Goal: Task Accomplishment & Management: Manage account settings

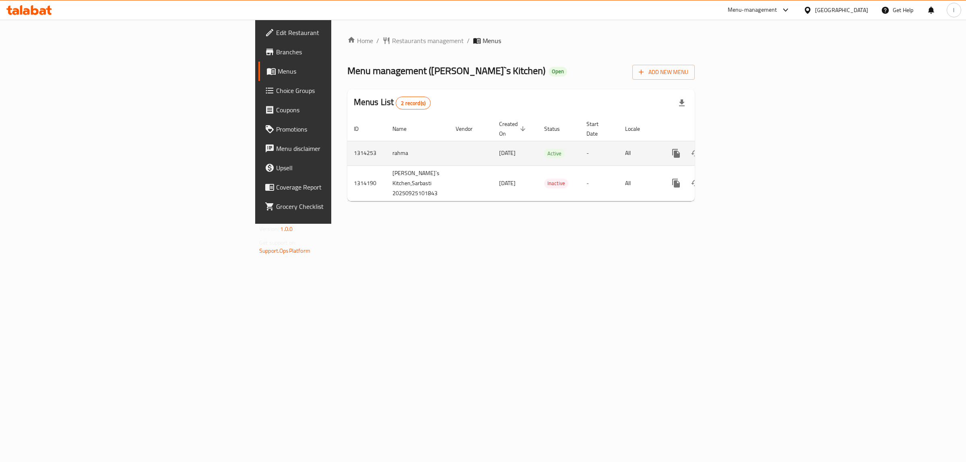
click at [739, 148] on icon "enhanced table" at bounding box center [734, 153] width 10 height 10
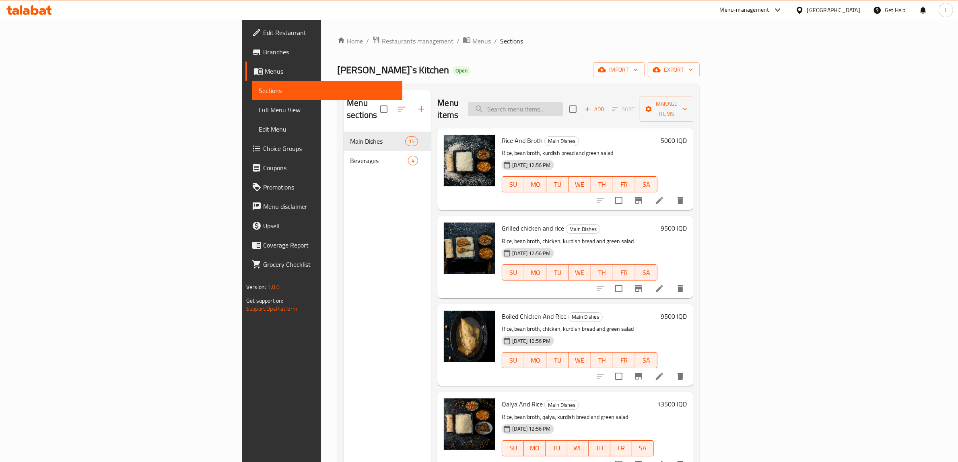
click at [563, 102] on input "search" at bounding box center [515, 109] width 95 height 14
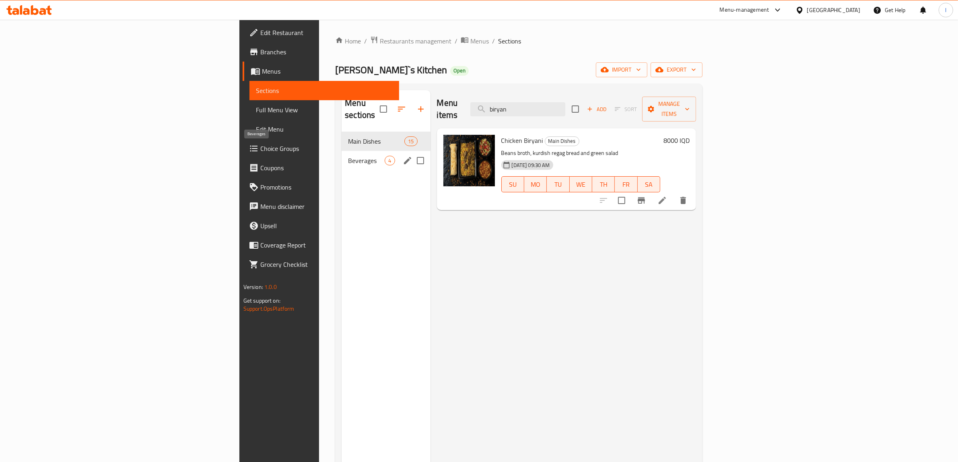
type input "biryan"
click at [348, 156] on span "Beverages" at bounding box center [366, 161] width 37 height 10
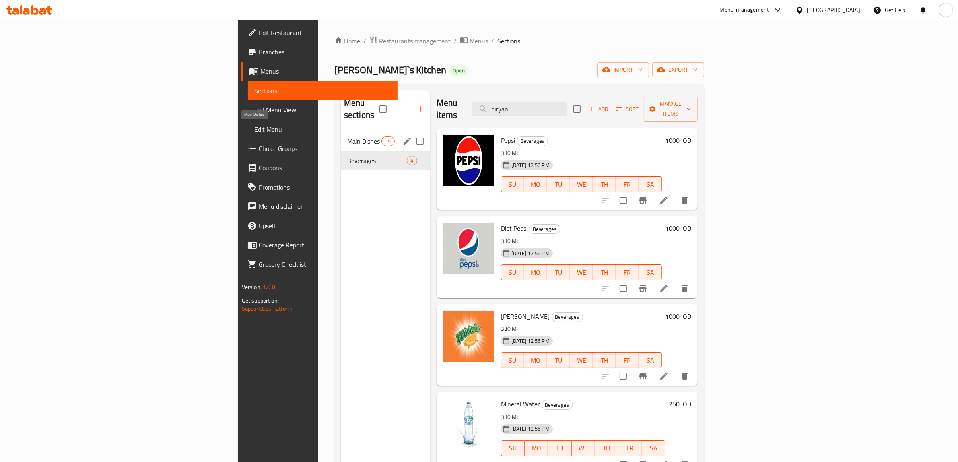
click at [347, 136] on span "Main Dishes" at bounding box center [364, 141] width 34 height 10
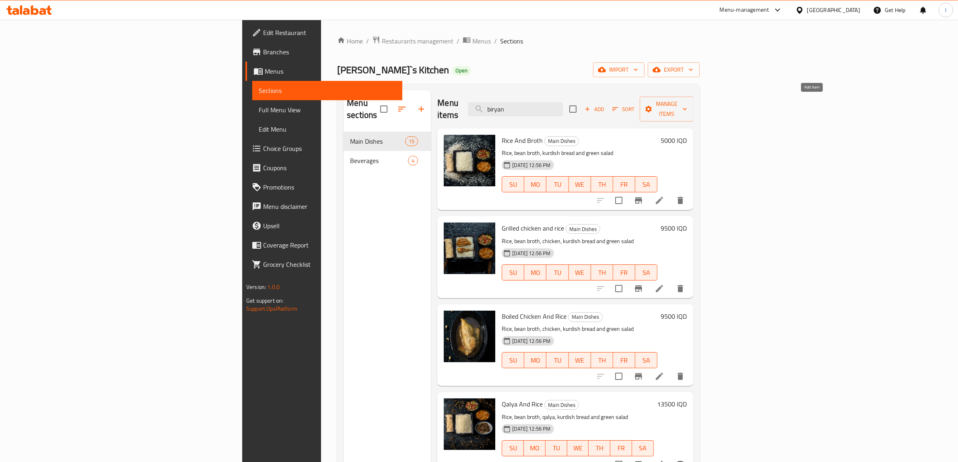
click at [605, 105] on span "Add" at bounding box center [594, 109] width 22 height 9
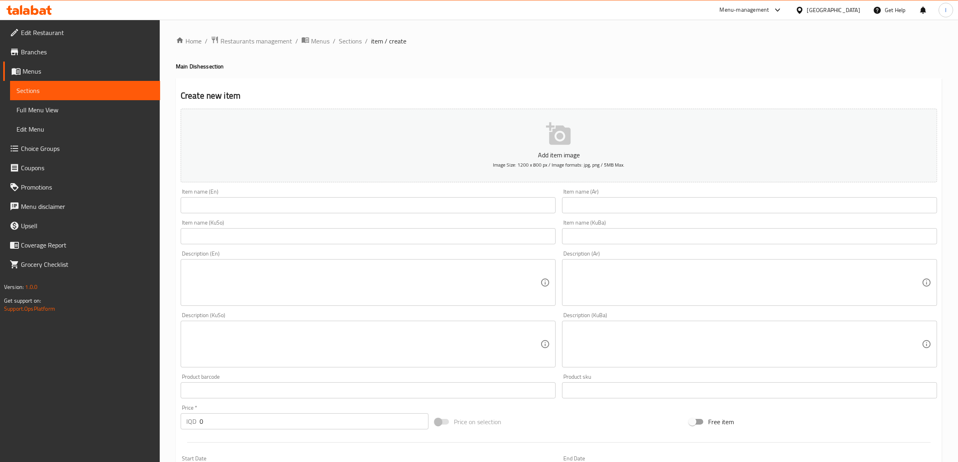
click at [594, 196] on div "Item name (Ar) Item name (Ar)" at bounding box center [749, 201] width 375 height 25
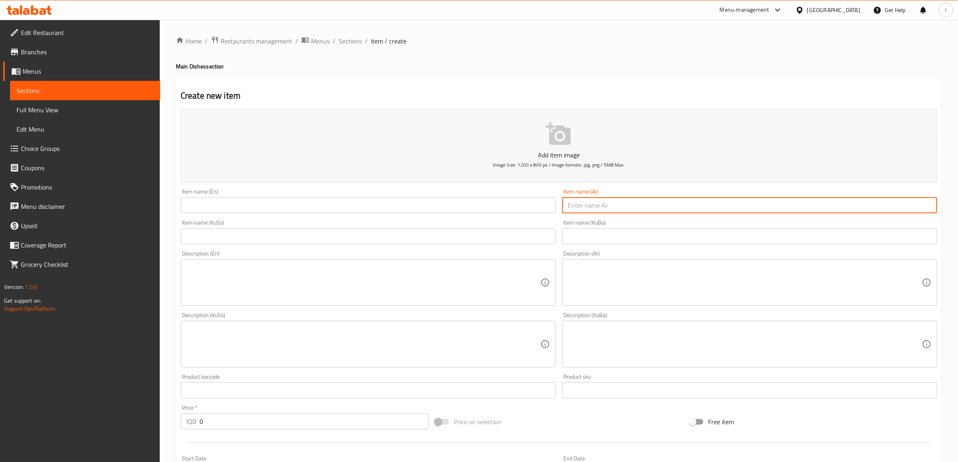
click at [588, 206] on input "text" at bounding box center [749, 205] width 375 height 16
paste input "بریانی گۆشت"
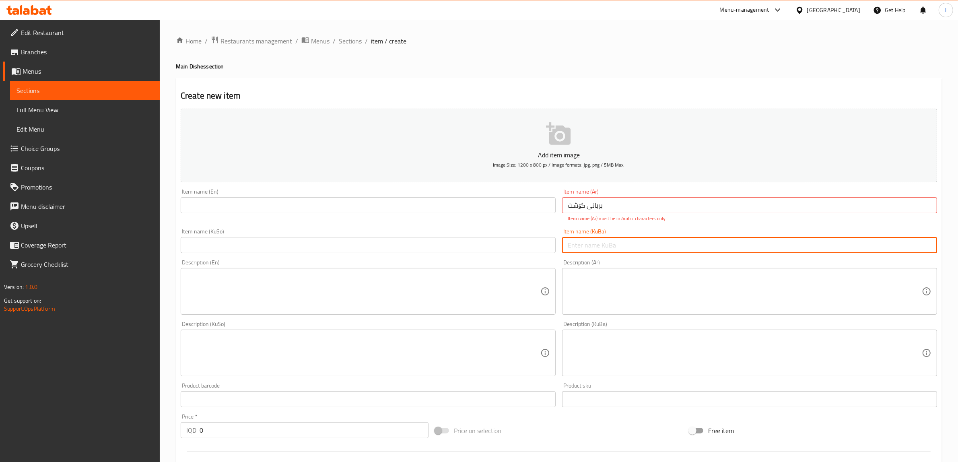
drag, startPoint x: 620, startPoint y: 240, endPoint x: 600, endPoint y: 237, distance: 20.4
click at [620, 240] on input "text" at bounding box center [749, 245] width 375 height 16
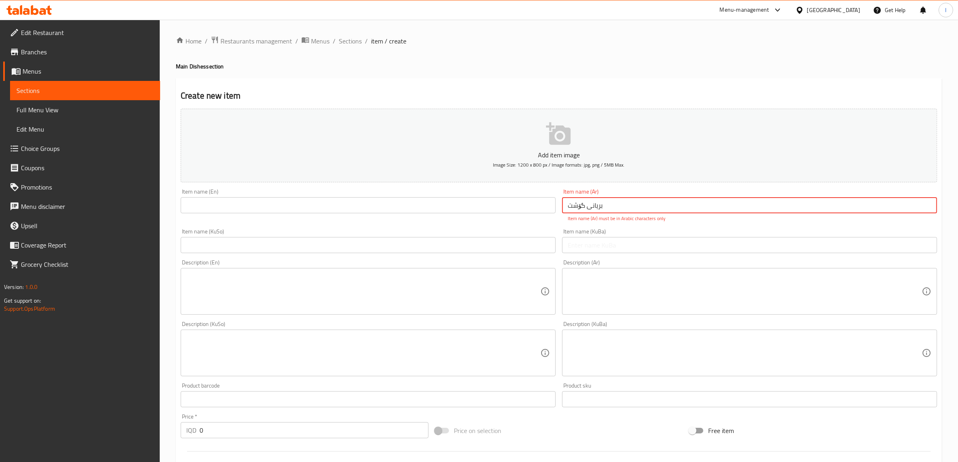
drag, startPoint x: 616, startPoint y: 206, endPoint x: 395, endPoint y: 196, distance: 221.1
click at [399, 198] on div "Add item image Image Size: 1200 x 800 px / Image formats: jpg, png / 5MB Max. I…" at bounding box center [558, 329] width 763 height 448
paste input "ياني لحم"
type input "برياني لحم"
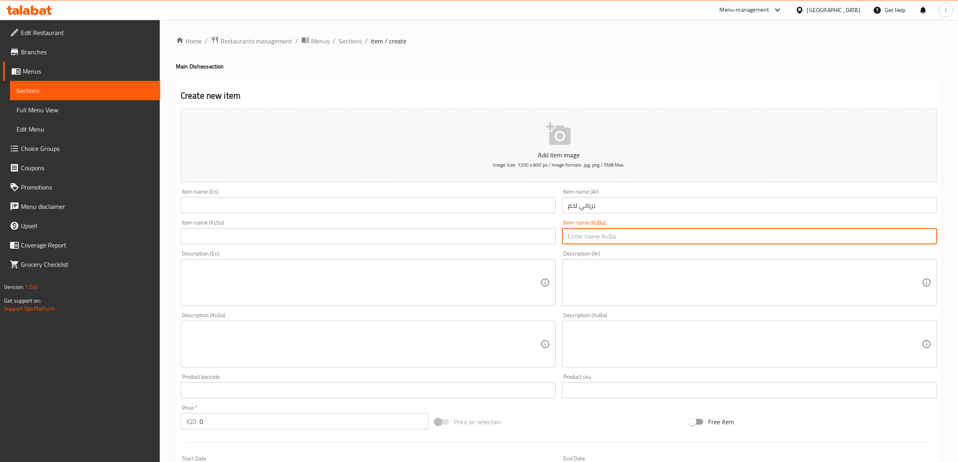
click at [590, 244] on input "text" at bounding box center [749, 236] width 375 height 16
paste input "بریانی گۆشت"
type input "بریانی گۆشت"
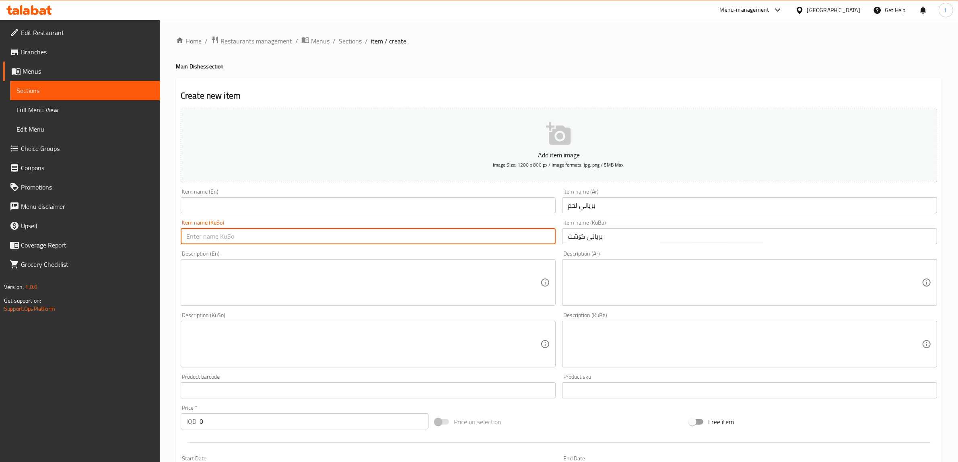
drag, startPoint x: 496, startPoint y: 239, endPoint x: 480, endPoint y: 239, distance: 16.1
click at [495, 239] on input "text" at bounding box center [368, 236] width 375 height 16
paste input "بریانی گۆشت"
type input "بریانی گۆشت"
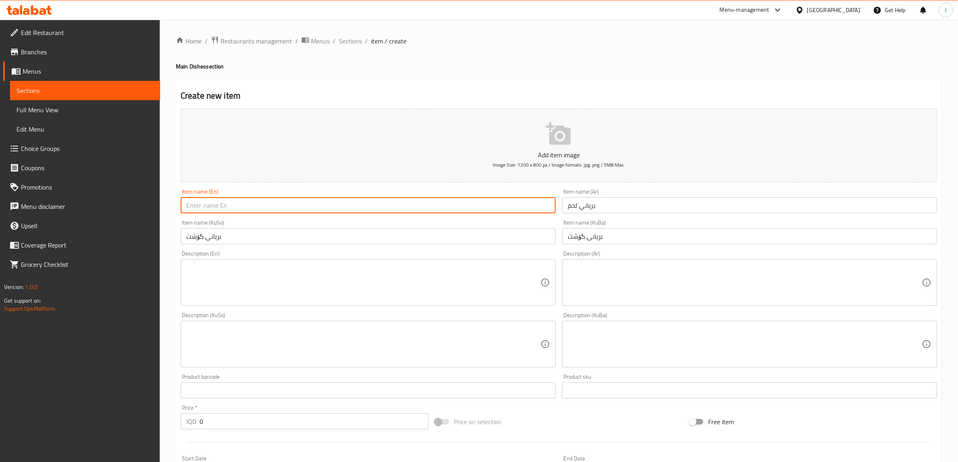
click at [260, 204] on input "text" at bounding box center [368, 205] width 375 height 16
paste input "Meat Biryani"
type input "Meat Biryani"
click at [742, 295] on textarea at bounding box center [745, 283] width 354 height 38
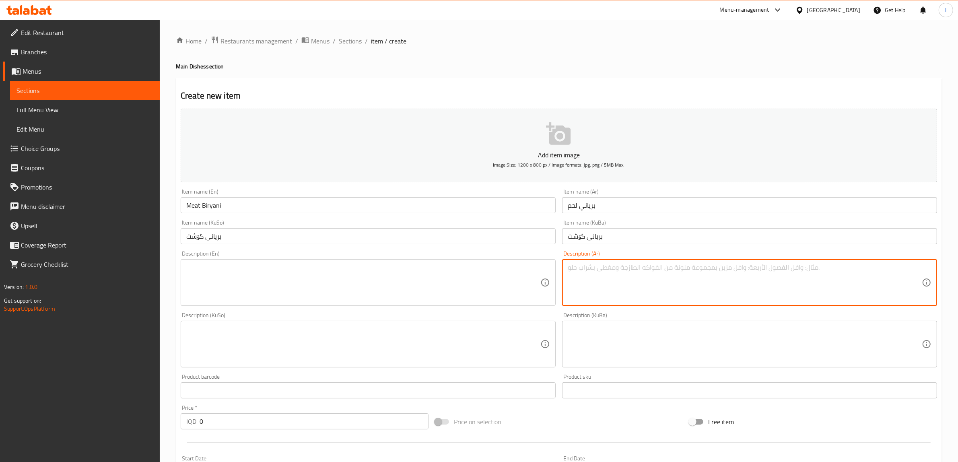
paste textarea "شلەی فاسۆلیا، نانی تیری کوردی، زەڵاتە"
drag, startPoint x: 716, startPoint y: 276, endPoint x: 400, endPoint y: 267, distance: 316.0
click at [396, 264] on div "Add item image Image Size: 1200 x 800 px / Image formats: jpg, png / 5MB Max. I…" at bounding box center [558, 324] width 763 height 439
type textarea "شلەی فاسۆلیا، نانی تیری کوردی، زەڵاتە"
click at [661, 365] on div "Description (KuBa)" at bounding box center [749, 344] width 375 height 47
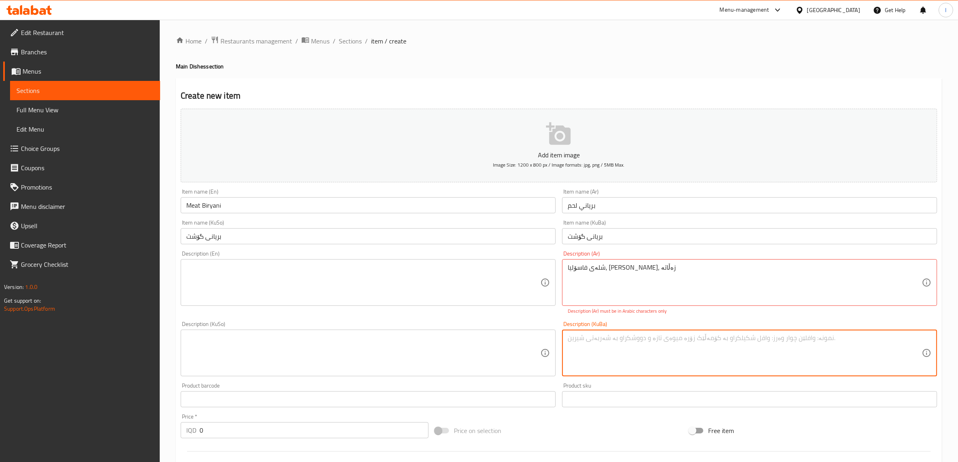
paste textarea "شلەی فاسۆلیا، نانی تیری کوردی، زەڵاتە"
click at [884, 343] on textarea "شلەی فاسۆلیا، نانی تیری کوردی، زەڵاتە" at bounding box center [745, 353] width 354 height 38
click at [885, 360] on textarea "شلەی فاسۆلیا، نانی تیری کوردی، زەڵاتە" at bounding box center [745, 353] width 354 height 38
click at [886, 345] on textarea "شلەی فاسۆلیا، نانی تیری کوردی، زەڵاتە" at bounding box center [745, 353] width 354 height 38
click at [883, 347] on textarea "شلەی فاسۆلیا، نانی تیری کوردی، زەڵاتە" at bounding box center [745, 353] width 354 height 38
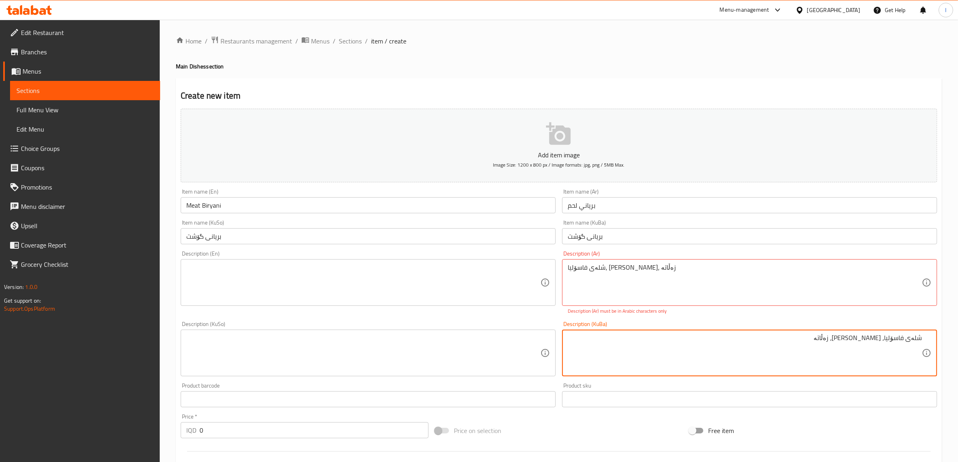
click at [883, 342] on textarea "شلەی فاسۆلیا، نانی تیری کوردی، زەڵاتە" at bounding box center [745, 353] width 354 height 38
click at [883, 341] on textarea "شلەی فاسۆلیا، نانی تیری کوردی، زەڵاتە" at bounding box center [745, 353] width 354 height 38
click at [837, 341] on textarea "شلەی فاسۆلیا، نانی تیری کوردی، زەڵاتە" at bounding box center [745, 353] width 354 height 38
drag, startPoint x: 839, startPoint y: 340, endPoint x: 835, endPoint y: 343, distance: 4.7
click at [835, 343] on textarea "شلەی فاسۆلیا، نانی تیری کوردی، زەڵاتە" at bounding box center [745, 353] width 354 height 38
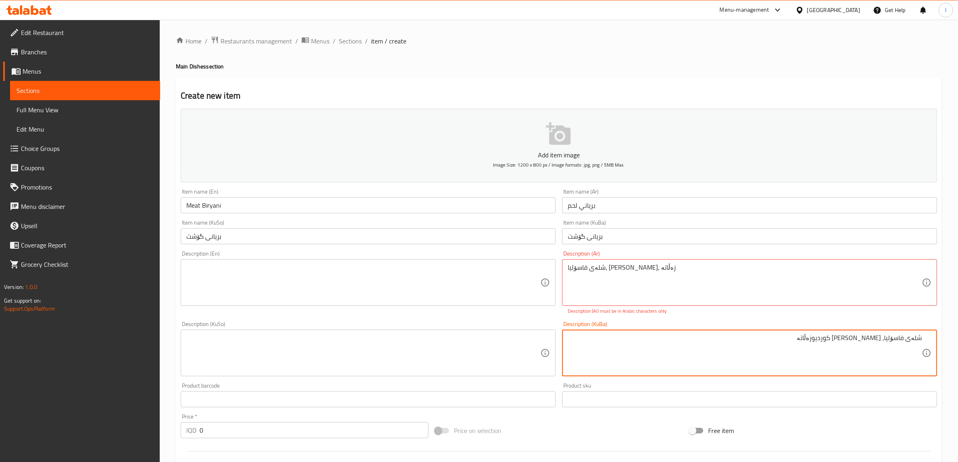
click at [839, 339] on textarea "شلەی فاسۆلیا، نانی تیری کوردیوزەڵاتە" at bounding box center [745, 353] width 354 height 38
click at [841, 340] on textarea "شلەی فاسۆلیا، نانی تیری کوردیوزەڵاتە" at bounding box center [745, 353] width 354 height 38
click at [832, 351] on textarea "شلەی فاسۆلیا، نانی تیری کوردی وزەڵاتە" at bounding box center [745, 353] width 354 height 38
click at [765, 352] on textarea "شلەی فاسۆلیا، نانی تیری کوردی و زەڵاتە" at bounding box center [745, 353] width 354 height 38
type textarea "شلەی فاسۆلیا، نانی تیری کوردی و زەڵاتە"
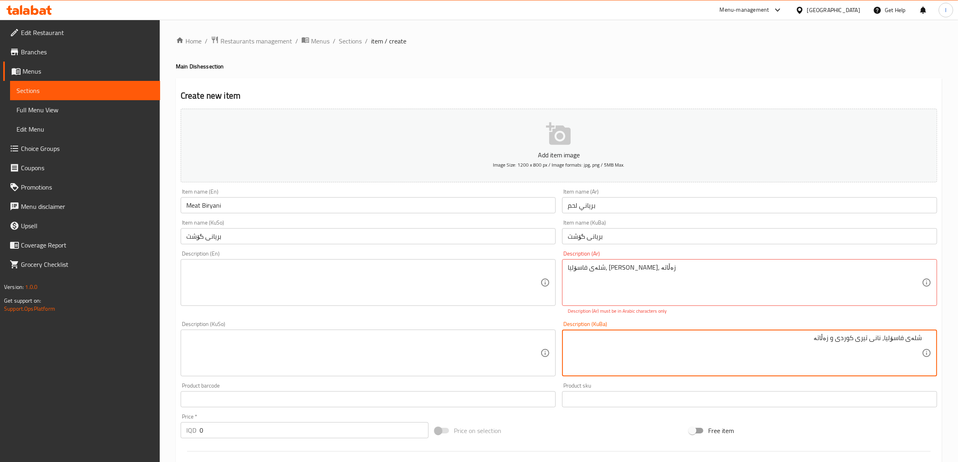
click at [232, 272] on textarea at bounding box center [363, 283] width 354 height 38
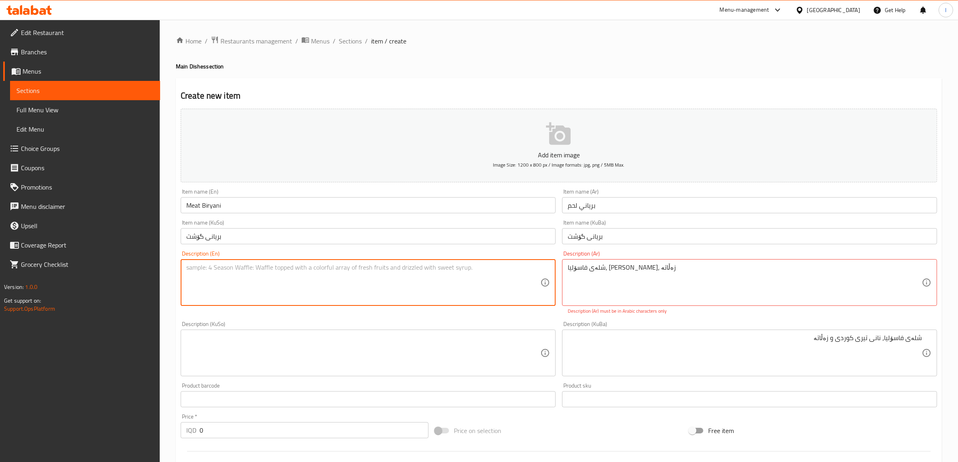
paste textarea "Beans broth, kurdish regag bread and green salad"
click at [251, 268] on textarea "Beans broth, kurdish regag bread and green salad" at bounding box center [363, 283] width 354 height 38
type textarea "Beans broth, kurdish regag bread and green salad"
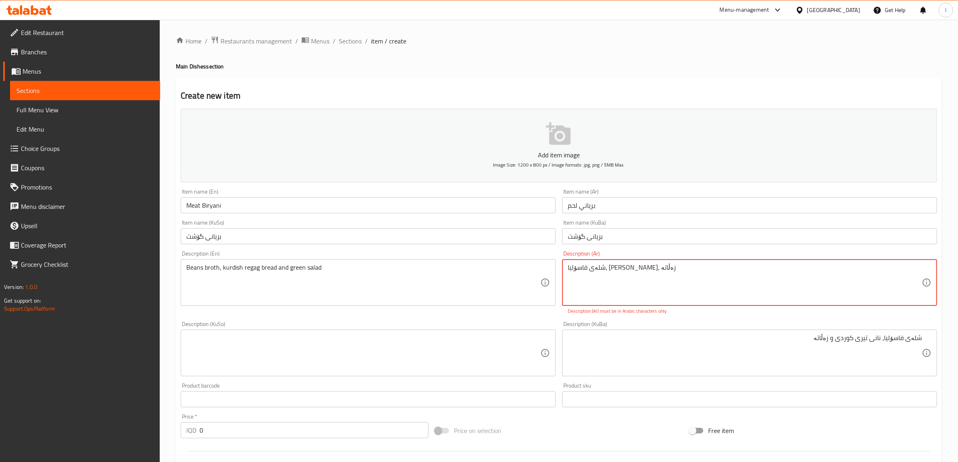
drag, startPoint x: 706, startPoint y: 282, endPoint x: 441, endPoint y: 245, distance: 267.7
paste textarea "مرقة فاصولياء، خبز رقاق كردي وسلطة خضراء"
type textarea "مرقة فاصولياء، خبز رقاق كردي وسلطة خضراء"
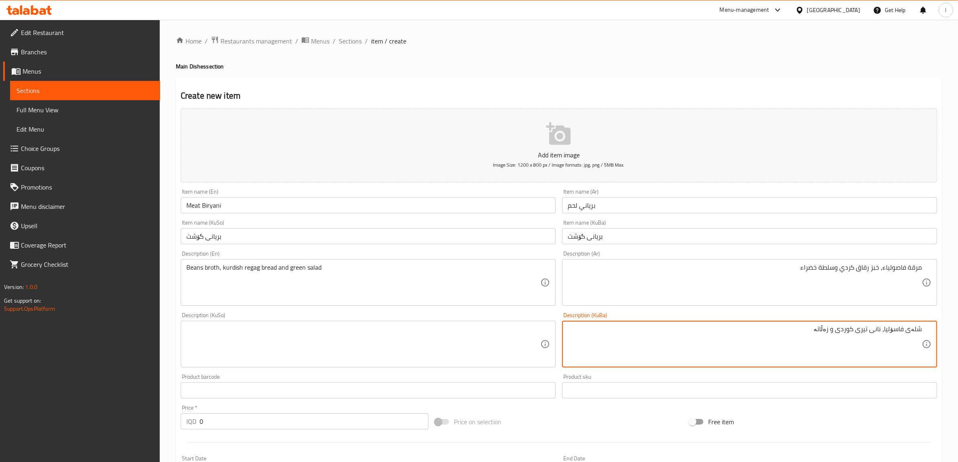
paste textarea "ی سەوز"
drag, startPoint x: 725, startPoint y: 329, endPoint x: 965, endPoint y: 334, distance: 239.4
click at [958, 334] on html "​ Menu-management Iraq Get Help l Edit Restaurant Branches Menus Sections Full …" at bounding box center [479, 231] width 958 height 462
type textarea "شلەی فاسۆلیا، نانی تیری کوردی و زەڵاتەی سەوز"
click at [475, 331] on textarea at bounding box center [363, 344] width 354 height 38
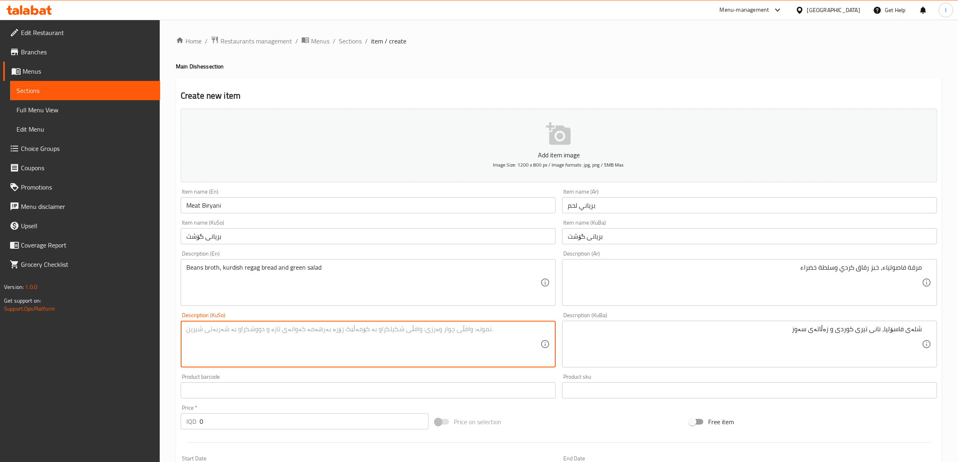
paste textarea "شلەی فاسۆلیا، نانی تیری کوردی و زەڵاتەی سەوز"
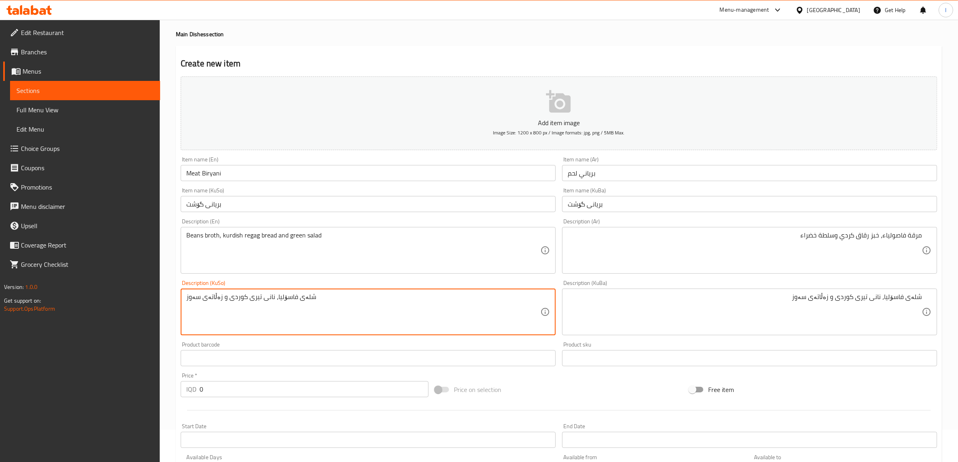
scroll to position [101, 0]
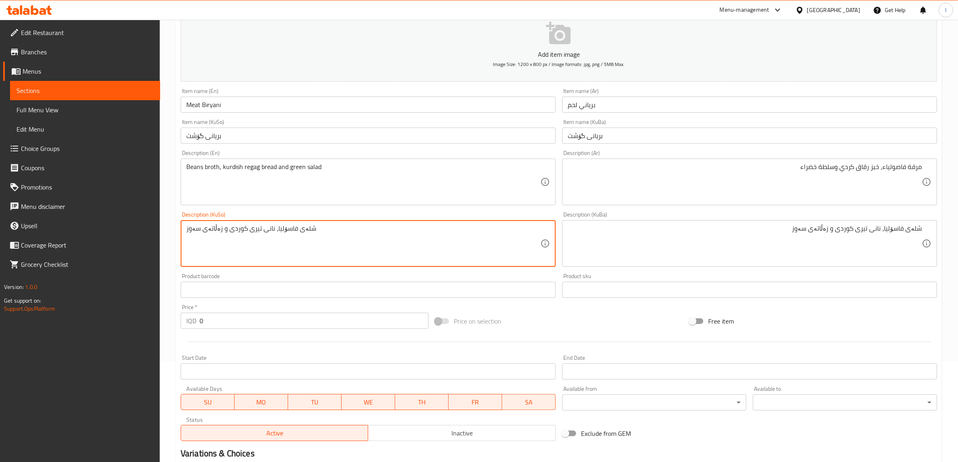
type textarea "شلەی فاسۆلیا، نانی تیری کوردی و زەڵاتەی سەوز"
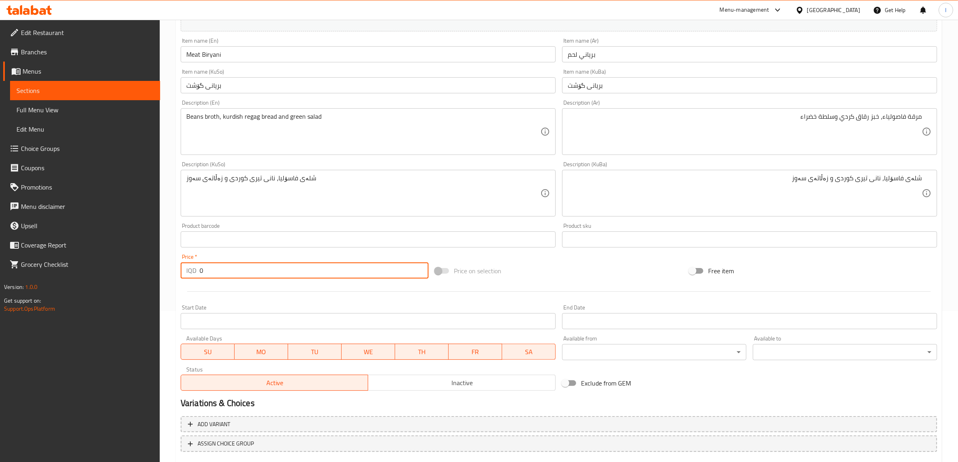
drag, startPoint x: 224, startPoint y: 273, endPoint x: 132, endPoint y: 274, distance: 92.5
click at [138, 274] on div "Edit Restaurant Branches Menus Sections Full Menu View Edit Menu Choice Groups …" at bounding box center [479, 189] width 958 height 641
paste input "1100"
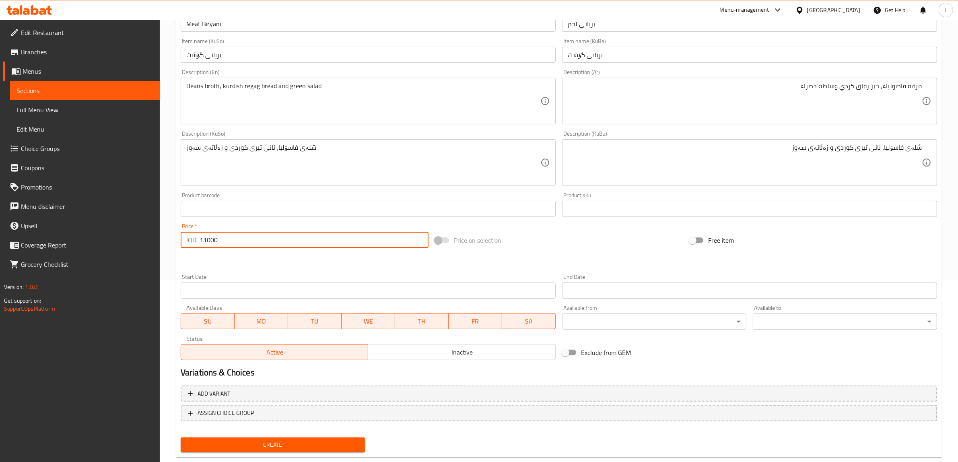
scroll to position [198, 0]
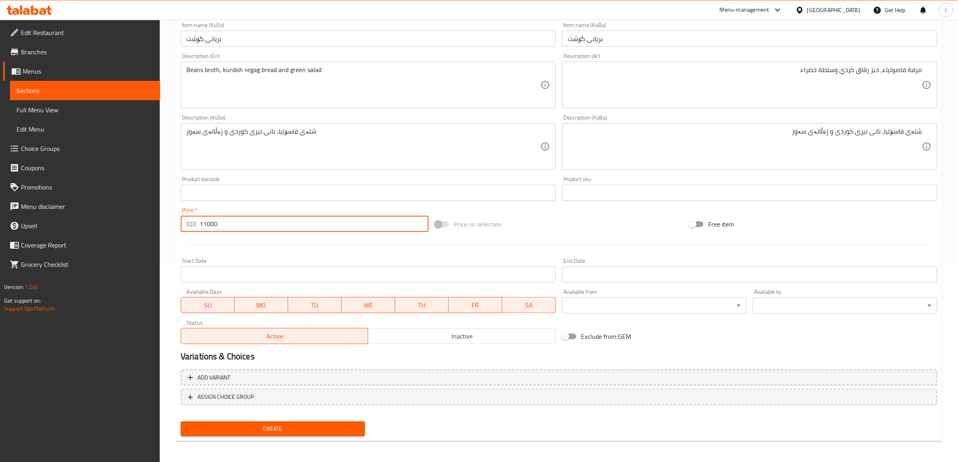
type input "11000"
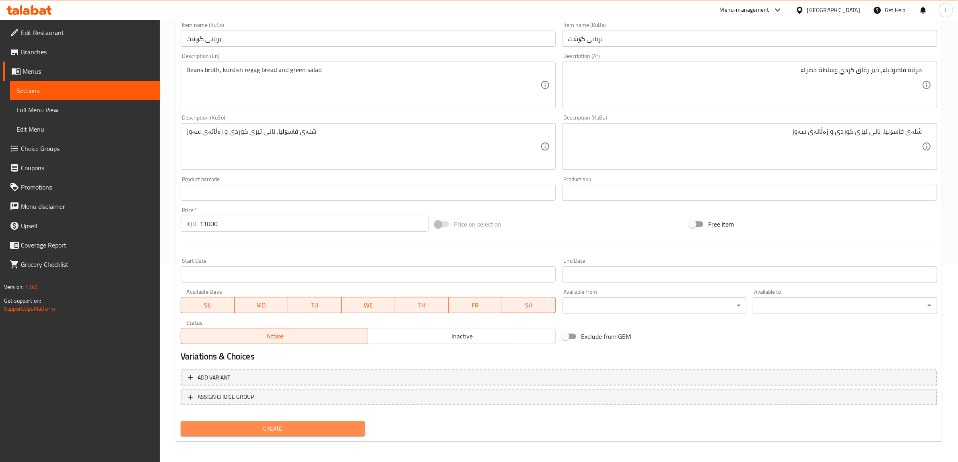
click at [291, 428] on span "Create" at bounding box center [272, 429] width 171 height 10
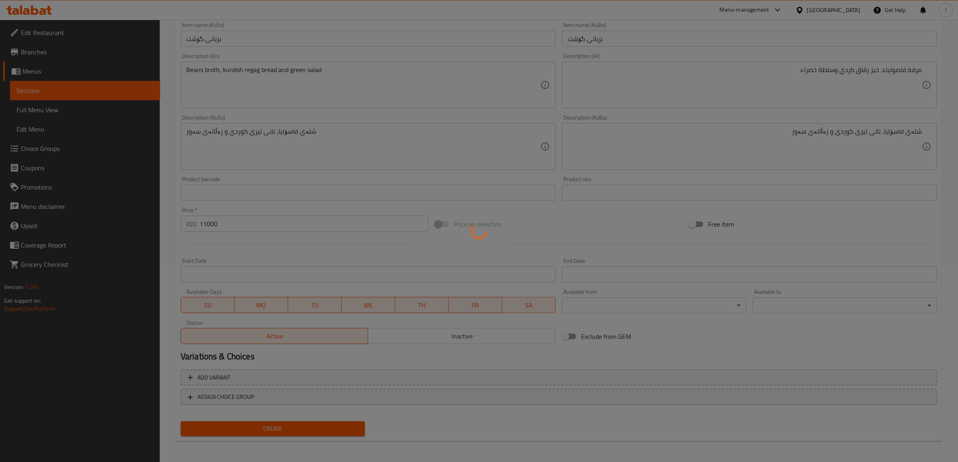
type input "0"
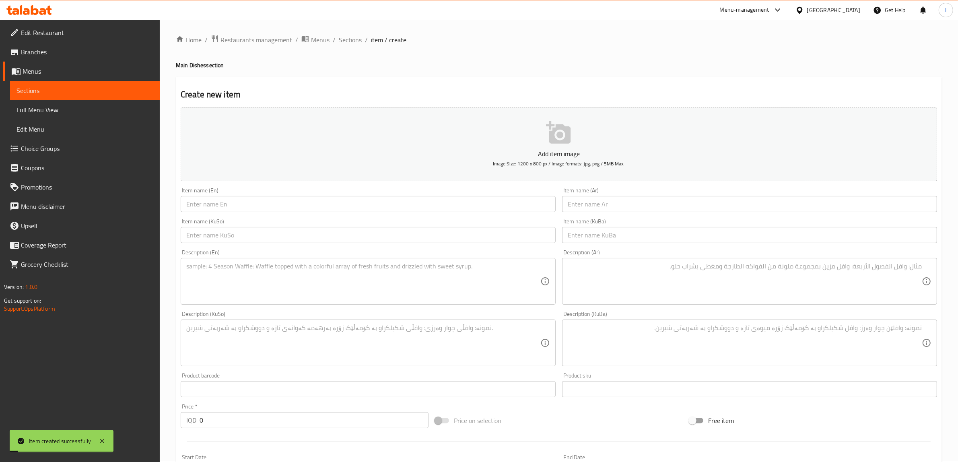
scroll to position [0, 0]
drag, startPoint x: 46, startPoint y: 79, endPoint x: 44, endPoint y: 85, distance: 6.7
click at [45, 79] on link "Menus" at bounding box center [81, 71] width 157 height 19
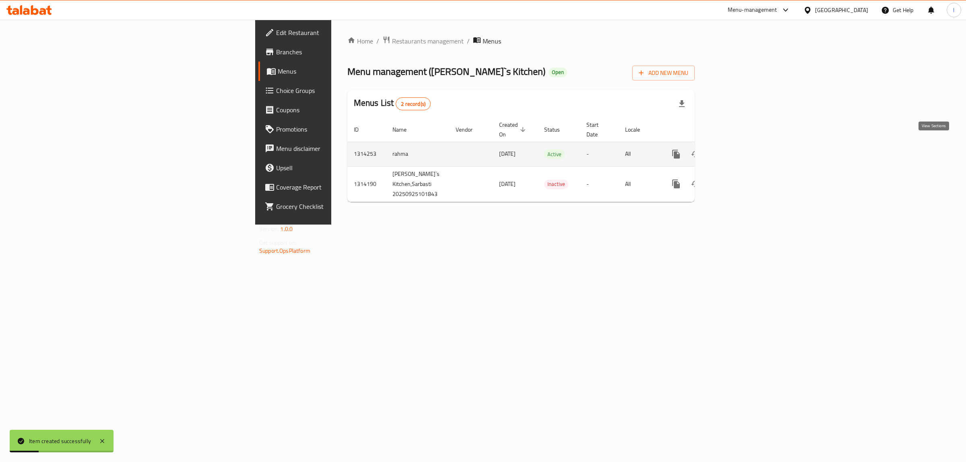
click at [739, 149] on icon "enhanced table" at bounding box center [734, 154] width 10 height 10
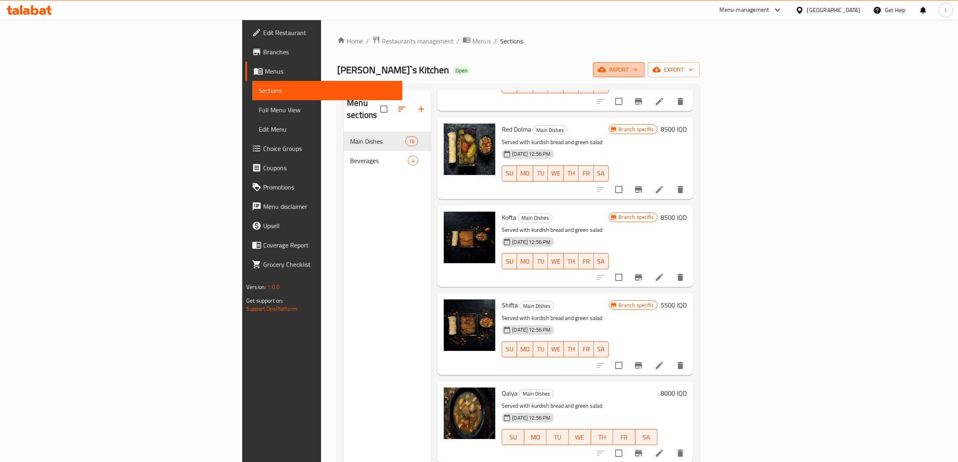
click at [638, 66] on span "import" at bounding box center [618, 70] width 39 height 10
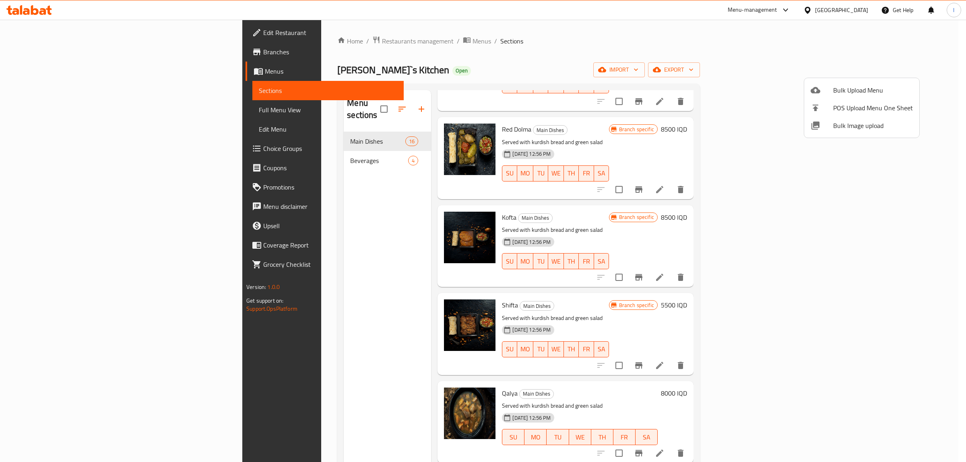
click at [702, 69] on div at bounding box center [483, 231] width 966 height 462
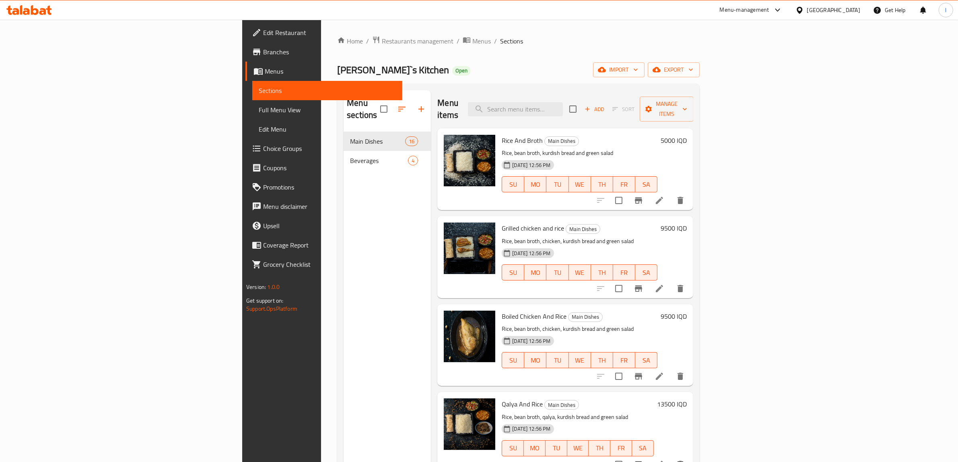
click at [591, 105] on icon "button" at bounding box center [587, 108] width 7 height 7
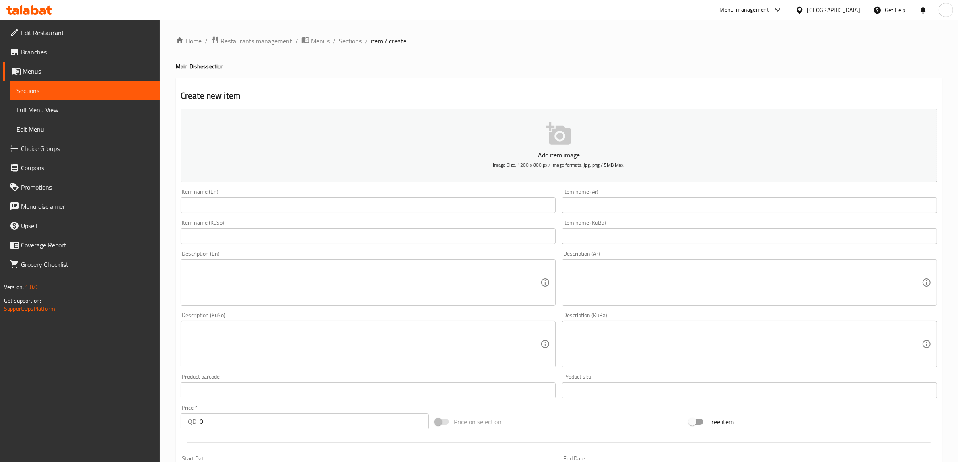
click at [359, 212] on input "text" at bounding box center [368, 205] width 375 height 16
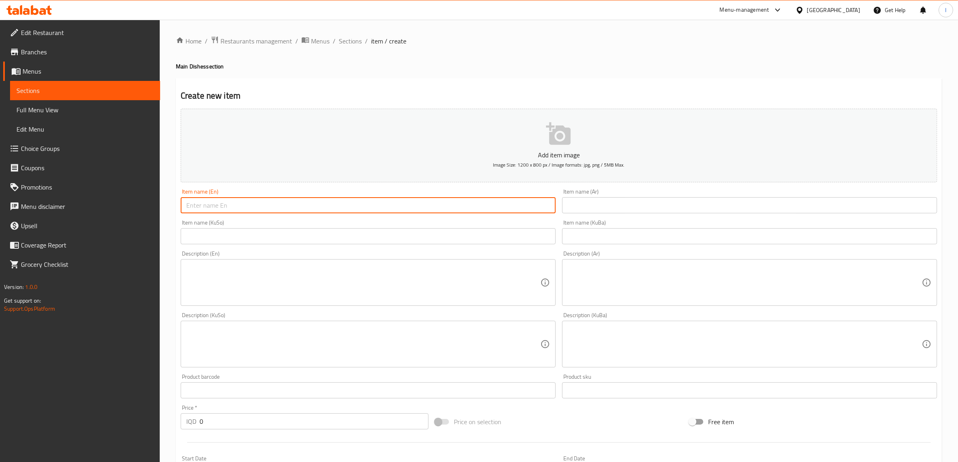
paste input "Boiled Chicken"
type input "Boiled Chicken"
click at [661, 200] on input "text" at bounding box center [749, 205] width 375 height 16
paste input "دجاج مسلوق"
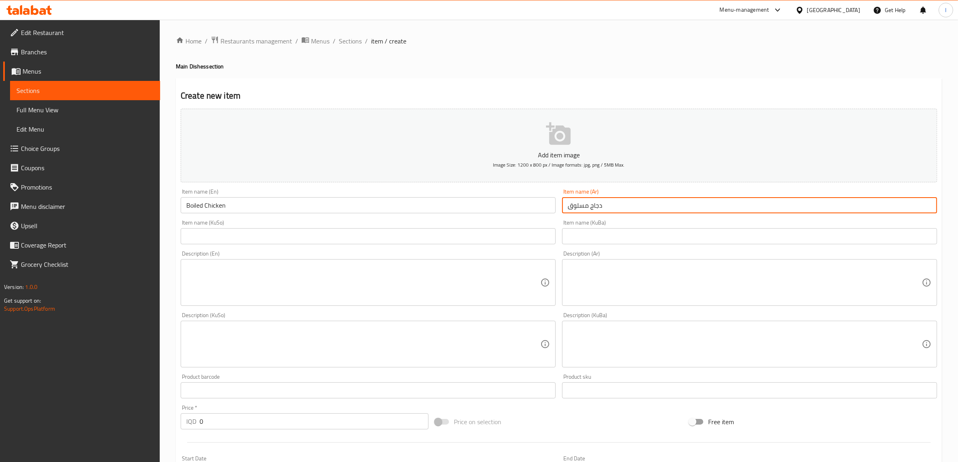
type input "دجاج مسلوق"
click at [189, 198] on input "Boiled Chicken" at bounding box center [368, 205] width 375 height 16
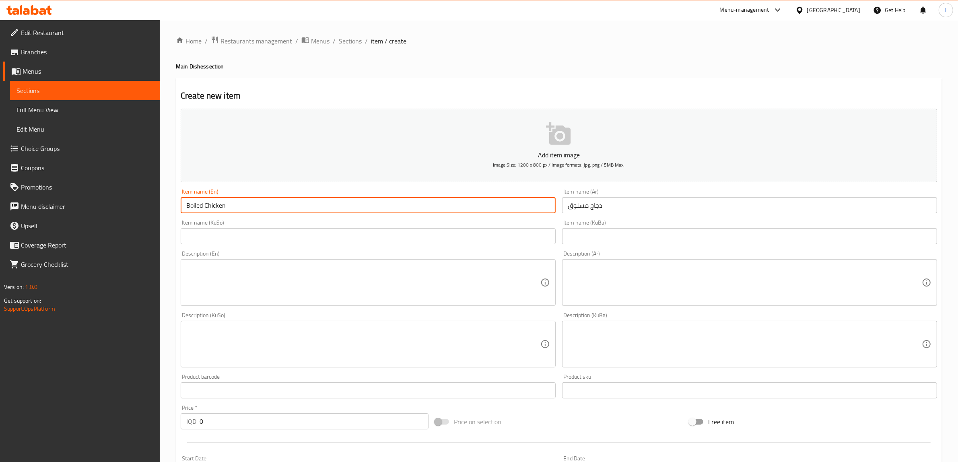
click at [191, 198] on input "Boiled Chicken" at bounding box center [368, 205] width 375 height 16
click at [189, 206] on input "Boiled Chicken" at bounding box center [368, 205] width 375 height 16
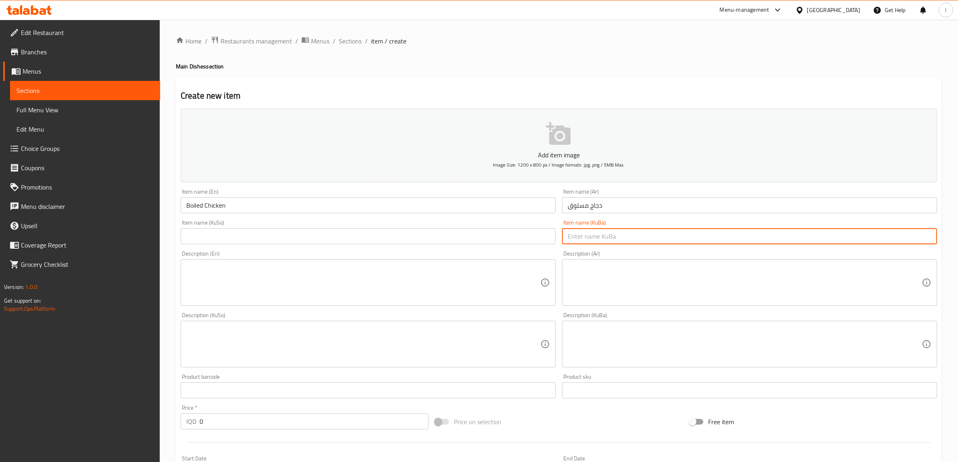
click at [665, 233] on input "text" at bounding box center [749, 236] width 375 height 16
paste input "مریشکی کوڵاو"
type input "مریشکی کوڵاو"
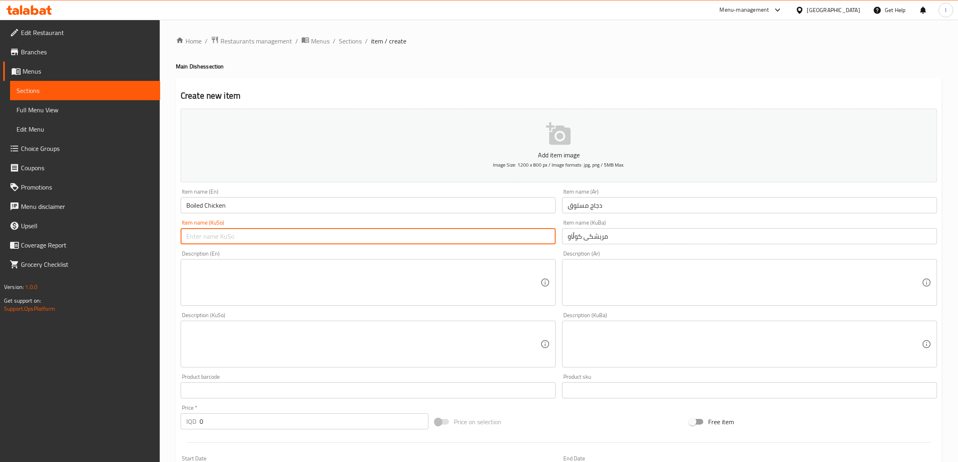
drag, startPoint x: 483, startPoint y: 231, endPoint x: 476, endPoint y: 239, distance: 10.6
click at [483, 231] on input "text" at bounding box center [368, 236] width 375 height 16
paste input "مریشکی کوڵاو"
type input "مریشکی کوڵاو"
click at [651, 292] on textarea at bounding box center [745, 283] width 354 height 38
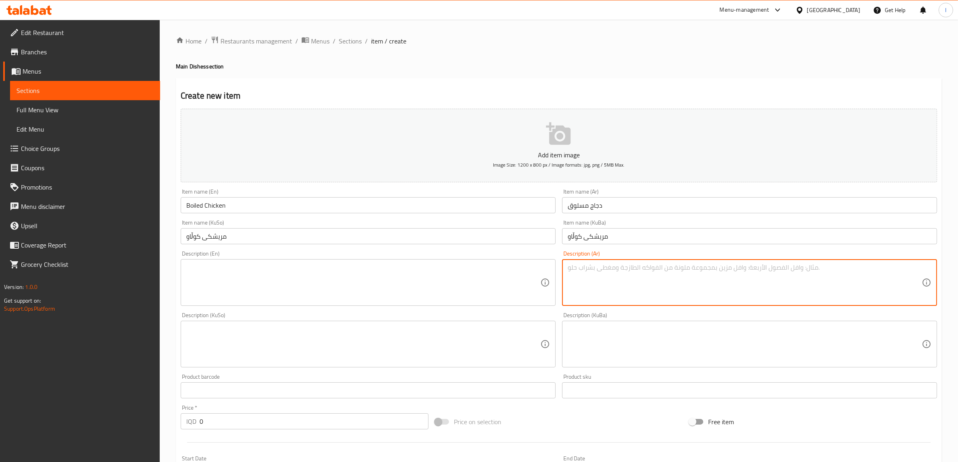
paste textarea "مریشکی کوڵاو ، نانی تیری کوردی، زەڵاتە"
type textarea "مریشکی کوڵاو ، نانی تیری کوردی، زەڵاتە"
click at [666, 351] on textarea at bounding box center [745, 344] width 354 height 38
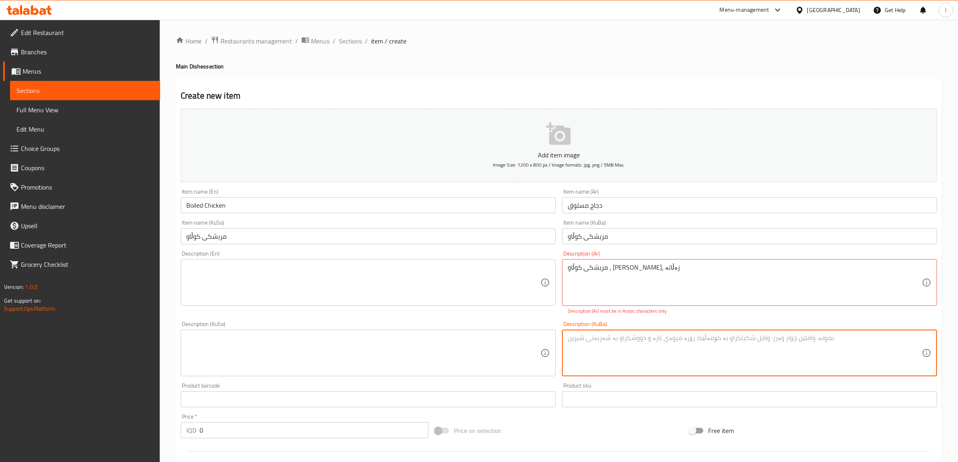
paste textarea "مریشکی کوڵاو ، نانی تیری کوردی، زەڵاتە"
click at [882, 343] on textarea "مریشکی کوڵاو ، نانی تیری کوردی، زەڵاتە" at bounding box center [745, 353] width 354 height 38
click at [831, 344] on textarea "مریشکی کوڵاو، نانی تیری کوردی، زەڵاتە" at bounding box center [745, 353] width 354 height 38
drag, startPoint x: 797, startPoint y: 338, endPoint x: 828, endPoint y: 343, distance: 31.7
click at [828, 343] on textarea "مریشکی کوڵاو، نانی تیری کوردی و زەڵاتە" at bounding box center [745, 353] width 354 height 38
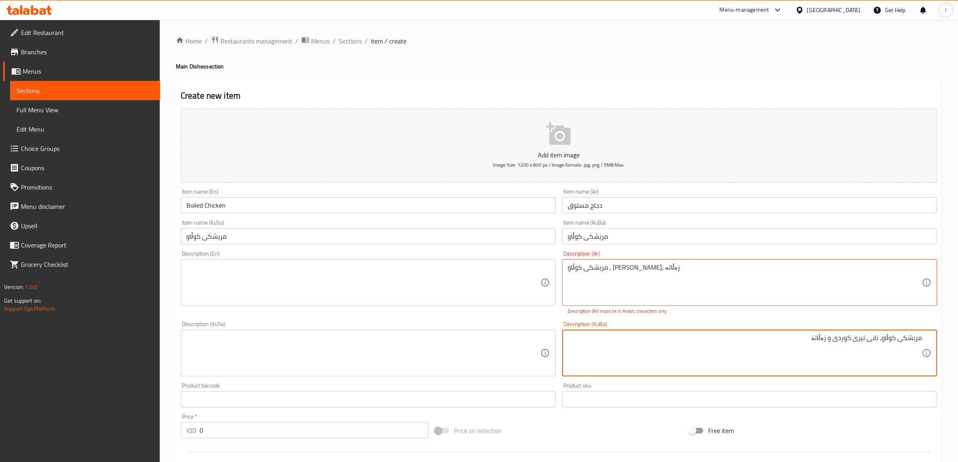
paste textarea "ی سەوز"
type textarea "مریشکی کوڵاو، نانی تیری کوردی و زەڵاتەی سەوز"
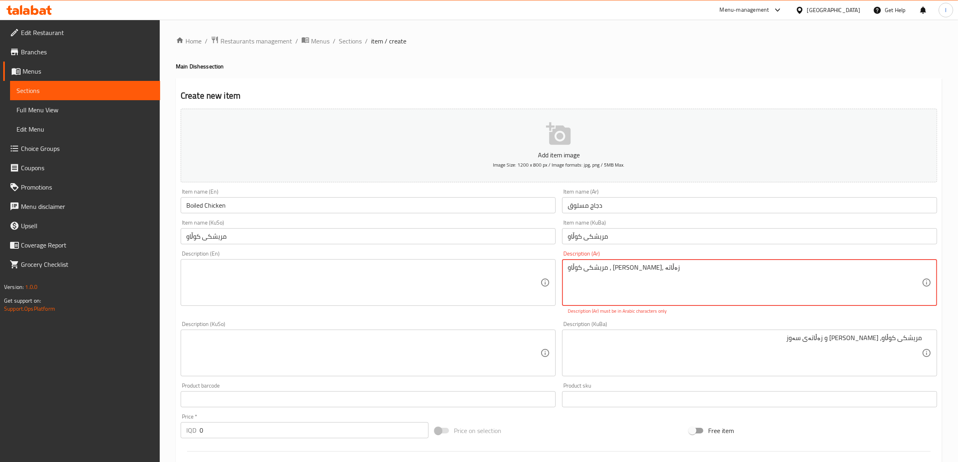
drag, startPoint x: 716, startPoint y: 269, endPoint x: 289, endPoint y: 287, distance: 427.6
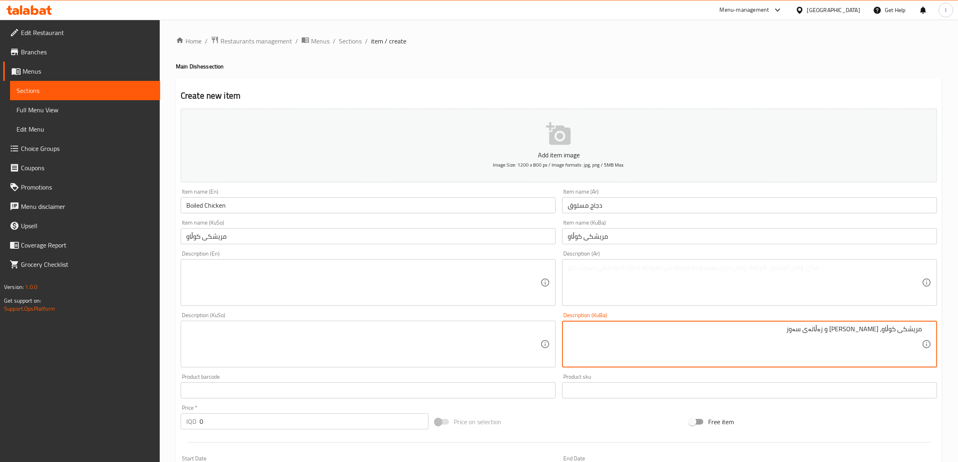
drag, startPoint x: 804, startPoint y: 348, endPoint x: 965, endPoint y: 346, distance: 160.9
click at [749, 276] on textarea at bounding box center [745, 283] width 354 height 38
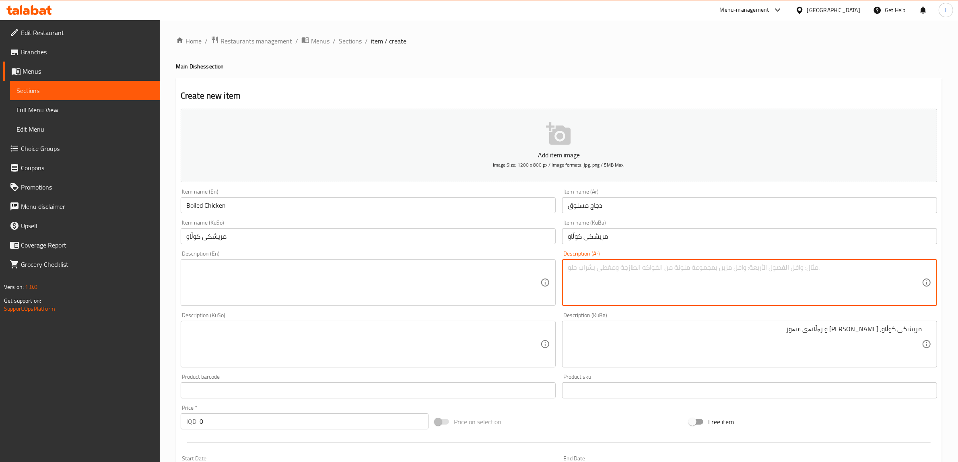
paste textarea "دجاج مسلوق وخبز السهم الكردي وسلطة خضراء"
drag, startPoint x: 657, startPoint y: 278, endPoint x: 889, endPoint y: 285, distance: 232.2
click at [889, 285] on textarea "دجاج مسلوق وخبز السهم الكردي وسلطة خضراء" at bounding box center [745, 283] width 354 height 38
drag, startPoint x: 865, startPoint y: 272, endPoint x: 886, endPoint y: 276, distance: 21.4
click at [886, 276] on textarea "دجاج مسلوق،" at bounding box center [745, 283] width 354 height 38
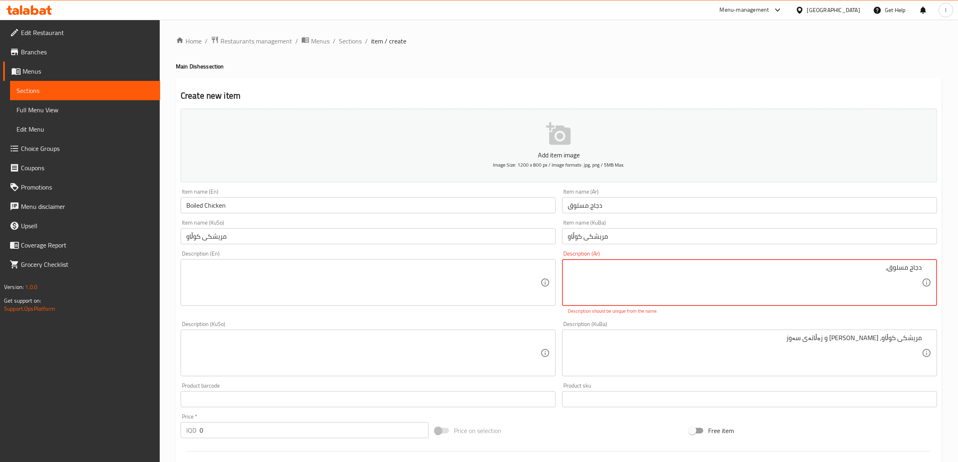
paste textarea "خبز رقاق كردي وسلطة خضراء"
click at [791, 282] on textarea "دجاج مسلوق، خبز رقاق كردي وسلطة خضراء" at bounding box center [745, 283] width 354 height 38
type textarea "دجاج مسلوق، خبز رقاق كردي وسلطة خضراء"
click at [795, 315] on div "Add item image Image Size: 1200 x 800 px / Image formats: jpg, png / 5MB Max. I…" at bounding box center [558, 329] width 763 height 448
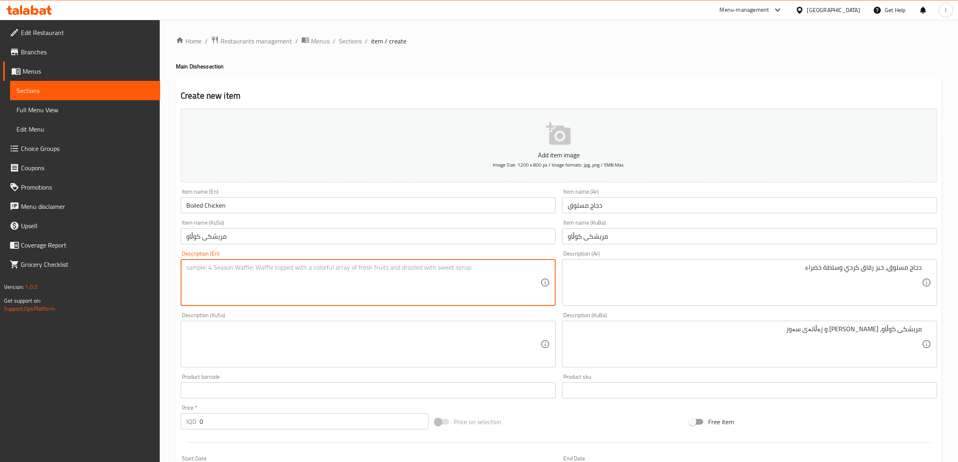
click at [351, 282] on textarea at bounding box center [363, 283] width 354 height 38
paste textarea "Beans broth, Kurdish regag bread and green salad"
drag, startPoint x: 233, startPoint y: 205, endPoint x: 126, endPoint y: 204, distance: 106.6
click at [126, 205] on div "Edit Restaurant Branches Menus Sections Full Menu View Edit Menu Choice Groups …" at bounding box center [479, 340] width 958 height 641
drag, startPoint x: 220, startPoint y: 268, endPoint x: 39, endPoint y: 272, distance: 180.7
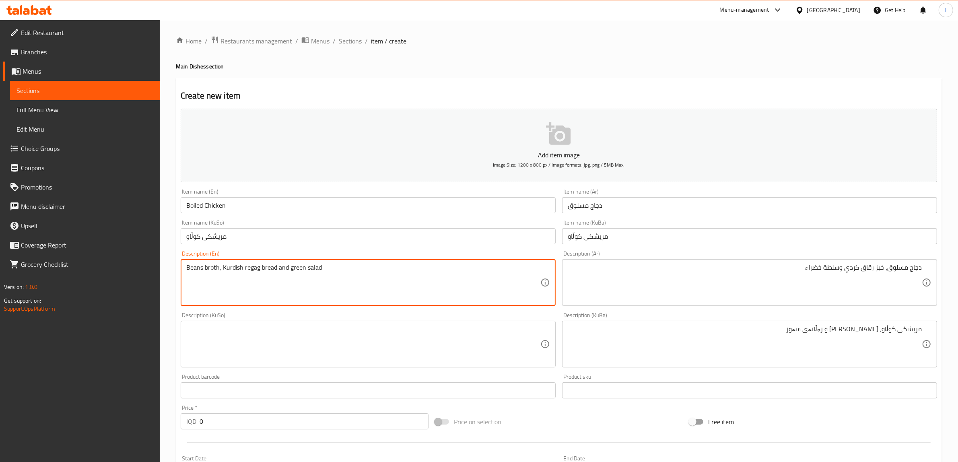
paste textarea "oiled chicken"
drag, startPoint x: 397, startPoint y: 275, endPoint x: 0, endPoint y: 275, distance: 396.7
click at [0, 277] on div "Edit Restaurant Branches Menus Sections Full Menu View Edit Menu Choice Groups …" at bounding box center [479, 340] width 958 height 641
type textarea "Boiled chicken, Kurdish regag bread and green salad"
click at [264, 369] on div "Description (KuSo) Description (KuSo)" at bounding box center [367, 340] width 381 height 62
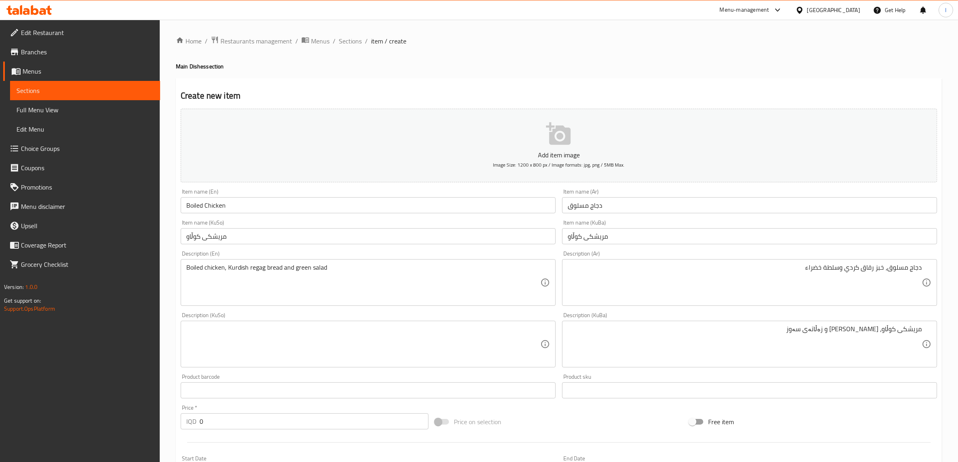
click at [274, 329] on textarea at bounding box center [363, 344] width 354 height 38
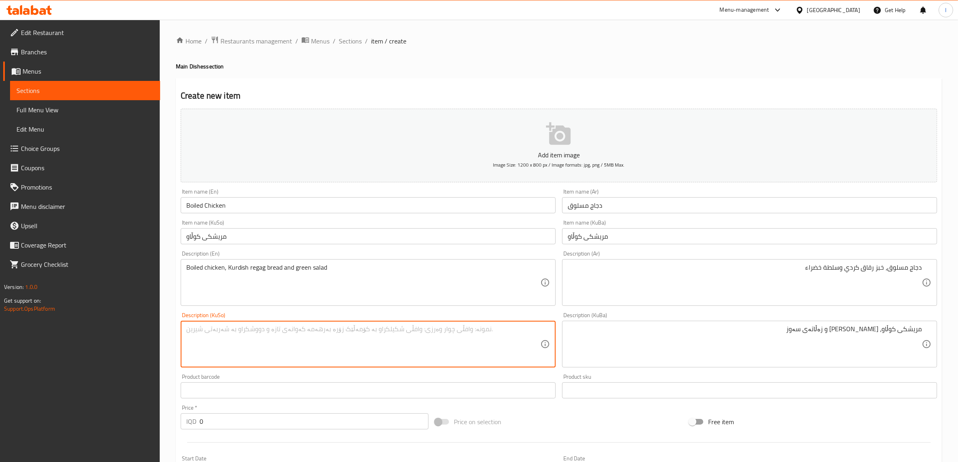
paste textarea "Boiled chicken, Kurdish regag bread and green salad"
type textarea "Boiled chicken, Kurdish regag bread and green salad"
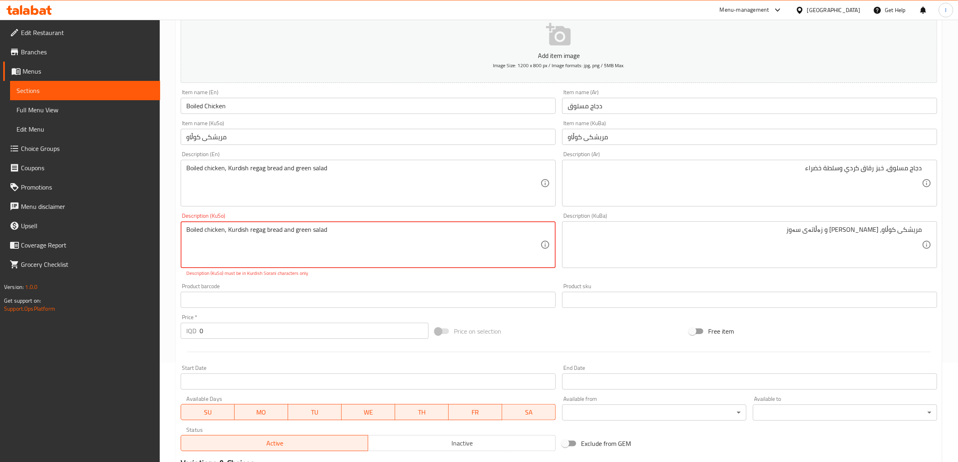
scroll to position [101, 0]
drag, startPoint x: 226, startPoint y: 333, endPoint x: 108, endPoint y: 325, distance: 119.0
click at [125, 326] on div "Edit Restaurant Branches Menus Sections Full Menu View Edit Menu Choice Groups …" at bounding box center [479, 244] width 958 height 650
paste input "400"
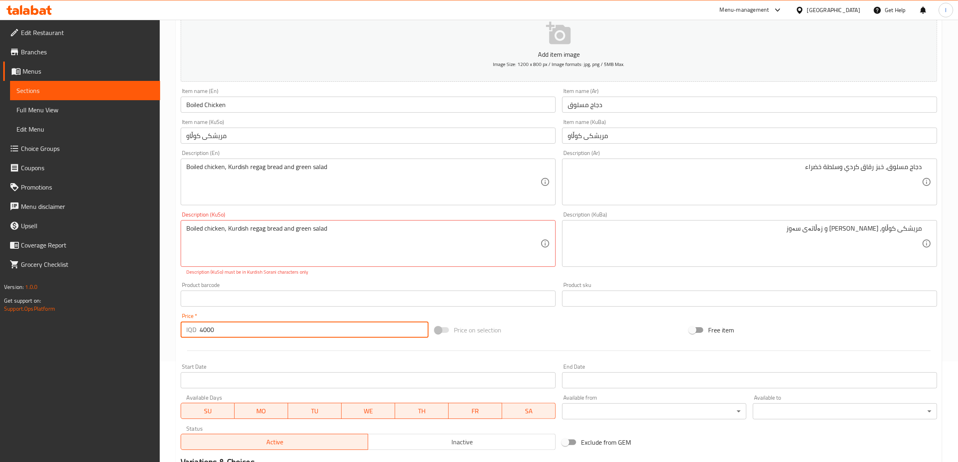
type input "4000"
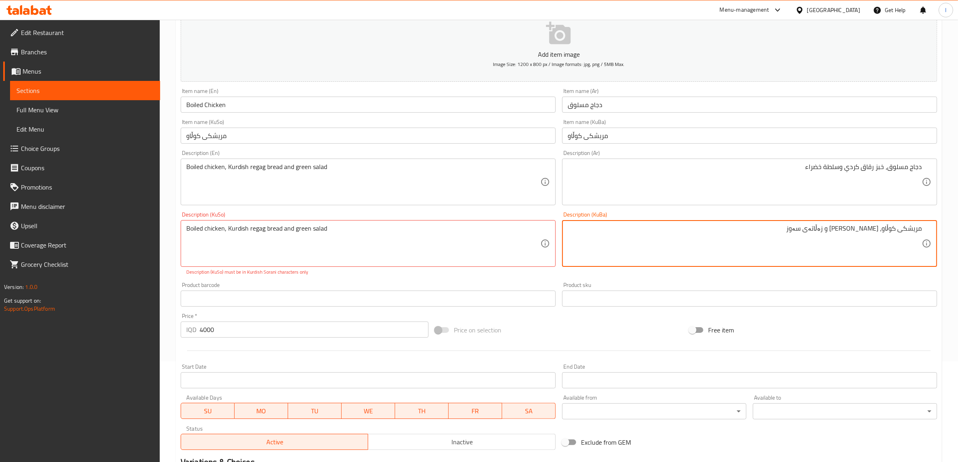
drag, startPoint x: 766, startPoint y: 235, endPoint x: 963, endPoint y: 231, distance: 196.4
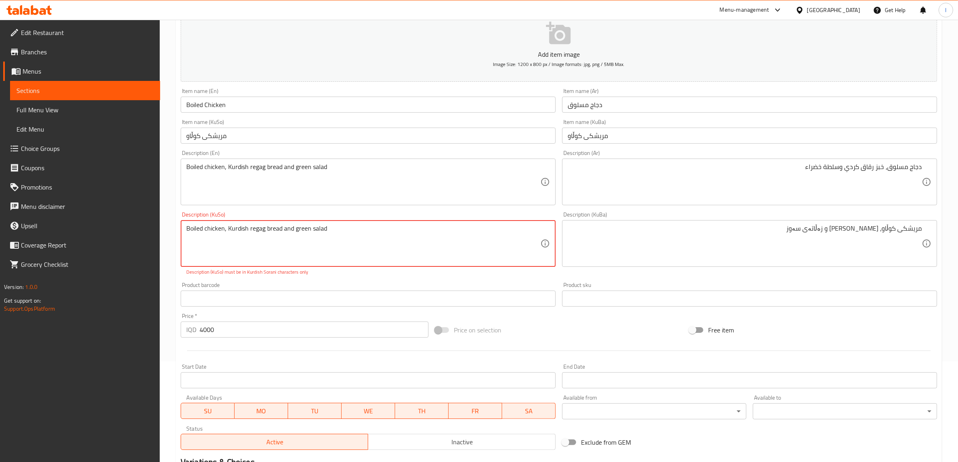
drag, startPoint x: 385, startPoint y: 237, endPoint x: 0, endPoint y: 212, distance: 385.4
paste textarea "مریشکی کوڵاو، نانی تیری کوردی و زەڵاتەی سەوز"
type textarea "مریشکی کوڵاو، نانی تیری کوردی و زەڵاتەی سەوز"
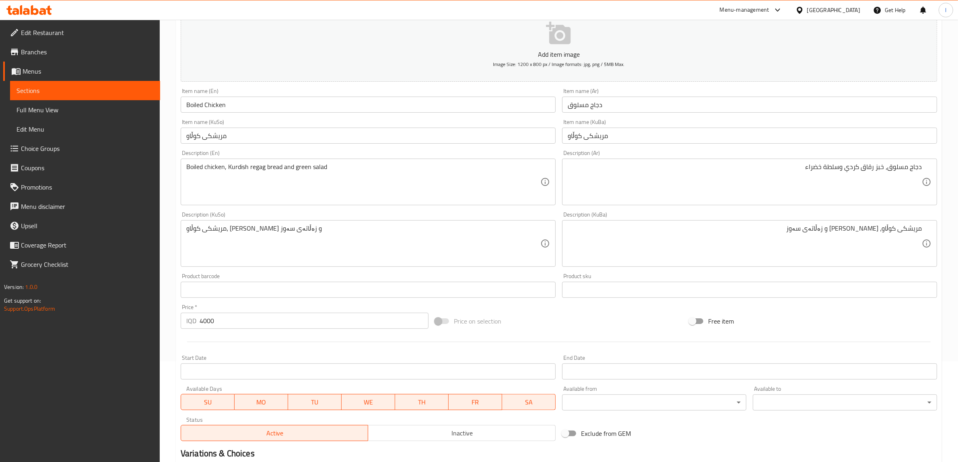
click at [306, 288] on div "Product barcode Product barcode" at bounding box center [368, 285] width 375 height 25
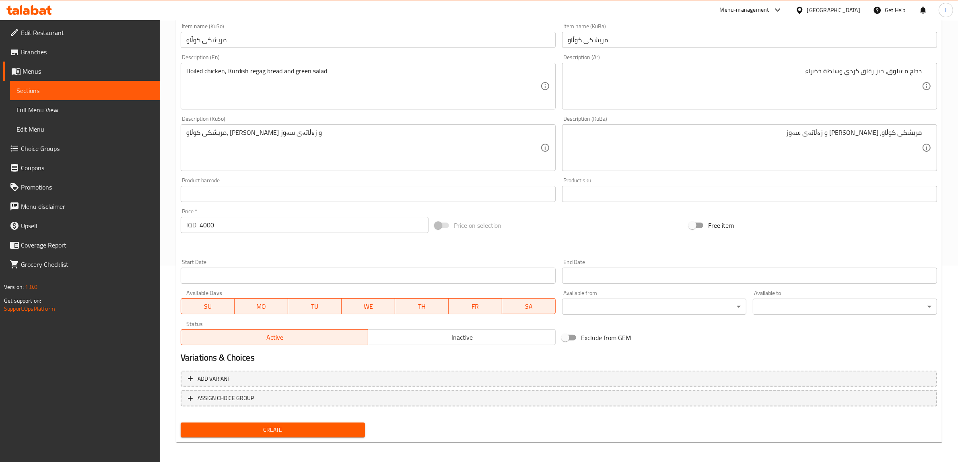
scroll to position [198, 0]
click at [277, 429] on span "Create" at bounding box center [272, 429] width 171 height 10
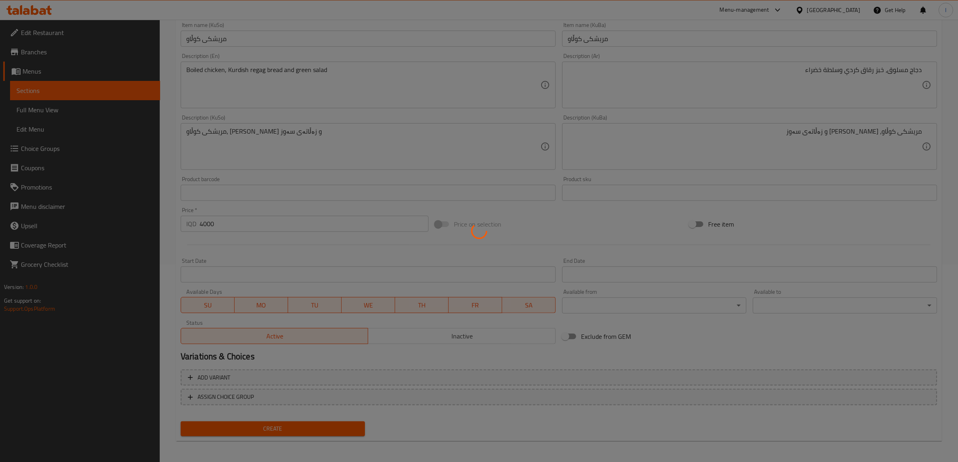
type input "0"
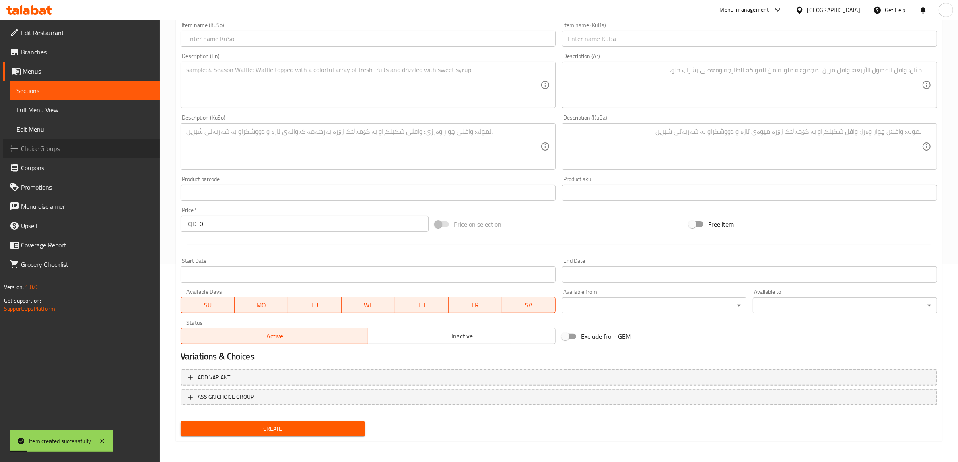
click at [51, 148] on span "Choice Groups" at bounding box center [87, 149] width 133 height 10
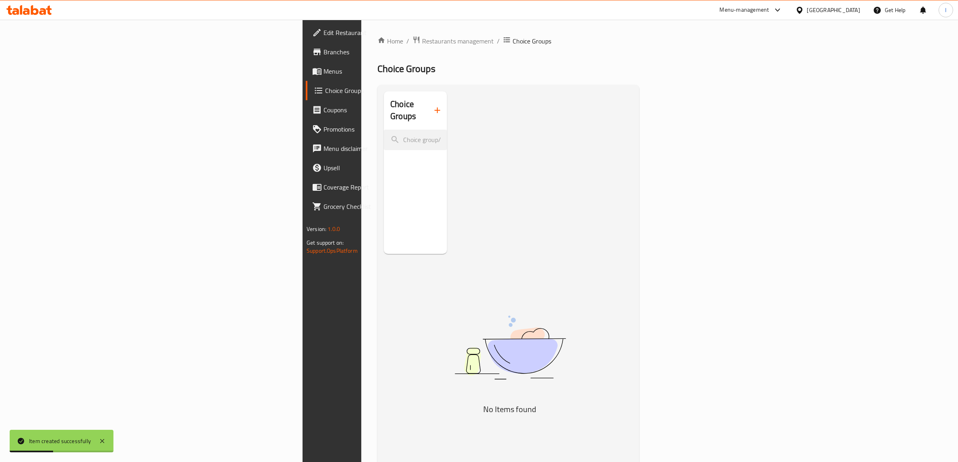
click at [432, 105] on icon "button" at bounding box center [437, 110] width 10 height 10
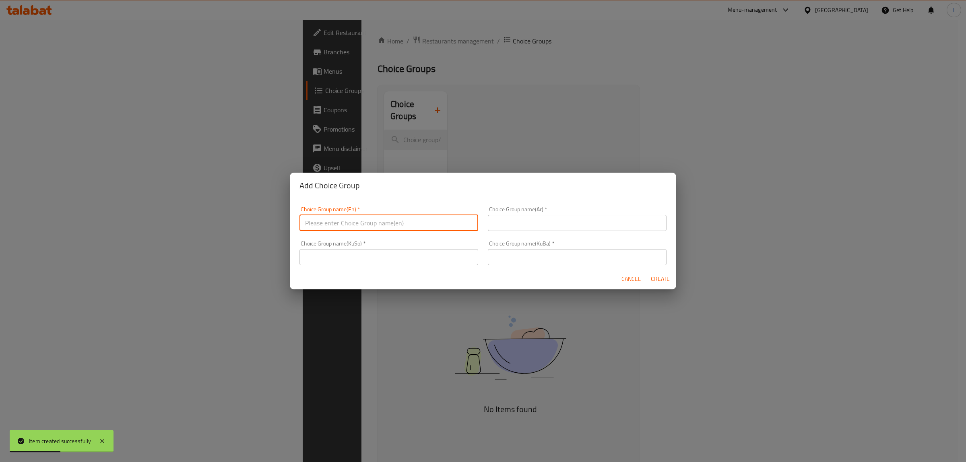
click at [362, 222] on input "text" at bounding box center [388, 223] width 179 height 16
type input "Your Choice Of :"
click at [539, 222] on input "text" at bounding box center [577, 223] width 179 height 16
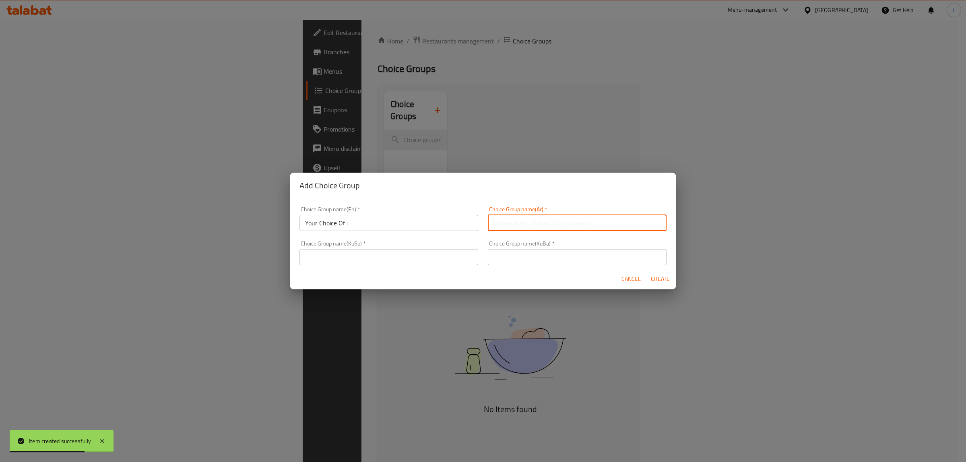
type input "إختيارك من :"
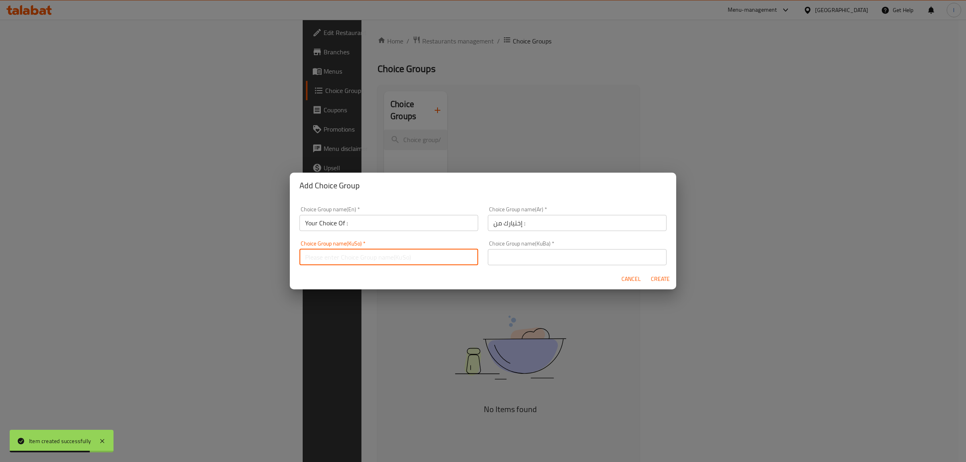
click at [430, 252] on input "text" at bounding box center [388, 257] width 179 height 16
type input "هەڵبژاردنت لە :"
click at [519, 264] on input "text" at bounding box center [577, 257] width 179 height 16
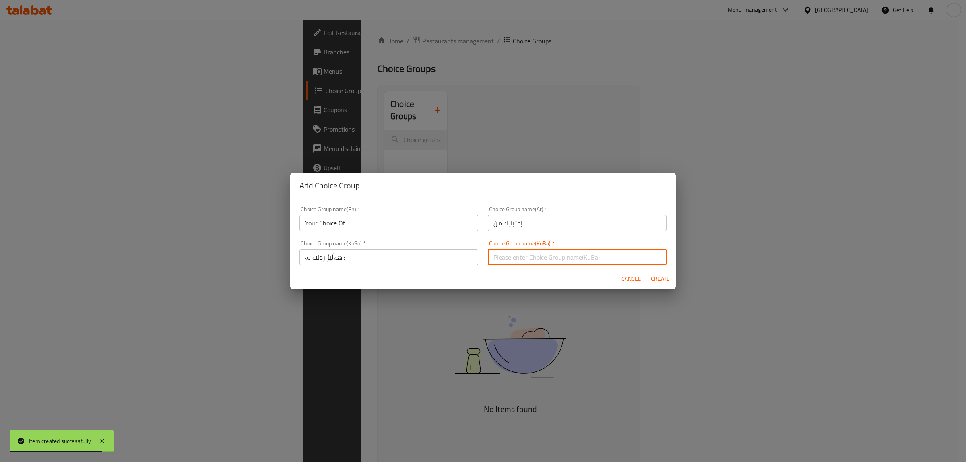
type input "هەڵبژاردنت لە :"
click at [659, 280] on span "Create" at bounding box center [659, 279] width 19 height 10
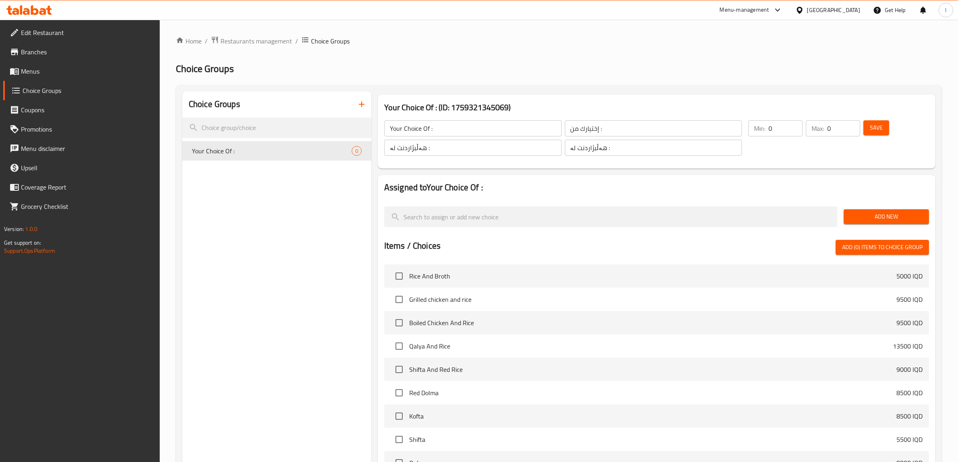
drag, startPoint x: 779, startPoint y: 130, endPoint x: 652, endPoint y: 121, distance: 127.4
click at [659, 121] on div "Your Choice Of : ​ إختيارك من : ​ هەڵبژاردنت لە : ​ هەڵبژاردنت لە : ​ Min: 0 ​ …" at bounding box center [656, 138] width 551 height 55
type input "1"
drag, startPoint x: 836, startPoint y: 123, endPoint x: 790, endPoint y: 133, distance: 47.3
click at [787, 132] on div "Min: 1 ​ Max: 0 ​" at bounding box center [804, 138] width 118 height 42
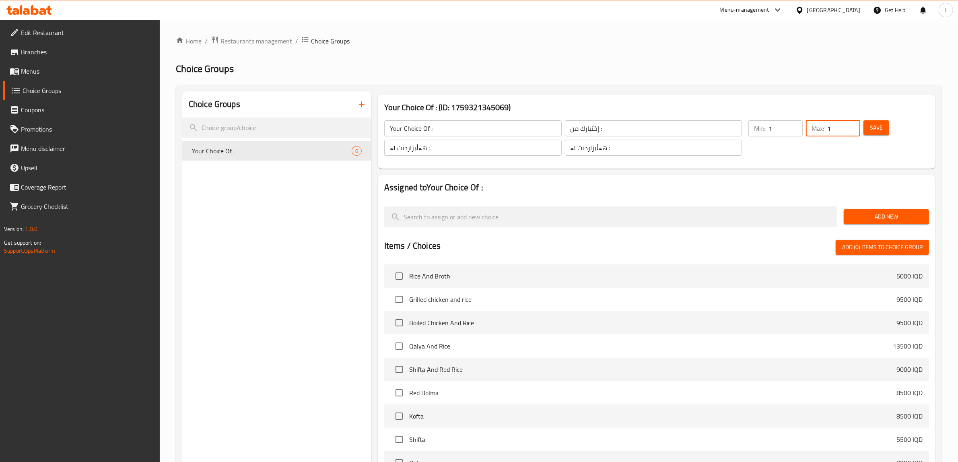
type input "1"
click at [860, 218] on span "Add New" at bounding box center [886, 217] width 72 height 10
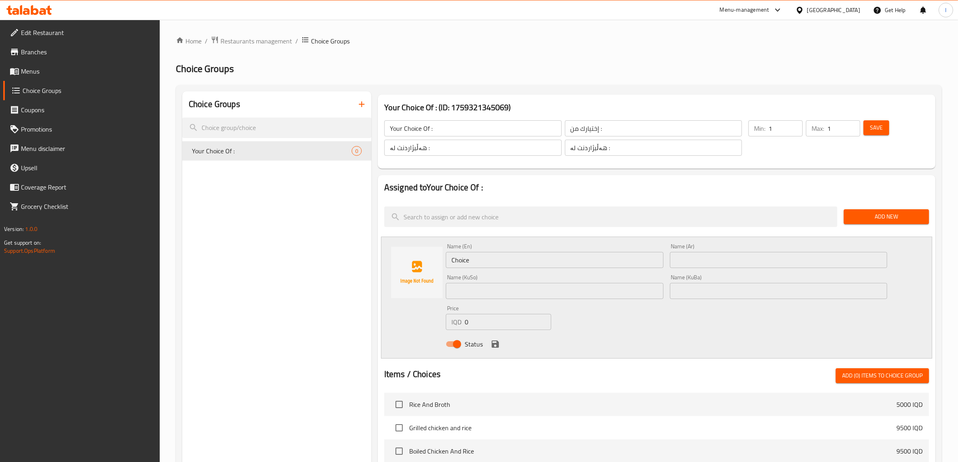
drag, startPoint x: 483, startPoint y: 259, endPoint x: 236, endPoint y: 248, distance: 247.3
click at [377, 250] on div "Assigned to Your Choice Of : Add New Name (En) Choice Name (En) Name (Ar) Name …" at bounding box center [657, 424] width 564 height 504
paste input "Breast"
type input "Breast"
click at [745, 264] on input "text" at bounding box center [779, 260] width 218 height 16
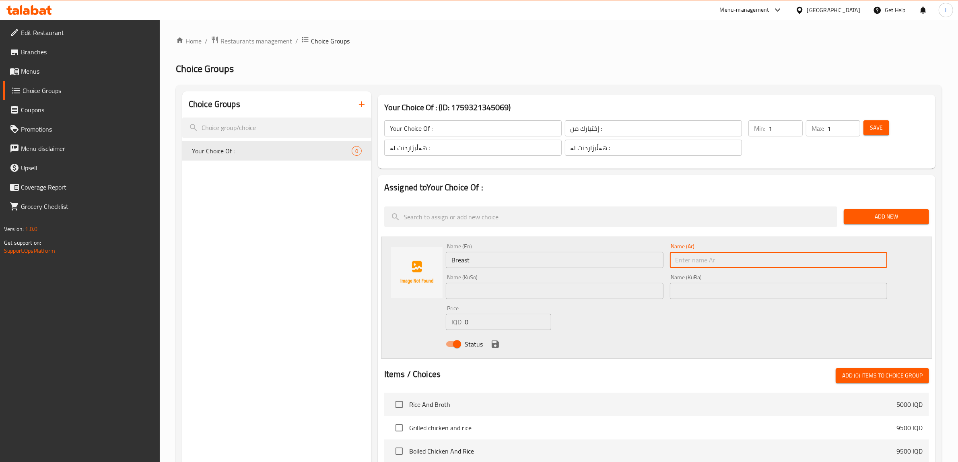
paste input "صدر"
type input "صدر"
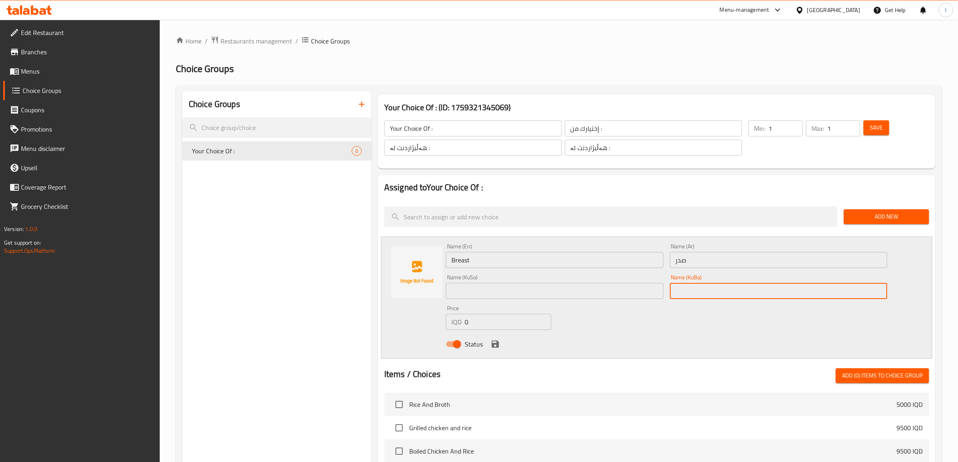
click at [733, 286] on input "text" at bounding box center [779, 291] width 218 height 16
paste input "سنگ"
click at [682, 292] on input "سنگ" at bounding box center [779, 291] width 218 height 16
click at [683, 294] on input "سینگ" at bounding box center [779, 291] width 218 height 16
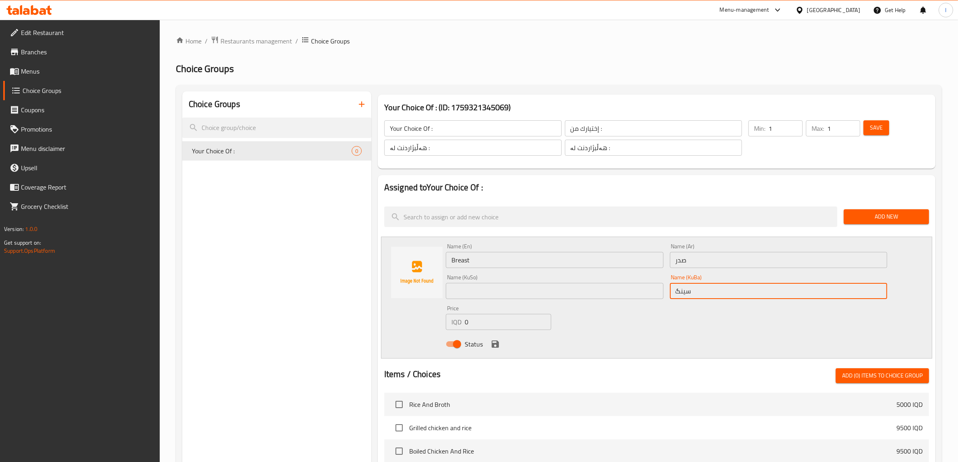
click at [683, 294] on input "سینگ" at bounding box center [779, 291] width 218 height 16
type input "سینگ"
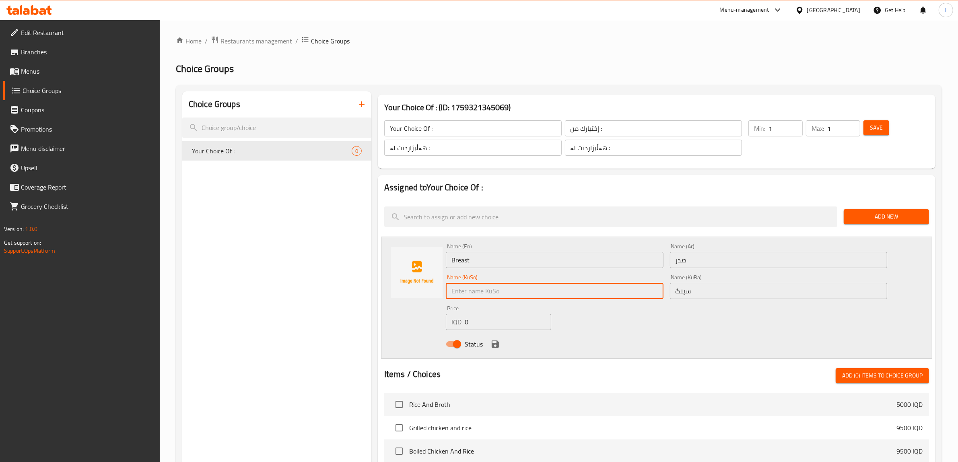
click at [476, 291] on input "text" at bounding box center [555, 291] width 218 height 16
paste input "سینگ"
type input "سینگ"
click at [492, 348] on icon "save" at bounding box center [495, 344] width 10 height 10
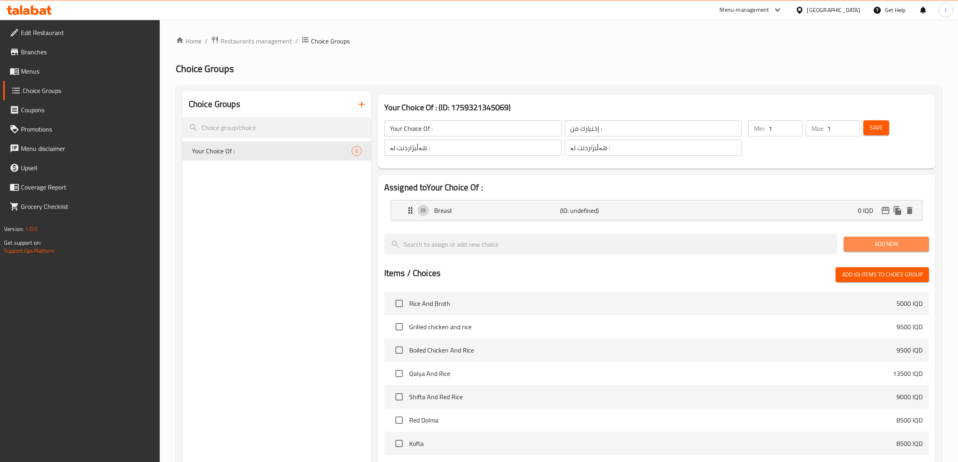
click at [867, 249] on span "Add New" at bounding box center [886, 244] width 72 height 10
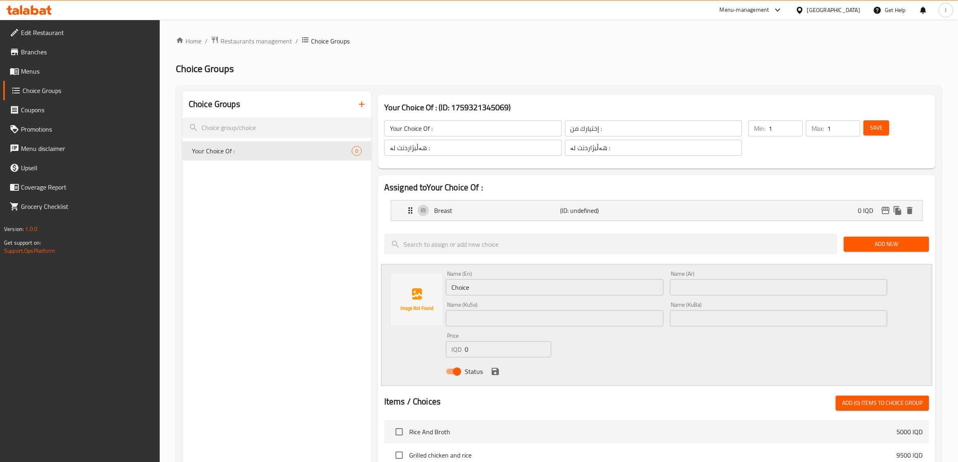
drag, startPoint x: 487, startPoint y: 290, endPoint x: 375, endPoint y: 286, distance: 112.3
click at [407, 288] on div "Name (En) Choice Name (En) Name (Ar) Name (Ar) Name (KuSo) Name (KuSo) Name (Ku…" at bounding box center [656, 325] width 551 height 122
paste input "Thigh"
type input "Thigh"
click at [707, 291] on input "text" at bounding box center [779, 287] width 218 height 16
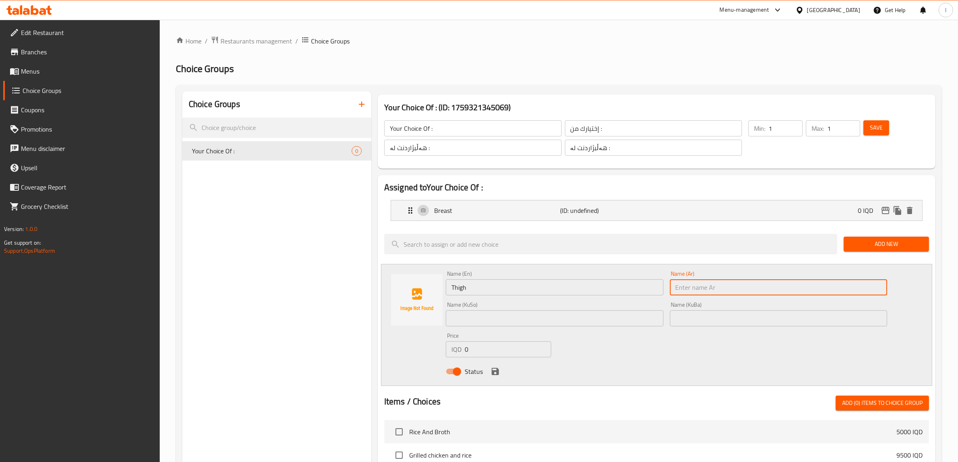
paste input "فخذ"
type input "فخذ"
click at [678, 318] on input "text" at bounding box center [779, 318] width 218 height 16
click at [695, 317] on input "text" at bounding box center [779, 318] width 218 height 16
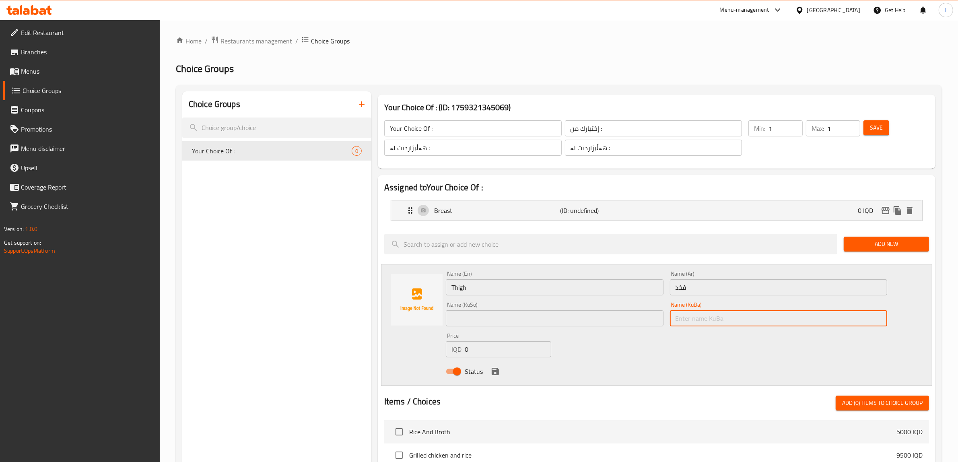
paste input "ڕان"
type input "ڕان"
click at [609, 322] on input "text" at bounding box center [555, 318] width 218 height 16
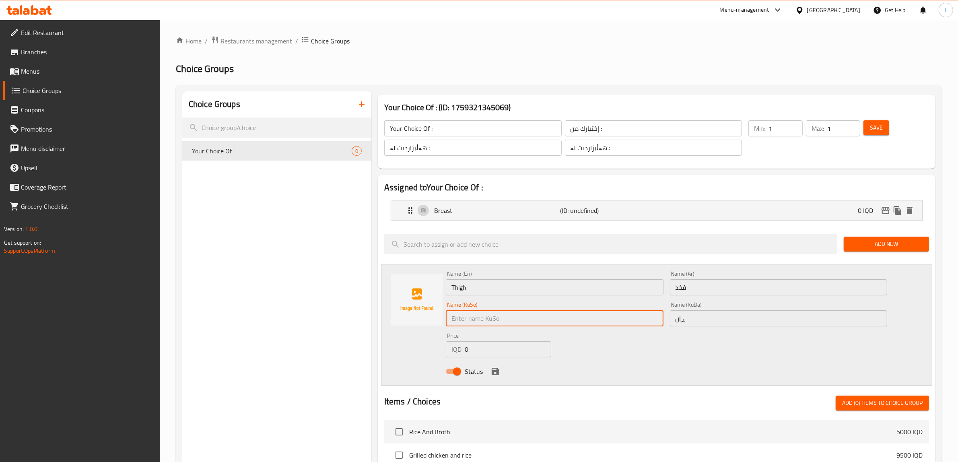
paste input "ڕان"
type input "ڕان"
click at [492, 373] on icon "save" at bounding box center [495, 371] width 7 height 7
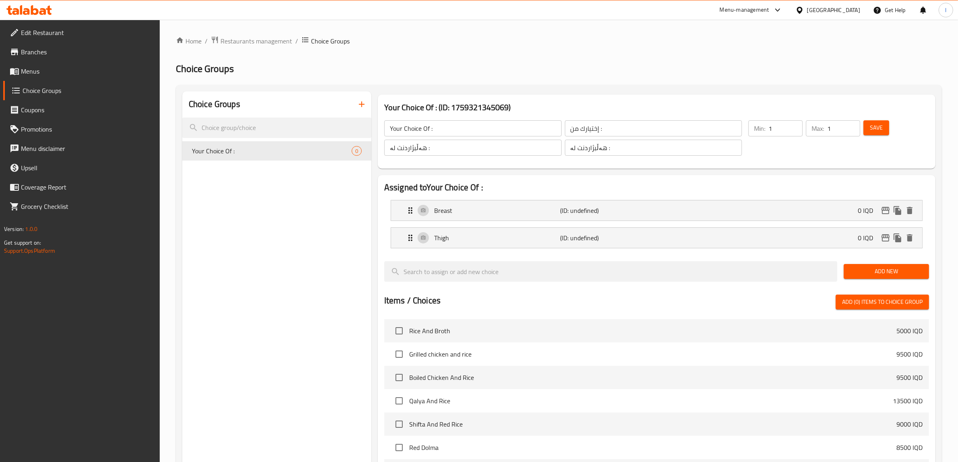
click at [874, 127] on span "Save" at bounding box center [876, 128] width 13 height 10
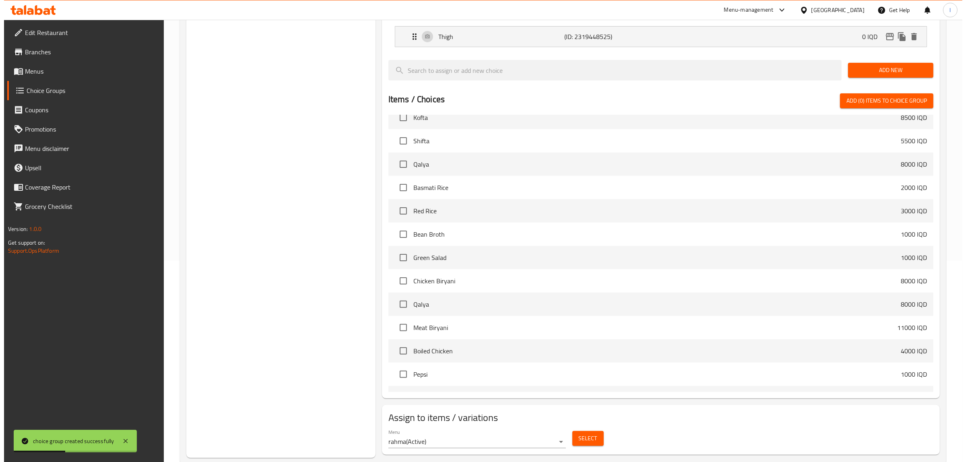
scroll to position [218, 0]
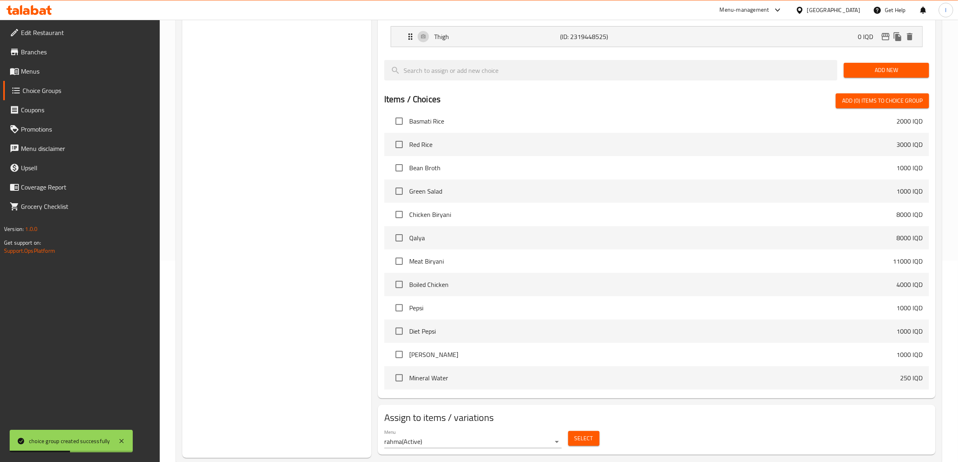
click at [589, 441] on span "Select" at bounding box center [583, 438] width 19 height 10
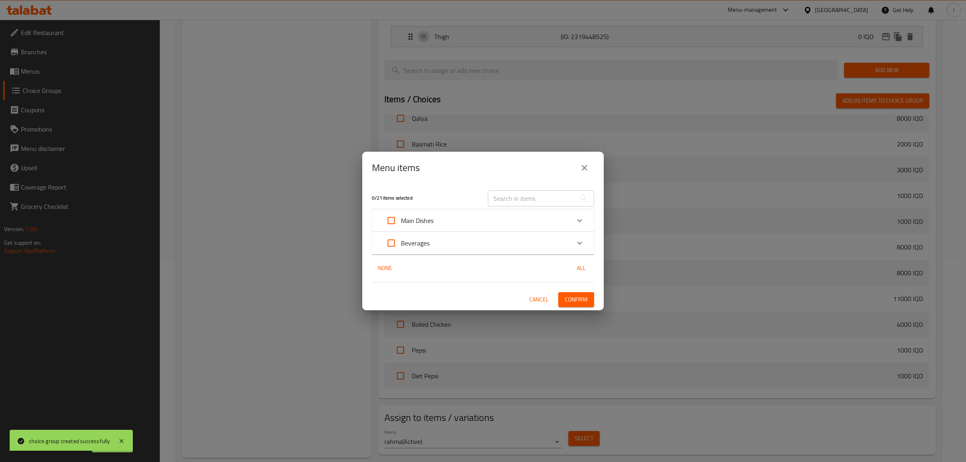
click at [499, 221] on div "Main Dishes" at bounding box center [475, 220] width 188 height 19
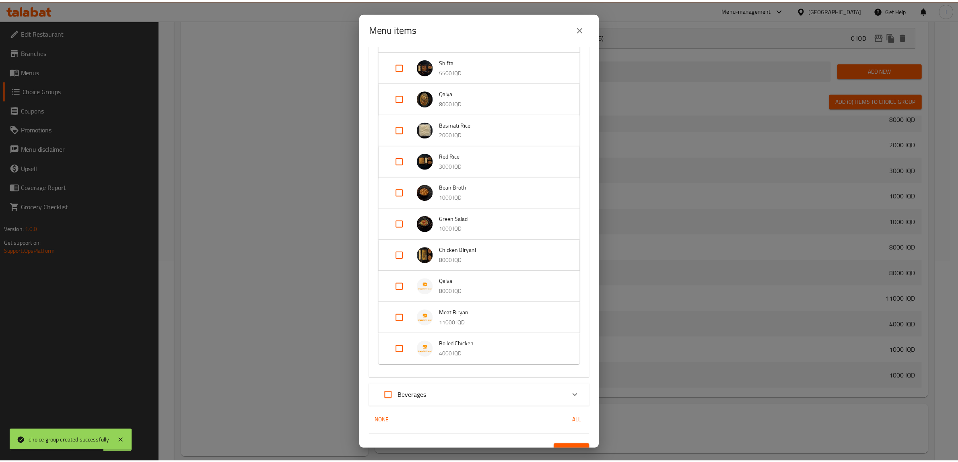
scroll to position [290, 0]
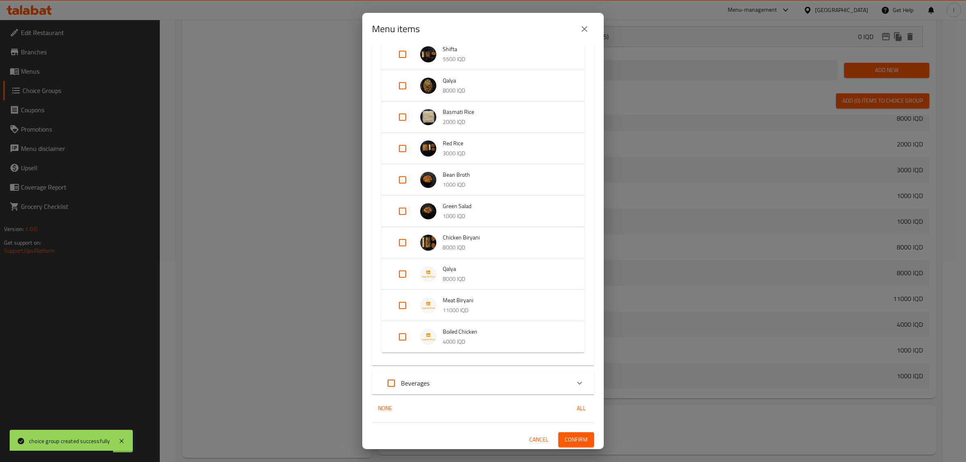
click at [403, 337] on input "Expand" at bounding box center [402, 336] width 19 height 19
checkbox input "true"
click at [577, 445] on span "Confirm" at bounding box center [575, 446] width 23 height 10
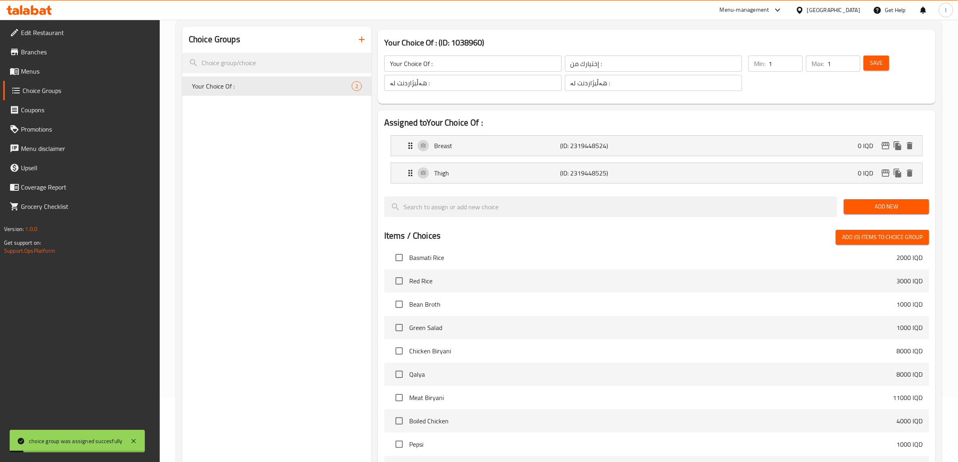
scroll to position [50, 0]
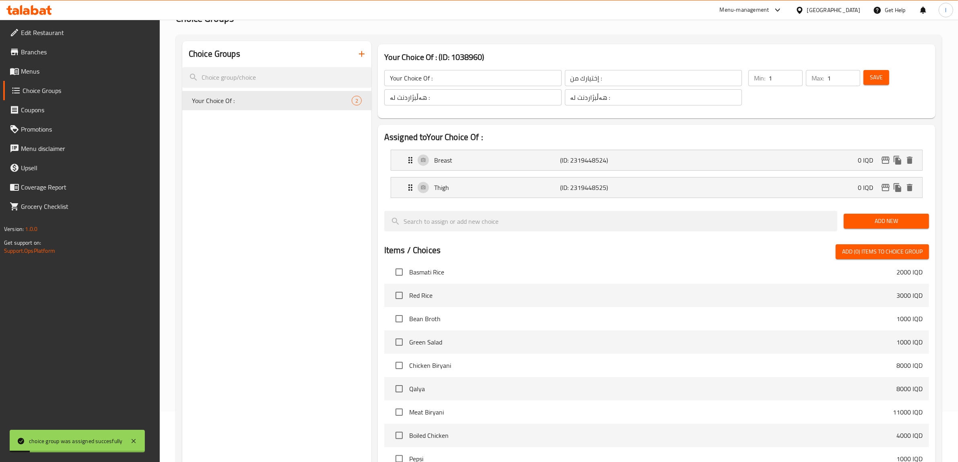
click at [33, 76] on span "Menus" at bounding box center [87, 71] width 133 height 10
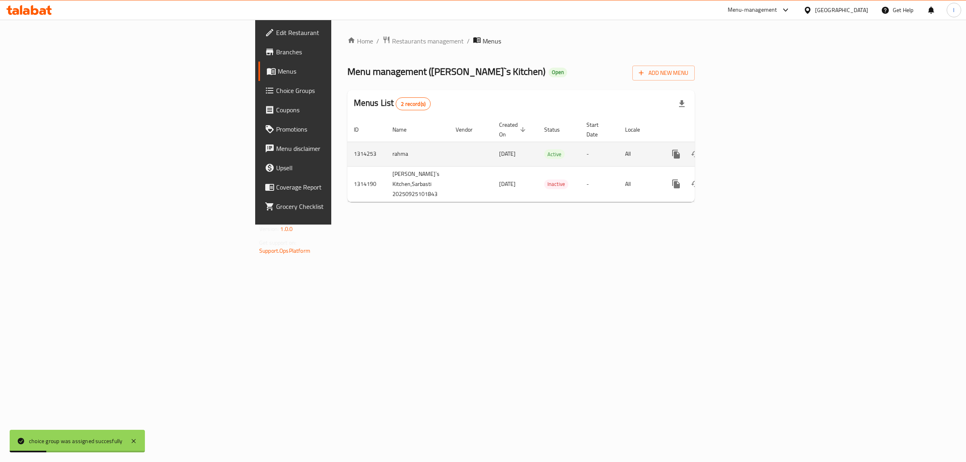
click at [739, 149] on icon "enhanced table" at bounding box center [734, 154] width 10 height 10
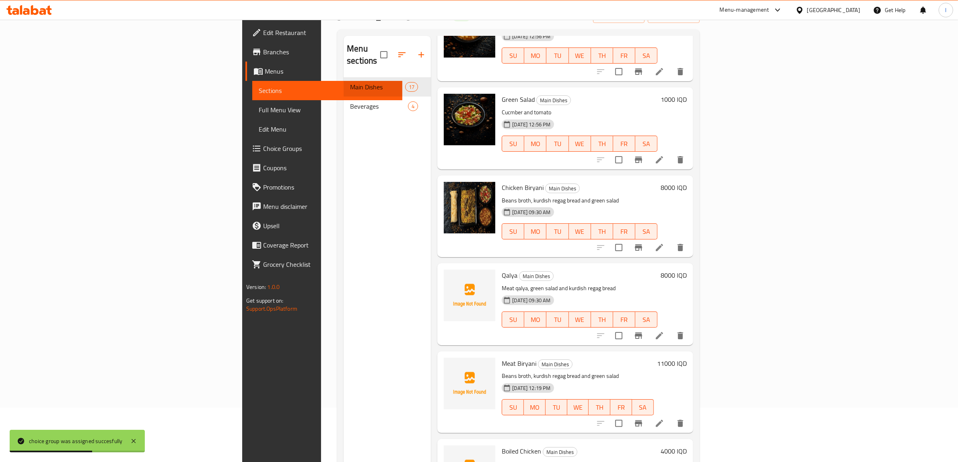
scroll to position [113, 0]
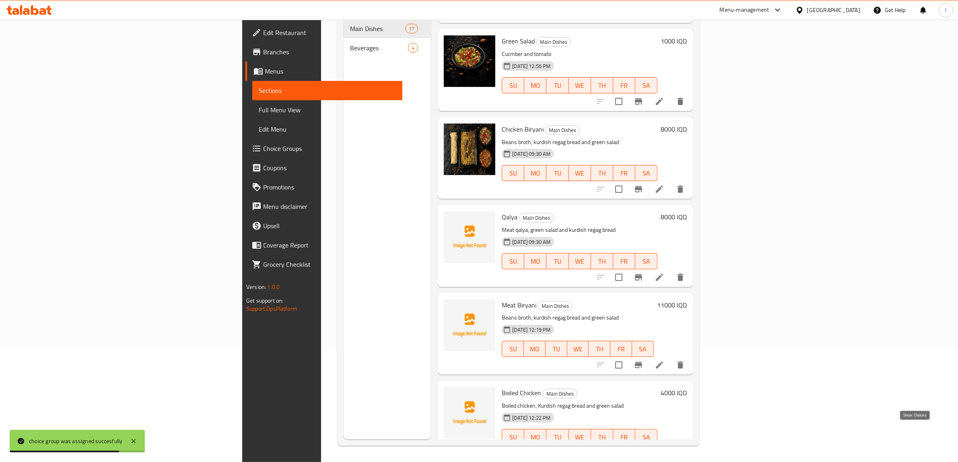
click at [685, 448] on icon "show more" at bounding box center [680, 453] width 10 height 10
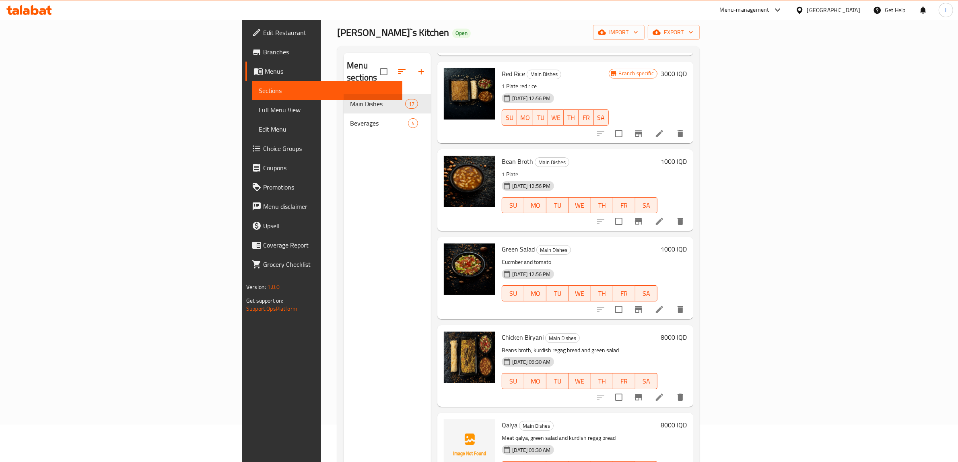
scroll to position [0, 0]
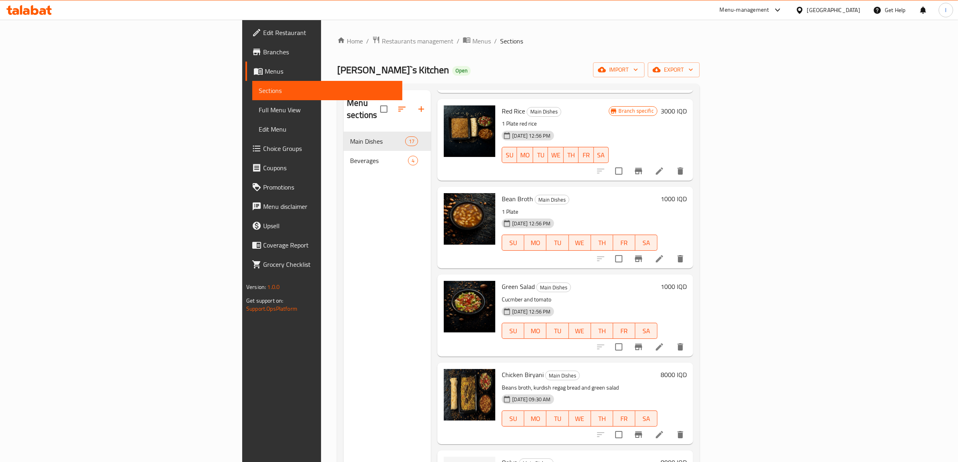
click at [350, 156] on span "Beverages" at bounding box center [379, 161] width 58 height 10
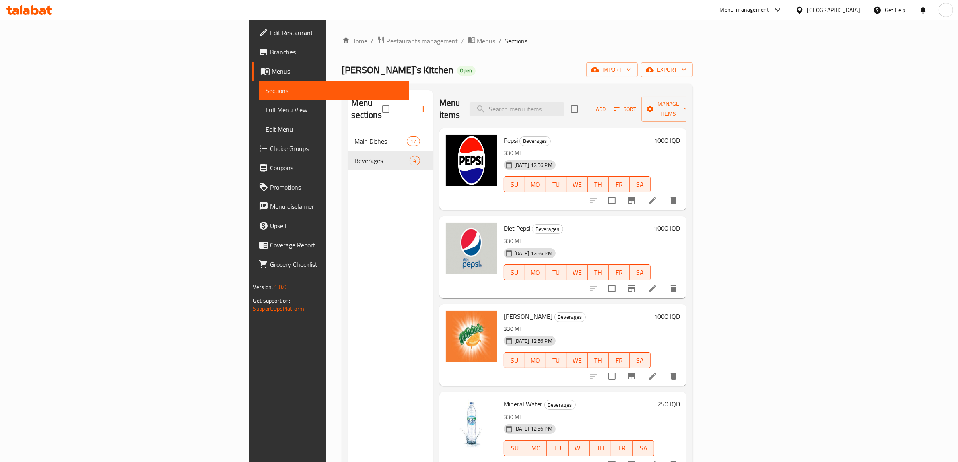
click at [607, 105] on span "Add" at bounding box center [596, 109] width 22 height 9
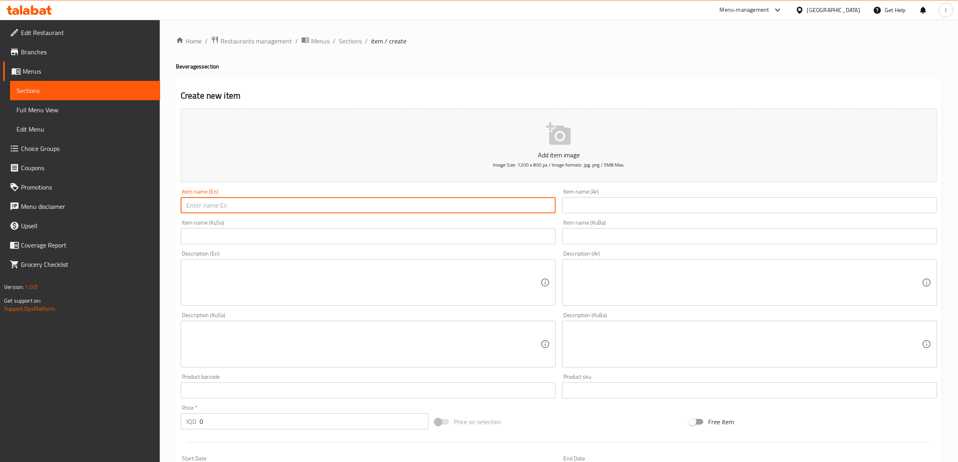
click at [416, 208] on input "text" at bounding box center [368, 205] width 375 height 16
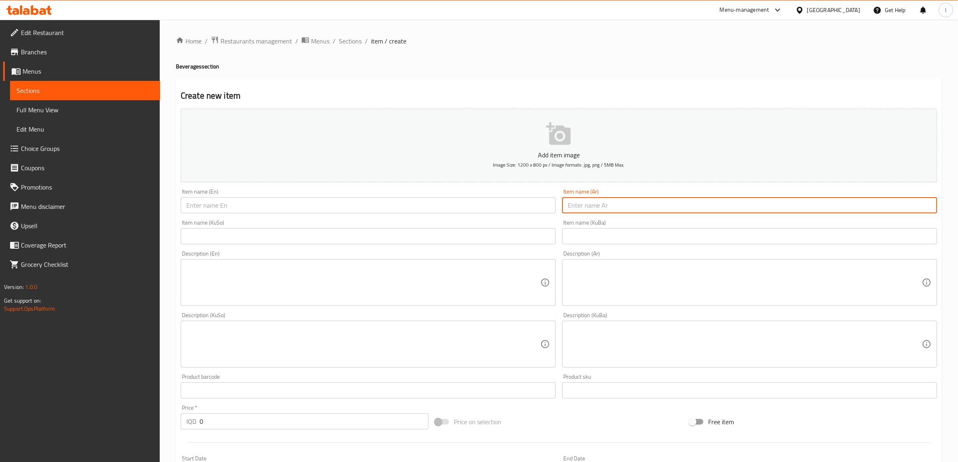
click at [669, 208] on input "text" at bounding box center [749, 205] width 375 height 16
click at [560, 237] on div "Item name (KuBa) Item name (KuBa)" at bounding box center [749, 231] width 381 height 31
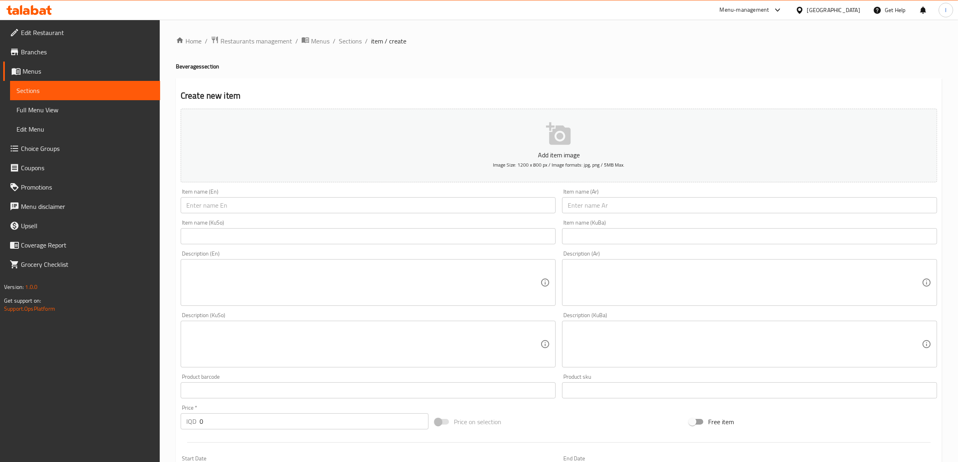
click at [592, 246] on div "Item name (KuBa) Item name (KuBa)" at bounding box center [749, 231] width 381 height 31
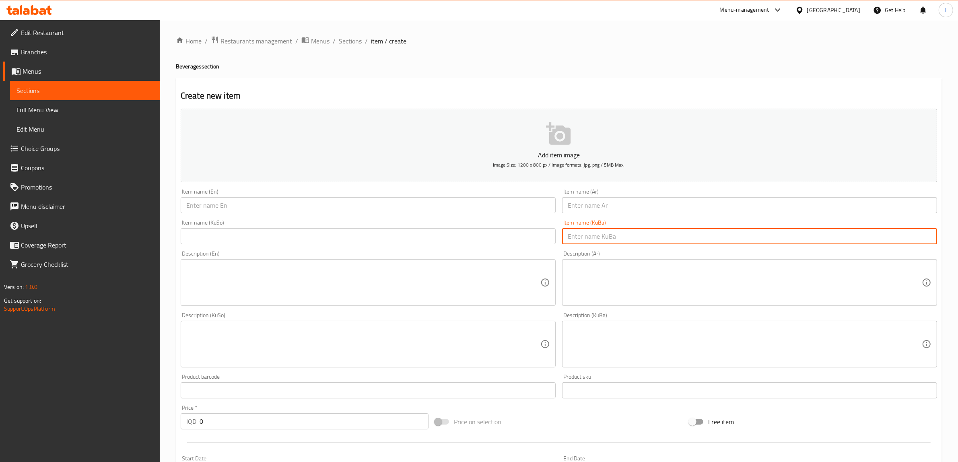
click at [593, 239] on input "text" at bounding box center [749, 236] width 375 height 16
drag, startPoint x: 519, startPoint y: 240, endPoint x: 487, endPoint y: 239, distance: 32.6
click at [488, 239] on div "Add item image Image Size: 1200 x 800 px / Image formats: jpg, png / 5MB Max. I…" at bounding box center [558, 324] width 763 height 439
type input "دۆ"
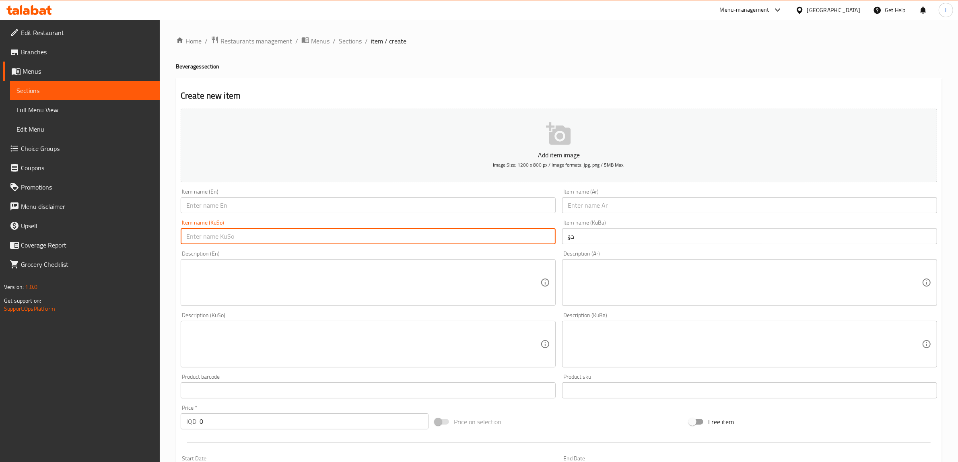
drag, startPoint x: 431, startPoint y: 243, endPoint x: 413, endPoint y: 252, distance: 19.6
click at [426, 247] on div "Item name (KuSo) Item name (KuSo)" at bounding box center [367, 231] width 381 height 31
paste input "دۆ"
type input "دۆ"
click at [434, 208] on input "text" at bounding box center [368, 205] width 375 height 16
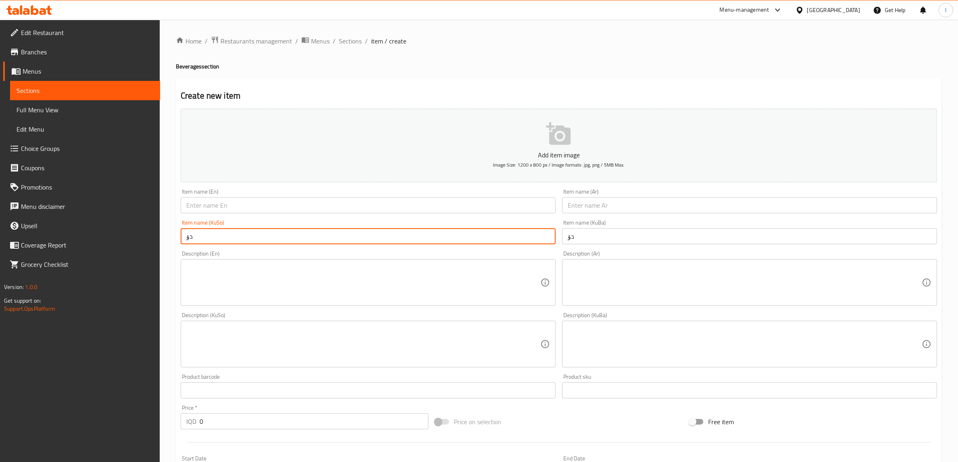
paste input "Doogh"
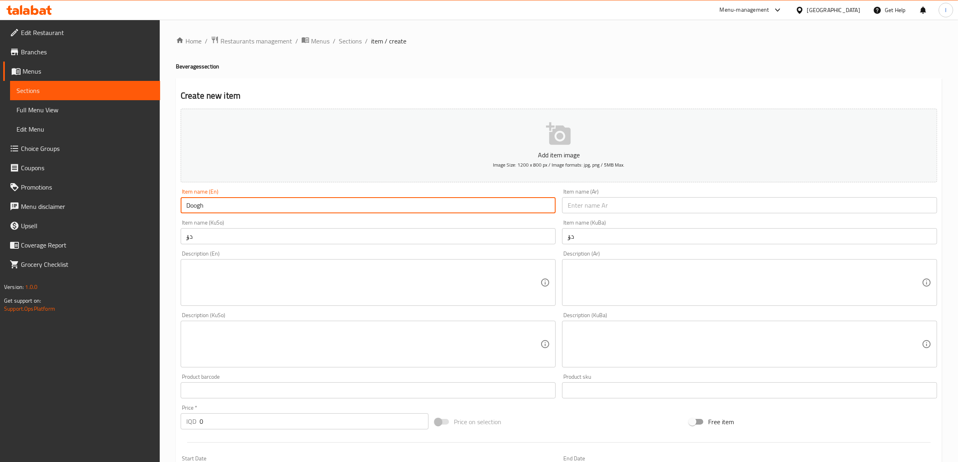
type input "Doogh"
click at [673, 207] on input "text" at bounding box center [749, 205] width 375 height 16
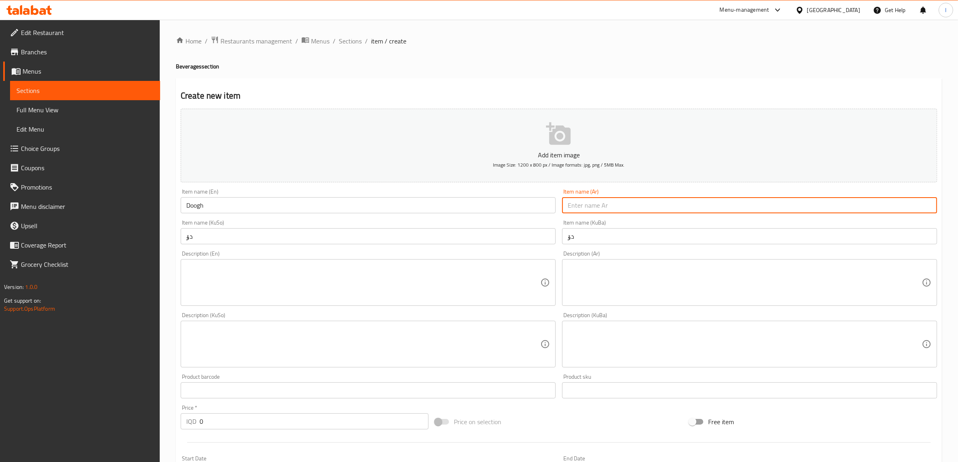
paste input "دوغ"
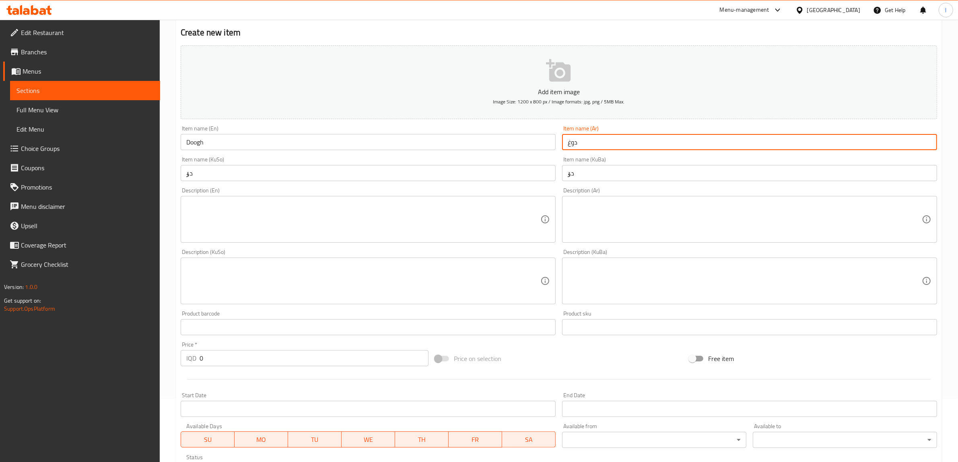
scroll to position [101, 0]
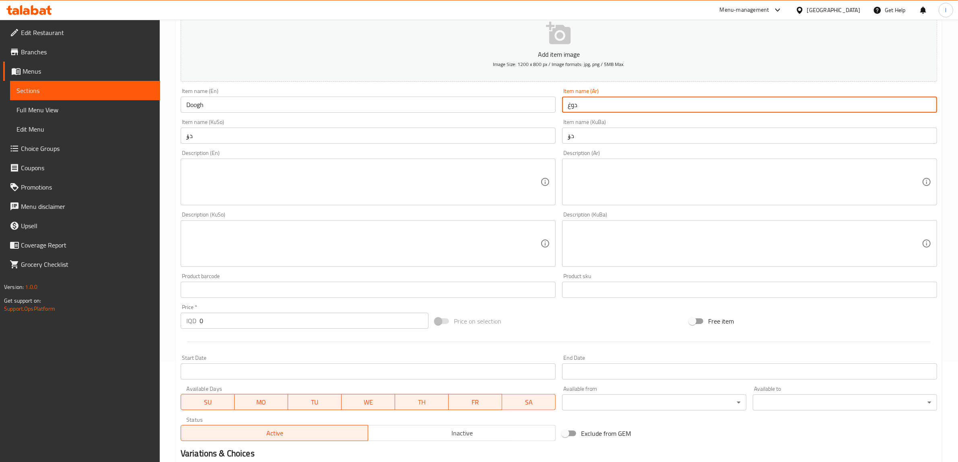
type input "دوغ"
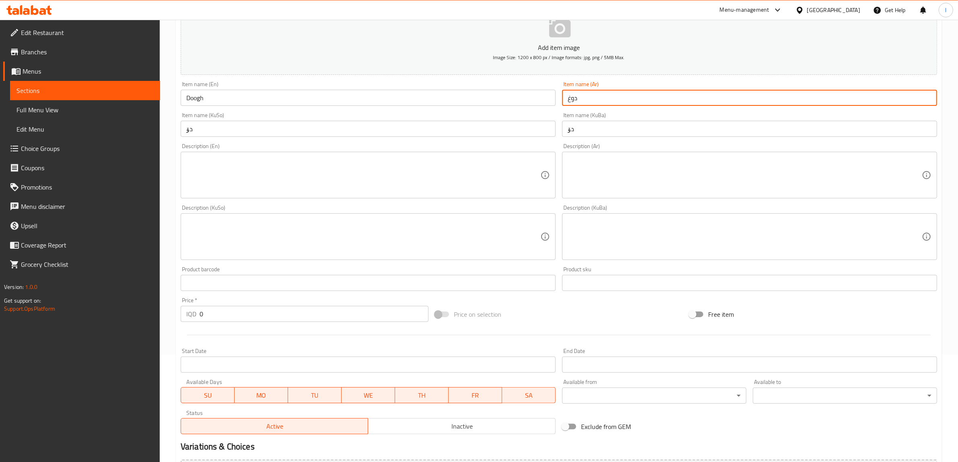
scroll to position [198, 0]
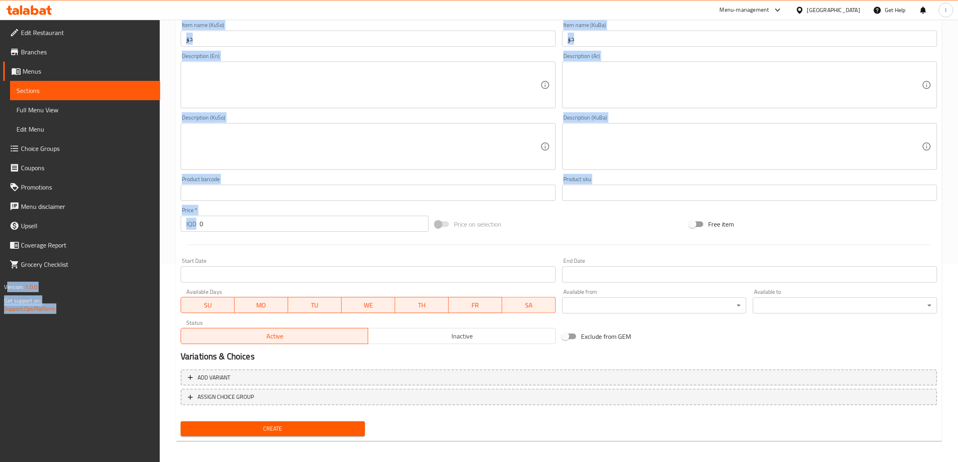
drag, startPoint x: 229, startPoint y: 232, endPoint x: 151, endPoint y: 224, distance: 78.5
click at [45, 218] on div "Edit Restaurant Branches Menus Sections Full Menu View Edit Menu Choice Groups …" at bounding box center [479, 142] width 958 height 641
click at [218, 226] on input "0" at bounding box center [314, 224] width 229 height 16
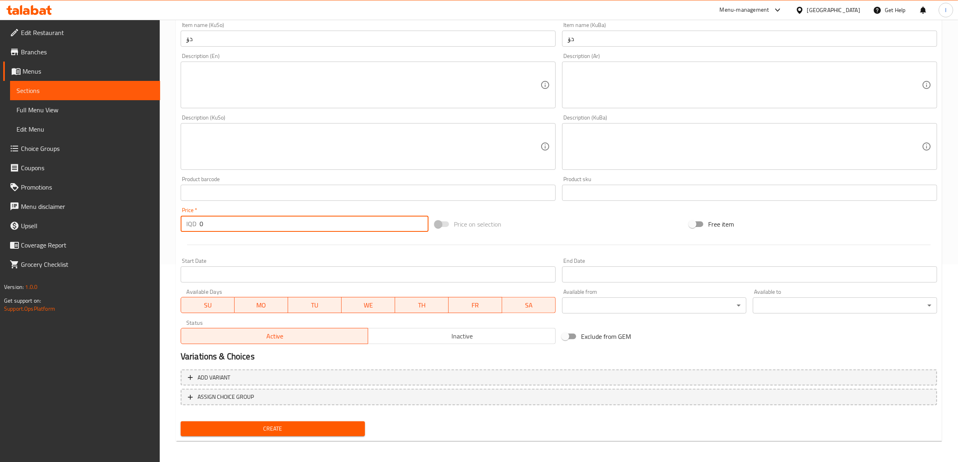
click at [220, 225] on input "0" at bounding box center [314, 224] width 229 height 16
drag, startPoint x: 220, startPoint y: 225, endPoint x: 171, endPoint y: 224, distance: 48.7
click at [181, 225] on div "IQD 0 Price *" at bounding box center [305, 224] width 248 height 16
paste input "150"
type input "1500"
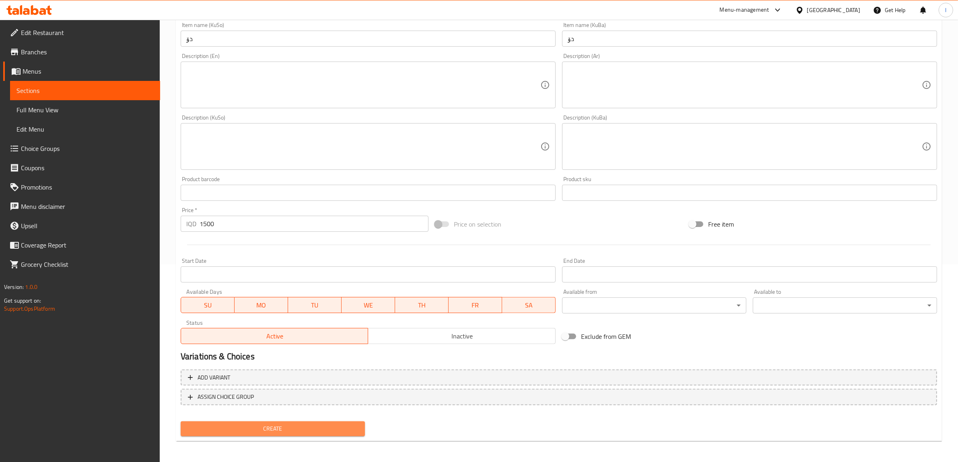
click at [305, 421] on button "Create" at bounding box center [273, 428] width 184 height 15
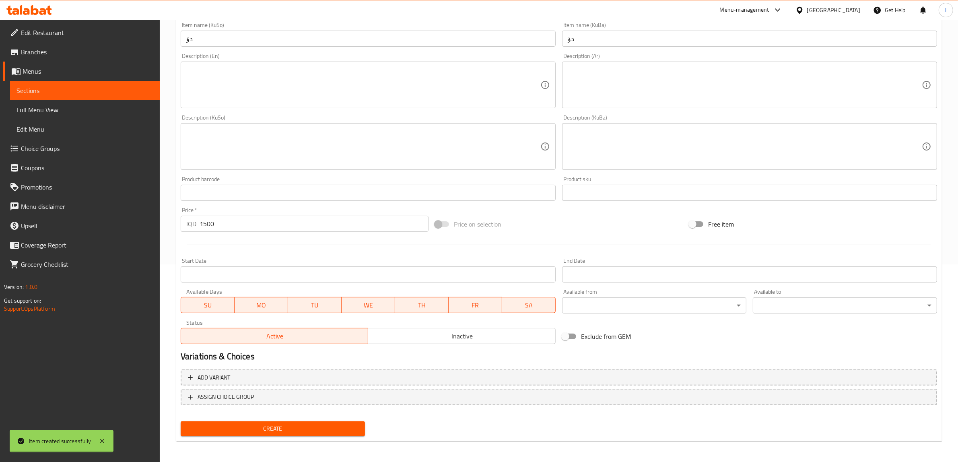
type input "0"
click at [91, 88] on span "Sections" at bounding box center [84, 91] width 137 height 10
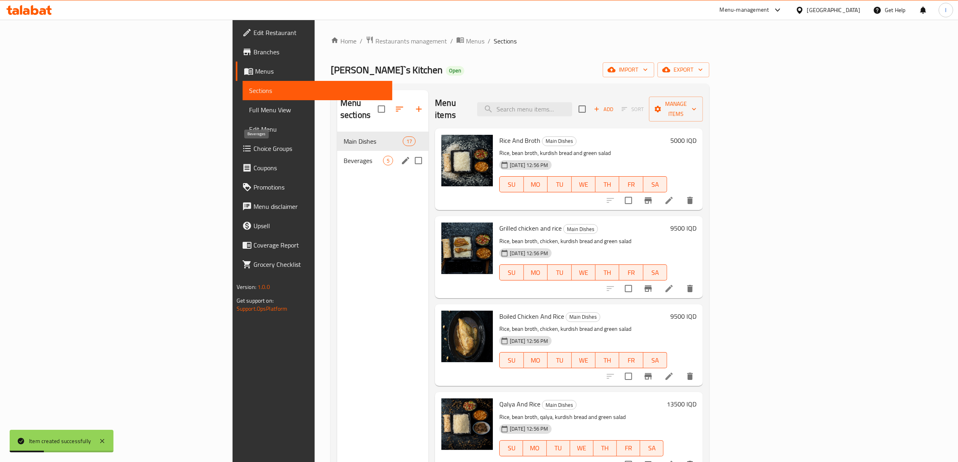
click at [344, 156] on span "Beverages" at bounding box center [363, 161] width 39 height 10
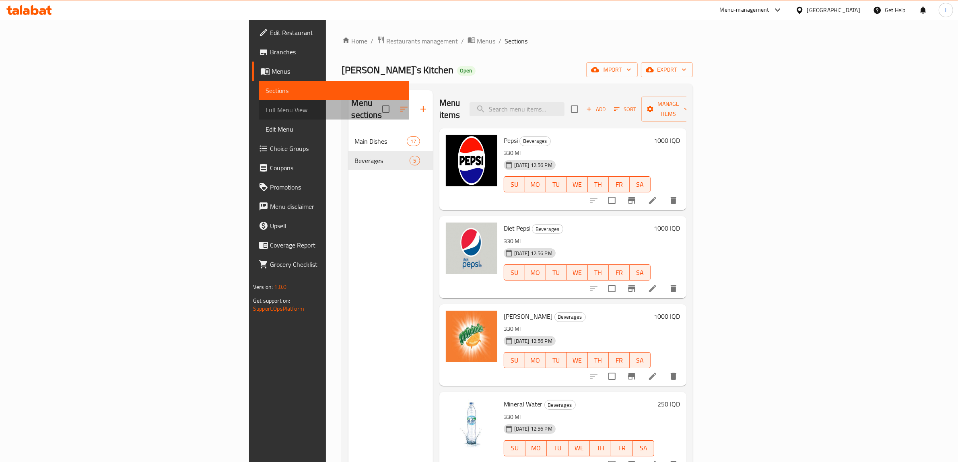
click at [266, 105] on span "Full Menu View" at bounding box center [334, 110] width 137 height 10
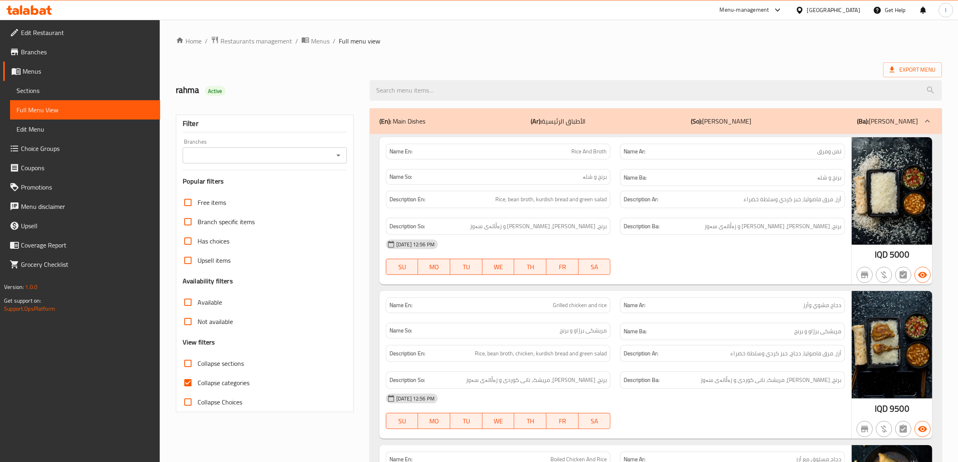
click at [310, 149] on div "Branches" at bounding box center [265, 155] width 164 height 16
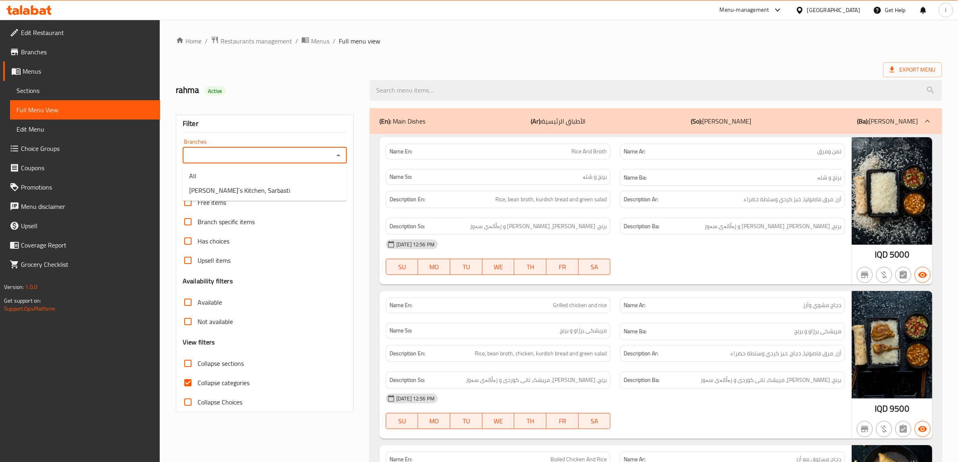
click at [262, 154] on input "Branches" at bounding box center [258, 155] width 146 height 11
click at [248, 193] on span "Eddie`s Kitchen, Sarbasti" at bounding box center [239, 190] width 101 height 10
type input "Eddie`s Kitchen, Sarbasti"
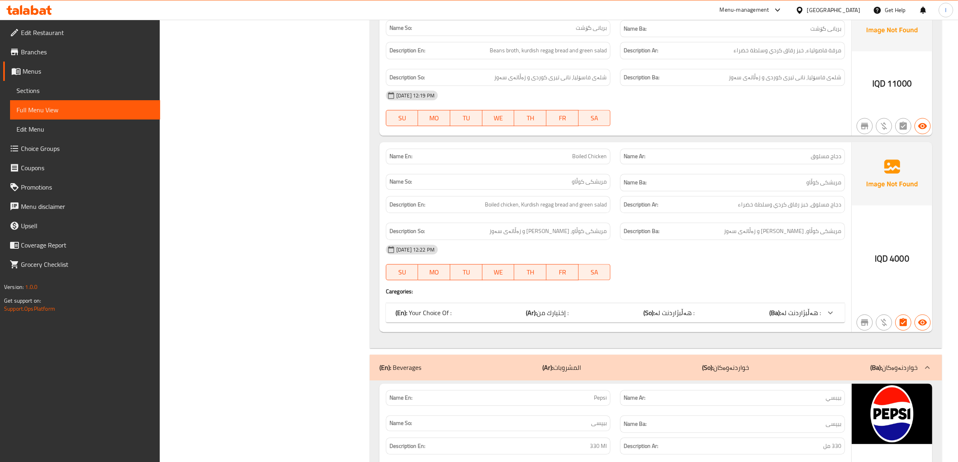
scroll to position [2464, 0]
click at [581, 161] on span "Boiled Chicken" at bounding box center [589, 157] width 35 height 8
copy span "Boiled Chicken"
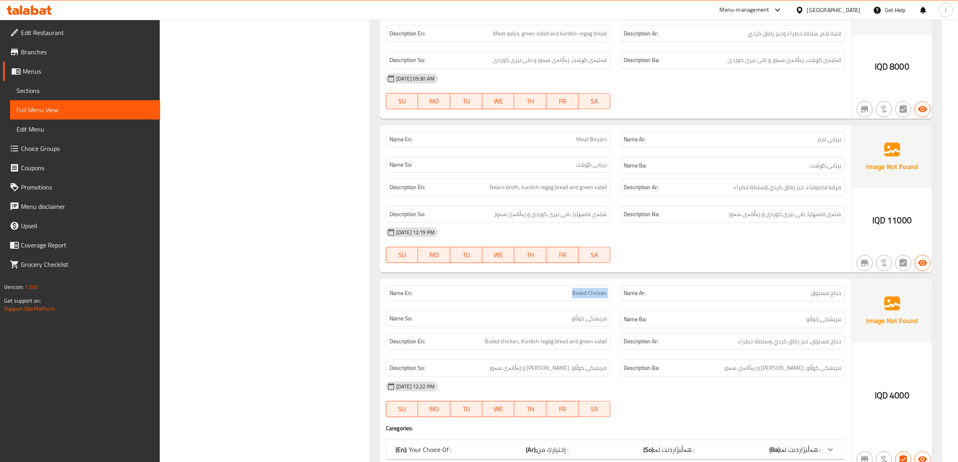
scroll to position [2313, 0]
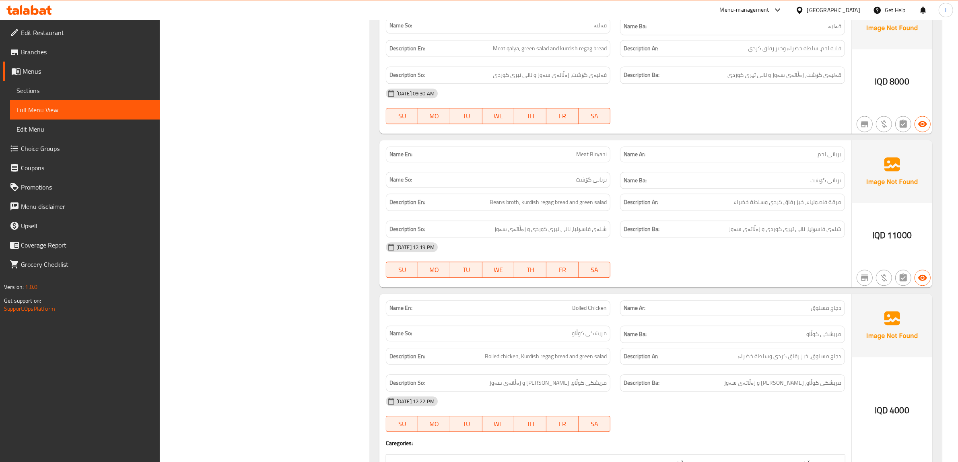
click at [581, 159] on span "Meat Biryani" at bounding box center [591, 154] width 31 height 8
copy span "Meat Biryani"
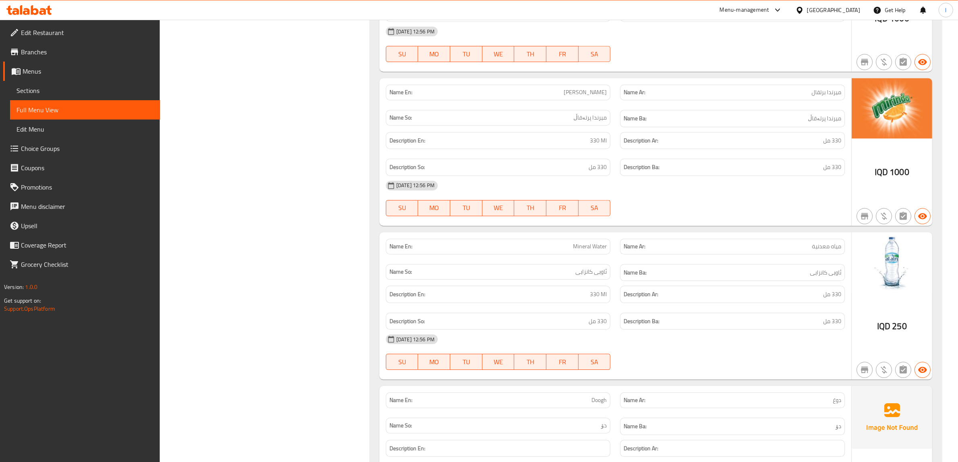
scroll to position [3197, 0]
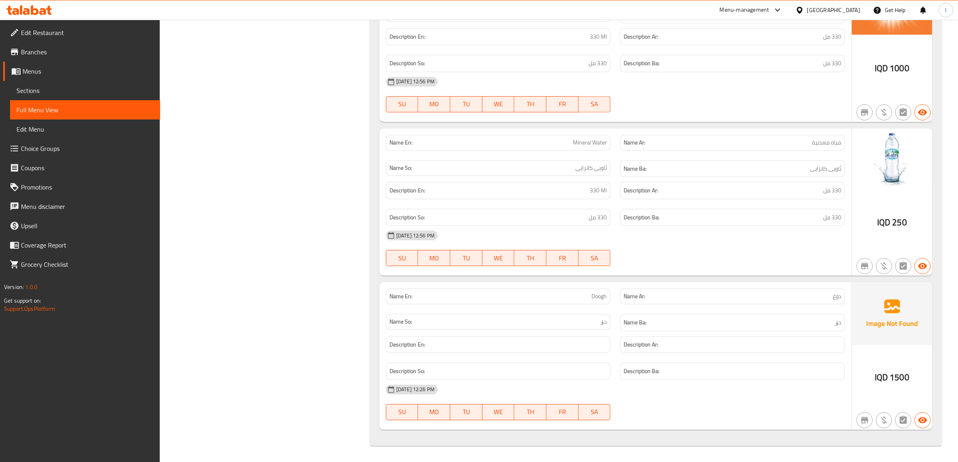
click at [595, 286] on div "Name En: Doogh" at bounding box center [498, 296] width 235 height 25
click at [595, 294] on span "Doogh" at bounding box center [598, 296] width 15 height 8
copy span "Doogh"
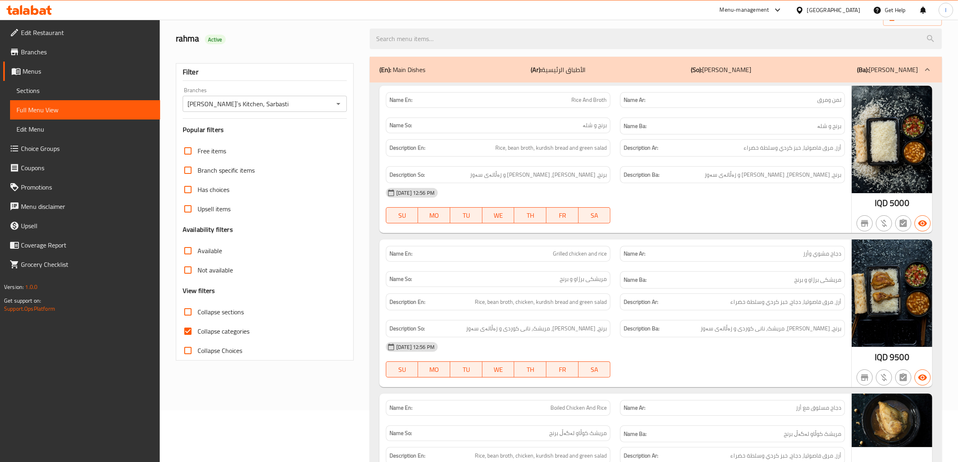
scroll to position [0, 0]
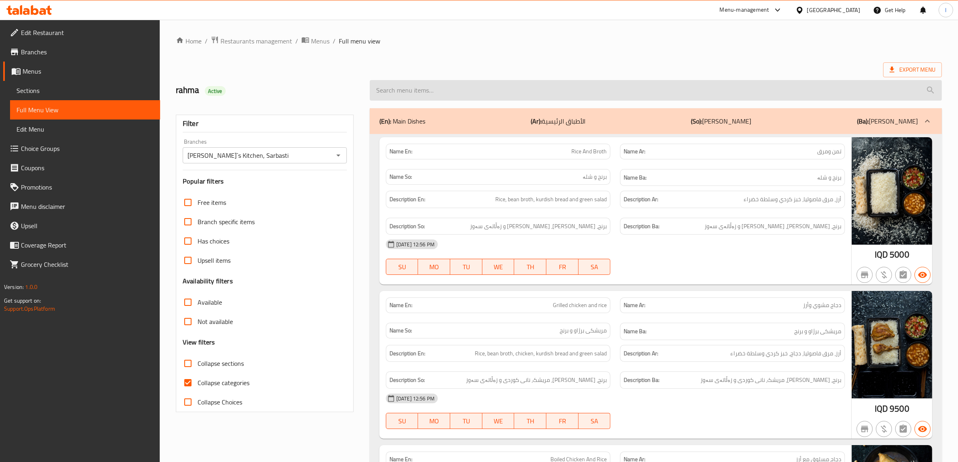
click at [461, 99] on div at bounding box center [656, 90] width 582 height 30
click at [461, 89] on input "search" at bounding box center [656, 90] width 572 height 21
paste input "Boiled Chicken"
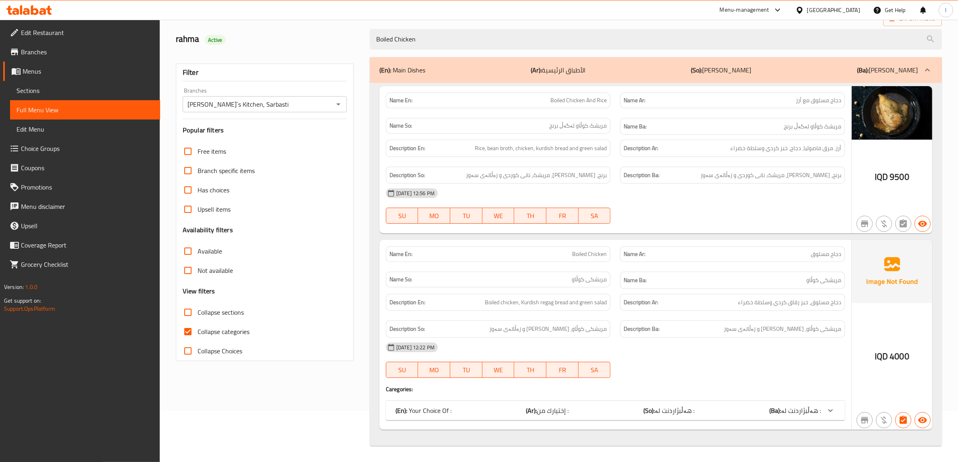
scroll to position [53, 0]
type input "Boiled Chicken"
click at [235, 337] on label "Collapse categories" at bounding box center [213, 331] width 71 height 19
click at [198, 337] on input "Collapse categories" at bounding box center [187, 331] width 19 height 19
checkbox input "false"
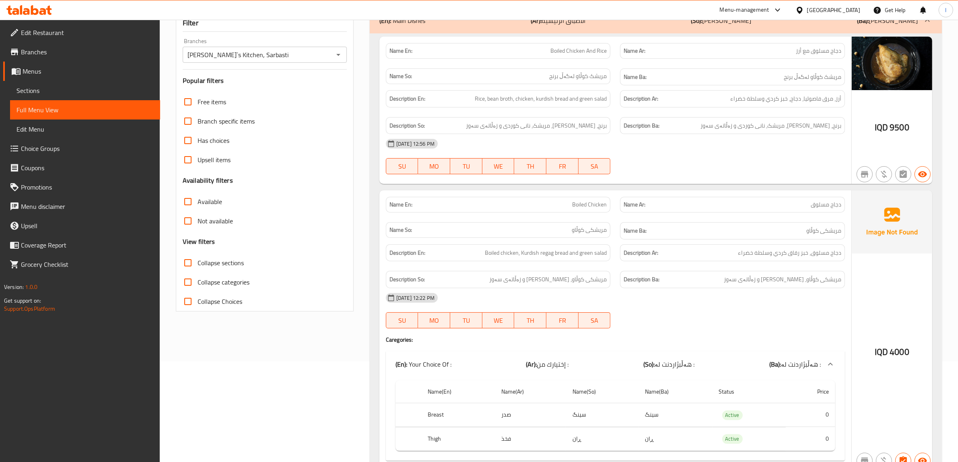
scroll to position [0, 0]
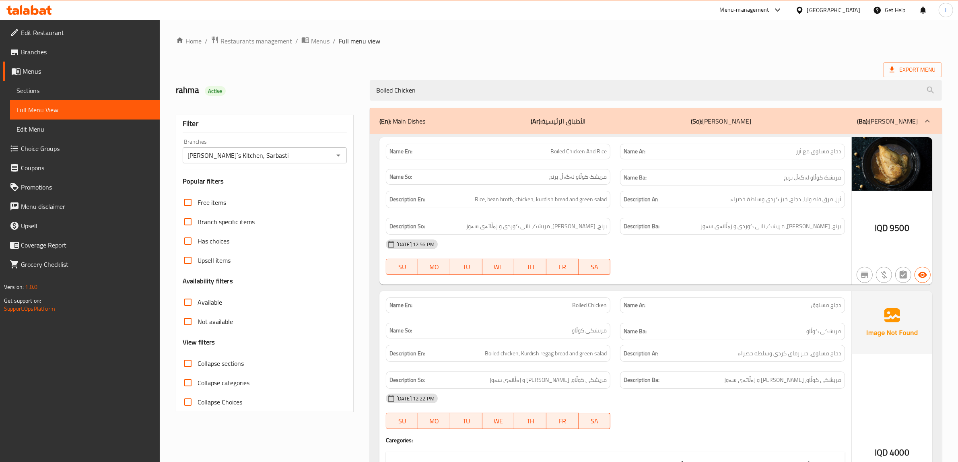
drag, startPoint x: 803, startPoint y: 119, endPoint x: 718, endPoint y: 211, distance: 125.3
drag, startPoint x: 718, startPoint y: 211, endPoint x: 651, endPoint y: 259, distance: 83.1
click at [651, 259] on div "25-09-2025 12:56 PM SU MO TU WE TH FR SA" at bounding box center [615, 257] width 469 height 45
drag, startPoint x: 523, startPoint y: 99, endPoint x: 214, endPoint y: 95, distance: 309.8
click at [219, 97] on div "rahma Active Boiled Chicken" at bounding box center [559, 90] width 776 height 36
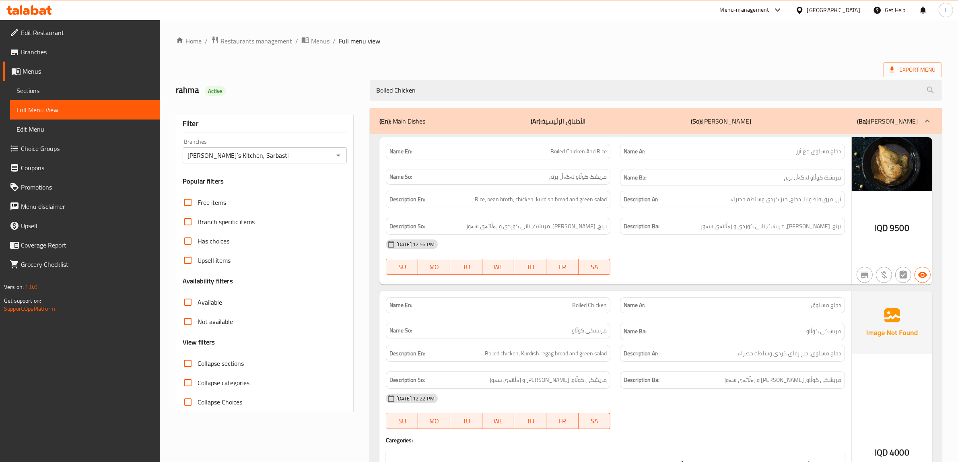
paste input "Meat Biryani"
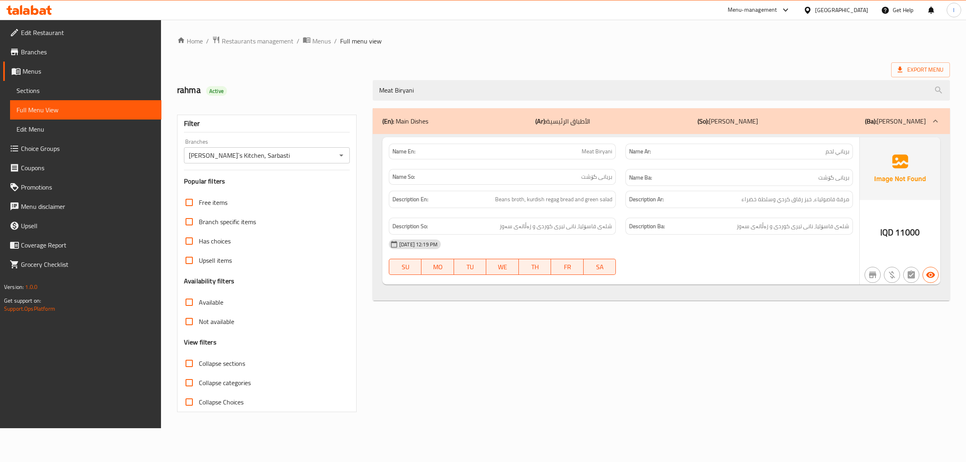
drag, startPoint x: 449, startPoint y: 95, endPoint x: 228, endPoint y: 80, distance: 221.3
click at [242, 84] on div "rahma Active Meat Biryani" at bounding box center [563, 90] width 782 height 36
paste input "Doogh"
type input "Doogh"
click at [18, 87] on span "Sections" at bounding box center [85, 91] width 138 height 10
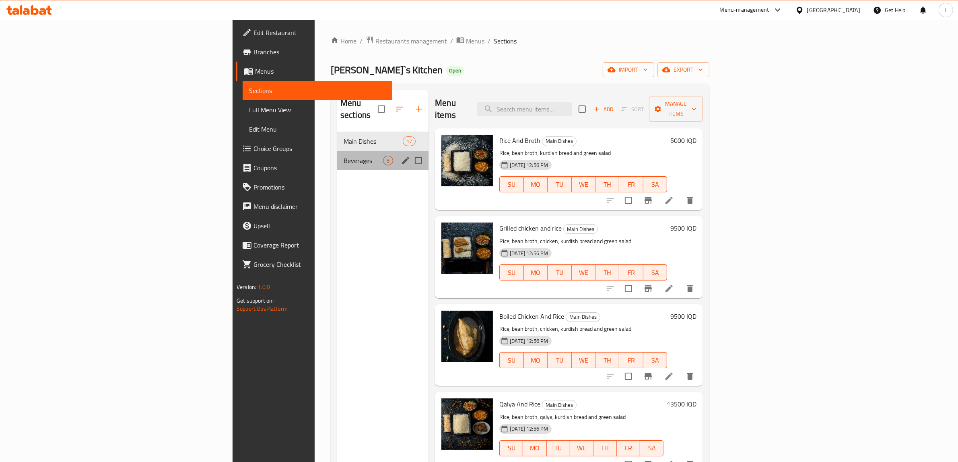
click at [337, 151] on div "Beverages 5" at bounding box center [382, 160] width 91 height 19
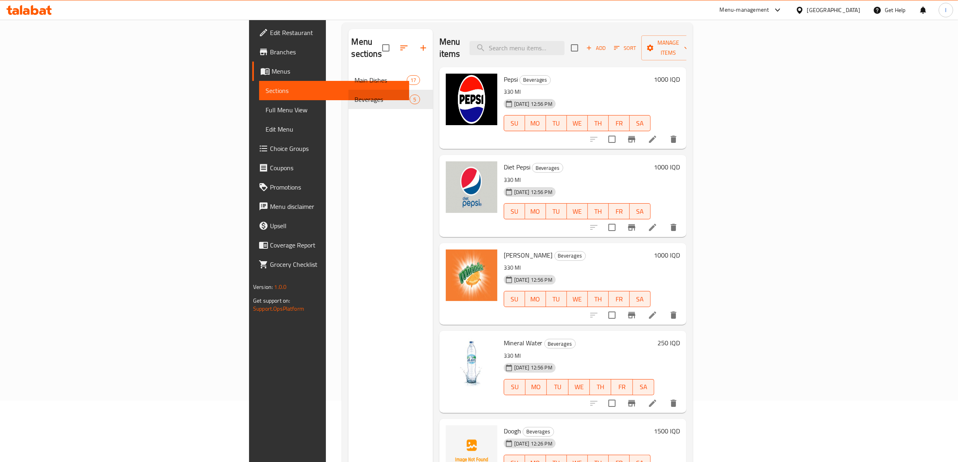
scroll to position [12, 0]
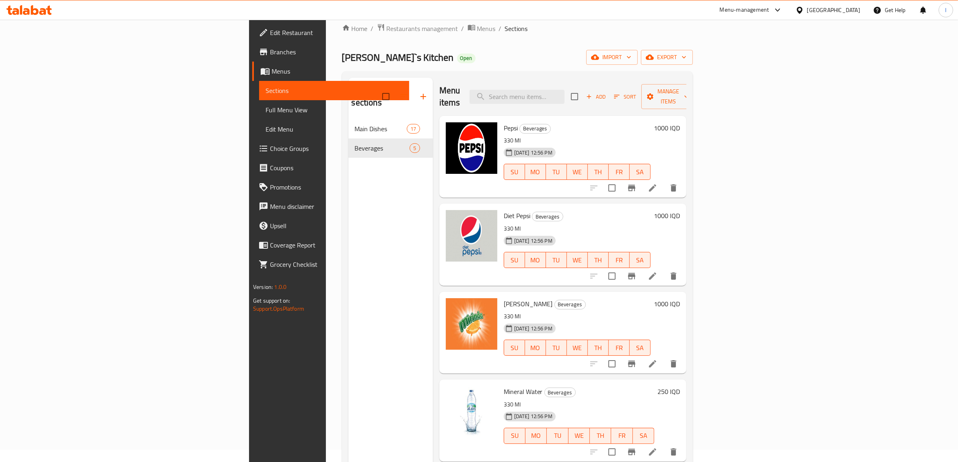
click at [41, 17] on div at bounding box center [29, 10] width 58 height 16
click at [44, 10] on icon at bounding box center [42, 11] width 7 height 7
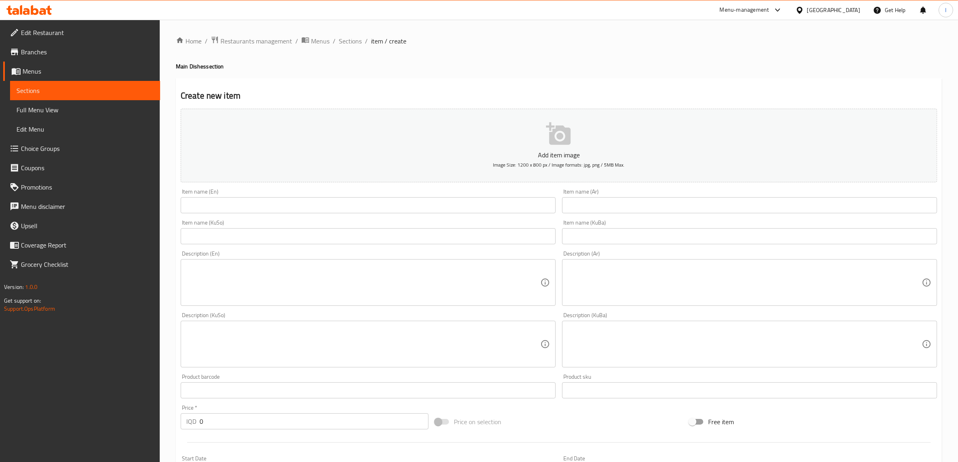
click at [60, 72] on span "Menus" at bounding box center [88, 71] width 131 height 10
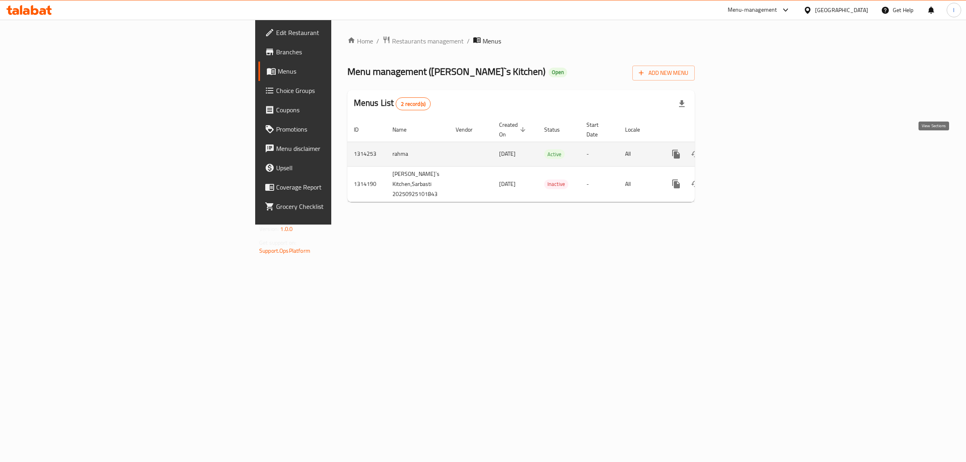
click at [739, 149] on icon "enhanced table" at bounding box center [734, 154] width 10 height 10
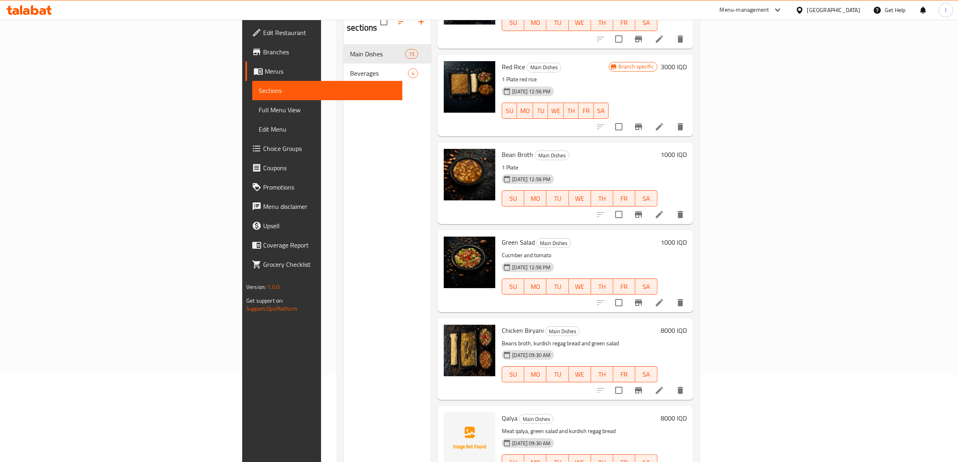
scroll to position [113, 0]
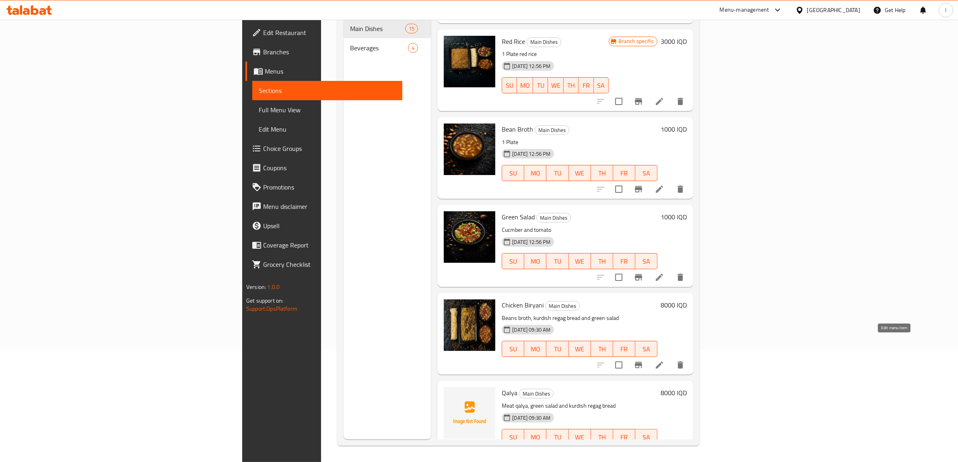
click at [663, 361] on icon at bounding box center [659, 364] width 7 height 7
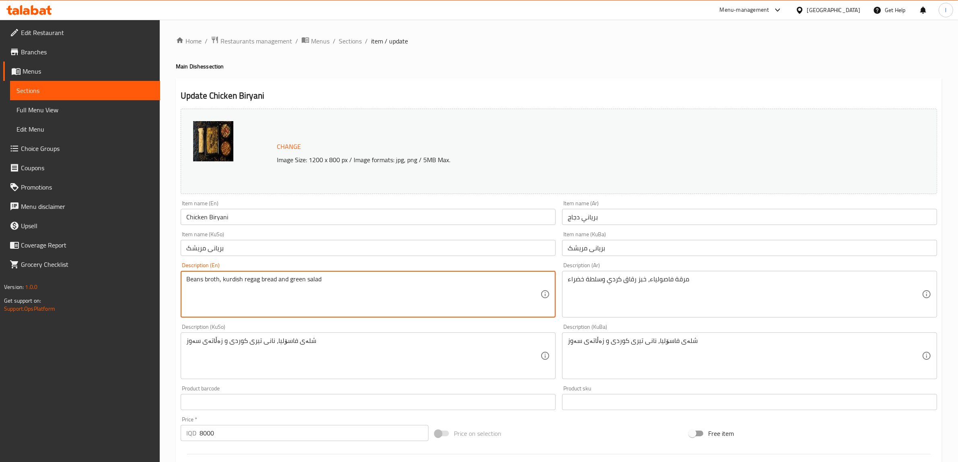
drag, startPoint x: 414, startPoint y: 290, endPoint x: 60, endPoint y: 288, distance: 354.8
click at [335, 288] on textarea "Beans broth, kurdish regag bread and green salad" at bounding box center [363, 294] width 354 height 38
type textarea "Beans broth, Kurdish regag bread and green salad"
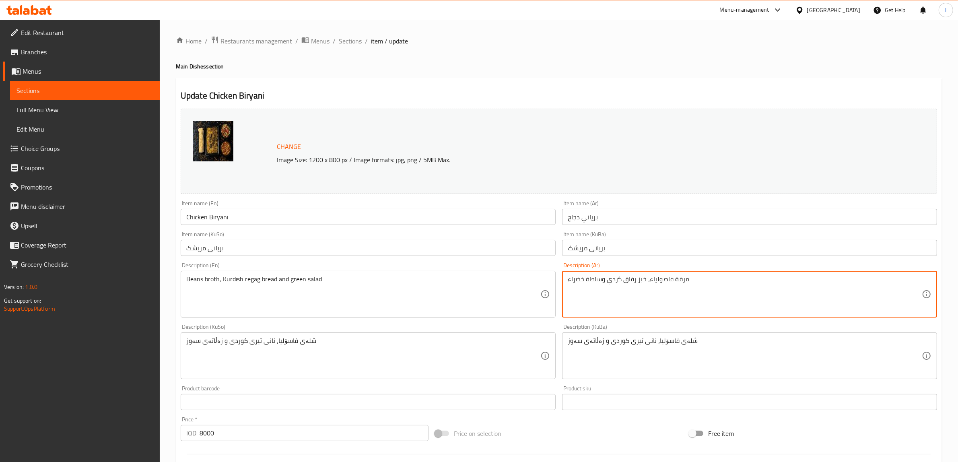
drag, startPoint x: 710, startPoint y: 282, endPoint x: 497, endPoint y: 277, distance: 212.9
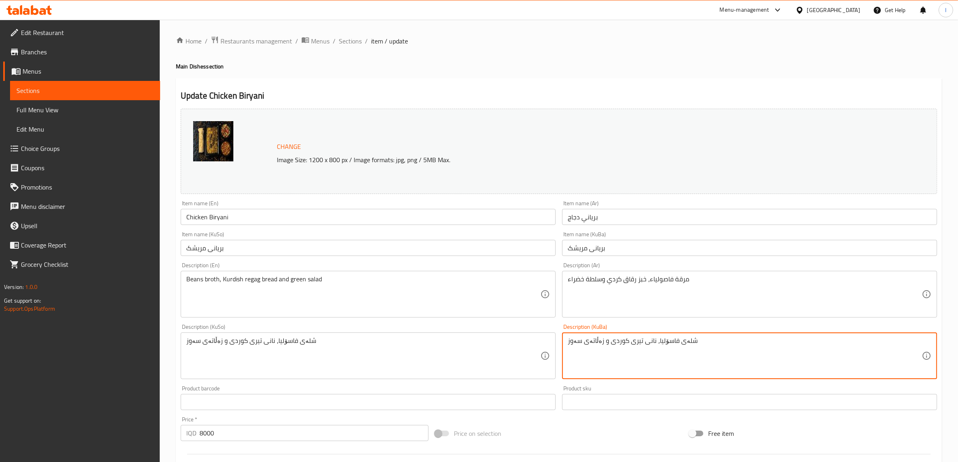
drag, startPoint x: 728, startPoint y: 351, endPoint x: 478, endPoint y: 372, distance: 251.1
click at [591, 337] on textarea "شلەی فاسۆلیا، نانی تیری کوردی و زەڵاتەی سەوز" at bounding box center [745, 356] width 354 height 38
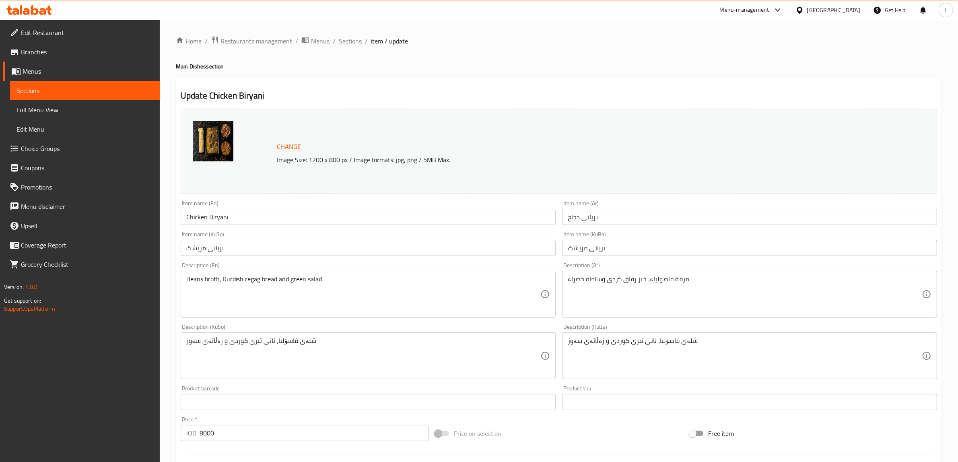
drag, startPoint x: 567, startPoint y: 343, endPoint x: 600, endPoint y: 343, distance: 33.0
click at [600, 343] on div "شلەی فاسۆلیا، نانی تیری کوردی و زەڵاتەی سەوز Description (KuBa)" at bounding box center [749, 355] width 375 height 47
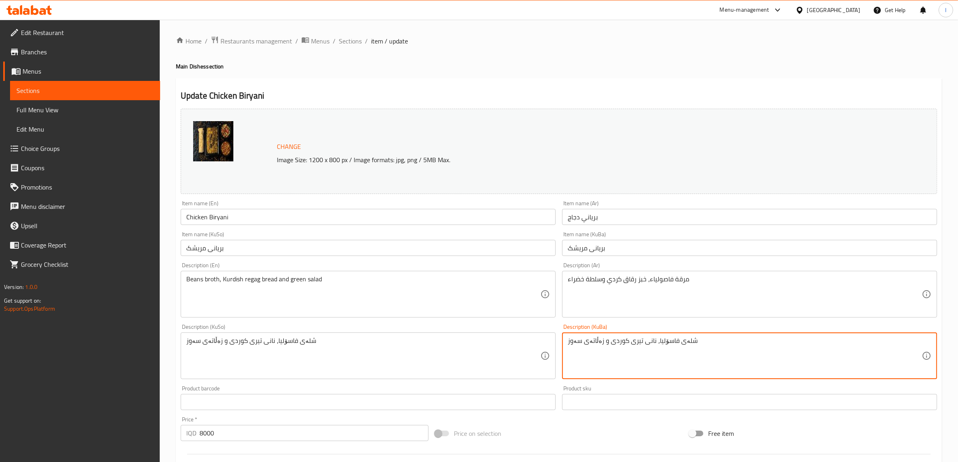
drag, startPoint x: 599, startPoint y: 342, endPoint x: 561, endPoint y: 343, distance: 38.2
click at [561, 343] on div "Description (KuBa) شلەی فاسۆلیا، نانی تیری کوردی و زەڵاتەی سەوز Description (Ku…" at bounding box center [749, 352] width 381 height 62
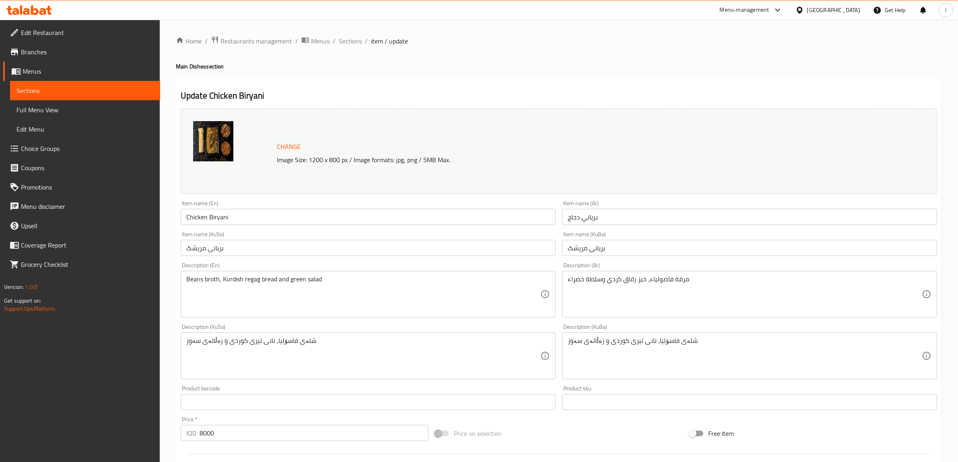
click at [711, 317] on div "مرقة فاصولياء، خبز رقاق كردي وسلطة خضراء Description (Ar)" at bounding box center [749, 294] width 375 height 47
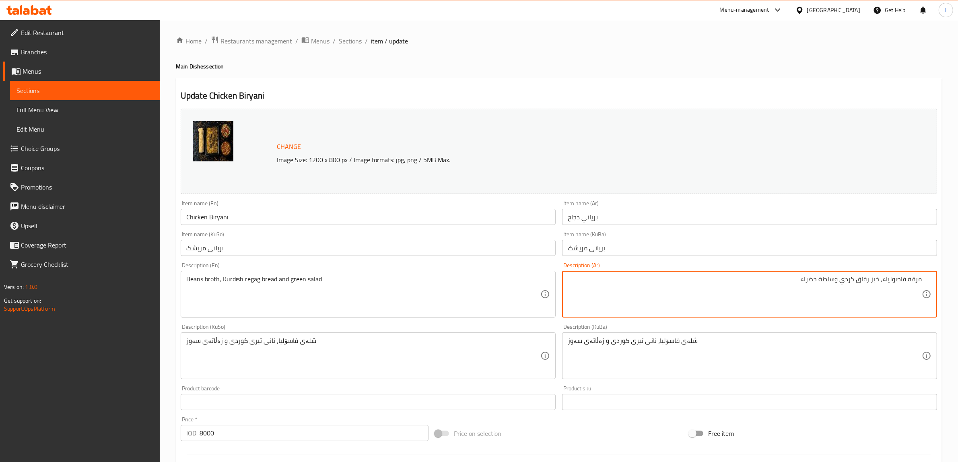
click at [731, 284] on textarea "مرقة فاصولياء، خبز رقاق كردي وسلطة خضراء" at bounding box center [745, 294] width 354 height 38
drag, startPoint x: 727, startPoint y: 288, endPoint x: 881, endPoint y: 289, distance: 154.1
click at [881, 289] on textarea "مرقة فاصولياء، خبز رقاق كردي وسلطة خضراء" at bounding box center [745, 294] width 354 height 38
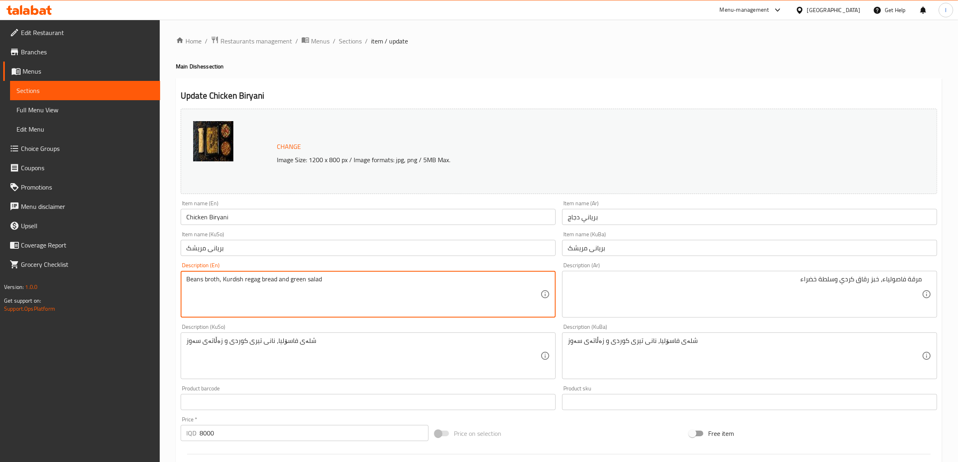
drag, startPoint x: 359, startPoint y: 290, endPoint x: 74, endPoint y: 305, distance: 286.0
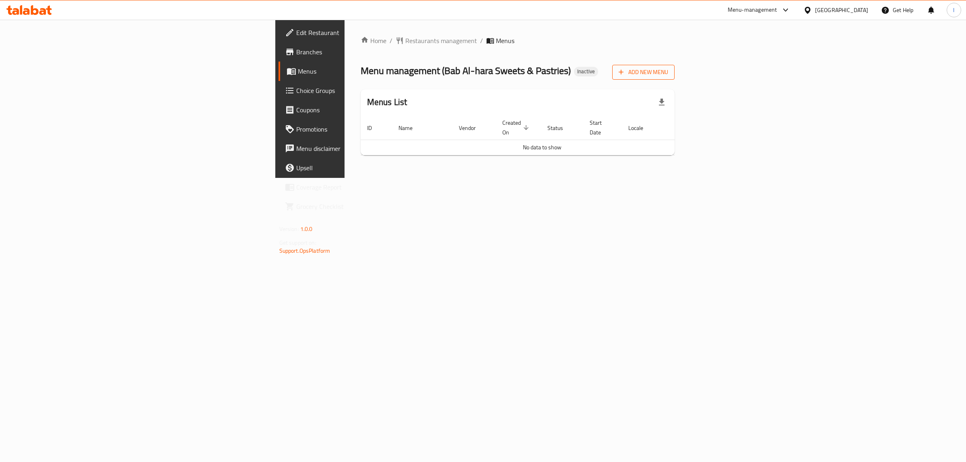
click at [668, 67] on span "Add New Menu" at bounding box center [642, 72] width 49 height 10
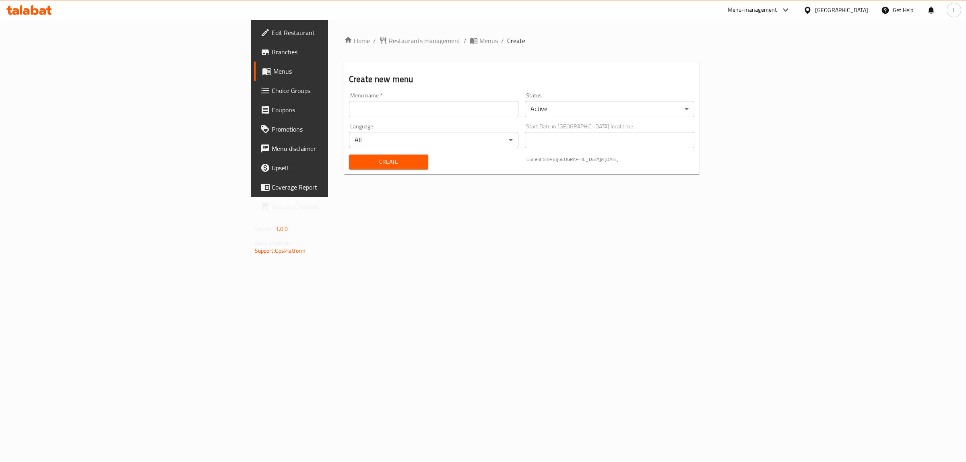
click at [349, 111] on input "text" at bounding box center [433, 109] width 169 height 16
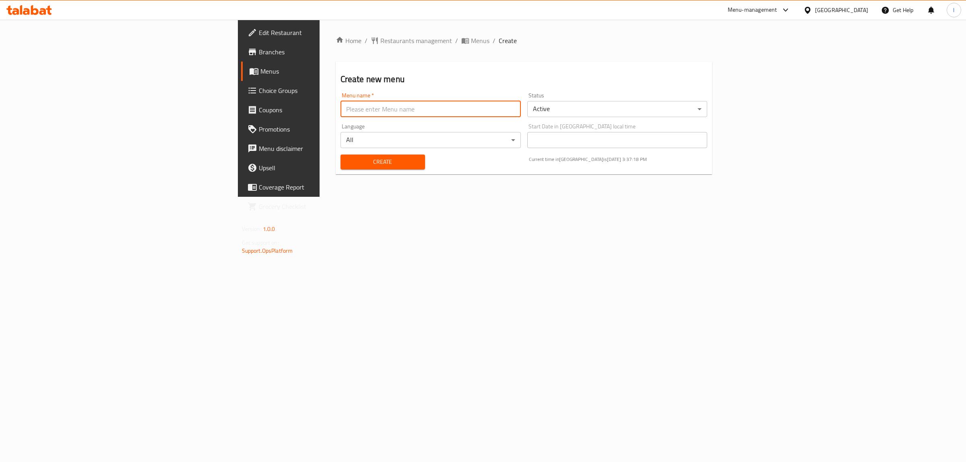
type input "Lanya"
click at [336, 151] on div "Create" at bounding box center [383, 162] width 94 height 25
click at [340, 167] on button "Create" at bounding box center [382, 161] width 84 height 15
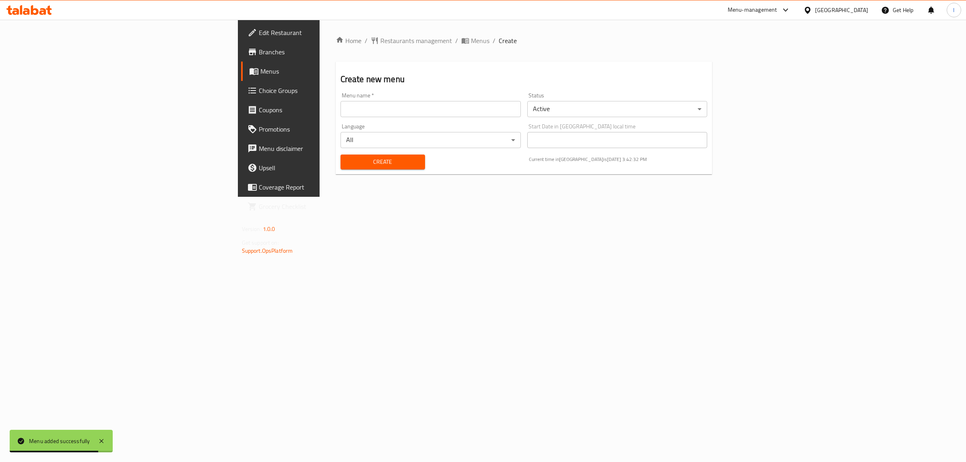
click at [260, 69] on span "Menus" at bounding box center [326, 71] width 132 height 10
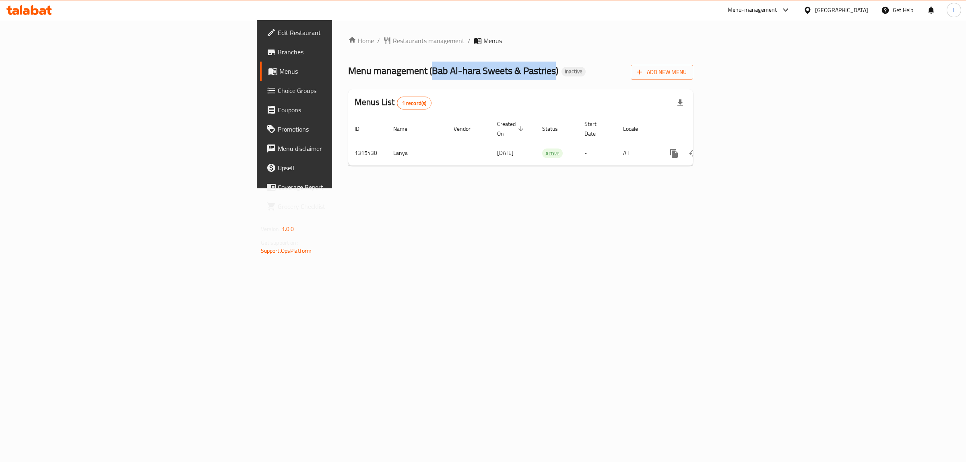
drag, startPoint x: 264, startPoint y: 71, endPoint x: 384, endPoint y: 71, distance: 120.3
click at [384, 71] on span "Menu management ( Bab Al-hara Sweets & Pastries )" at bounding box center [453, 71] width 210 height 18
copy span "Bab Al-hara Sweets & Pastries"
click at [266, 55] on icon at bounding box center [271, 52] width 10 height 10
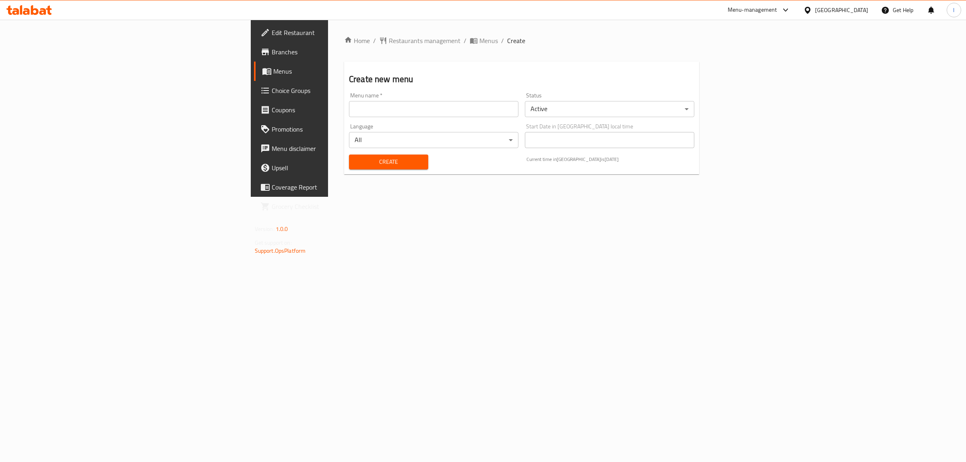
click at [53, 14] on div at bounding box center [29, 10] width 58 height 16
click at [43, 14] on icon at bounding box center [42, 11] width 7 height 7
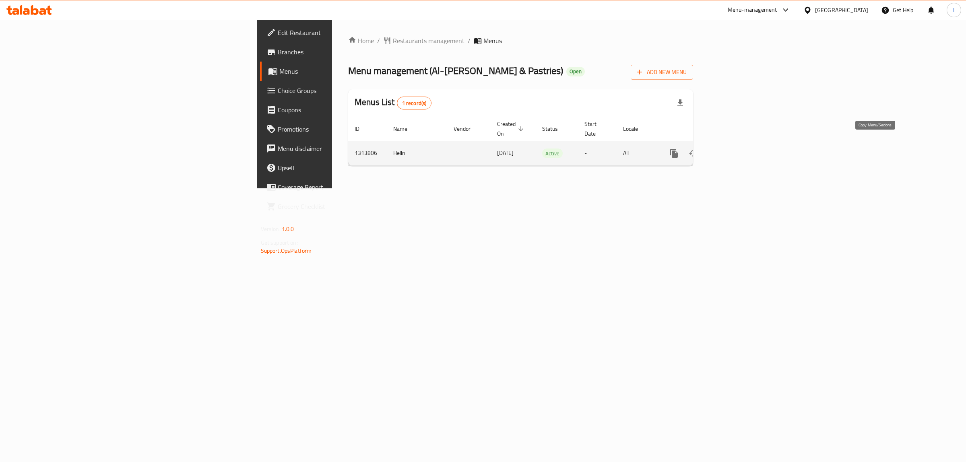
click at [677, 149] on icon "more" at bounding box center [674, 153] width 8 height 9
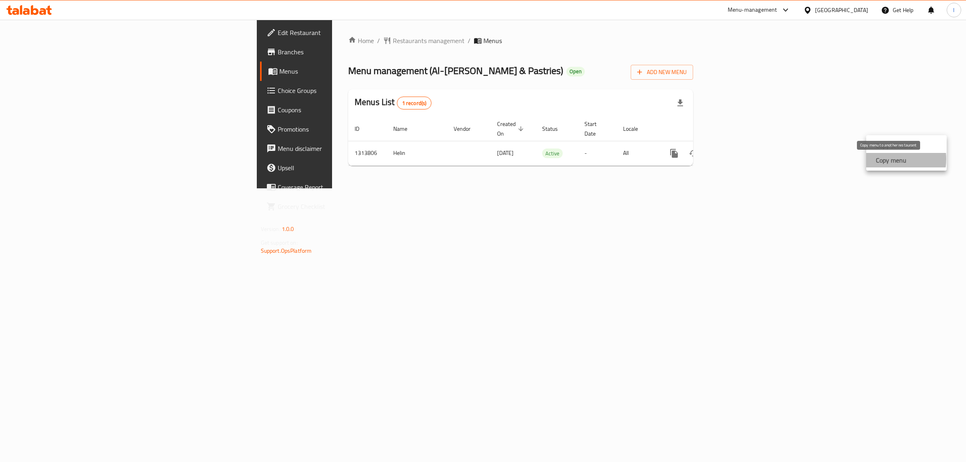
click at [886, 159] on strong "Copy menu" at bounding box center [890, 160] width 31 height 10
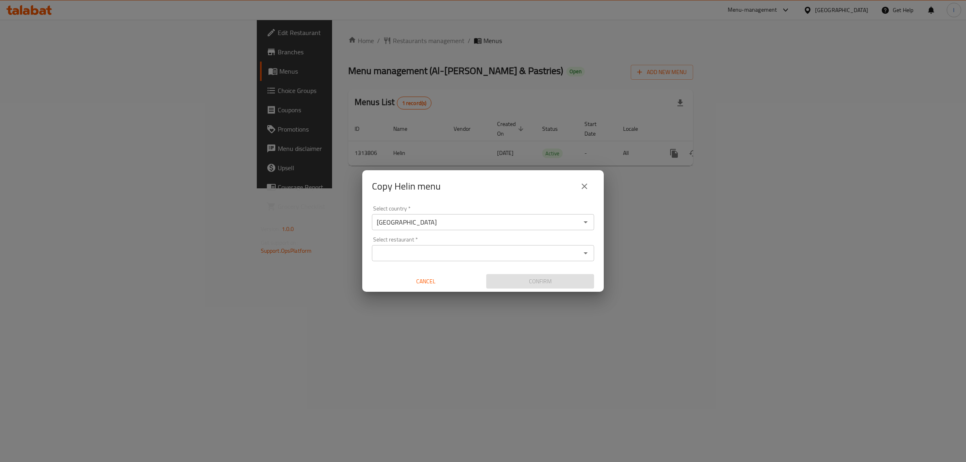
click at [396, 249] on input "Select restaurant   *" at bounding box center [476, 252] width 204 height 11
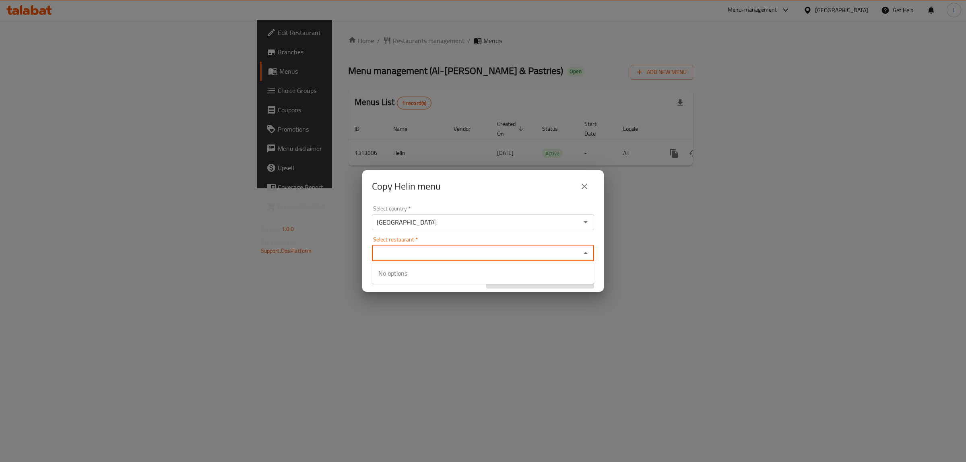
paste input "Bab Al-hara Sweets & Pastries"
type input "Bab Al-hara Sweets & Pastries"
click at [404, 274] on li "Bab Al-hara Sweets & Pastries - ID: 707293" at bounding box center [483, 278] width 222 height 24
checkbox input "true"
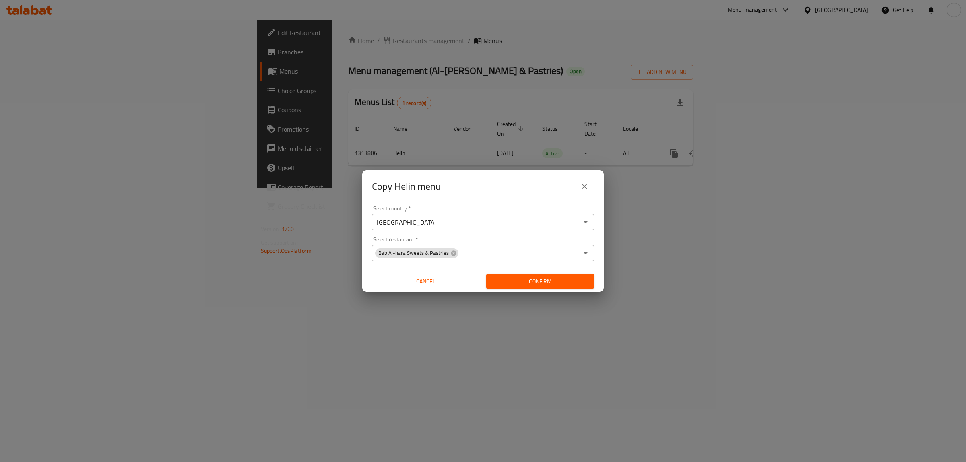
click at [365, 270] on div "Select country   * Iraq Select country * Select restaurant   * Bab Al-hara Swee…" at bounding box center [482, 247] width 241 height 90
click at [531, 280] on span "Confirm" at bounding box center [539, 281] width 95 height 10
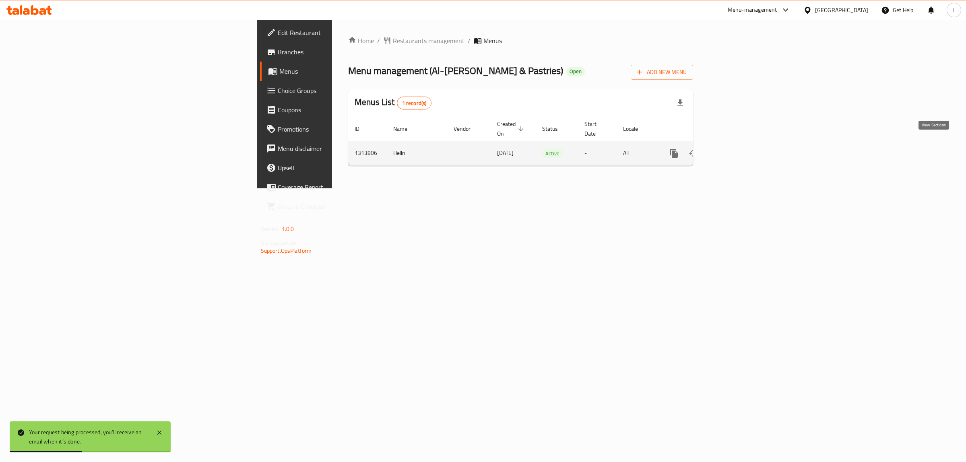
click at [741, 145] on link "enhanced table" at bounding box center [731, 153] width 19 height 19
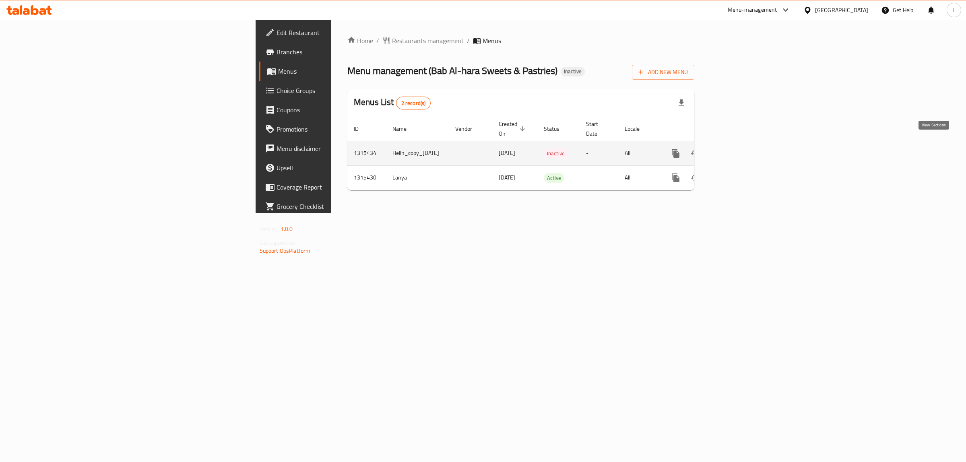
click at [738, 148] on icon "enhanced table" at bounding box center [734, 153] width 10 height 10
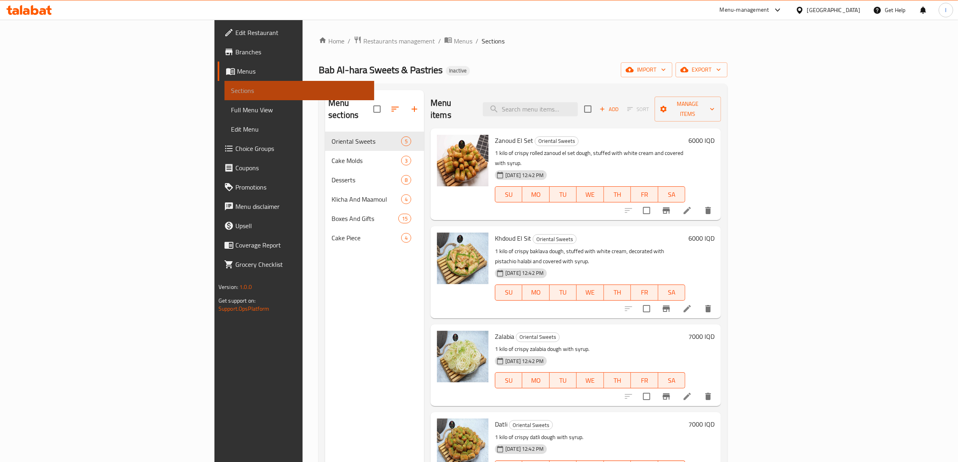
click at [231, 93] on span "Sections" at bounding box center [299, 91] width 137 height 10
click at [237, 74] on span "Menus" at bounding box center [302, 71] width 131 height 10
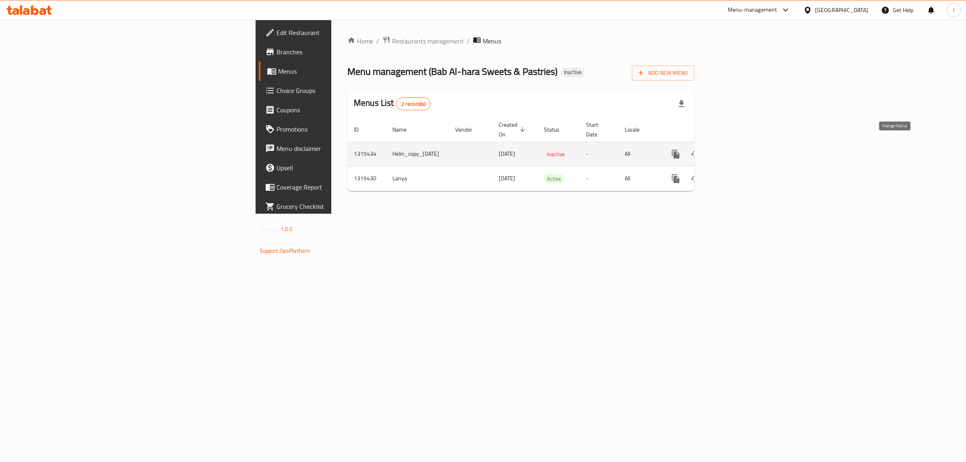
click at [704, 146] on button "enhanced table" at bounding box center [694, 153] width 19 height 19
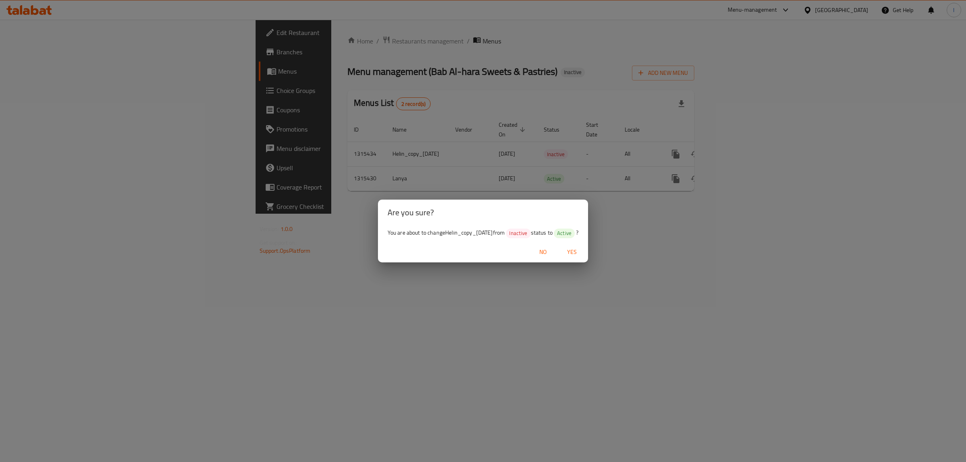
click at [574, 246] on button "Yes" at bounding box center [572, 252] width 26 height 15
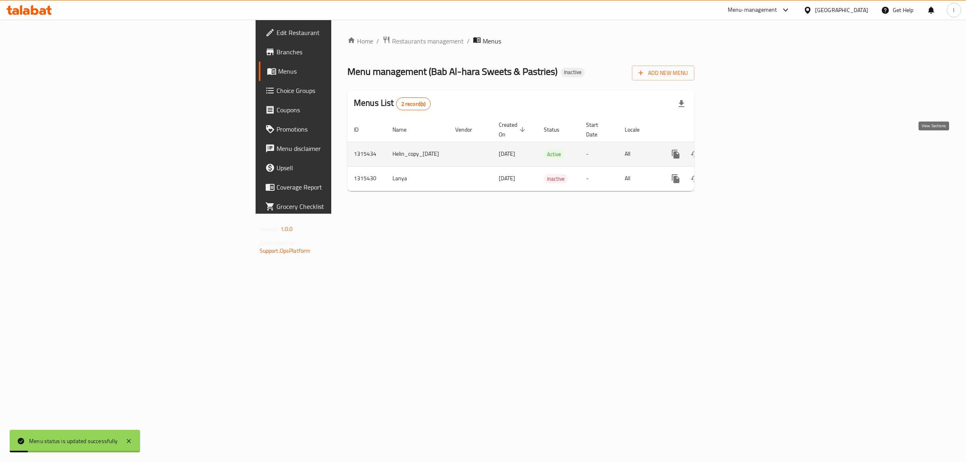
click at [738, 149] on icon "enhanced table" at bounding box center [734, 154] width 10 height 10
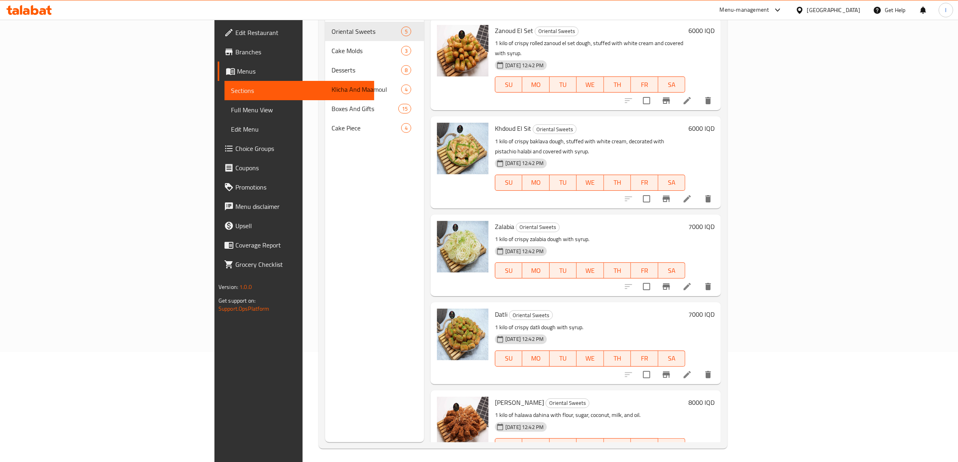
scroll to position [113, 0]
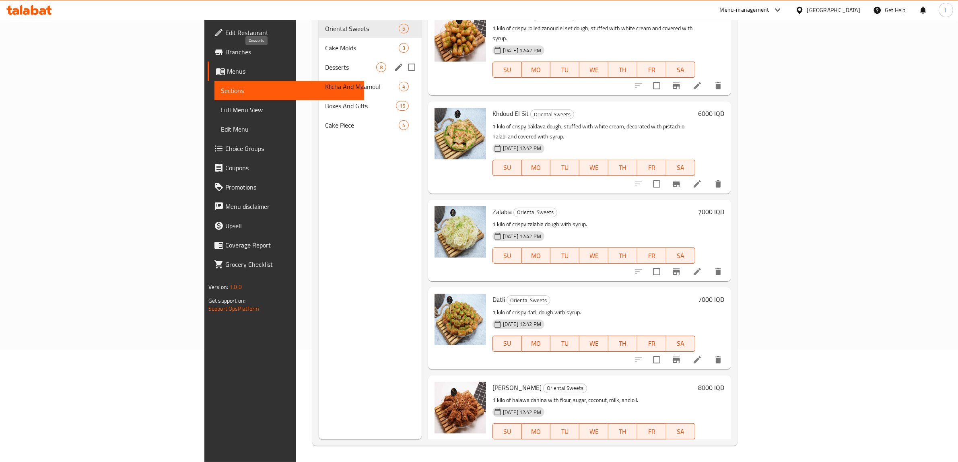
click at [325, 62] on span "Desserts" at bounding box center [350, 67] width 51 height 10
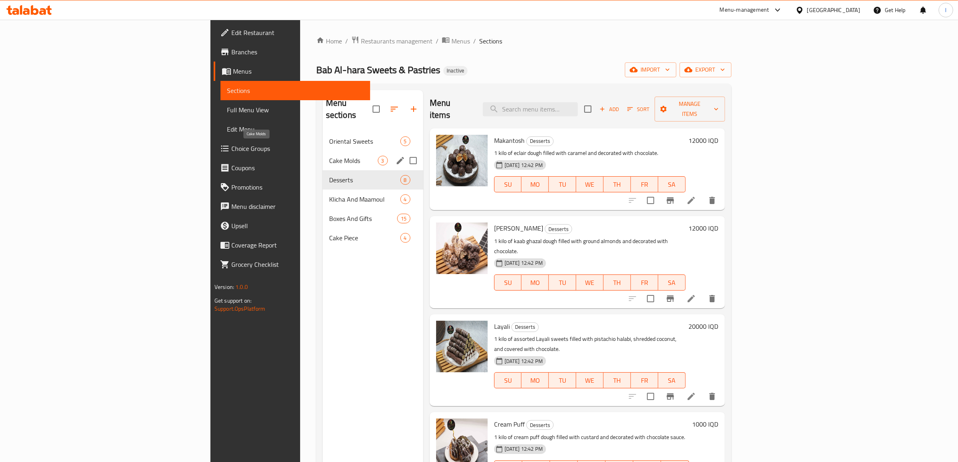
click at [329, 156] on span "Cake Molds" at bounding box center [353, 161] width 49 height 10
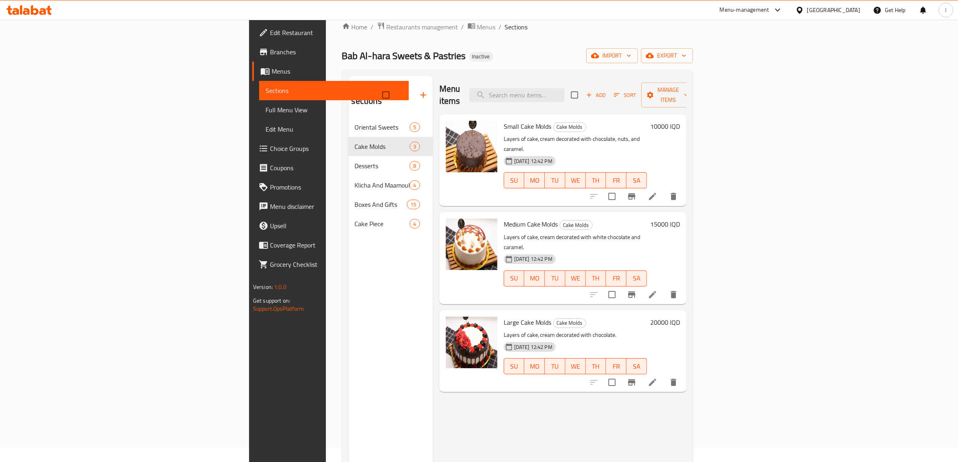
scroll to position [113, 0]
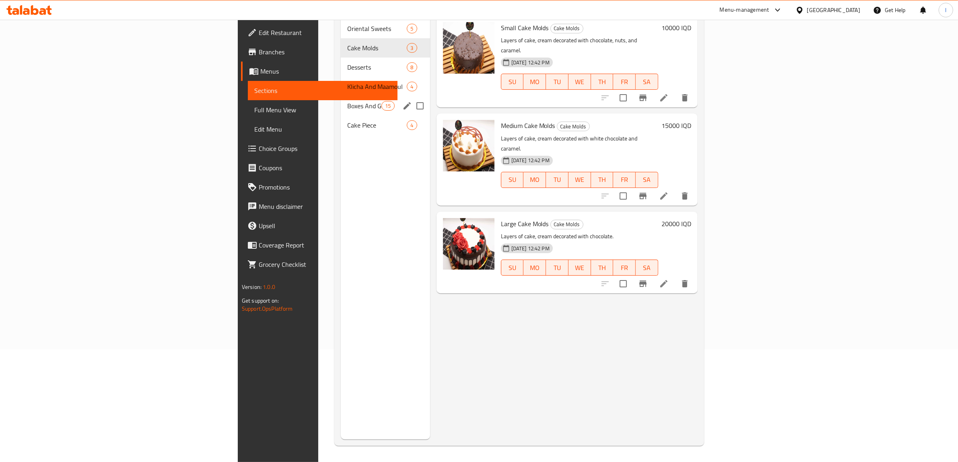
click at [341, 96] on div "Boxes And Gifts 15" at bounding box center [385, 105] width 89 height 19
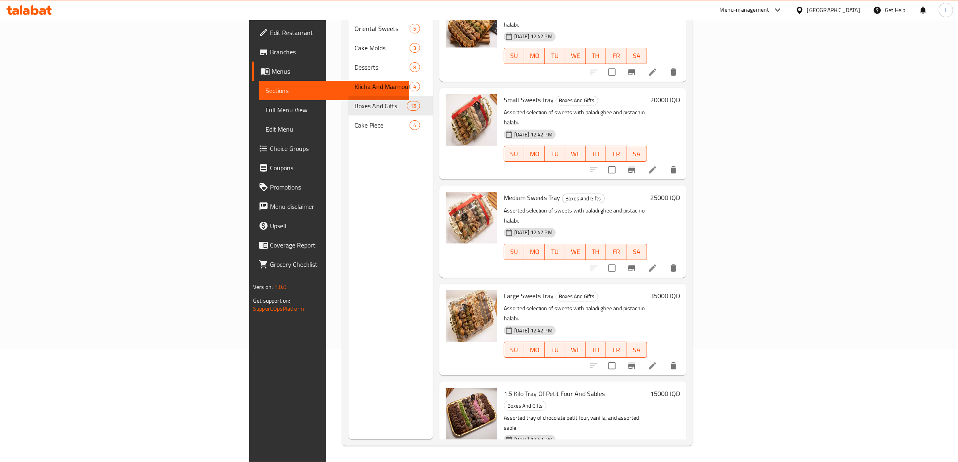
scroll to position [251, 0]
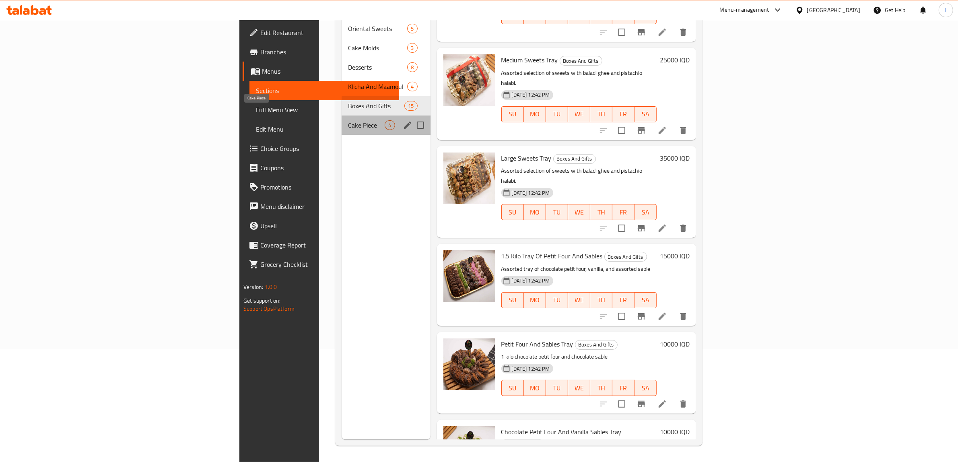
click at [348, 120] on span "Cake Piece" at bounding box center [366, 125] width 37 height 10
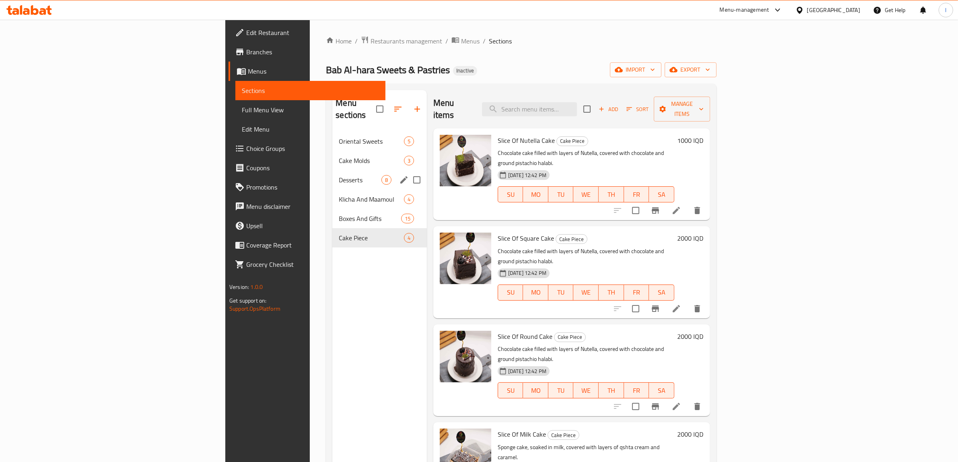
click at [332, 170] on div "Desserts 8" at bounding box center [379, 179] width 95 height 19
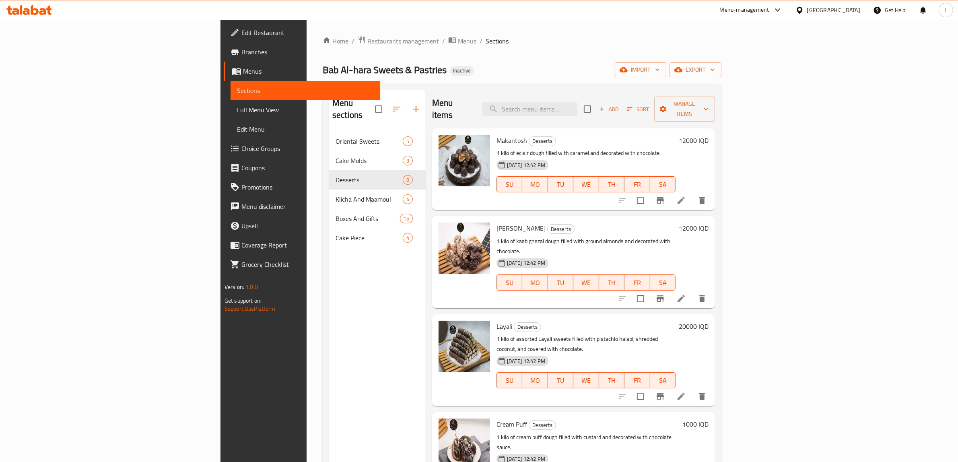
click at [237, 93] on span "Sections" at bounding box center [305, 91] width 137 height 10
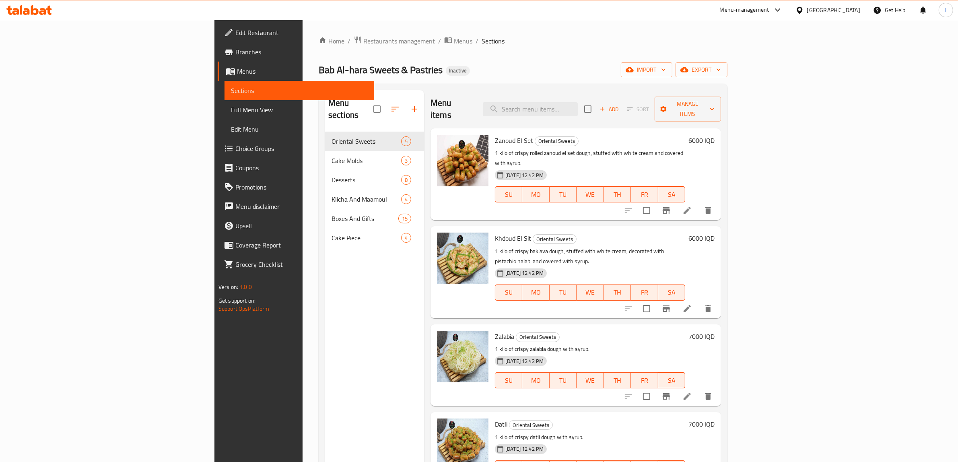
click at [235, 31] on span "Edit Restaurant" at bounding box center [301, 33] width 133 height 10
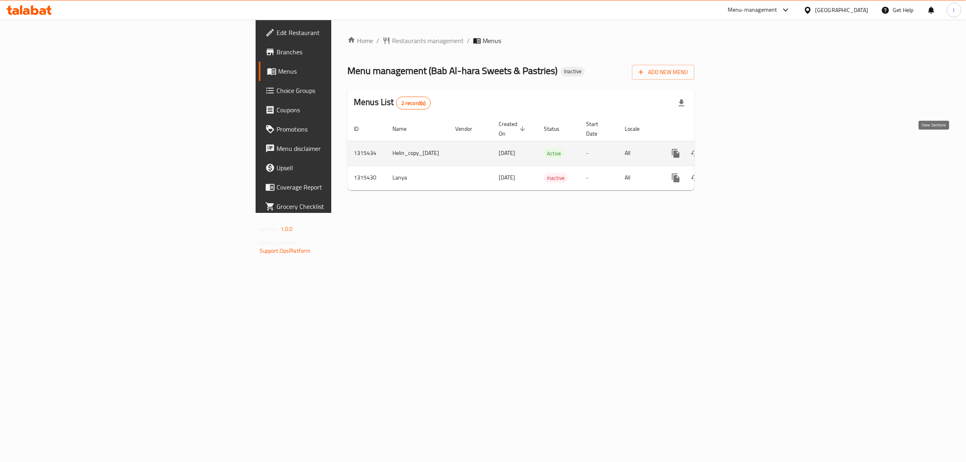
click at [738, 148] on icon "enhanced table" at bounding box center [734, 153] width 10 height 10
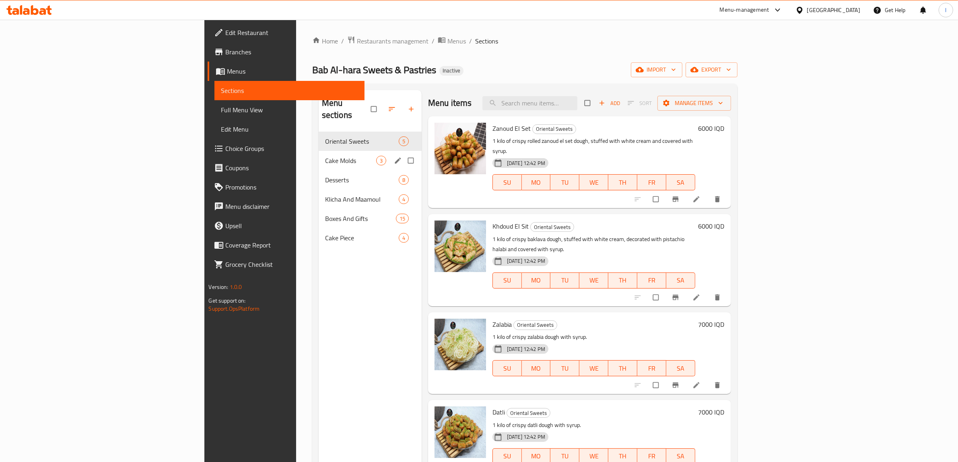
click at [319, 151] on div "Cake Molds 3" at bounding box center [370, 160] width 103 height 19
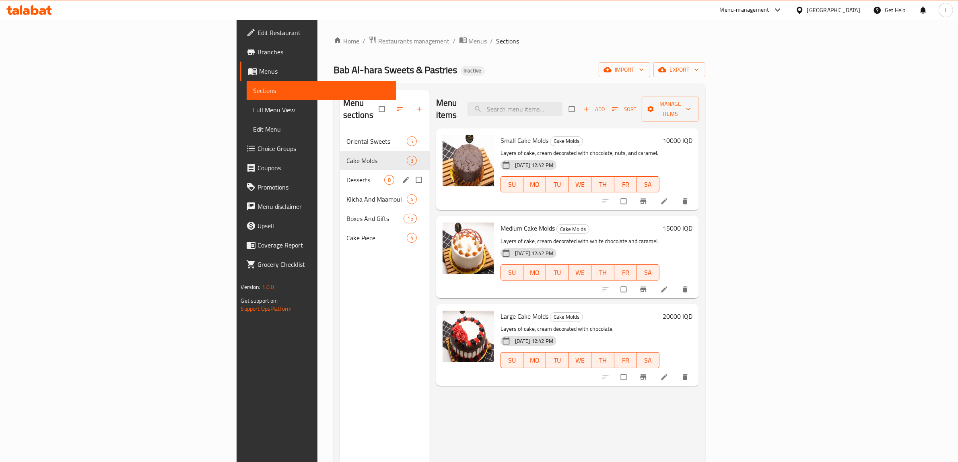
click at [340, 170] on div "Desserts 8" at bounding box center [385, 179] width 90 height 19
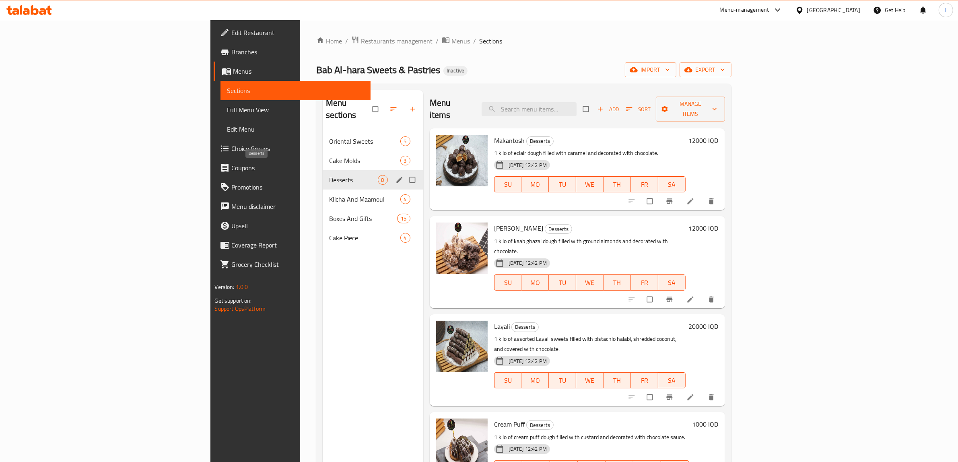
click at [329, 175] on span "Desserts" at bounding box center [353, 180] width 49 height 10
click at [323, 189] on div "Klicha And Maamoul 4" at bounding box center [373, 198] width 101 height 19
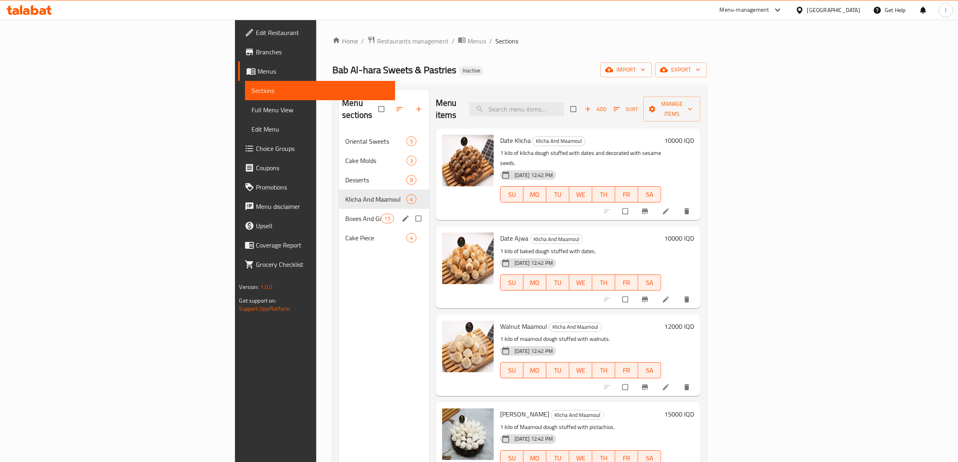
click at [345, 214] on span "Boxes And Gifts" at bounding box center [362, 219] width 35 height 10
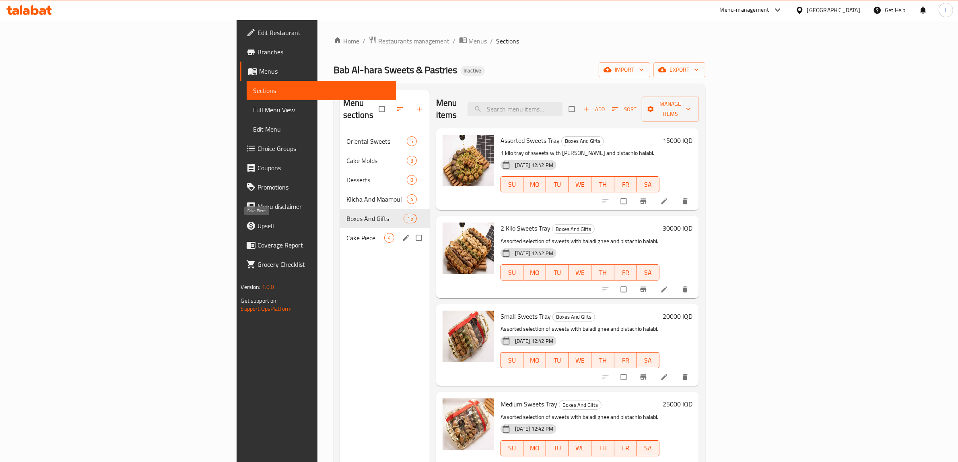
click at [346, 233] on span "Cake Piece" at bounding box center [365, 238] width 38 height 10
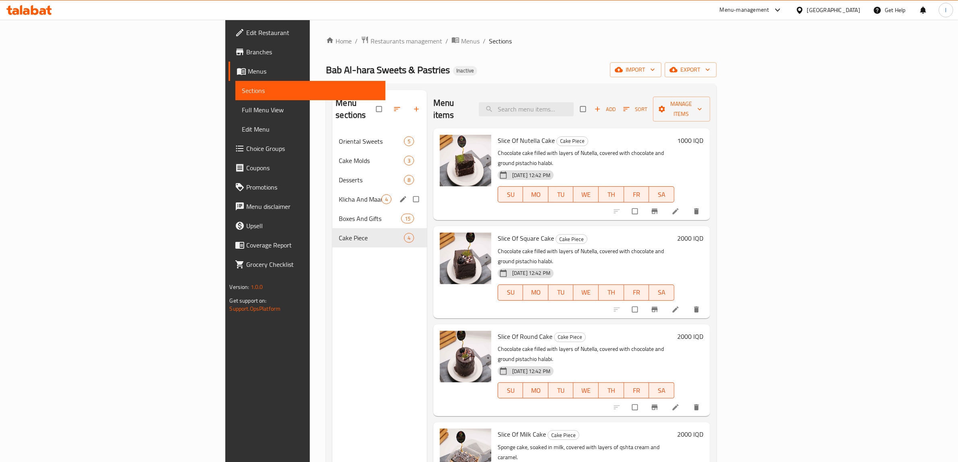
click at [332, 192] on div "Klicha And Maamoul 4" at bounding box center [379, 198] width 95 height 19
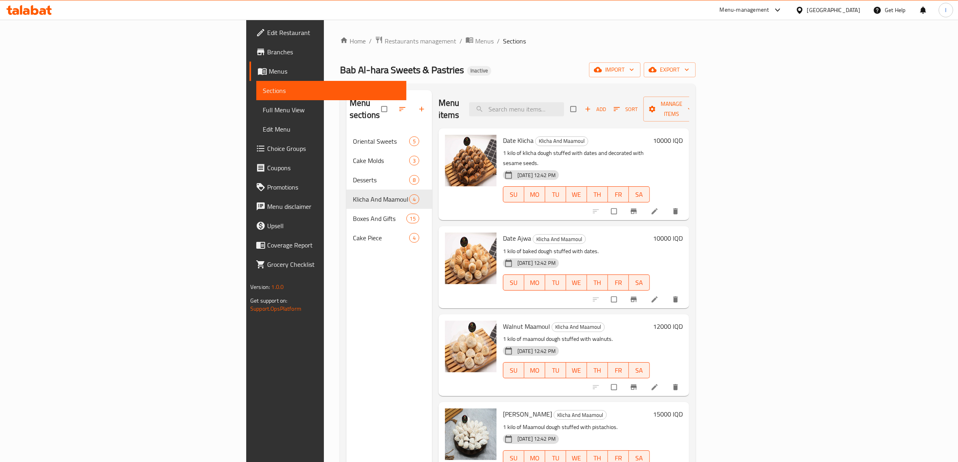
click at [267, 54] on span "Branches" at bounding box center [333, 52] width 133 height 10
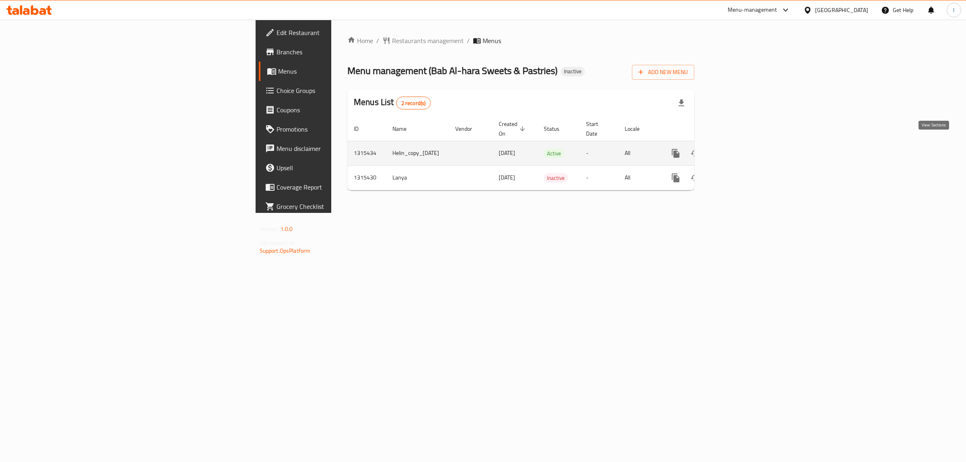
click at [738, 148] on icon "enhanced table" at bounding box center [734, 153] width 10 height 10
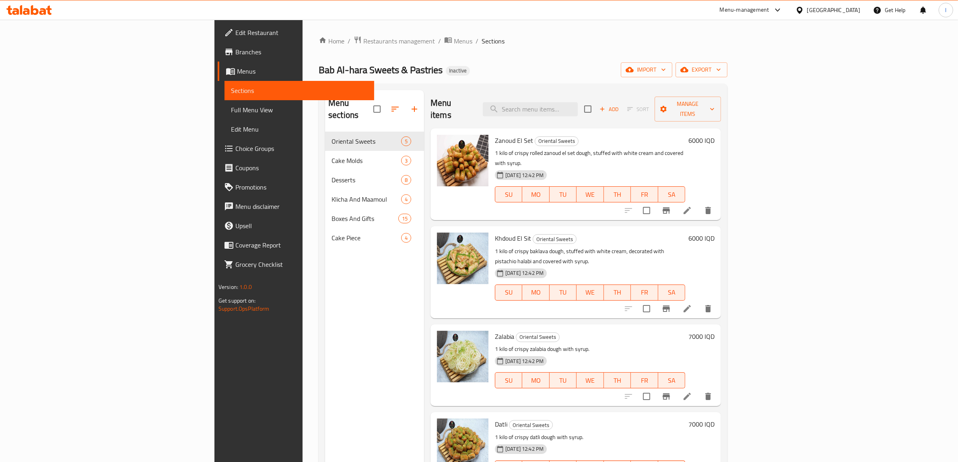
click at [231, 105] on span "Full Menu View" at bounding box center [299, 110] width 137 height 10
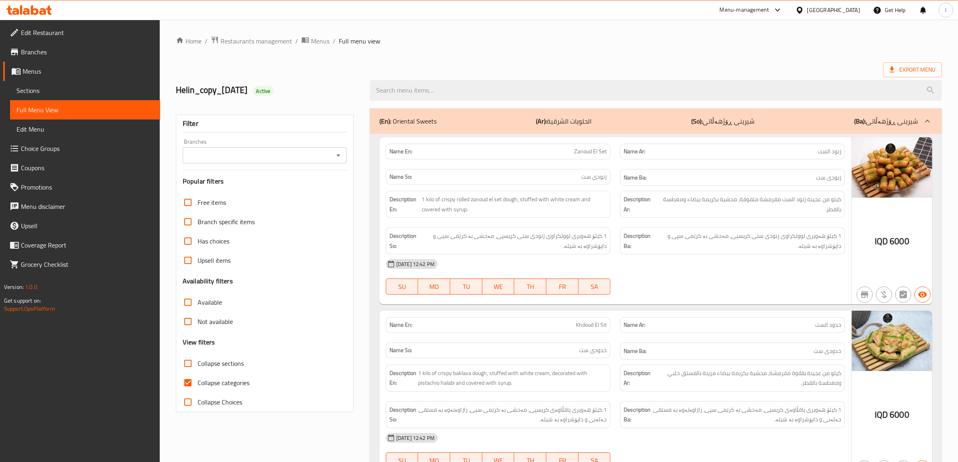
click at [256, 159] on input "Branches" at bounding box center [258, 155] width 146 height 11
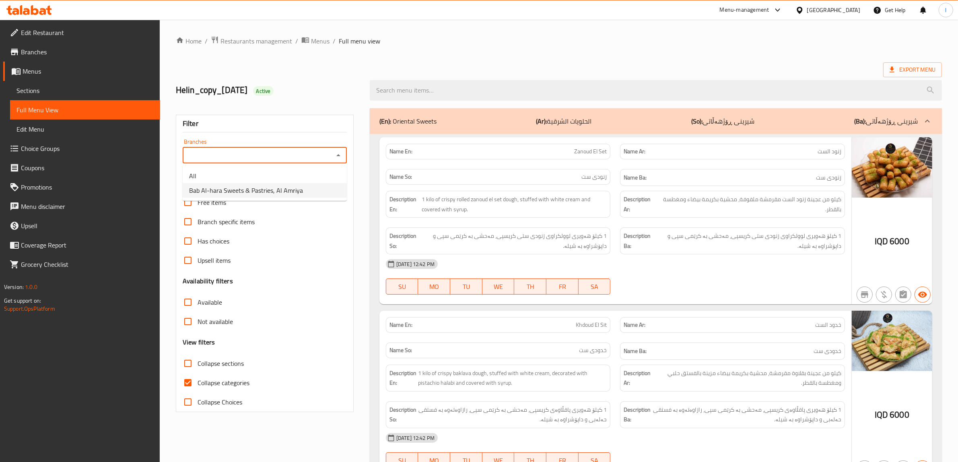
click at [231, 185] on span "Bab Al-hara Sweets & Pastries, Al Amriya" at bounding box center [246, 190] width 114 height 10
type input "Bab Al-hara Sweets & Pastries, Al Amriya"
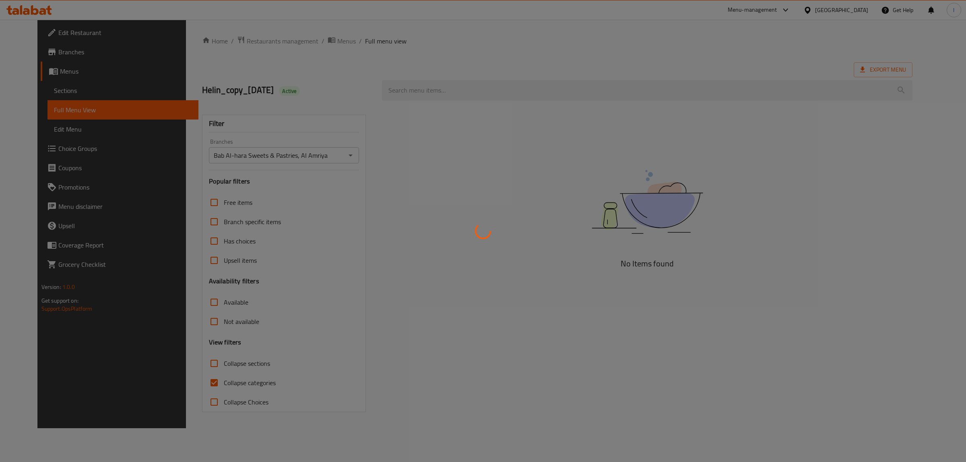
click at [190, 381] on div at bounding box center [483, 231] width 966 height 462
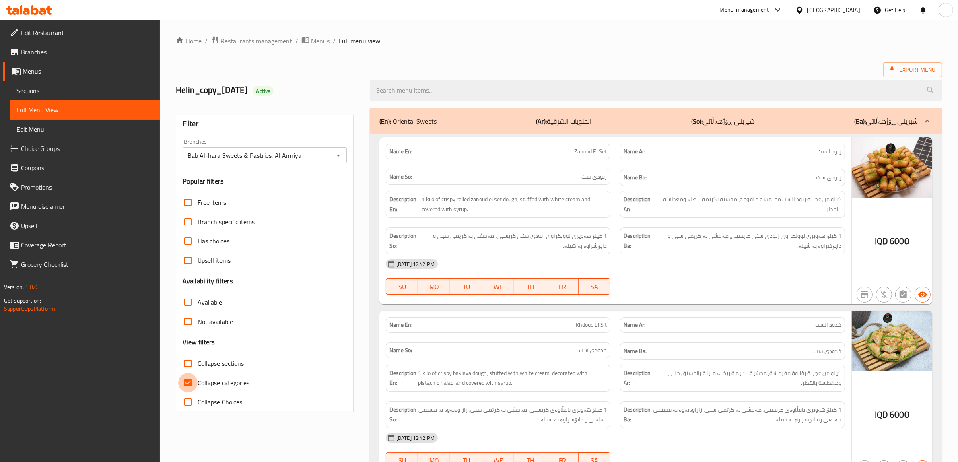
click at [192, 381] on input "Collapse categories" at bounding box center [187, 382] width 19 height 19
checkbox input "false"
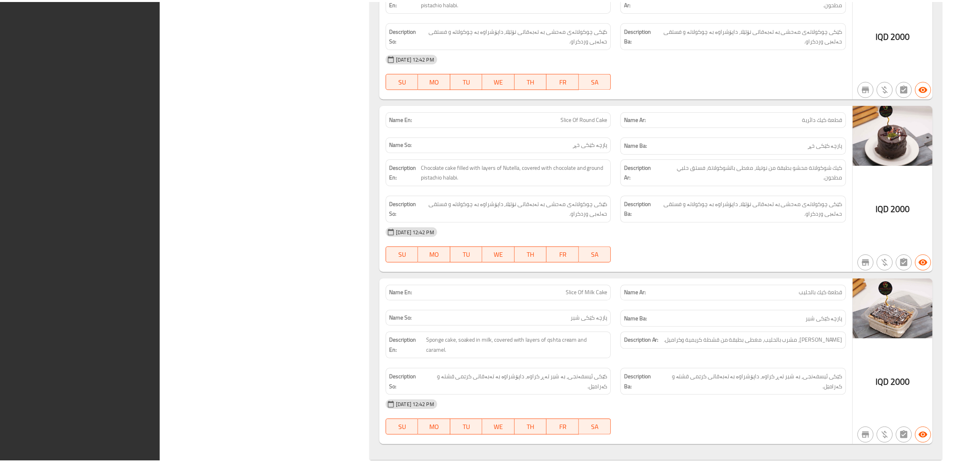
scroll to position [6103, 0]
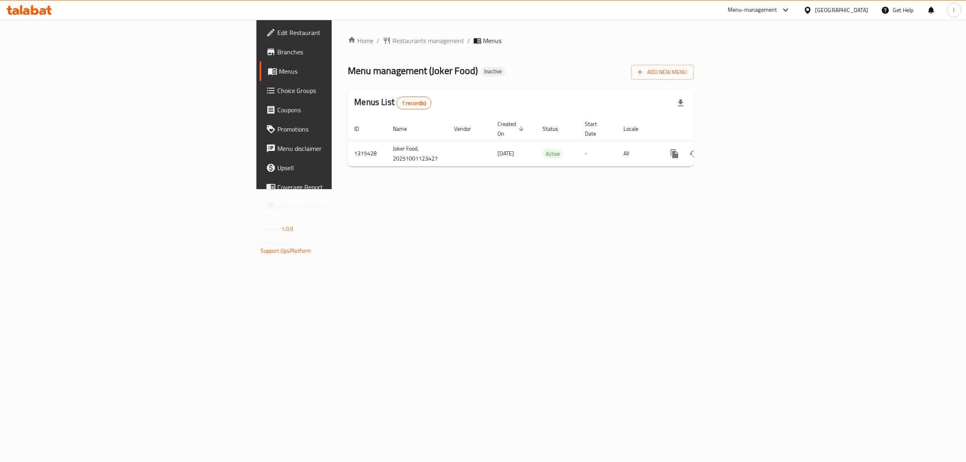
click at [277, 89] on span "Choice Groups" at bounding box center [344, 91] width 134 height 10
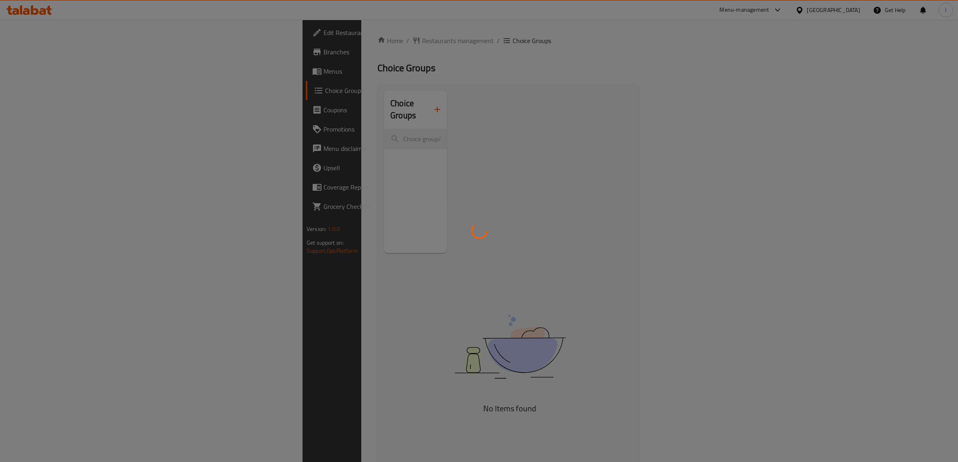
click at [359, 99] on div at bounding box center [479, 231] width 958 height 462
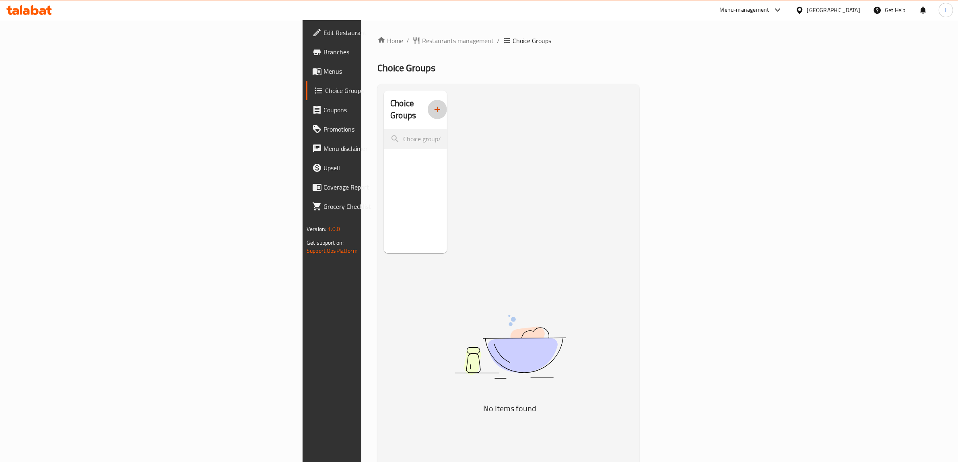
click at [432, 105] on icon "button" at bounding box center [437, 110] width 10 height 10
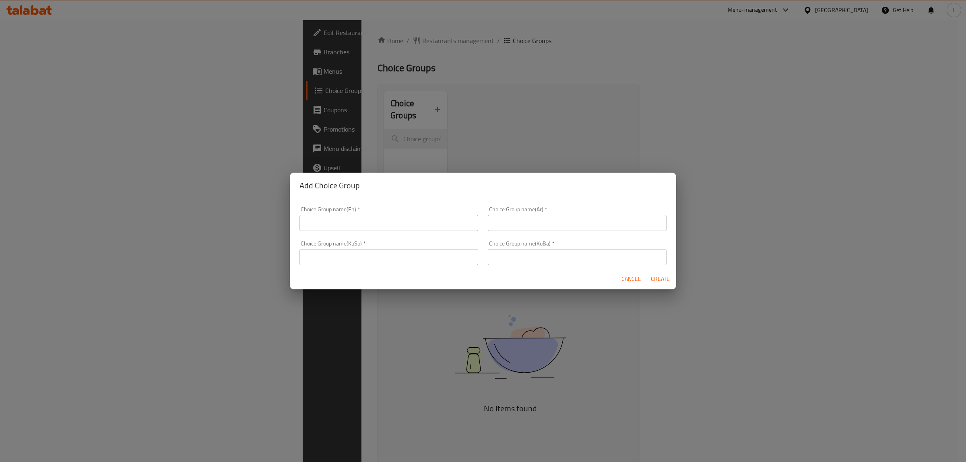
click at [353, 218] on input "text" at bounding box center [388, 223] width 179 height 16
type input "Make It Meal:"
drag, startPoint x: 371, startPoint y: 226, endPoint x: 269, endPoint y: 221, distance: 102.3
click at [270, 222] on div "Add Choice Group Choice Group name(En)   * Make It Meal: Choice Group name(En) …" at bounding box center [483, 231] width 966 height 462
click at [502, 228] on input "text" at bounding box center [577, 223] width 179 height 16
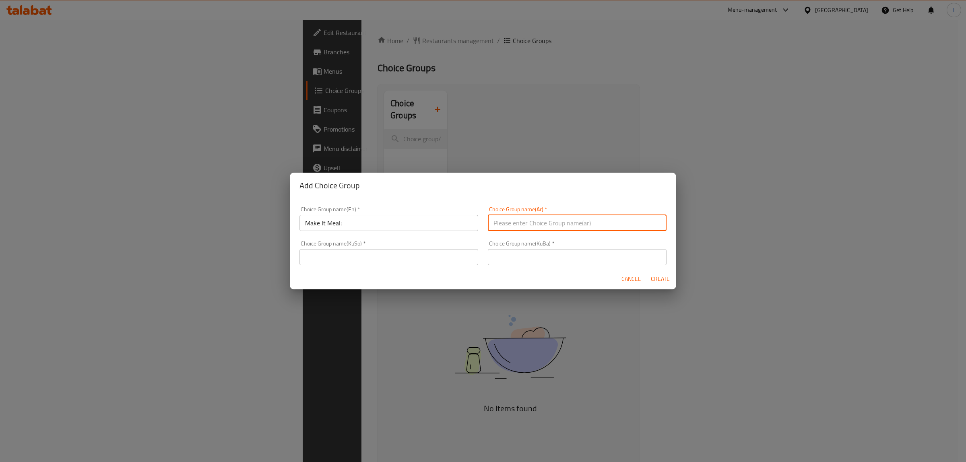
type input "اجعلها وجبة:"
drag, startPoint x: 550, startPoint y: 220, endPoint x: 441, endPoint y: 216, distance: 109.5
click at [447, 216] on div "Choice Group name(En)   * Make It Meal: Choice Group name(En) * Choice Group na…" at bounding box center [482, 236] width 377 height 68
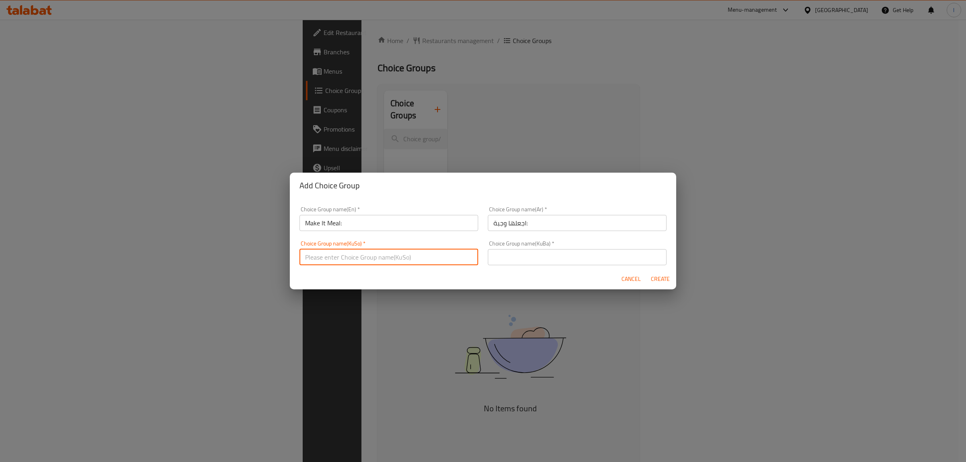
click at [411, 253] on input "text" at bounding box center [388, 257] width 179 height 16
type input "بیکە بە ژەم:"
drag, startPoint x: 379, startPoint y: 258, endPoint x: 206, endPoint y: 264, distance: 172.7
click at [222, 266] on div "Add Choice Group Choice Group name(En)   * Make It Meal: Choice Group name(En) …" at bounding box center [483, 231] width 966 height 462
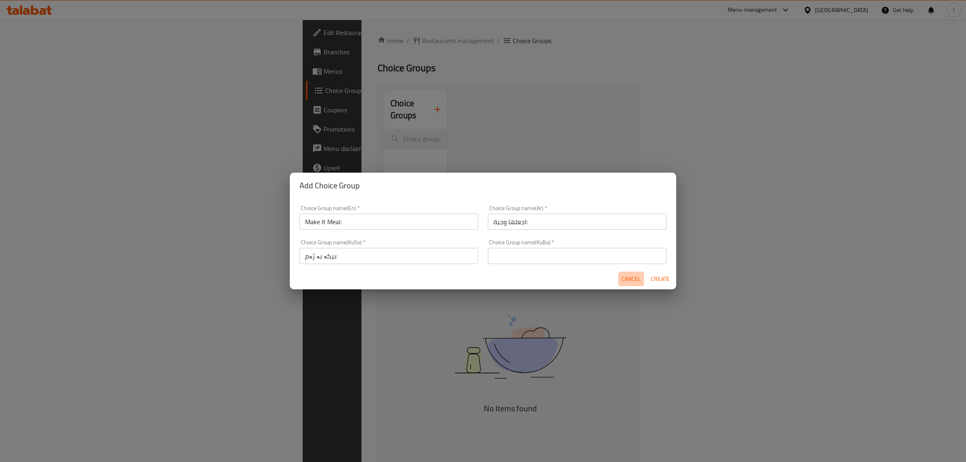
click at [624, 278] on span "Cancel" at bounding box center [630, 279] width 19 height 10
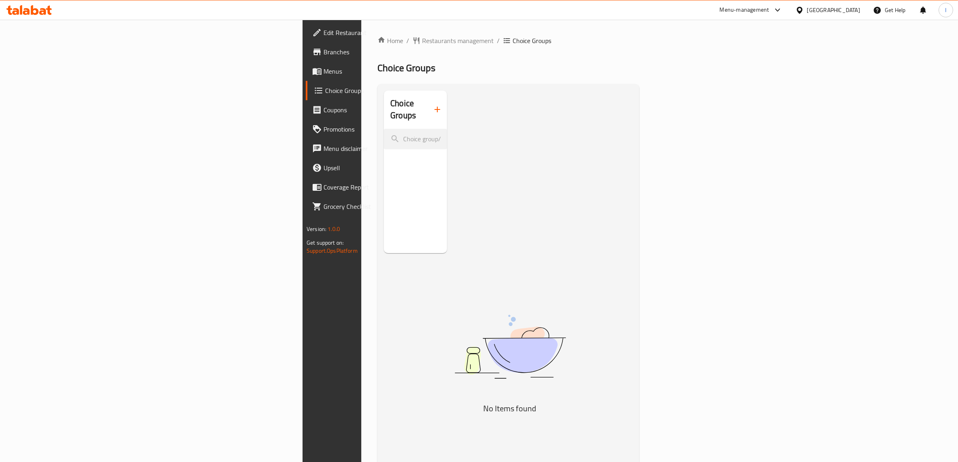
click at [323, 68] on span "Menus" at bounding box center [389, 71] width 133 height 10
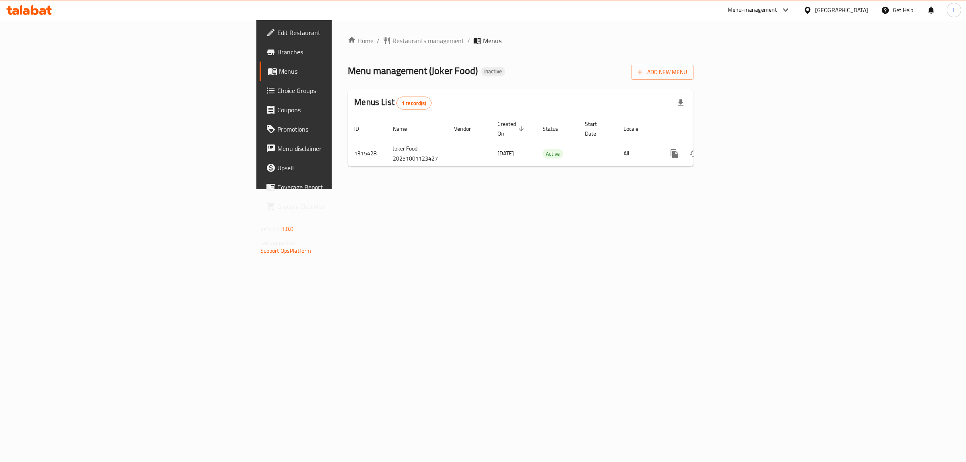
click at [277, 54] on span "Branches" at bounding box center [344, 52] width 134 height 10
click at [687, 69] on span "Add New Menu" at bounding box center [661, 72] width 49 height 10
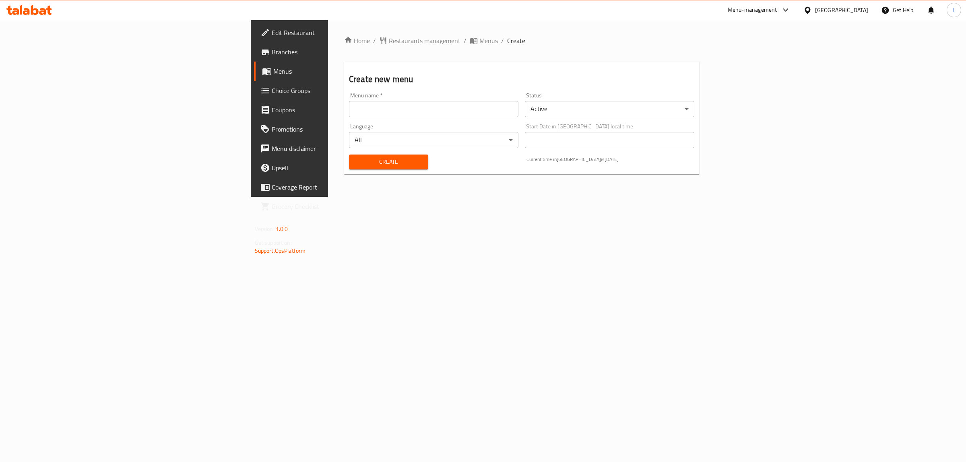
click at [455, 118] on div "Menu name   * Menu name *" at bounding box center [434, 104] width 176 height 31
drag, startPoint x: 397, startPoint y: 113, endPoint x: 384, endPoint y: 116, distance: 13.1
click at [397, 113] on input "text" at bounding box center [433, 109] width 169 height 16
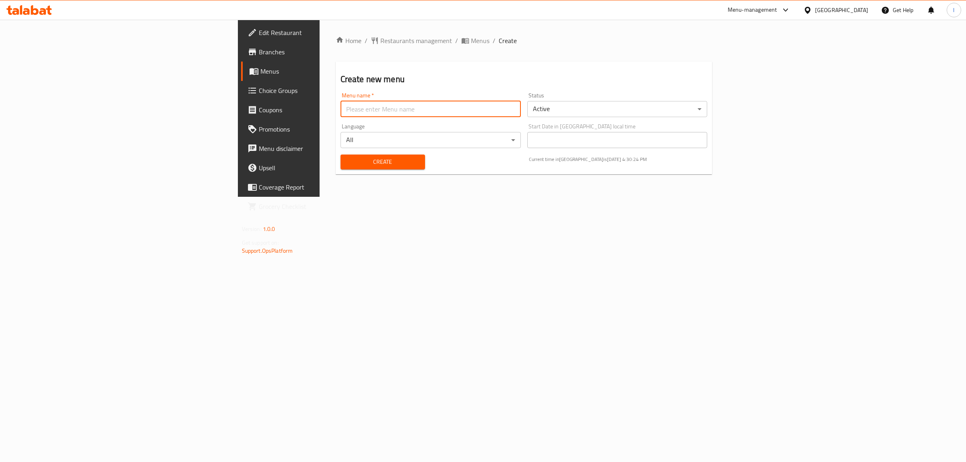
type input "team"
click at [347, 161] on span "Create" at bounding box center [383, 162] width 72 height 10
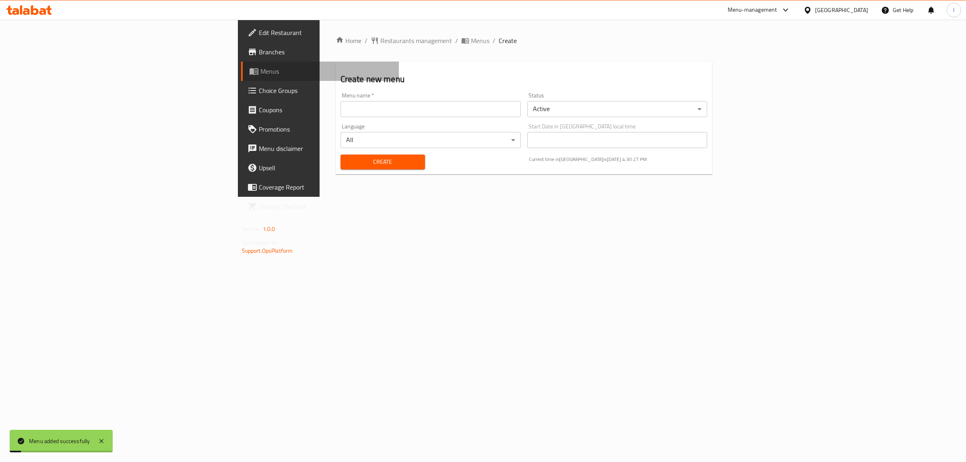
click at [260, 67] on span "Menus" at bounding box center [326, 71] width 132 height 10
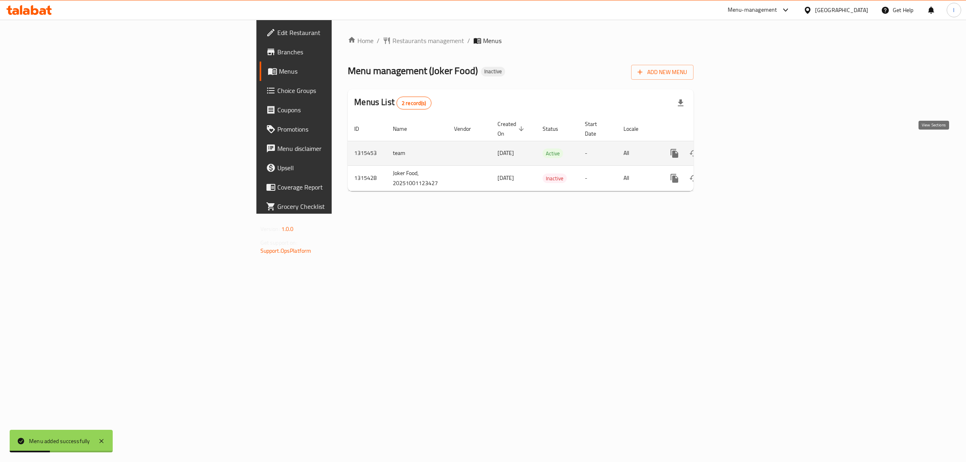
click at [737, 148] on icon "enhanced table" at bounding box center [732, 153] width 10 height 10
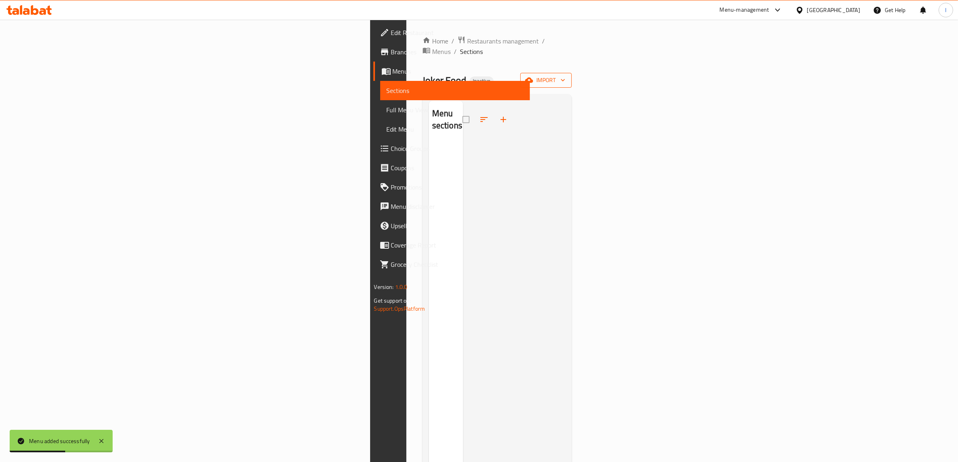
click at [572, 73] on button "import" at bounding box center [545, 80] width 51 height 15
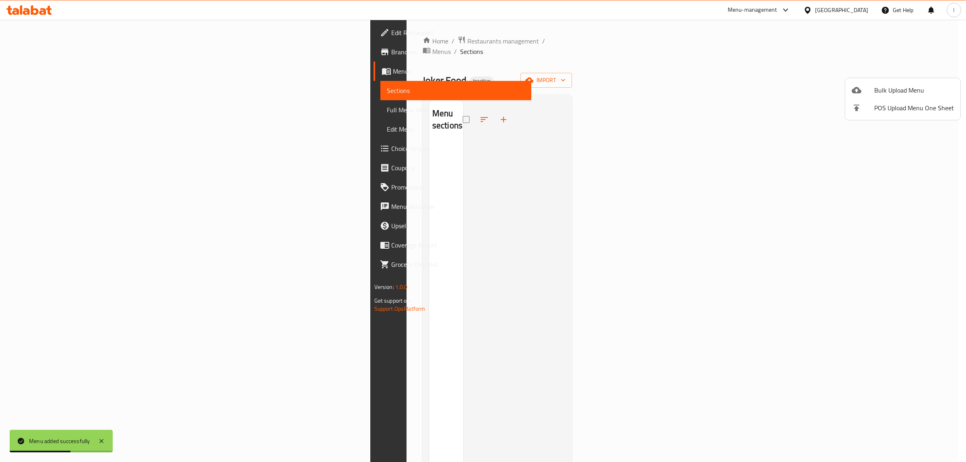
click at [889, 97] on li "Bulk Upload Menu" at bounding box center [902, 90] width 115 height 18
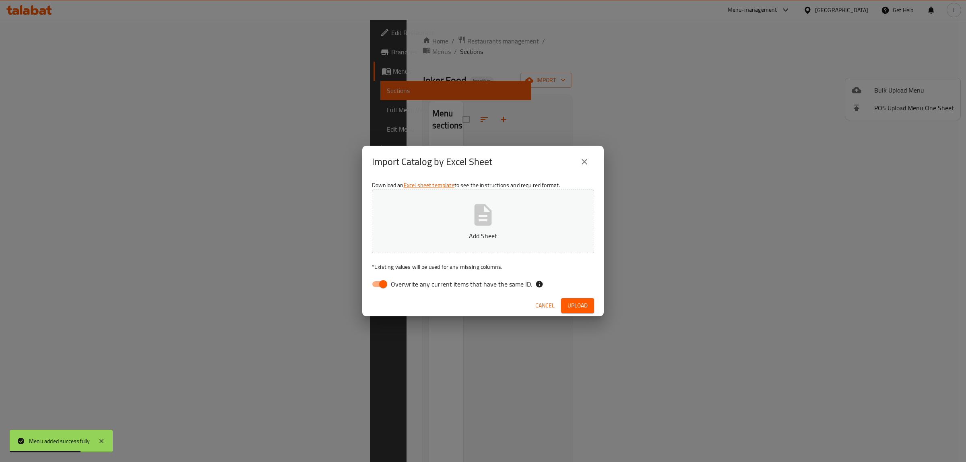
click at [421, 276] on label "Overwrite any current items that have the same ID." at bounding box center [449, 283] width 165 height 15
click at [406, 276] on input "Overwrite any current items that have the same ID." at bounding box center [383, 283] width 46 height 15
checkbox input "false"
click at [445, 235] on p "Add Sheet" at bounding box center [482, 236] width 197 height 10
click at [578, 306] on span "Upload" at bounding box center [577, 306] width 20 height 10
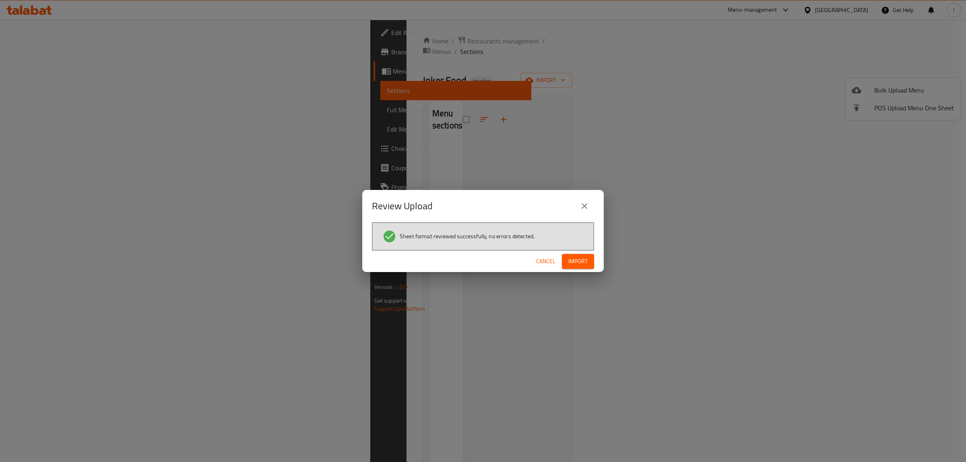
click at [567, 254] on button "Import" at bounding box center [578, 261] width 32 height 15
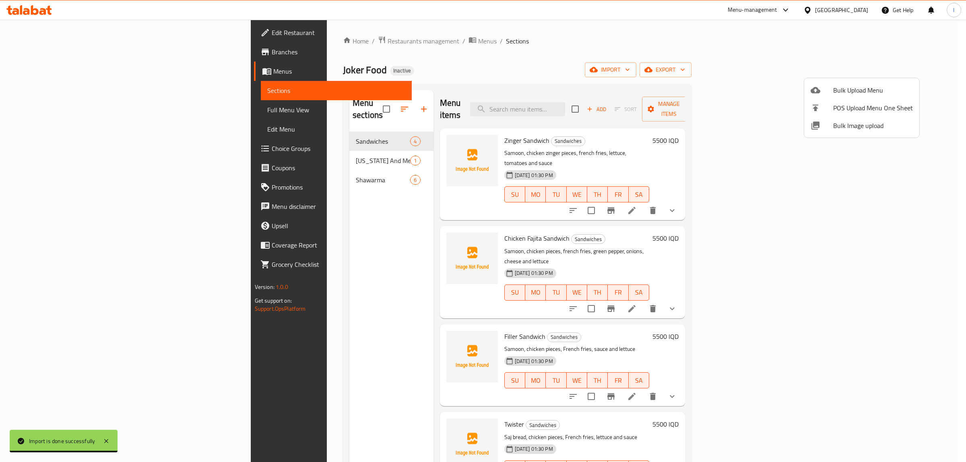
click at [63, 111] on div at bounding box center [483, 231] width 966 height 462
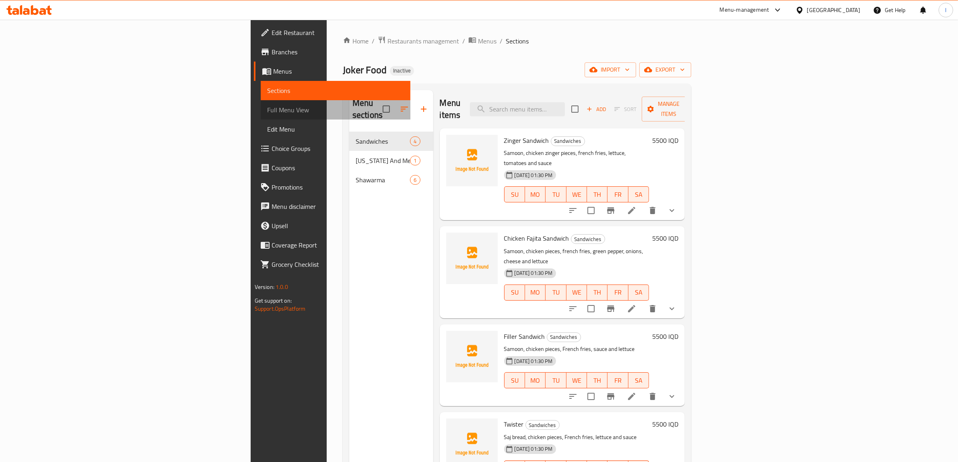
click at [267, 111] on span "Full Menu View" at bounding box center [335, 110] width 137 height 10
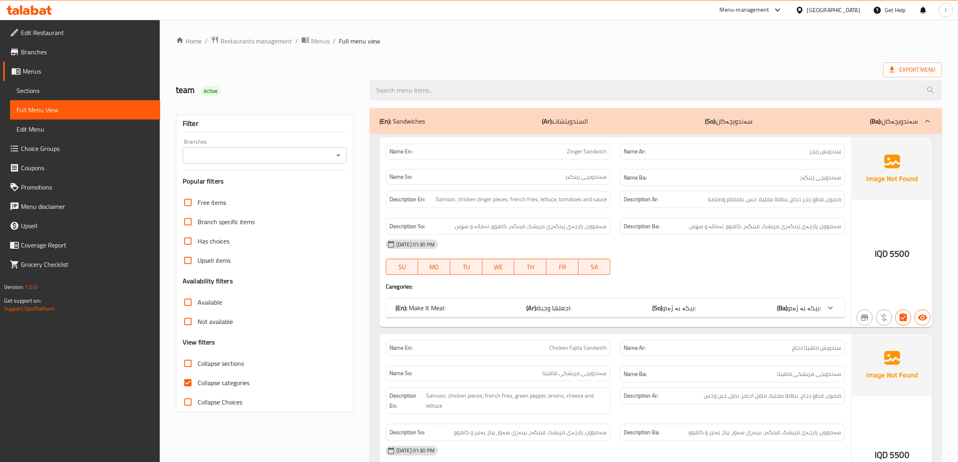
click at [280, 164] on div "Filter Branches Branches Popular filters Free items Branch specific items Has c…" at bounding box center [265, 263] width 178 height 297
click at [280, 152] on input "Branches" at bounding box center [258, 155] width 146 height 11
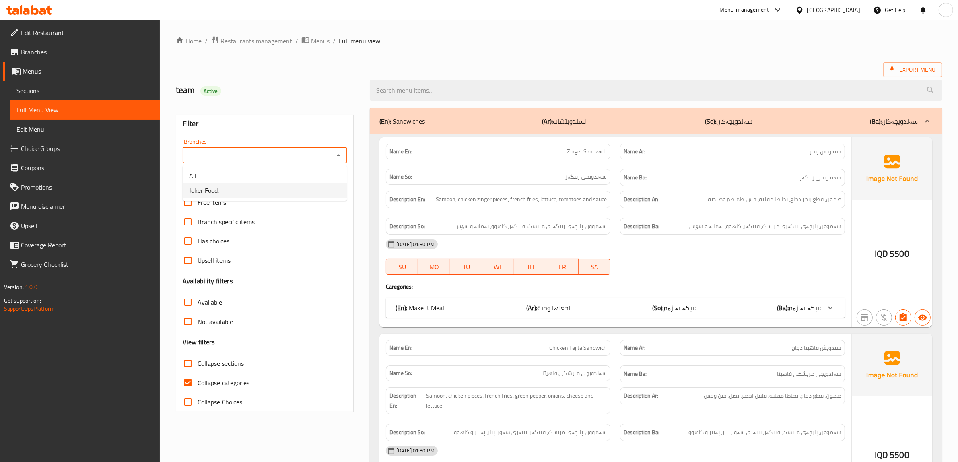
click at [202, 194] on span "Joker Food," at bounding box center [204, 190] width 30 height 10
type input "Joker Food,"
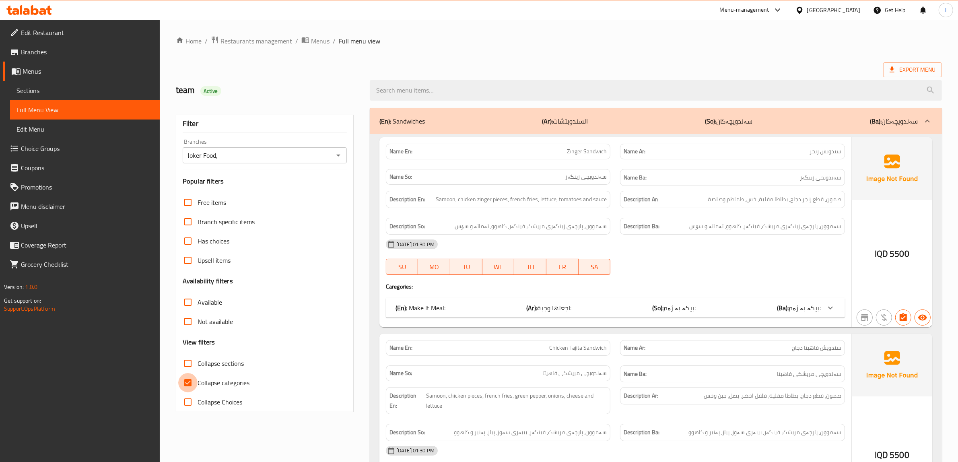
click at [194, 383] on input "Collapse categories" at bounding box center [187, 382] width 19 height 19
checkbox input "false"
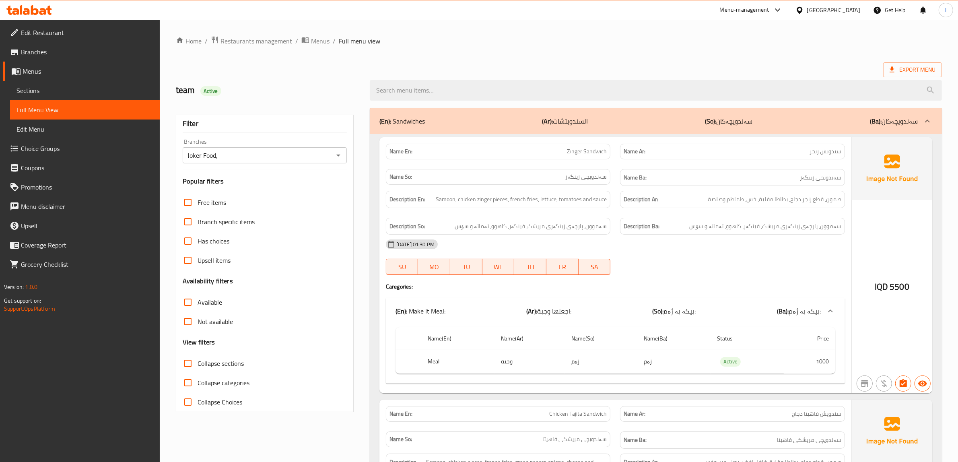
click at [185, 362] on input "Collapse sections" at bounding box center [187, 363] width 19 height 19
checkbox input "true"
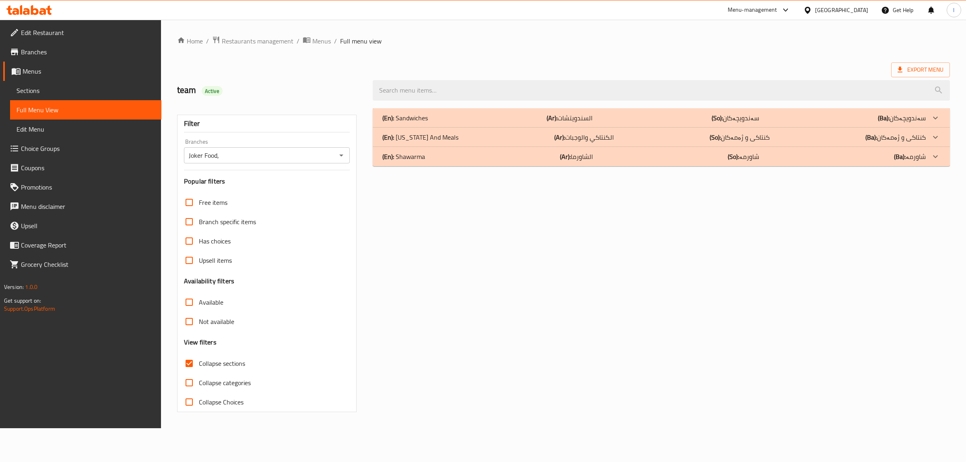
click at [558, 119] on p "(Ar): السندويتشات" at bounding box center [569, 118] width 46 height 10
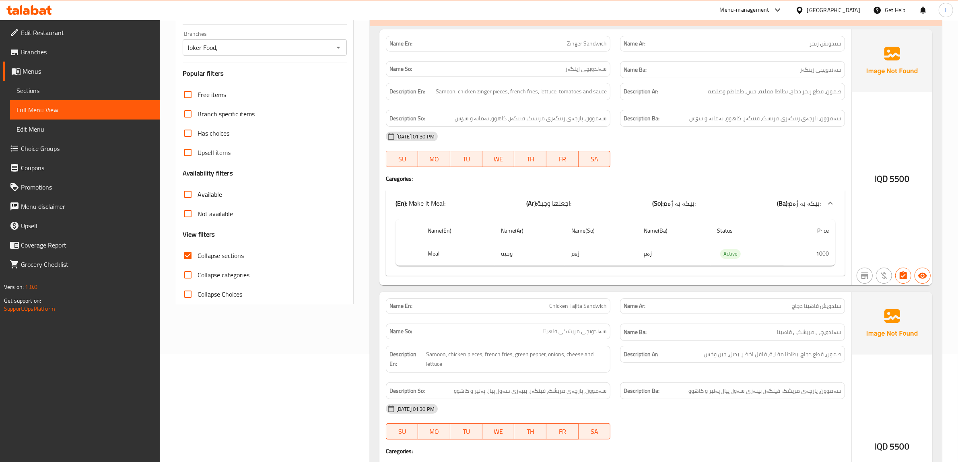
scroll to position [50, 0]
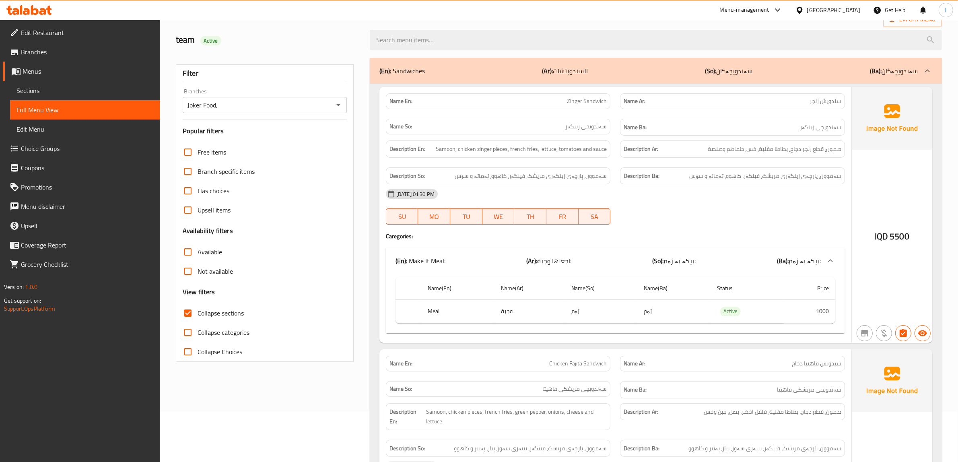
click at [582, 103] on span "Zinger Sandwich" at bounding box center [587, 101] width 40 height 8
copy span "Zinger Sandwich"
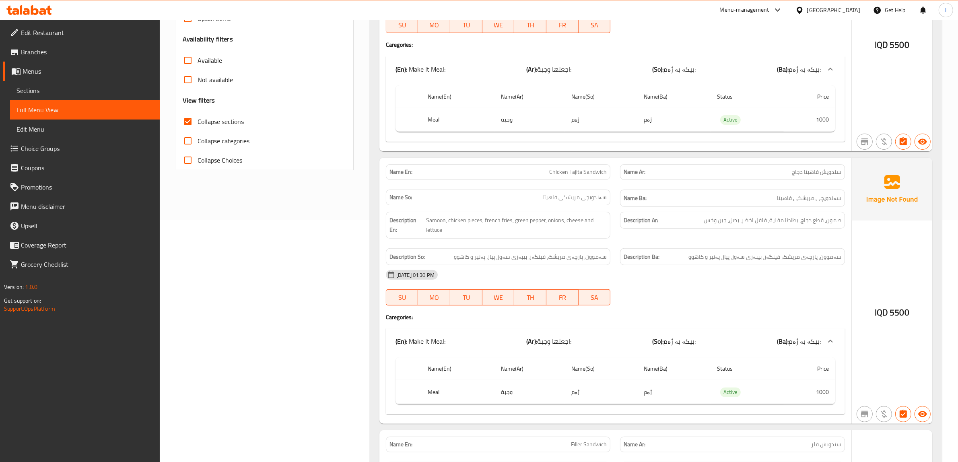
scroll to position [302, 0]
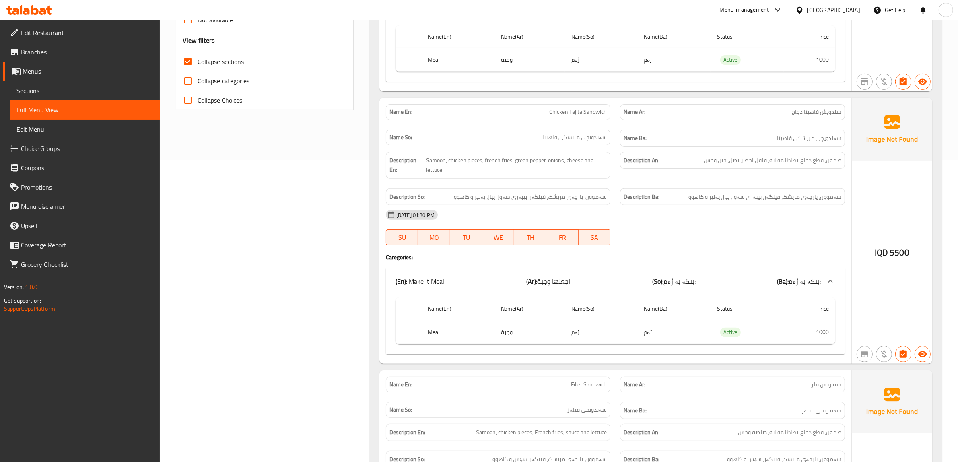
click at [577, 110] on span "Chicken Fajita Sandwich" at bounding box center [578, 112] width 58 height 8
copy span "Chicken Fajita Sandwich"
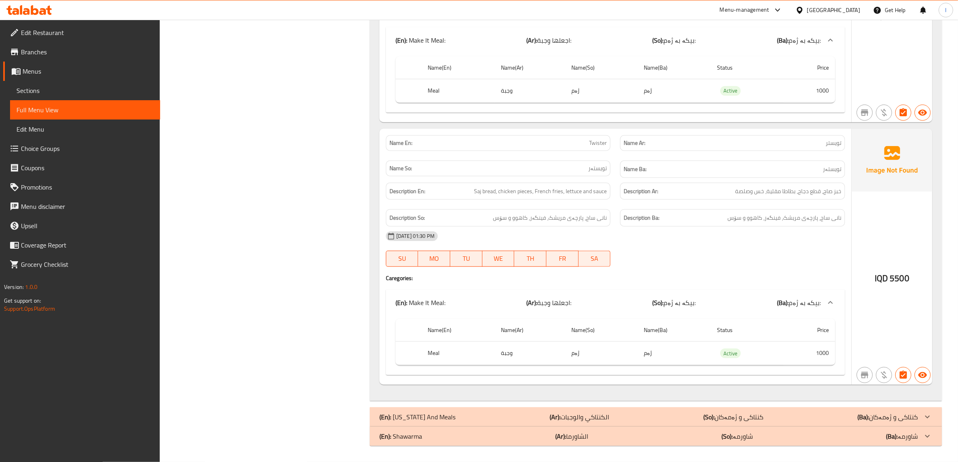
scroll to position [810, 0]
drag, startPoint x: 476, startPoint y: 191, endPoint x: 501, endPoint y: 191, distance: 24.9
click at [499, 191] on span "Saj bread, chicken pieces, French fries, lettuce and sauce" at bounding box center [540, 191] width 133 height 10
drag, startPoint x: 513, startPoint y: 192, endPoint x: 548, endPoint y: 188, distance: 35.2
click at [547, 188] on span "Saj bread, chicken pieces, French fries, lettuce and sauce" at bounding box center [540, 191] width 133 height 10
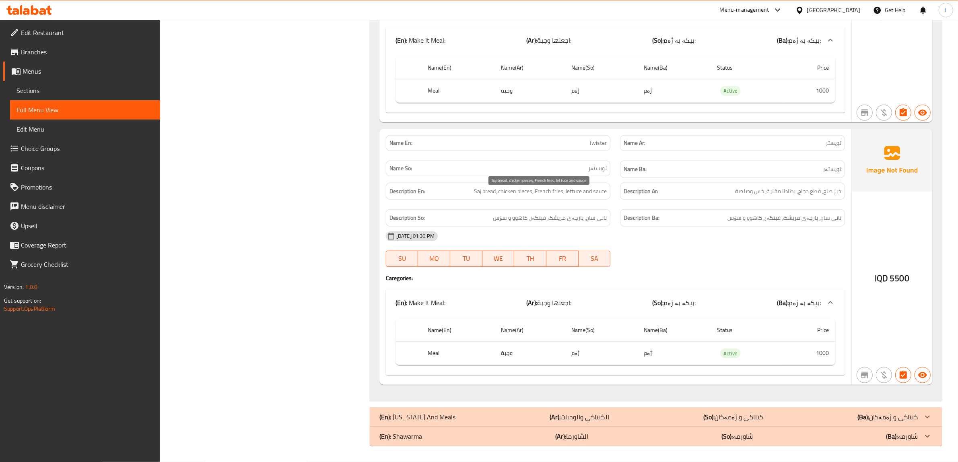
click at [582, 190] on span "Saj bread, chicken pieces, French fries, lettuce and sauce" at bounding box center [540, 191] width 133 height 10
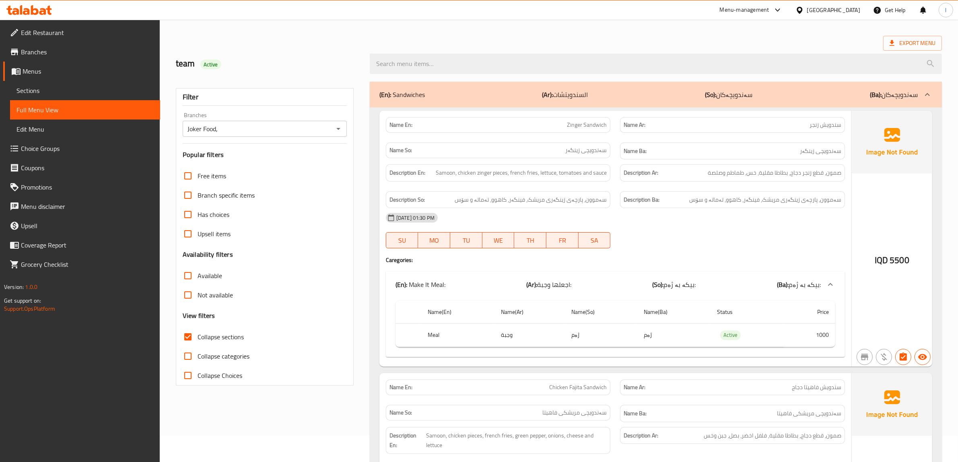
scroll to position [0, 0]
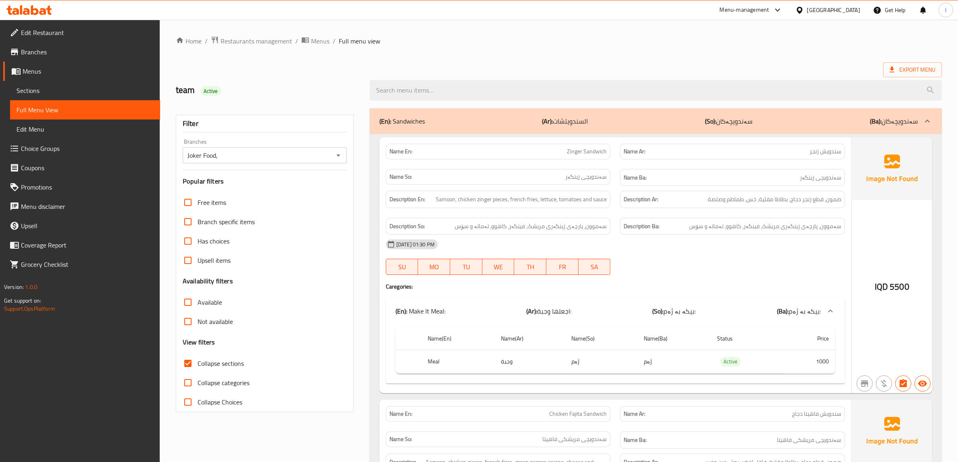
click at [588, 124] on p "(Ar): السندويتشات" at bounding box center [565, 121] width 46 height 10
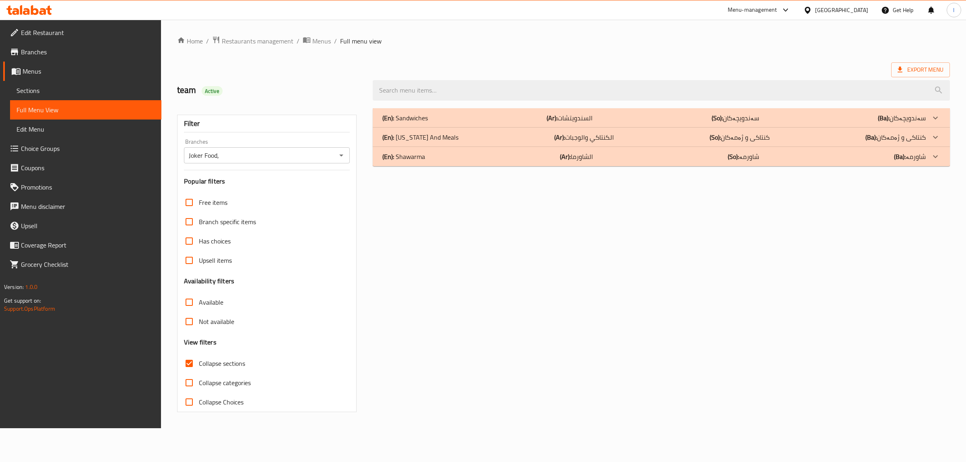
click at [576, 135] on p "(Ar): الكنتاكي والوجبات" at bounding box center [584, 137] width 60 height 10
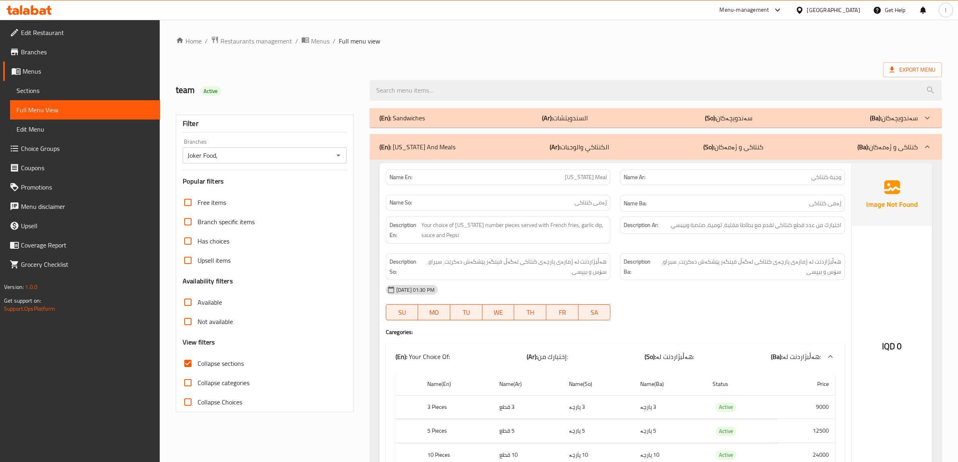
click at [600, 140] on div "(En): Kentucky And Meals (Ar): الكنتاكي والوجبات (So): کنتاکی و ژەمەکان (Ba): ک…" at bounding box center [656, 147] width 572 height 26
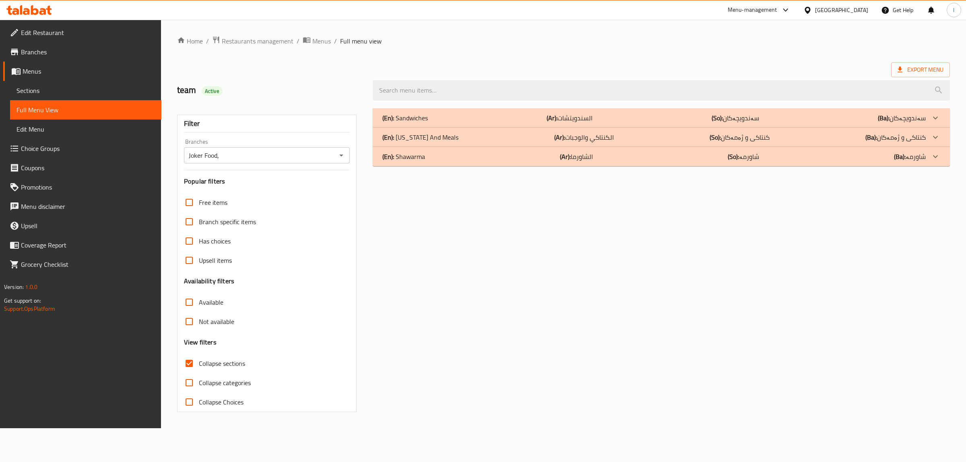
click at [589, 163] on div "(En): Shawarma (Ar): الشاورما (So): شاورمە (Ba): شاورمە" at bounding box center [661, 156] width 577 height 19
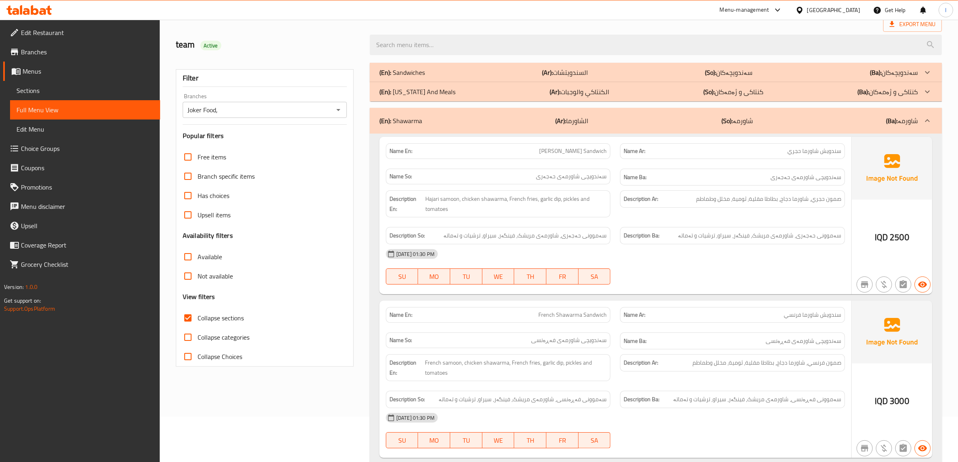
scroll to position [101, 0]
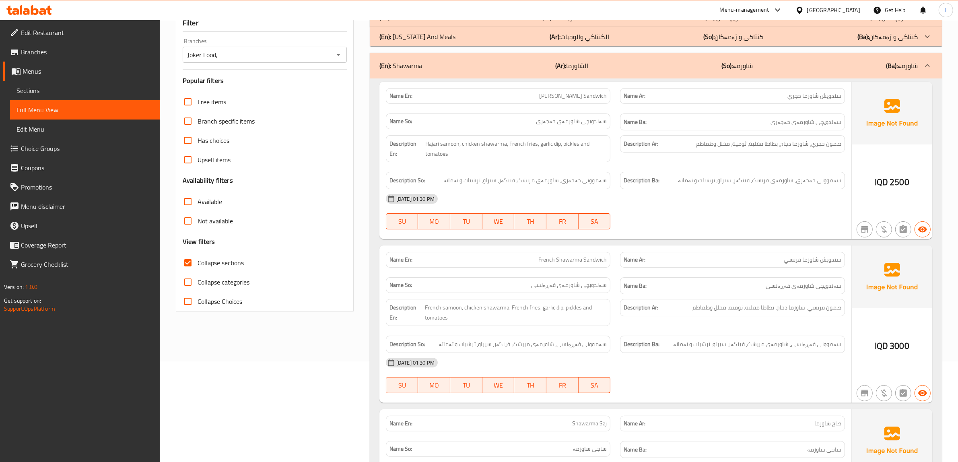
click at [832, 214] on div "01-10-2025 01:30 PM SU MO TU WE TH FR SA" at bounding box center [615, 211] width 469 height 45
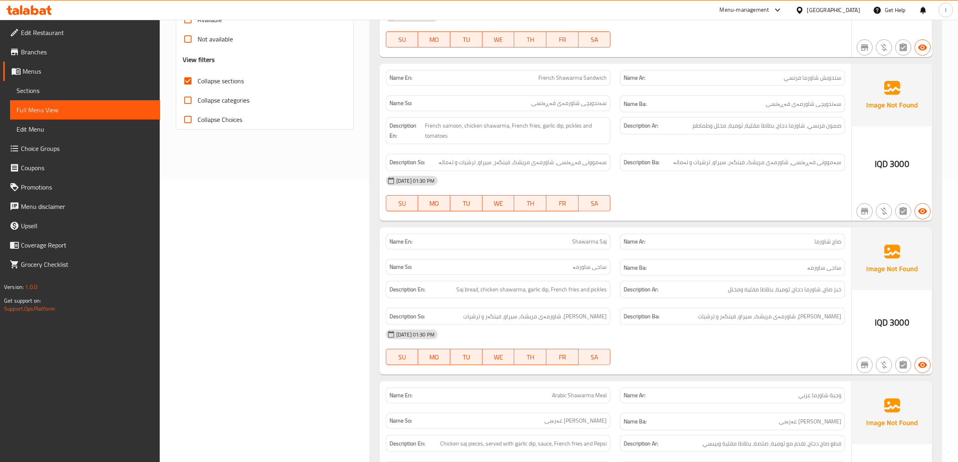
scroll to position [302, 0]
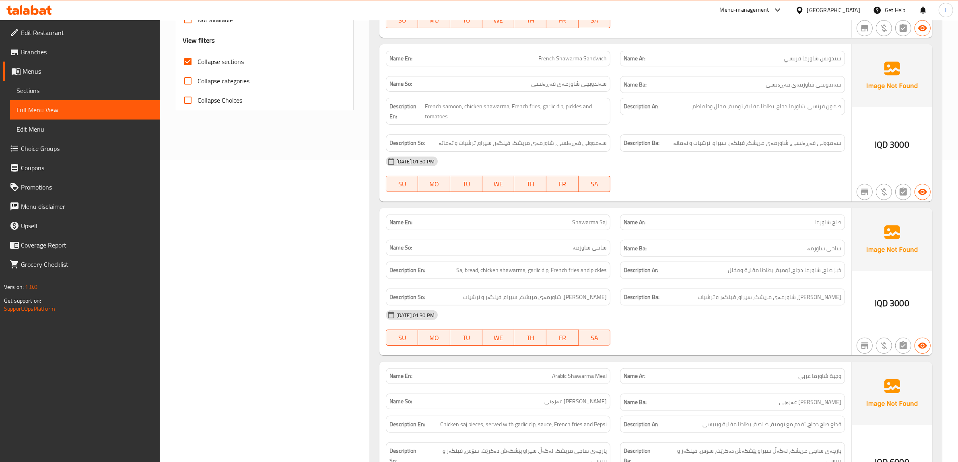
click at [684, 206] on div "Name En: Hajari Shawarma Sandwich Name Ar: سندويش شاورما حجري Name So: سەندویچی…" at bounding box center [656, 374] width 572 height 995
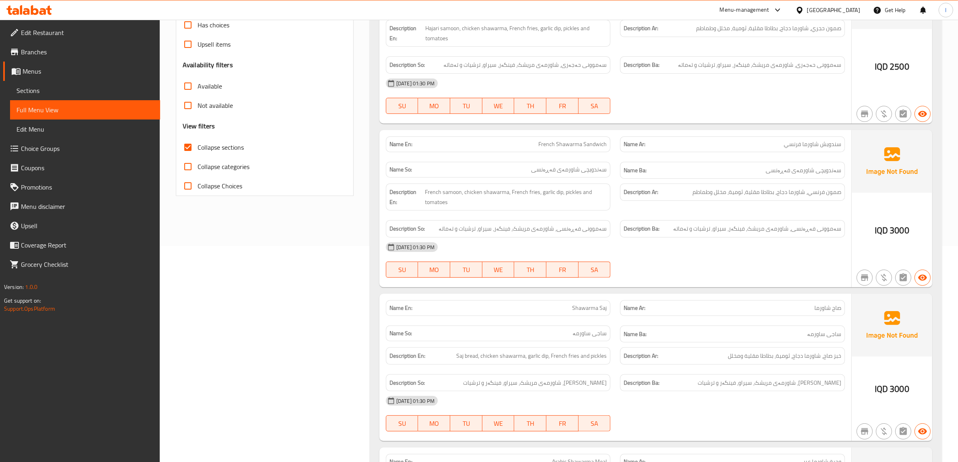
scroll to position [201, 0]
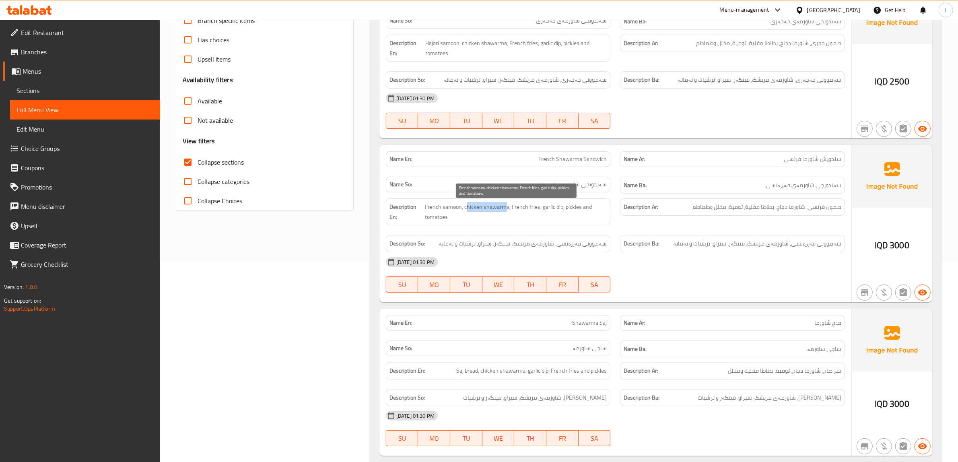
drag, startPoint x: 467, startPoint y: 210, endPoint x: 503, endPoint y: 209, distance: 35.4
click at [503, 209] on span "French samoon, chicken shawarma, French fries, garlic dip, pickles and tomatoes" at bounding box center [516, 212] width 182 height 20
drag, startPoint x: 528, startPoint y: 210, endPoint x: 515, endPoint y: 212, distance: 12.6
click at [515, 212] on span "French samoon, chicken shawarma, French fries, garlic dip, pickles and tomatoes" at bounding box center [516, 212] width 182 height 20
click at [577, 212] on span "French samoon, chicken shawarma, French fries, garlic dip, pickles and tomatoes" at bounding box center [516, 212] width 182 height 20
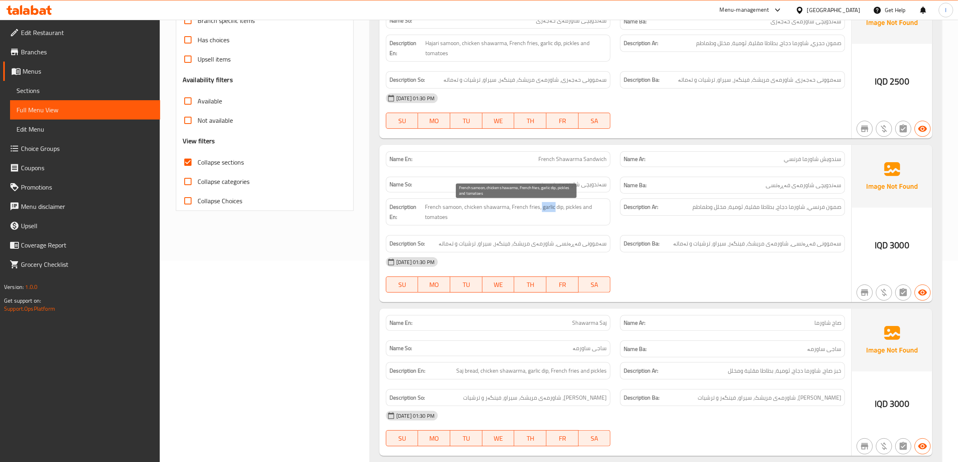
drag, startPoint x: 552, startPoint y: 212, endPoint x: 540, endPoint y: 212, distance: 12.1
click at [540, 212] on span "French samoon, chicken shawarma, French fries, garlic dip, pickles and tomatoes" at bounding box center [516, 212] width 182 height 20
click at [568, 205] on span "French samoon, chicken shawarma, French fries, garlic dip, pickles and tomatoes" at bounding box center [516, 212] width 182 height 20
click at [583, 208] on span "French samoon, chicken shawarma, French fries, garlic dip, pickles and tomatoes" at bounding box center [516, 212] width 182 height 20
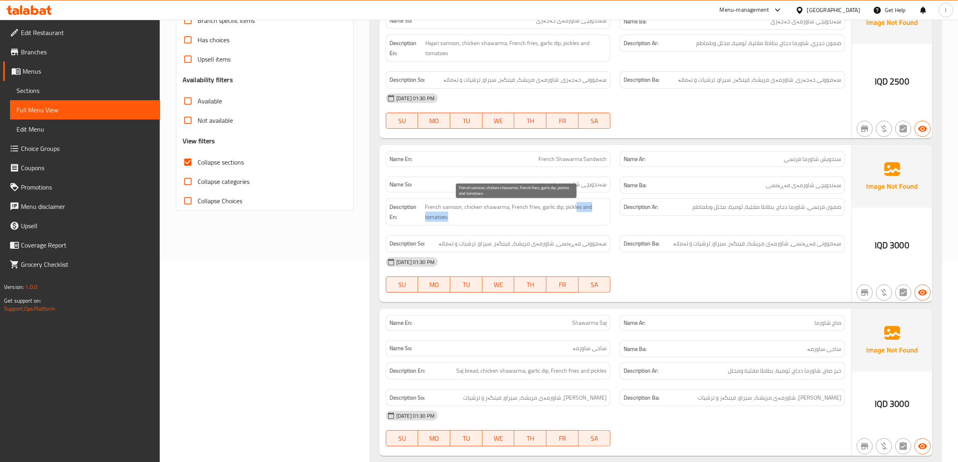
drag, startPoint x: 574, startPoint y: 209, endPoint x: 548, endPoint y: 223, distance: 29.3
click at [561, 224] on div "Description En: French samoon, chicken shawarma, French fries, garlic dip, pick…" at bounding box center [498, 211] width 225 height 27
click at [536, 227] on div "Description En: French samoon, chicken shawarma, French fries, garlic dip, pick…" at bounding box center [498, 212] width 235 height 37
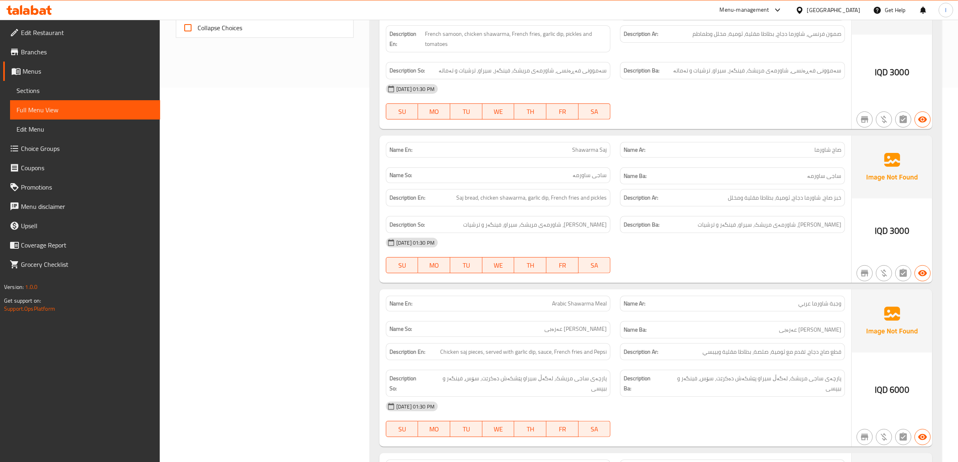
scroll to position [402, 0]
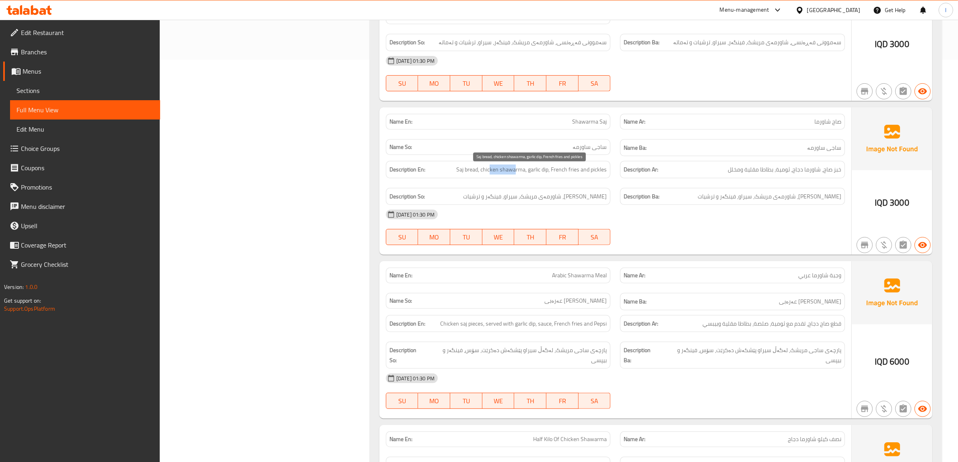
drag, startPoint x: 490, startPoint y: 173, endPoint x: 515, endPoint y: 171, distance: 25.0
click at [515, 171] on span "Saj bread, chicken shawarma, garlic dip, French fries and pickles" at bounding box center [531, 170] width 150 height 10
drag, startPoint x: 546, startPoint y: 175, endPoint x: 525, endPoint y: 174, distance: 21.0
click at [525, 174] on span "Saj bread, chicken shawarma, garlic dip, French fries and pickles" at bounding box center [531, 170] width 150 height 10
drag, startPoint x: 554, startPoint y: 173, endPoint x: 572, endPoint y: 172, distance: 18.5
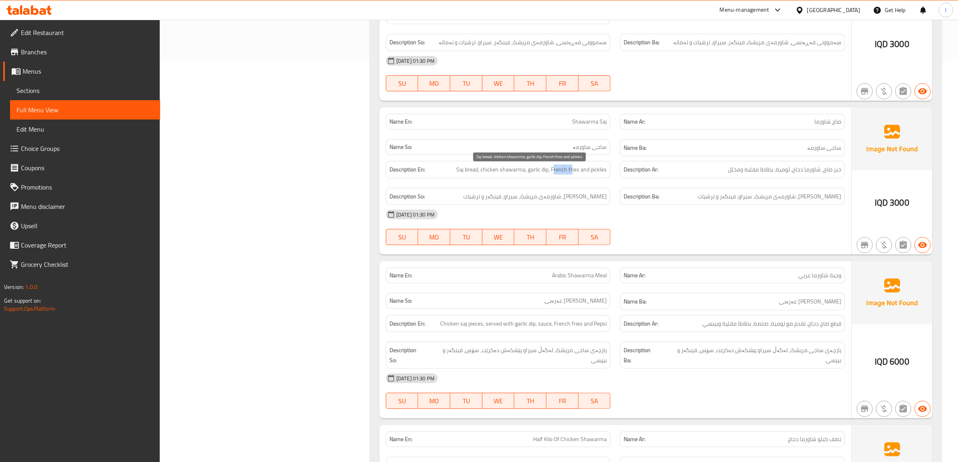
click at [572, 172] on span "Saj bread, chicken shawarma, garlic dip, French fries and pickles" at bounding box center [531, 170] width 150 height 10
click at [587, 175] on span "Saj bread, chicken shawarma, garlic dip, French fries and pickles" at bounding box center [531, 170] width 150 height 10
click at [589, 273] on span "Arabic Shawarma Meal" at bounding box center [579, 275] width 55 height 8
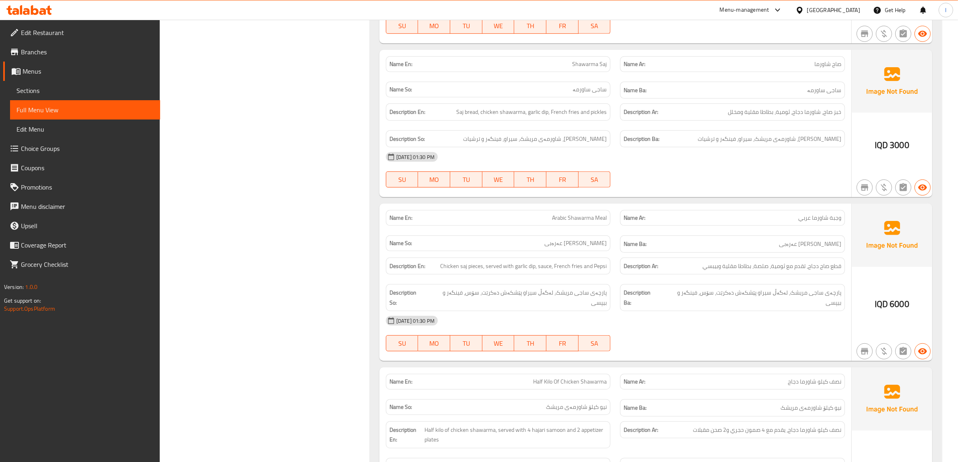
scroll to position [503, 0]
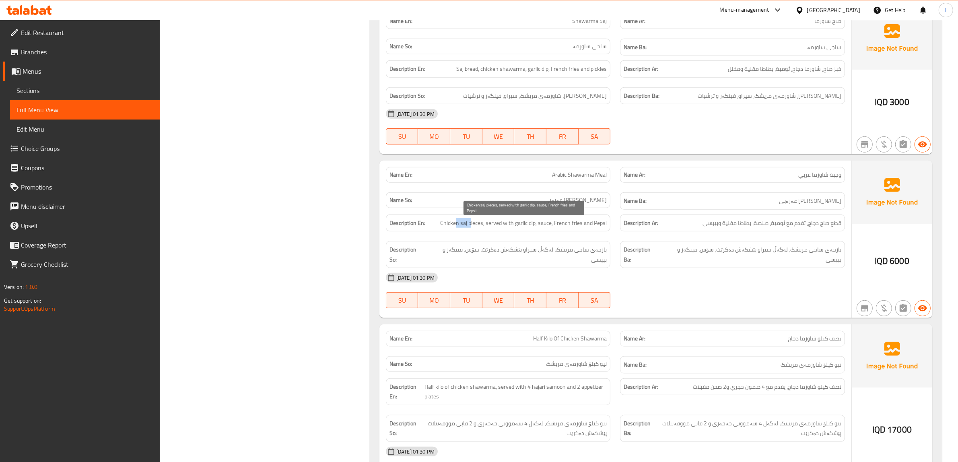
drag, startPoint x: 458, startPoint y: 228, endPoint x: 471, endPoint y: 225, distance: 13.5
click at [471, 225] on span "Chicken saj pieces, served with garlic dip, sauce, French fries and Pepsi" at bounding box center [523, 223] width 167 height 10
click at [495, 226] on span "Chicken saj pieces, served with garlic dip, sauce, French fries and Pepsi" at bounding box center [523, 223] width 167 height 10
drag, startPoint x: 491, startPoint y: 228, endPoint x: 534, endPoint y: 231, distance: 43.6
click at [534, 231] on div "Description En: Chicken saj pieces, served with garlic dip, sauce, French fries…" at bounding box center [498, 222] width 225 height 17
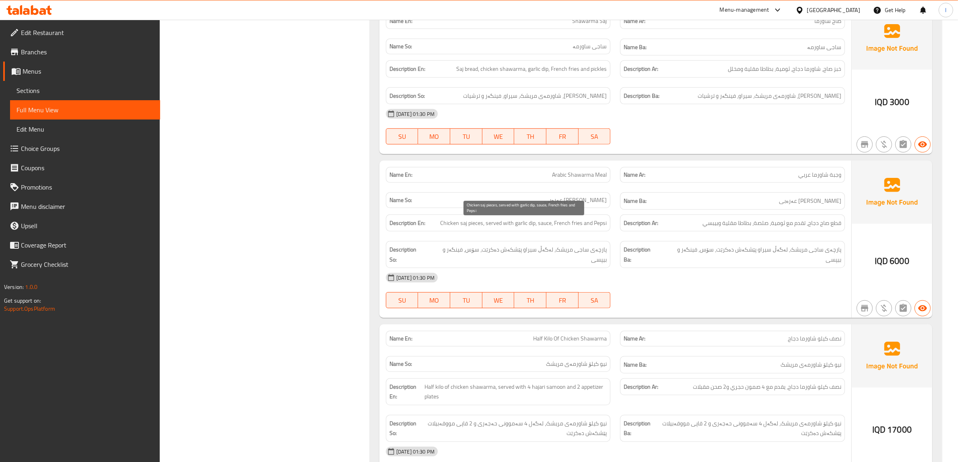
click at [544, 225] on span "Chicken saj pieces, served with garlic dip, sauce, French fries and Pepsi" at bounding box center [523, 223] width 167 height 10
click at [552, 228] on span "Chicken saj pieces, served with garlic dip, sauce, French fries and Pepsi" at bounding box center [523, 223] width 167 height 10
drag, startPoint x: 562, startPoint y: 227, endPoint x: 574, endPoint y: 227, distance: 12.1
click at [574, 227] on span "Chicken saj pieces, served with garlic dip, sauce, French fries and Pepsi" at bounding box center [523, 223] width 167 height 10
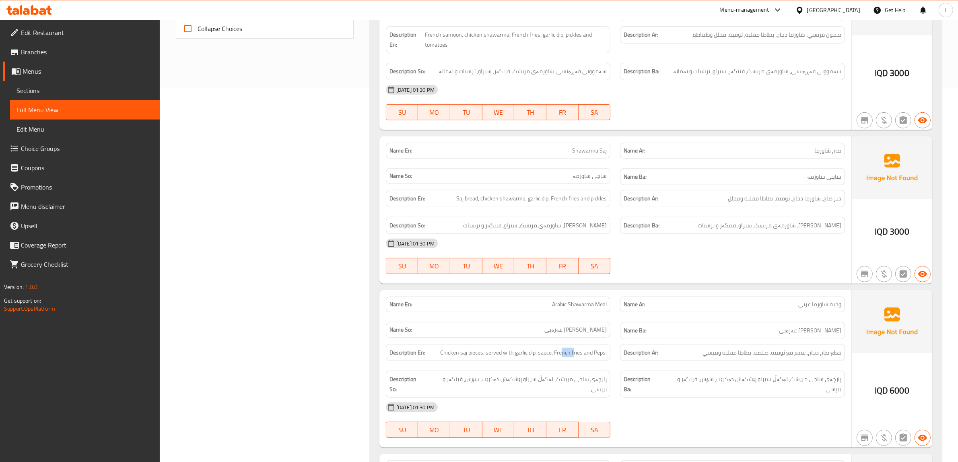
scroll to position [321, 0]
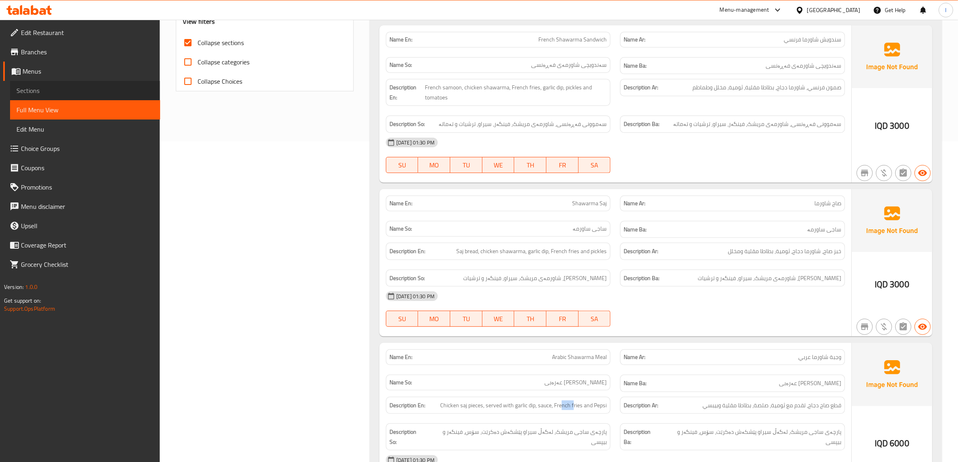
click at [27, 87] on span "Sections" at bounding box center [84, 91] width 137 height 10
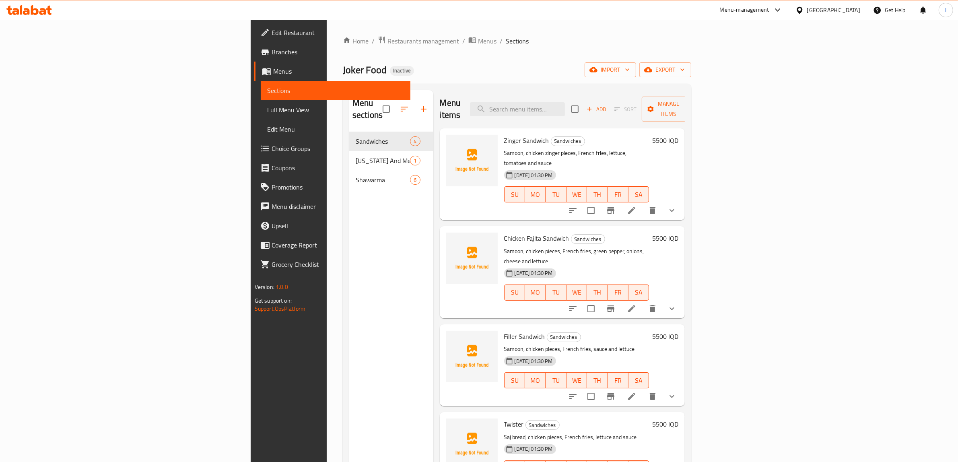
drag, startPoint x: 324, startPoint y: 247, endPoint x: 304, endPoint y: 230, distance: 26.8
click at [349, 247] on div "Menu sections Sandwiches 4 Kentucky And Meals 1 Shawarma 6" at bounding box center [391, 321] width 84 height 462
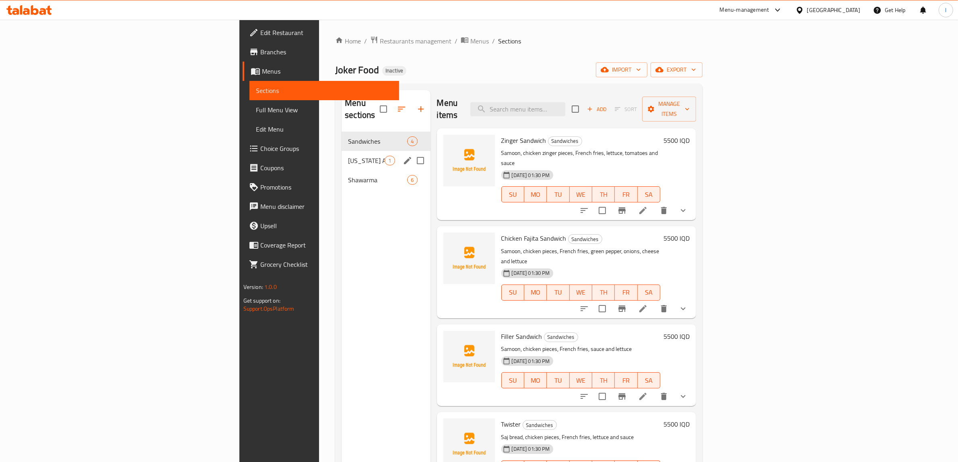
click at [342, 151] on div "Kentucky And Meals 1" at bounding box center [386, 160] width 89 height 19
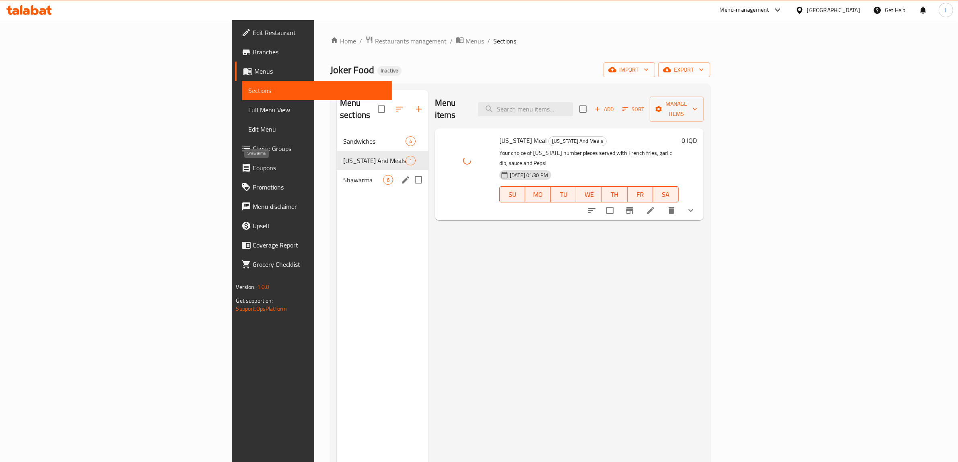
click at [343, 175] on span "Shawarma" at bounding box center [363, 180] width 40 height 10
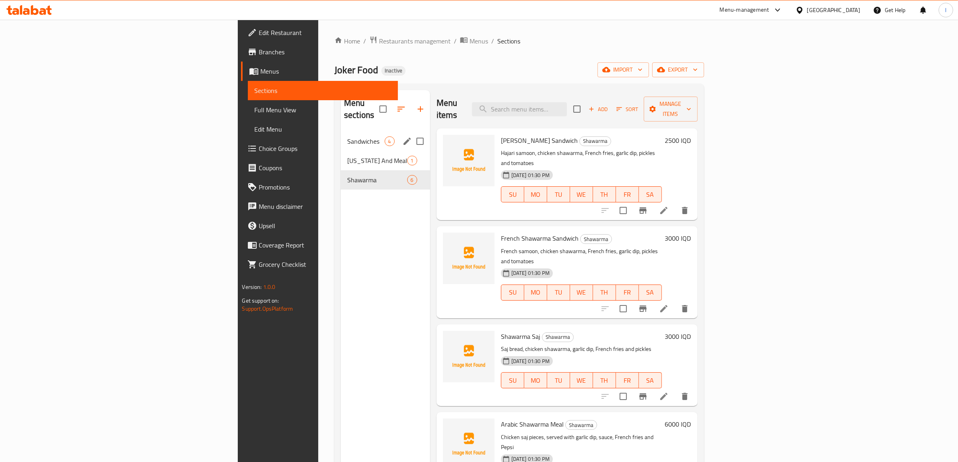
click at [347, 136] on span "Sandwiches" at bounding box center [365, 141] width 37 height 10
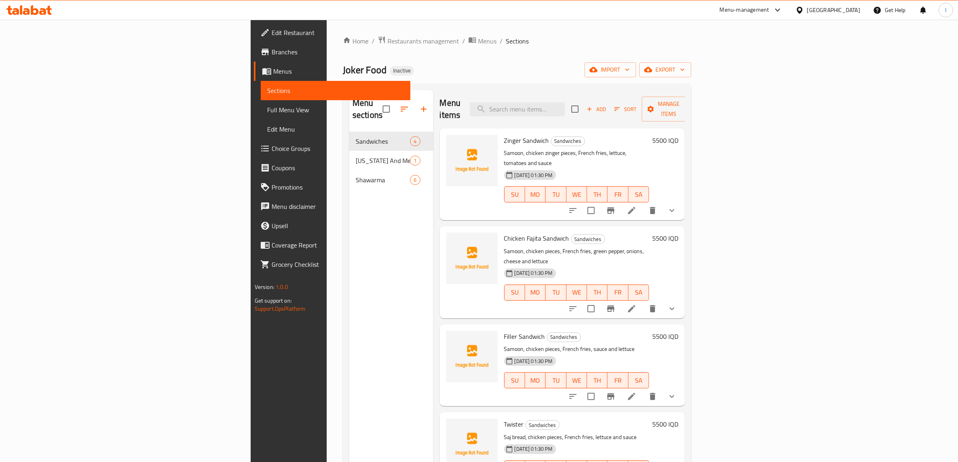
drag, startPoint x: 319, startPoint y: 274, endPoint x: 260, endPoint y: 202, distance: 92.6
click at [349, 274] on div "Menu sections Sandwiches 4 Kentucky And Meals 1 Shawarma 6" at bounding box center [391, 321] width 84 height 462
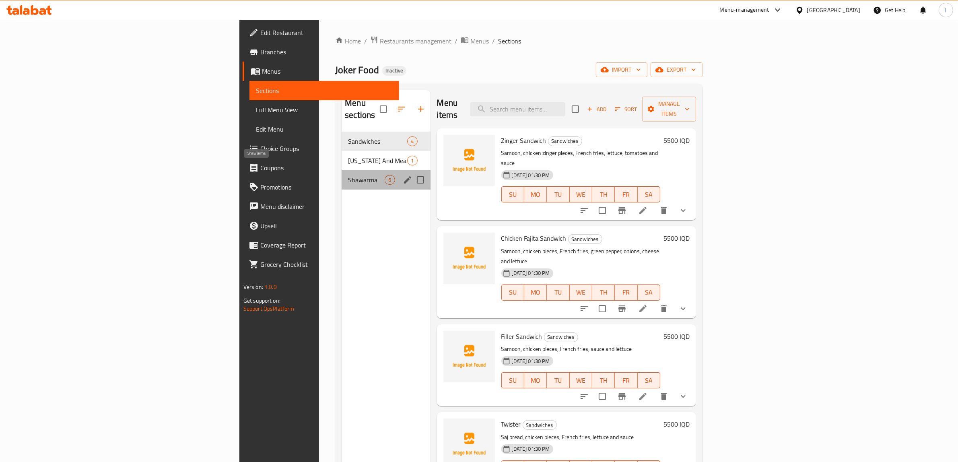
click at [348, 175] on span "Shawarma" at bounding box center [366, 180] width 37 height 10
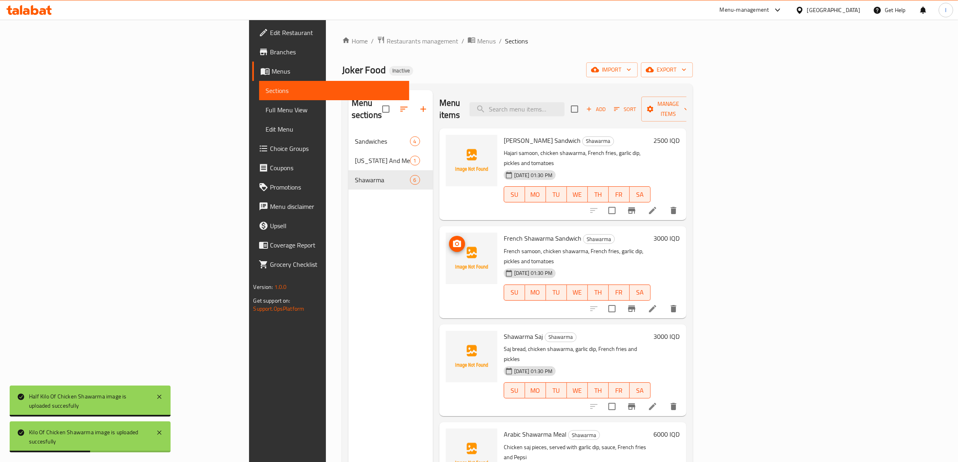
scroll to position [85, 0]
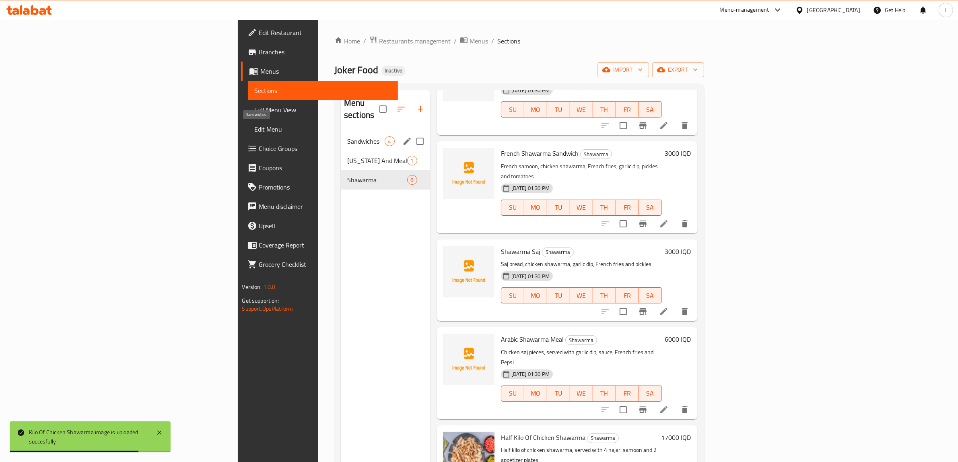
click at [347, 136] on span "Sandwiches" at bounding box center [365, 141] width 37 height 10
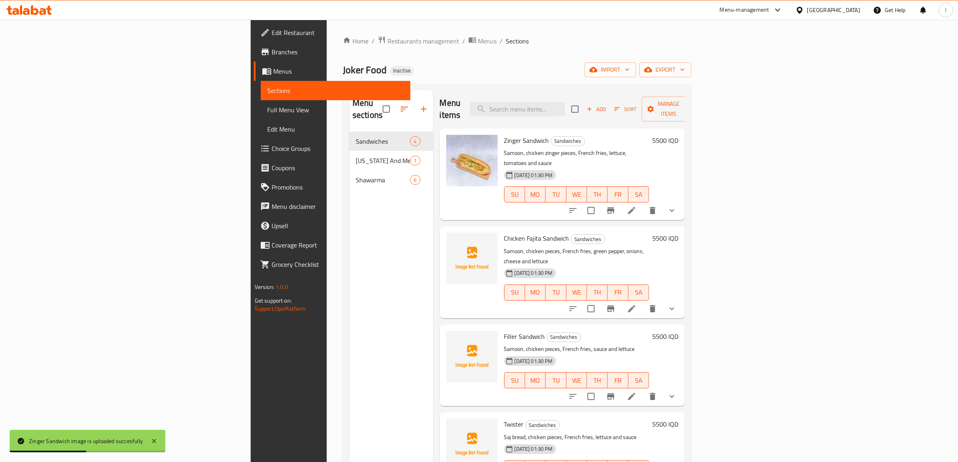
click at [356, 261] on div "Menu sections Sandwiches 4 Kentucky And Meals 1 Shawarma 6" at bounding box center [391, 321] width 84 height 462
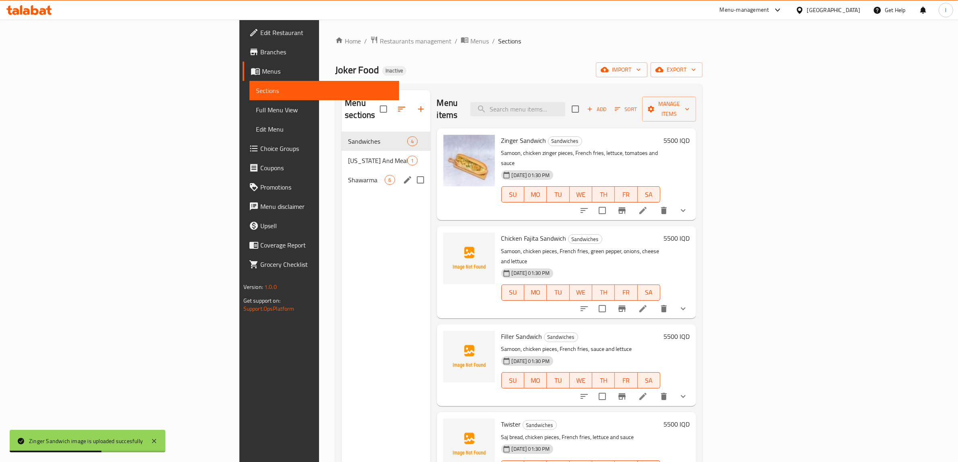
click at [348, 175] on span "Shawarma" at bounding box center [366, 180] width 37 height 10
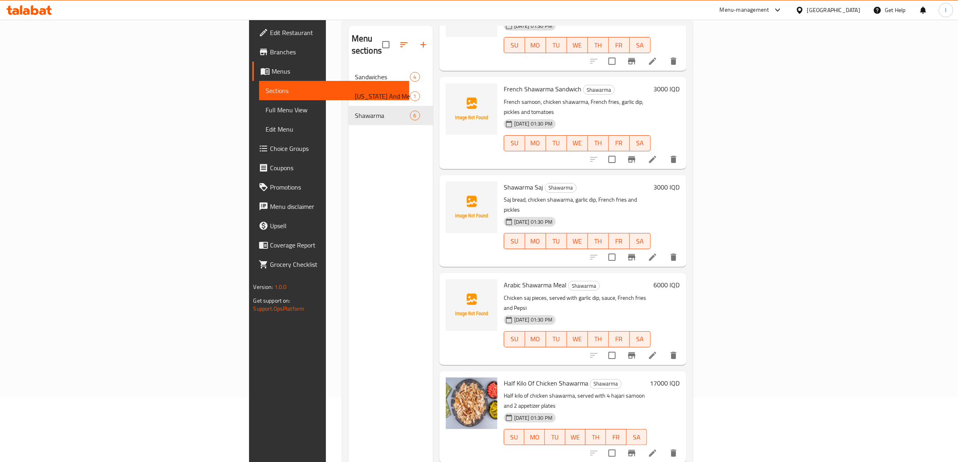
scroll to position [101, 0]
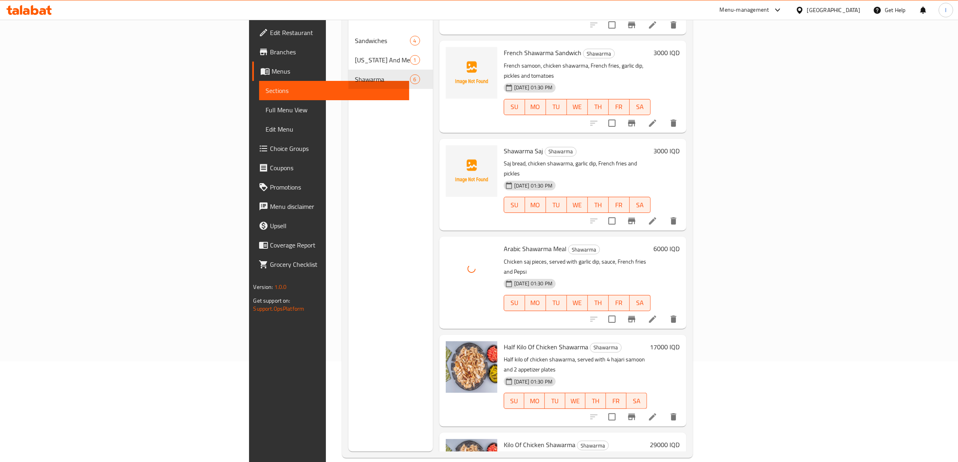
click at [348, 256] on div "Menu sections Sandwiches 4 Kentucky And Meals 1 Shawarma 6" at bounding box center [390, 221] width 84 height 462
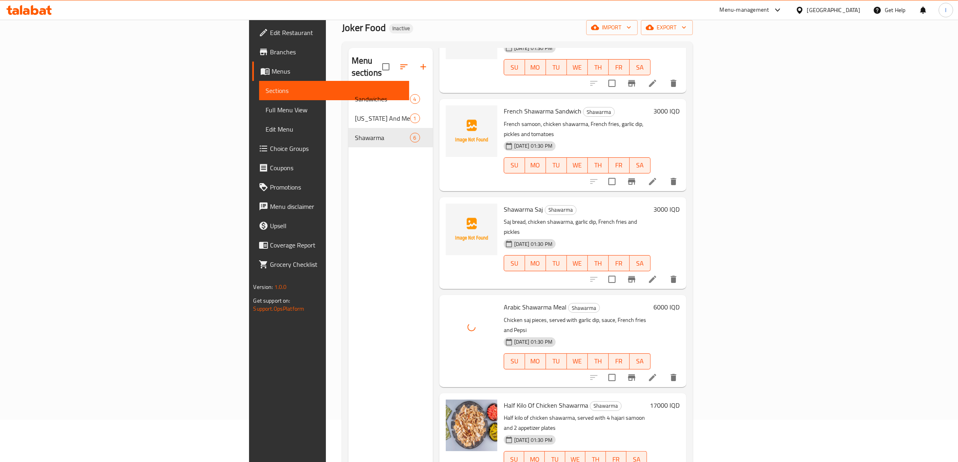
scroll to position [0, 0]
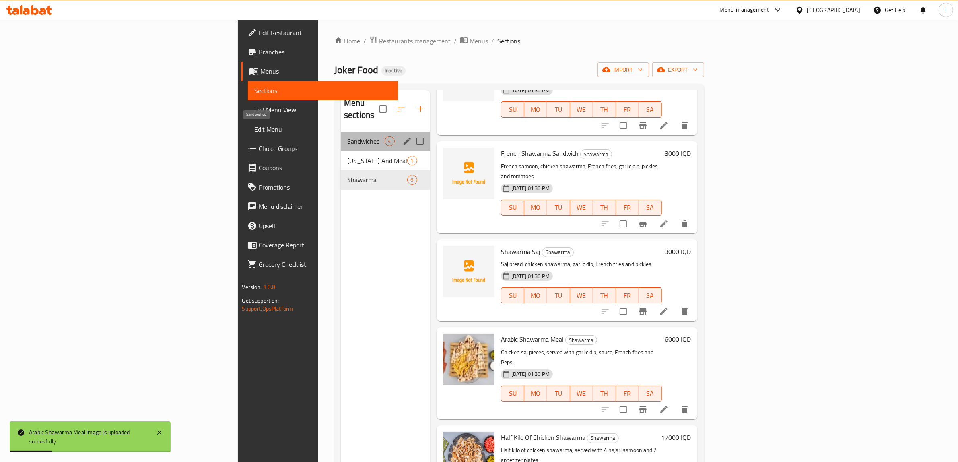
click at [347, 136] on span "Sandwiches" at bounding box center [365, 141] width 37 height 10
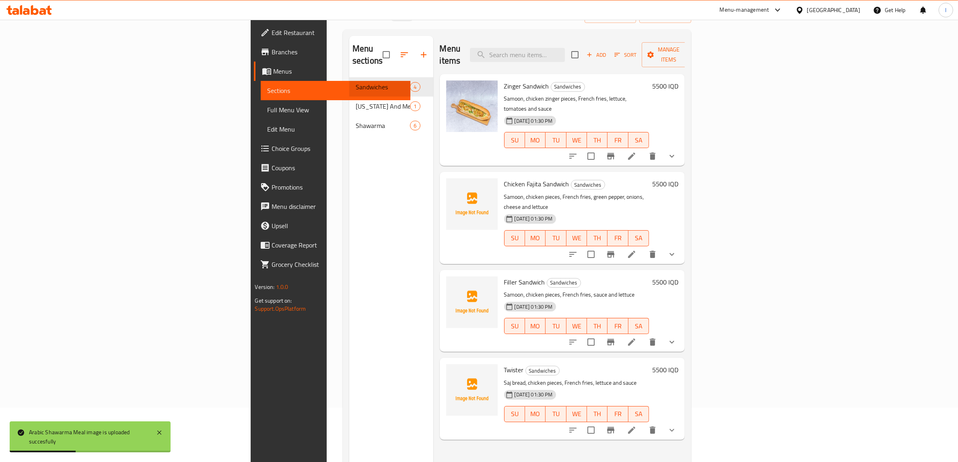
scroll to position [113, 0]
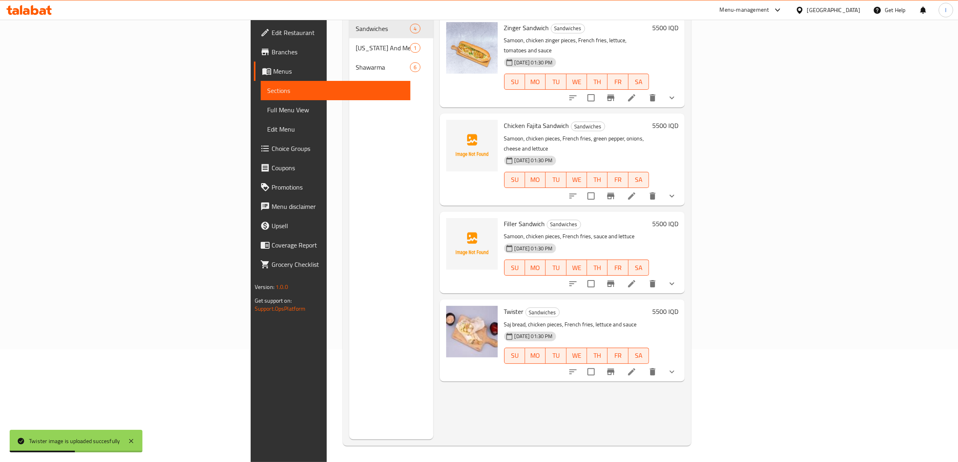
click at [349, 313] on div "Menu sections Sandwiches 4 Kentucky And Meals 1 Shawarma 6" at bounding box center [391, 208] width 84 height 462
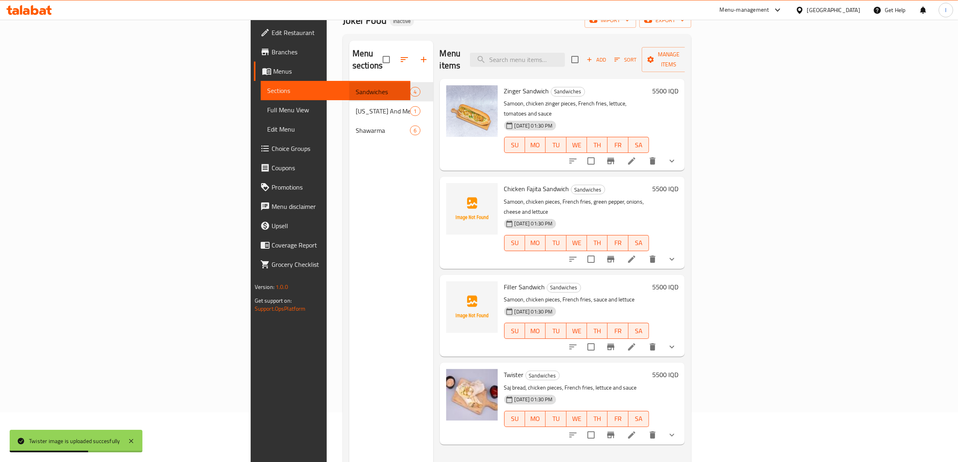
scroll to position [0, 0]
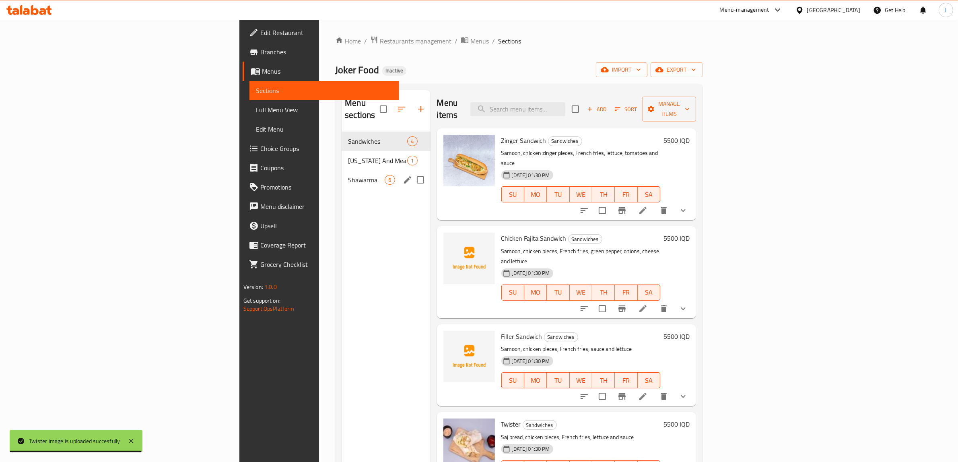
click at [348, 175] on span "Shawarma" at bounding box center [366, 180] width 37 height 10
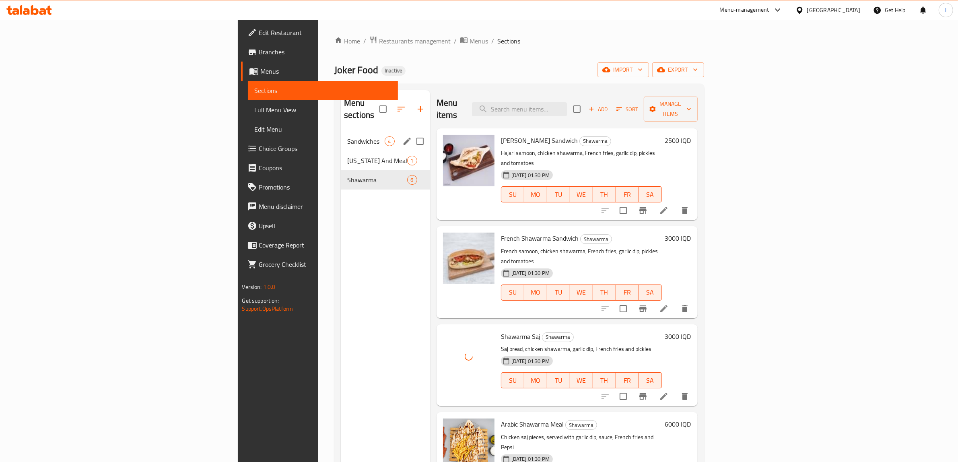
click at [341, 137] on div "Sandwiches 4" at bounding box center [385, 141] width 89 height 19
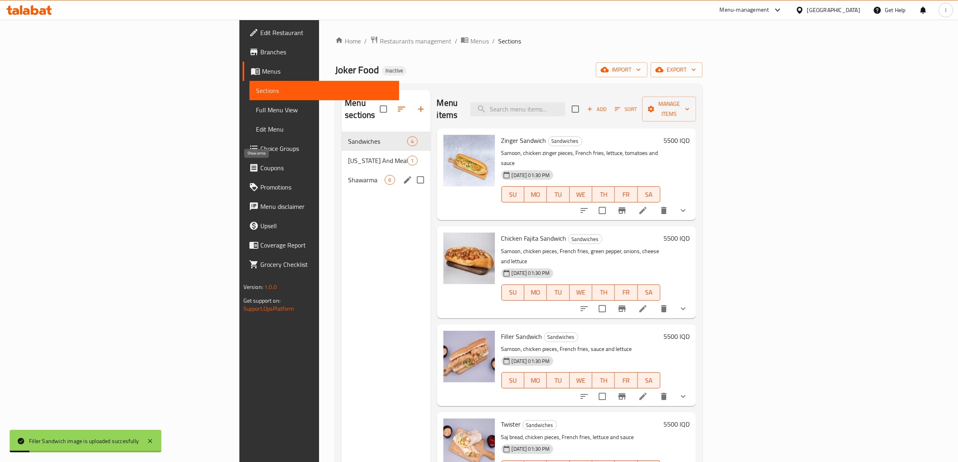
click at [348, 175] on span "Shawarma" at bounding box center [366, 180] width 37 height 10
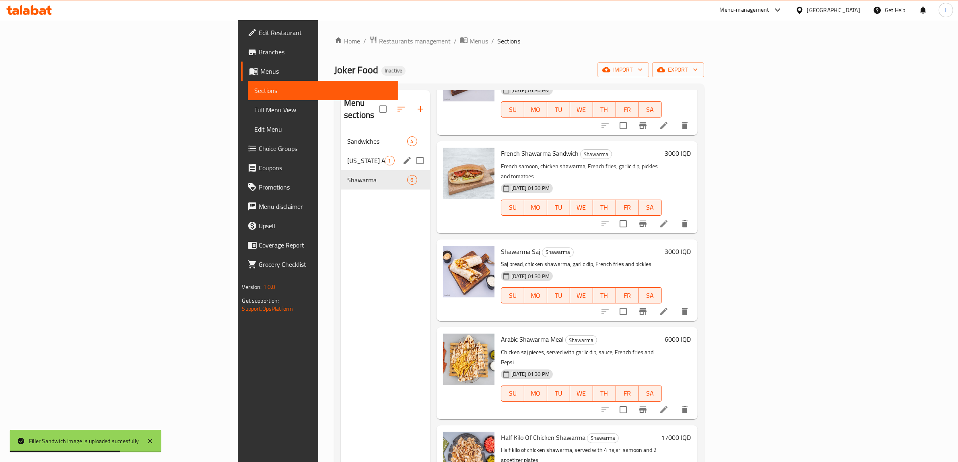
click at [341, 156] on div "Kentucky And Meals 1" at bounding box center [385, 160] width 89 height 19
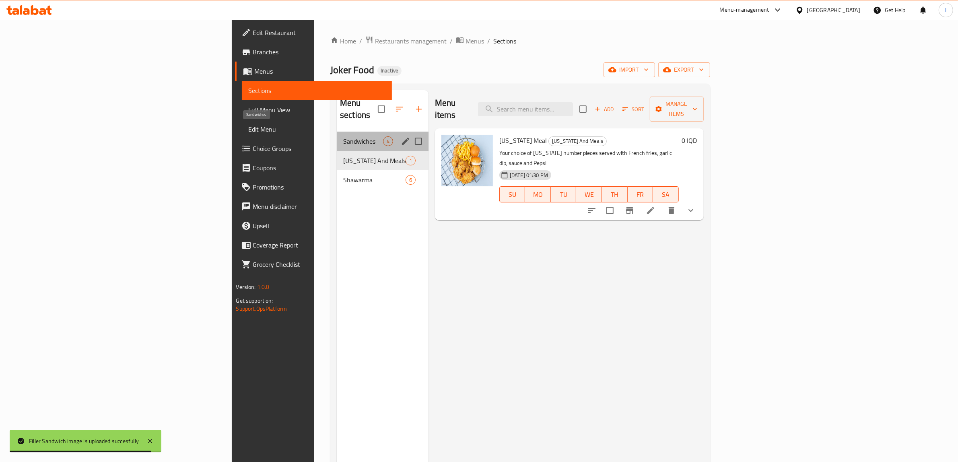
click at [343, 136] on span "Sandwiches" at bounding box center [363, 141] width 40 height 10
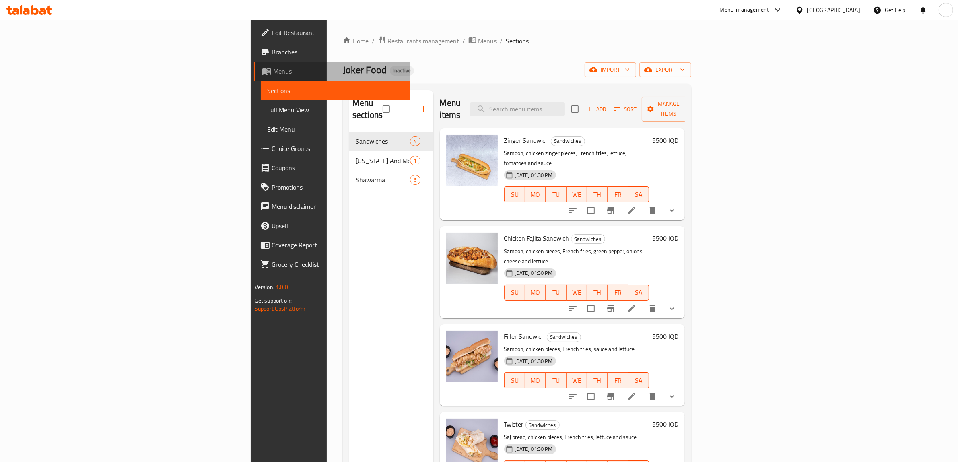
click at [273, 71] on span "Menus" at bounding box center [338, 71] width 131 height 10
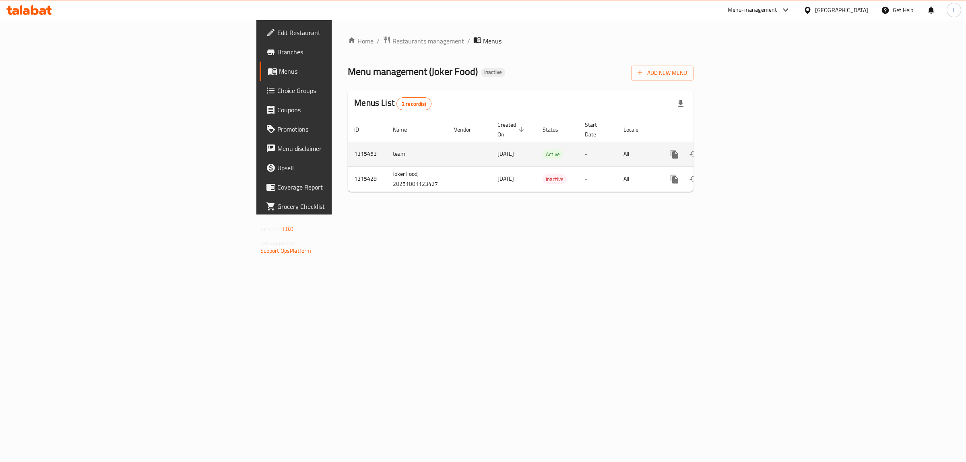
click at [737, 149] on icon "enhanced table" at bounding box center [732, 154] width 10 height 10
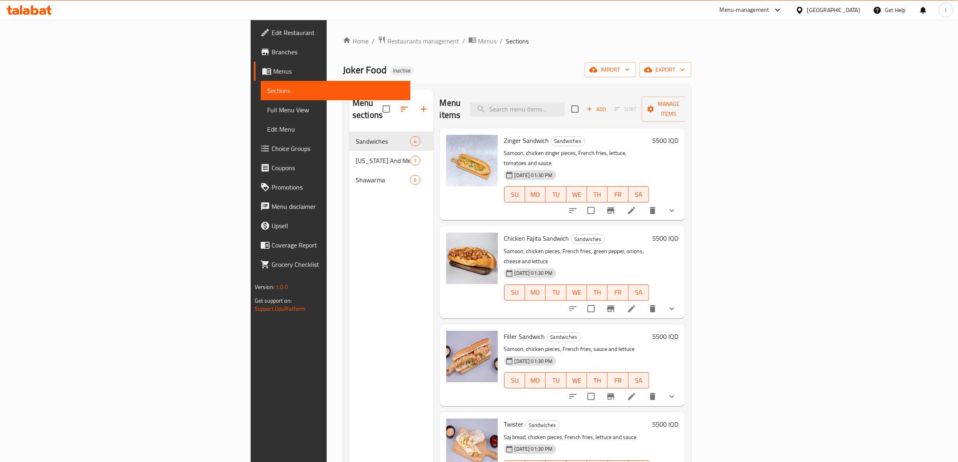
click at [267, 105] on span "Full Menu View" at bounding box center [335, 110] width 137 height 10
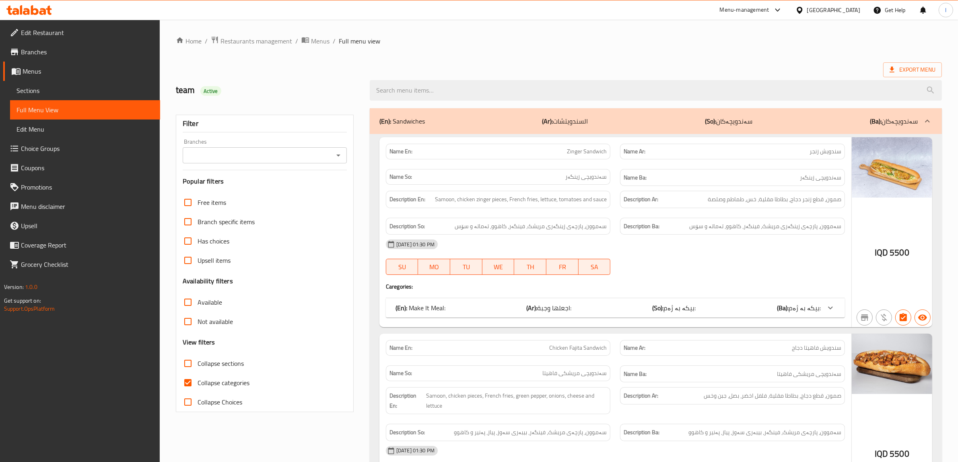
click at [263, 161] on input "Branches" at bounding box center [258, 155] width 146 height 11
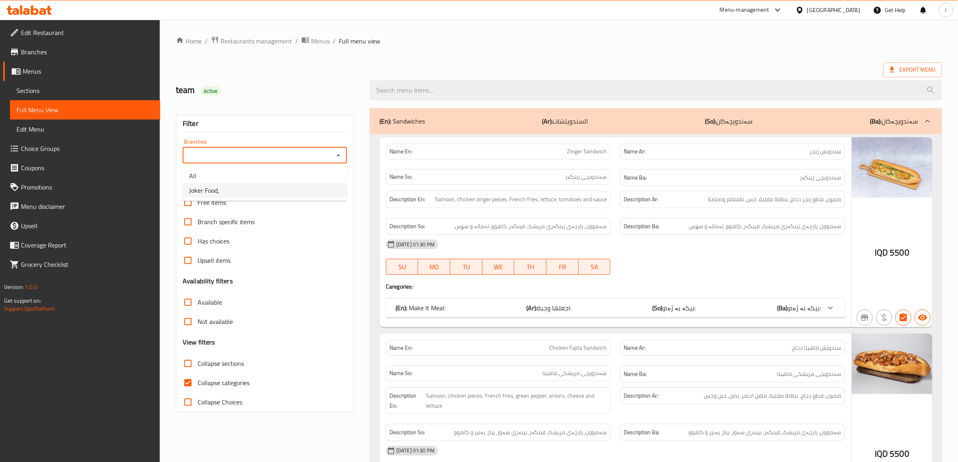
click at [228, 196] on li "Joker Food," at bounding box center [265, 190] width 164 height 14
type input "Joker Food,"
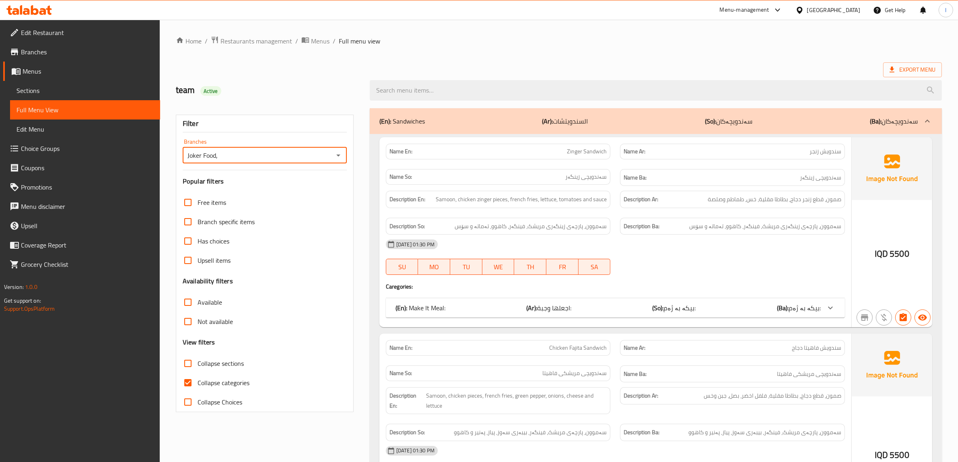
click at [220, 378] on span "Collapse categories" at bounding box center [224, 383] width 52 height 10
click at [198, 377] on input "Collapse categories" at bounding box center [187, 382] width 19 height 19
checkbox input "false"
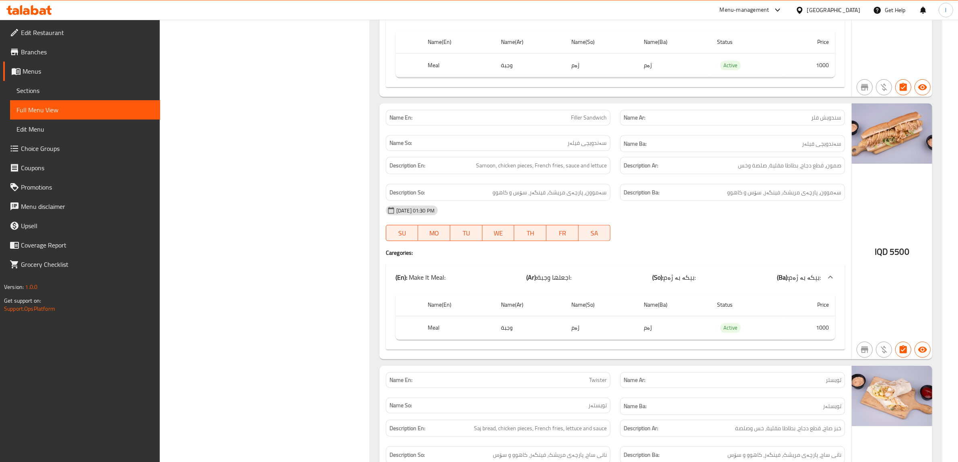
scroll to position [555, 0]
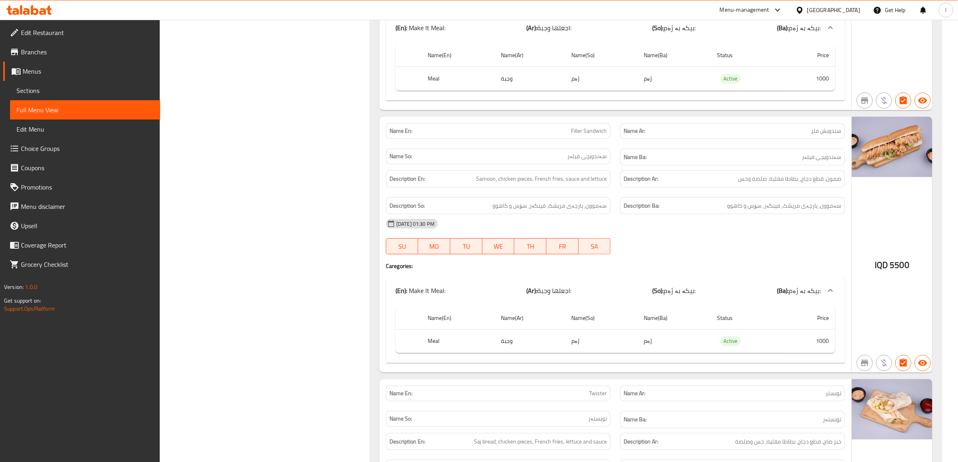
click at [36, 8] on icon at bounding box center [35, 10] width 8 height 10
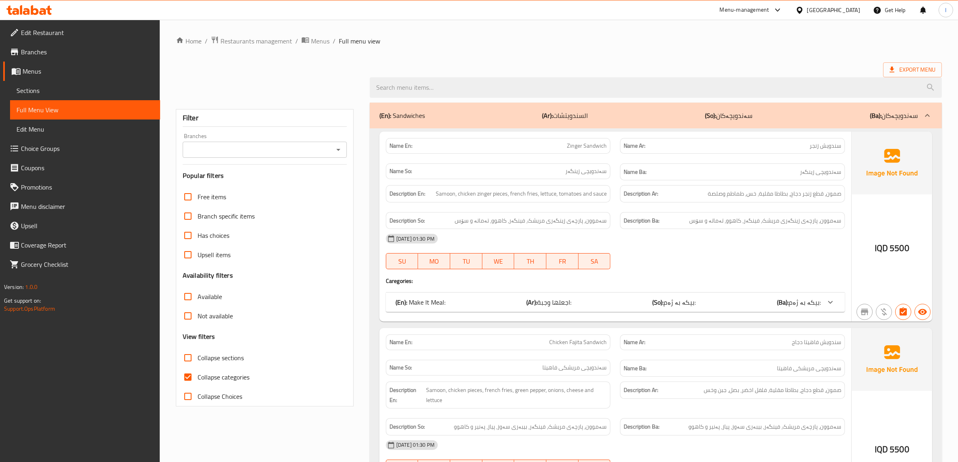
click at [53, 91] on span "Sections" at bounding box center [84, 91] width 137 height 10
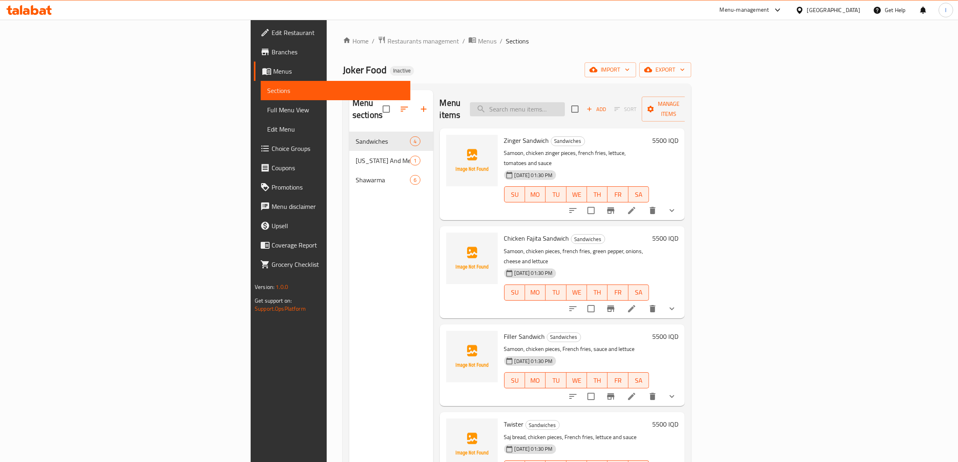
click at [565, 102] on input "search" at bounding box center [517, 109] width 95 height 14
paste input "Zinger Sandwich"
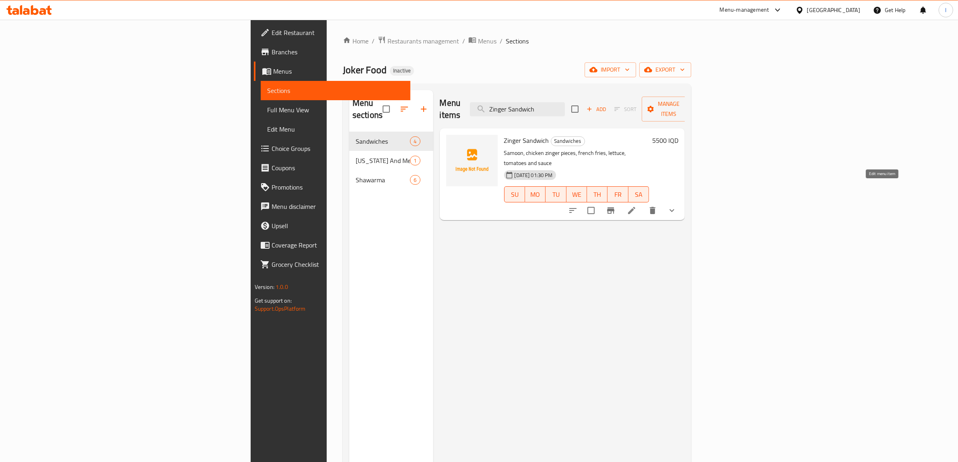
type input "Zinger Sandwich"
click at [635, 207] on icon at bounding box center [631, 210] width 7 height 7
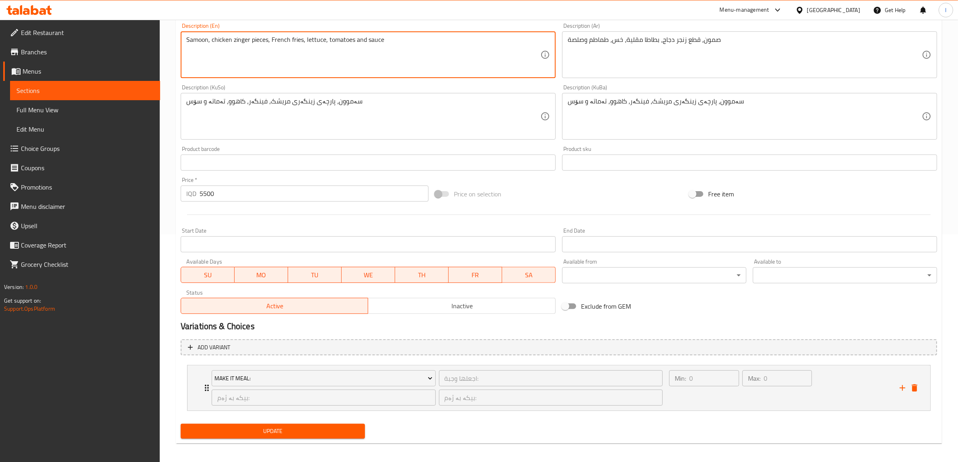
scroll to position [231, 0]
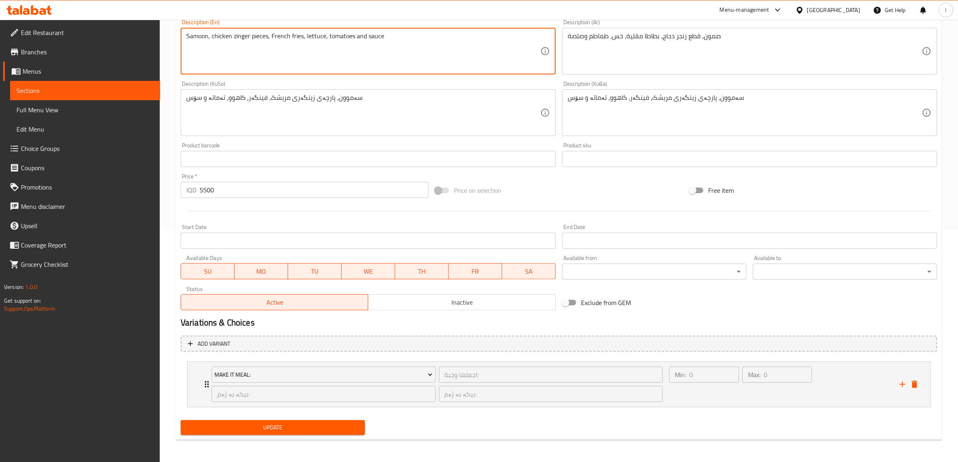
type textarea "Samoon, chicken zinger pieces, French fries, lettuce, tomatoes and sauce"
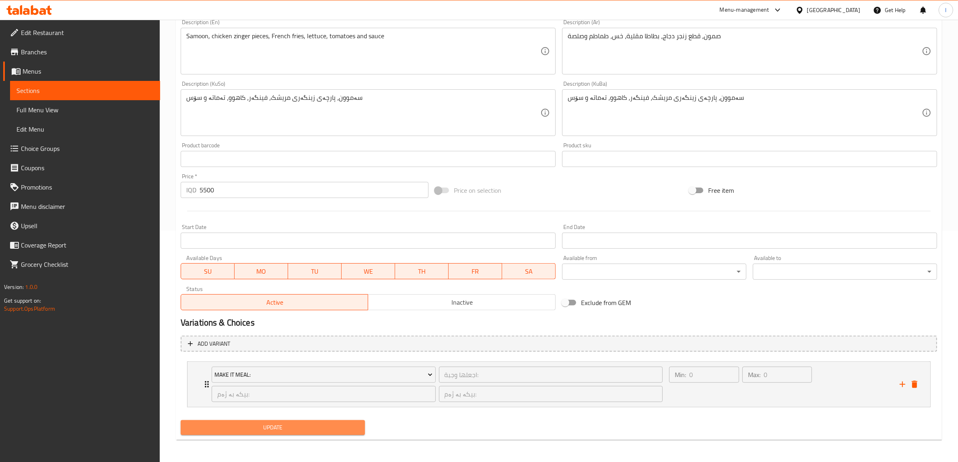
click at [346, 428] on span "Update" at bounding box center [272, 427] width 171 height 10
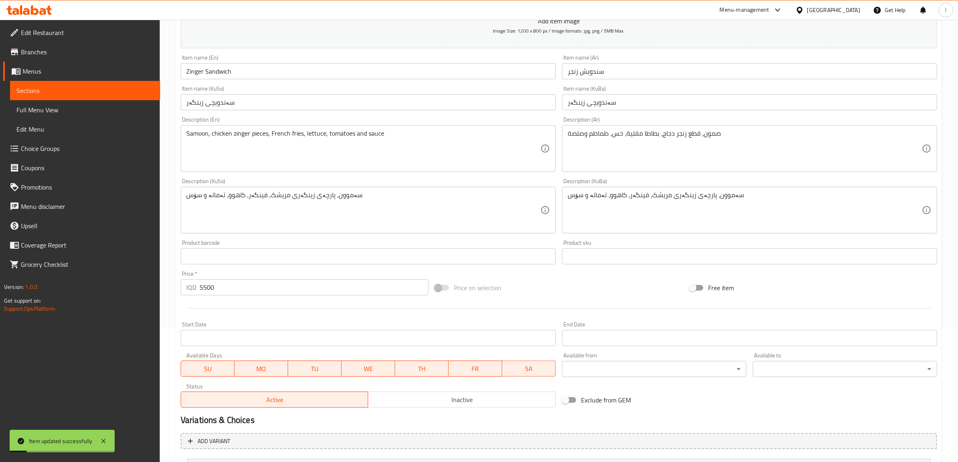
scroll to position [80, 0]
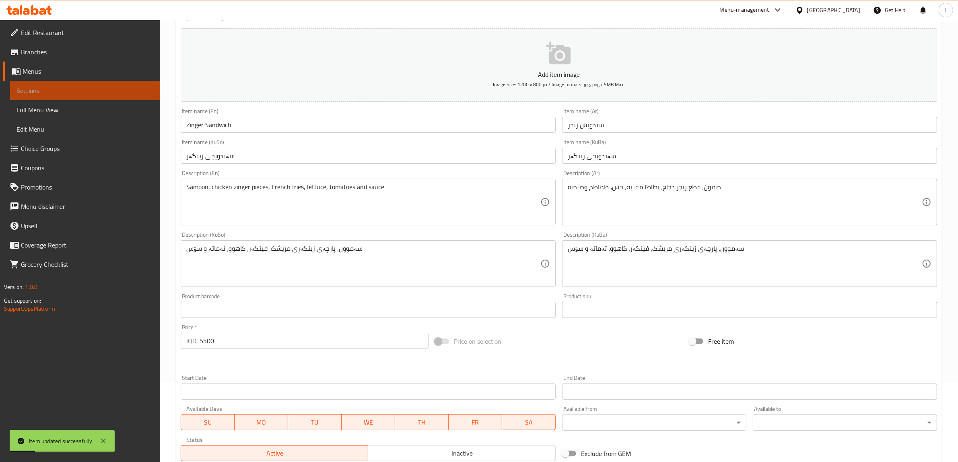
click at [79, 85] on link "Sections" at bounding box center [85, 90] width 150 height 19
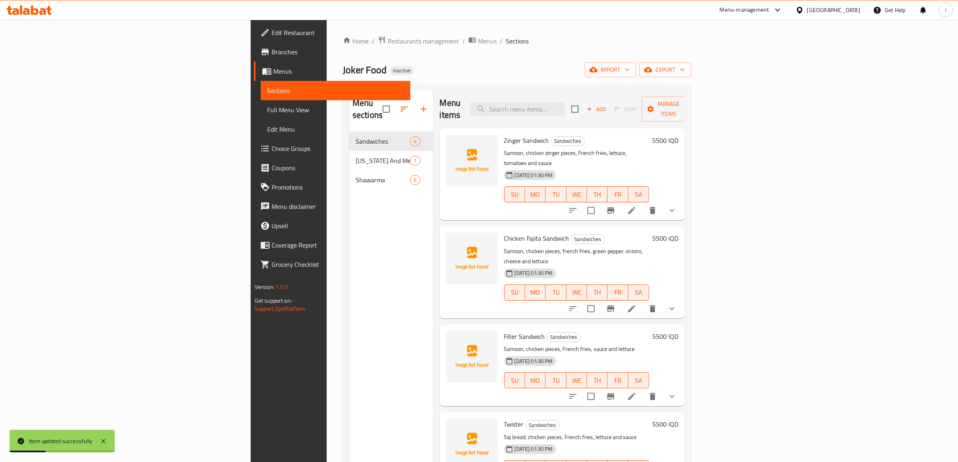
click at [584, 111] on div "Menu items Add Sort Manage items" at bounding box center [562, 109] width 245 height 38
paste input "Chicken Fajita Sandwich"
click at [565, 102] on input "Chicken Fajita Sandwich" at bounding box center [517, 109] width 95 height 14
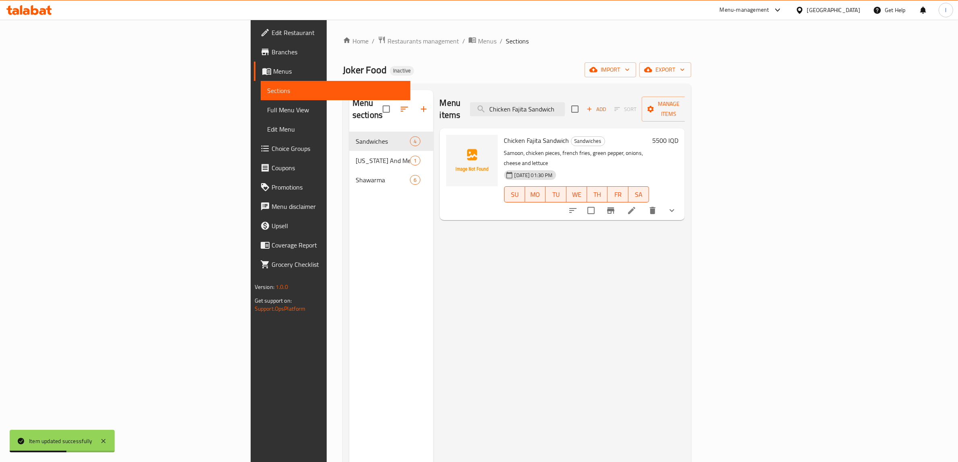
type input "Chicken Fajita Sandwich"
click at [636, 206] on icon at bounding box center [632, 211] width 10 height 10
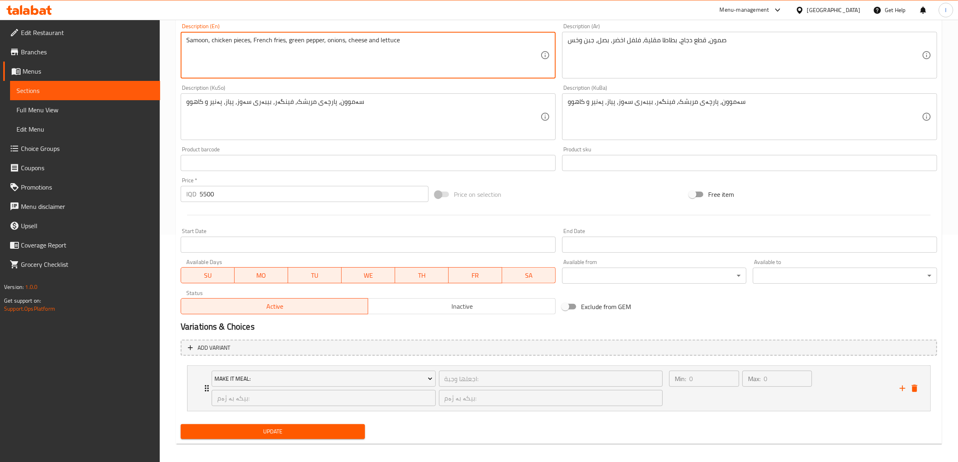
scroll to position [231, 0]
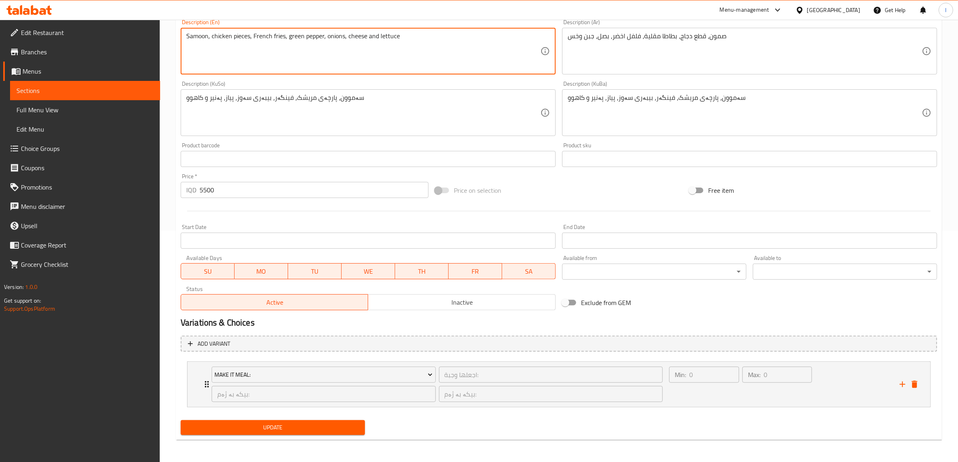
type textarea "Samoon, chicken pieces, French fries, green pepper, onions, cheese and lettuce"
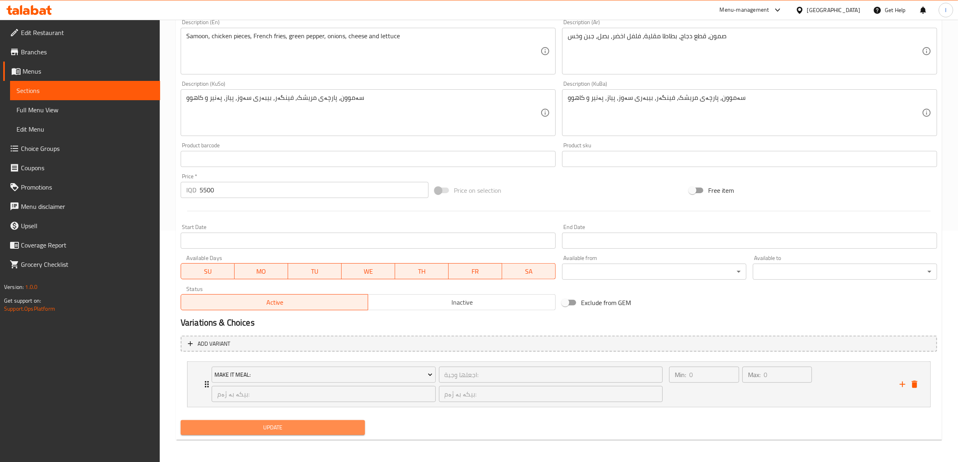
click at [314, 432] on span "Update" at bounding box center [272, 427] width 171 height 10
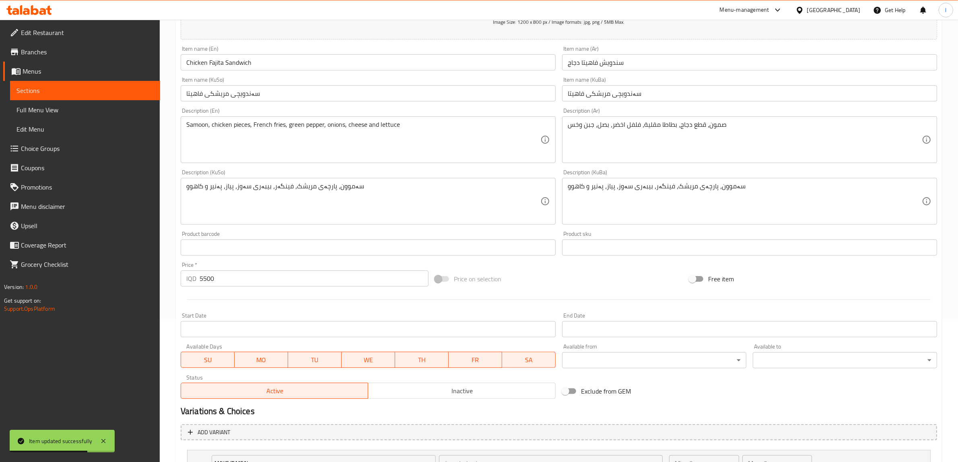
scroll to position [0, 0]
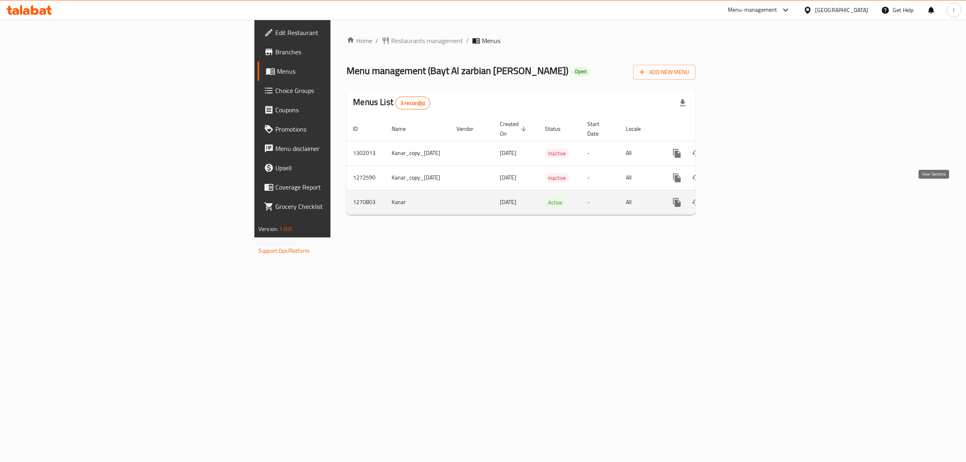
click at [739, 198] on icon "enhanced table" at bounding box center [735, 203] width 10 height 10
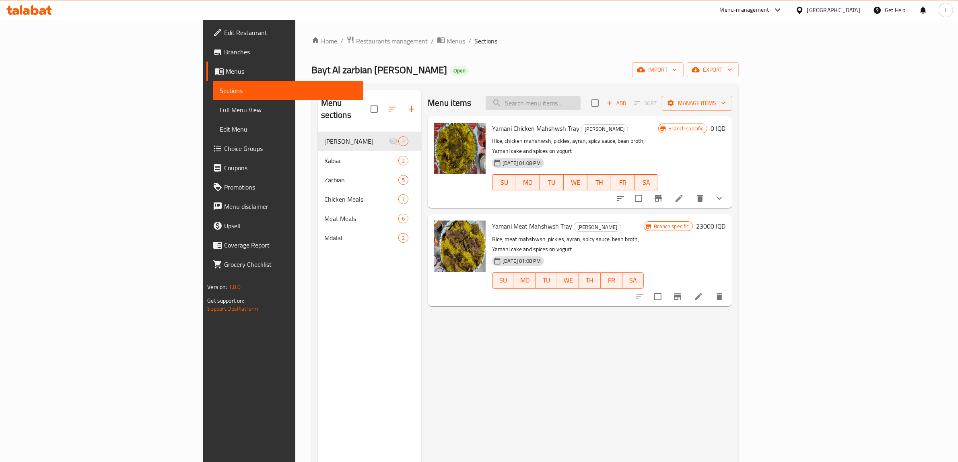
click at [581, 99] on input "search" at bounding box center [533, 103] width 95 height 14
paste input "لحم [PERSON_NAME]"
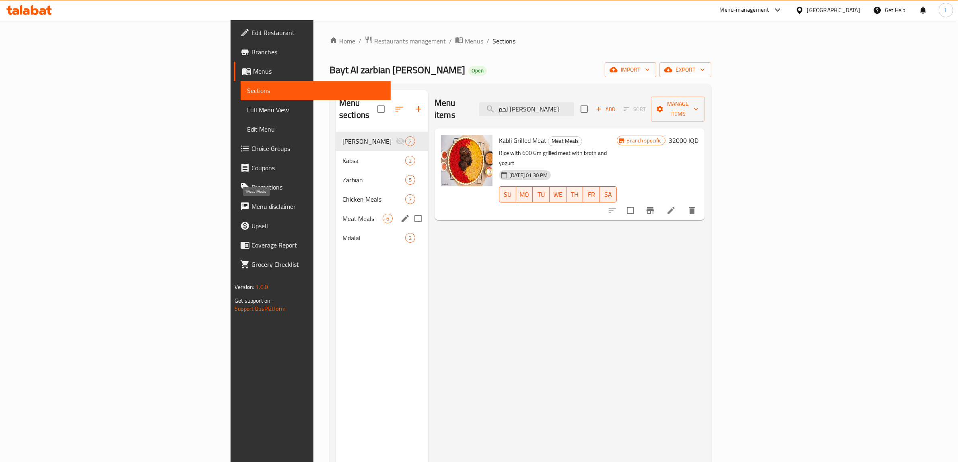
type input "لحم [PERSON_NAME]"
click at [342, 214] on span "Meat Meals" at bounding box center [362, 219] width 40 height 10
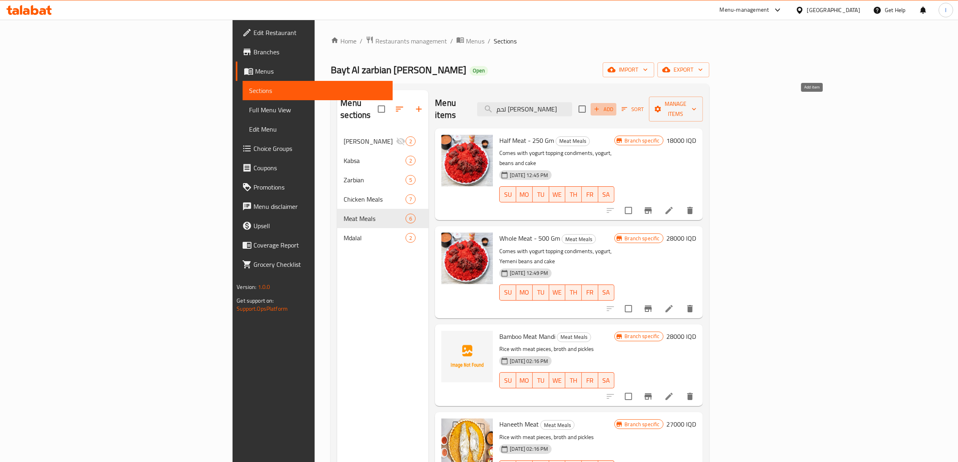
click at [614, 105] on span "Add" at bounding box center [604, 109] width 22 height 9
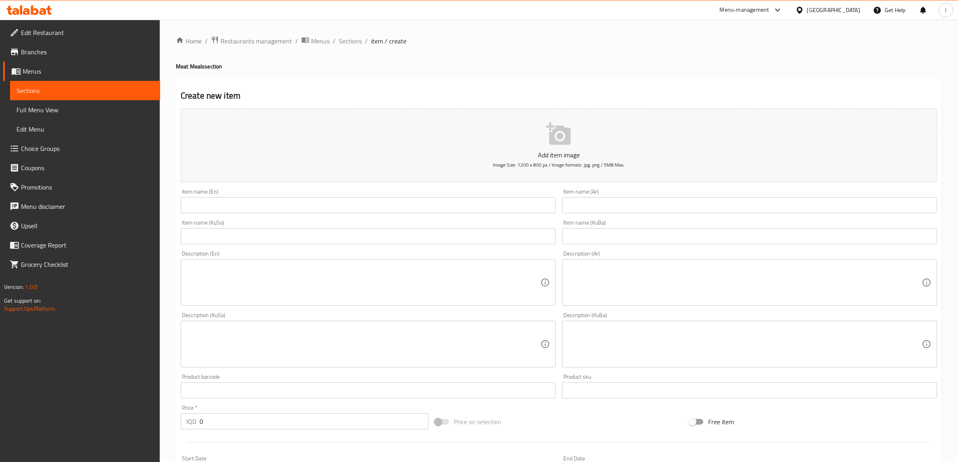
drag, startPoint x: 609, startPoint y: 200, endPoint x: 597, endPoint y: 202, distance: 12.3
click at [608, 200] on input "text" at bounding box center [749, 205] width 375 height 16
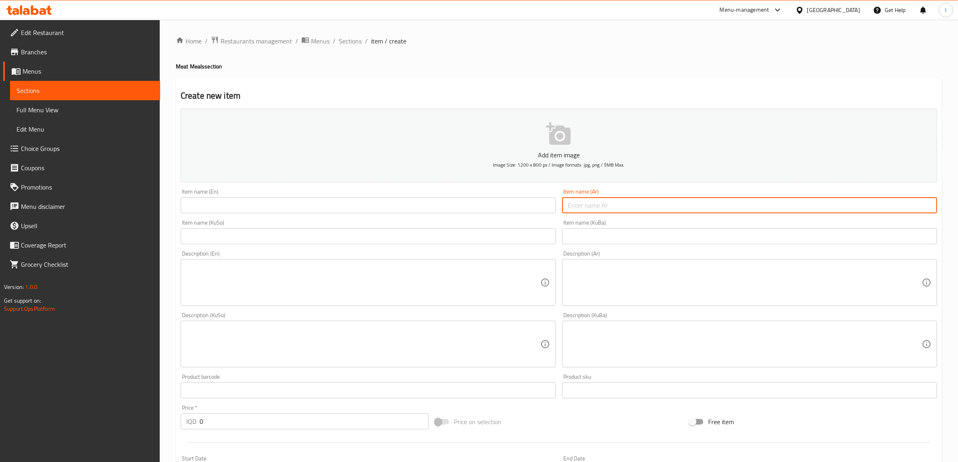
paste input "لحم شواء كابلي نصف"
type input "لحم شواء كابلي نصف"
drag, startPoint x: 653, startPoint y: 202, endPoint x: 531, endPoint y: 200, distance: 121.1
click at [536, 200] on div "Add item image Image Size: 1200 x 800 px / Image formats: jpg, png / 5MB Max. I…" at bounding box center [558, 324] width 763 height 439
drag, startPoint x: 264, startPoint y: 195, endPoint x: 248, endPoint y: 201, distance: 17.2
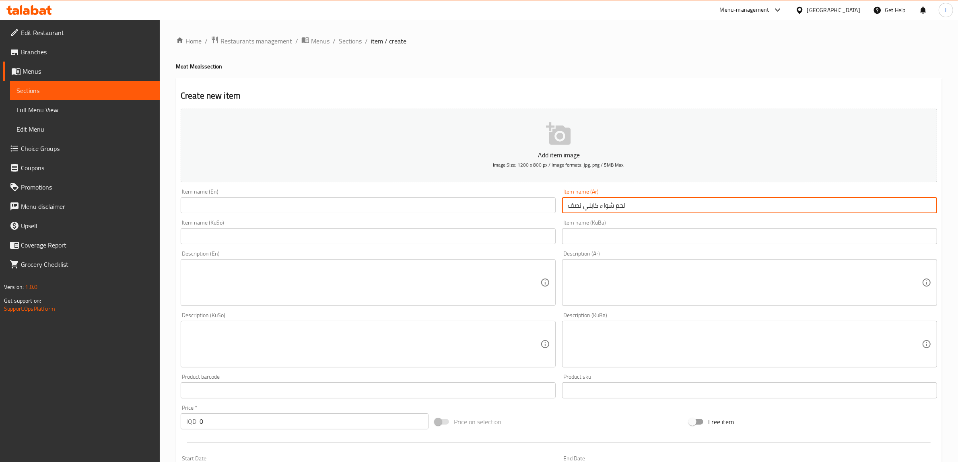
click at [258, 198] on div "Item name (En) Item name (En)" at bounding box center [368, 201] width 375 height 25
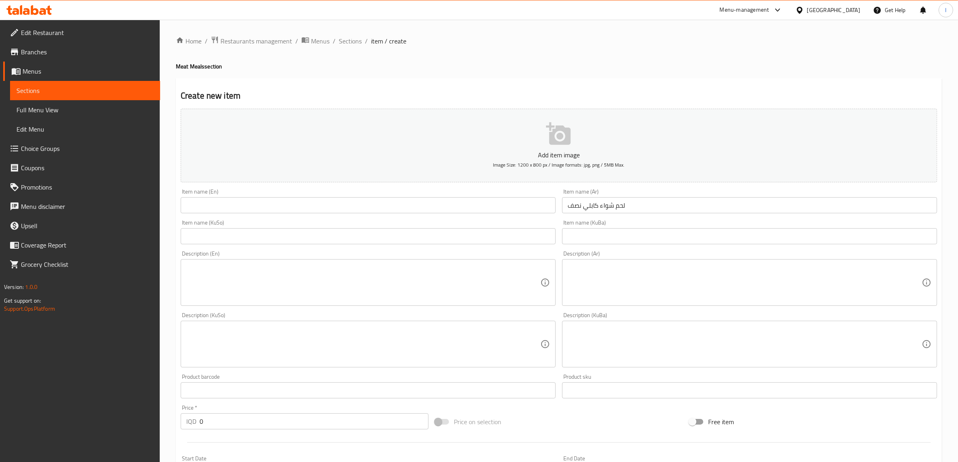
click at [229, 208] on input "text" at bounding box center [368, 205] width 375 height 16
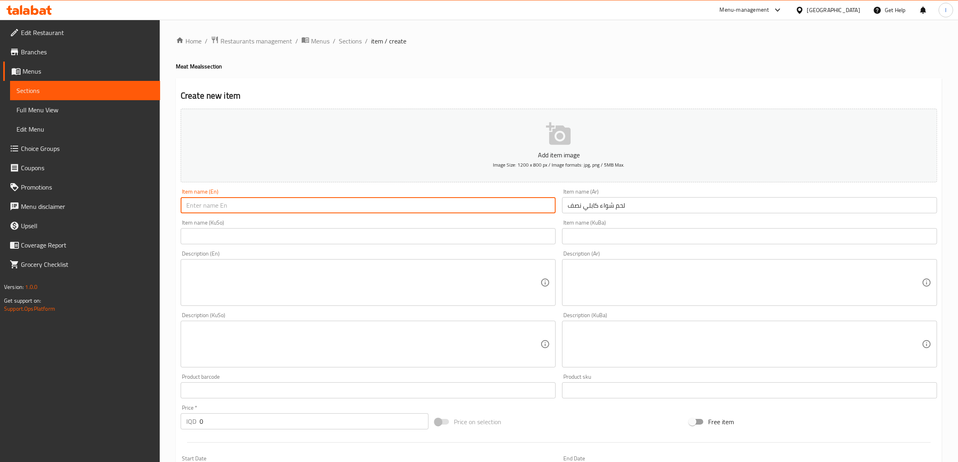
paste input "Half Kabli BBQ Meat"
drag, startPoint x: 274, startPoint y: 200, endPoint x: 197, endPoint y: 210, distance: 77.8
click at [197, 210] on input "Half Kabli BBQ Meat" at bounding box center [368, 205] width 375 height 16
paste input "Kabli Grilled"
click at [200, 208] on input "HalfKabli Grilled Meat" at bounding box center [368, 205] width 375 height 16
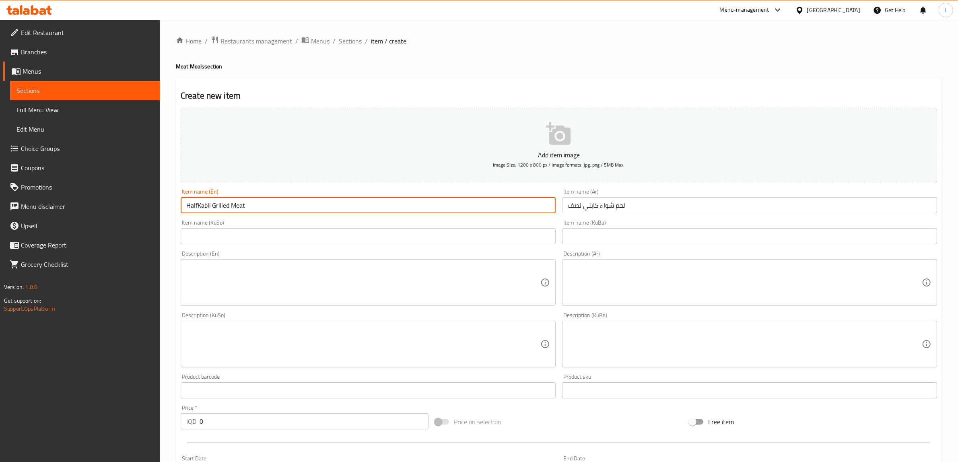
click at [196, 208] on input "HalfKabli Grilled Meat" at bounding box center [368, 205] width 375 height 16
click at [198, 210] on input "HalfKabli Grilled Meat" at bounding box center [368, 205] width 375 height 16
type input "Half Kabli Grilled Meat"
click at [310, 216] on div "Item name (En) Half Kabli Grilled Meat Item name (En)" at bounding box center [367, 200] width 381 height 31
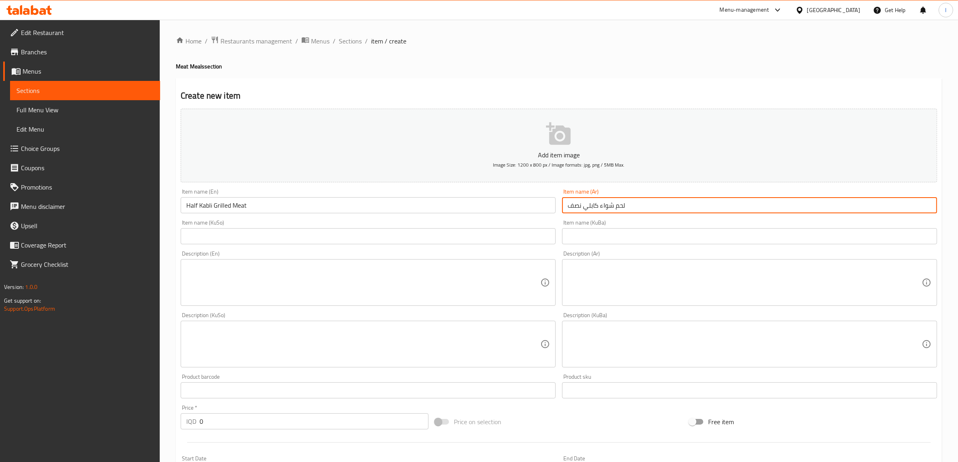
click at [607, 204] on input "لحم شواء كابلي نصف" at bounding box center [749, 205] width 375 height 16
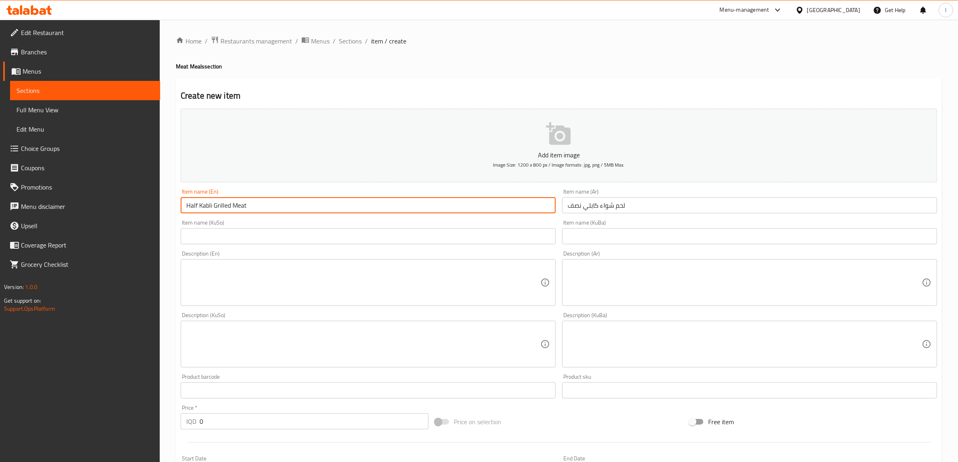
click at [288, 203] on input "Half Kabli Grilled Meat" at bounding box center [368, 205] width 375 height 16
click at [291, 227] on div "Item name (KuSo) Item name (KuSo)" at bounding box center [368, 232] width 375 height 25
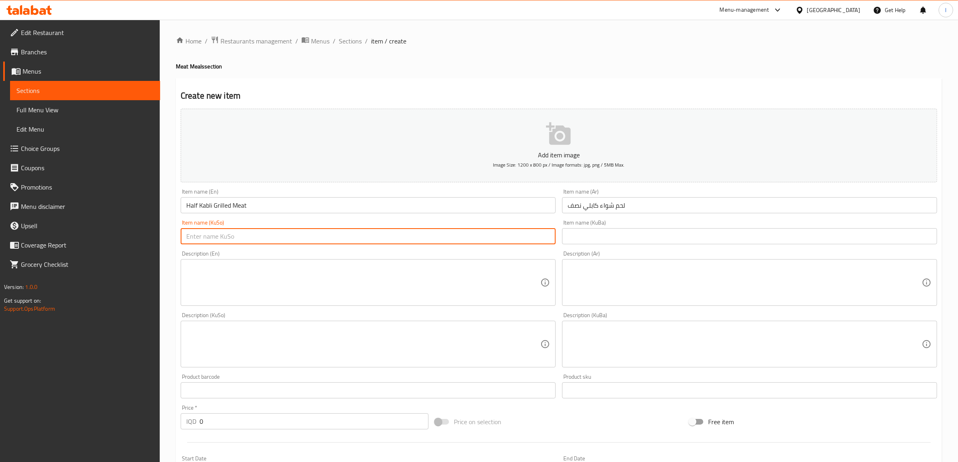
click at [300, 239] on input "text" at bounding box center [368, 236] width 375 height 16
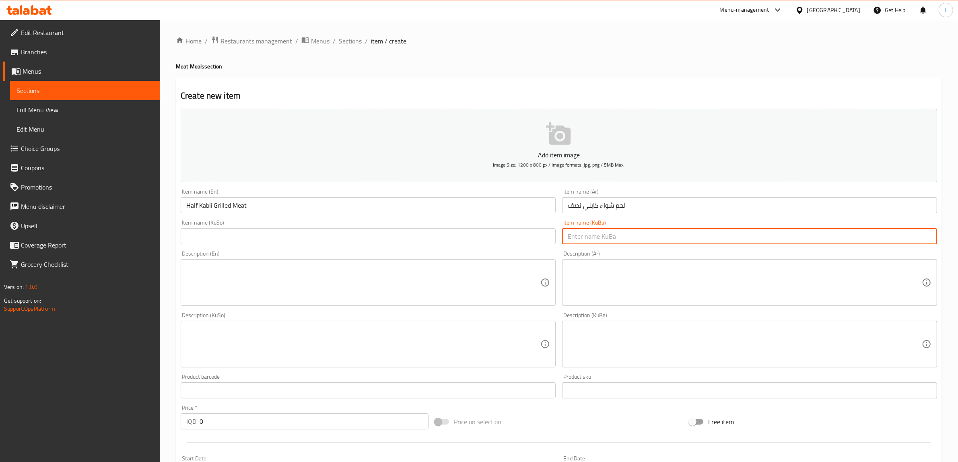
click at [630, 243] on input "text" at bounding box center [749, 236] width 375 height 16
paste input "گۆشتی برژاوی کابلی"
click at [931, 238] on input "گۆشتی برژاوی کابلی" at bounding box center [749, 236] width 375 height 16
drag, startPoint x: 832, startPoint y: 237, endPoint x: 960, endPoint y: 240, distance: 128.4
click at [958, 240] on html "​ Menu-management Iraq Get Help l Edit Restaurant Branches Menus Sections Full …" at bounding box center [479, 231] width 958 height 462
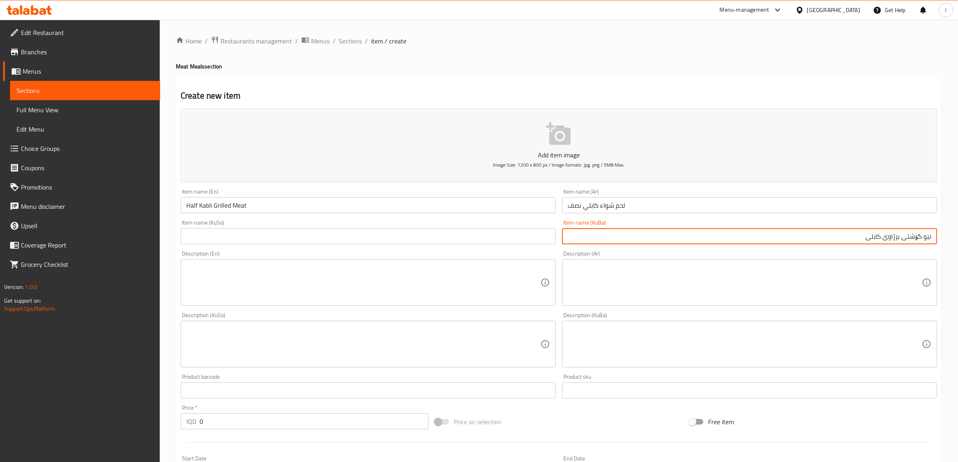
type input "نیو گۆشتی برژاوی کابلی"
click at [266, 237] on input "text" at bounding box center [368, 236] width 375 height 16
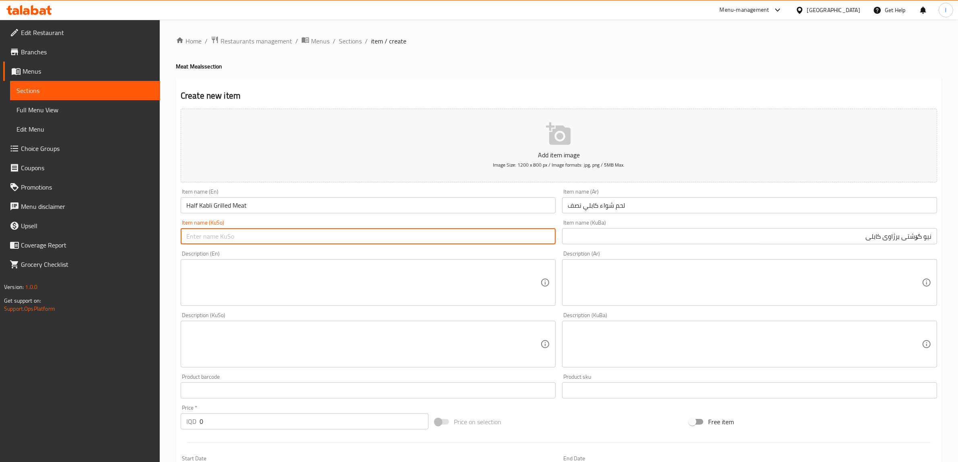
paste input "نیو گۆشتی برژاوی کابلی"
type input "نیو گۆشتی برژاوی کابلی"
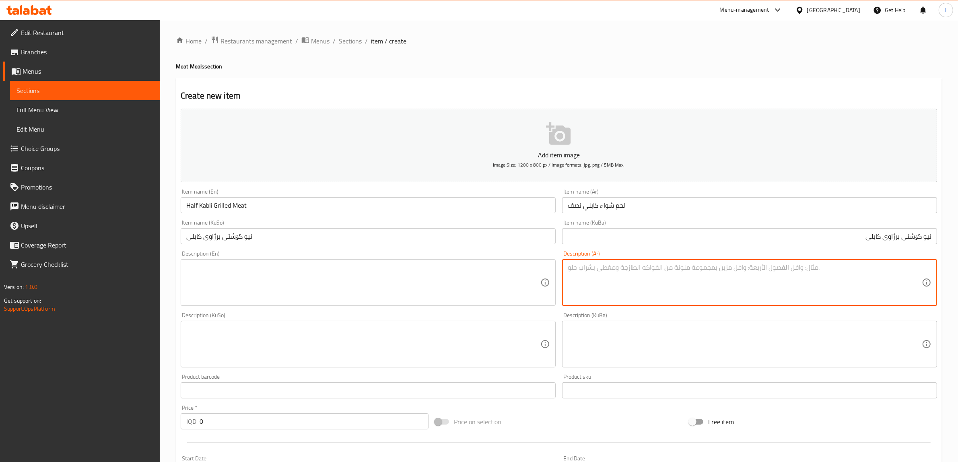
click at [719, 294] on textarea at bounding box center [745, 283] width 354 height 38
paste textarea "حم وزن ٣٠٠ غم مع رز وزن كيلو ونصف مع زبادي وبهارات فوق الزبادي وكاسه مرق"
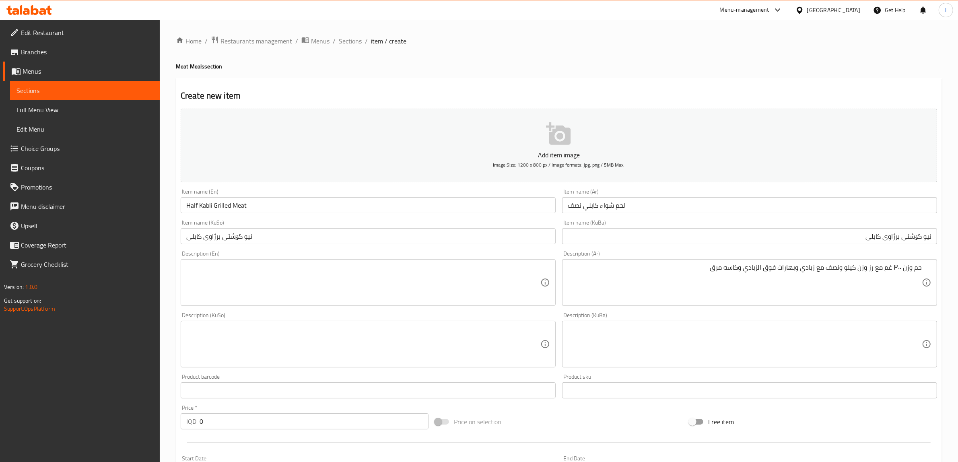
click at [926, 264] on div "حم وزن ٣٠٠ غم مع رز وزن كيلو ونصف مع زبادي وبهارات فوق الزبادي وكاسه مرق Descri…" at bounding box center [749, 282] width 375 height 47
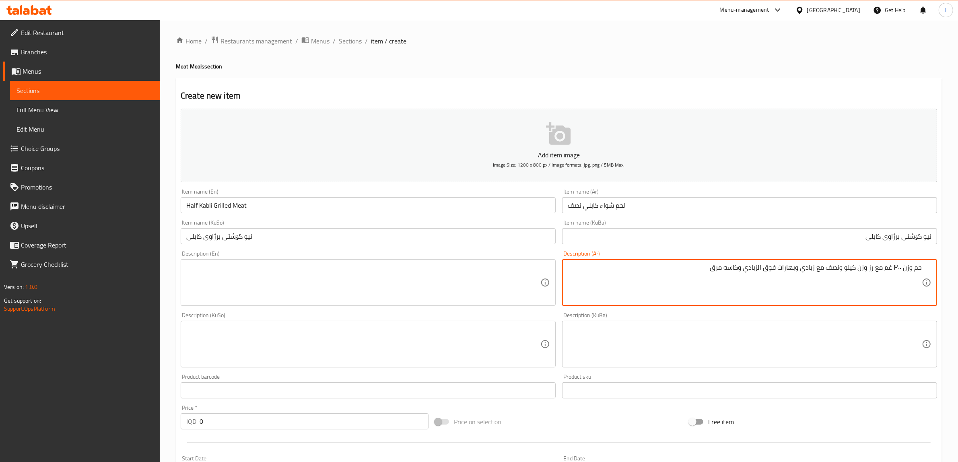
click at [921, 267] on textarea "حم وزن ٣٠٠ غم مع رز وزن كيلو ونصف مع زبادي وبهارات فوق الزبادي وكاسه مرق" at bounding box center [745, 283] width 354 height 38
click at [655, 290] on textarea "لحم وزن ٣٠٠ غم مع رز وزن كيلو ونصف مع زبادي وبهارات فوق الزبادي وكاسه مرق" at bounding box center [745, 283] width 354 height 38
click at [896, 269] on textarea "لحم وزن ٣٠٠ غم مع رز وزن كيلو ونصف مع زبادي وبهارات فوق الزبادي وكاسه مرق" at bounding box center [745, 283] width 354 height 38
click at [870, 280] on textarea "لحم وزن 300 غم مع رز وزن كيلو ونصف مع زبادي وبهارات فوق الزبادي وكاسه مرق" at bounding box center [745, 283] width 354 height 38
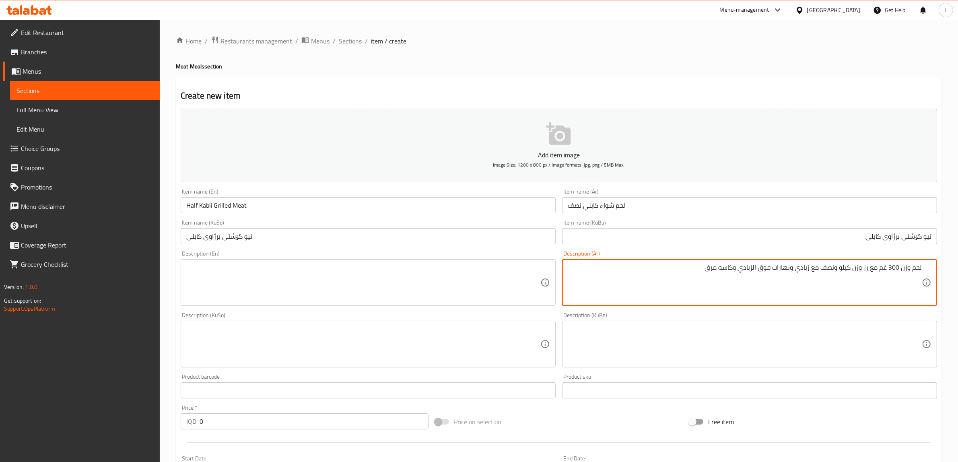
click at [879, 271] on textarea "لحم وزن 300 غم مع رز وزن كيلو ونصف مع زبادي وبهارات فوق الزبادي وكاسه مرق" at bounding box center [745, 283] width 354 height 38
click at [872, 267] on textarea "لحم وزن 300 غم، مع رز وزن كيلو ونصف مع زبادي وبهارات فوق الزبادي وكاسه مرق" at bounding box center [745, 283] width 354 height 38
click at [845, 269] on textarea "لحم وزن 300 غم، رز وزن كيلو ونصف مع زبادي وبهارات فوق الزبادي وكاسه مرق" at bounding box center [745, 283] width 354 height 38
click at [831, 272] on textarea "لحم وزن 300 غم، رز وزن كيلو ونصف مع زبادي وبهارات فوق الزبادي وكاسه مرق" at bounding box center [745, 283] width 354 height 38
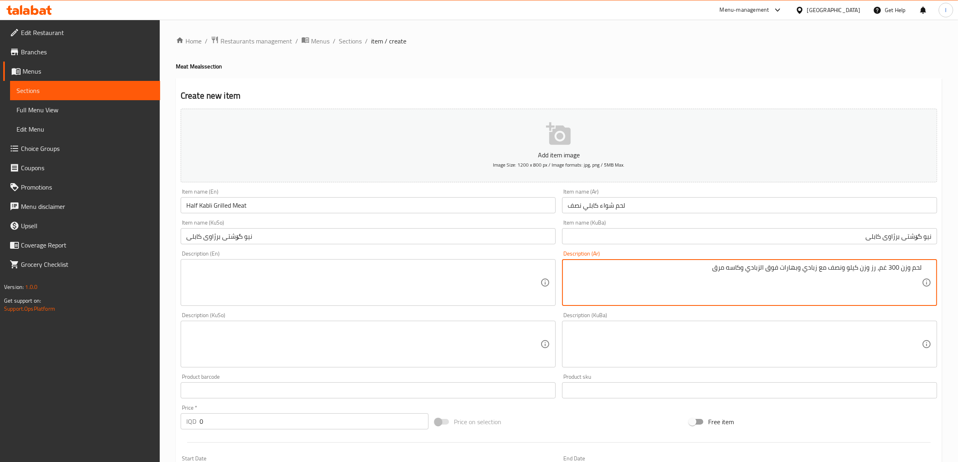
click at [805, 270] on textarea "لحم وزن 300 غم، رز وزن كيلو ونصف مع زبادي وبهارات فوق الزبادي وكاسه مرق" at bounding box center [745, 283] width 354 height 38
click at [800, 271] on textarea "لحم وزن 300 غم، رز وزن كيلو ونصف مع زبادي، وبهارات فوق الزبادي وكاسه مرق" at bounding box center [745, 283] width 354 height 38
click at [800, 268] on textarea "لحم وزن 300 غم، رز وزن كيلو ونصف مع زبادي، وبهارات فوق الزبادي وكاسه مرق" at bounding box center [745, 283] width 354 height 38
click at [799, 270] on textarea "لحم وزن 300 غم، رز وزن كيلو ونصف مع زبادي، وبهارات فوق الزبادي وكاسه مرق" at bounding box center [745, 283] width 354 height 38
click at [764, 270] on textarea "لحم وزن 300 غم، رز وزن كيلو ونصف مع زبادي، بهارات فوق الزبادي وكاسه مرق" at bounding box center [745, 283] width 354 height 38
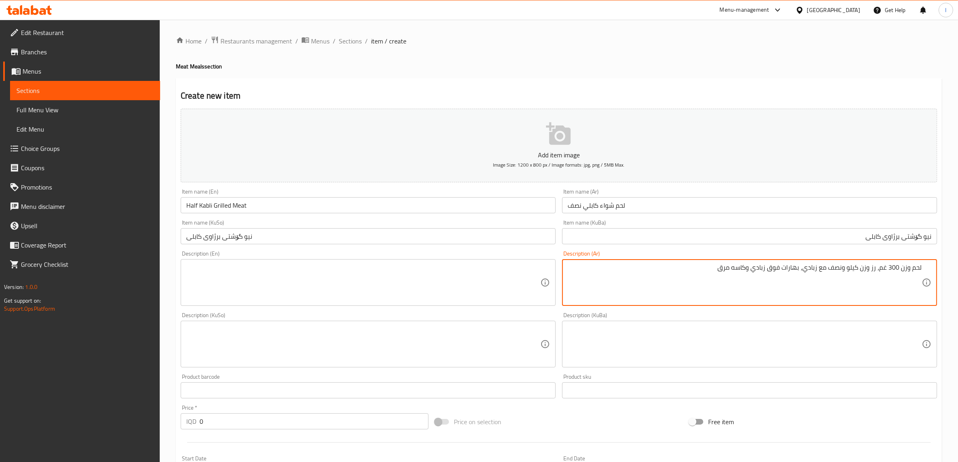
click at [697, 270] on textarea "لحم وزن 300 غم، رز وزن كيلو ونصف مع زبادي، بهارات فوق زبادي وكاسه مرق" at bounding box center [745, 283] width 354 height 38
type textarea "لحم وزن 300 غم، رز وزن كيلو ونصف مع زبادي، بهارات فوق زبادي وكاسه مرق"
click at [644, 329] on textarea at bounding box center [745, 344] width 354 height 38
drag, startPoint x: 637, startPoint y: 272, endPoint x: 965, endPoint y: 277, distance: 327.9
click at [958, 277] on html "​ Menu-management Iraq Get Help l Edit Restaurant Branches Menus Sections Full …" at bounding box center [479, 231] width 958 height 462
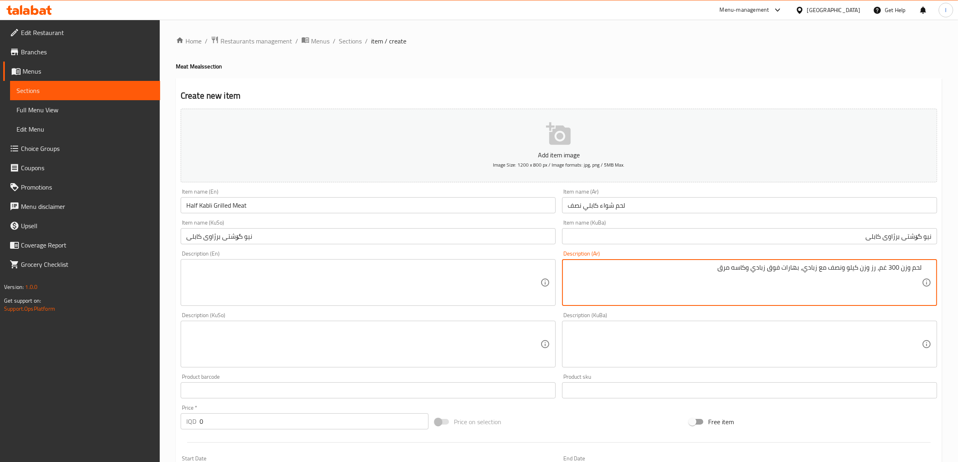
click at [274, 286] on textarea at bounding box center [363, 283] width 354 height 38
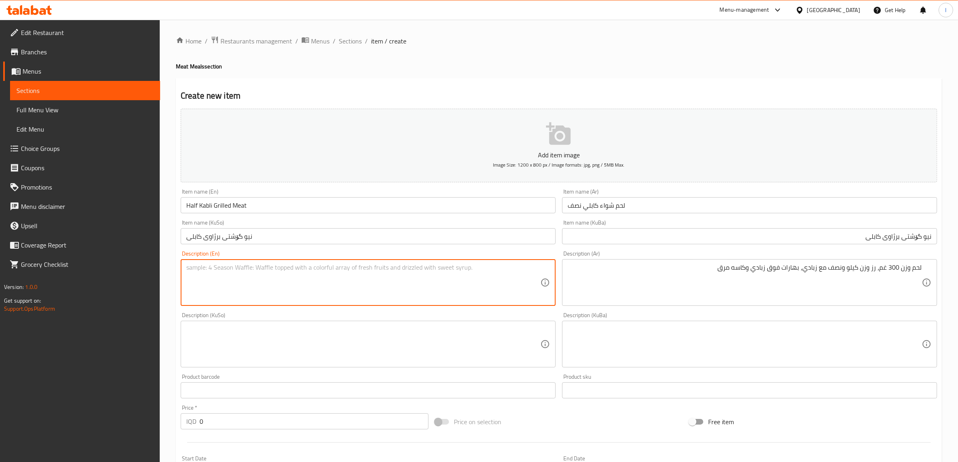
paste textarea "300g meat, 1.5kg rice with yogurt, spices on top of yogurt and a cup of broth"
click at [201, 270] on textarea "300g meat, 1.5kg rice with yogurt, spices on top of yogurt and a cup of broth" at bounding box center [363, 283] width 354 height 38
click at [215, 269] on textarea "300g meat, 1.5kg rice with yogurt, spices on top of yogurt and a cup of broth" at bounding box center [363, 283] width 354 height 38
click at [228, 270] on textarea "300g meat weight, 1.5kg rice with yogurt, spices on top of yogurt and a cup of …" at bounding box center [363, 283] width 354 height 38
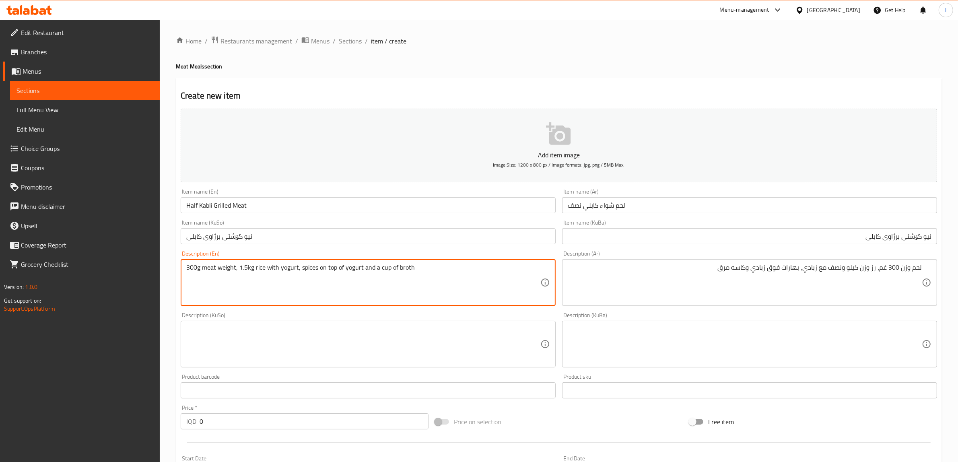
click at [266, 270] on textarea "300g meat weight, 1.5kg rice with yogurt, spices on top of yogurt and a cup of …" at bounding box center [363, 283] width 354 height 38
paste textarea "eightw"
click at [265, 270] on textarea "300g meat weight, 1.5kg rice weight with yogurt, spices on top of yogurt and a …" at bounding box center [363, 283] width 354 height 38
click at [300, 270] on textarea "300g meat weight, 1.5kg rice weight with yogurt, spices on top of yogurt and a …" at bounding box center [363, 283] width 354 height 38
drag, startPoint x: 396, startPoint y: 270, endPoint x: 392, endPoint y: 272, distance: 4.5
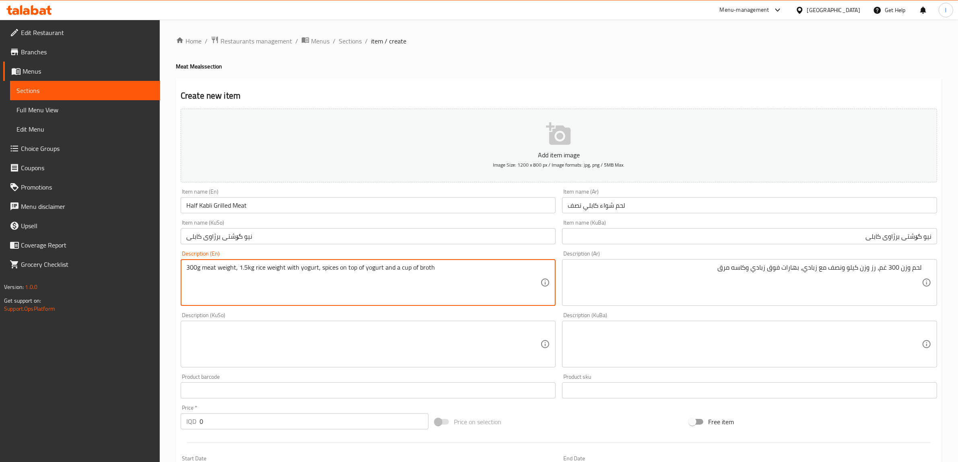
click at [392, 272] on textarea "300g meat weight, 1.5kg rice weight with yogurt, spices on top of yogurt and a …" at bounding box center [363, 283] width 354 height 38
click at [477, 280] on textarea "300g meat weight, 1.5kg rice weight with yogurt, spices on top of yogurt and cu…" at bounding box center [363, 283] width 354 height 38
type textarea "300g meat weight, 1.5kg rice weight with yogurt, spices on top of yogurt and cu…"
click at [871, 341] on textarea at bounding box center [745, 344] width 354 height 38
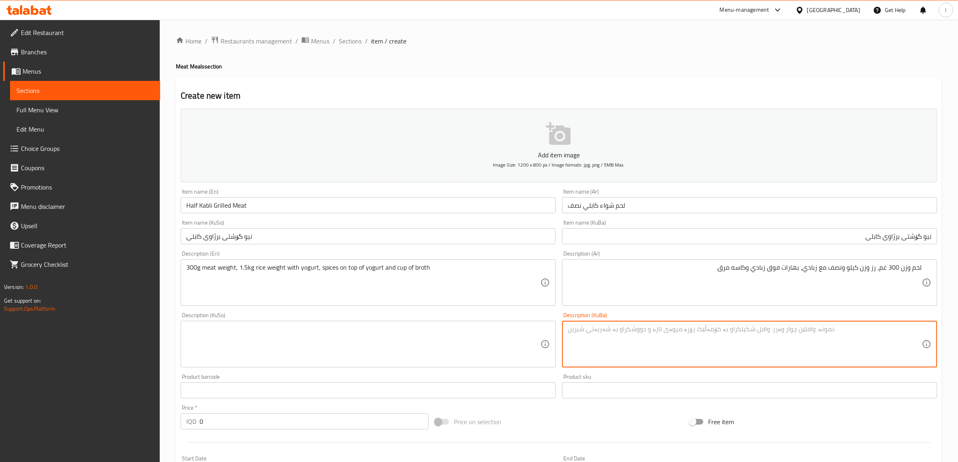
click at [878, 338] on textarea at bounding box center [745, 344] width 354 height 38
paste textarea "600 گم گۆشتی"
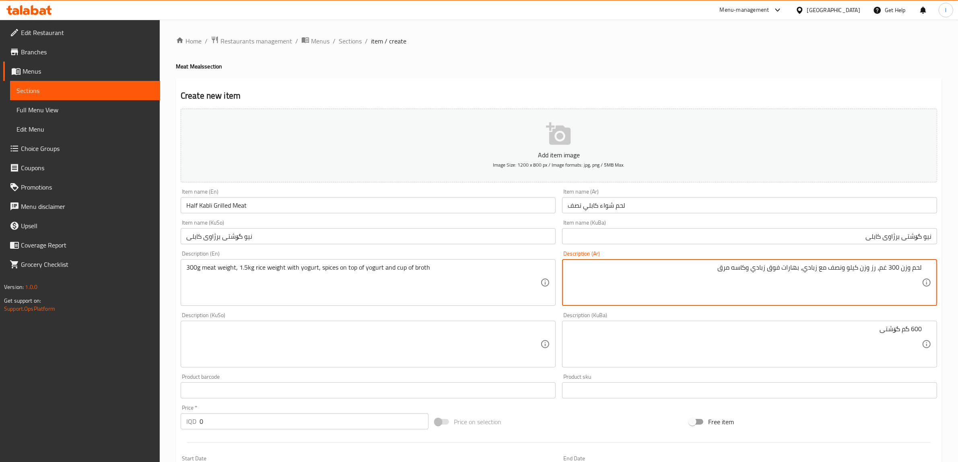
click at [893, 268] on textarea "لحم وزن 300 غم، رز وزن كيلو ونصف مع زبادي، بهارات فوق زبادي وكاسه مرق" at bounding box center [745, 283] width 354 height 38
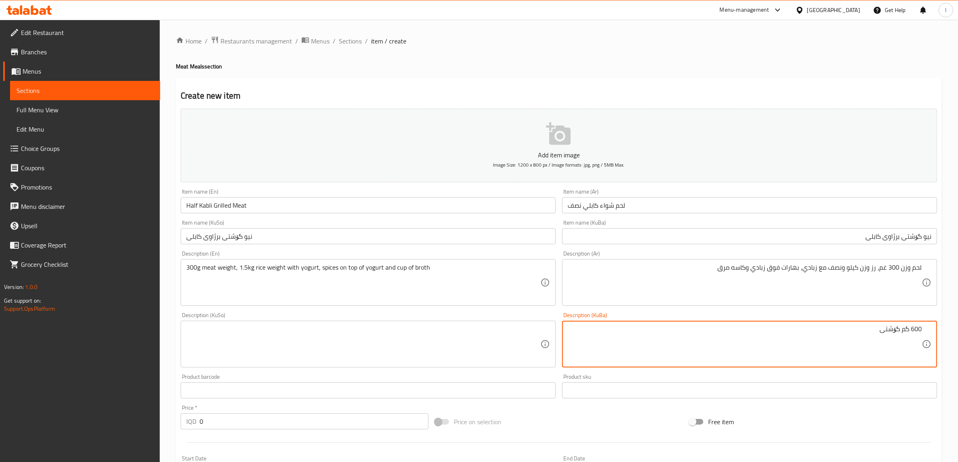
click at [914, 329] on textarea "600 گم گۆشتی" at bounding box center [745, 344] width 354 height 38
paste textarea "3"
click at [900, 332] on textarea "300 گم گۆشتی" at bounding box center [745, 344] width 354 height 38
click at [836, 332] on textarea "300 گم کێشی گۆشتی" at bounding box center [745, 344] width 354 height 38
drag, startPoint x: 616, startPoint y: 335, endPoint x: 965, endPoint y: 339, distance: 348.4
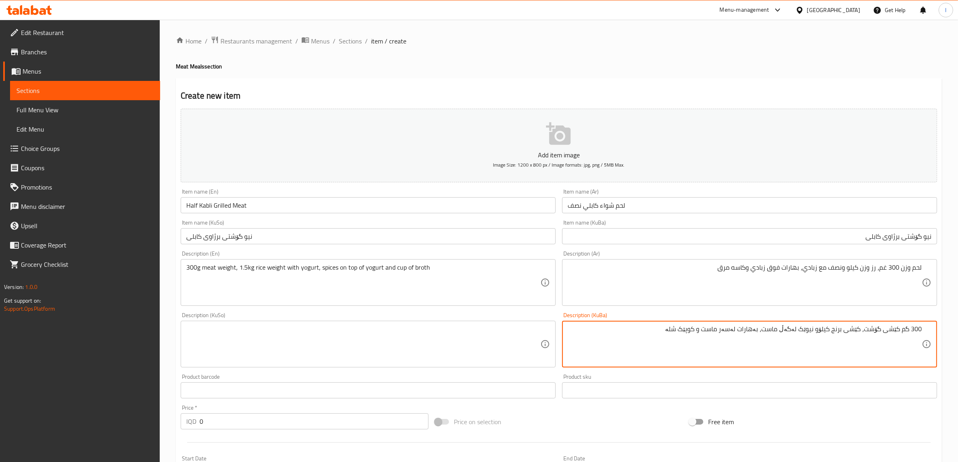
click at [958, 339] on html "​ Menu-management Iraq Get Help l Edit Restaurant Branches Menus Sections Full …" at bounding box center [479, 231] width 958 height 462
type textarea "300 گم کێشی گۆشت، کێشی برنج کیلۆو نیوێک لەگەڵ ماست، بەهارات لەسەر ماست و کوپێک …"
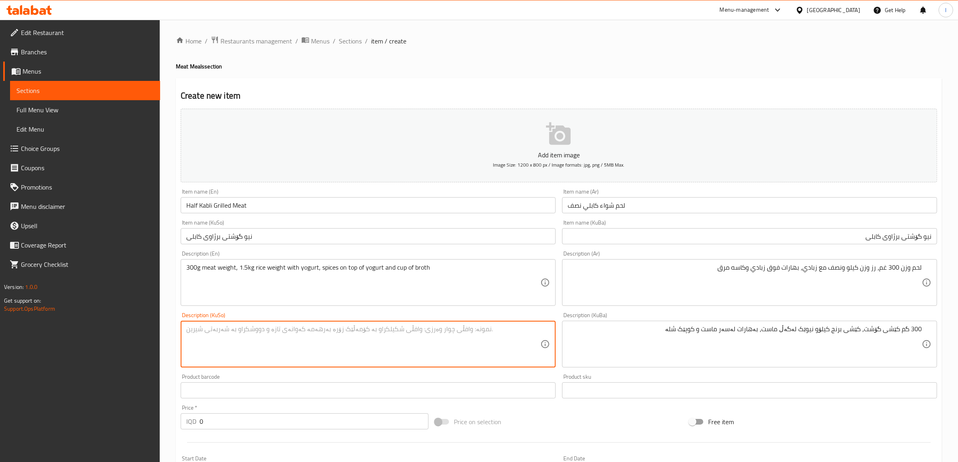
click at [379, 358] on textarea at bounding box center [363, 344] width 354 height 38
paste textarea "300 گم کێشی گۆشت، کێشی برنج کیلۆو نیوێک لەگەڵ ماست، بەهارات لەسەر ماست و کوپێک …"
type textarea "300 گم کێشی گۆشت، کێشی برنج کیلۆو نیوێک لەگەڵ ماست، بەهارات لەسەر ماست و کوپێک …"
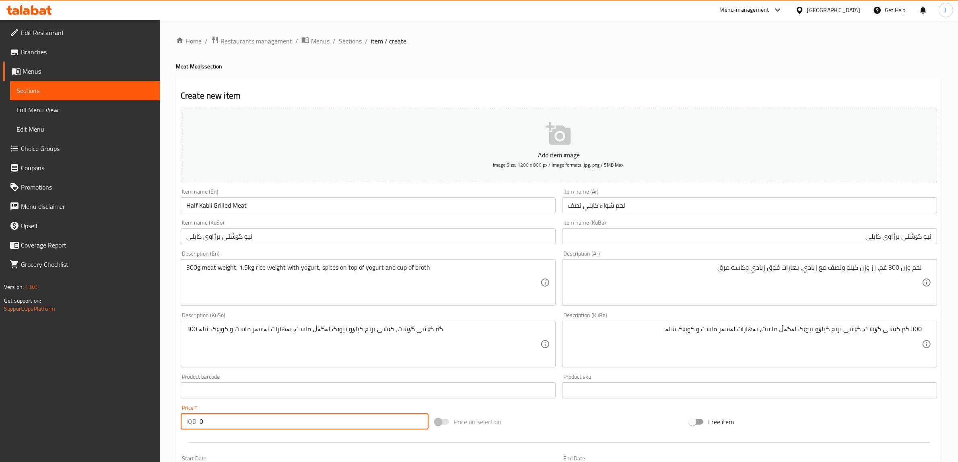
drag, startPoint x: 146, startPoint y: 410, endPoint x: 139, endPoint y: 405, distance: 8.6
click at [137, 407] on div "Edit Restaurant Branches Menus Sections Full Menu View Edit Menu Choice Groups …" at bounding box center [479, 340] width 958 height 641
type input "17000"
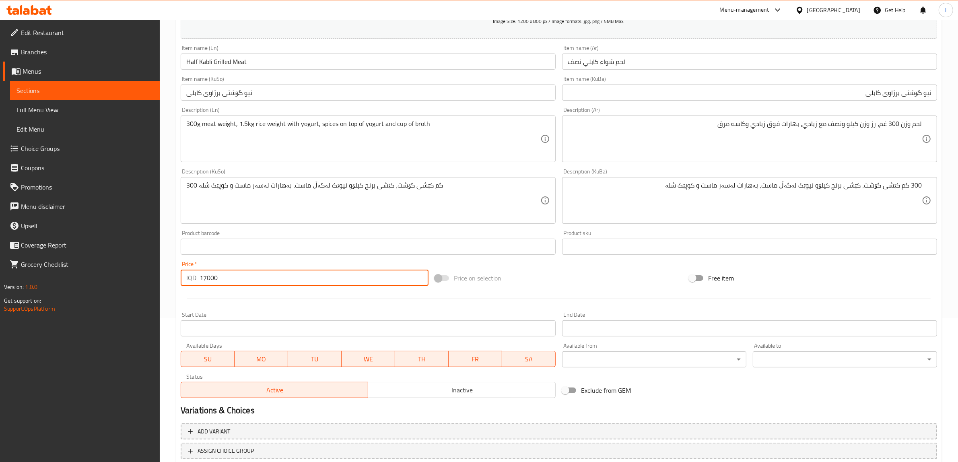
scroll to position [198, 0]
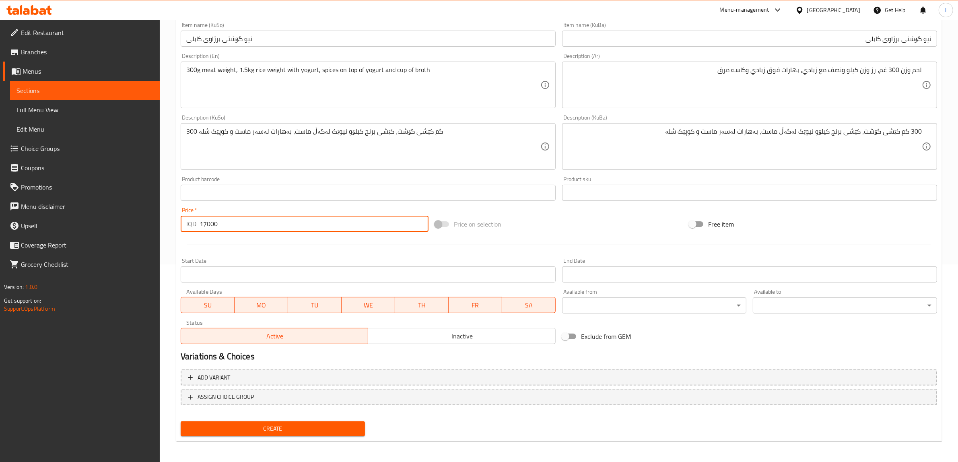
click at [317, 424] on span "Create" at bounding box center [272, 429] width 171 height 10
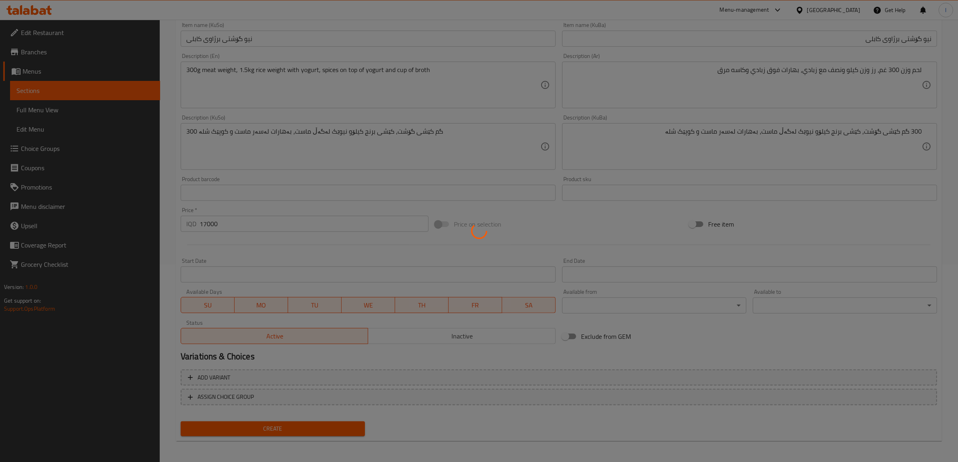
type input "0"
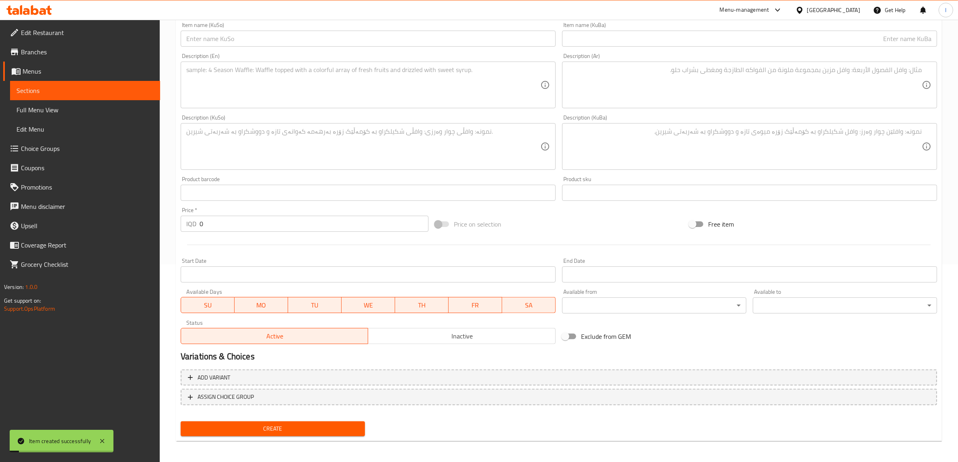
click at [87, 91] on span "Sections" at bounding box center [84, 91] width 137 height 10
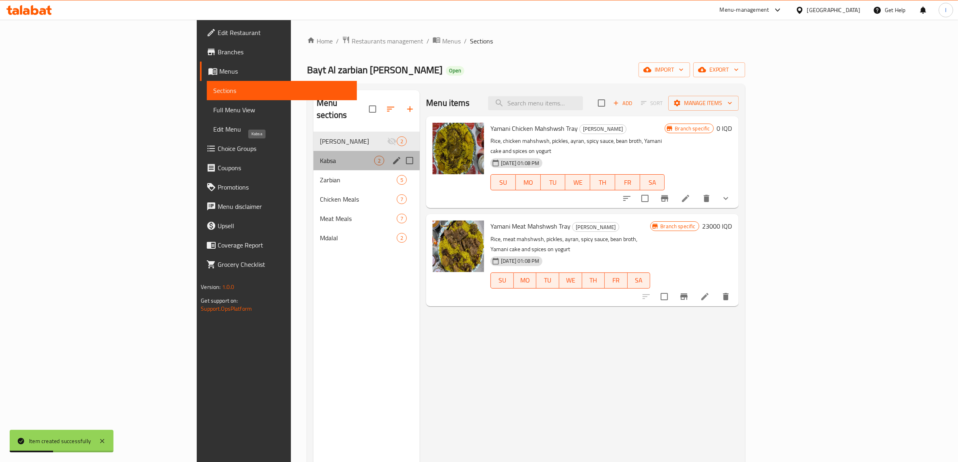
click at [320, 156] on span "Kabsa" at bounding box center [347, 161] width 54 height 10
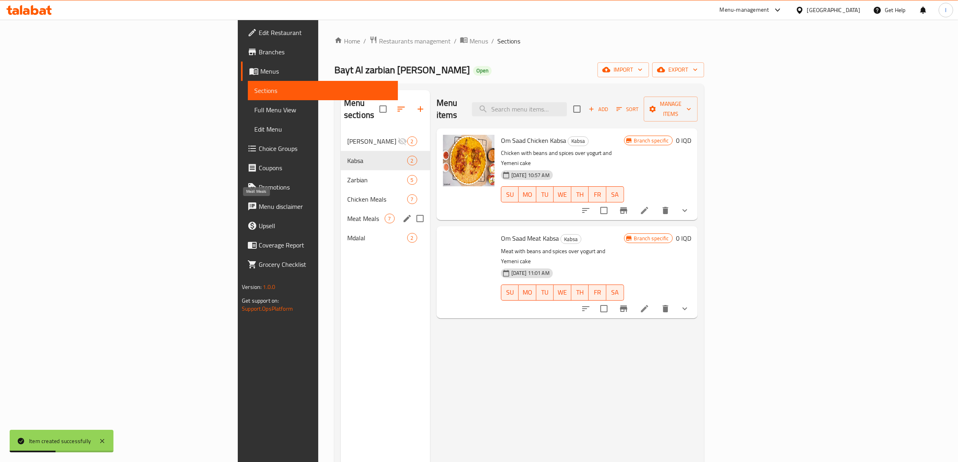
click at [347, 214] on span "Meat Meals" at bounding box center [365, 219] width 37 height 10
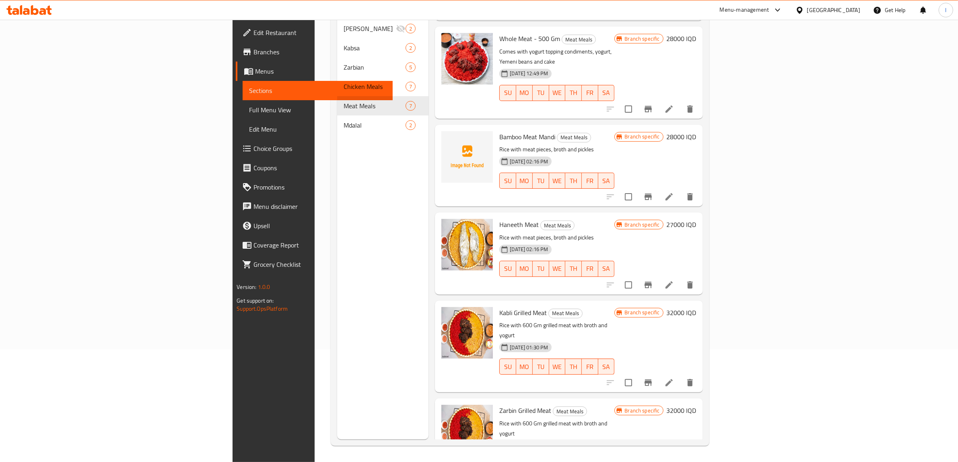
scroll to position [173, 0]
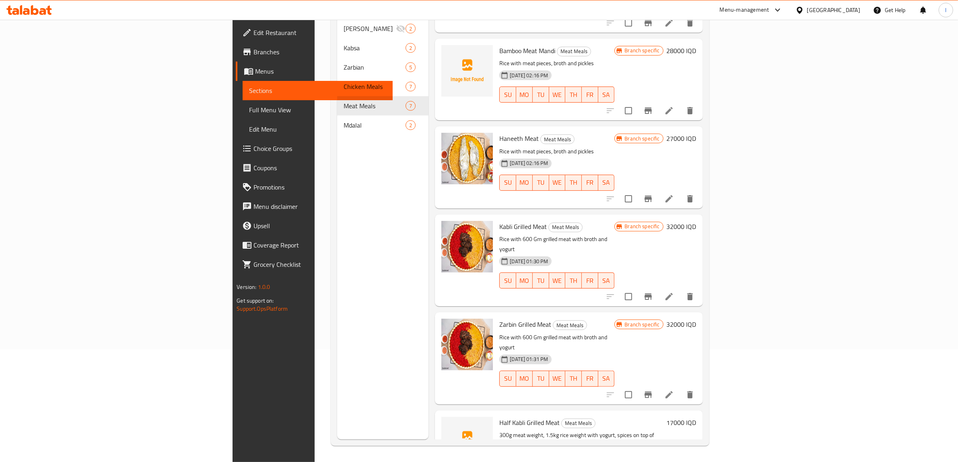
click at [499, 416] on span "Half Kabli Grilled Meat" at bounding box center [529, 422] width 60 height 12
copy span "Grilled"
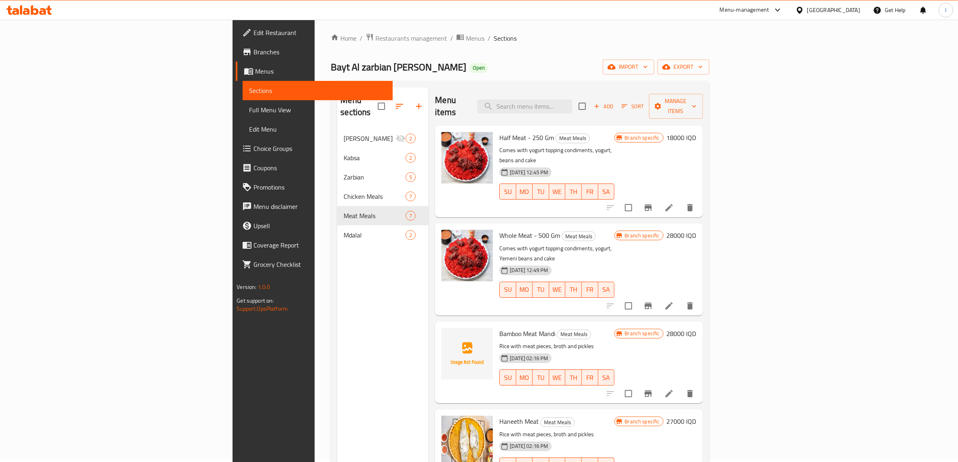
scroll to position [0, 0]
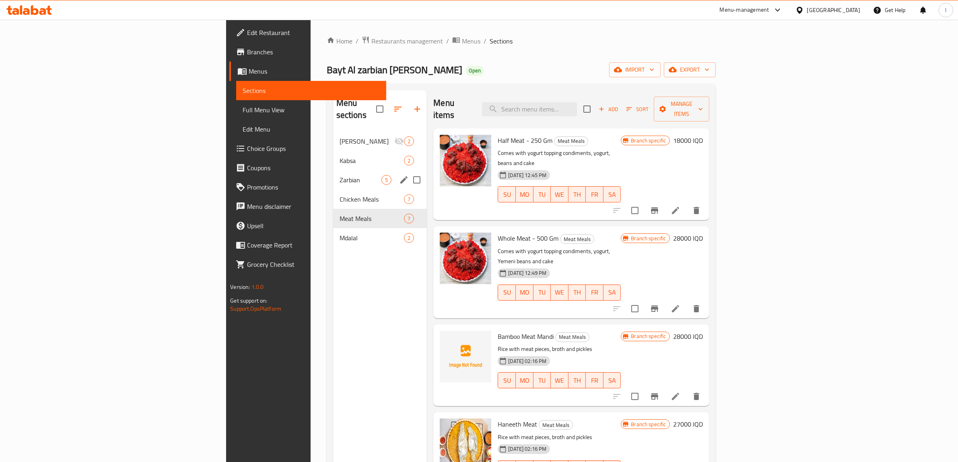
click at [333, 170] on div "Zarbian 5" at bounding box center [380, 179] width 94 height 19
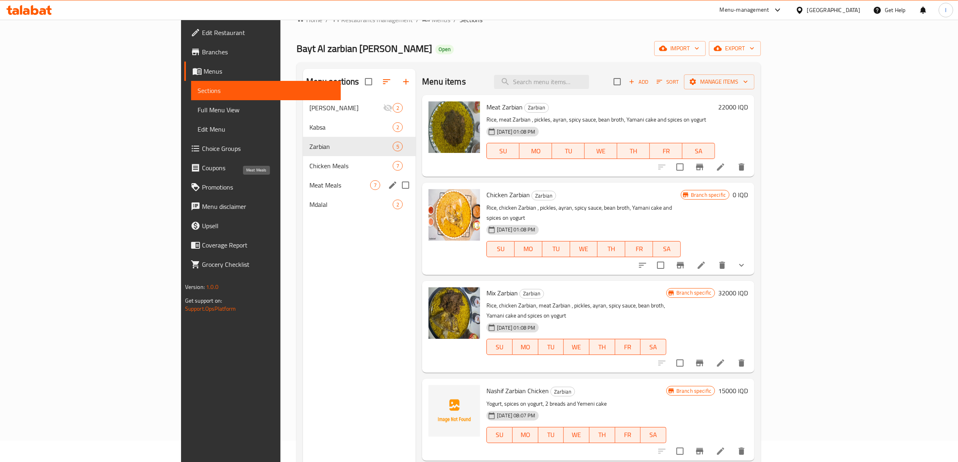
scroll to position [12, 0]
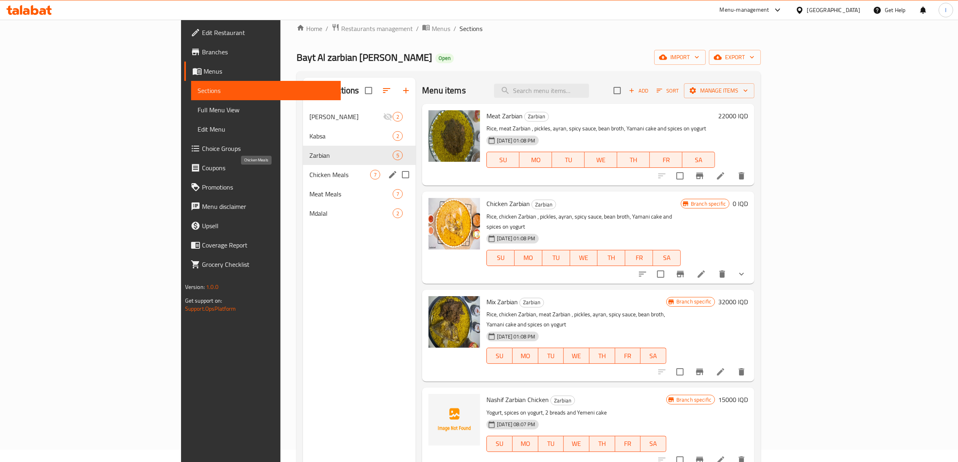
click at [309, 170] on span "Chicken Meals" at bounding box center [339, 175] width 61 height 10
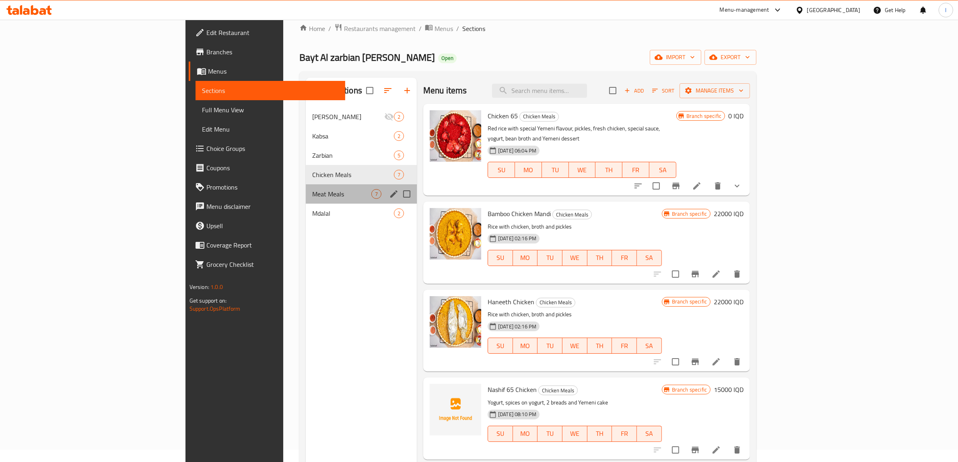
click at [306, 199] on div "Meat Meals 7" at bounding box center [361, 193] width 111 height 19
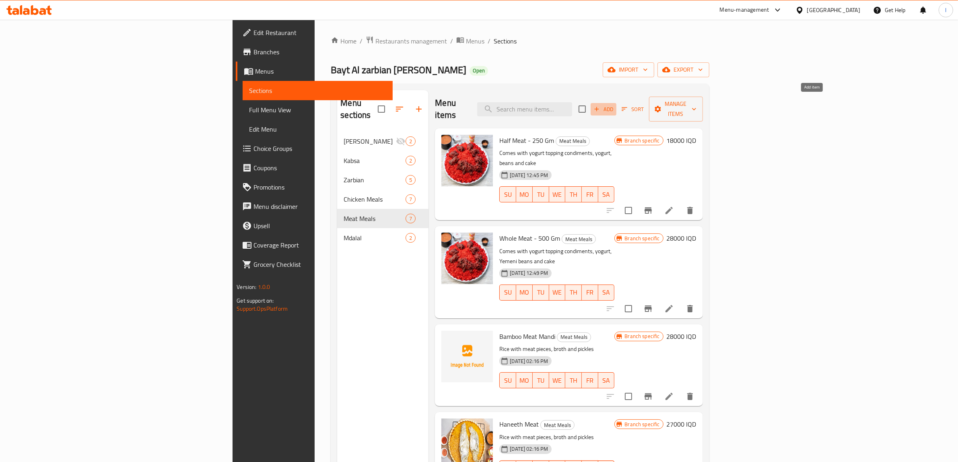
click at [614, 105] on span "Add" at bounding box center [604, 109] width 22 height 9
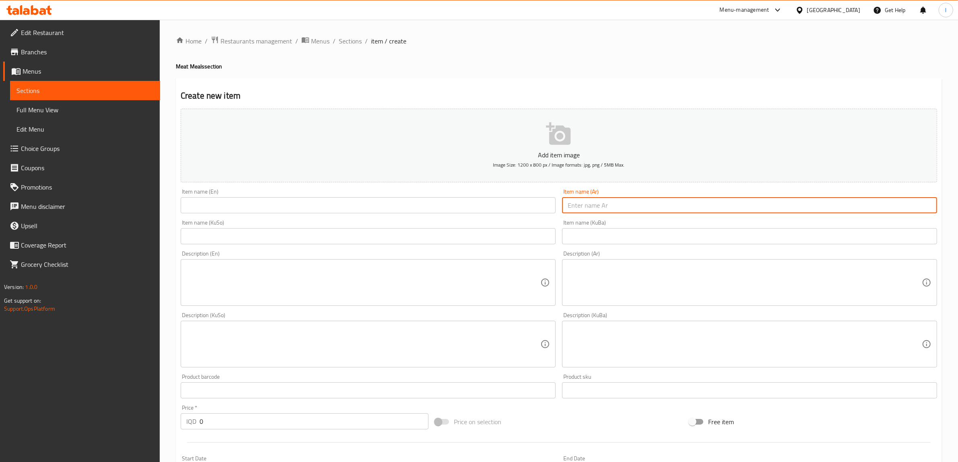
click at [608, 200] on input "text" at bounding box center [749, 205] width 375 height 16
paste input "لحم شواء زربيان نصف"
type input "لحم شواء زربيان نصف"
click at [235, 204] on input "text" at bounding box center [368, 205] width 375 height 16
paste input "Zarbin Grilled Meat"
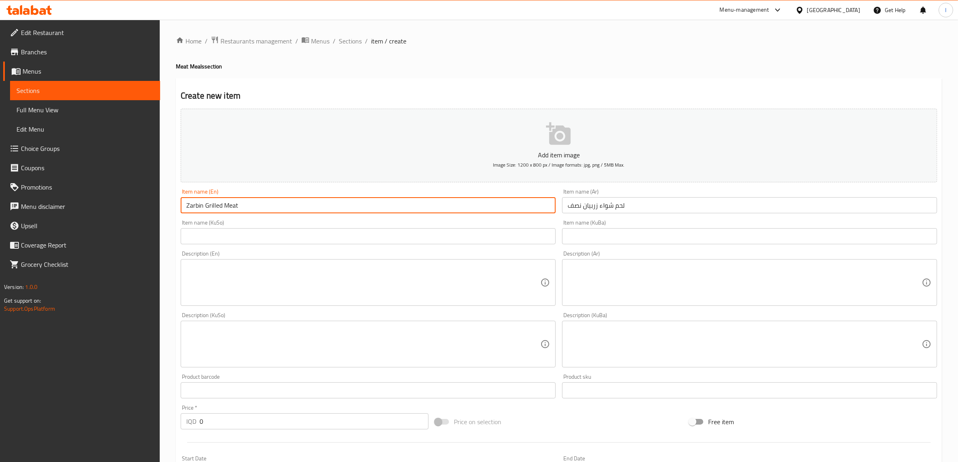
click at [186, 206] on input "Zarbin Grilled Meat" at bounding box center [368, 205] width 375 height 16
type input "Half Zarbin Grilled Meat"
click at [730, 239] on input "text" at bounding box center [749, 236] width 375 height 16
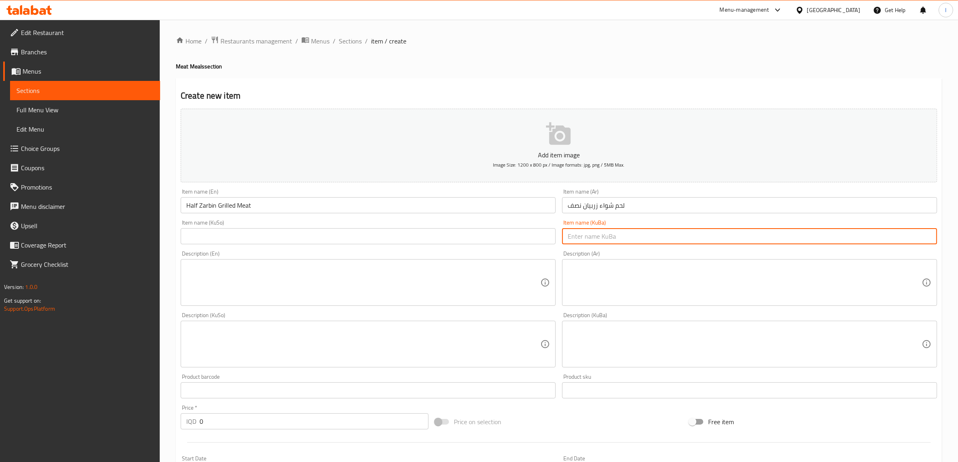
paste input "گۆشتی برژاوی زەربین"
type input "گۆشتی برژاوی زەربین"
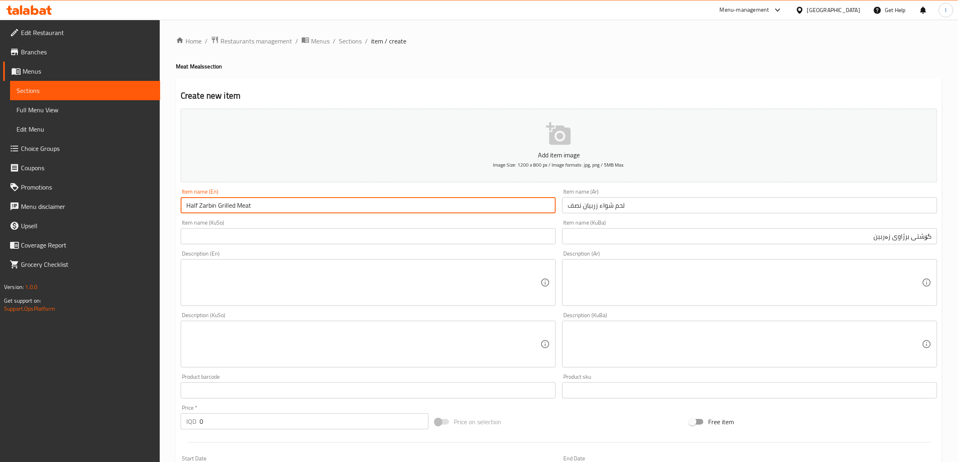
click at [205, 204] on input "Half Zarbin Grilled Meat" at bounding box center [368, 205] width 375 height 16
paste input "an"
type input "Half Zarbian Grilled Meat"
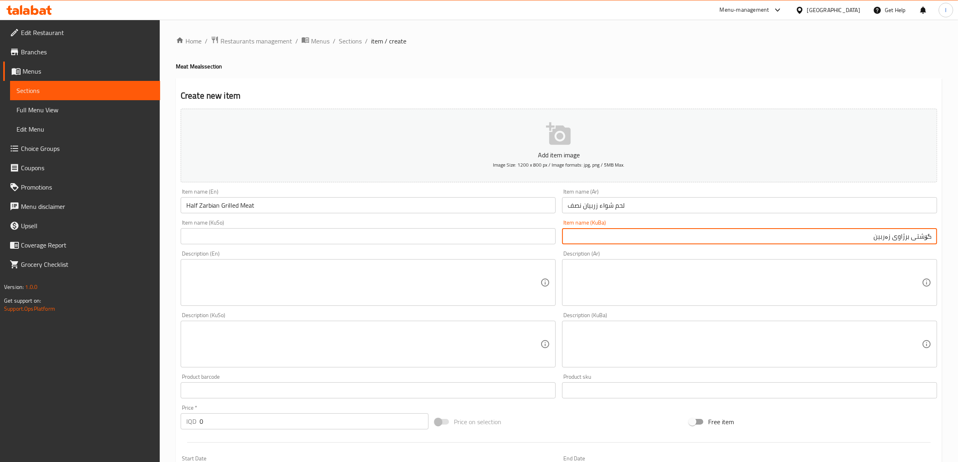
click at [883, 238] on input "گۆشتی برژاوی زەربین" at bounding box center [749, 236] width 375 height 16
paste input "انی"
click at [933, 236] on input "گۆشتی برژاوی زەربیان" at bounding box center [749, 236] width 375 height 16
type input "نیو گۆشتی برژاوی زەربیان"
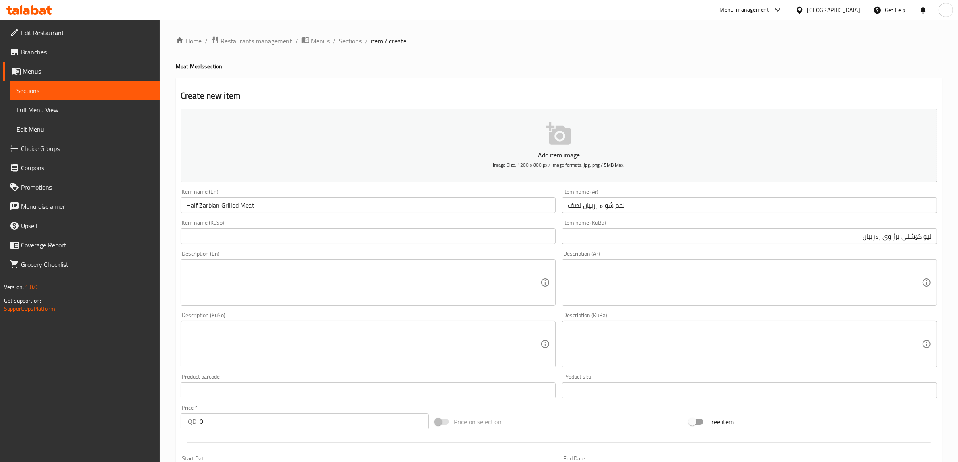
drag, startPoint x: 805, startPoint y: 246, endPoint x: 827, endPoint y: 243, distance: 22.7
click at [827, 243] on div "Item name (KuBa) نیو گۆشتی برژاوی زەربیان Item name (KuBa)" at bounding box center [749, 231] width 381 height 31
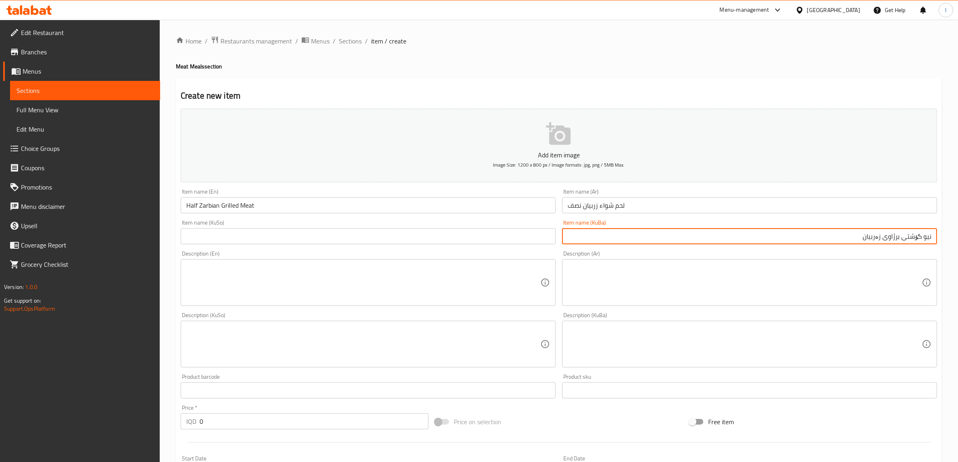
drag, startPoint x: 829, startPoint y: 239, endPoint x: 965, endPoint y: 235, distance: 136.0
click at [958, 235] on html "​ Menu-management Iraq Get Help l Edit Restaurant Branches Menus Sections Full …" at bounding box center [479, 231] width 958 height 462
click at [270, 224] on div "Item name (KuSo) Item name (KuSo)" at bounding box center [368, 232] width 375 height 25
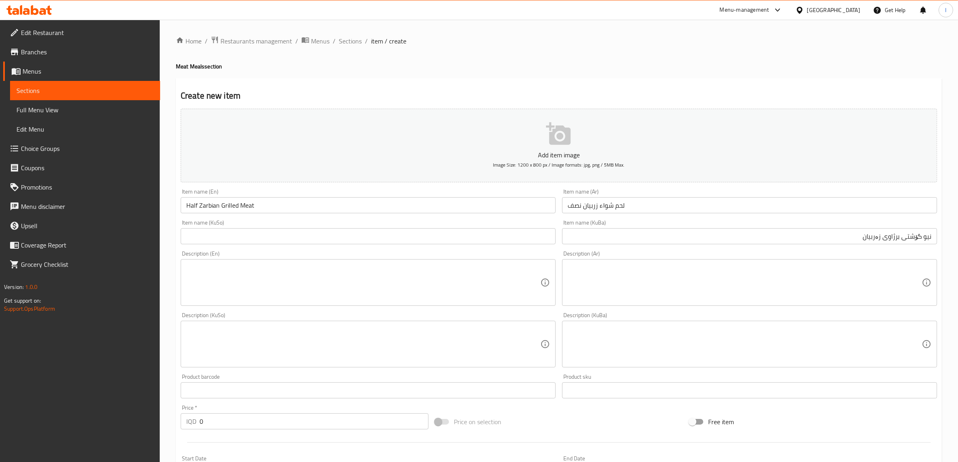
click at [264, 234] on input "text" at bounding box center [368, 236] width 375 height 16
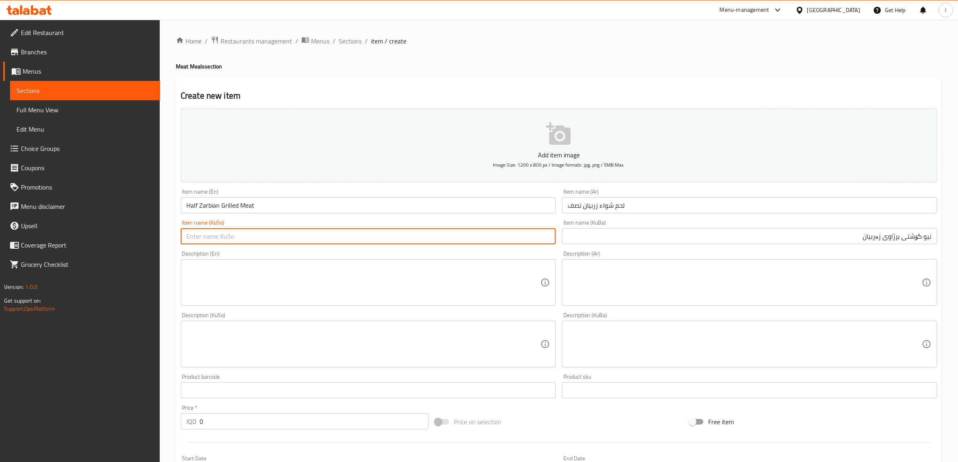
paste input "نیو گۆشتی برژاوی زەربیان"
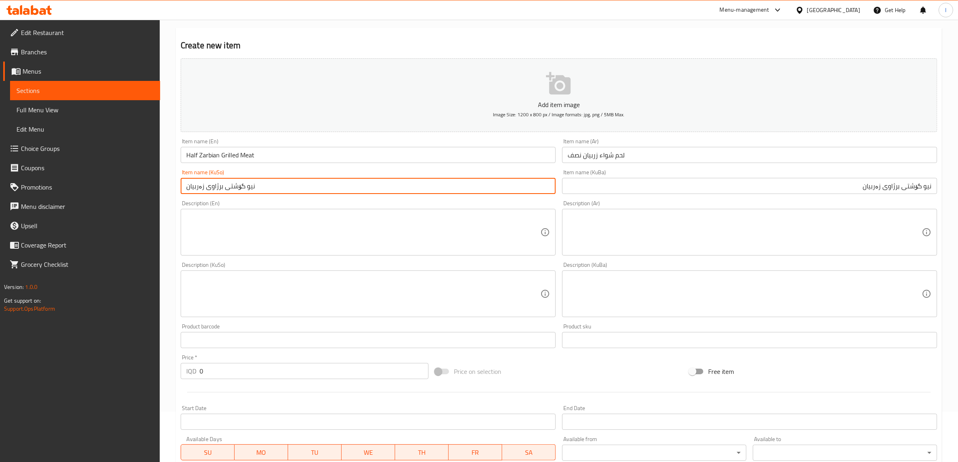
type input "نیو گۆشتی برژاوی زەربیان"
click at [707, 259] on div "Description (KuBa) Description (KuBa)" at bounding box center [749, 290] width 381 height 62
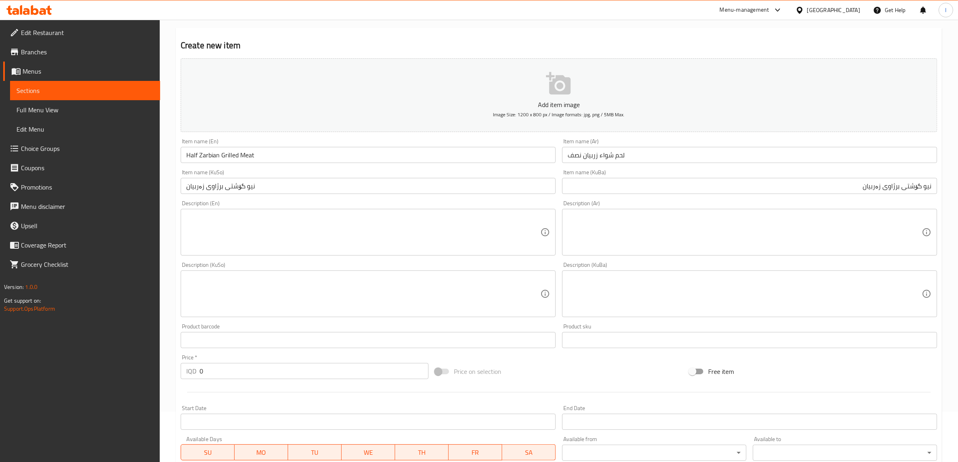
click at [660, 297] on textarea at bounding box center [745, 294] width 354 height 38
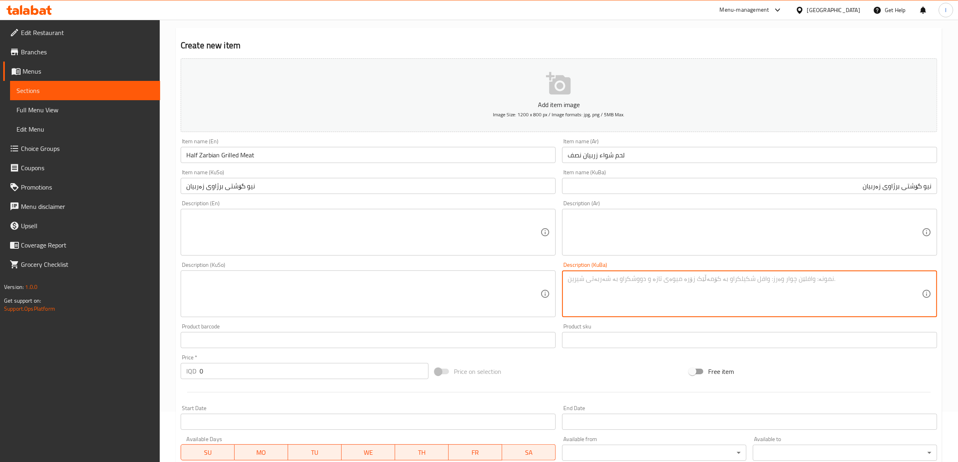
paste textarea "لحم وزن 300 غم، رز وزن كيلو ونصف مع زبادي، بهارات فوق زبادي وكاسه مرق"
type textarea "لحم وزن 300 غم، رز وزن كيلو ونصف مع زبادي، بهارات فوق زبادي وكاسه مرق"
click at [735, 247] on textarea at bounding box center [745, 232] width 354 height 38
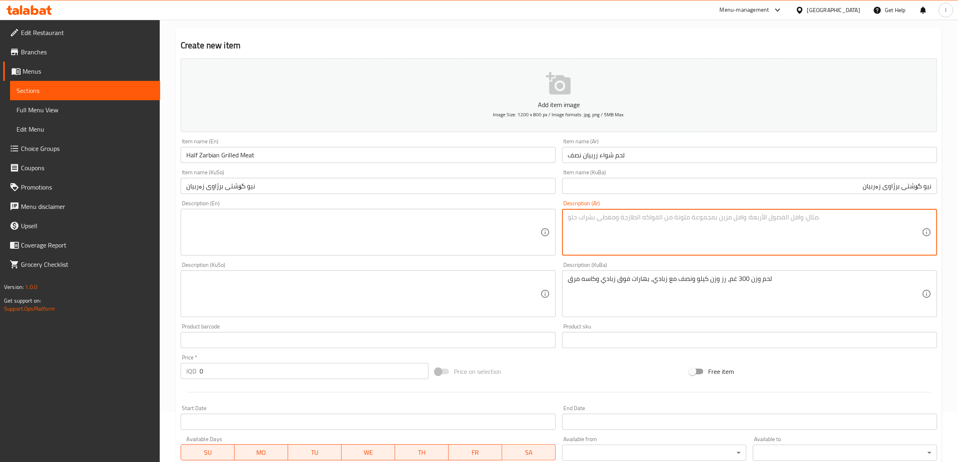
paste textarea "حم وزن ٣٠٠ غم مع رز اصفر وزن كيلو ونصف مع زبادي وبهارات فوق الزبادي وكاسه"
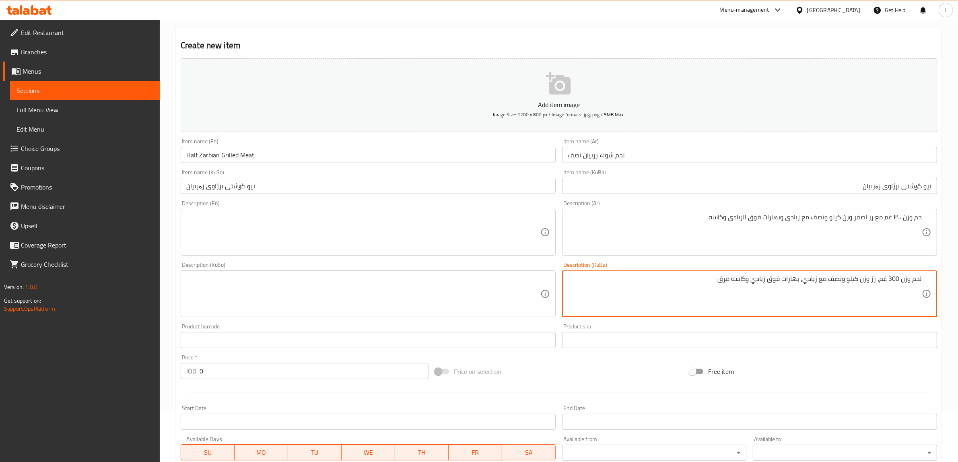
click at [914, 278] on textarea "لحم وزن 300 غم، رز وزن كيلو ونصف مع زبادي، بهارات فوق زبادي وكاسه مرق" at bounding box center [745, 294] width 354 height 38
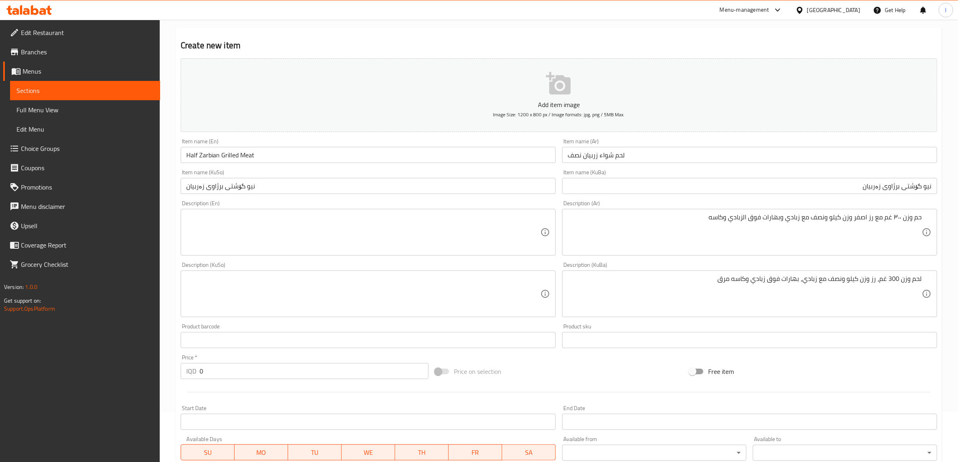
click at [922, 217] on div "حم وزن ٣٠٠ غم مع رز اصفر وزن كيلو ونصف مع زبادي وبهارات فوق الزبادي وكاسه Descr…" at bounding box center [749, 232] width 375 height 47
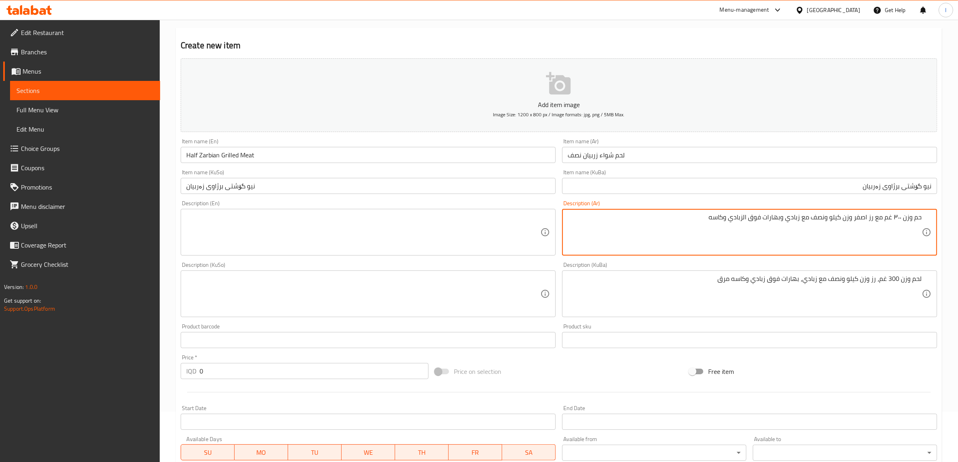
click at [920, 218] on textarea "حم وزن ٣٠٠ غم مع رز اصفر وزن كيلو ونصف مع زبادي وبهارات فوق الزبادي وكاسه" at bounding box center [745, 232] width 354 height 38
paste textarea "ل"
click at [883, 218] on textarea "لحم وزن ٣٠٠ غم مع رز اصفر وزن كيلو ونصف مع زبادي وبهارات فوق الزبادي وكاسه" at bounding box center [745, 232] width 354 height 38
click at [876, 217] on textarea "لحم وزن ٣٠٠ غم، مع رز اصفر وزن كيلو ونصف مع زبادي وبهارات فوق الزبادي وكاسه" at bounding box center [745, 232] width 354 height 38
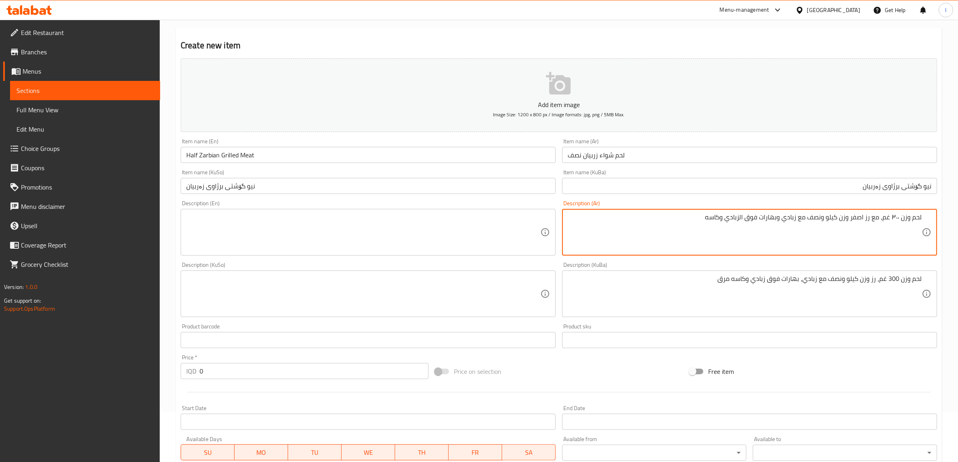
click at [876, 217] on textarea "لحم وزن ٣٠٠ غم، مع رز اصفر وزن كيلو ونصف مع زبادي وبهارات فوق الزبادي وكاسه" at bounding box center [745, 232] width 354 height 38
click at [795, 219] on textarea "لحم وزن ٣٠٠ غم، رز اصفر وزن كيلو ونصف مع زبادي وبهارات فوق الزبادي وكاسه" at bounding box center [745, 232] width 354 height 38
drag, startPoint x: 789, startPoint y: 220, endPoint x: 794, endPoint y: 222, distance: 5.4
click at [794, 222] on textarea "لحم وزن ٣٠٠ غم، رز اصفر وزن كيلو ونصف مع زبادي وبهارات فوق الزبادي وكاسه" at bounding box center [745, 232] width 354 height 38
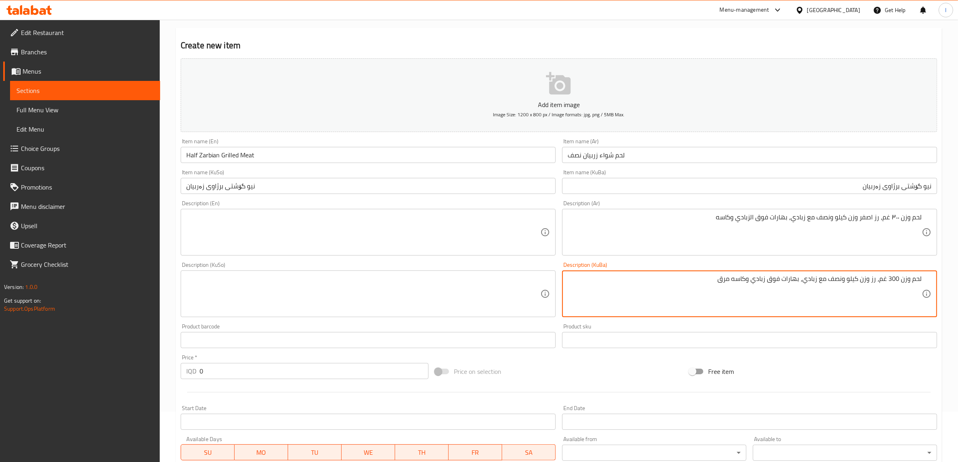
drag, startPoint x: 701, startPoint y: 280, endPoint x: 801, endPoint y: 281, distance: 99.8
click at [687, 296] on textarea "لحم وزن 300 غم، رز وزن كيلو ونصف مع زبادي، بهارات فوق زبادي وكاسه مرق" at bounding box center [745, 294] width 354 height 38
drag, startPoint x: 679, startPoint y: 282, endPoint x: 803, endPoint y: 288, distance: 123.7
click at [803, 288] on textarea "لحم وزن 300 غم، رز وزن كيلو ونصف مع زبادي، بهارات فوق زبادي وكاسه مرق" at bounding box center [745, 294] width 354 height 38
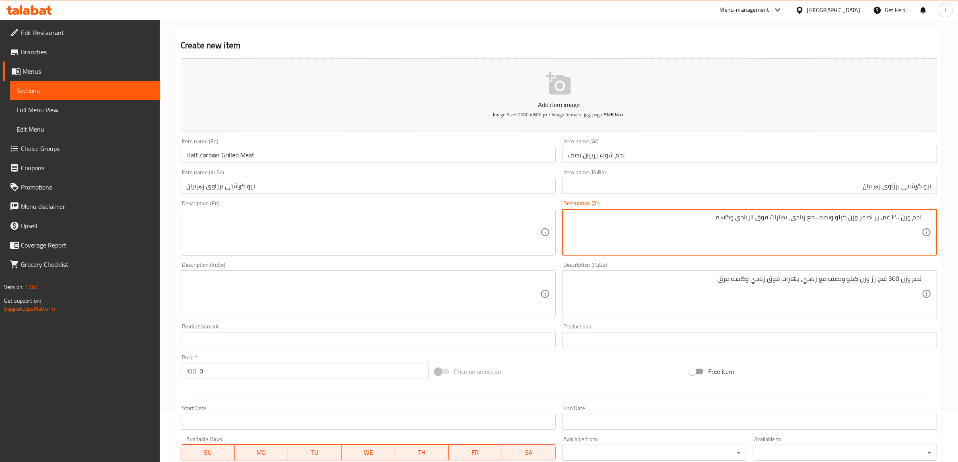
drag, startPoint x: 668, startPoint y: 219, endPoint x: 790, endPoint y: 229, distance: 121.8
click at [790, 229] on textarea "لحم وزن ٣٠٠ غم، رز اصفر وزن كيلو ونصف مع زبادي، بهارات فوق الزبادي وكاسه" at bounding box center [745, 232] width 354 height 38
paste textarea "بهارات فوق زبادي وكاسه مرق"
click at [788, 219] on textarea "لحم وزن ٣٠٠ غم، رز اصفر وزن كيلو ونصف مع زبادي، بهارات فوق زبادي وكاسه مرق" at bounding box center [745, 232] width 354 height 38
type textarea "لحم وزن ٣٠٠ غم، رز اصفر وزن كيلو ونصف مع زبادي، بهارات فوق زبادي وكاسه مرق"
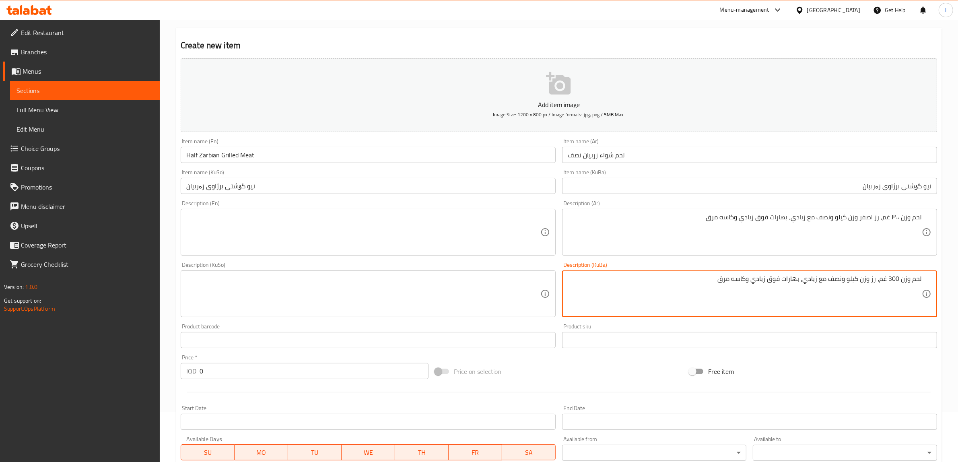
drag, startPoint x: 671, startPoint y: 282, endPoint x: 965, endPoint y: 309, distance: 295.3
click at [958, 309] on html "​ Menu-management Iraq Get Help l Edit Restaurant Branches Menus Sections Full …" at bounding box center [479, 181] width 958 height 462
click at [706, 288] on textarea at bounding box center [745, 294] width 354 height 38
paste textarea "300 گم کێشی گۆشت، کێشی برنج کیلۆو نیوێک لەگەڵ ماست، بەهارات لەسەر ماست و کوپێک …"
click at [834, 280] on textarea "300 گم کێشی گۆشت، کێشی برنج کیلۆو نیوێک لەگەڵ ماست، بەهارات لەسەر ماست و کوپێک …" at bounding box center [745, 294] width 354 height 38
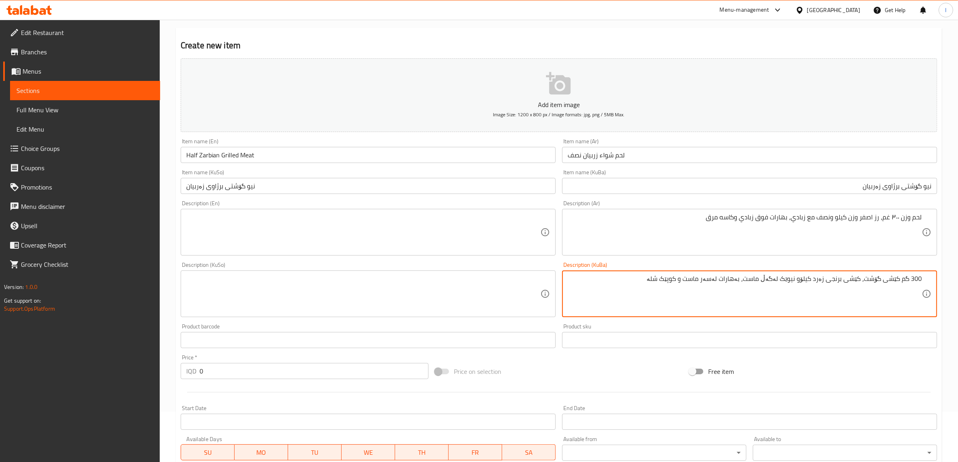
type textarea "300 گم کێشی گۆشت، کێشی برنجی زەرد کیلۆو نیوێک لەگەڵ ماست، بەهارات لەسەر ماست و …"
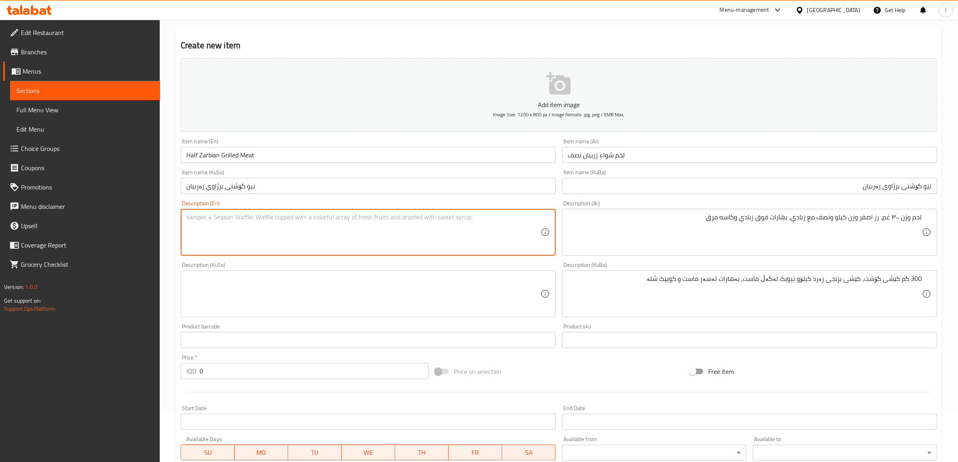
click at [255, 237] on textarea at bounding box center [363, 232] width 354 height 38
paste textarea "300g meat weight, 1.5kg rice weight with yogurt, spices on top of yogurt and cu…"
click at [262, 218] on textarea "300g meat weight, 1.5kg rice weight with yogurt, spices on top of yogurt and cu…" at bounding box center [363, 232] width 354 height 38
click at [264, 218] on textarea "300g meat weight, 1.5kg rice weight with yogurt, spices on top of yogurt and cu…" at bounding box center [363, 232] width 354 height 38
click at [255, 217] on textarea "300g meat weight, 1.5kg rice weight with yogurt, spices on top of yogurt and cu…" at bounding box center [363, 232] width 354 height 38
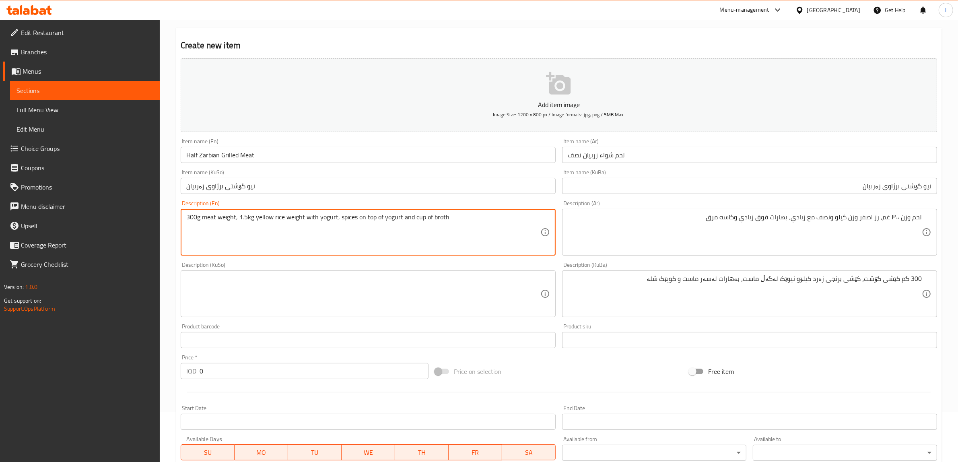
type textarea "300g meat weight, 1.5kg yellow rice weight with yogurt, spices on top of yogurt…"
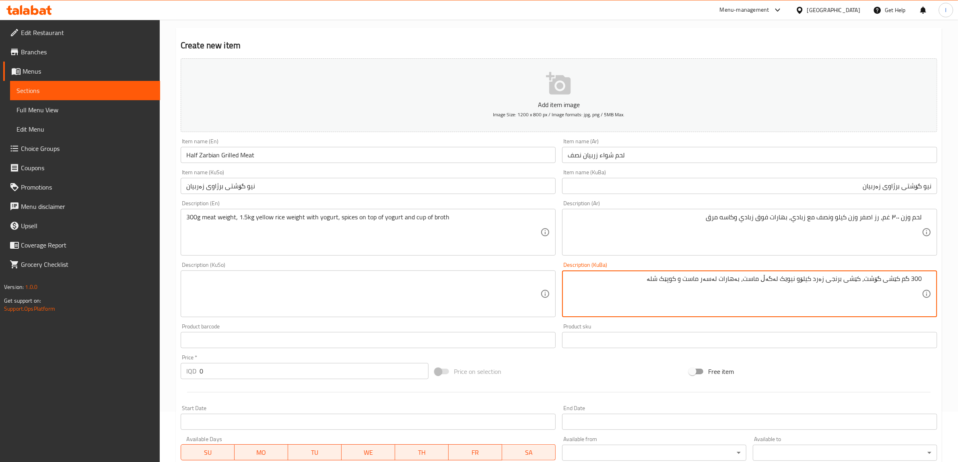
drag, startPoint x: 598, startPoint y: 289, endPoint x: 964, endPoint y: 290, distance: 366.5
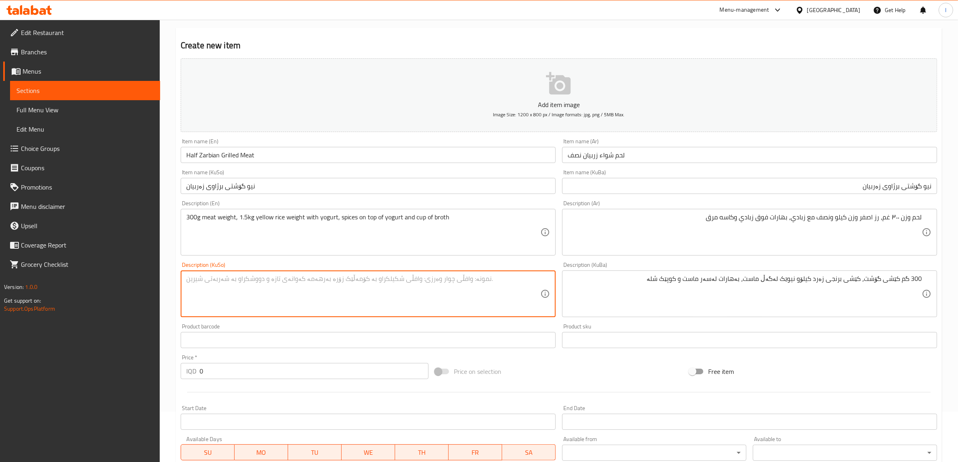
click at [324, 280] on textarea at bounding box center [363, 294] width 354 height 38
paste textarea "300 گم کێشی گۆشت، کێشی برنجی زەرد کیلۆو نیوێک لەگەڵ ماست، بەهارات لەسەر ماست و …"
type textarea "300 گم کێشی گۆشت، کێشی برنجی زەرد کیلۆو نیوێک لەگەڵ ماست، بەهارات لەسەر ماست و …"
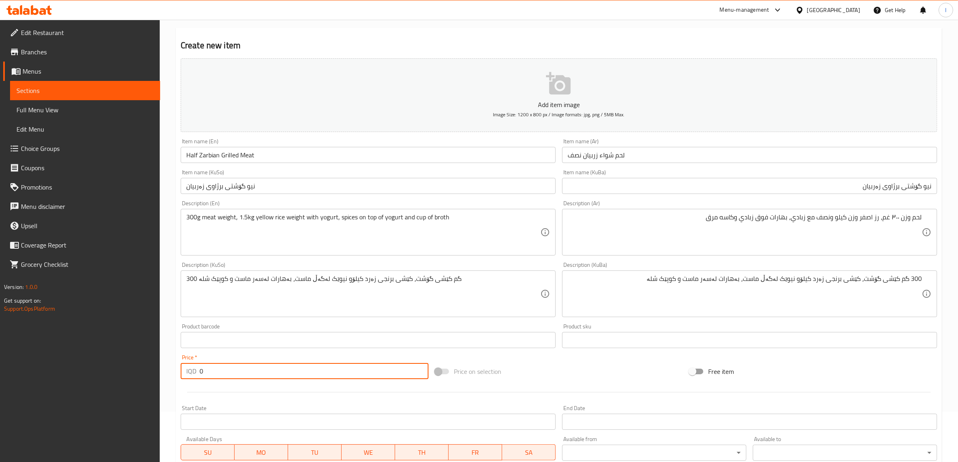
drag, startPoint x: 235, startPoint y: 374, endPoint x: 123, endPoint y: 360, distance: 113.5
click at [121, 369] on div "Edit Restaurant Branches Menus Sections Full Menu View Edit Menu Choice Groups …" at bounding box center [479, 289] width 958 height 641
paste input "1700"
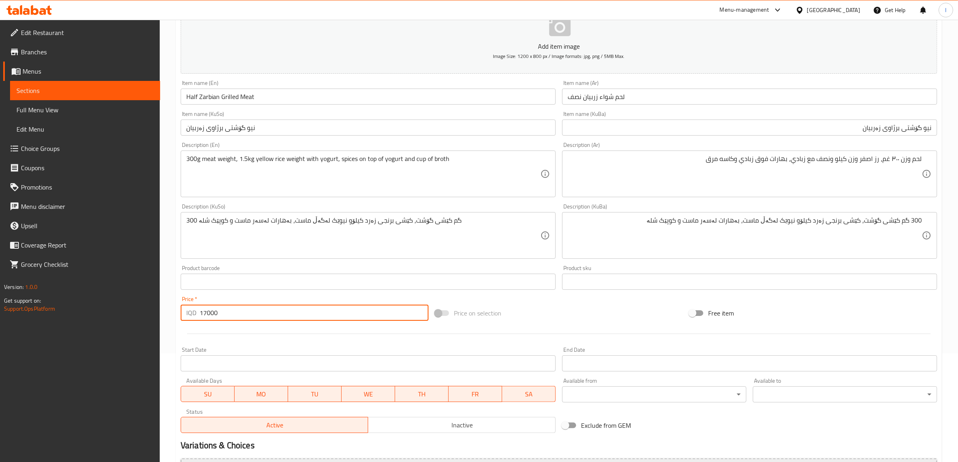
scroll to position [198, 0]
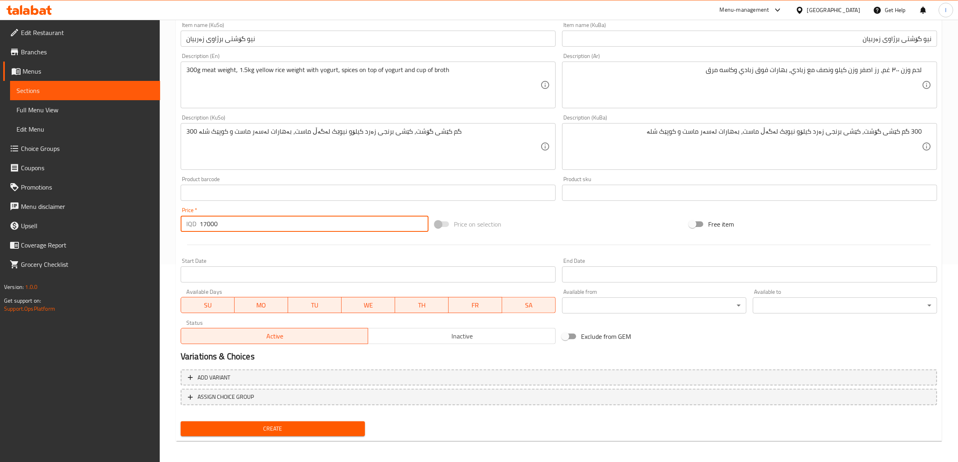
type input "17000"
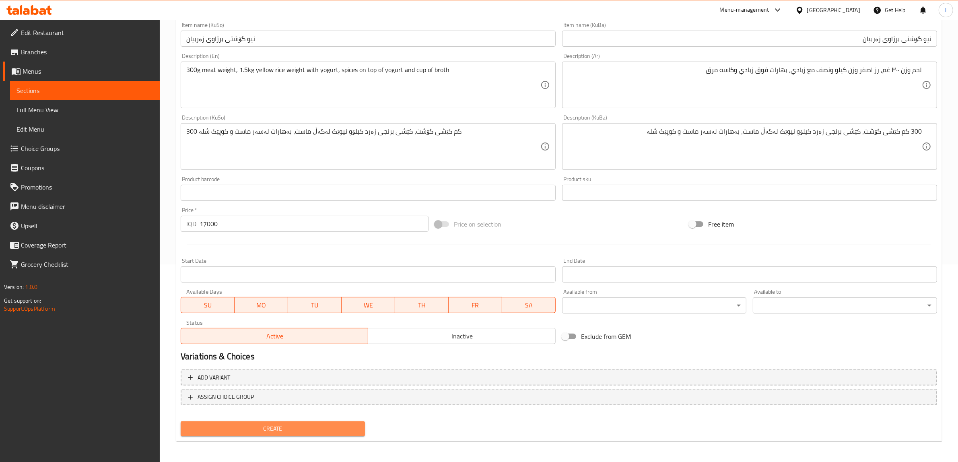
click at [300, 430] on span "Create" at bounding box center [272, 429] width 171 height 10
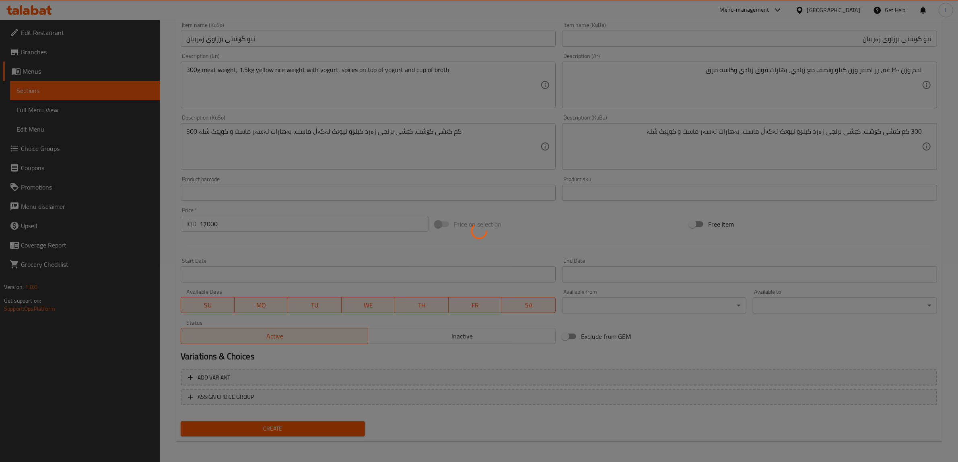
type input "0"
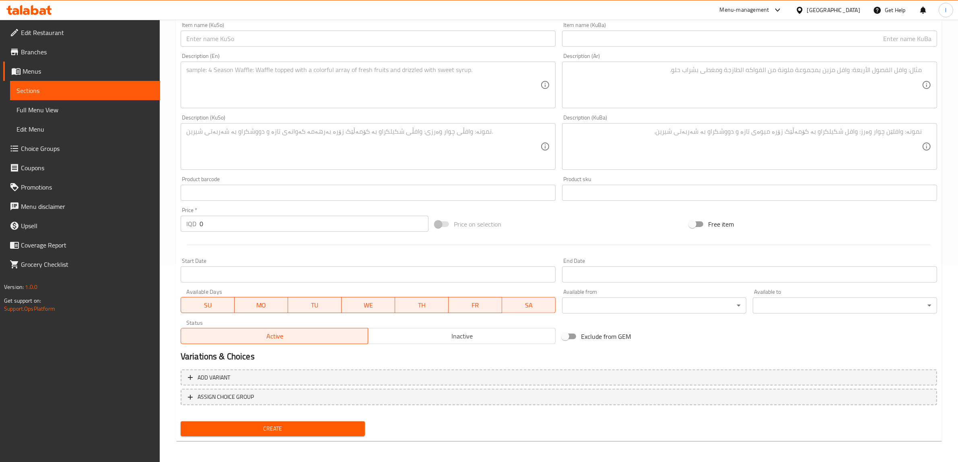
click at [105, 86] on span "Sections" at bounding box center [84, 91] width 137 height 10
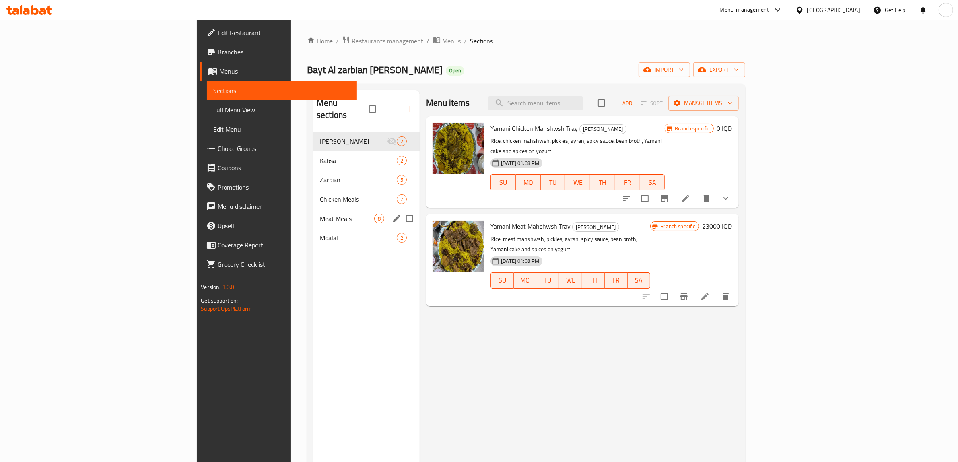
click at [313, 209] on div "Meat Meals 8" at bounding box center [366, 218] width 106 height 19
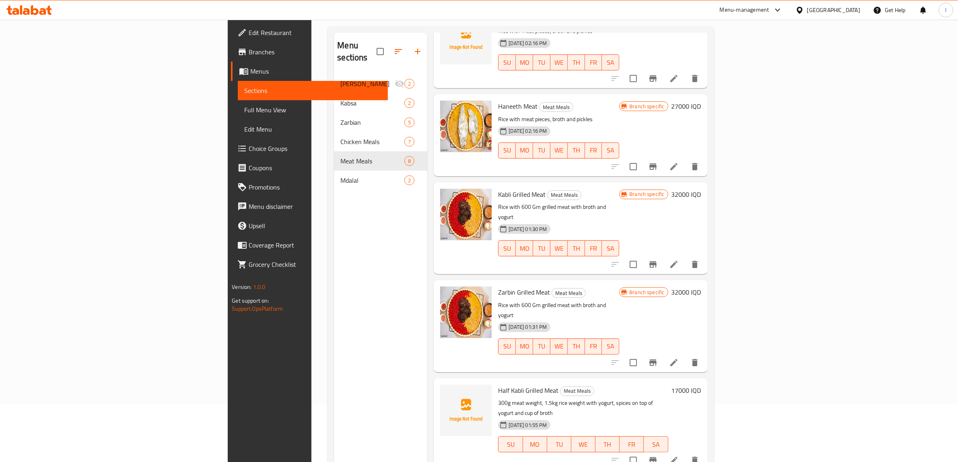
scroll to position [113, 0]
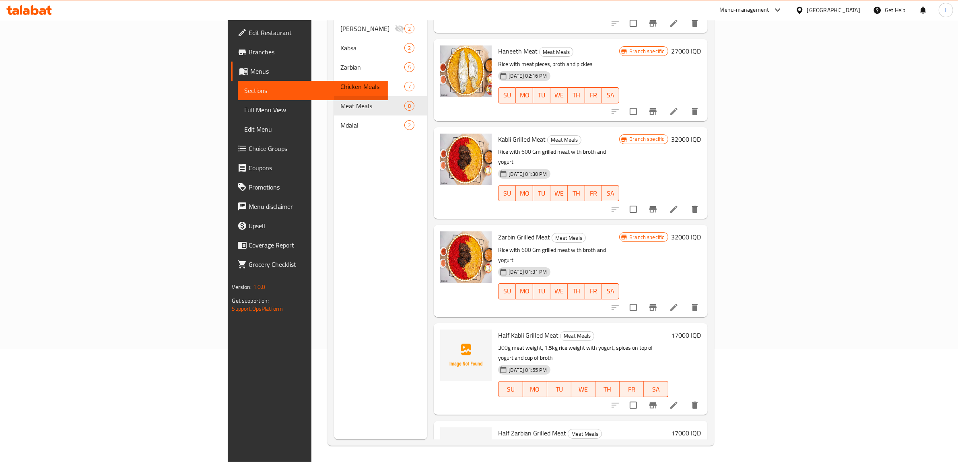
click at [685, 398] on li at bounding box center [674, 405] width 23 height 14
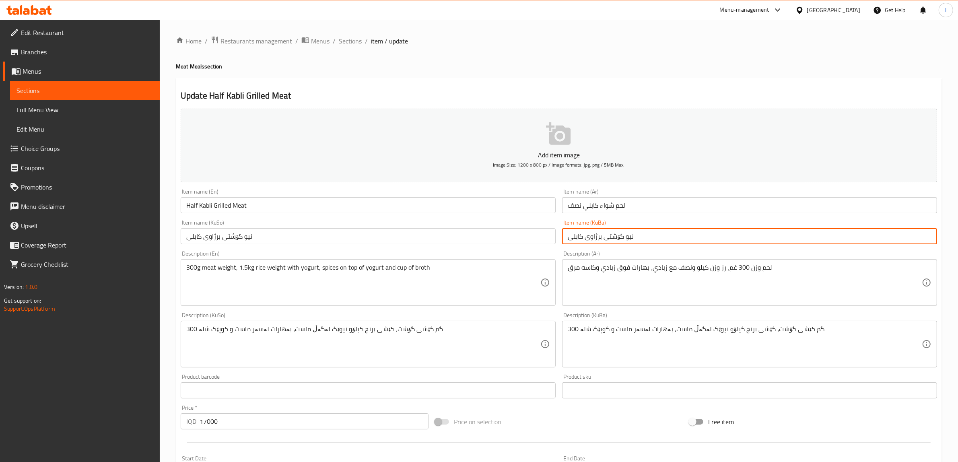
drag, startPoint x: 636, startPoint y: 238, endPoint x: 473, endPoint y: 236, distance: 163.4
click at [475, 236] on div "Add item image Image Size: 1200 x 800 px / Image formats: jpg, png / 5MB Max. I…" at bounding box center [558, 324] width 763 height 439
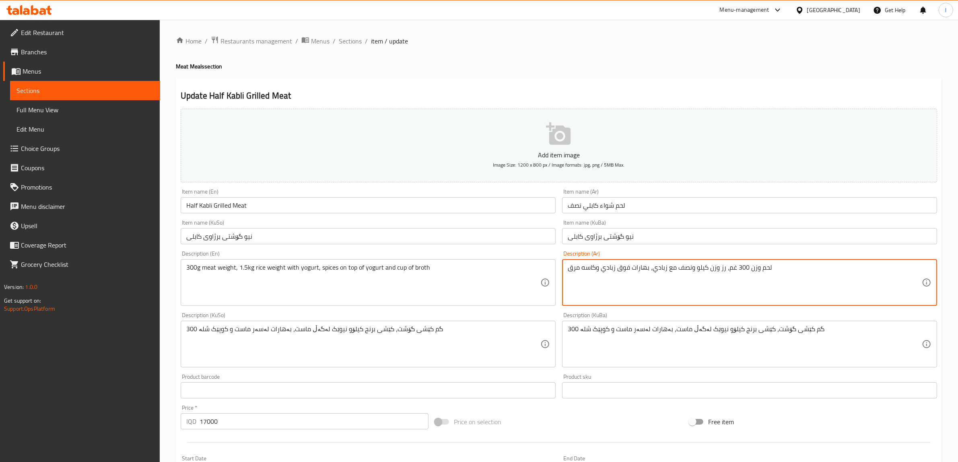
click at [765, 266] on textarea "لحم وزن 300 غم، رز وزن كيلو ونصف مع زبادي، بهارات فوق زبادي وكاسه مرق" at bounding box center [745, 283] width 354 height 38
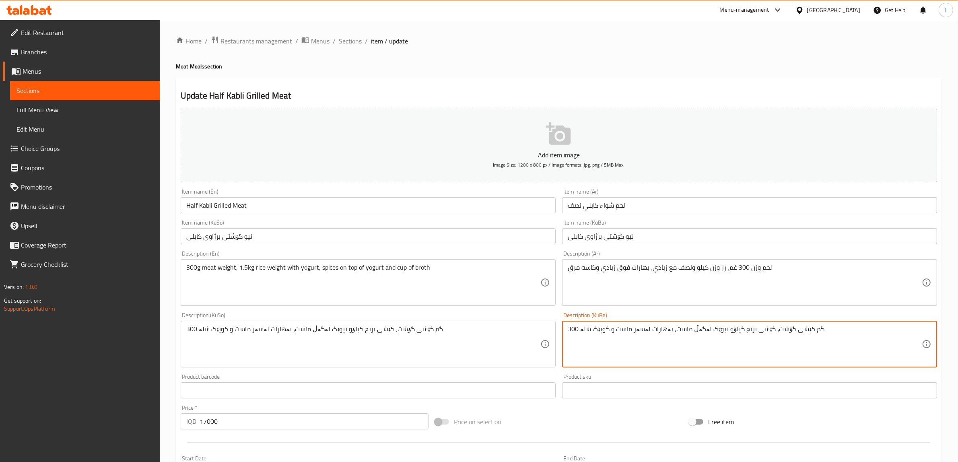
click at [745, 336] on textarea "300 گم کێشی گۆشت، کێشی برنج کیلۆو نیوێک لەگەڵ ماست، بەهارات لەسەر ماست و کوپێک …" at bounding box center [745, 344] width 354 height 38
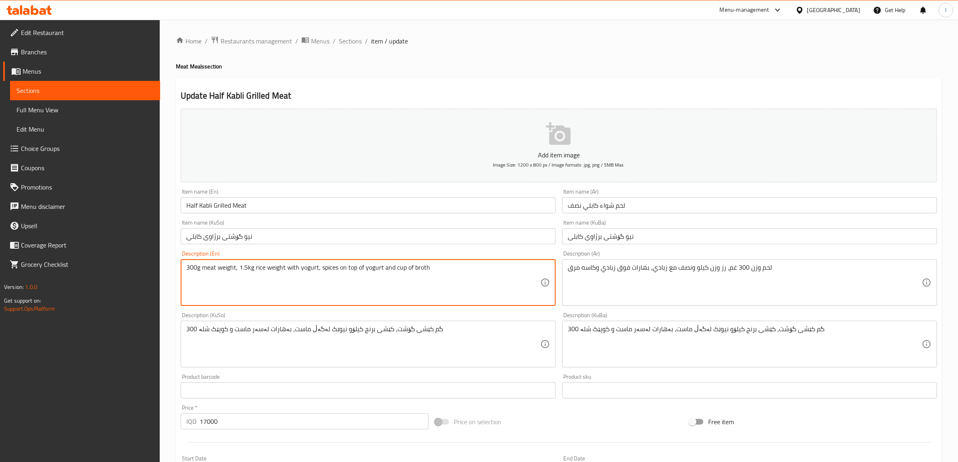
drag, startPoint x: 393, startPoint y: 270, endPoint x: 81, endPoint y: 259, distance: 311.5
click at [81, 87] on span "Sections" at bounding box center [84, 91] width 137 height 10
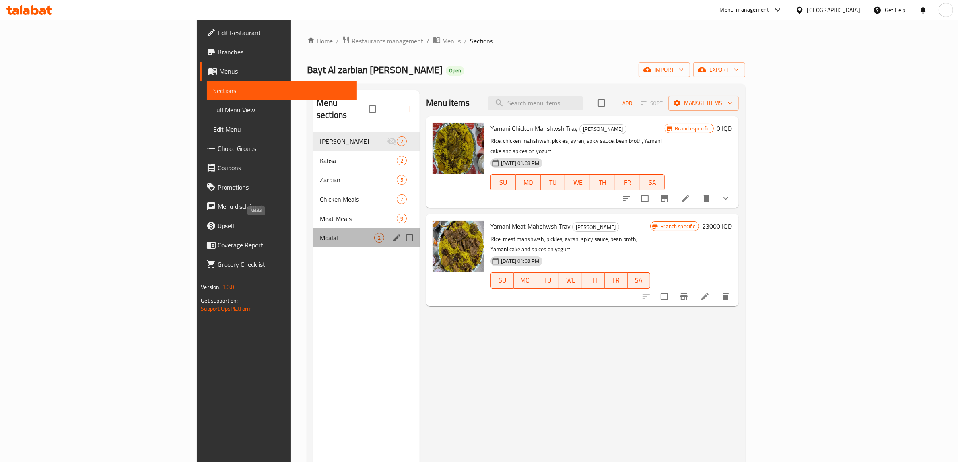
click at [320, 233] on span "Mdalal" at bounding box center [347, 238] width 54 height 10
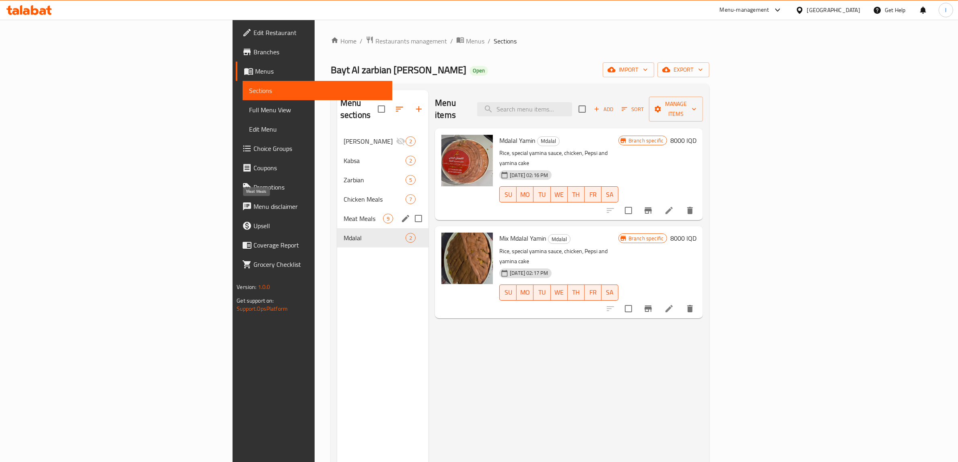
click at [344, 214] on span "Meat Meals" at bounding box center [363, 219] width 39 height 10
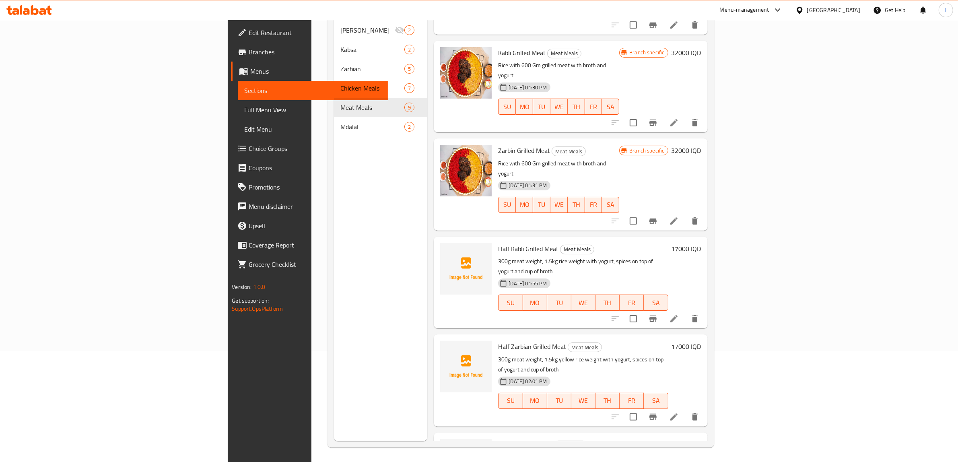
scroll to position [113, 0]
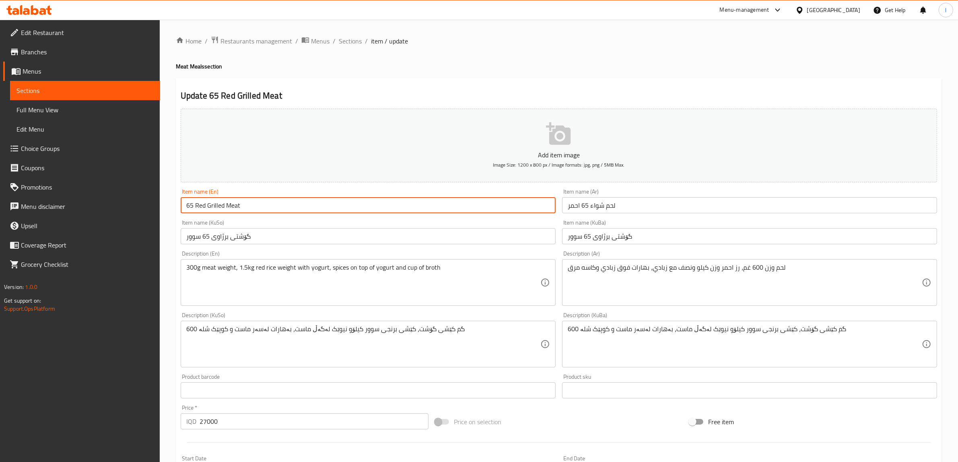
drag, startPoint x: 383, startPoint y: 200, endPoint x: 74, endPoint y: 195, distance: 309.0
click at [74, 195] on div "Edit Restaurant Branches Menus Sections Full Menu View Edit Menu Choice Groups …" at bounding box center [479, 340] width 958 height 641
drag, startPoint x: 610, startPoint y: 231, endPoint x: 502, endPoint y: 226, distance: 107.9
click at [506, 226] on div "Add item image Image Size: 1200 x 800 px / Image formats: jpg, png / 5MB Max. I…" at bounding box center [558, 324] width 763 height 439
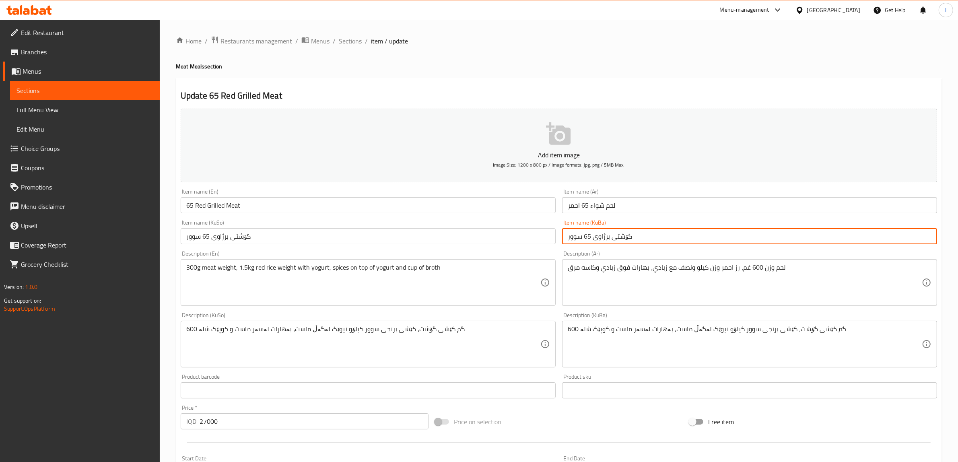
click at [702, 262] on div "لحم وزن 600 غم، رز احمر وزن كيلو ونصف مع زبادي، بهارات فوق زبادي وكاسه مرق Desc…" at bounding box center [749, 282] width 375 height 47
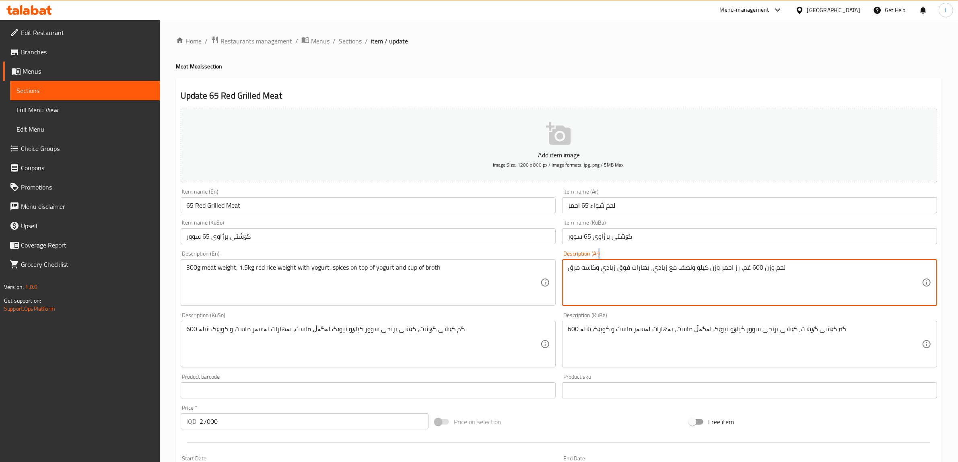
click at [702, 262] on div "لحم وزن 600 غم، رز احمر وزن كيلو ونصف مع زبادي، بهارات فوق زبادي وكاسه مرق Desc…" at bounding box center [749, 282] width 375 height 47
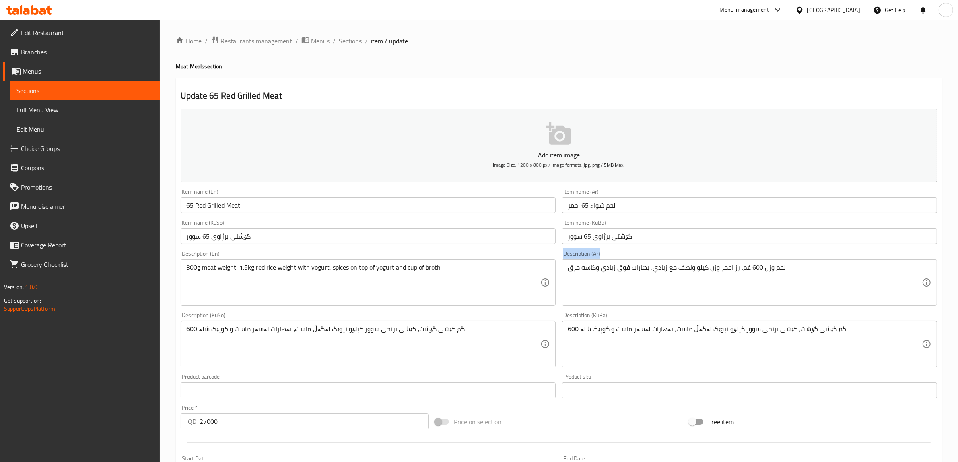
click at [702, 262] on div "لحم وزن 600 غم، رز احمر وزن كيلو ونصف مع زبادي، بهارات فوق زبادي وكاسه مرق Desc…" at bounding box center [749, 282] width 375 height 47
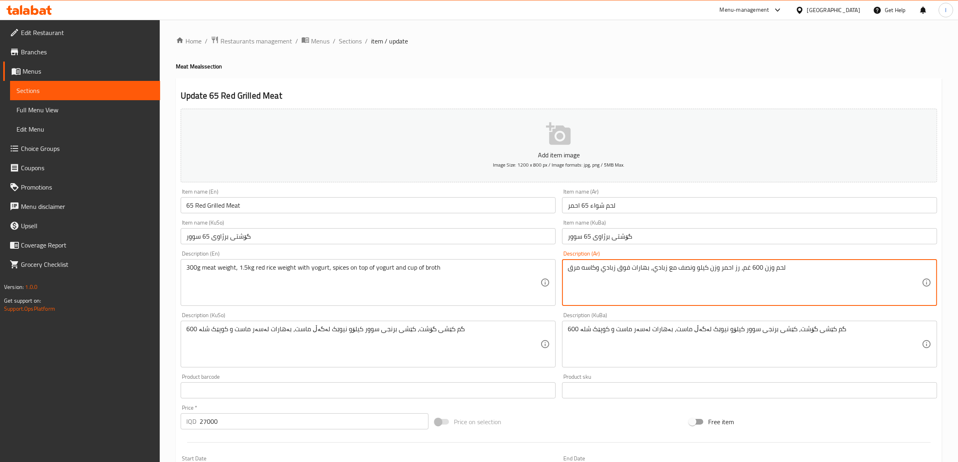
click at [683, 268] on textarea "لحم وزن 600 غم، رز احمر وزن كيلو ونصف مع زبادي، بهارات فوق زبادي وكاسه مرق" at bounding box center [745, 283] width 354 height 38
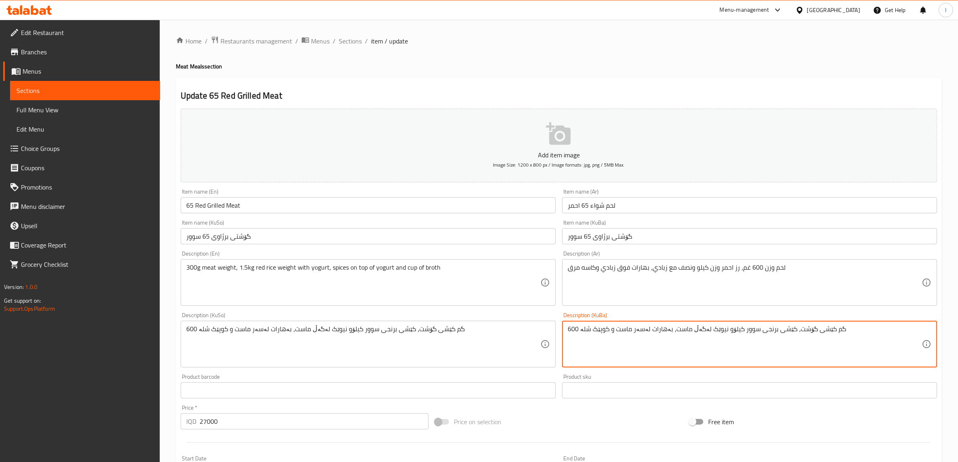
click at [642, 334] on textarea "600 گم کێشی گۆشت، کێشی برنجی سوور کیلۆو نیوێک لەگەڵ ماست، بەهارات لەسەر ماست و …" at bounding box center [745, 344] width 354 height 38
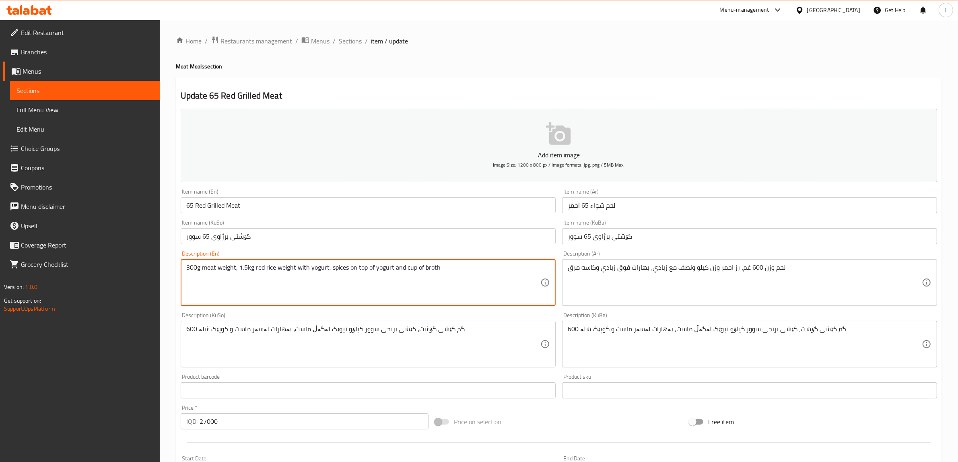
drag, startPoint x: 463, startPoint y: 273, endPoint x: 2, endPoint y: 264, distance: 460.3
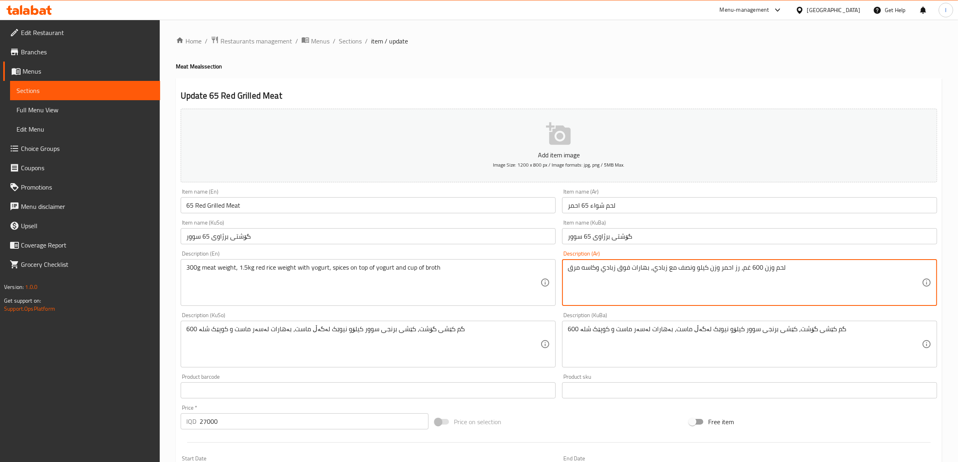
click at [752, 267] on textarea "لحم وزن 600 غم، رز احمر وزن كيلو ونصف مع زبادي، بهارات فوق زبادي وكاسه مرق" at bounding box center [745, 283] width 354 height 38
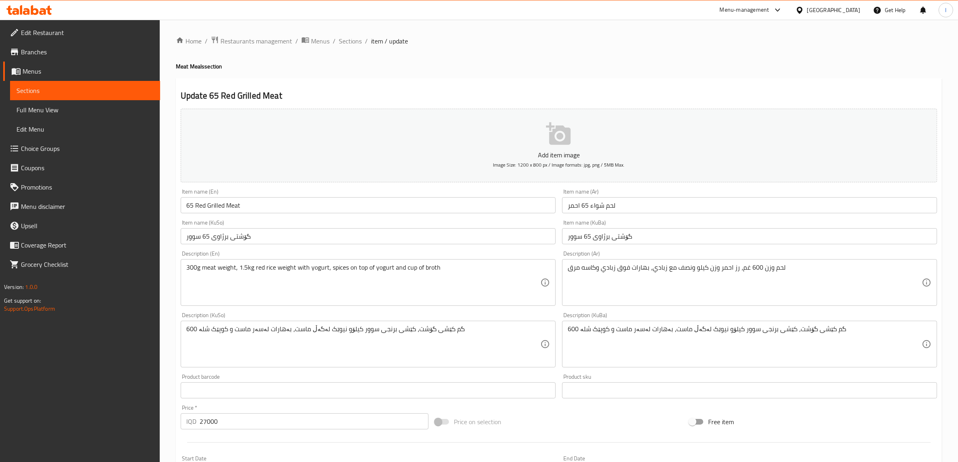
click at [185, 268] on div "300g meat weight, 1.5kg red rice weight with yogurt, spices on top of yogurt an…" at bounding box center [368, 282] width 375 height 47
click at [183, 270] on div "300g meat weight, 1.5kg red rice weight with yogurt, spices on top of yogurt an…" at bounding box center [368, 282] width 375 height 47
click at [182, 270] on div "300g meat weight, 1.5kg red rice weight with yogurt, spices on top of yogurt an…" at bounding box center [368, 282] width 375 height 47
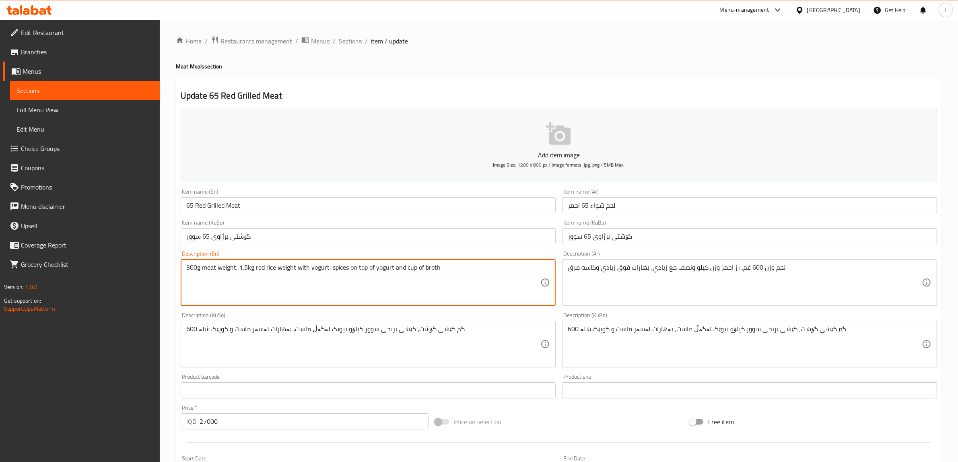
drag, startPoint x: 198, startPoint y: 266, endPoint x: 160, endPoint y: 266, distance: 37.8
click at [160, 266] on div "Edit Restaurant Branches Menus Sections Full Menu View Edit Menu Choice Groups …" at bounding box center [479, 340] width 958 height 641
paste textarea "600"
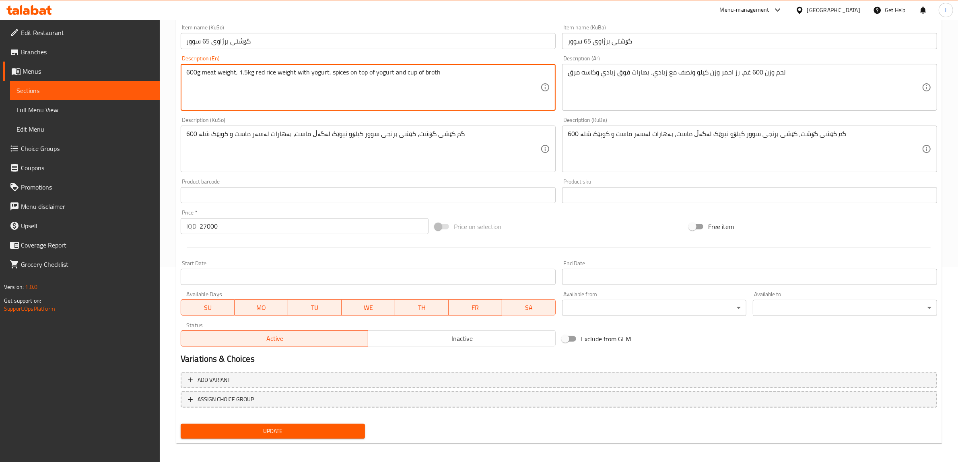
scroll to position [198, 0]
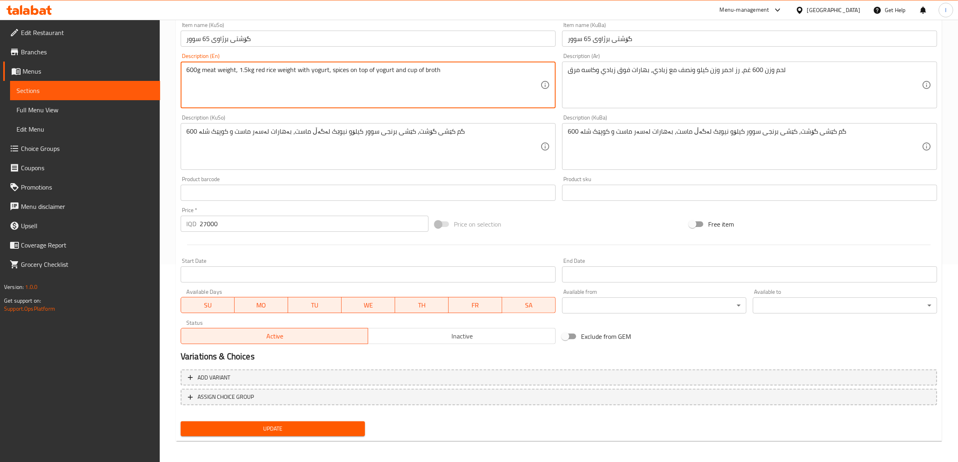
type textarea "600g meat weight, 1.5kg red rice weight with yogurt, spices on top of yogurt an…"
click at [257, 429] on span "Update" at bounding box center [272, 429] width 171 height 10
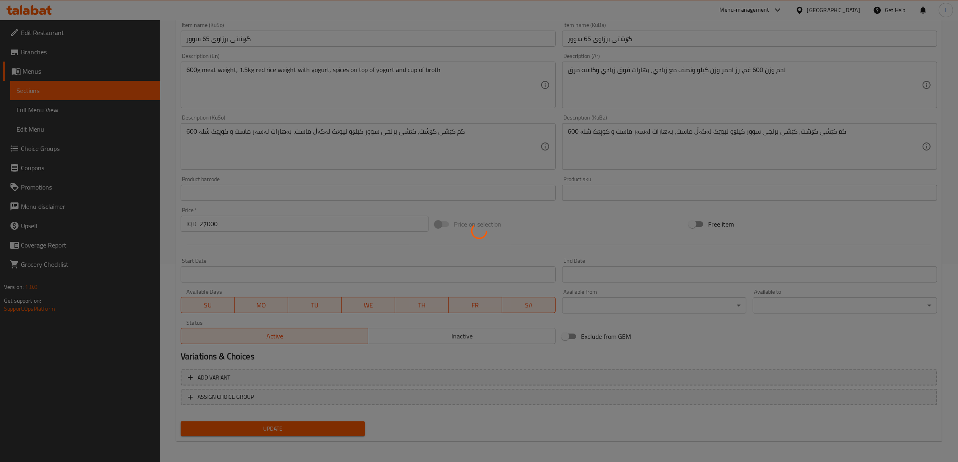
scroll to position [0, 0]
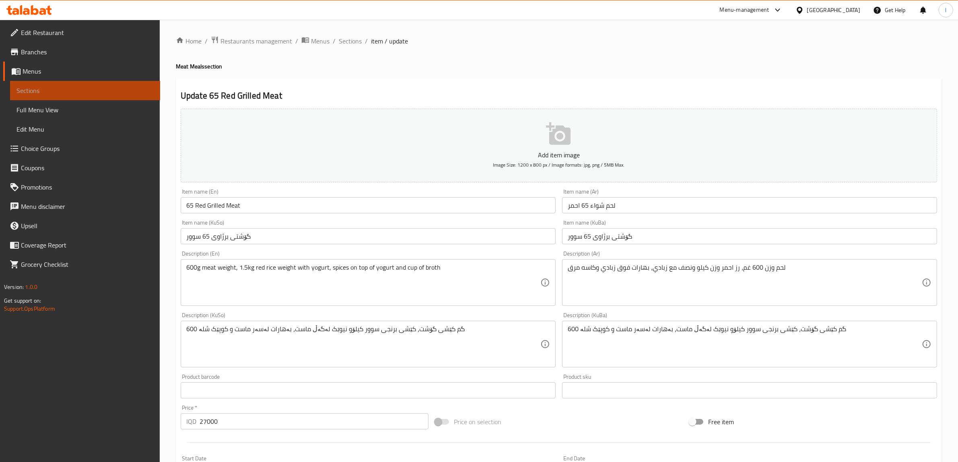
click at [61, 92] on span "Sections" at bounding box center [84, 91] width 137 height 10
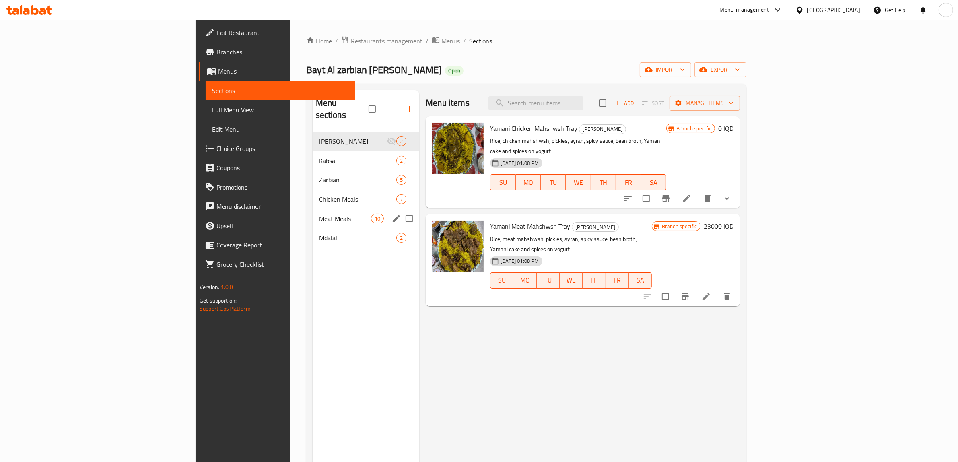
click at [319, 214] on span "Meat Meals" at bounding box center [345, 219] width 52 height 10
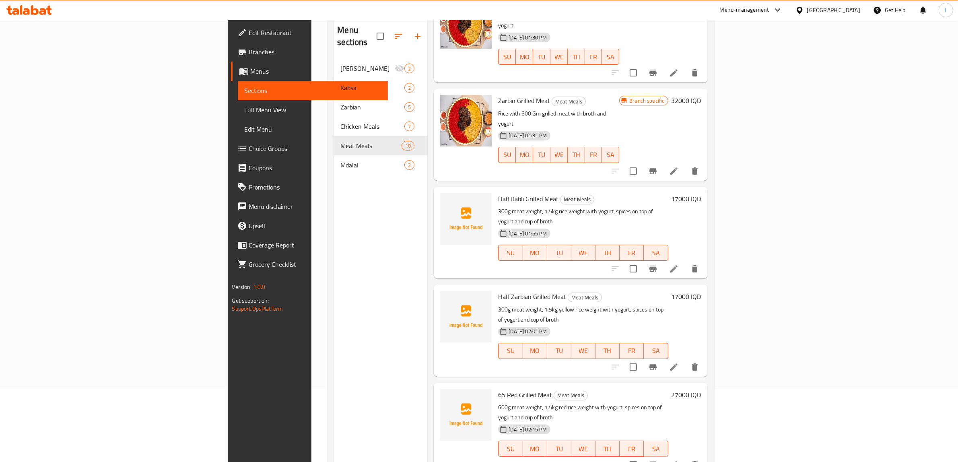
scroll to position [113, 0]
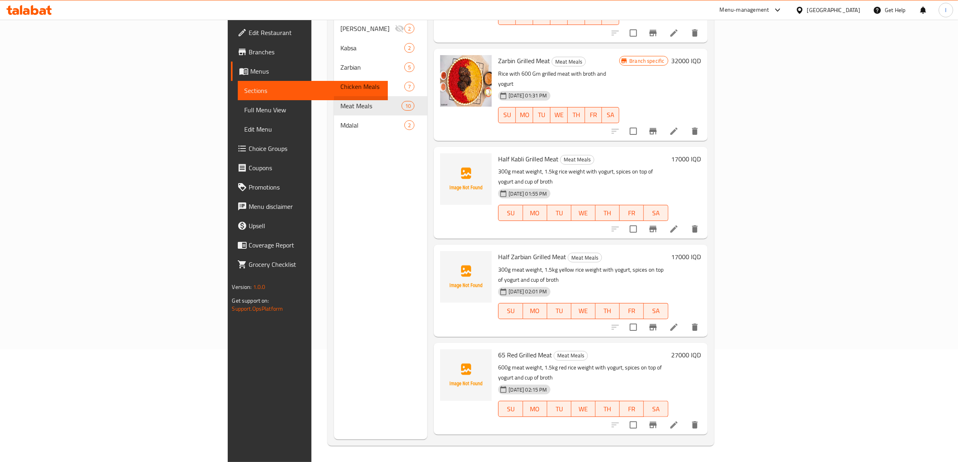
click at [41, 3] on div at bounding box center [29, 10] width 58 height 16
click at [41, 11] on icon at bounding box center [42, 11] width 7 height 7
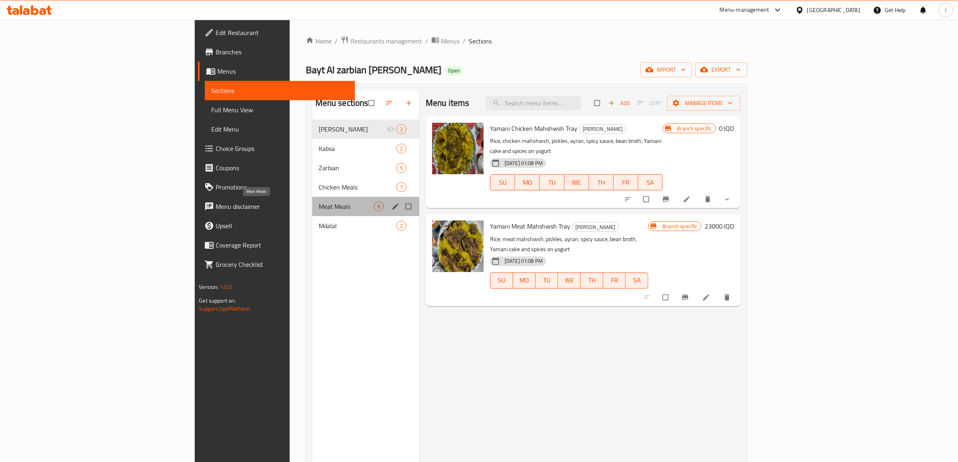
click at [319, 206] on span "Meat Meals" at bounding box center [346, 207] width 55 height 10
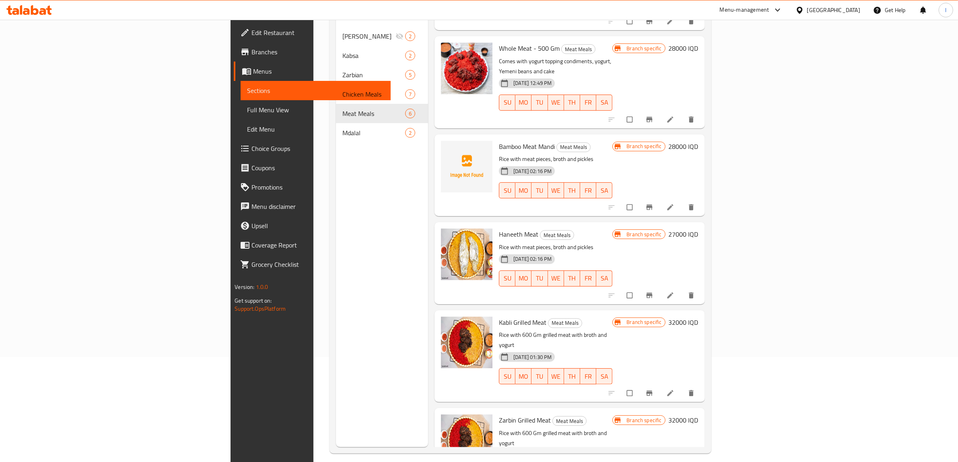
scroll to position [113, 0]
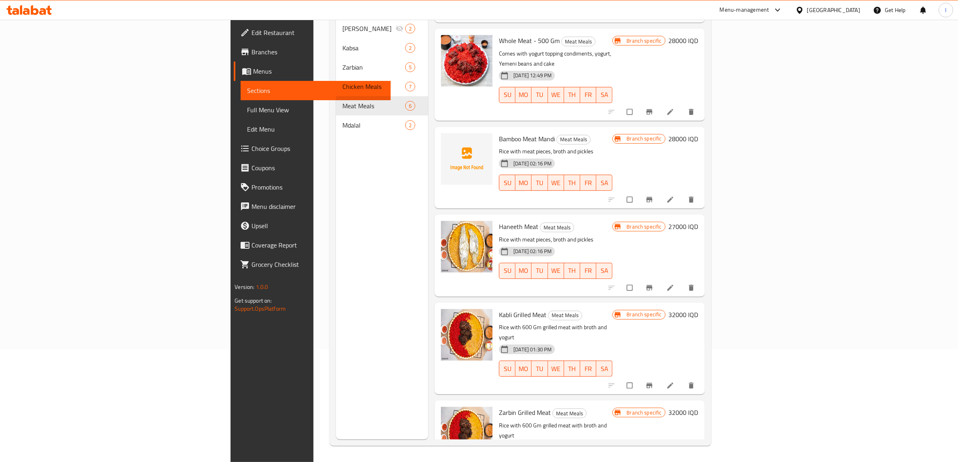
click at [682, 379] on li at bounding box center [671, 385] width 23 height 13
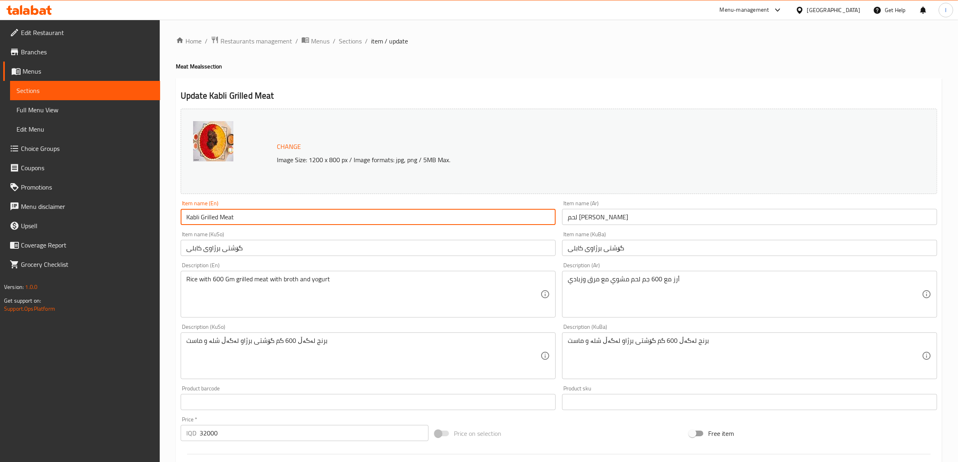
drag, startPoint x: 266, startPoint y: 216, endPoint x: 186, endPoint y: 218, distance: 79.7
click at [186, 218] on input "Kabli Grilled Meat" at bounding box center [368, 217] width 375 height 16
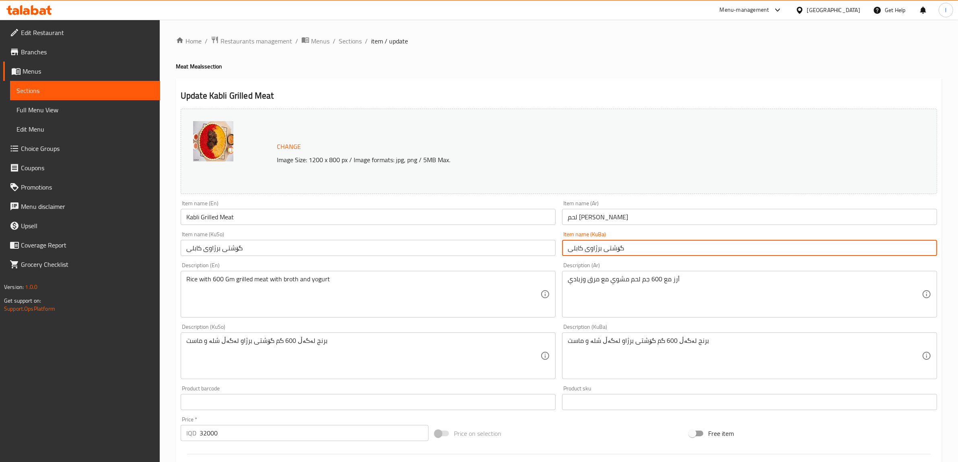
drag, startPoint x: 645, startPoint y: 253, endPoint x: 550, endPoint y: 250, distance: 94.6
click at [550, 250] on div "Change Image Size: 1200 x 800 px / Image formats: jpg, png / 5MB Max. Item name…" at bounding box center [558, 330] width 763 height 451
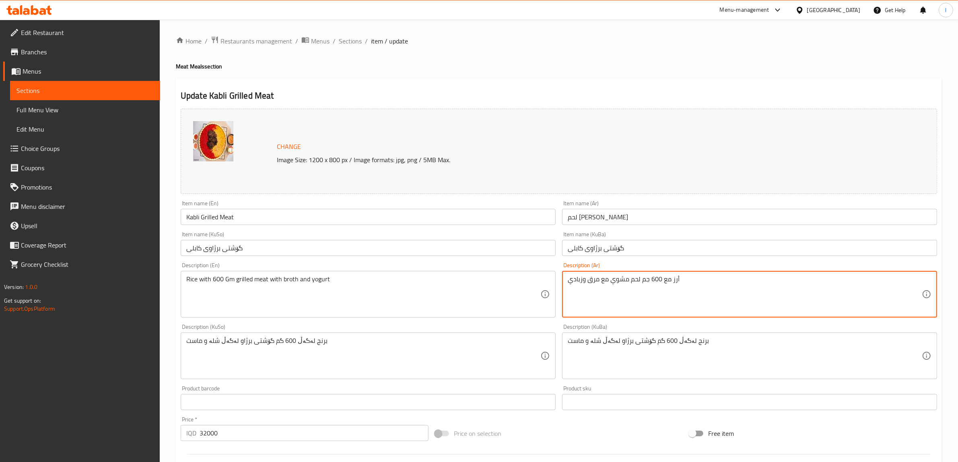
drag, startPoint x: 735, startPoint y: 285, endPoint x: 495, endPoint y: 275, distance: 240.4
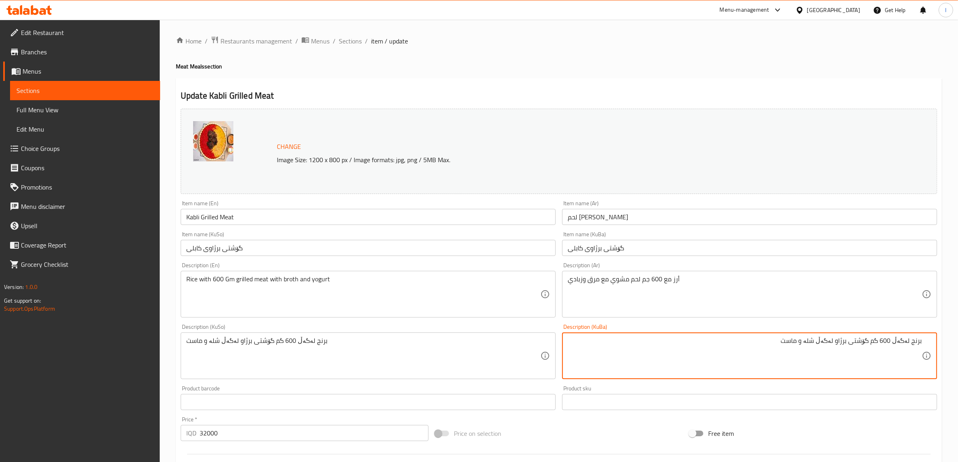
drag, startPoint x: 852, startPoint y: 343, endPoint x: 894, endPoint y: 343, distance: 42.2
click at [894, 343] on textarea "برنج لەگەڵ 600 گم گۆشتی برژاو لەگەڵ شلە و ماست" at bounding box center [745, 356] width 354 height 38
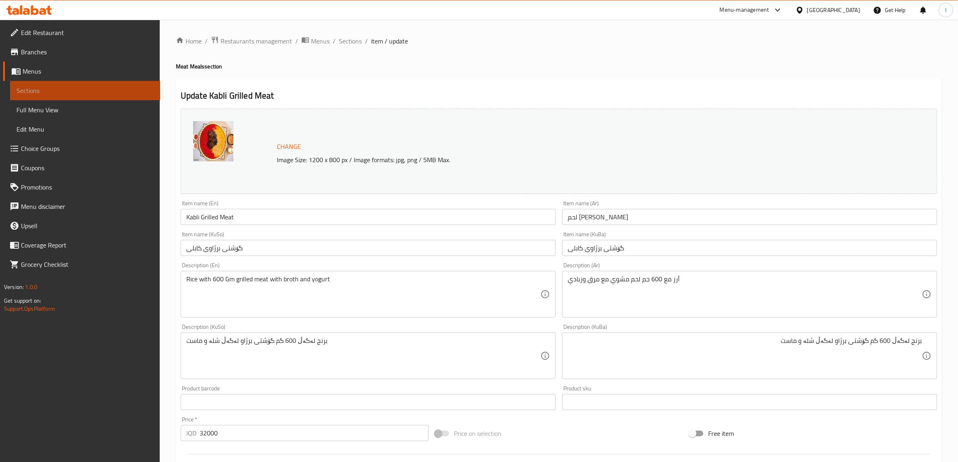
click at [103, 82] on link "Sections" at bounding box center [85, 90] width 150 height 19
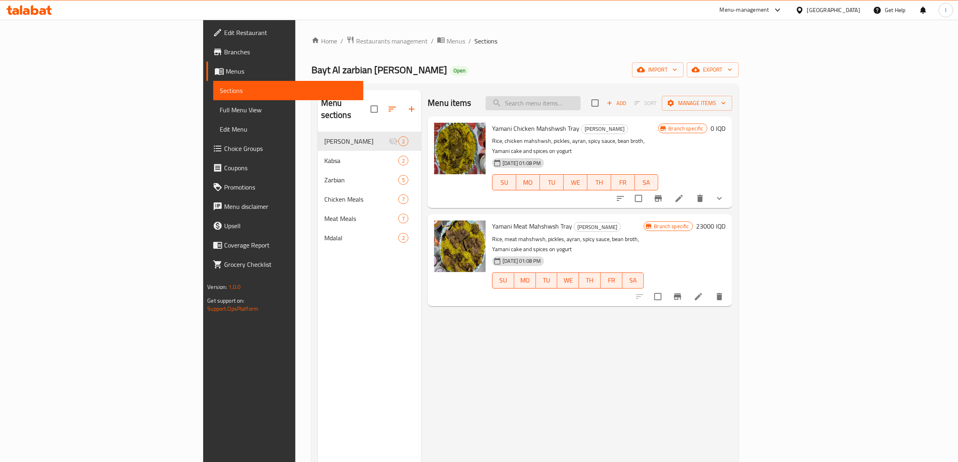
click at [581, 104] on input "search" at bounding box center [533, 103] width 95 height 14
paste input "لحم [PERSON_NAME]"
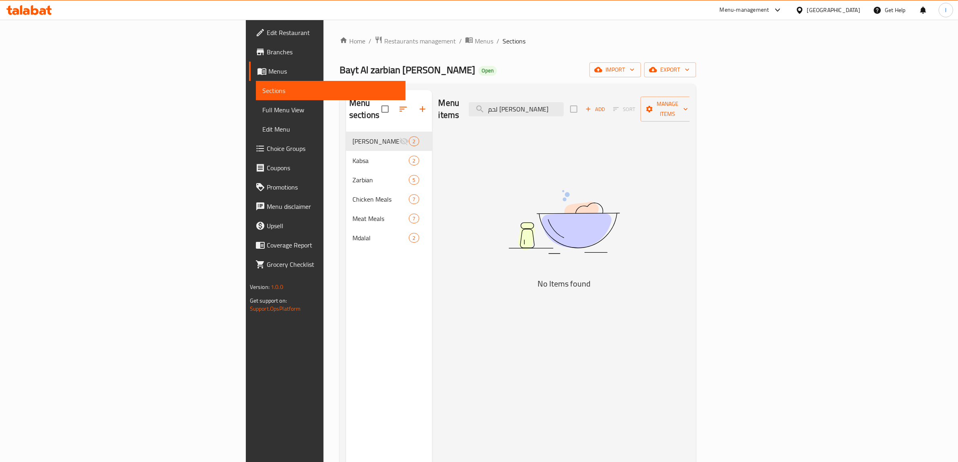
drag, startPoint x: 596, startPoint y: 104, endPoint x: 667, endPoint y: 106, distance: 70.8
click at [667, 106] on div "Menu items لحم شواء زربيان Add Sort Manage items" at bounding box center [564, 109] width 251 height 38
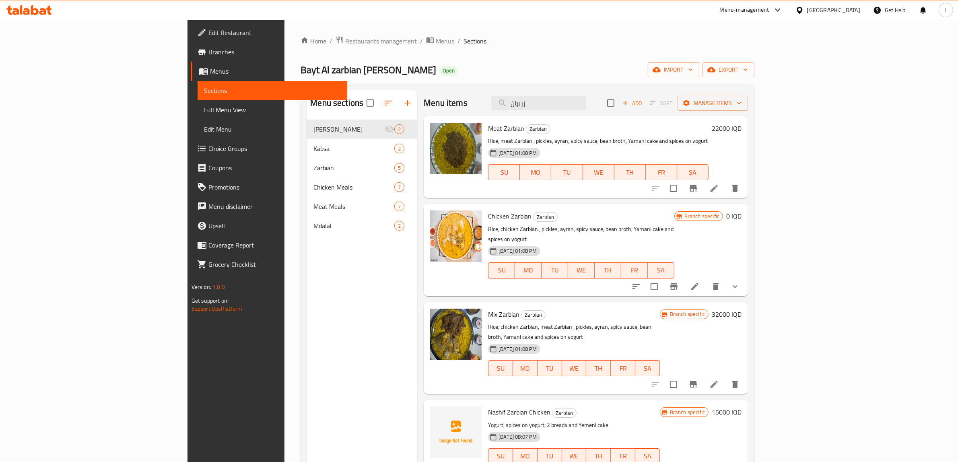
type input "زربيان"
click at [719, 186] on icon at bounding box center [714, 188] width 10 height 10
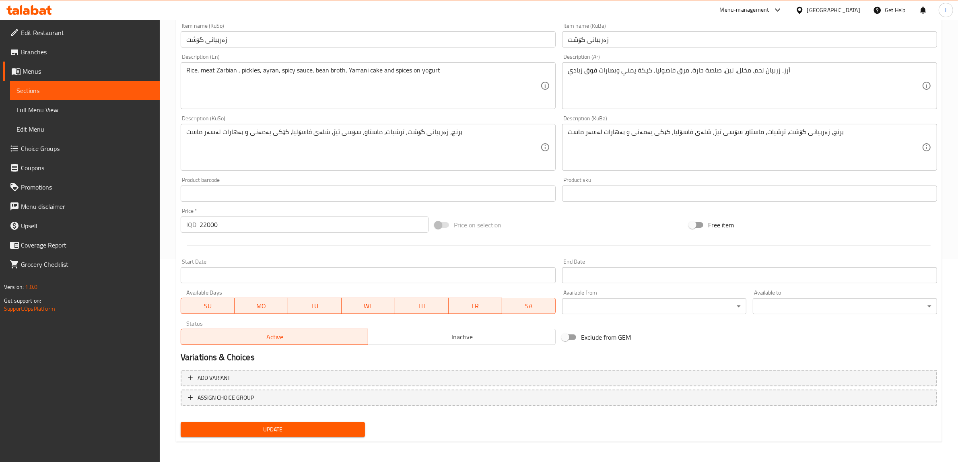
scroll to position [204, 0]
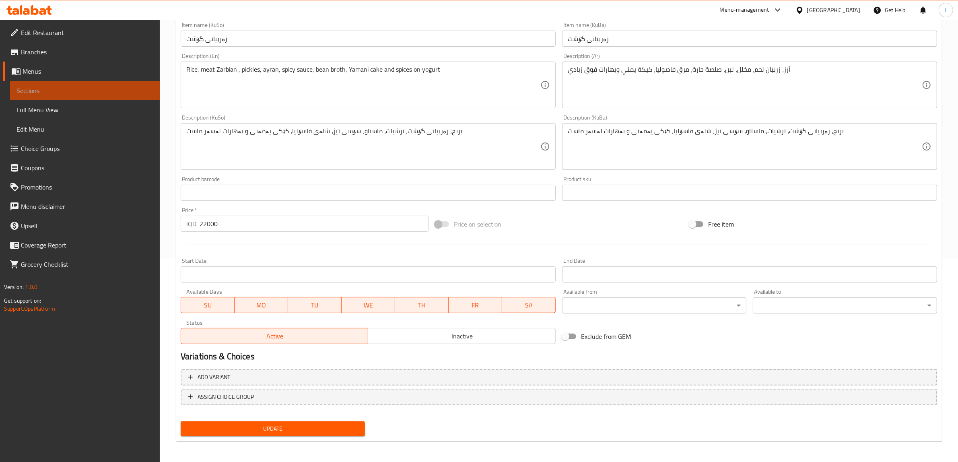
click at [61, 86] on span "Sections" at bounding box center [84, 91] width 137 height 10
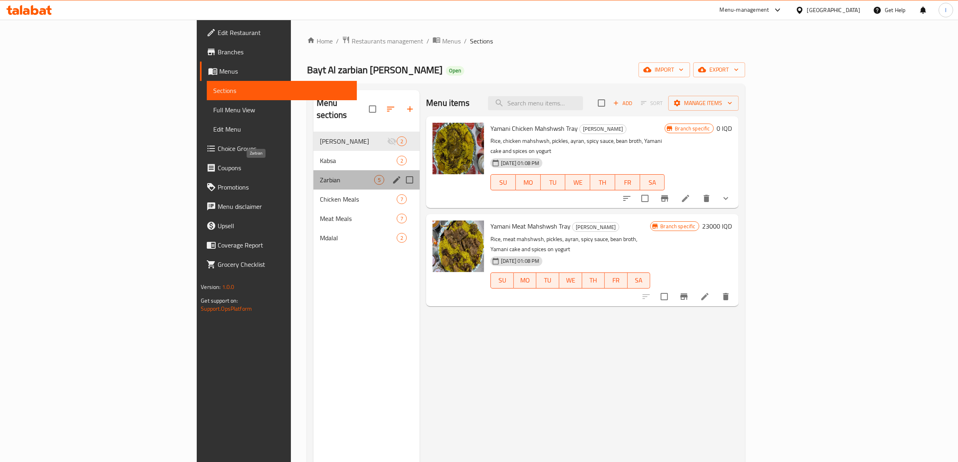
click at [320, 175] on span "Zarbian" at bounding box center [347, 180] width 54 height 10
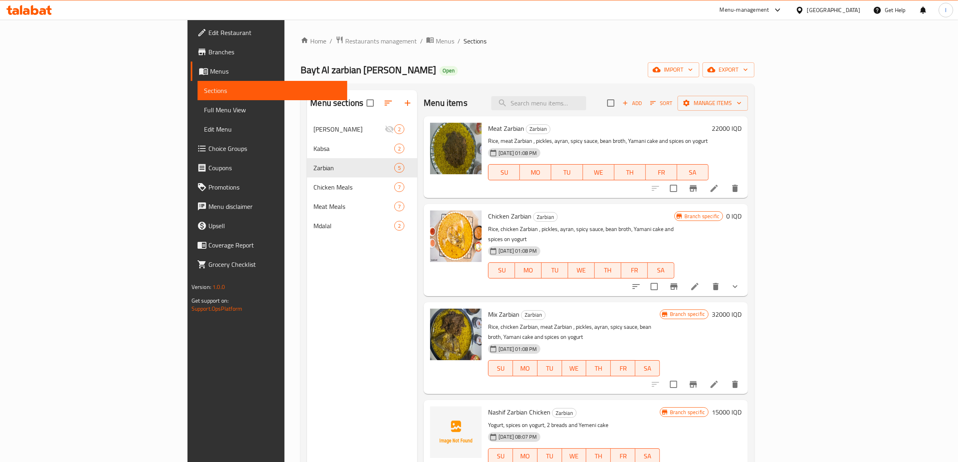
click at [745, 280] on button "show more" at bounding box center [734, 286] width 19 height 19
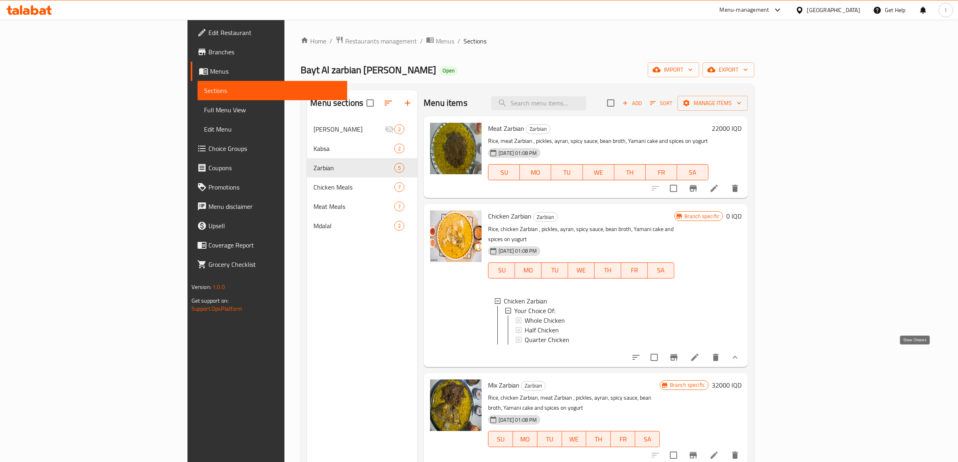
click at [740, 354] on icon "show more" at bounding box center [735, 357] width 10 height 10
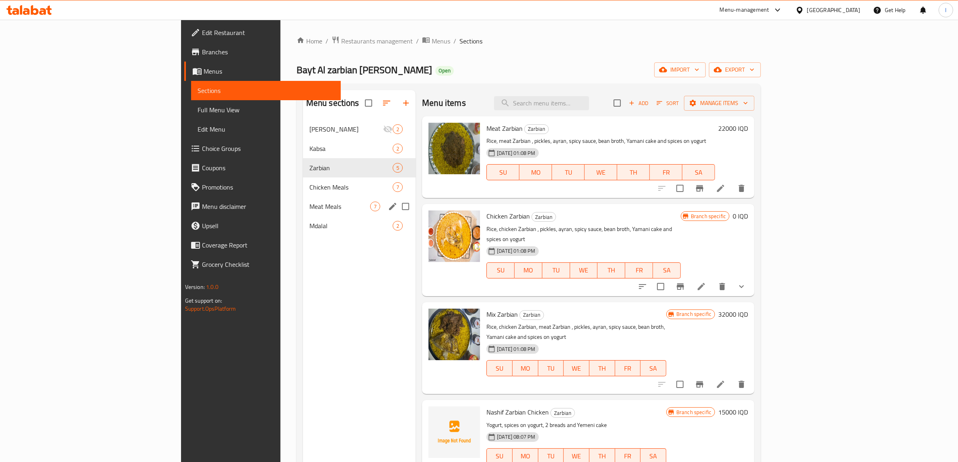
click at [303, 200] on div "Meat Meals 7" at bounding box center [359, 206] width 113 height 19
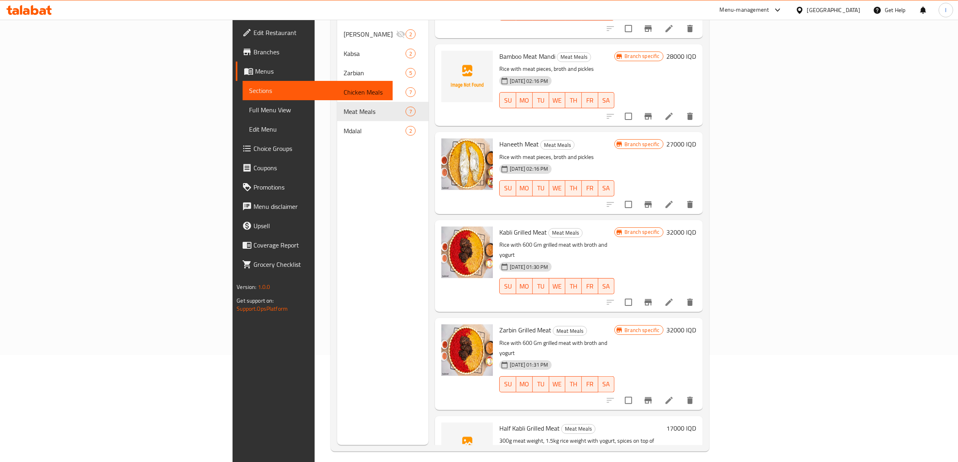
scroll to position [113, 0]
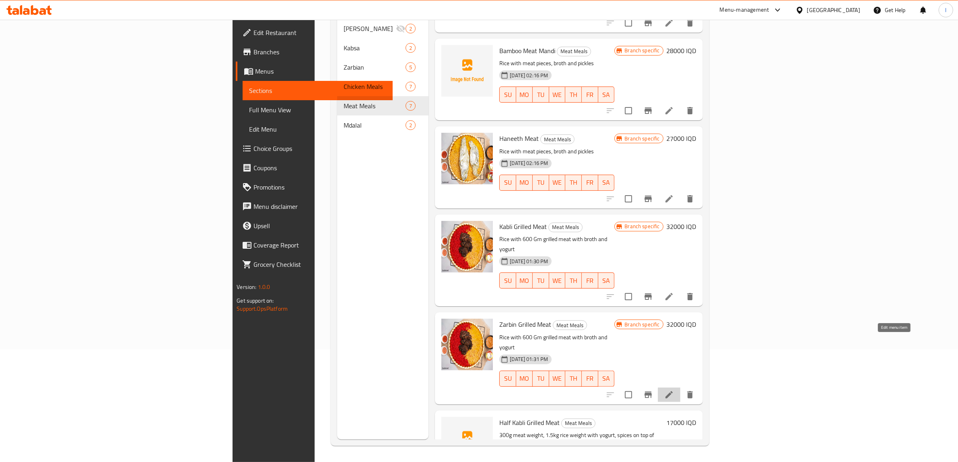
click at [674, 390] on icon at bounding box center [669, 395] width 10 height 10
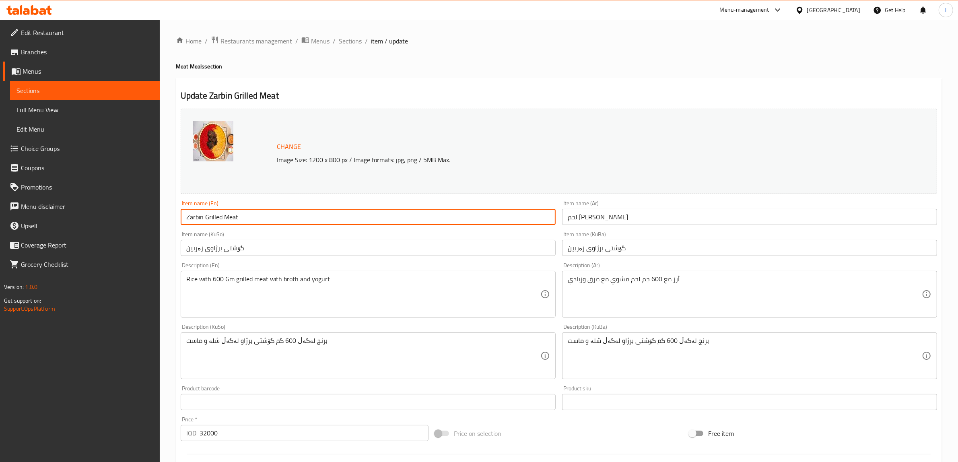
drag, startPoint x: 270, startPoint y: 220, endPoint x: 149, endPoint y: 218, distance: 120.7
click at [149, 218] on div "Edit Restaurant Branches Menus Sections Full Menu View Edit Menu Choice Groups …" at bounding box center [479, 346] width 958 height 653
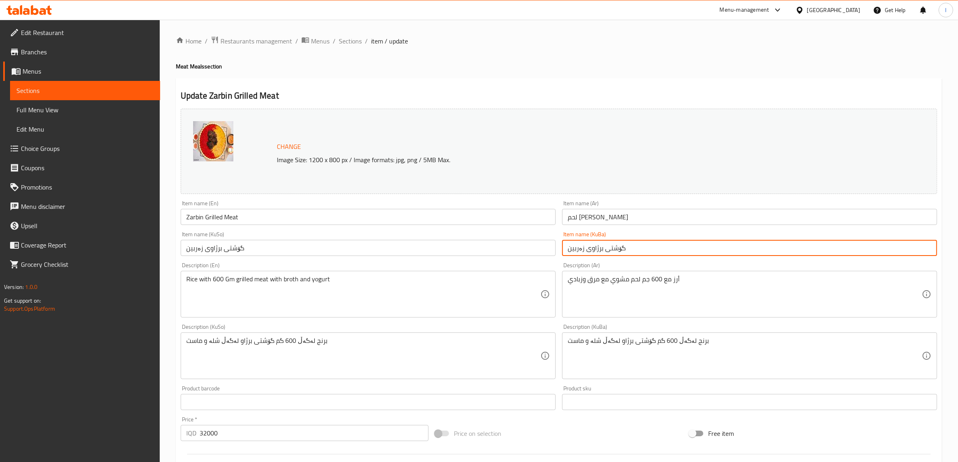
drag, startPoint x: 632, startPoint y: 249, endPoint x: 453, endPoint y: 249, distance: 178.6
click at [453, 249] on div "Change Image Size: 1200 x 800 px / Image formats: jpg, png / 5MB Max. Item name…" at bounding box center [558, 330] width 763 height 451
click at [58, 89] on span "Sections" at bounding box center [84, 91] width 137 height 10
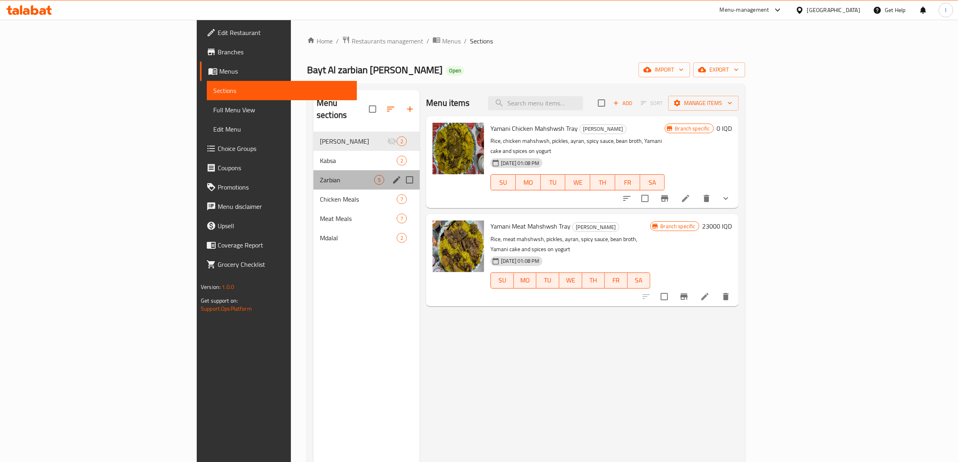
click at [313, 170] on div "Zarbian 5" at bounding box center [366, 179] width 106 height 19
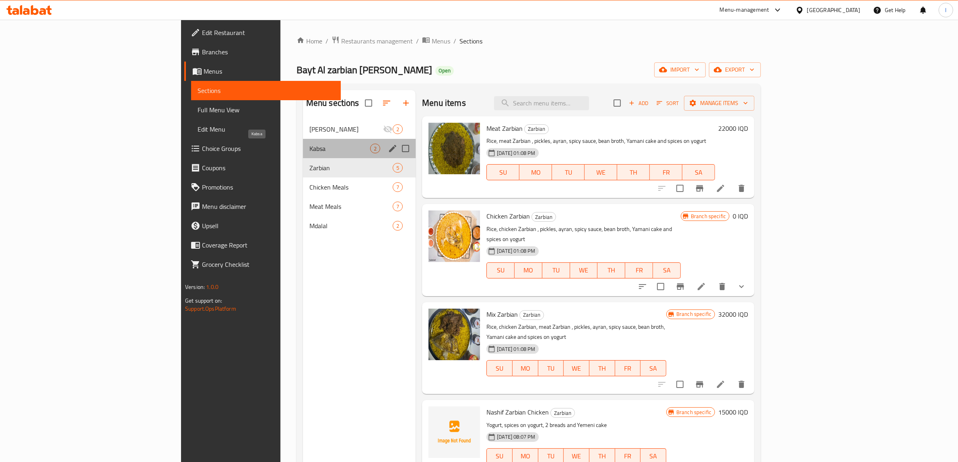
click at [309, 144] on span "Kabsa" at bounding box center [339, 149] width 61 height 10
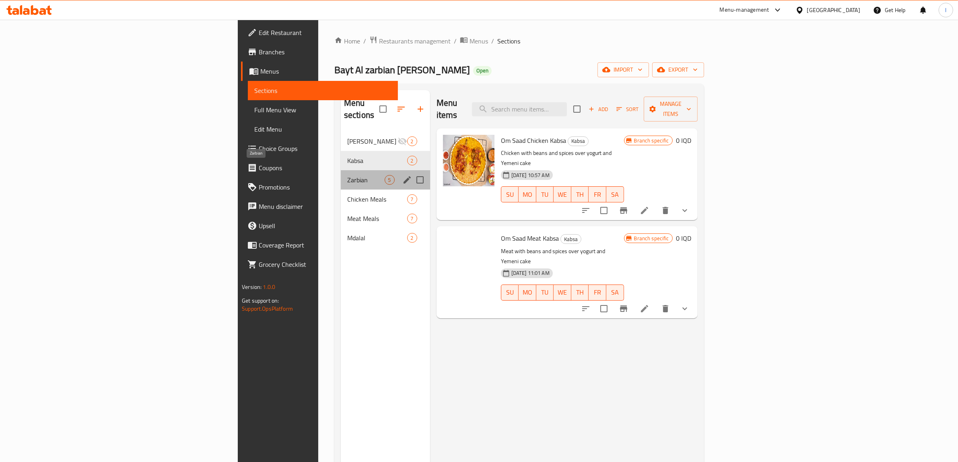
click at [347, 175] on span "Zarbian" at bounding box center [365, 180] width 37 height 10
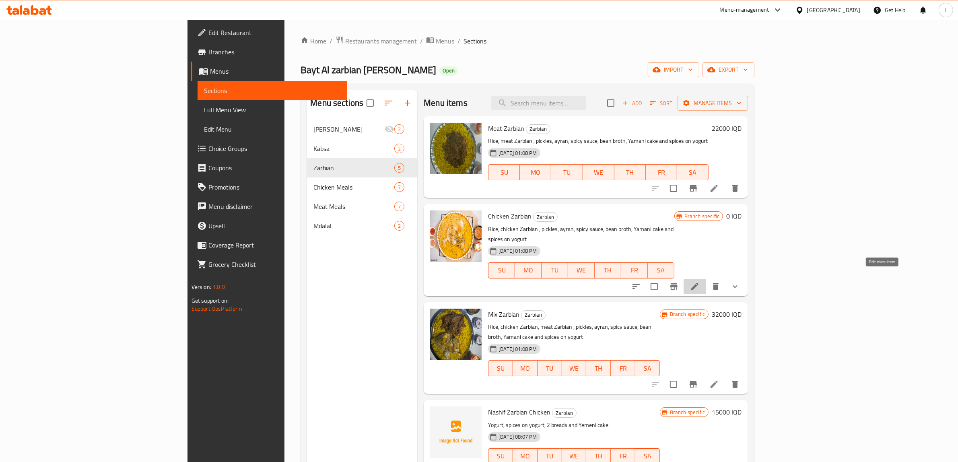
click at [700, 282] on icon at bounding box center [695, 287] width 10 height 10
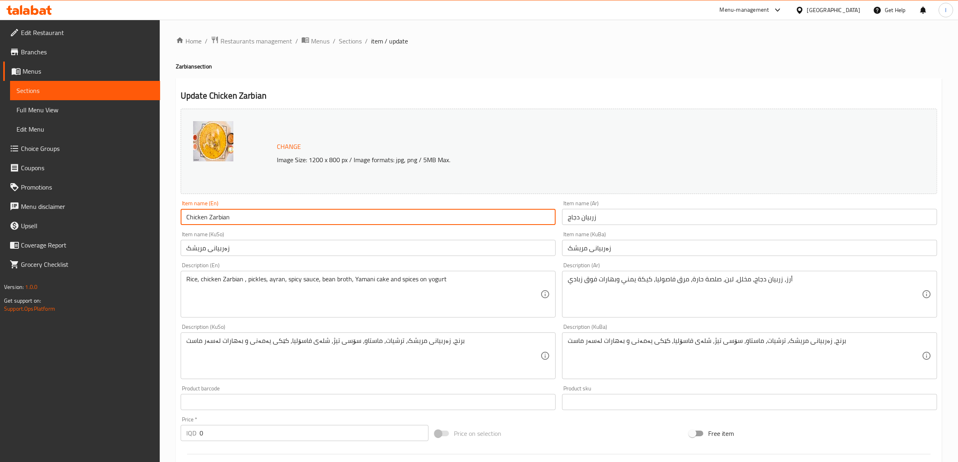
click at [216, 219] on input "Chicken Zarbian" at bounding box center [368, 217] width 375 height 16
click at [600, 249] on input "زەربیانی مریشک" at bounding box center [749, 248] width 375 height 16
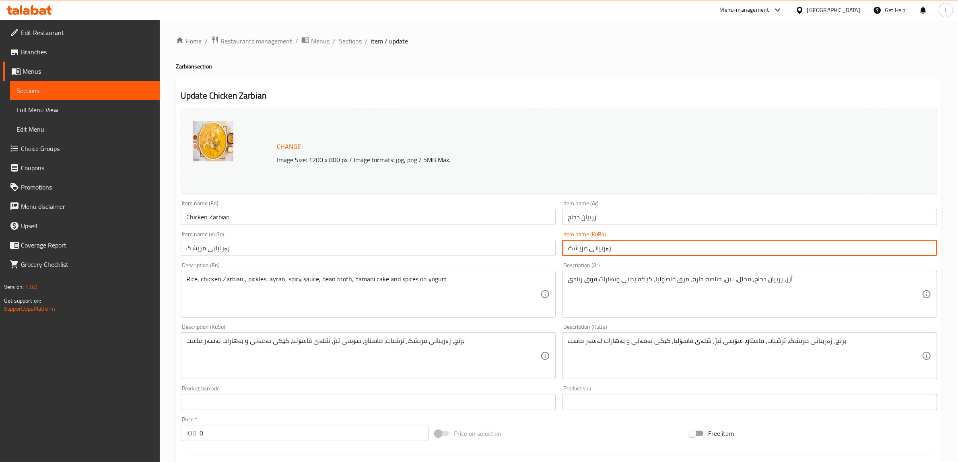
click at [600, 249] on input "زەربیانی مریشک" at bounding box center [749, 248] width 375 height 16
click at [91, 89] on span "Sections" at bounding box center [84, 91] width 137 height 10
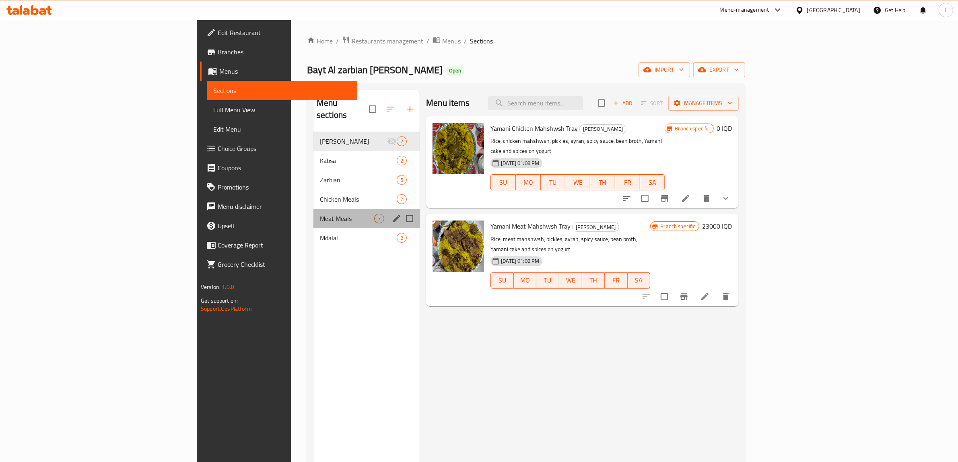
click at [313, 209] on div "Meat Meals 7" at bounding box center [366, 218] width 106 height 19
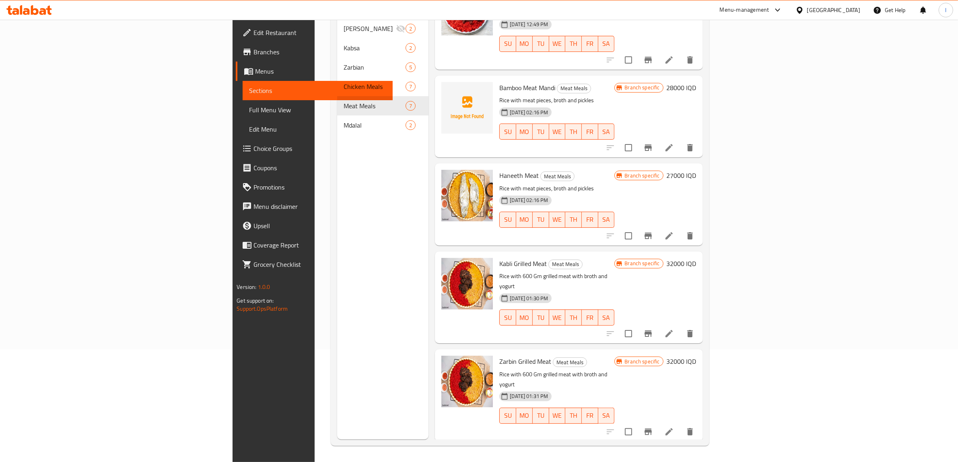
scroll to position [173, 0]
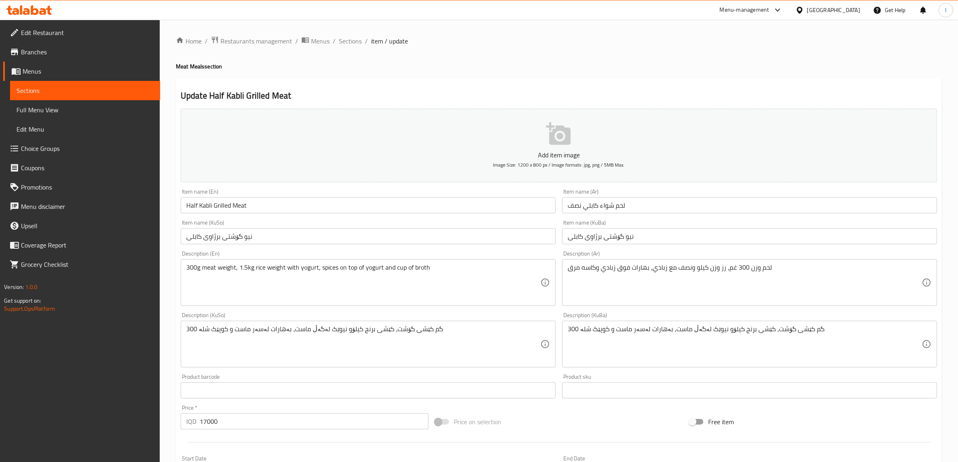
click at [588, 263] on div "لحم وزن 300 غم، رز وزن كيلو ونصف مع زبادي، بهارات فوق زبادي وكاسه مرق Descripti…" at bounding box center [749, 282] width 375 height 47
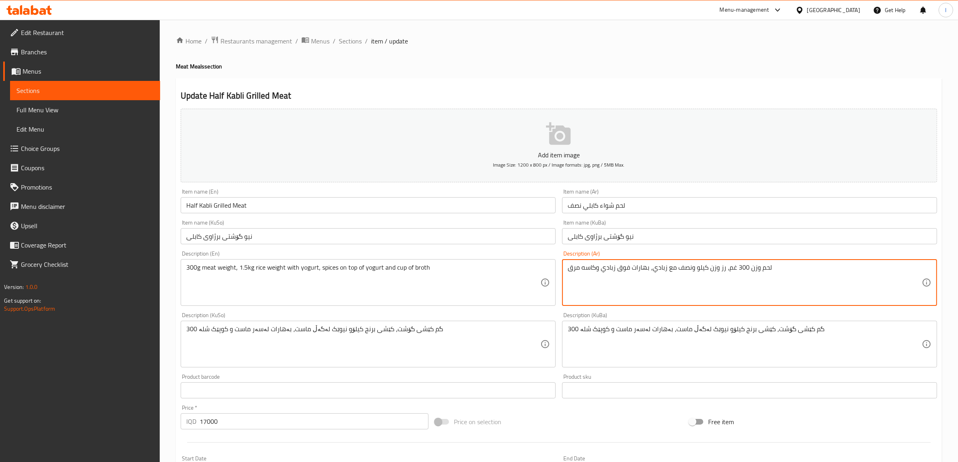
click at [587, 270] on textarea "لحم وزن 300 غم، رز وزن كيلو ونصف مع زبادي، بهارات فوق زبادي وكاسه مرق" at bounding box center [745, 283] width 354 height 38
click at [586, 270] on textarea "لحم وزن 300 غم، رز وزن كيلو ونصف مع زبادي، بهارات فوق زبادي وكاسه مرق" at bounding box center [745, 283] width 354 height 38
click at [585, 270] on textarea "لحم وزن 300 غم، رز وزن كيلو ونصف مع زبادي، بهارات فوق زبادي وكاسه مرق" at bounding box center [745, 283] width 354 height 38
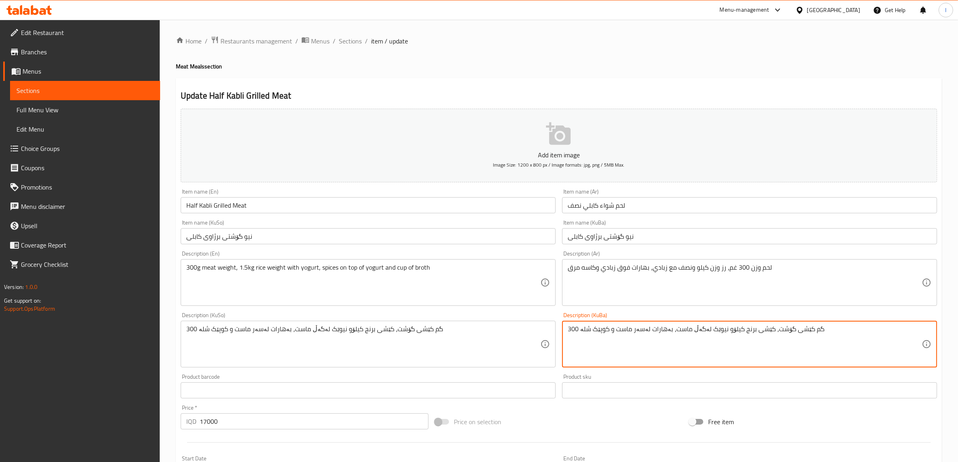
drag, startPoint x: 838, startPoint y: 334, endPoint x: 528, endPoint y: 333, distance: 310.2
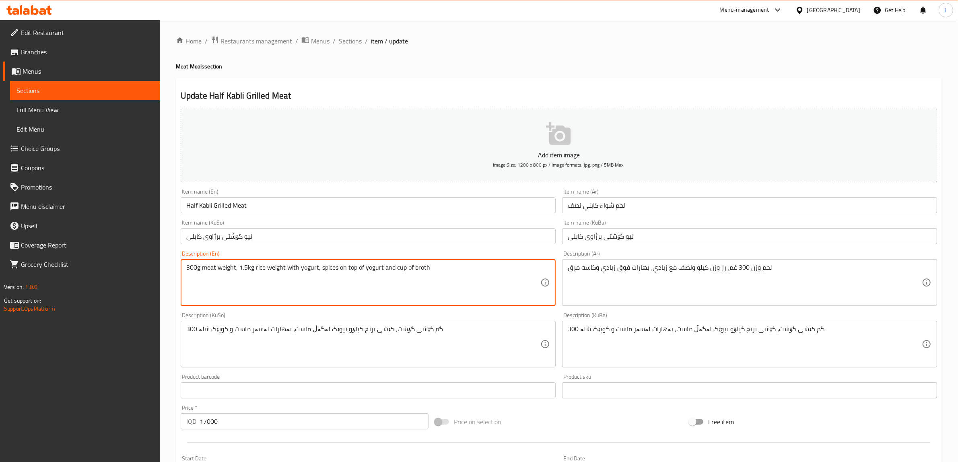
drag, startPoint x: 482, startPoint y: 280, endPoint x: 65, endPoint y: 258, distance: 417.8
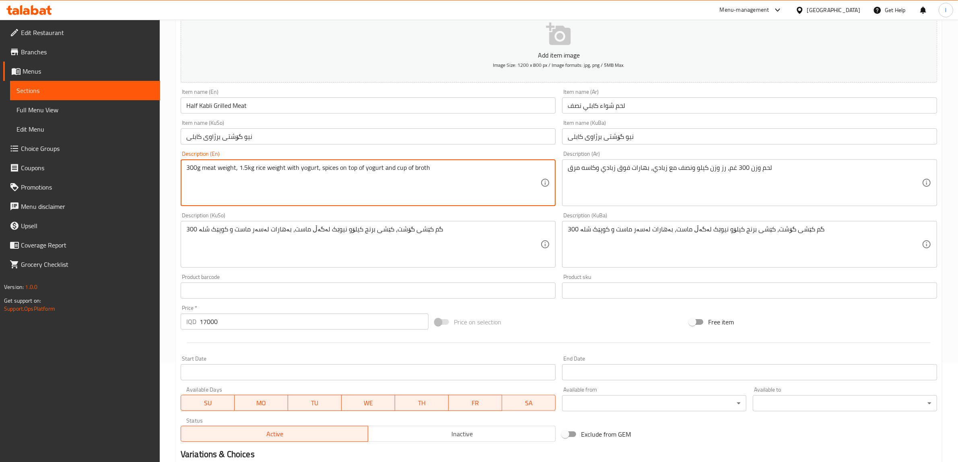
scroll to position [101, 0]
drag, startPoint x: 237, startPoint y: 321, endPoint x: 137, endPoint y: 317, distance: 99.5
click at [137, 317] on div "Edit Restaurant Branches Menus Sections Full Menu View Edit Menu Choice Groups …" at bounding box center [479, 239] width 958 height 641
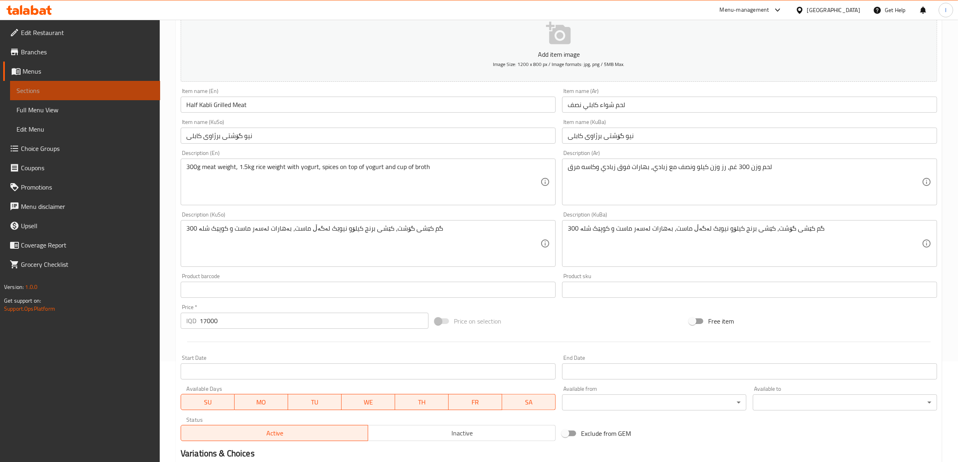
click at [79, 86] on span "Sections" at bounding box center [84, 91] width 137 height 10
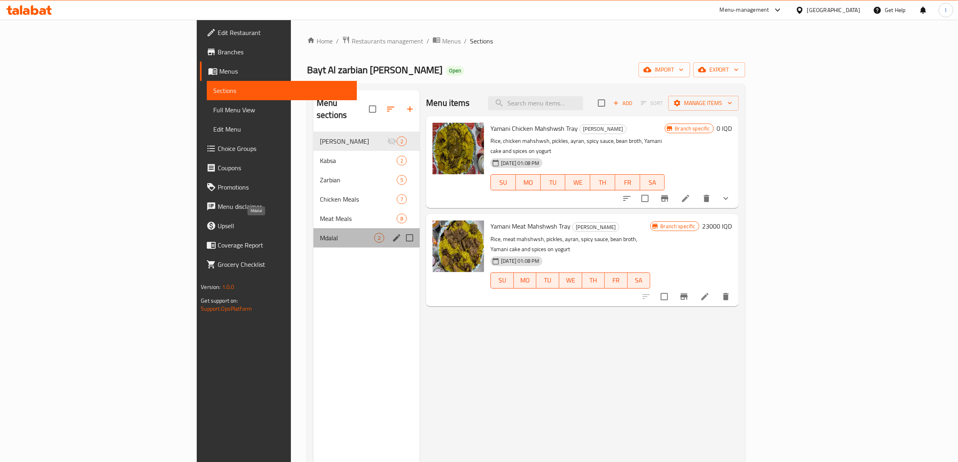
click at [320, 233] on span "Mdalal" at bounding box center [347, 238] width 54 height 10
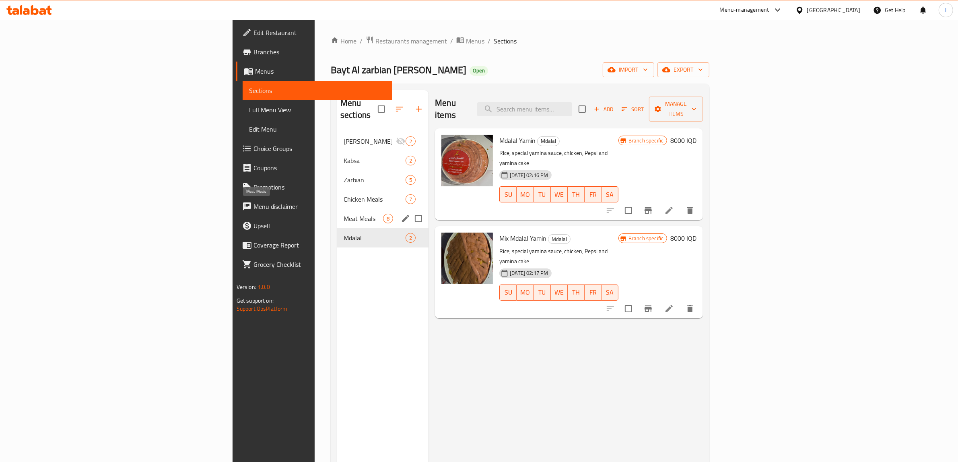
click at [337, 212] on div "Meat Meals 8" at bounding box center [382, 218] width 91 height 19
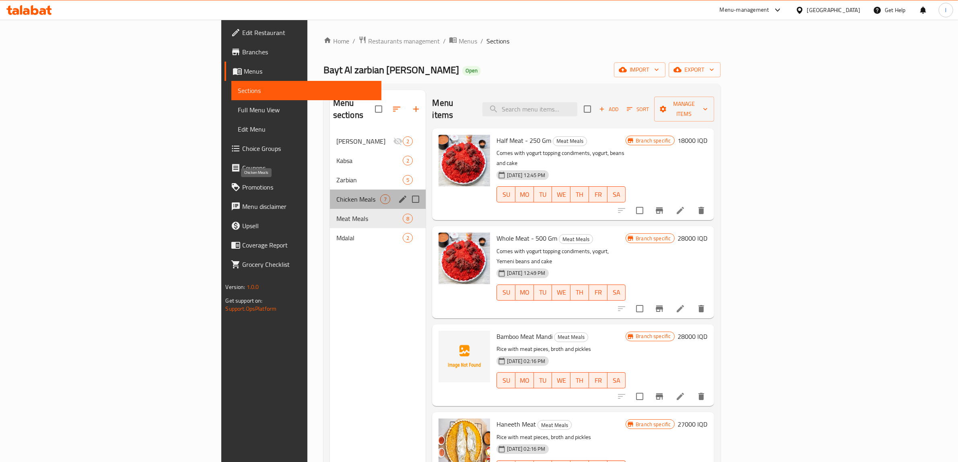
click at [336, 194] on span "Chicken Meals" at bounding box center [358, 199] width 44 height 10
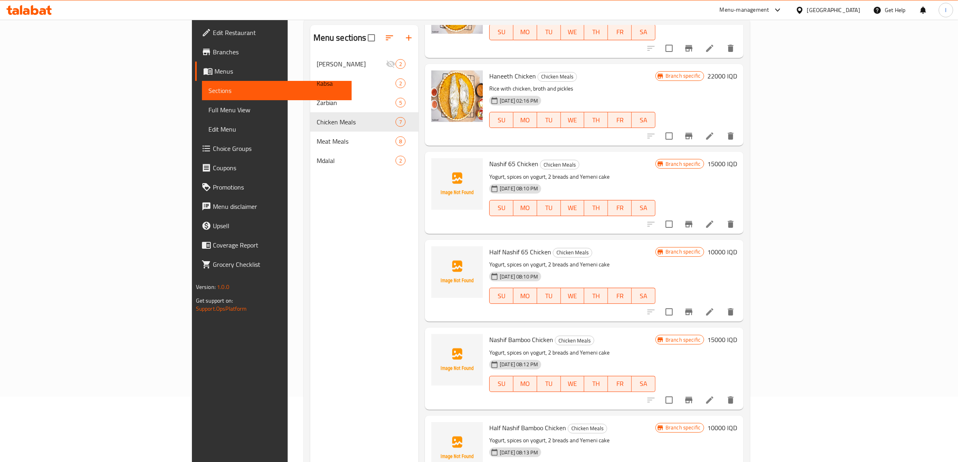
scroll to position [12, 0]
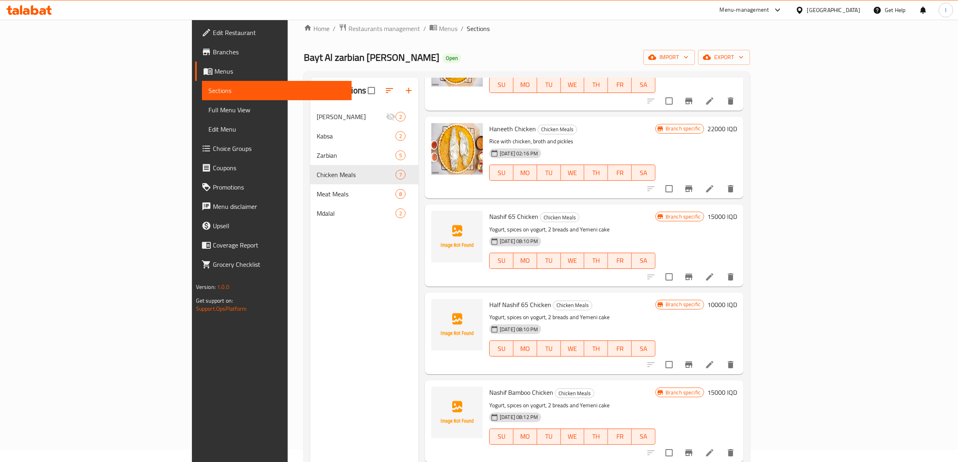
click at [214, 73] on span "Menus" at bounding box center [279, 71] width 131 height 10
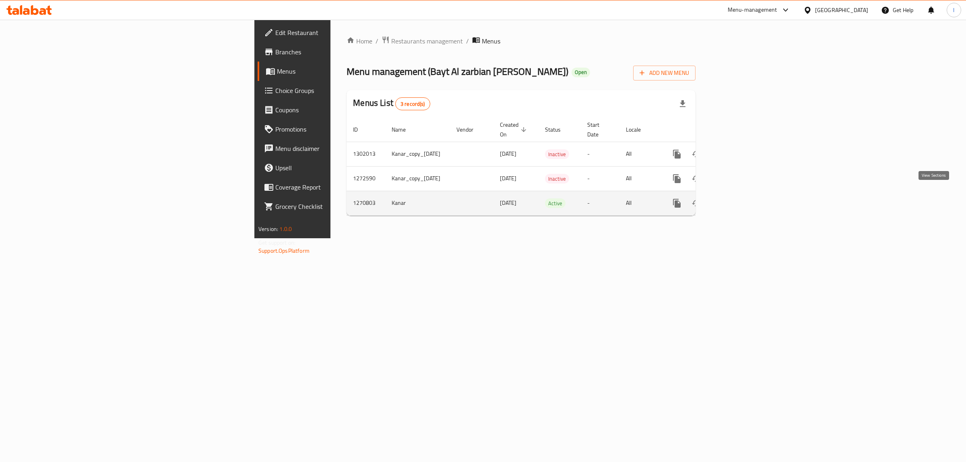
click at [738, 200] on icon "enhanced table" at bounding box center [734, 203] width 7 height 7
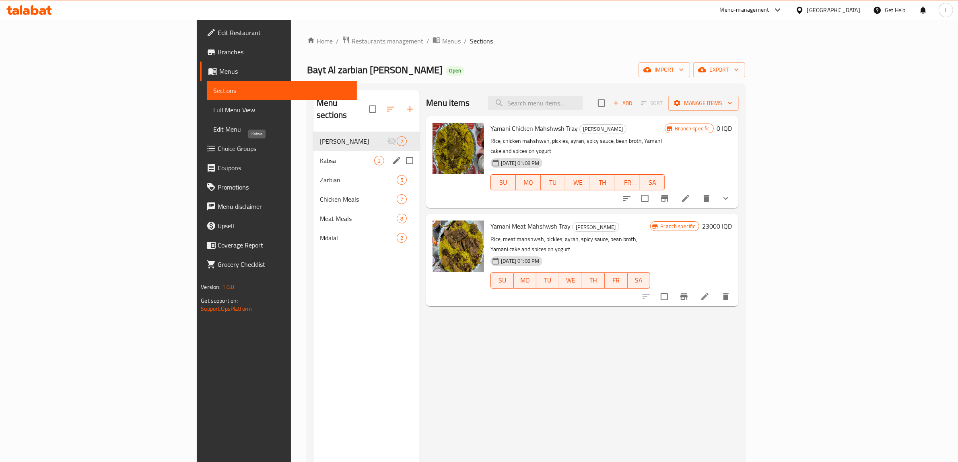
click at [320, 156] on span "Kabsa" at bounding box center [347, 161] width 54 height 10
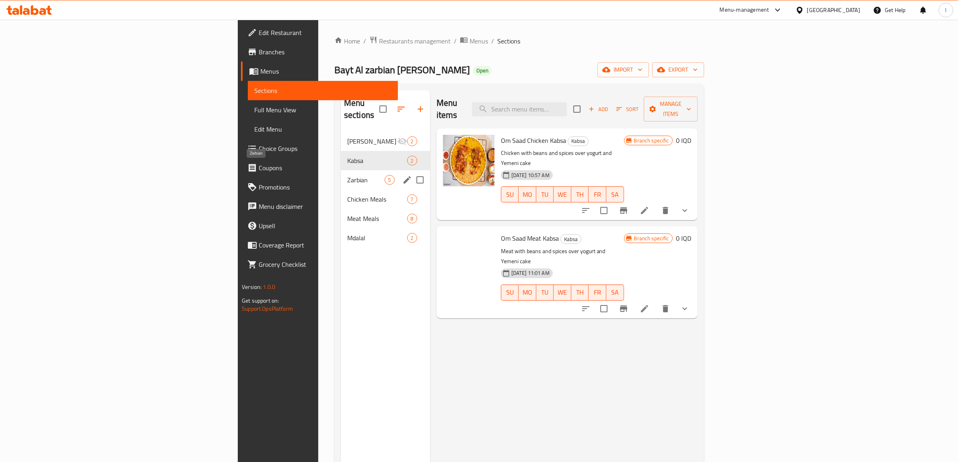
click at [347, 175] on span "Zarbian" at bounding box center [365, 180] width 37 height 10
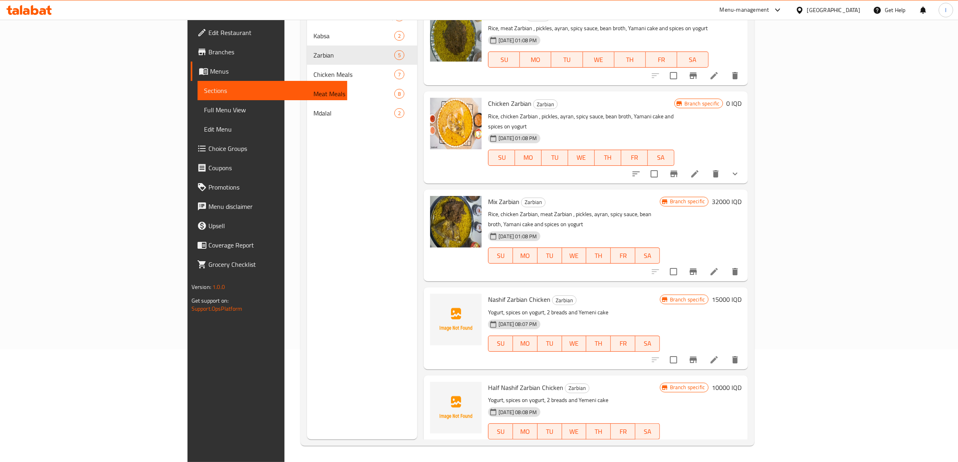
scroll to position [113, 0]
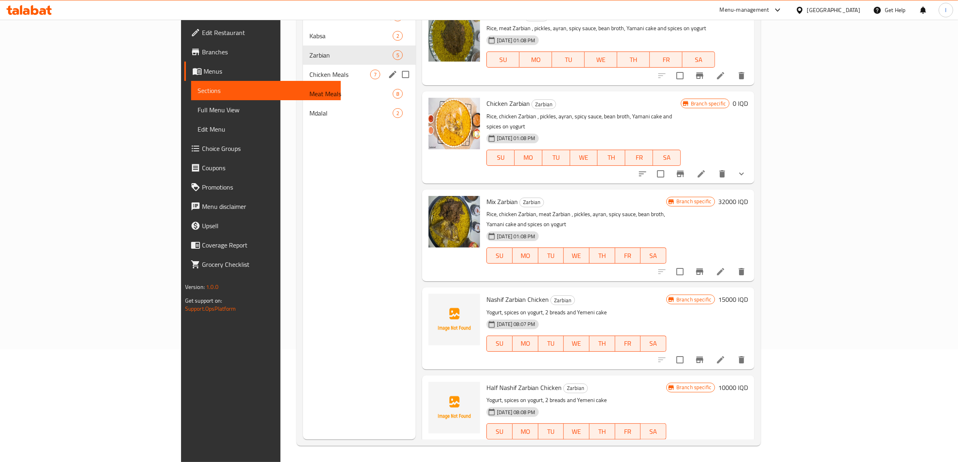
click at [303, 79] on div "Chicken Meals 7" at bounding box center [359, 74] width 113 height 19
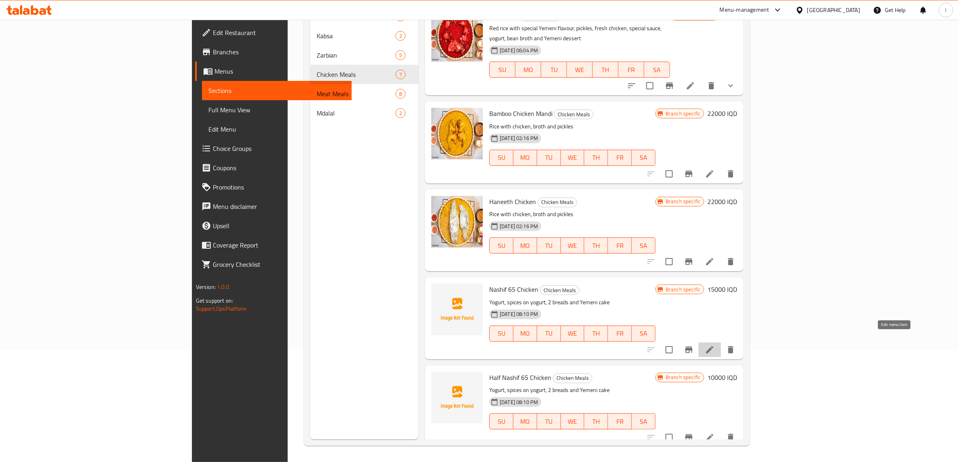
click at [714, 345] on icon at bounding box center [710, 350] width 10 height 10
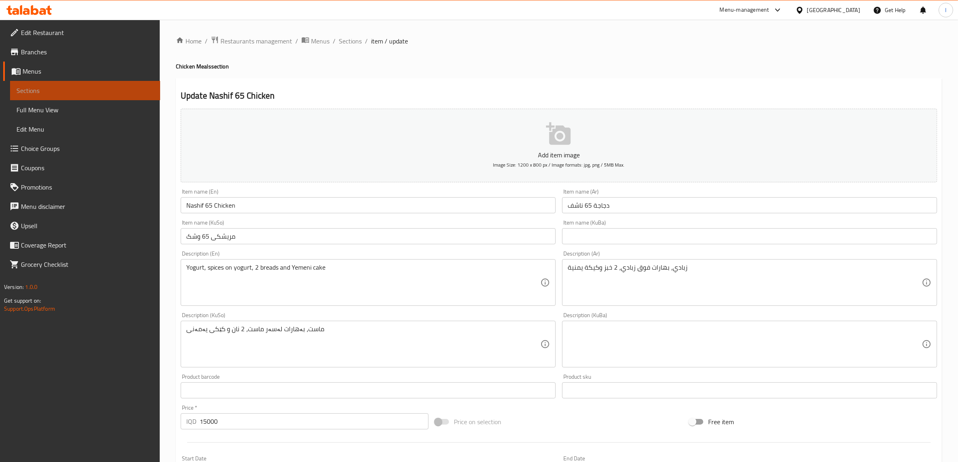
click at [47, 87] on span "Sections" at bounding box center [84, 91] width 137 height 10
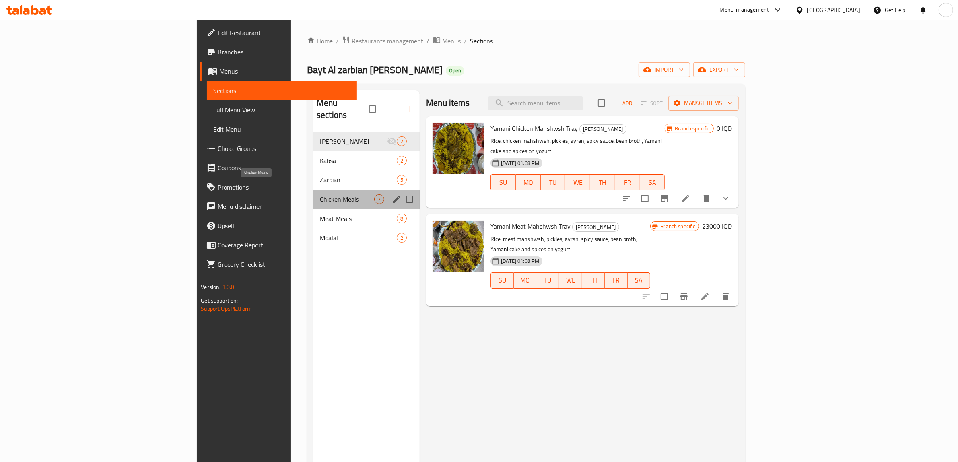
click at [320, 194] on span "Chicken Meals" at bounding box center [347, 199] width 54 height 10
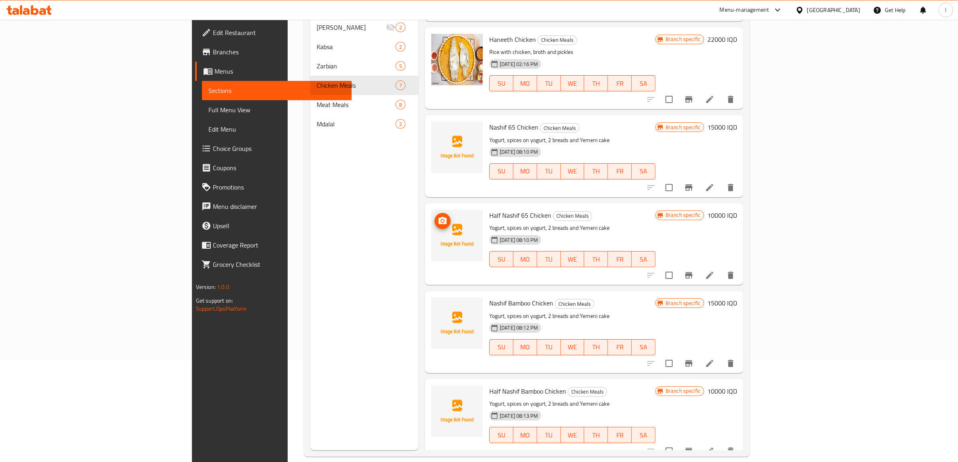
scroll to position [113, 0]
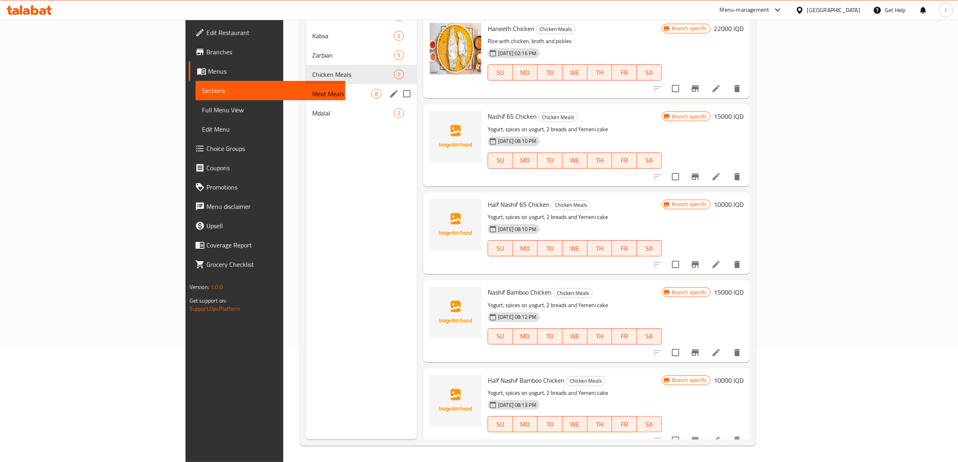
click at [312, 91] on span "Meat Meals" at bounding box center [341, 94] width 59 height 10
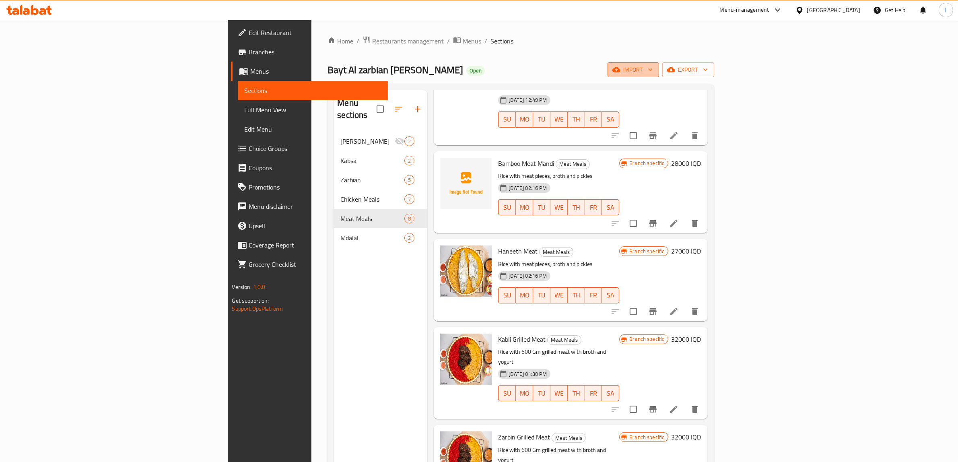
click at [653, 74] on span "import" at bounding box center [633, 70] width 39 height 10
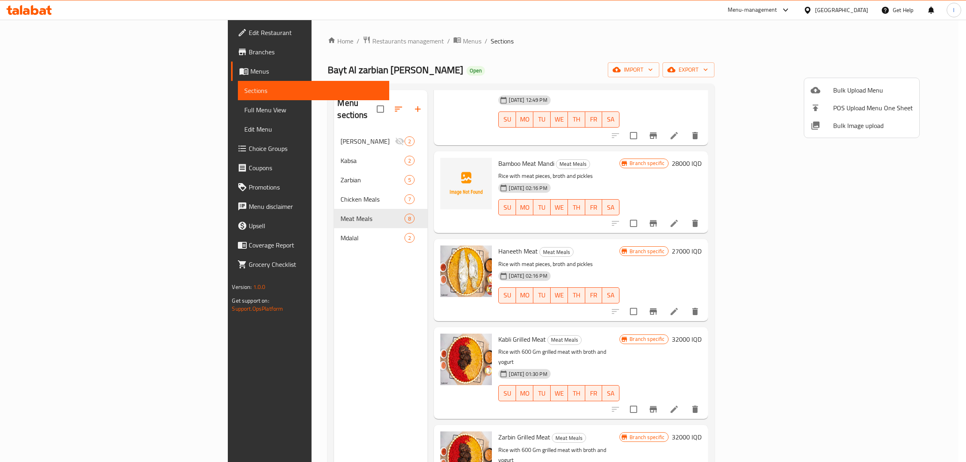
click at [725, 109] on div at bounding box center [483, 231] width 966 height 462
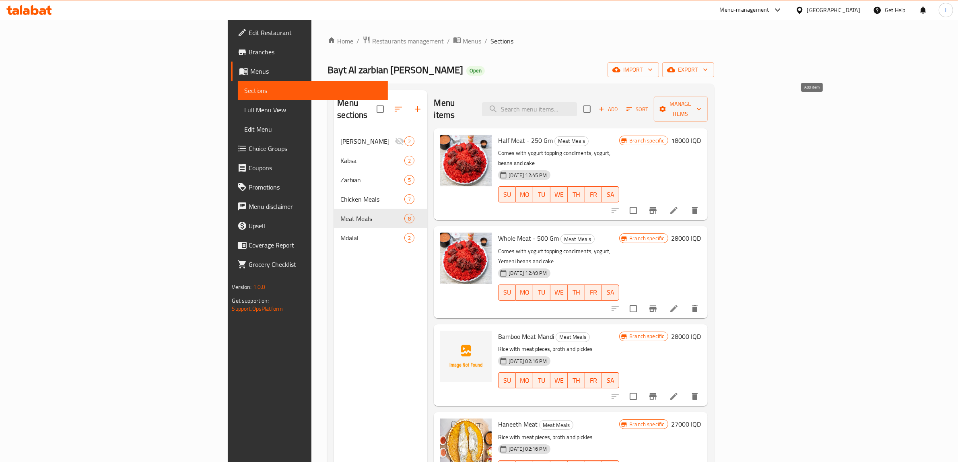
click at [619, 105] on span "Add" at bounding box center [608, 109] width 22 height 9
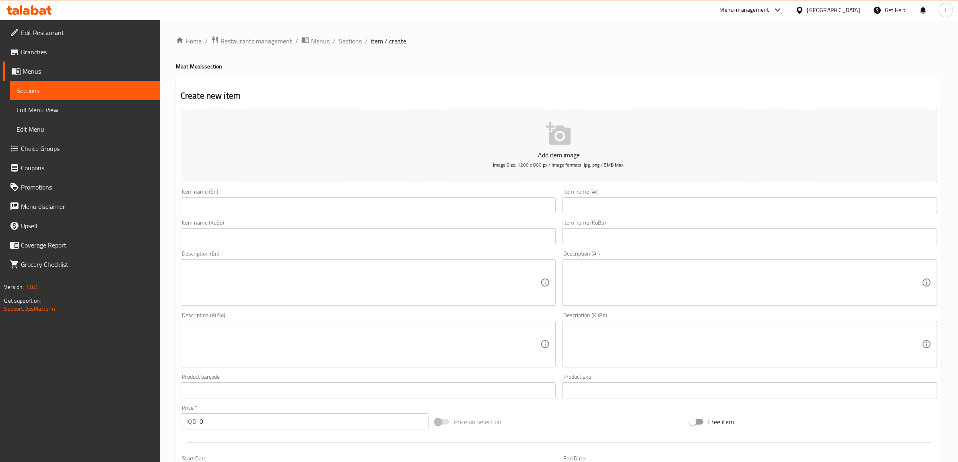
click at [607, 202] on input "text" at bounding box center [749, 205] width 375 height 16
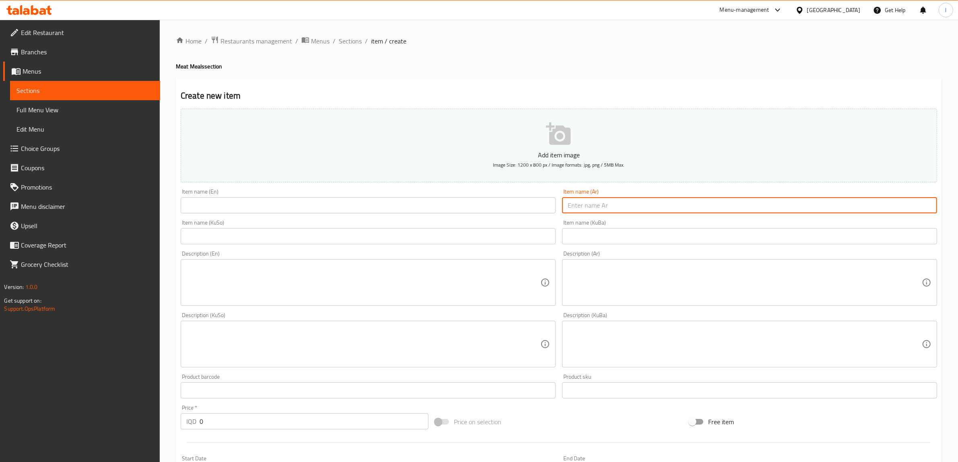
paste input "17000"
drag, startPoint x: 597, startPoint y: 208, endPoint x: 337, endPoint y: 190, distance: 261.3
click at [437, 214] on div "Add item image Image Size: 1200 x 800 px / Image formats: jpg, png / 5MB Max. I…" at bounding box center [558, 324] width 763 height 439
drag, startPoint x: 603, startPoint y: 208, endPoint x: 336, endPoint y: 181, distance: 268.8
click at [404, 200] on div "Add item image Image Size: 1200 x 800 px / Image formats: jpg, png / 5MB Max. I…" at bounding box center [558, 324] width 763 height 439
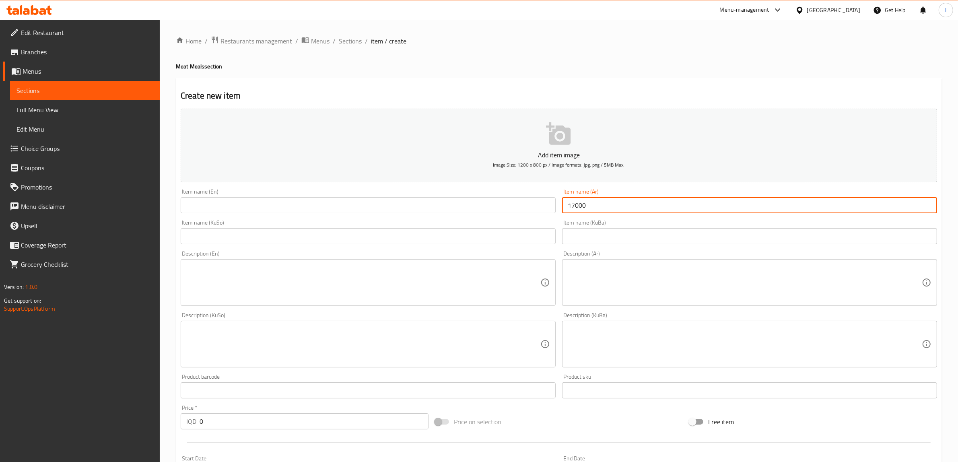
paste input "لحم شواء ٦٥ احمر"
type input "لحم شواء ٦٥ احمر"
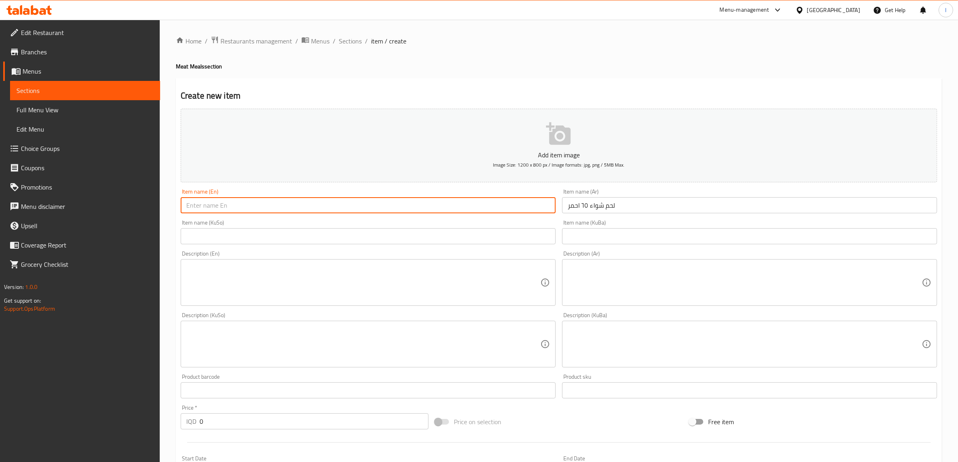
click at [246, 203] on input "text" at bounding box center [368, 205] width 375 height 16
paste input "65 Red Barbecue Meat"
click at [218, 207] on input "65 Red Barbecue Meat" at bounding box center [368, 205] width 375 height 16
type input "65 Red Grilled Meat"
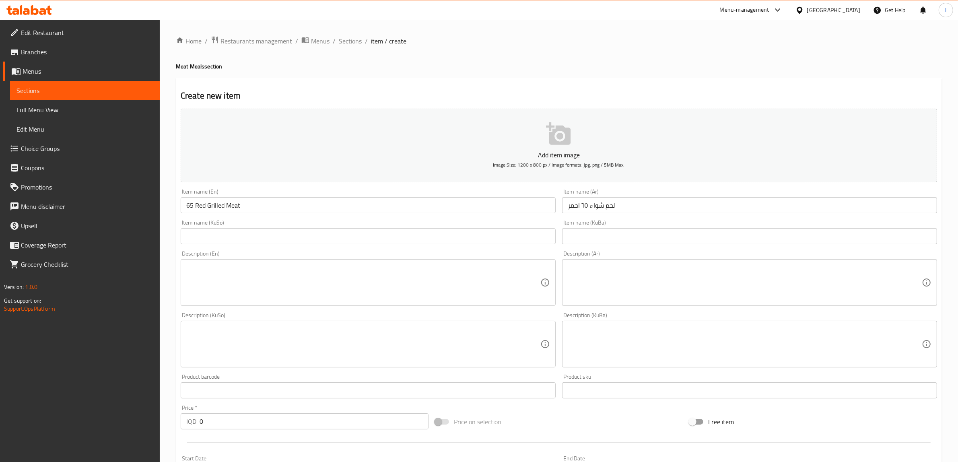
click at [640, 226] on div "Item name (KuBa) Item name (KuBa)" at bounding box center [749, 232] width 375 height 25
click at [628, 239] on input "text" at bounding box center [749, 236] width 375 height 16
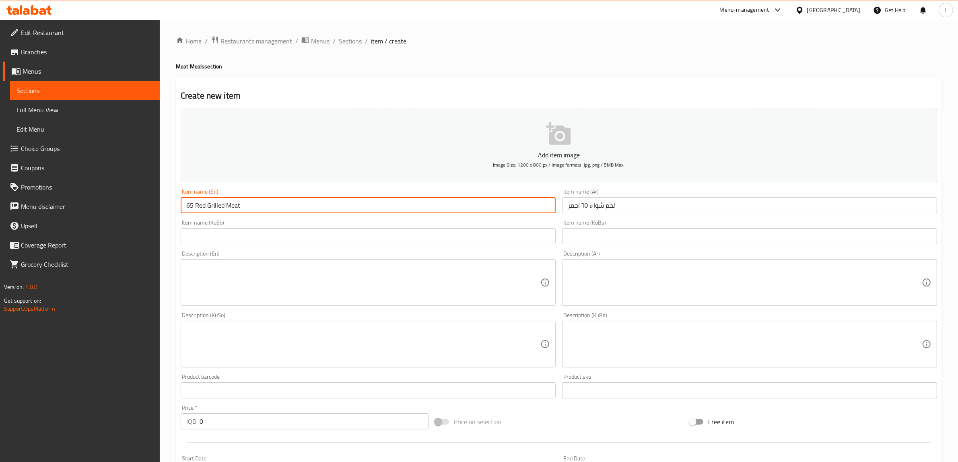
click at [188, 202] on input "65 Red Grilled Meat" at bounding box center [368, 205] width 375 height 16
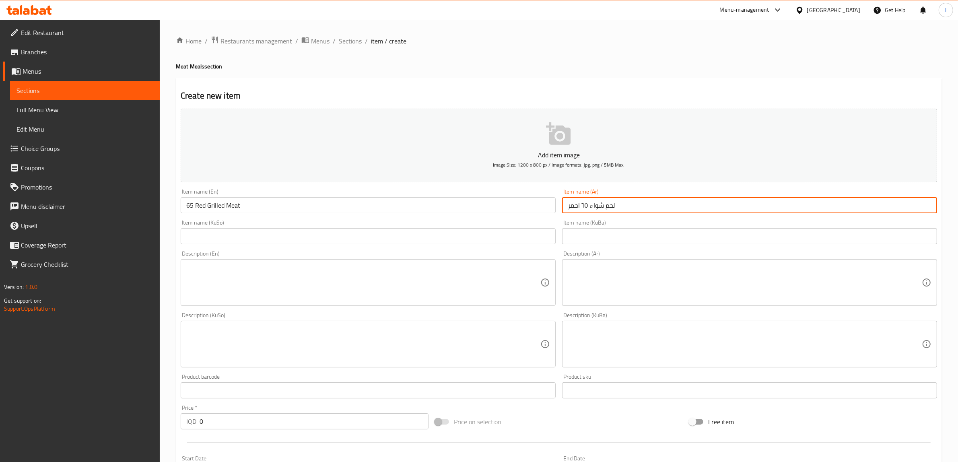
click at [584, 206] on input "لحم شواء ٦٥ احمر" at bounding box center [749, 205] width 375 height 16
paste input "65"
type input "لحم شواء 65 احمر"
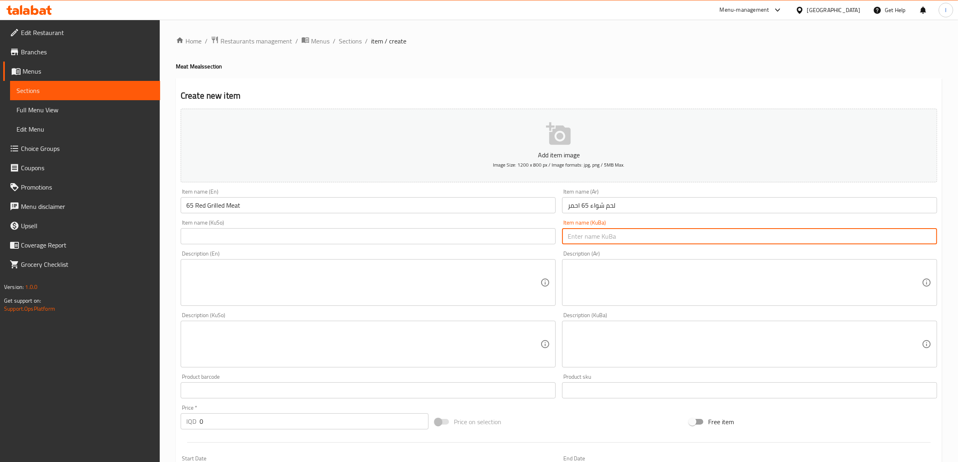
drag, startPoint x: 605, startPoint y: 231, endPoint x: 613, endPoint y: 235, distance: 9.0
click at [606, 231] on input "text" at bounding box center [749, 236] width 375 height 16
click at [584, 207] on input "لحم شواء 65 احمر" at bounding box center [749, 205] width 375 height 16
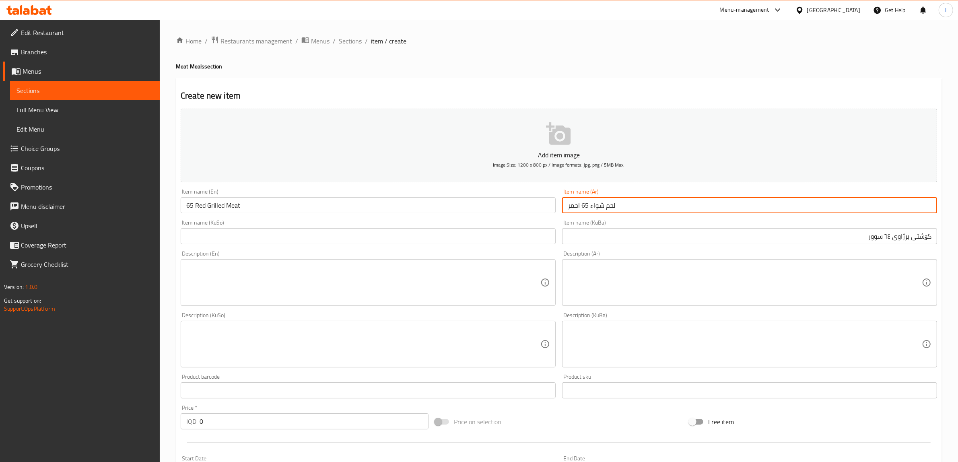
click at [584, 207] on input "لحم شواء 65 احمر" at bounding box center [749, 205] width 375 height 16
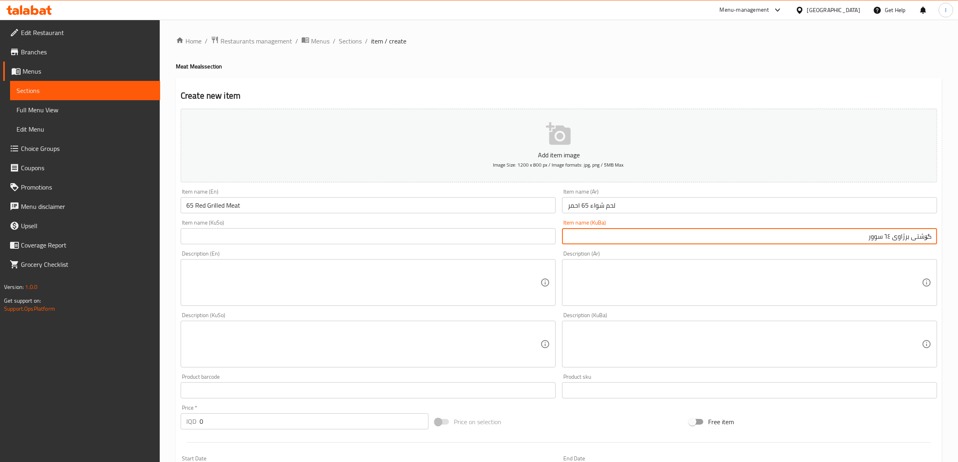
click at [888, 236] on input "گۆشتی برژاوی ٦٤ سوور" at bounding box center [749, 236] width 375 height 16
paste input "65"
drag, startPoint x: 831, startPoint y: 238, endPoint x: 965, endPoint y: 230, distance: 134.2
click at [958, 230] on html "​ Menu-management Iraq Get Help l Edit Restaurant Branches Menus Sections Full …" at bounding box center [479, 231] width 958 height 462
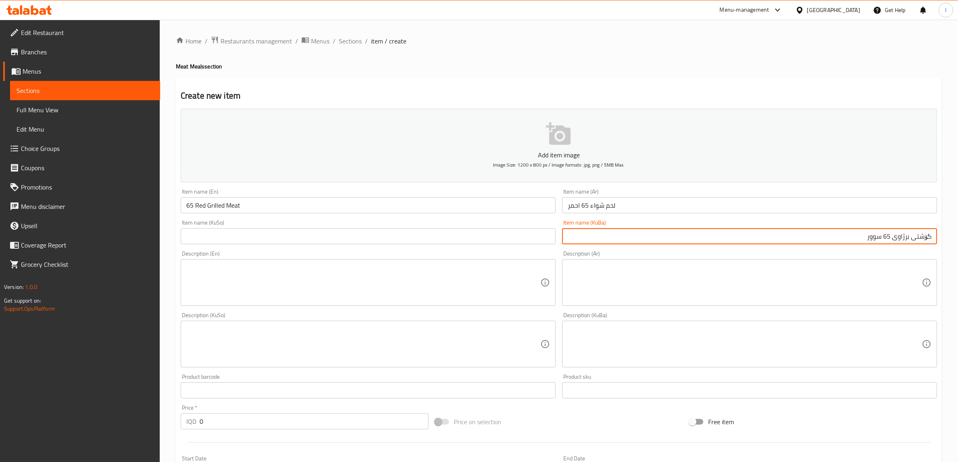
type input "گۆشتی برژاوی 65 سوور"
click at [233, 236] on input "text" at bounding box center [368, 236] width 375 height 16
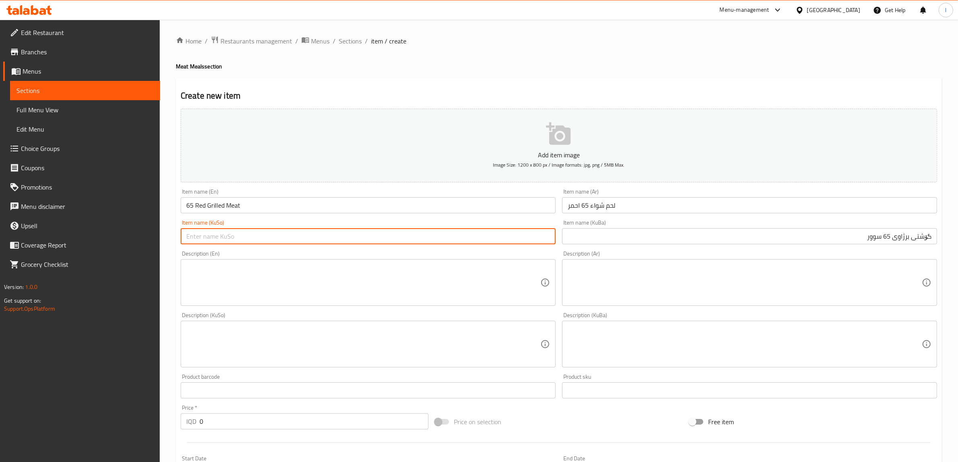
paste input "گۆشتی برژاوی 65 سوور"
type input "گۆشتی برژاوی 65 سوور"
click at [598, 205] on input "لحم شواء 65 احمر" at bounding box center [749, 205] width 375 height 16
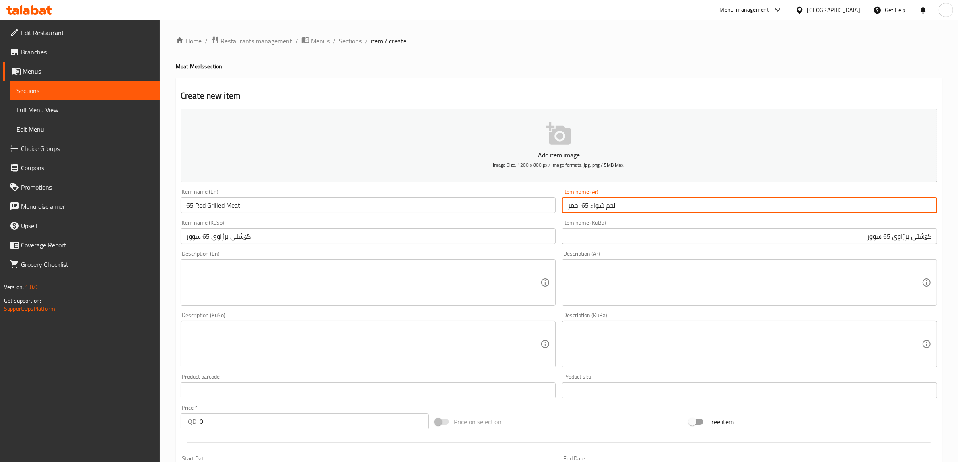
click at [598, 205] on input "لحم شواء 65 احمر" at bounding box center [749, 205] width 375 height 16
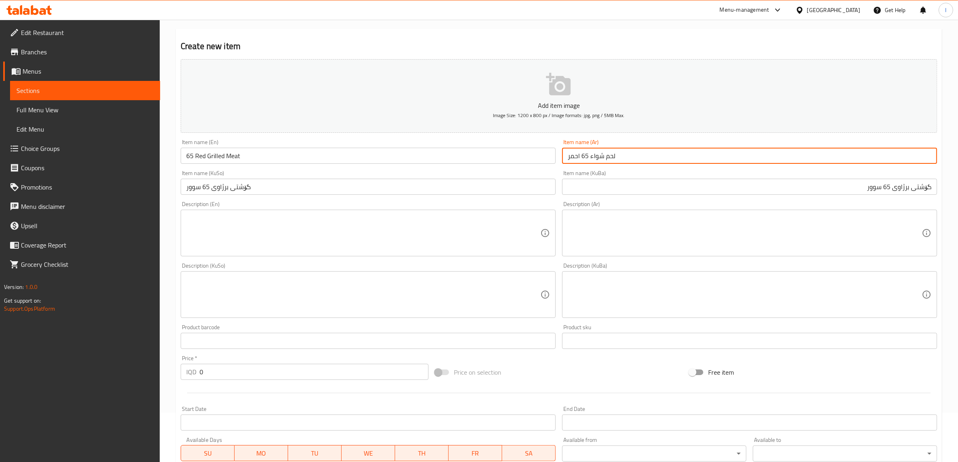
scroll to position [151, 0]
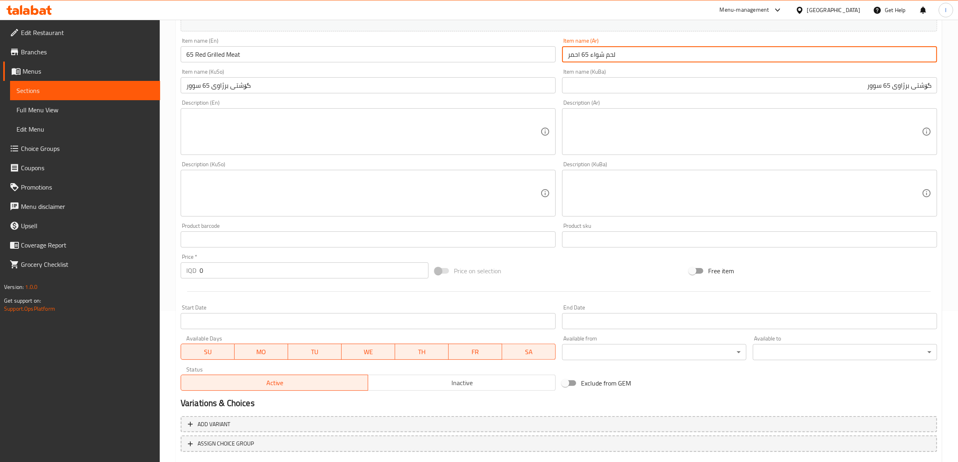
drag, startPoint x: 232, startPoint y: 271, endPoint x: 132, endPoint y: 272, distance: 100.2
click at [132, 272] on div "Edit Restaurant Branches Menus Sections Full Menu View Edit Menu Choice Groups …" at bounding box center [479, 189] width 958 height 641
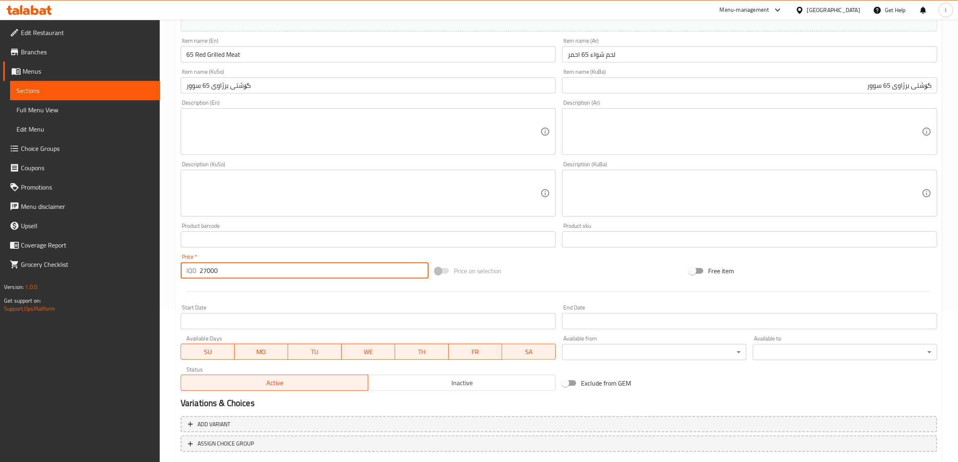
type input "27000"
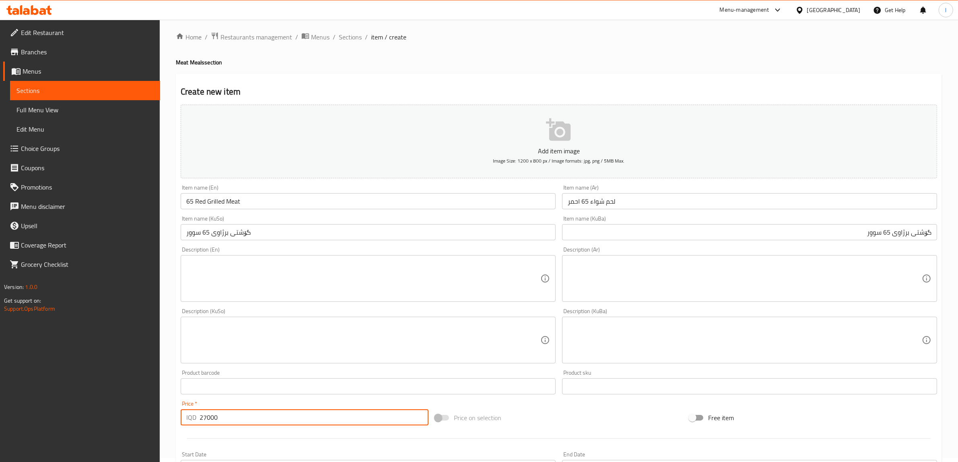
scroll to position [0, 0]
click at [706, 290] on textarea at bounding box center [745, 283] width 354 height 38
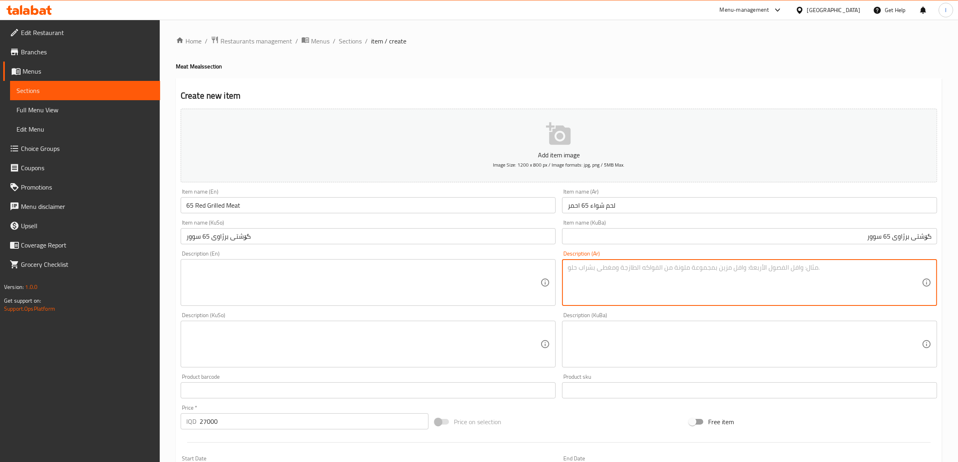
paste textarea "حم وزن ٦٠٠ غم مع رز احمر وزن كيلو ونصف مع زبادي وبهارات فوق الزبادي وكاسه مرق."
click at [918, 268] on textarea "حم وزن ٦٠٠ غم مع رز احمر وزن كيلو ونصف مع زبادي وبهارات فوق الزبادي وكاسه مرق." at bounding box center [745, 283] width 354 height 38
paste textarea "ل"
click at [882, 268] on textarea "لحم وزن ٦٠٠ غم مع رز احمر وزن كيلو ونصف مع زبادي وبهارات فوق الزبادي وكاسه مرق." at bounding box center [745, 283] width 354 height 38
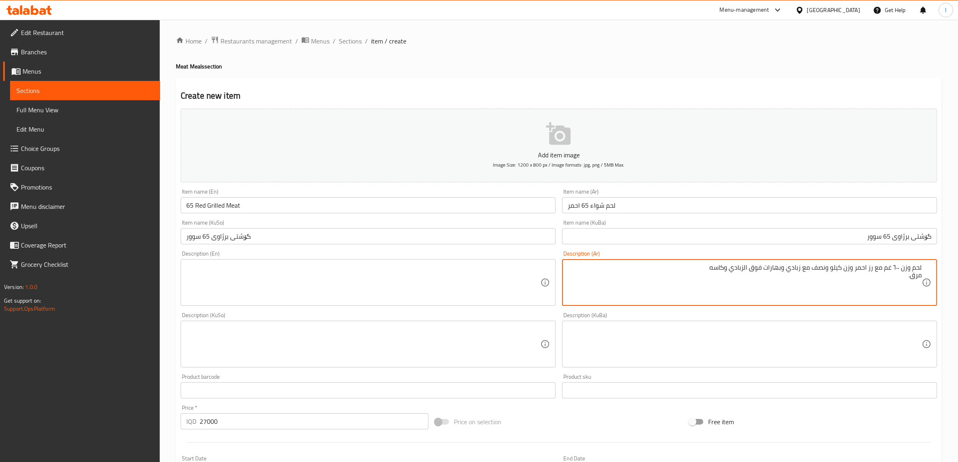
drag, startPoint x: 875, startPoint y: 269, endPoint x: 884, endPoint y: 272, distance: 9.4
click at [884, 272] on textarea "لحم وزن ٦٠٠ غم مع رز احمر وزن كيلو ونصف مع زبادي وبهارات فوق الزبادي وكاسه مرق." at bounding box center [745, 283] width 354 height 38
drag, startPoint x: 792, startPoint y: 270, endPoint x: 796, endPoint y: 269, distance: 4.2
click at [796, 269] on textarea "لحم وزن ٦٠٠ غم، رز احمر وزن كيلو ونصف مع زبادي وبهارات فوق الزبادي وكاسه مرق." at bounding box center [745, 283] width 354 height 38
click at [756, 268] on textarea "لحم وزن ٦٠٠ غم، رز احمر وزن كيلو ونصف مع زبادي، بهارات فوق الزبادي وكاسه مرق." at bounding box center [745, 283] width 354 height 38
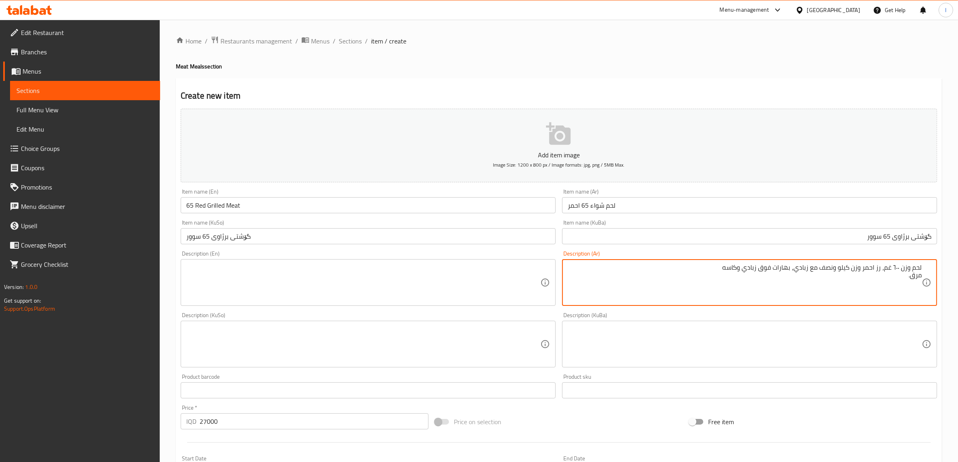
click at [924, 276] on div "لحم وزن ٦٠٠ غم، رز احمر وزن كيلو ونصف مع زبادي، بهارات فوق زبادي وكاسه مرق. Des…" at bounding box center [749, 282] width 375 height 47
click at [920, 274] on textarea "لحم وزن ٦٠٠ غم، رز احمر وزن كيلو ونصف مع زبادي، بهارات فوق زبادي وكاسه مرق." at bounding box center [745, 283] width 354 height 38
click at [691, 272] on textarea "لحم وزن ٦٠٠ غم، رز احمر وزن كيلو ونصف مع زبادي، بهارات فوق زبادي وكاسه مرق." at bounding box center [745, 283] width 354 height 38
type textarea "لحم وزن ٦٠٠ غم، رز احمر وزن كيلو ونصف مع زبادي، بهارات فوق زبادي وكاسه مرق"
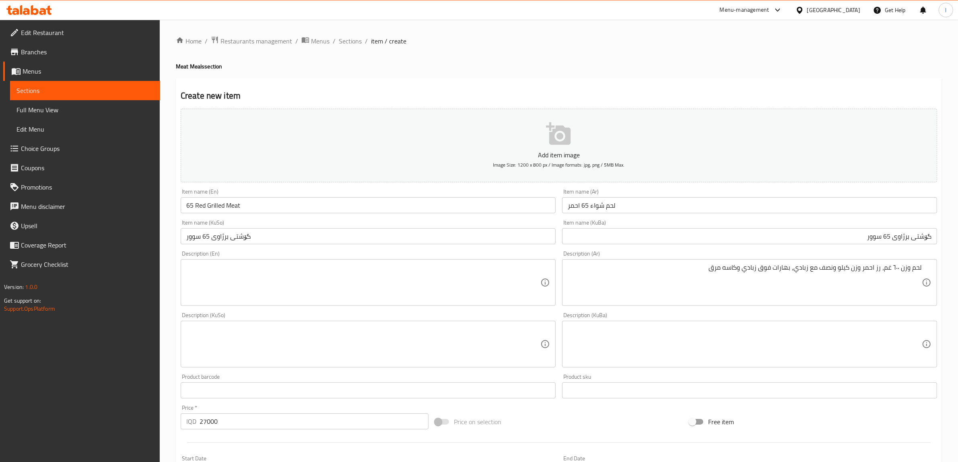
drag, startPoint x: 741, startPoint y: 373, endPoint x: 743, endPoint y: 347, distance: 25.8
click at [740, 371] on div "Product sku Product sku" at bounding box center [749, 386] width 381 height 31
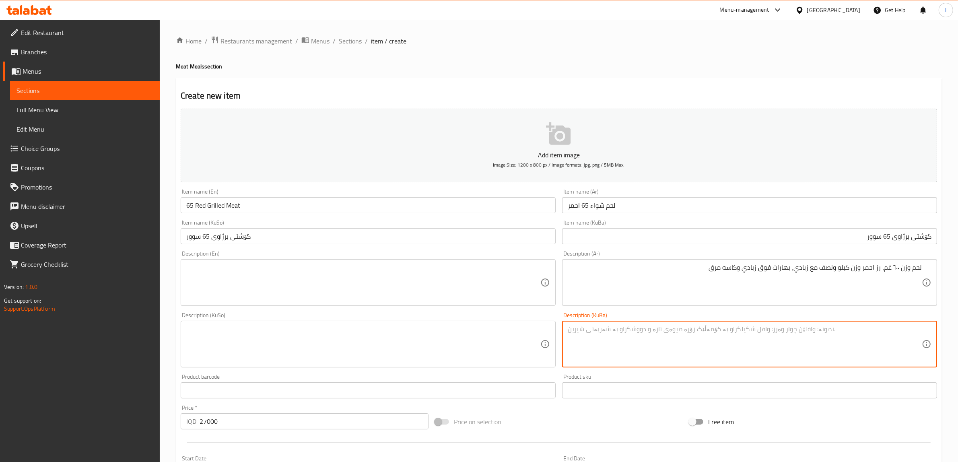
click at [743, 347] on textarea at bounding box center [745, 344] width 354 height 38
paste textarea "300 گم کێشی گۆشت، کێشی برنج کیلۆو نیوێک لەگەڵ ماست، بەهارات لەسەر ماست و کوپێک …"
click at [917, 329] on textarea "300 گم کێشی گۆشت، کێشی برنج کیلۆو نیوێک لەگەڵ ماست، بەهارات لەسەر ماست و کوپێک …" at bounding box center [745, 344] width 354 height 38
click at [916, 328] on textarea "600 گم کێشی گۆشت، کێشی برنج کیلۆو نیوێک لەگەڵ ماست، بەهارات لەسەر ماست و کوپێک …" at bounding box center [745, 344] width 354 height 38
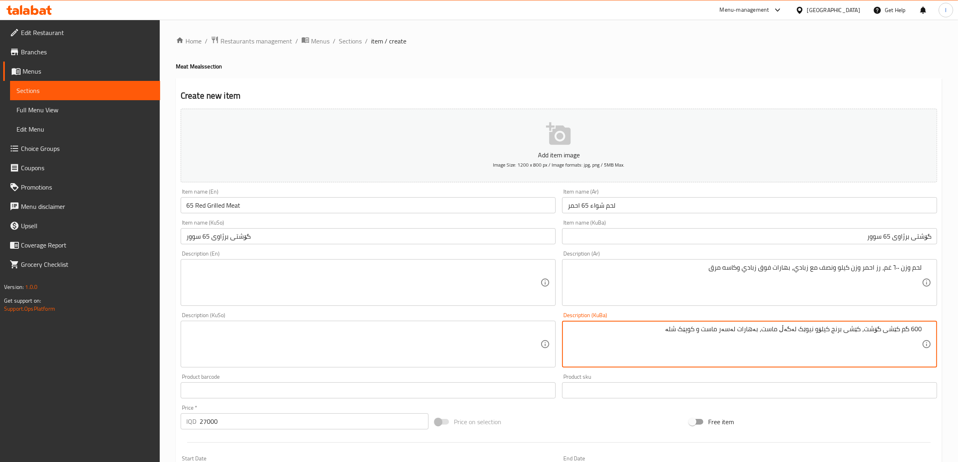
click at [916, 328] on textarea "600 گم کێشی گۆشت، کێشی برنج کیلۆو نیوێک لەگەڵ ماست، بەهارات لەسەر ماست و کوپێک …" at bounding box center [745, 344] width 354 height 38
type textarea "600 گم کێشی گۆشت، کێشی برنج کیلۆو نیوێک لەگەڵ ماست، بەهارات لەسەر ماست و کوپێک …"
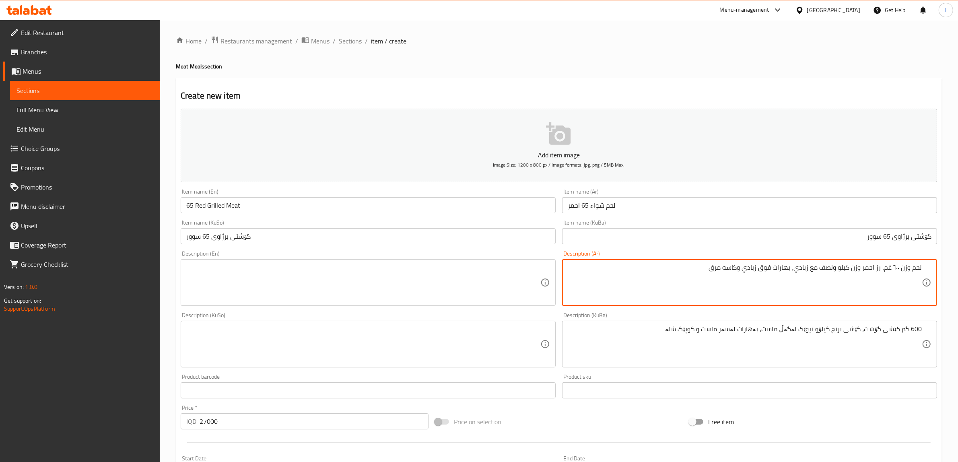
click at [897, 268] on textarea "لحم وزن ٦٠٠ غم، رز احمر وزن كيلو ونصف مع زبادي، بهارات فوق زبادي وكاسه مرق" at bounding box center [745, 283] width 354 height 38
paste textarea "600"
type textarea "لحم وزن 600 غم، رز احمر وزن كيلو ونصف مع زبادي، بهارات فوق زبادي وكاسه مرق"
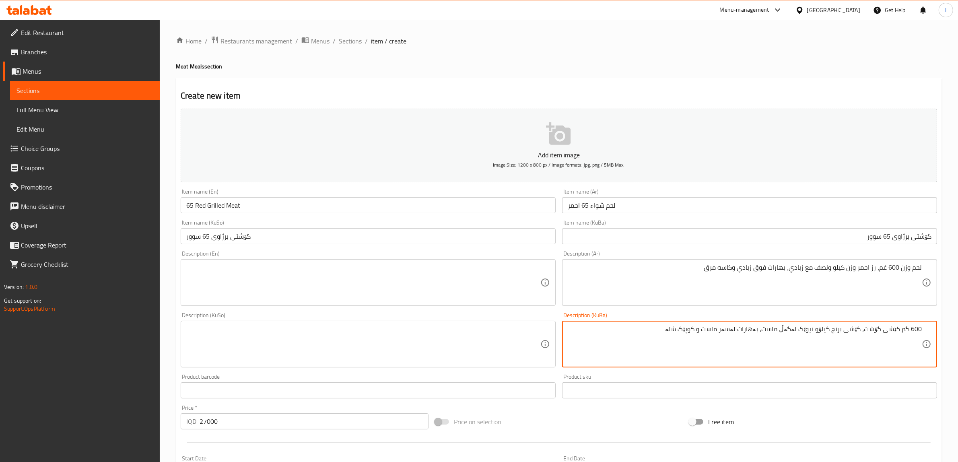
click at [832, 332] on textarea "600 گم کێشی گۆشت، کێشی برنج کیلۆو نیوێک لەگەڵ ماست، بەهارات لەسەر ماست و کوپێک …" at bounding box center [745, 344] width 354 height 38
click at [834, 335] on textarea "600 گم کێشی گۆشت، کێشی برنج کیلۆو نیوێک لەگەڵ ماست، بەهارات لەسەر ماست و کوپێک …" at bounding box center [745, 344] width 354 height 38
type textarea "600 گم کێشی گۆشت، کێشی برنجی سوور کیلۆو نیوێک لەگەڵ ماست، بەهارات لەسەر ماست و …"
click at [279, 268] on textarea at bounding box center [363, 283] width 354 height 38
paste textarea "300g meat weight, 1.5kg rice weight with yogurt, spices on top of yogurt and cu…"
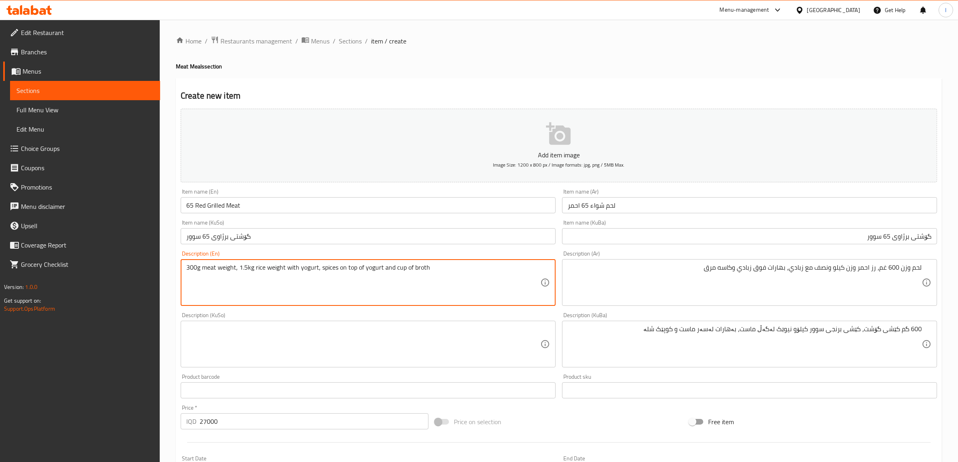
click at [280, 270] on textarea "300g meat weight, 1.5kg rice weight with yogurt, spices on top of yogurt and cu…" at bounding box center [363, 283] width 354 height 38
click at [265, 270] on textarea "300g meat weight, 1.5kg rice weight with yogurt, spices on top of yogurt and cu…" at bounding box center [363, 283] width 354 height 38
click at [253, 270] on textarea "300g meat weight, 1.5kg rice weight with yogurt, spices on top of yogurt and cu…" at bounding box center [363, 283] width 354 height 38
click at [255, 271] on textarea "300g meat weight, 1.5kg rice weight with yogurt, spices on top of yogurt and cu…" at bounding box center [363, 283] width 354 height 38
type textarea "300g meat weight, 1.5kg red rice weight with yogurt, spices on top of yogurt an…"
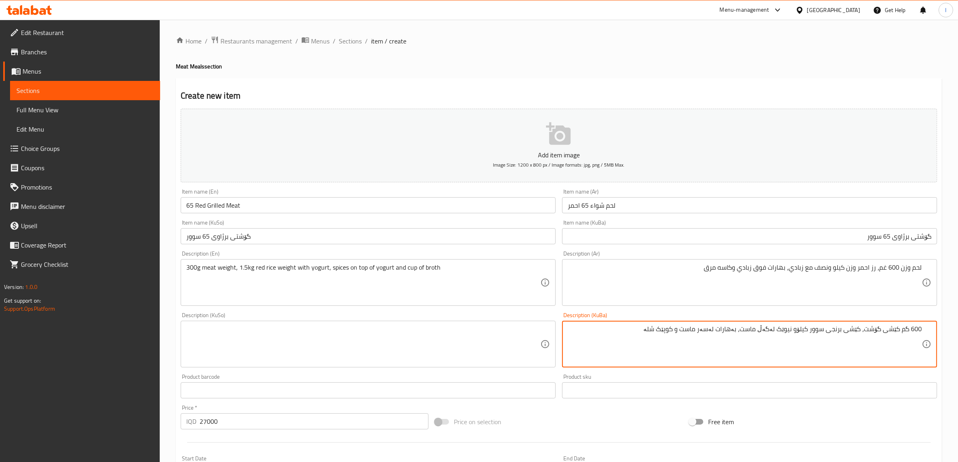
click at [667, 333] on textarea "600 گم کێشی گۆشت، کێشی برنجی سوور کیلۆو نیوێک لەگەڵ ماست، بەهارات لەسەر ماست و …" at bounding box center [745, 344] width 354 height 38
click at [667, 332] on textarea "600 گم کێشی گۆشت، کێشی برنجی سوور کیلۆو نیوێک لەگەڵ ماست، بەهارات لەسەر ماست و …" at bounding box center [745, 344] width 354 height 38
click at [389, 340] on textarea at bounding box center [363, 344] width 354 height 38
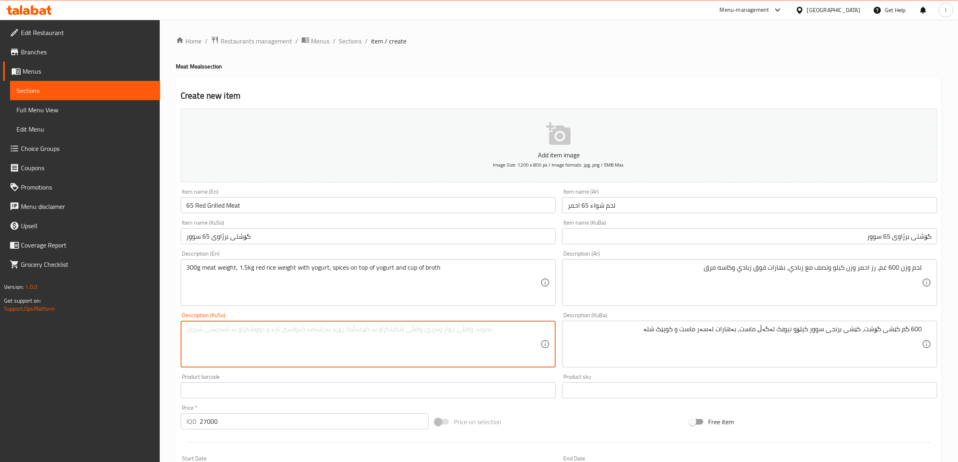
paste textarea "600 گم کێشی گۆشت، کێشی برنجی سوور کیلۆو نیوێک لەگەڵ ماست، بەهارات لەسەر ماست و …"
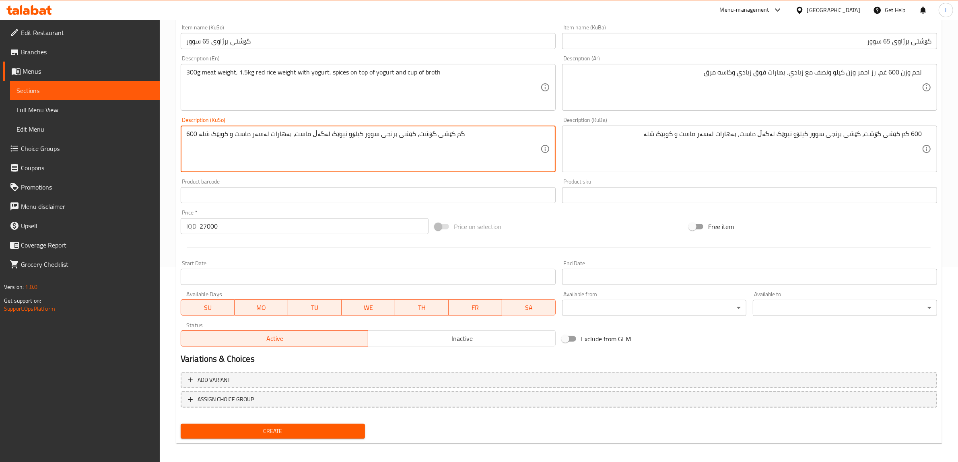
scroll to position [198, 0]
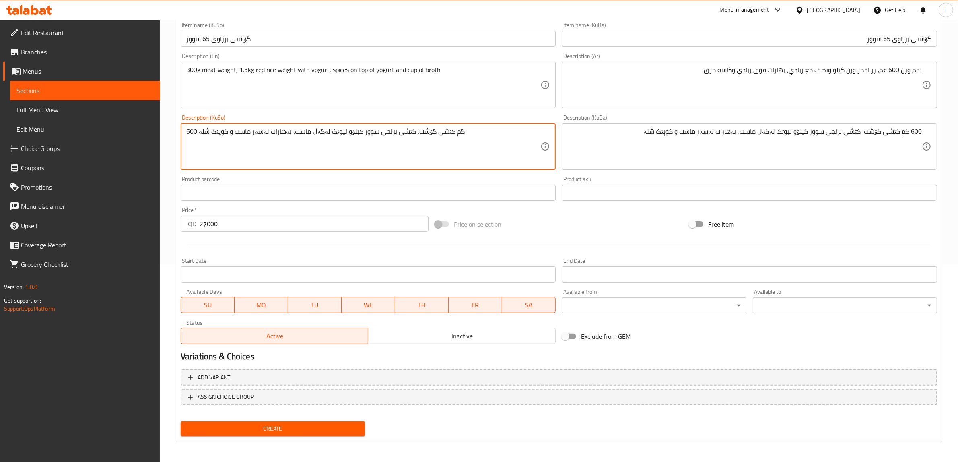
type textarea "600 گم کێشی گۆشت، کێشی برنجی سوور کیلۆو نیوێک لەگەڵ ماست، بەهارات لەسەر ماست و …"
click at [308, 428] on span "Create" at bounding box center [272, 429] width 171 height 10
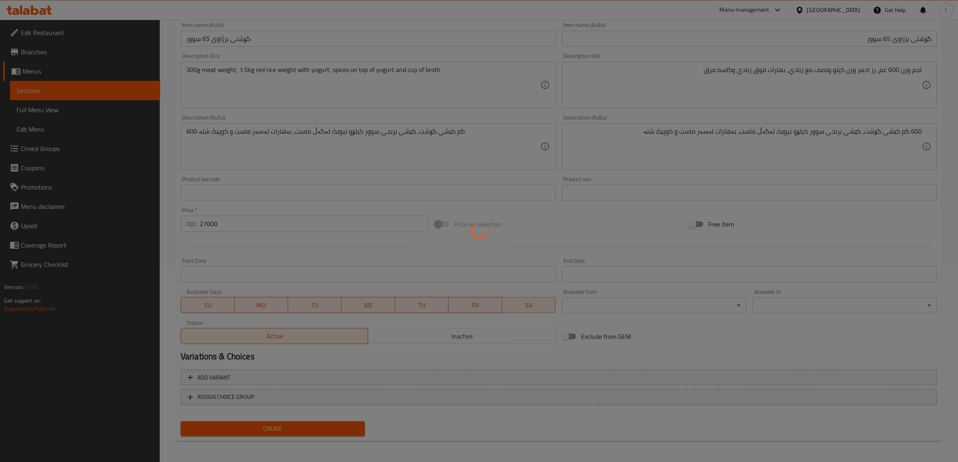
type input "0"
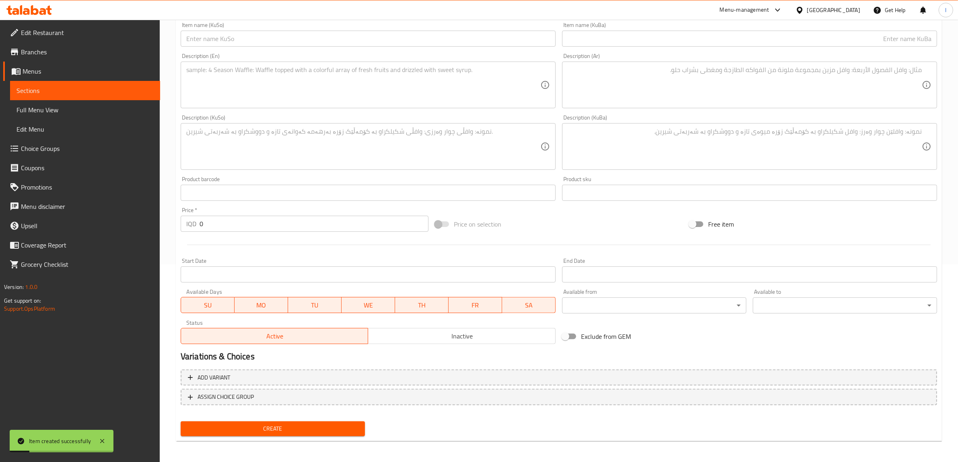
click at [76, 91] on span "Sections" at bounding box center [84, 91] width 137 height 10
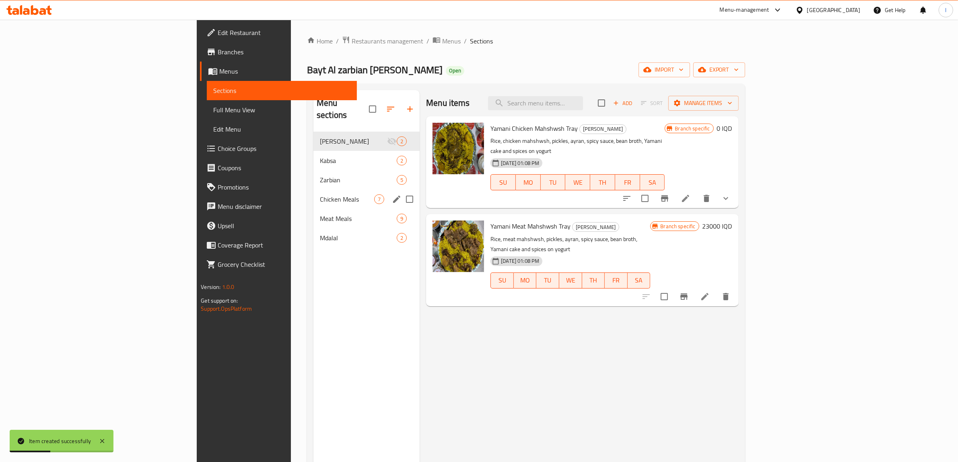
click at [313, 192] on div "Chicken Meals 7" at bounding box center [366, 198] width 106 height 19
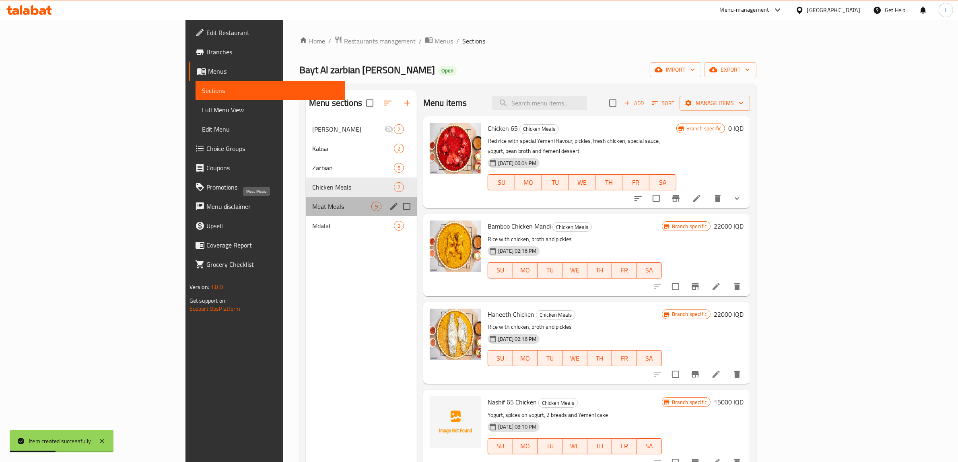
click at [312, 210] on span "Meat Meals" at bounding box center [341, 207] width 59 height 10
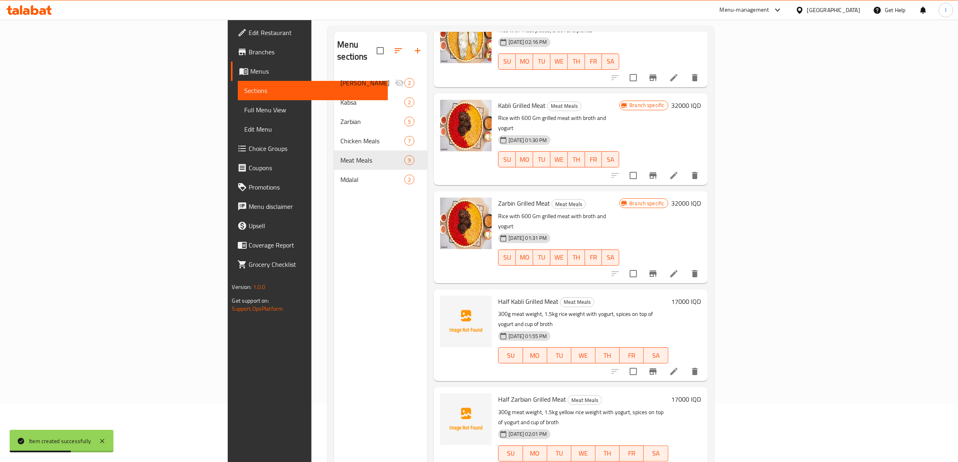
scroll to position [113, 0]
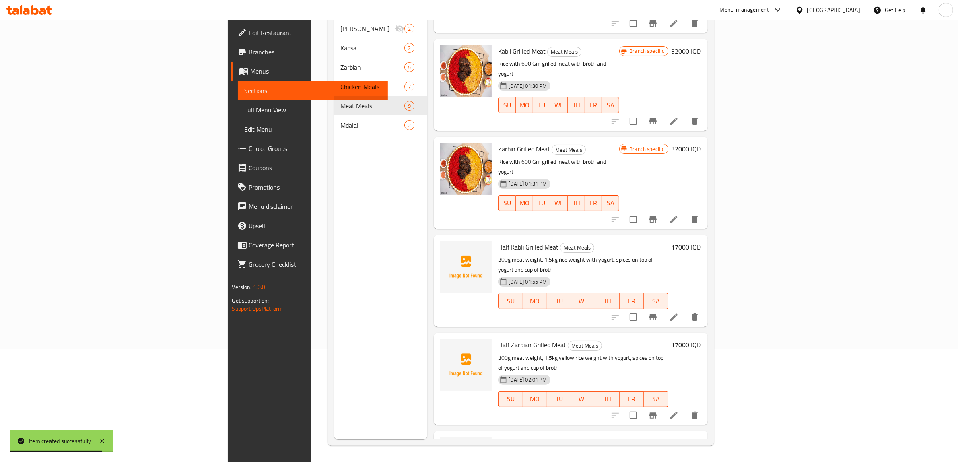
click at [679, 312] on icon at bounding box center [674, 317] width 10 height 10
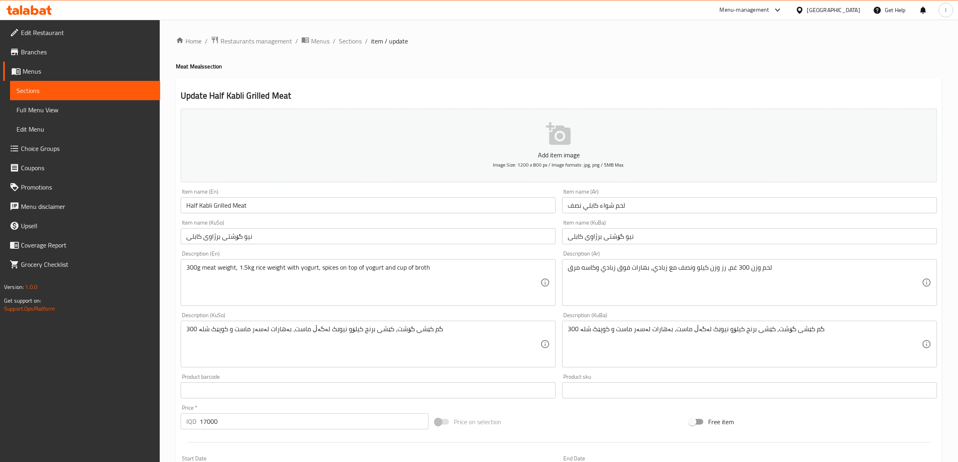
click at [87, 89] on span "Sections" at bounding box center [84, 91] width 137 height 10
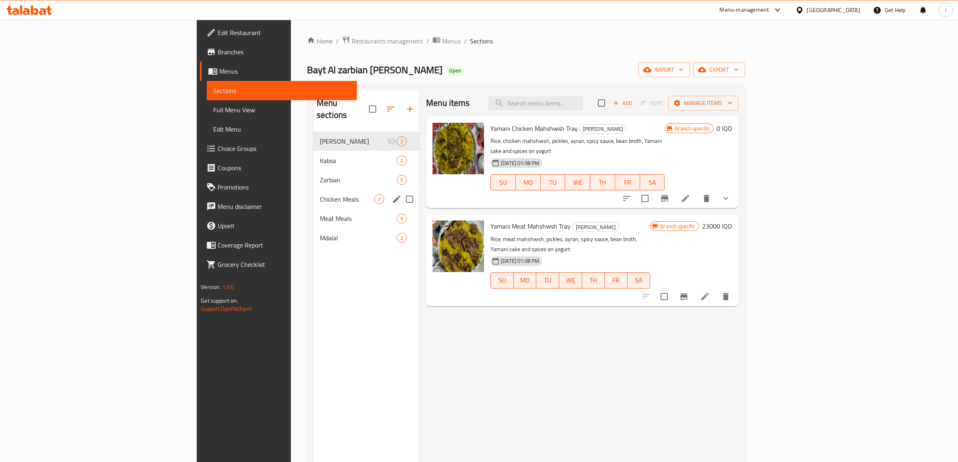
click at [313, 195] on div "Chicken Meals 7" at bounding box center [366, 198] width 106 height 19
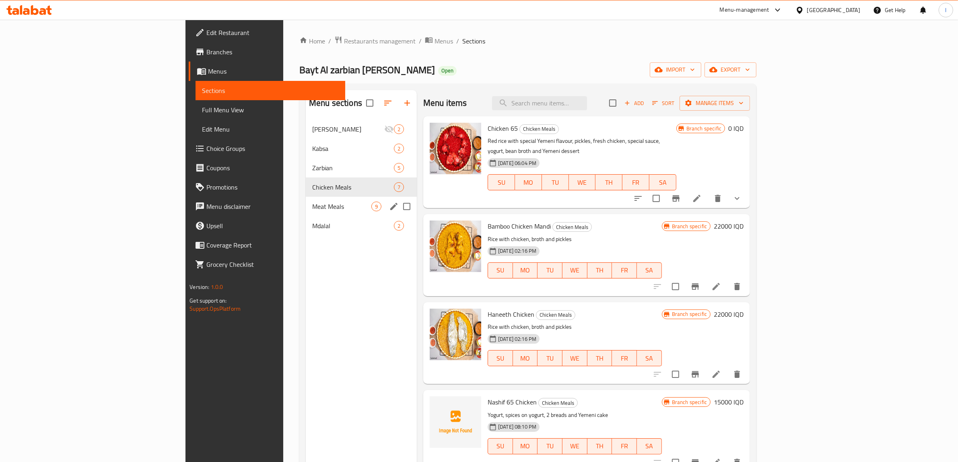
click at [306, 199] on div "Meat Meals 9" at bounding box center [361, 206] width 111 height 19
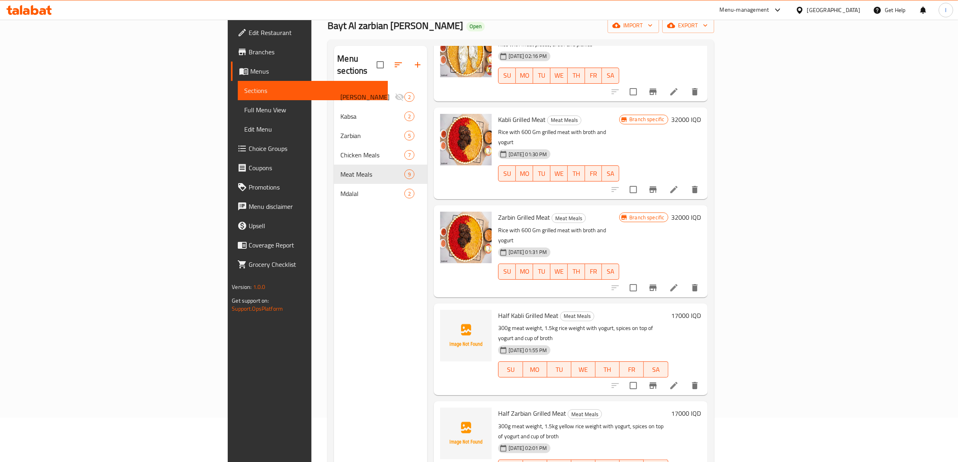
scroll to position [113, 0]
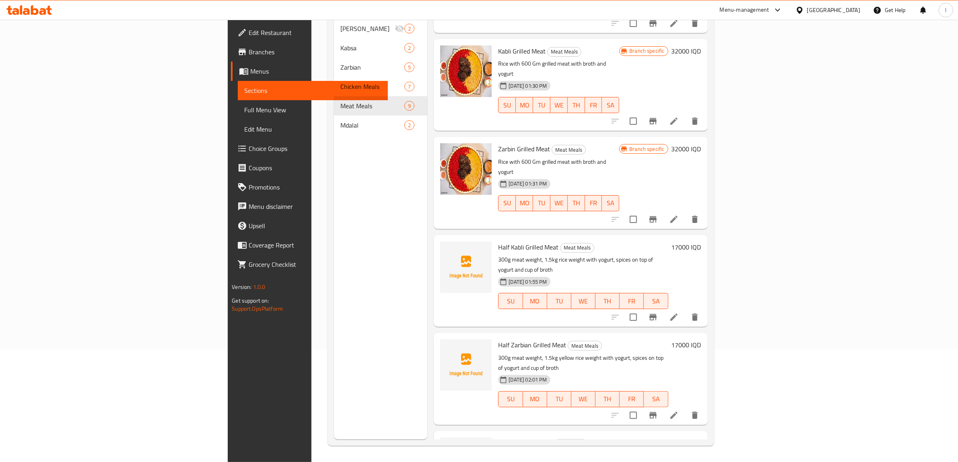
click at [677, 412] on icon at bounding box center [673, 415] width 7 height 7
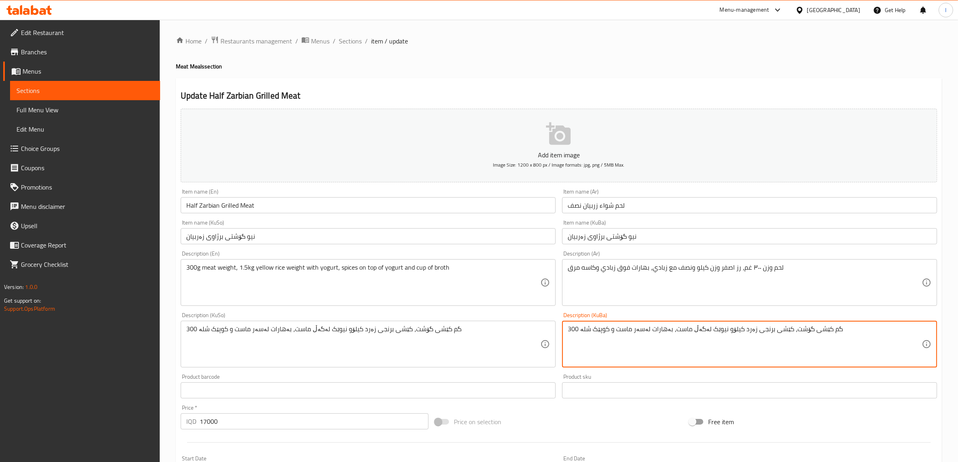
click at [572, 328] on textarea "300 گم کێشی گۆشت، کێشی برنجی زەرد کیلۆو نیوێک لەگەڵ ماست، بەهارات لەسەر ماست و …" at bounding box center [745, 344] width 354 height 38
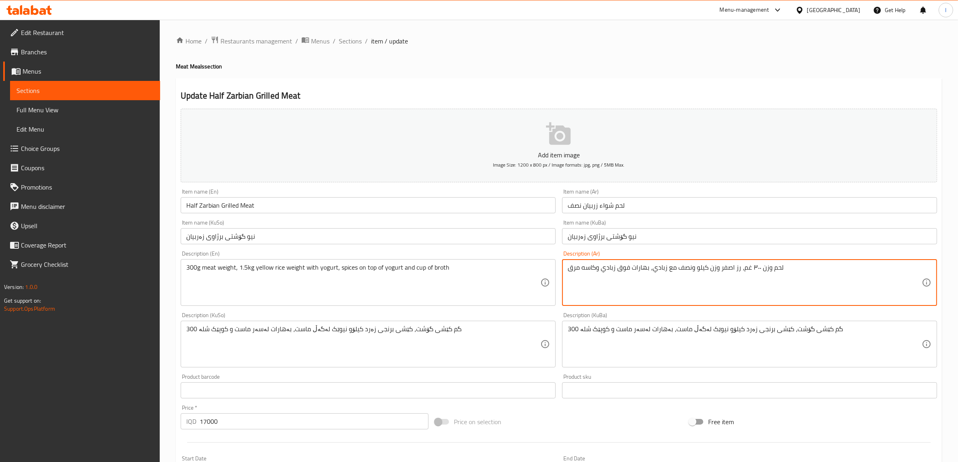
click at [756, 268] on textarea "لحم وزن ٣٠٠ غم، رز اصفر وزن كيلو ونصف مع زبادي، بهارات فوق زبادي وكاسه مرق" at bounding box center [745, 283] width 354 height 38
paste textarea "300"
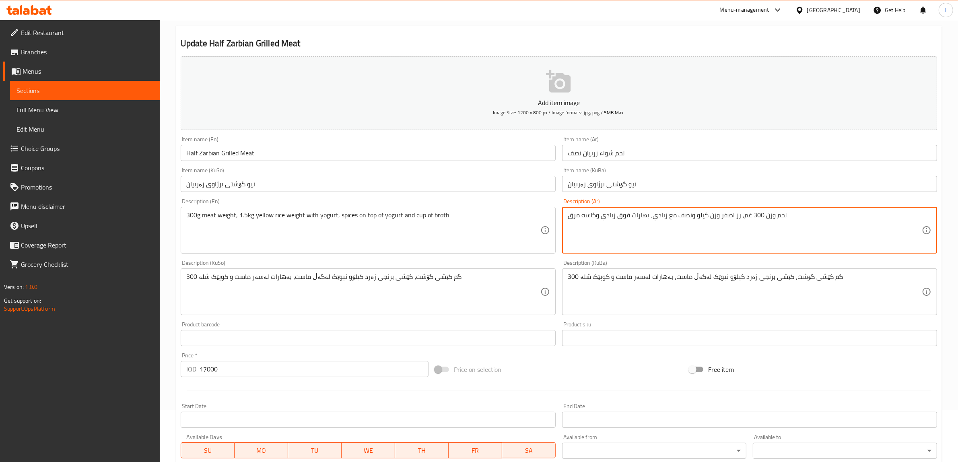
scroll to position [198, 0]
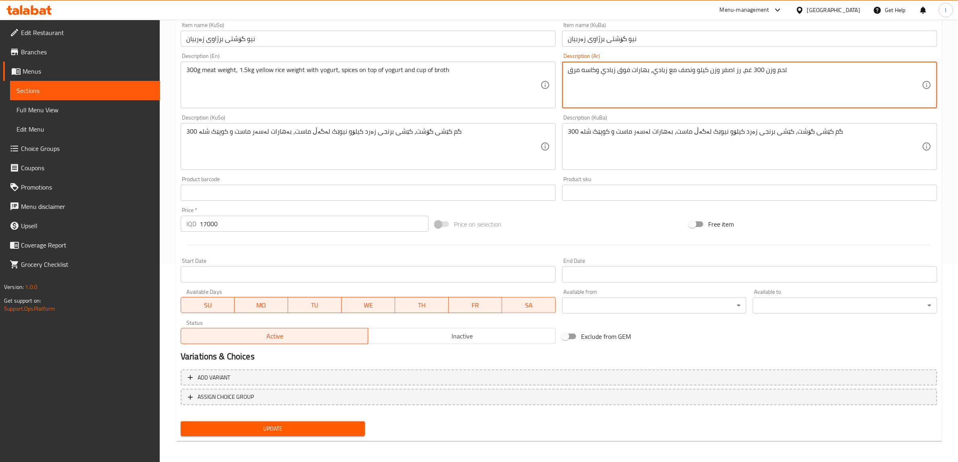
type textarea "لحم وزن 300 غم، رز اصفر وزن كيلو ونصف مع زبادي، بهارات فوق زبادي وكاسه مرق"
click at [294, 429] on span "Update" at bounding box center [272, 429] width 171 height 10
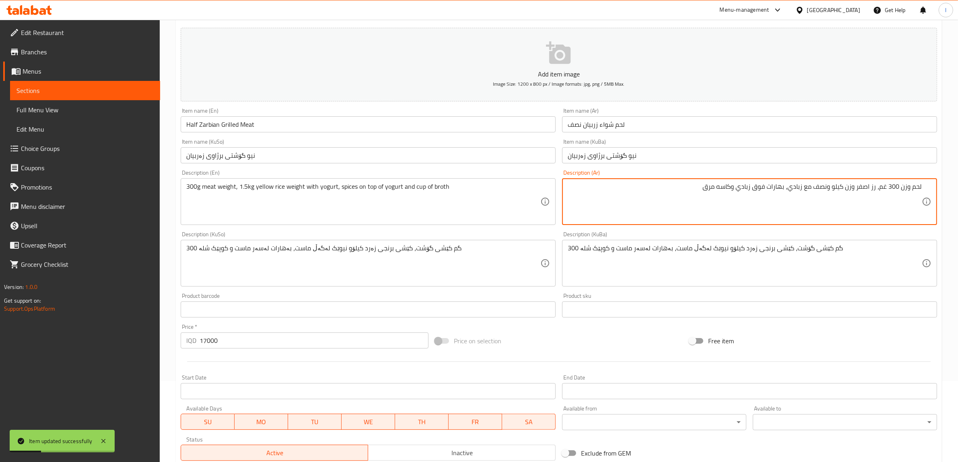
scroll to position [0, 0]
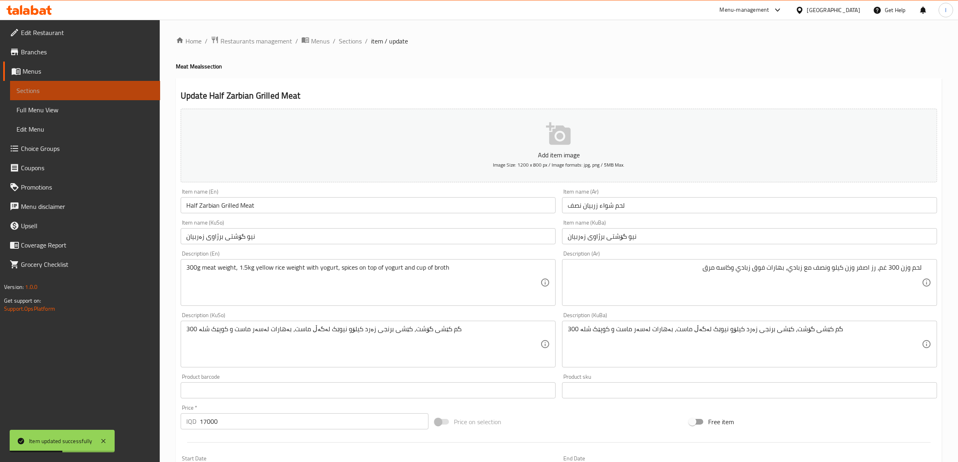
click at [63, 91] on span "Sections" at bounding box center [84, 91] width 137 height 10
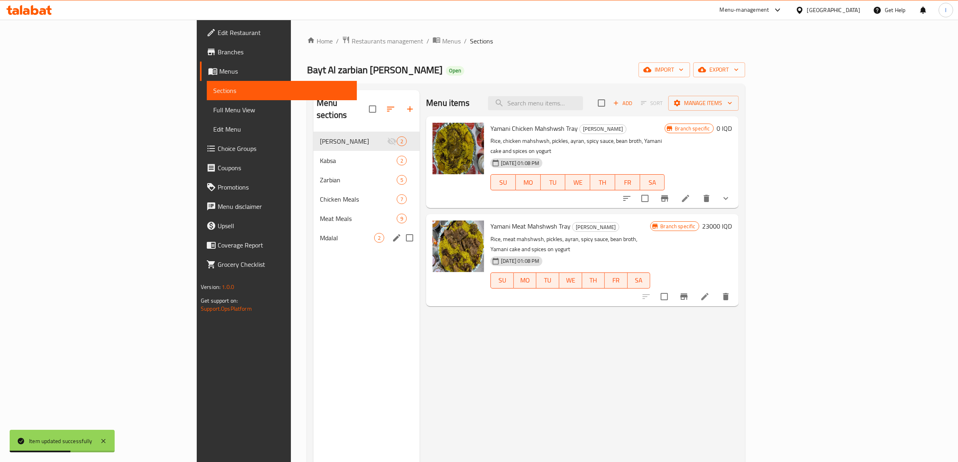
click at [313, 228] on div "Mdalal 2" at bounding box center [366, 237] width 106 height 19
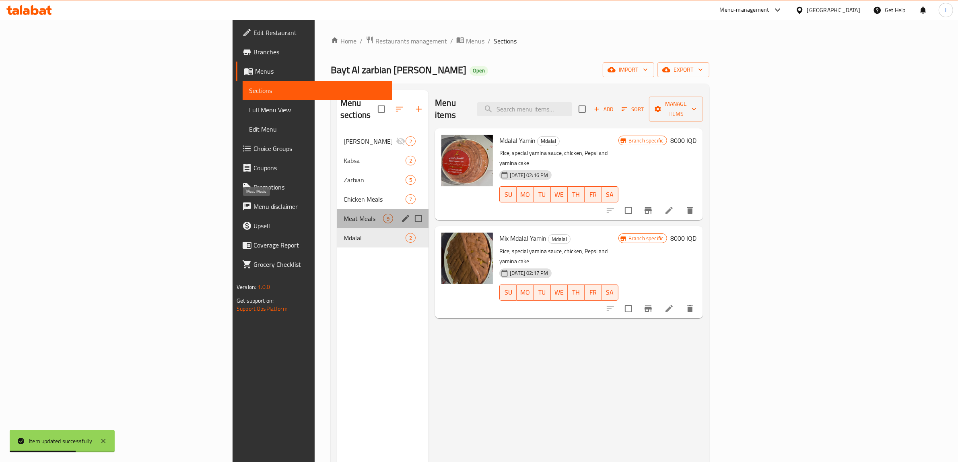
click at [344, 214] on span "Meat Meals" at bounding box center [363, 219] width 39 height 10
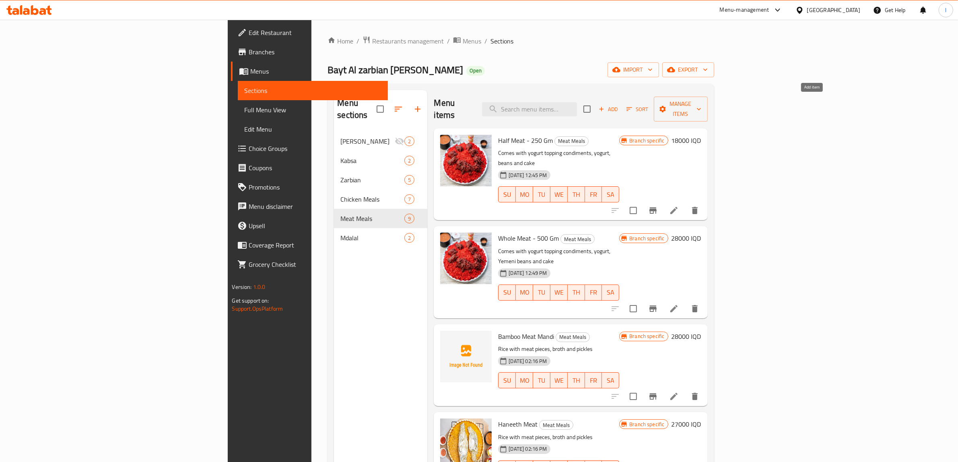
click at [619, 105] on span "Add" at bounding box center [608, 109] width 22 height 9
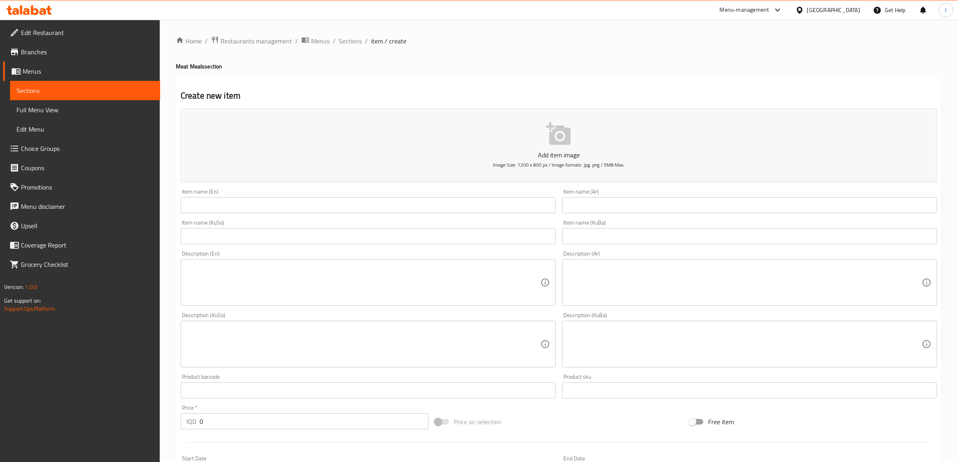
click at [700, 204] on input "text" at bounding box center [749, 205] width 375 height 16
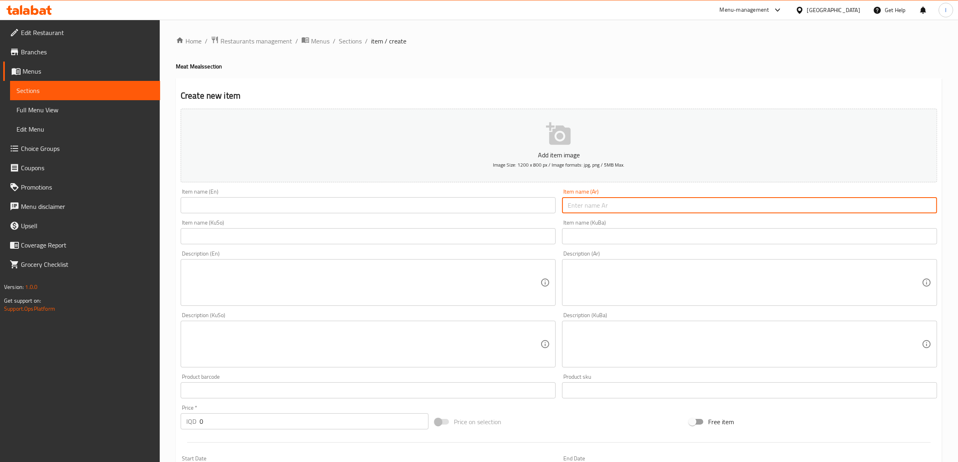
paste input "300"
drag, startPoint x: 669, startPoint y: 210, endPoint x: 344, endPoint y: 216, distance: 324.7
click at [345, 216] on div "Add item image Image Size: 1200 x 800 px / Image formats: jpg, png / 5MB Max. I…" at bounding box center [558, 324] width 763 height 439
paste input "لحم شواء ٦٥ احمر نصف"
type input "لحم شواء ٦٥ احمر نصف"
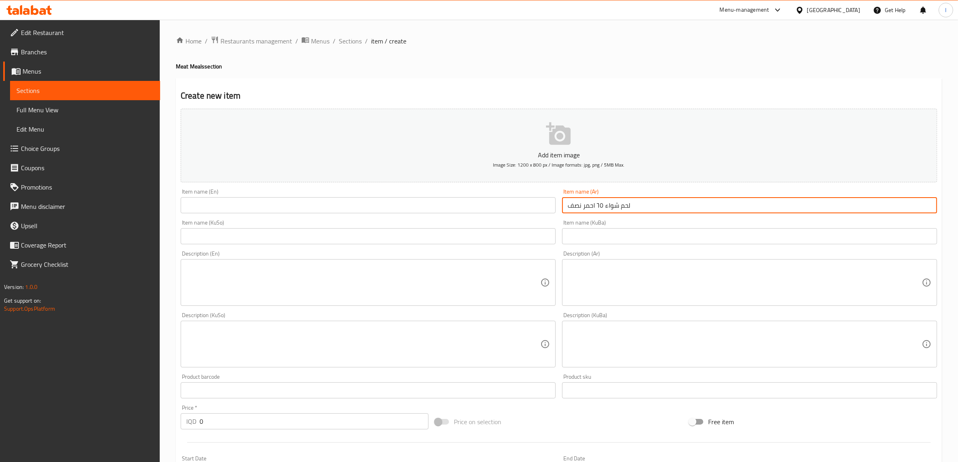
click at [332, 206] on input "text" at bounding box center [368, 205] width 375 height 16
paste input "65 Red Grilled Meat"
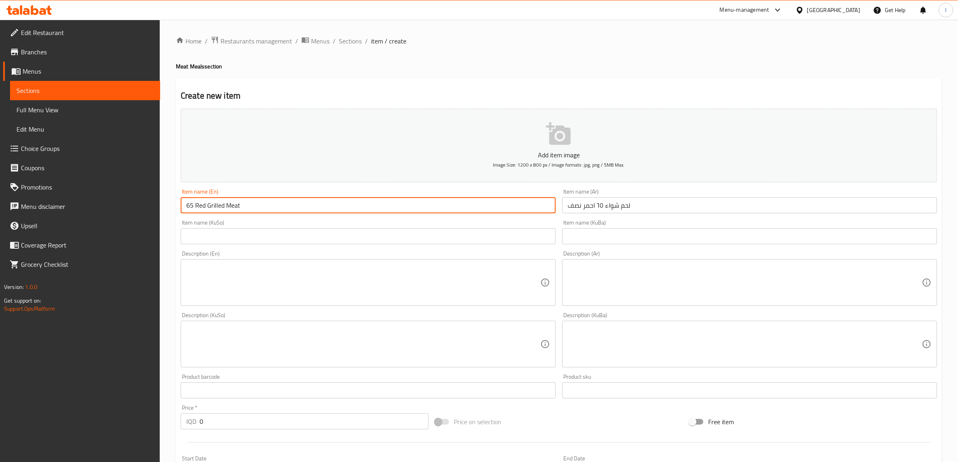
click at [184, 204] on input "65 Red Grilled Meat" at bounding box center [368, 205] width 375 height 16
click at [201, 207] on input "Half 65 Red Grilled Meat" at bounding box center [368, 205] width 375 height 16
type input "Half 65 Red Grilled Meat"
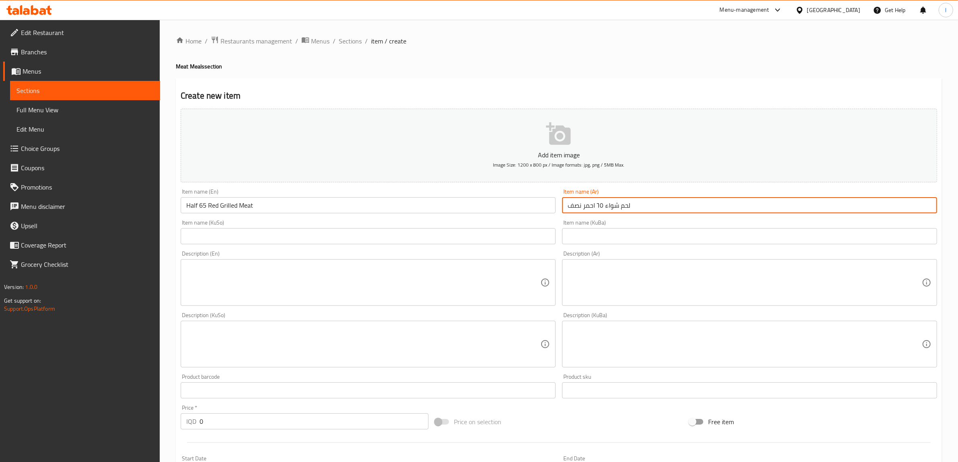
click at [599, 207] on input "لحم شواء ٦٥ احمر نصف" at bounding box center [749, 205] width 375 height 16
click at [600, 206] on input "لحم شواء ٦٥ احمر نصف" at bounding box center [749, 205] width 375 height 16
paste input "65"
type input "لحم شواء 65 احمر نصف"
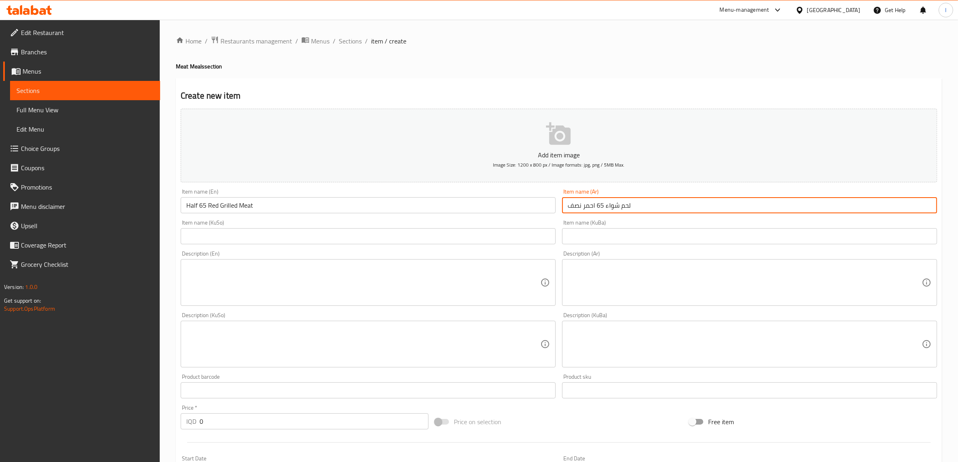
click at [676, 233] on input "text" at bounding box center [749, 236] width 375 height 16
paste input "گۆشتی برژاوی 65 سوور"
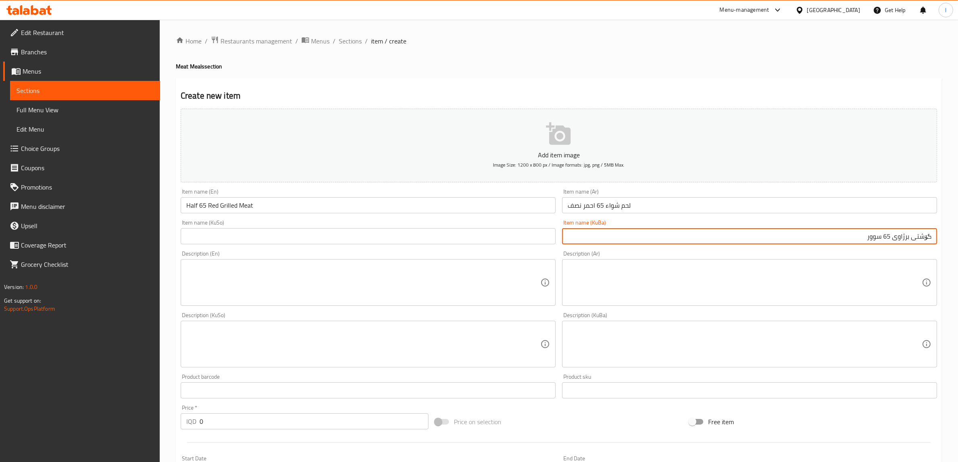
click at [933, 236] on input "گۆشتی برژاوی 65 سوور" at bounding box center [749, 236] width 375 height 16
drag, startPoint x: 809, startPoint y: 230, endPoint x: 965, endPoint y: 237, distance: 155.9
click at [958, 237] on html "​ Menu-management Iraq Get Help l Edit Restaurant Branches Menus Sections Full …" at bounding box center [479, 231] width 958 height 462
type input "نیو گۆشتی برژاوی 65 سوور"
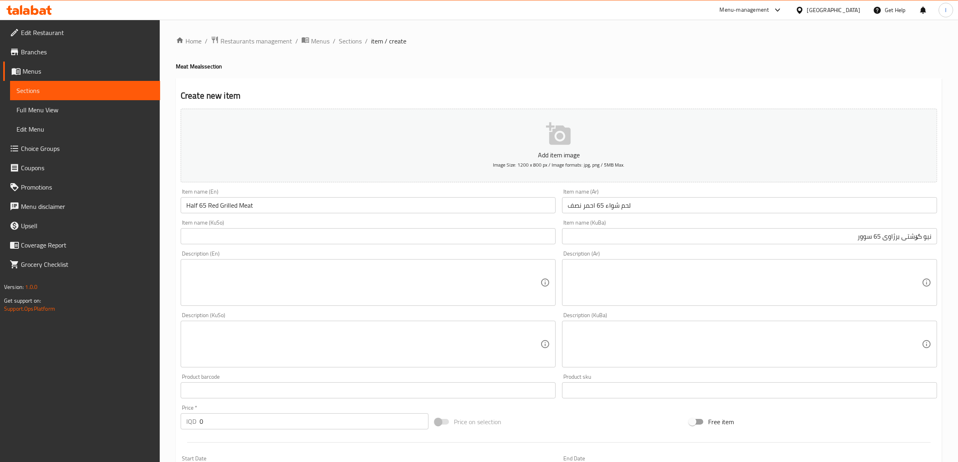
click at [314, 218] on div "Item name (KuSo) Item name (KuSo)" at bounding box center [367, 231] width 381 height 31
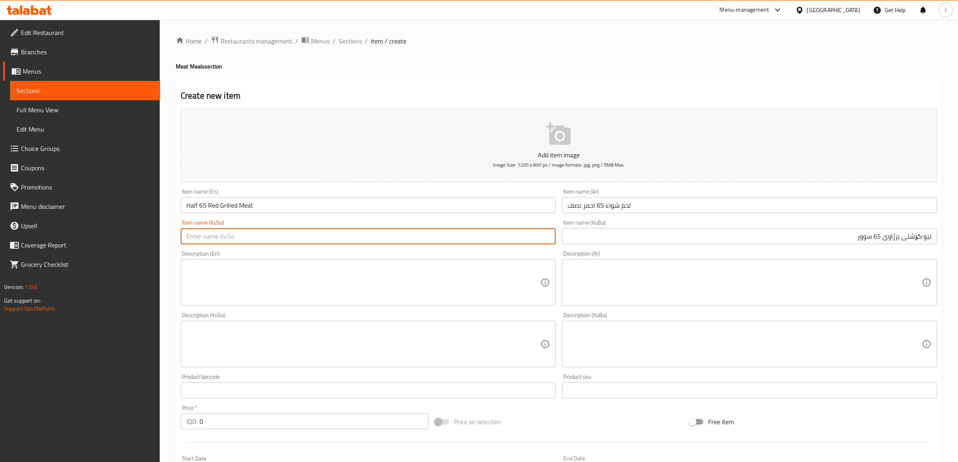
drag, startPoint x: 276, startPoint y: 238, endPoint x: 266, endPoint y: 235, distance: 10.2
click at [276, 238] on input "text" at bounding box center [368, 236] width 375 height 16
paste input "نیو گۆشتی برژاوی 65 سوور"
type input "نیو گۆشتی برژاوی 65 سوور"
paste textarea "لحم وزن 600 غم، رز احمر وزن كيلو ونصف مع زبادي، بهارات فوق زبادي وكاسه مرق"
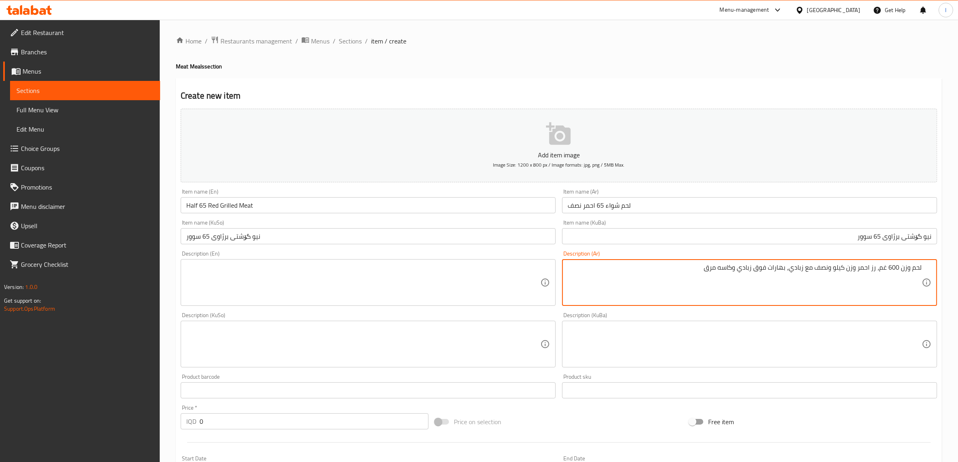
type textarea "لحم وزن 600 غم، رز احمر وزن كيلو ونصف مع زبادي، بهارات فوق زبادي وكاسه مرق"
click at [789, 333] on textarea at bounding box center [745, 344] width 354 height 38
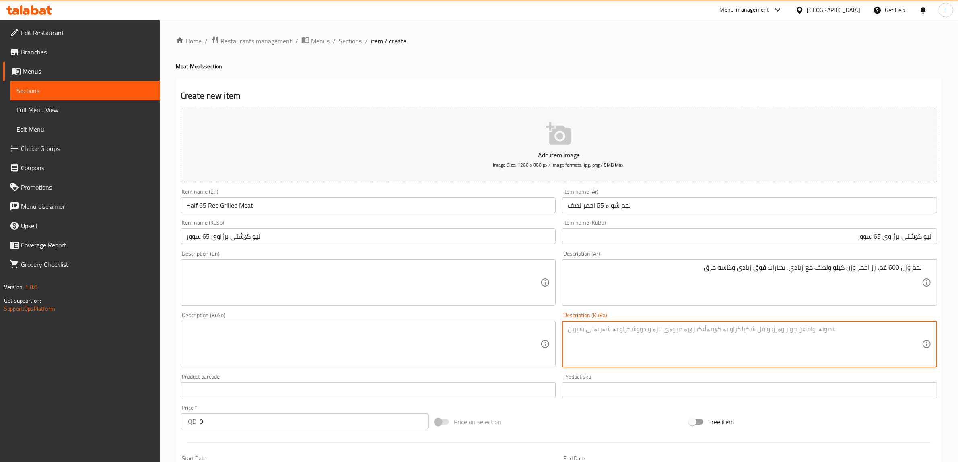
paste textarea "600 گم کێشی گۆشت، کێشی برنجی سوور کیلۆو نیوێک لەگەڵ ماست، بەهارات لەسەر ماست و …"
type textarea "600 گم کێشی گۆشت، کێشی برنجی سوور کیلۆو نیوێک لەگەڵ ماست، بەهارات لەسەر ماست و …"
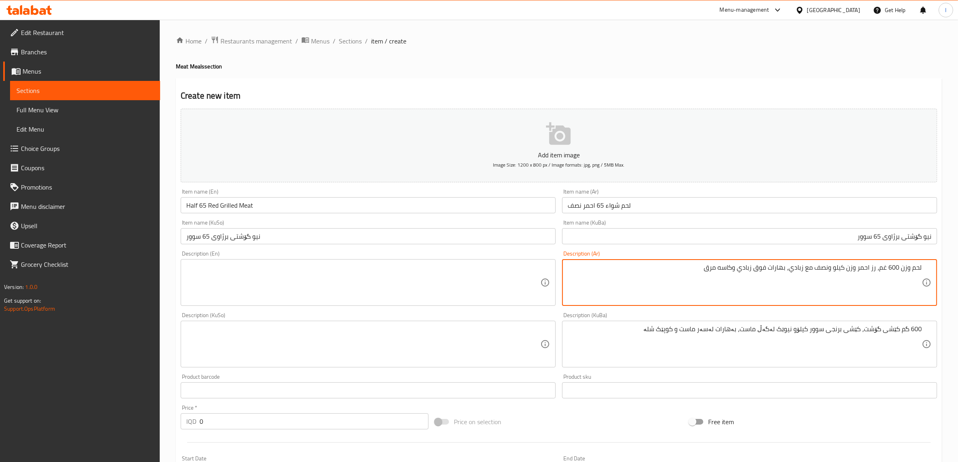
click at [236, 294] on textarea at bounding box center [363, 283] width 354 height 38
paste textarea "300g meat weight, 1.5kg red rice weight with yogurt, spices on top of yogurt an…"
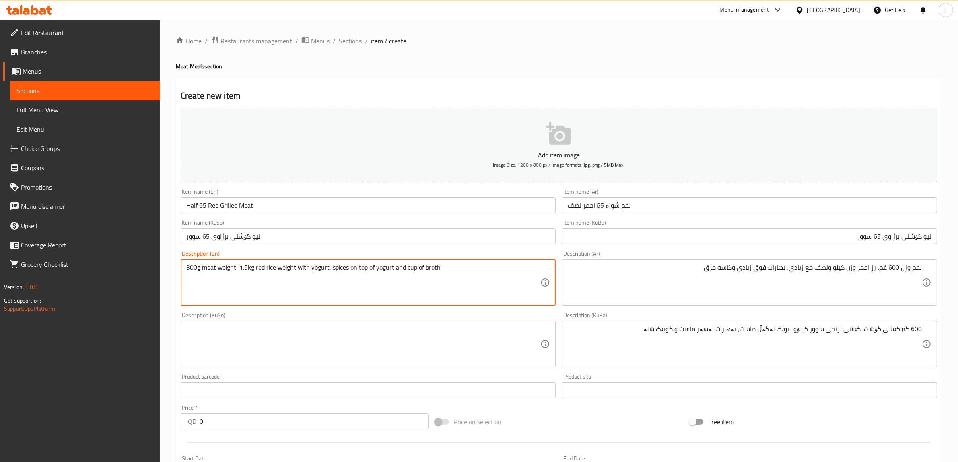
click at [187, 270] on textarea "300g meat weight, 1.5kg red rice weight with yogurt, spices on top of yogurt an…" at bounding box center [363, 283] width 354 height 38
type textarea "300g meat weight, 1.5kg red rice weight with yogurt, spices on top of yogurt an…"
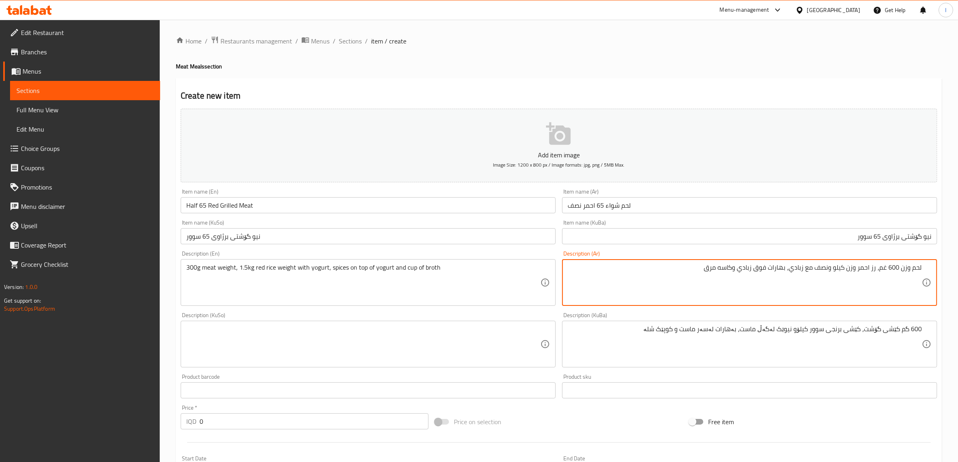
click at [891, 266] on textarea "لحم وزن 600 غم، رز احمر وزن كيلو ونصف مع زبادي، بهارات فوق زبادي وكاسه مرق" at bounding box center [745, 283] width 354 height 38
click at [889, 268] on textarea "لحم وزن 600 غم، رز احمر وزن كيلو ونصف مع زبادي، بهارات فوق زبادي وكاسه مرق" at bounding box center [745, 283] width 354 height 38
click at [891, 270] on textarea "لحم وزن 600 غم، رز احمر وزن كيلو ونصف مع زبادي، بهارات فوق زبادي وكاسه مرق" at bounding box center [745, 283] width 354 height 38
click at [890, 267] on textarea "لحم وزن 600 غم، رز احمر وزن كيلو ونصف مع زبادي، بهارات فوق زبادي وكاسه مرق" at bounding box center [745, 283] width 354 height 38
click at [891, 268] on textarea "لحم وزن 600 غم، رز احمر وزن كيلو ونصف مع زبادي، بهارات فوق زبادي وكاسه مرق" at bounding box center [745, 283] width 354 height 38
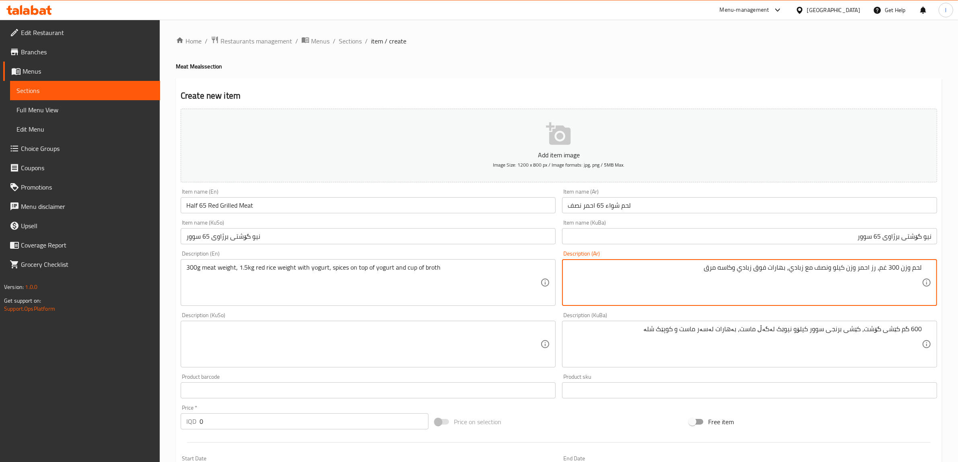
click at [898, 270] on textarea "لحم وزن 300 غم، رز احمر وزن كيلو ونصف مع زبادي، بهارات فوق زبادي وكاسه مرق" at bounding box center [745, 283] width 354 height 38
type textarea "لحم وزن 300 غم، رز احمر وزن كيلو ونصف مع زبادي، بهارات فوق زبادي وكاسه مرق"
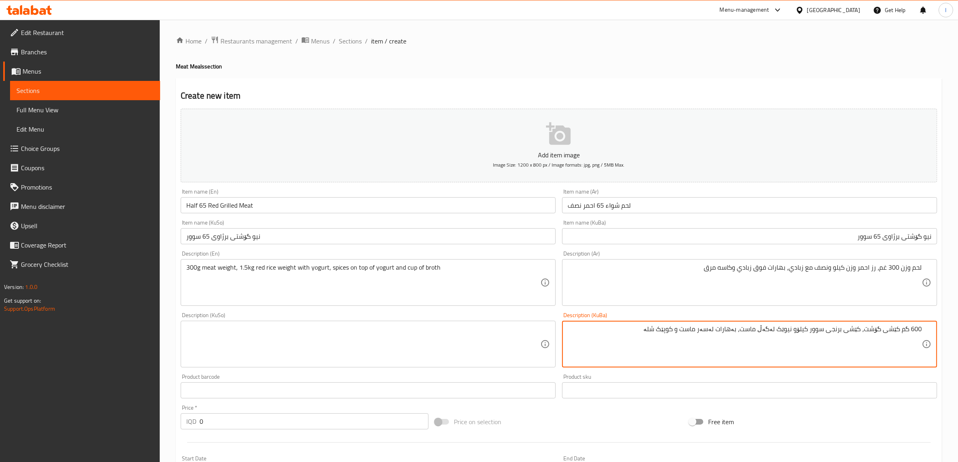
click at [918, 330] on textarea "600 گم کێشی گۆشت، کێشی برنجی سوور کیلۆو نیوێک لەگەڵ ماست، بەهارات لەسەر ماست و …" at bounding box center [745, 344] width 354 height 38
paste textarea "3"
drag, startPoint x: 628, startPoint y: 342, endPoint x: 965, endPoint y: 366, distance: 338.0
click at [958, 366] on html "​ Menu-management Iraq Get Help l Edit Restaurant Branches Menus Sections Full …" at bounding box center [479, 231] width 958 height 462
type textarea "300 گم کێشی گۆشت، کێشی برنجی سوور کیلۆو نیوێک لەگەڵ ماست، بەهارات لەسەر ماست و …"
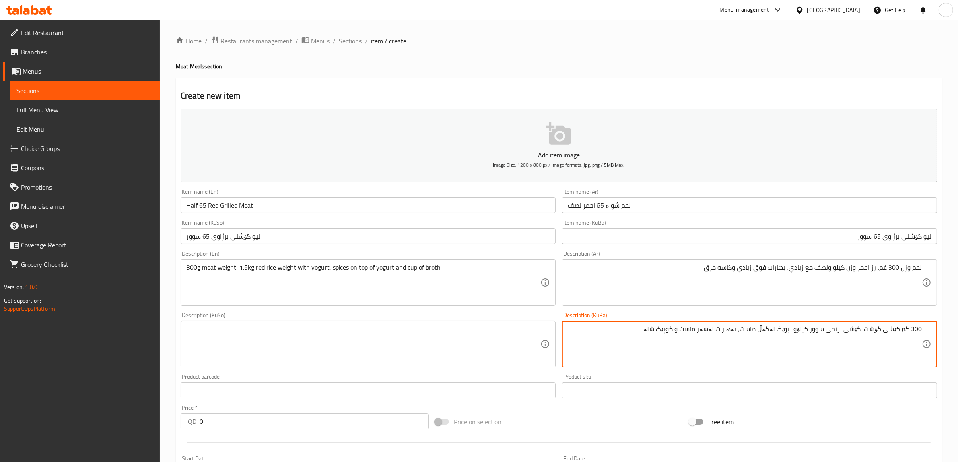
click at [282, 332] on textarea at bounding box center [363, 344] width 354 height 38
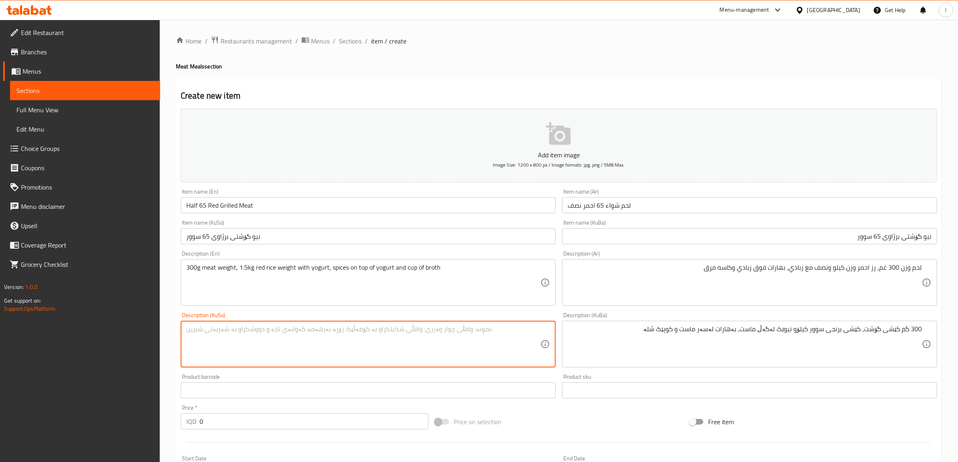
paste textarea "300 گم کێشی گۆشت، کێشی برنجی سوور کیلۆو نیوێک لەگەڵ ماست، بەهارات لەسەر ماست و …"
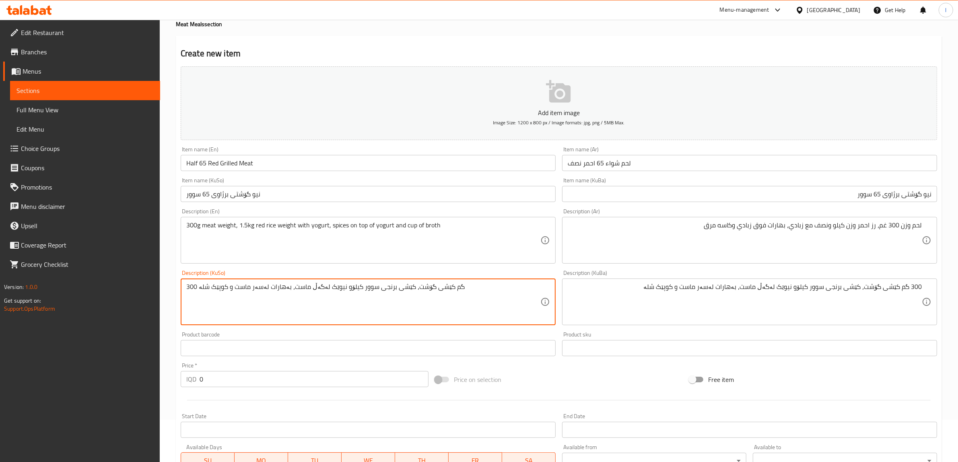
scroll to position [198, 0]
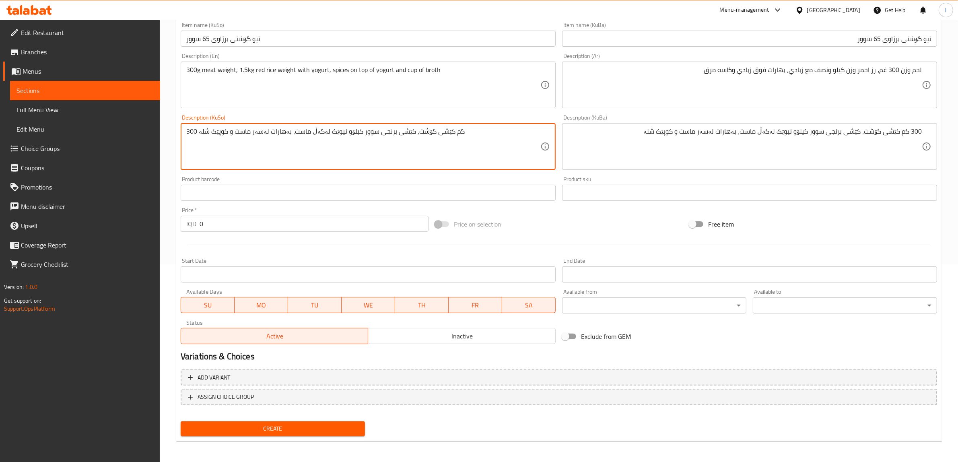
type textarea "300 گم کێشی گۆشت، کێشی برنجی سوور کیلۆو نیوێک لەگەڵ ماست، بەهارات لەسەر ماست و …"
drag, startPoint x: 230, startPoint y: 218, endPoint x: 95, endPoint y: 224, distance: 134.5
click at [103, 224] on div "Edit Restaurant Branches Menus Sections Full Menu View Edit Menu Choice Groups …" at bounding box center [479, 142] width 958 height 641
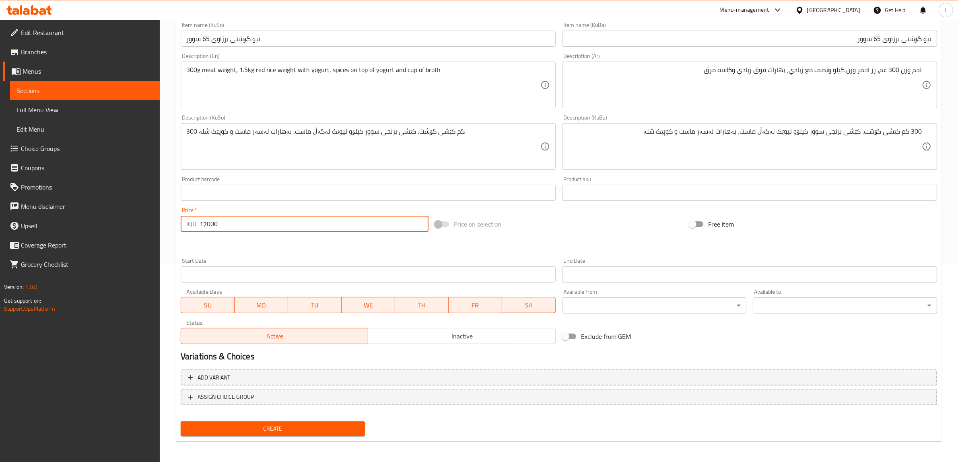
type input "17000"
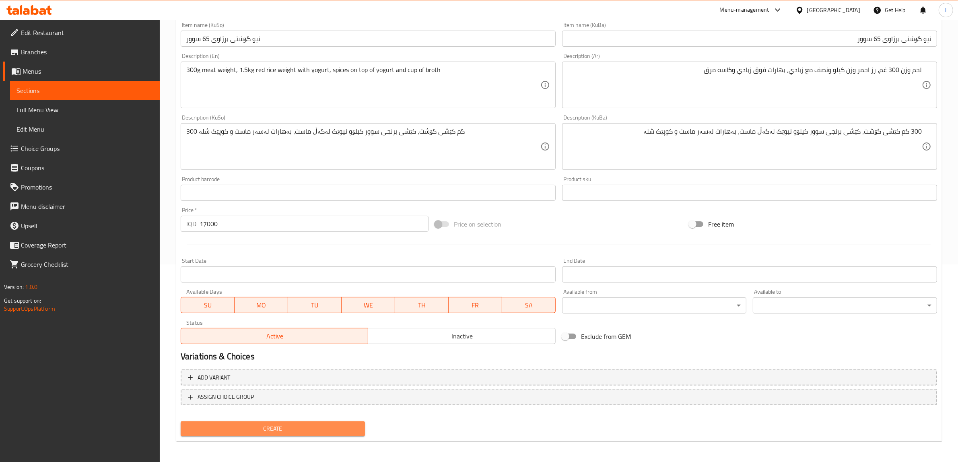
click at [260, 424] on span "Create" at bounding box center [272, 429] width 171 height 10
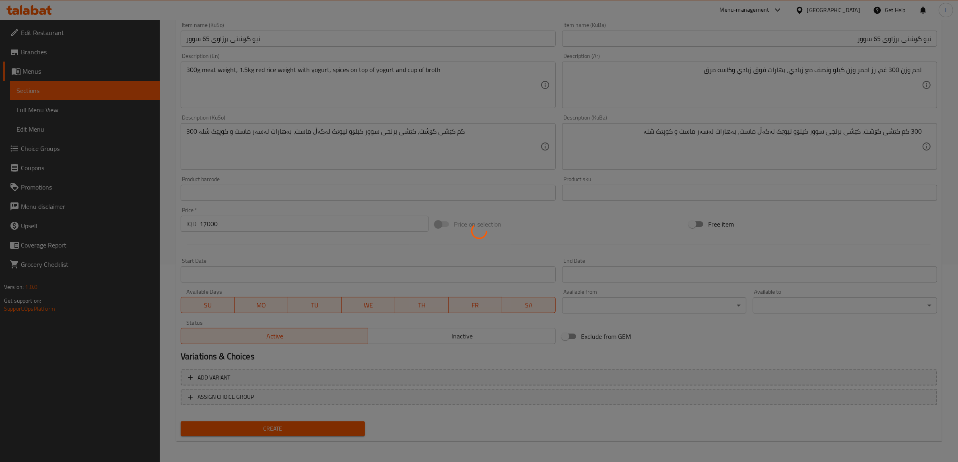
type input "0"
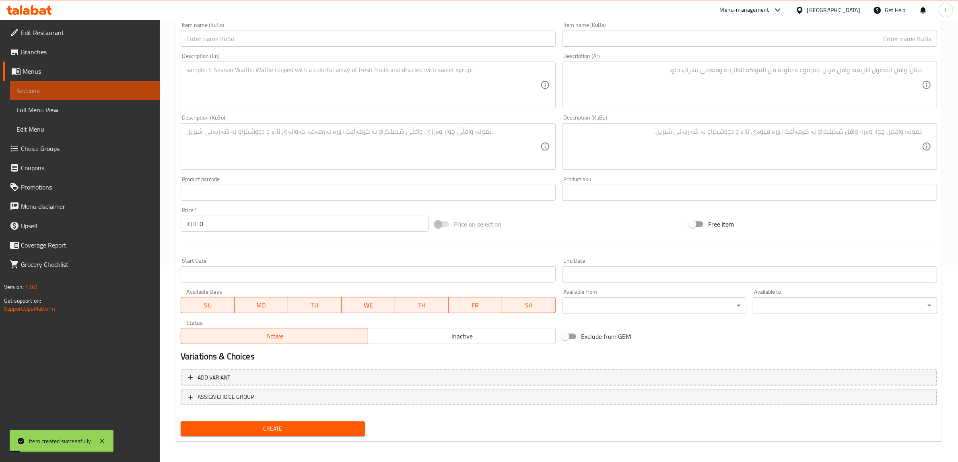
click at [58, 93] on span "Sections" at bounding box center [84, 91] width 137 height 10
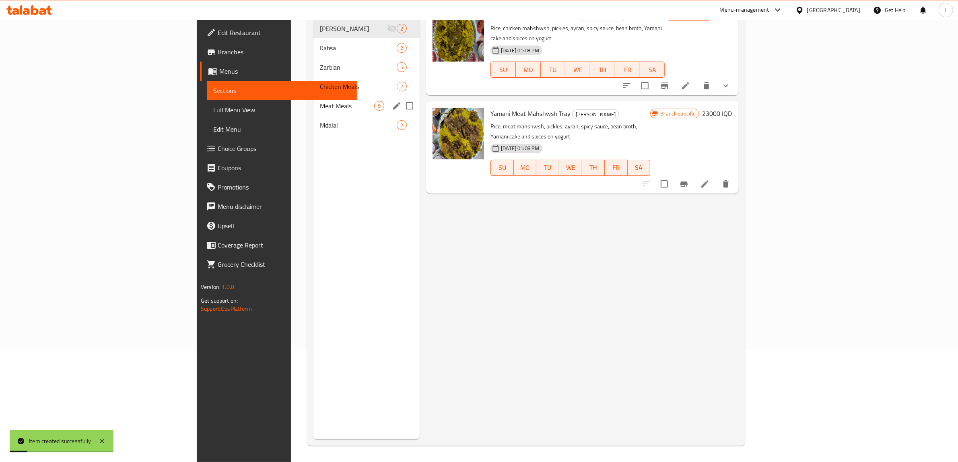
click at [320, 101] on span "Meat Meals" at bounding box center [347, 106] width 54 height 10
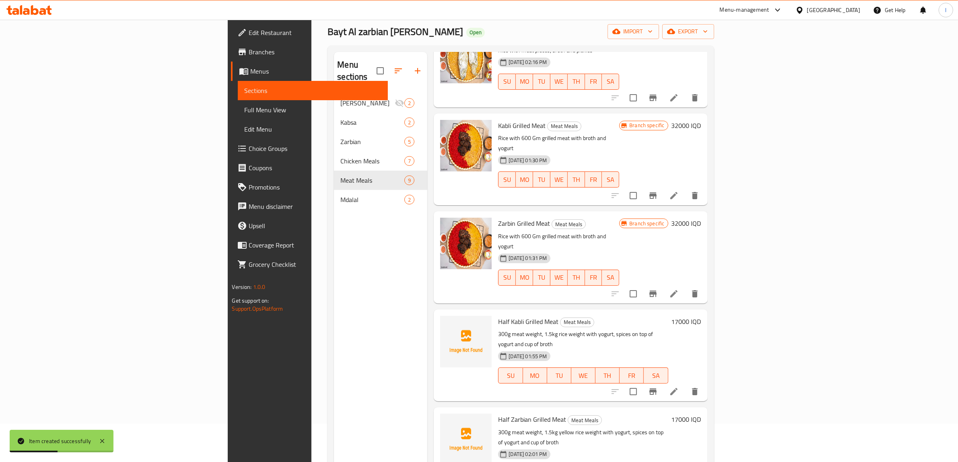
scroll to position [101, 0]
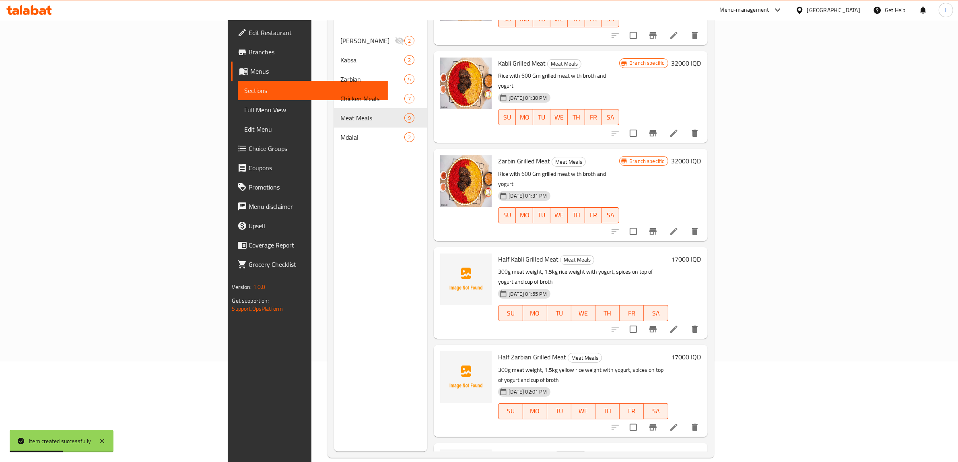
click at [498, 253] on span "Half Kabli Grilled Meat" at bounding box center [528, 259] width 60 height 12
copy span "Grilled"
click at [244, 108] on span "Full Menu View" at bounding box center [312, 110] width 137 height 10
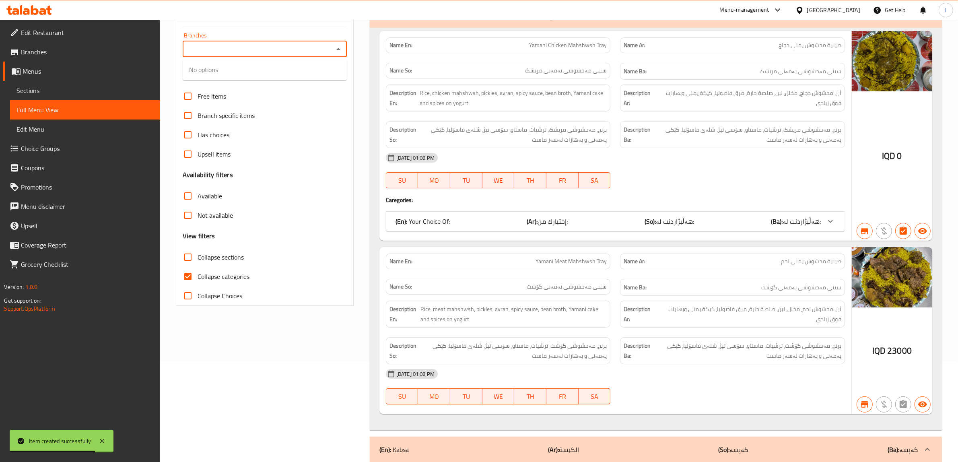
click at [266, 52] on input "Branches" at bounding box center [258, 48] width 146 height 11
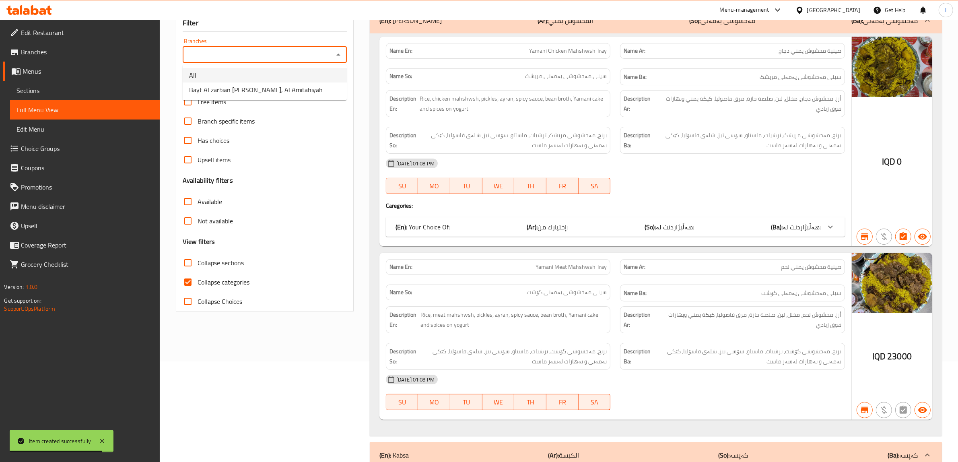
click at [239, 86] on span "Bayt Al zarbian Al yamani, Al Amitahiyah" at bounding box center [256, 90] width 134 height 10
type input "Bayt Al zarbian Al yamani, Al Amitahiyah"
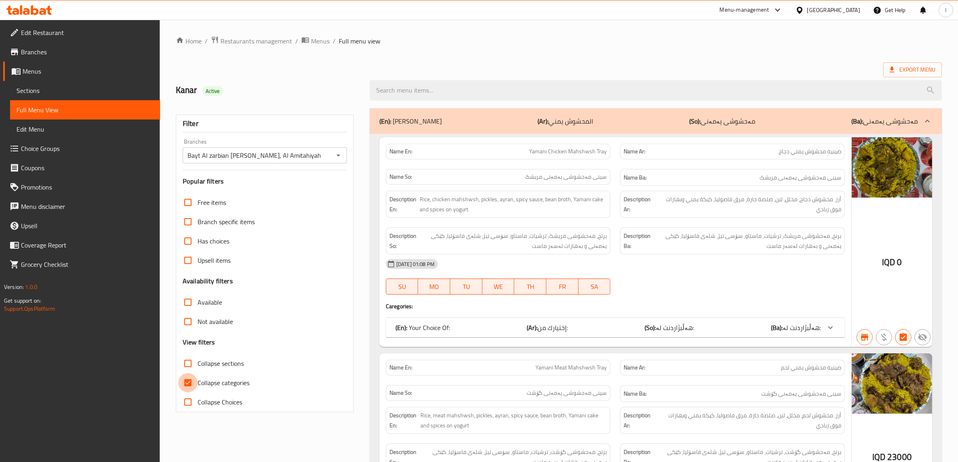
click at [188, 383] on input "Collapse categories" at bounding box center [187, 382] width 19 height 19
checkbox input "false"
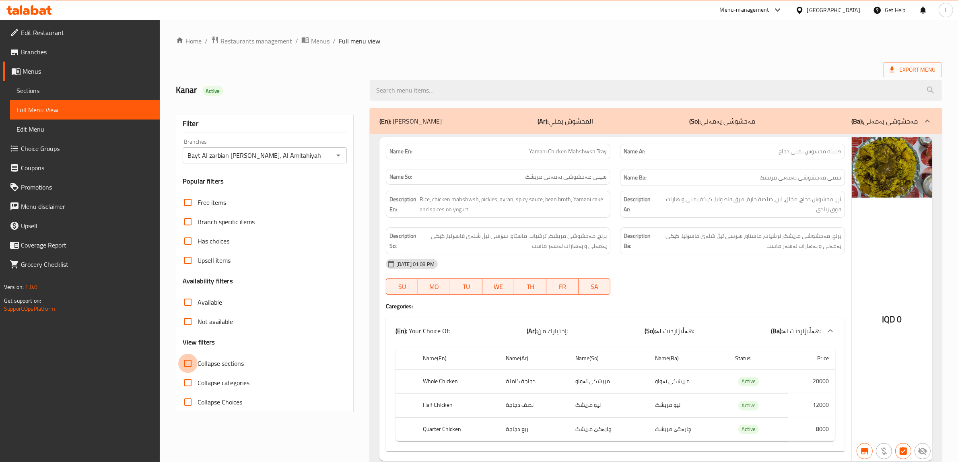
click at [187, 359] on input "Collapse sections" at bounding box center [187, 363] width 19 height 19
checkbox input "true"
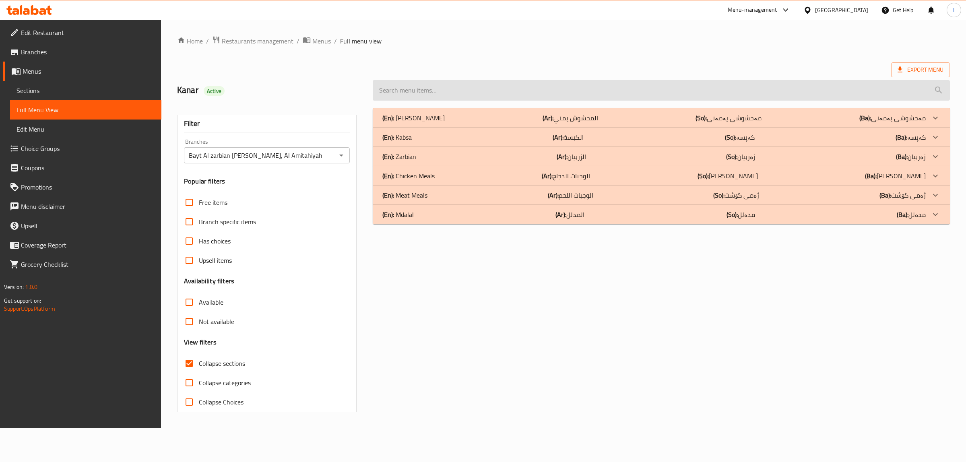
click at [529, 101] on input "search" at bounding box center [661, 90] width 577 height 21
paste input "Grilled"
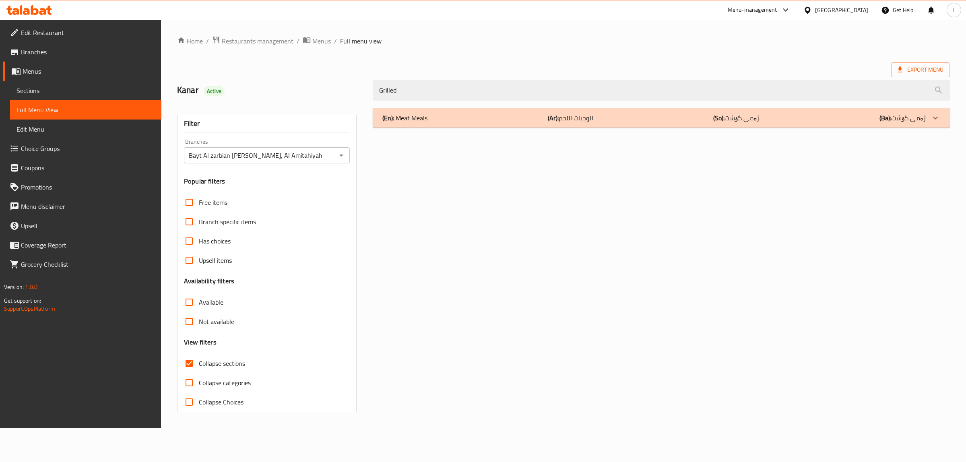
type input "Grilled"
click at [452, 119] on div "(En): Meat Meals (Ar): الوجبات اللحم (So): ژەمی گۆشت (Ba): ژەمی گۆشت" at bounding box center [653, 118] width 543 height 10
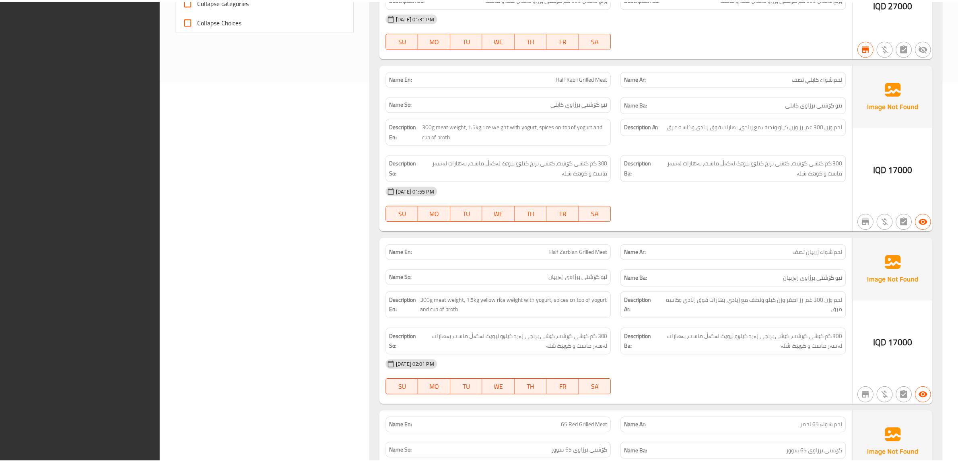
scroll to position [707, 0]
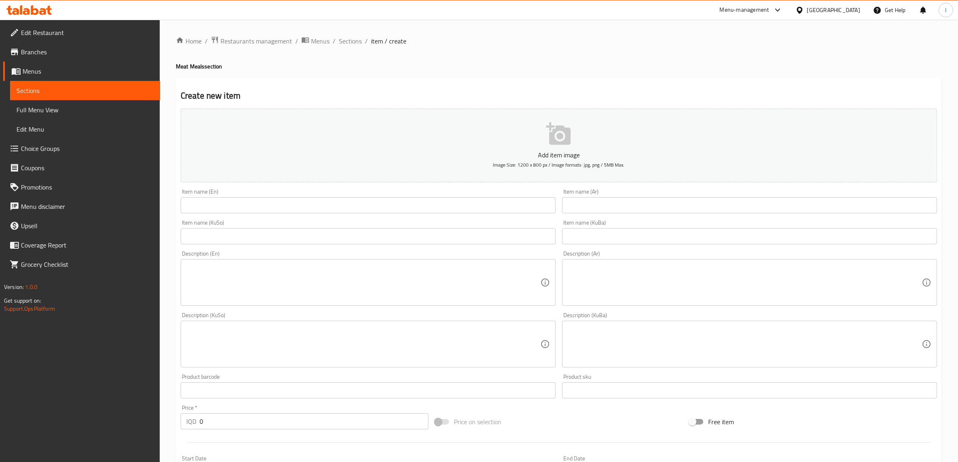
click at [32, 8] on icon at bounding box center [35, 10] width 8 height 10
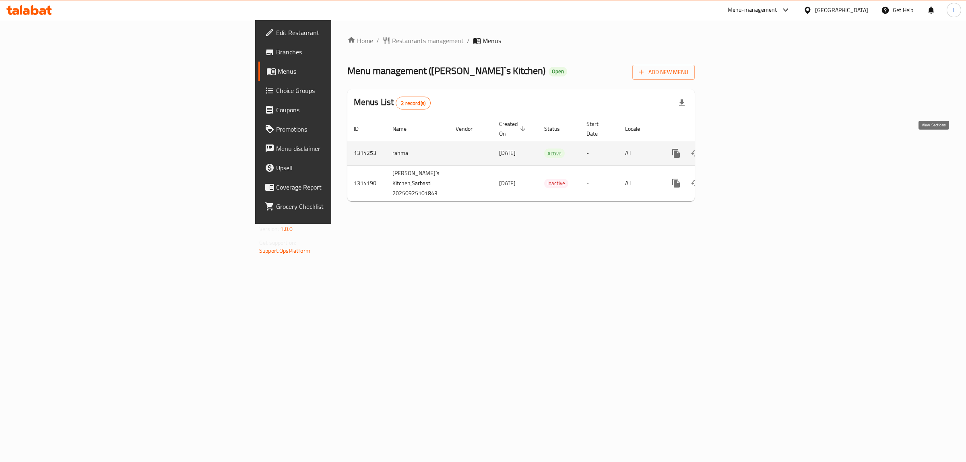
click at [739, 148] on icon "enhanced table" at bounding box center [734, 153] width 10 height 10
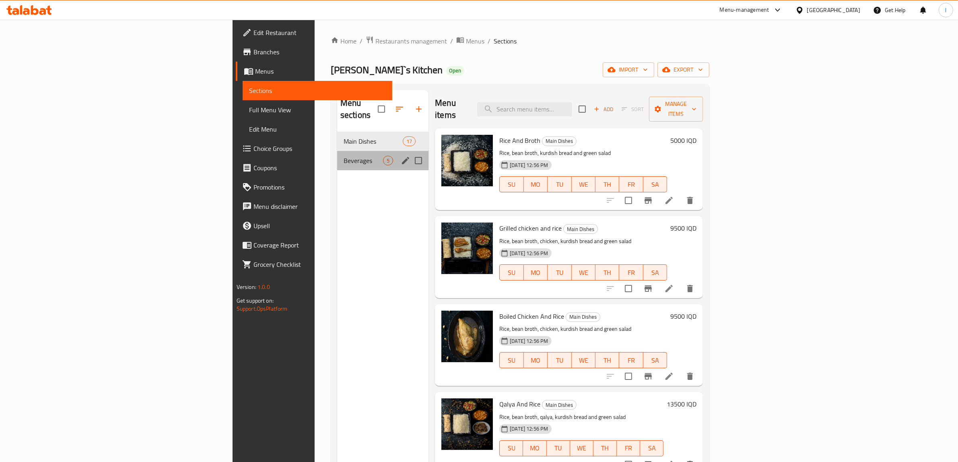
click at [337, 151] on div "Beverages 5" at bounding box center [382, 160] width 91 height 19
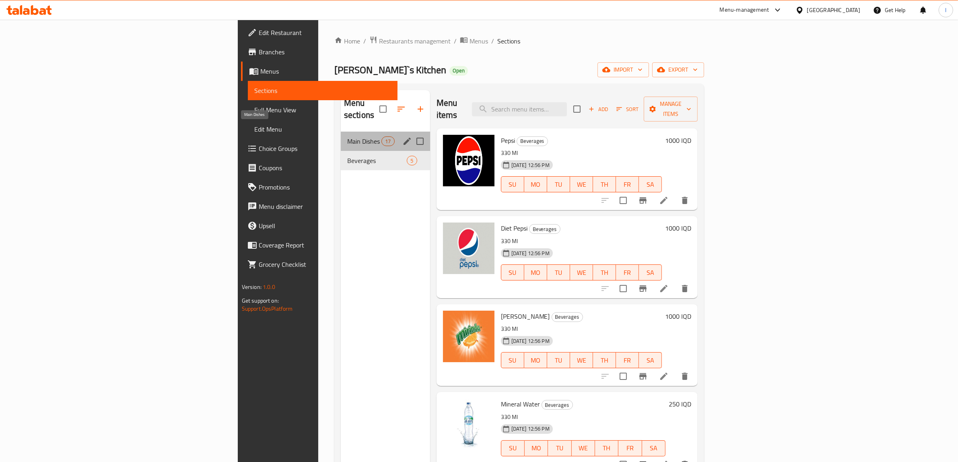
click at [347, 136] on span "Main Dishes" at bounding box center [364, 141] width 34 height 10
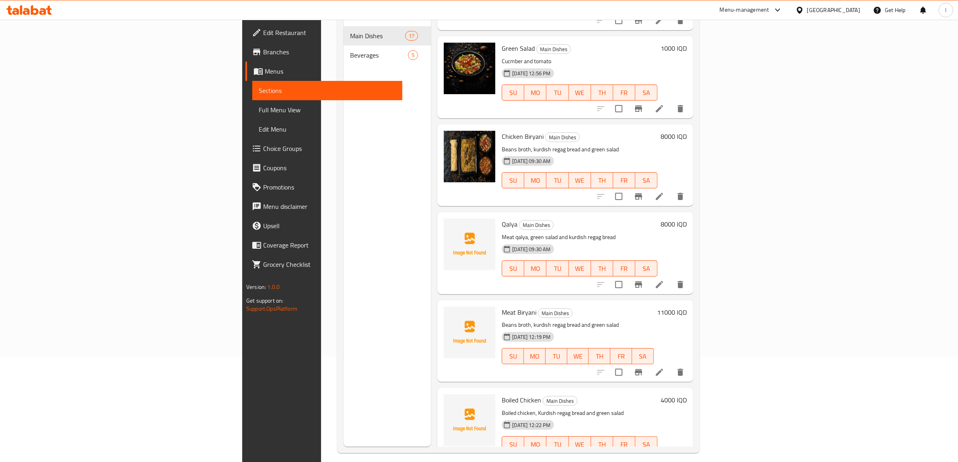
scroll to position [113, 0]
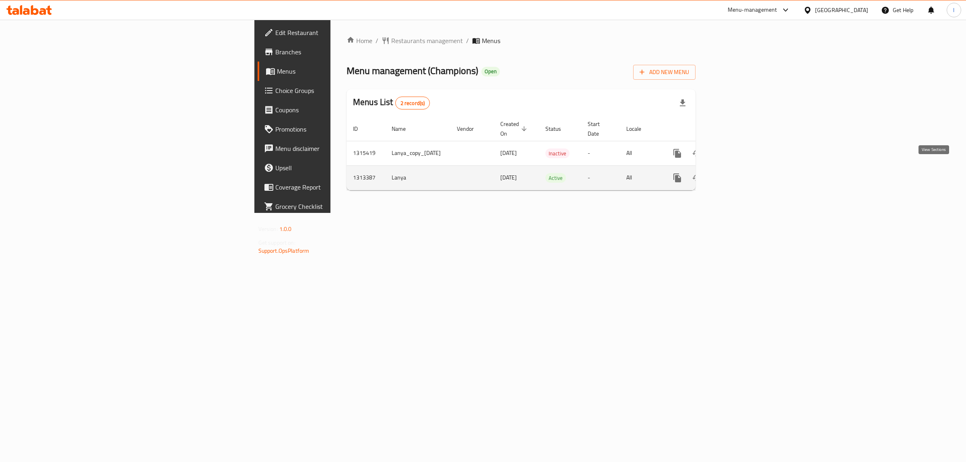
click at [739, 174] on icon "enhanced table" at bounding box center [734, 177] width 7 height 7
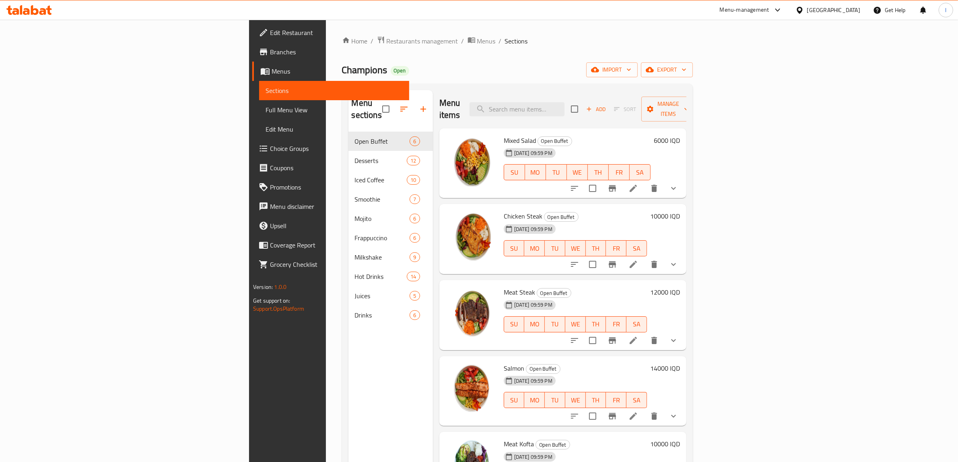
click at [270, 144] on span "Choice Groups" at bounding box center [336, 149] width 133 height 10
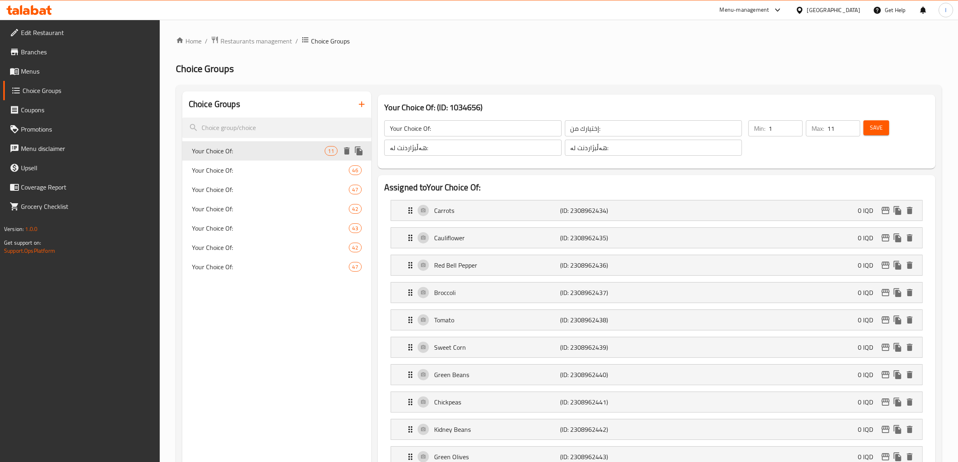
click at [265, 158] on div "Your Choice Of: 11" at bounding box center [276, 150] width 189 height 19
click at [242, 163] on div "Your Choice Of: 46" at bounding box center [276, 170] width 189 height 19
click at [232, 180] on div "Your Choice Of: 47" at bounding box center [276, 189] width 189 height 19
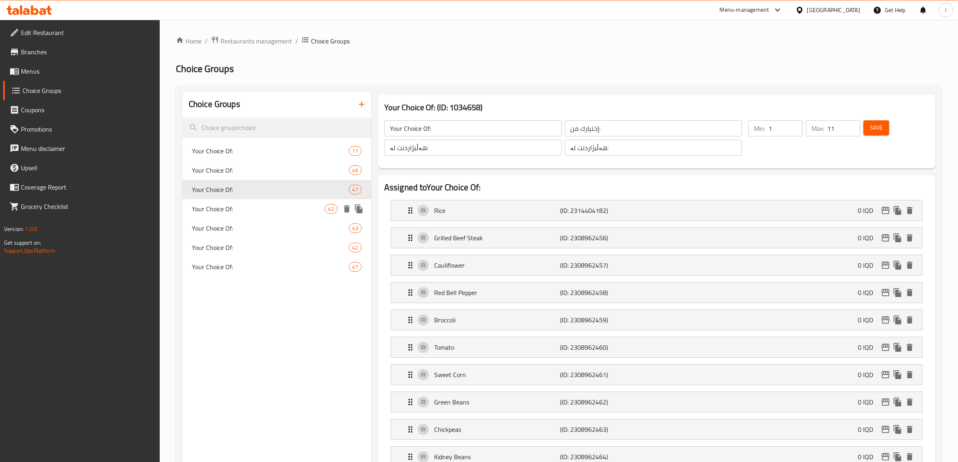
click at [240, 204] on span "Your Choice Of:" at bounding box center [258, 209] width 133 height 10
click at [237, 243] on span "Your Choice Of:" at bounding box center [270, 248] width 157 height 10
click at [213, 268] on span "Your Choice Of:" at bounding box center [270, 267] width 157 height 10
click at [215, 255] on div "Your Choice Of: 42" at bounding box center [276, 247] width 189 height 19
click at [234, 265] on span "Your Choice Of:" at bounding box center [270, 267] width 157 height 10
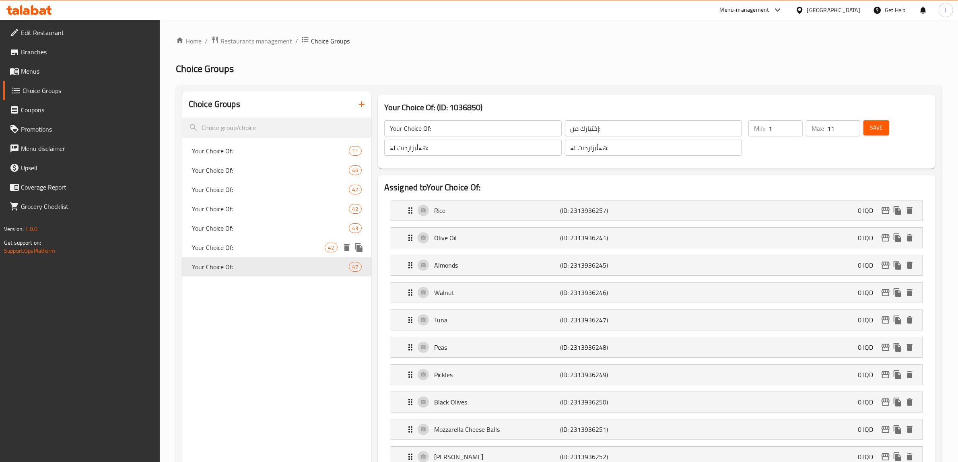
click at [238, 238] on div "Your Choice Of: 42" at bounding box center [276, 247] width 189 height 19
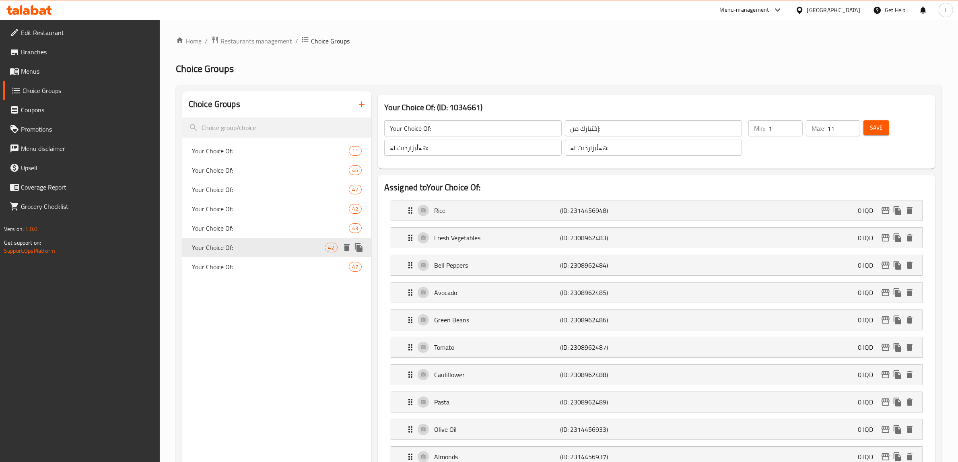
type input "Your Choice Of:"
click at [226, 143] on div "Your Choice Of: 11" at bounding box center [276, 150] width 189 height 19
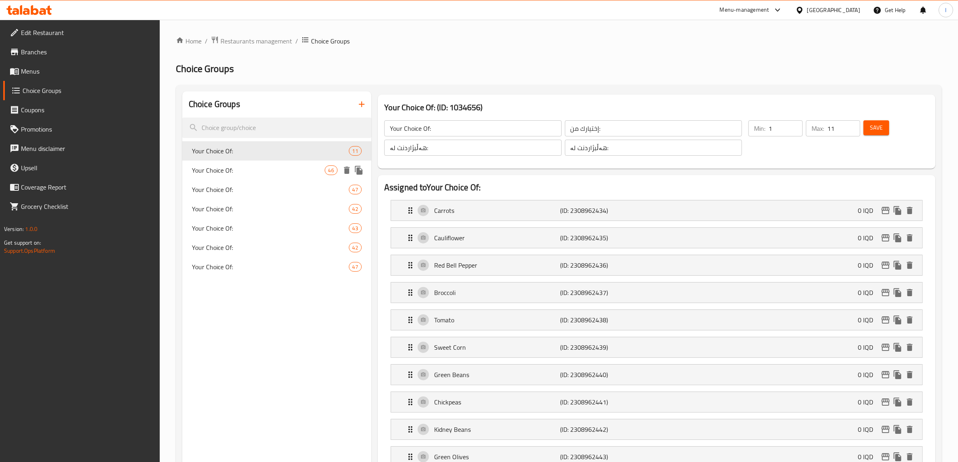
click at [235, 166] on span "Your Choice Of:" at bounding box center [258, 170] width 133 height 10
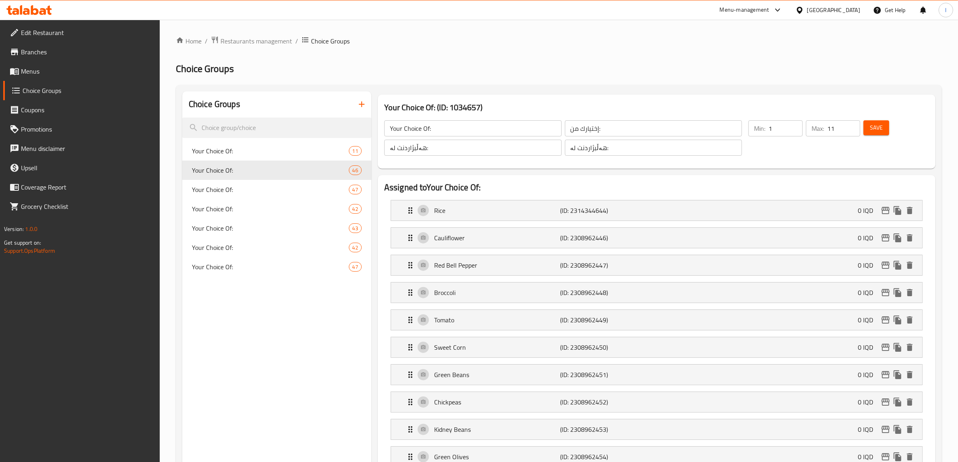
click at [33, 70] on span "Menus" at bounding box center [87, 71] width 133 height 10
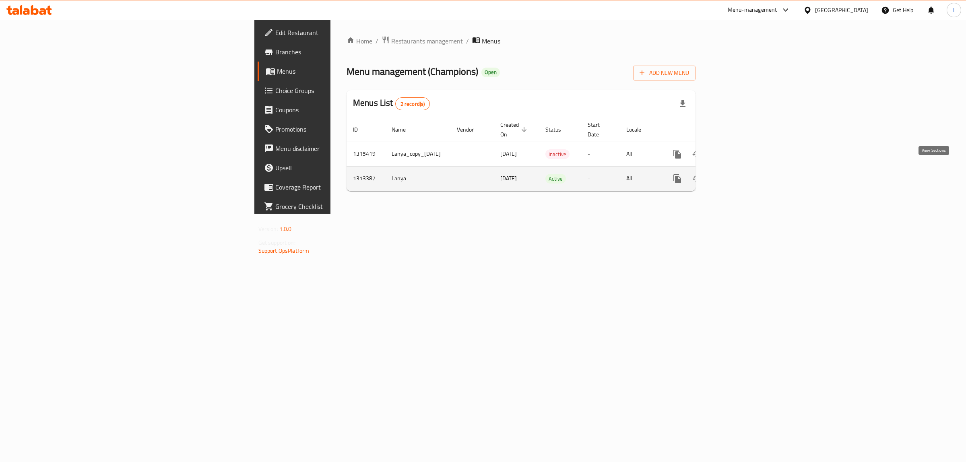
click at [745, 169] on link "enhanced table" at bounding box center [734, 178] width 19 height 19
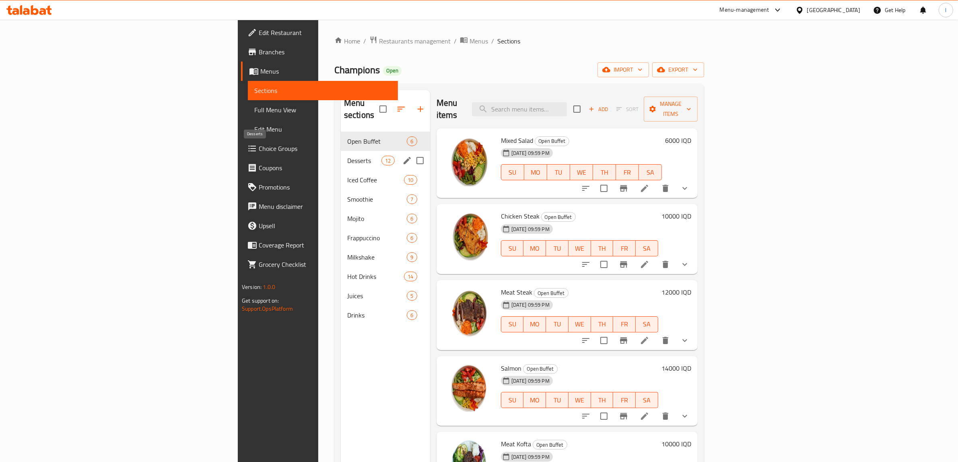
click at [347, 156] on span "Desserts" at bounding box center [364, 161] width 34 height 10
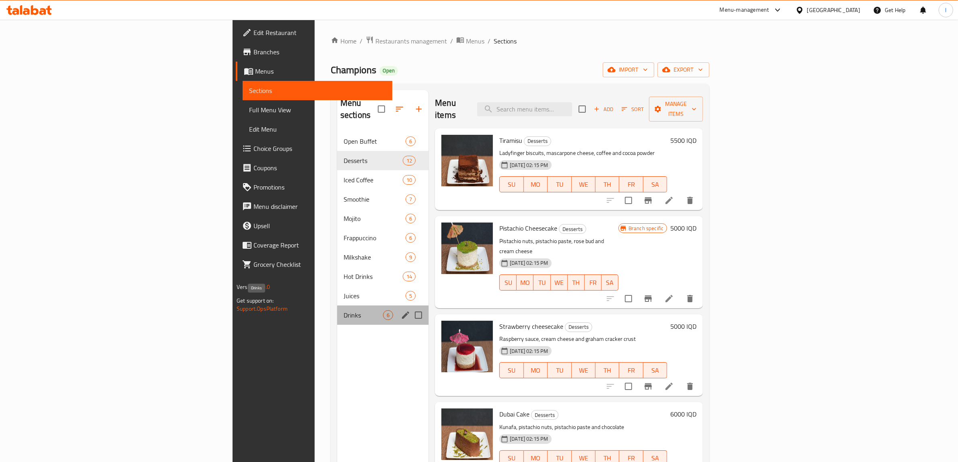
click at [344, 310] on span "Drinks" at bounding box center [363, 315] width 39 height 10
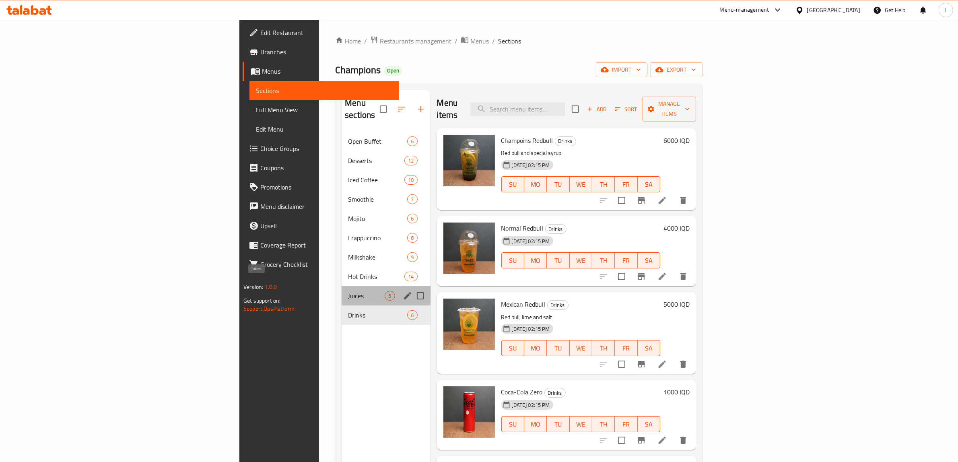
click at [348, 291] on span "Juices" at bounding box center [366, 296] width 37 height 10
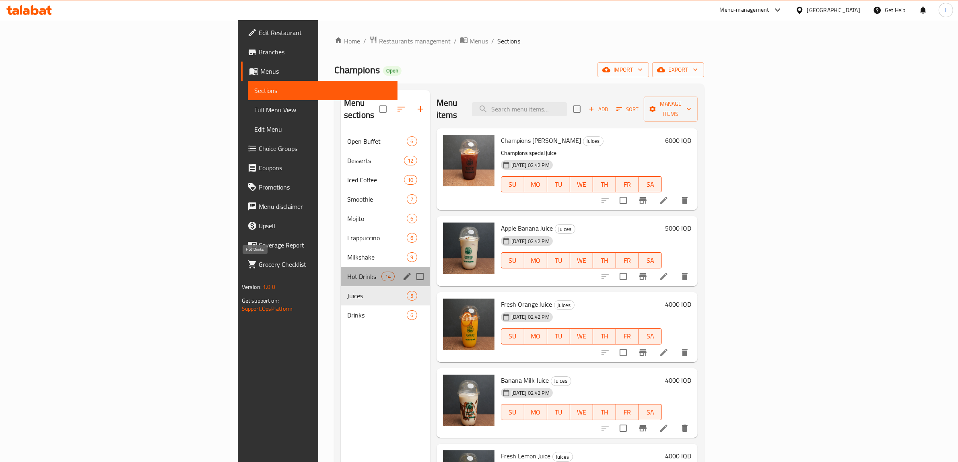
click at [347, 272] on span "Hot Drinks" at bounding box center [364, 277] width 34 height 10
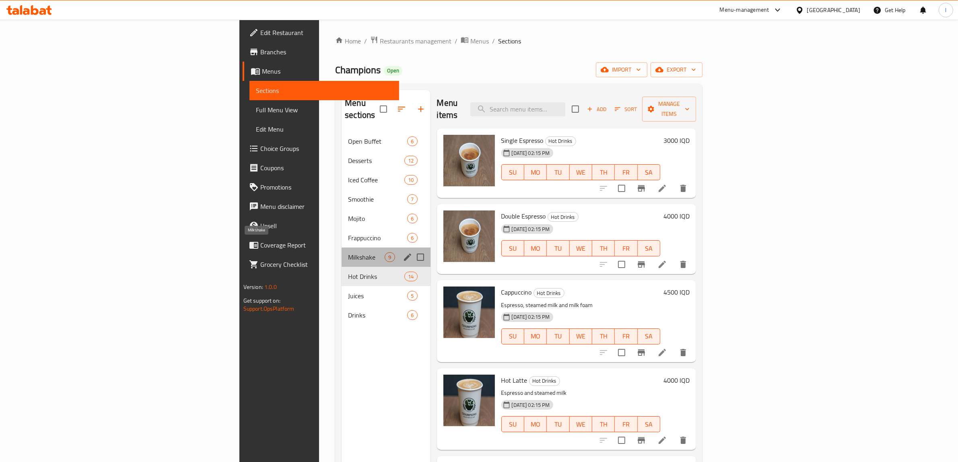
click at [348, 252] on span "Milkshake" at bounding box center [366, 257] width 37 height 10
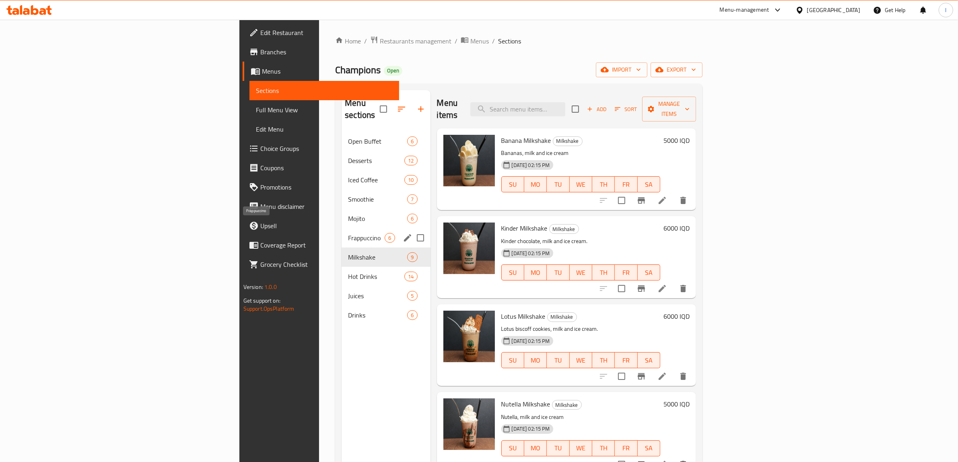
click at [348, 233] on span "Frappuccino" at bounding box center [366, 238] width 37 height 10
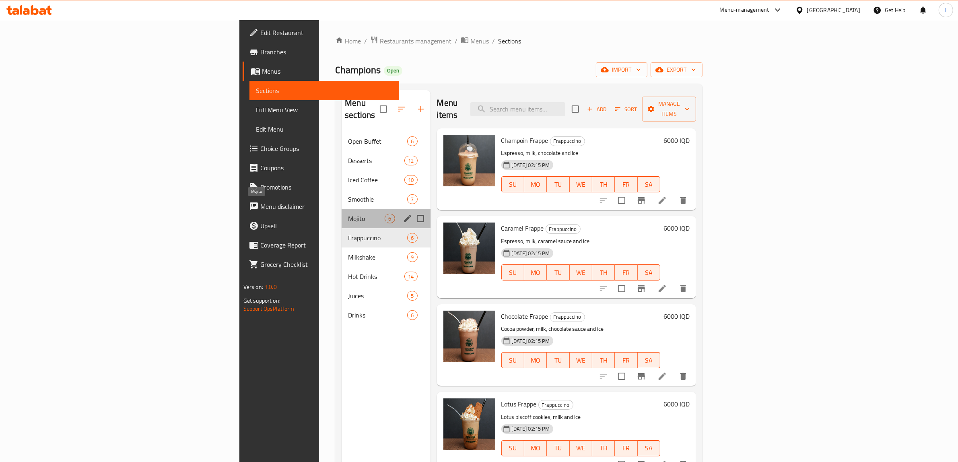
click at [348, 214] on span "Mojito" at bounding box center [366, 219] width 37 height 10
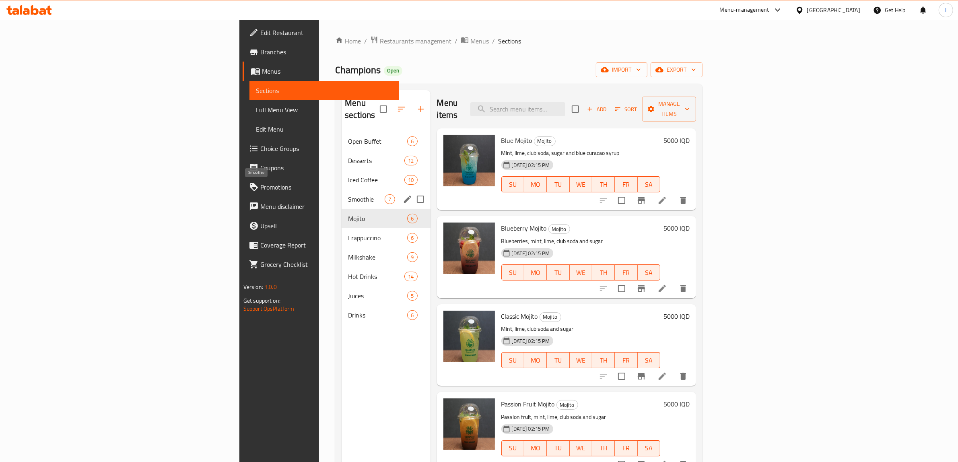
click at [348, 194] on span "Smoothie" at bounding box center [366, 199] width 37 height 10
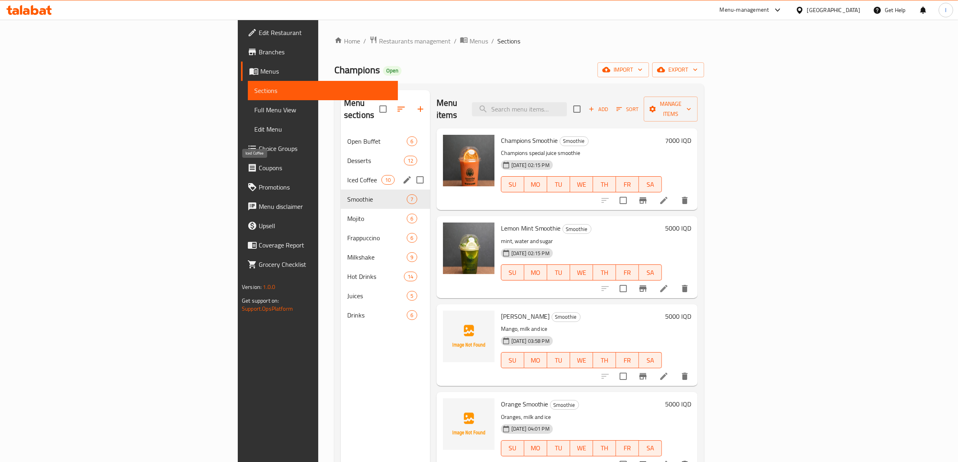
click at [347, 175] on span "Iced Coffee" at bounding box center [364, 180] width 34 height 10
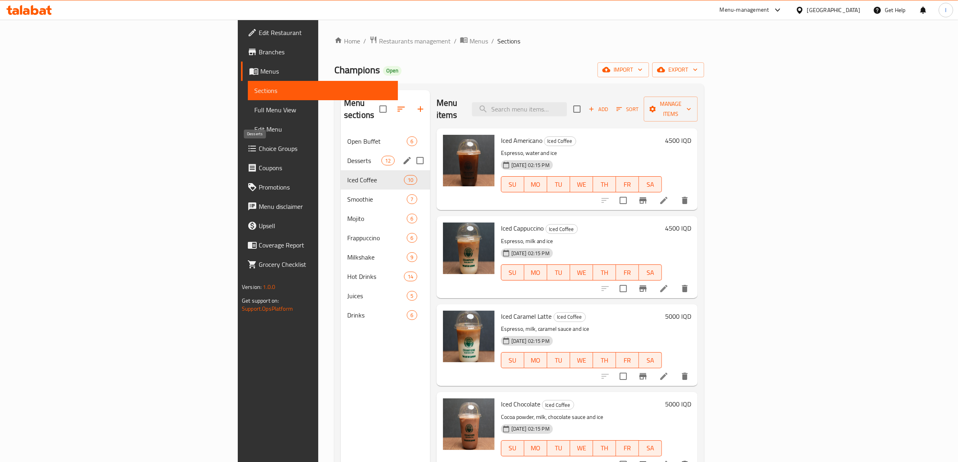
click at [347, 156] on span "Desserts" at bounding box center [364, 161] width 34 height 10
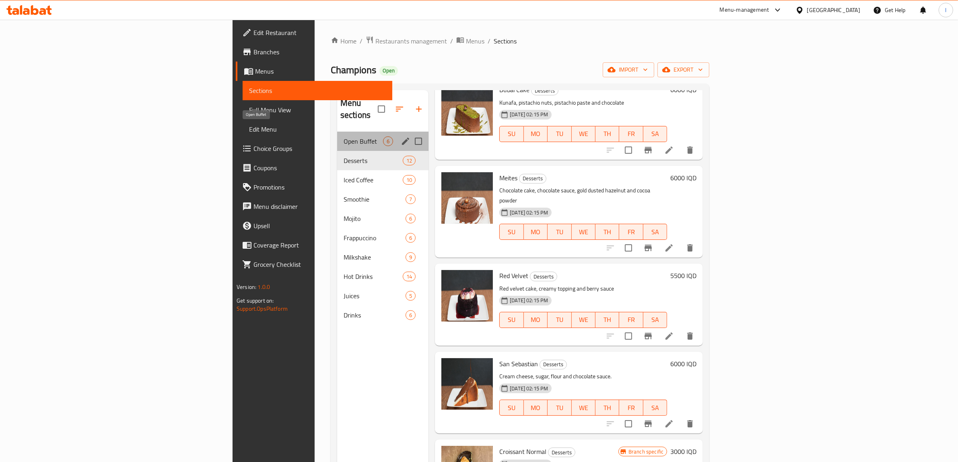
click at [344, 136] on span "Open Buffet" at bounding box center [363, 141] width 39 height 10
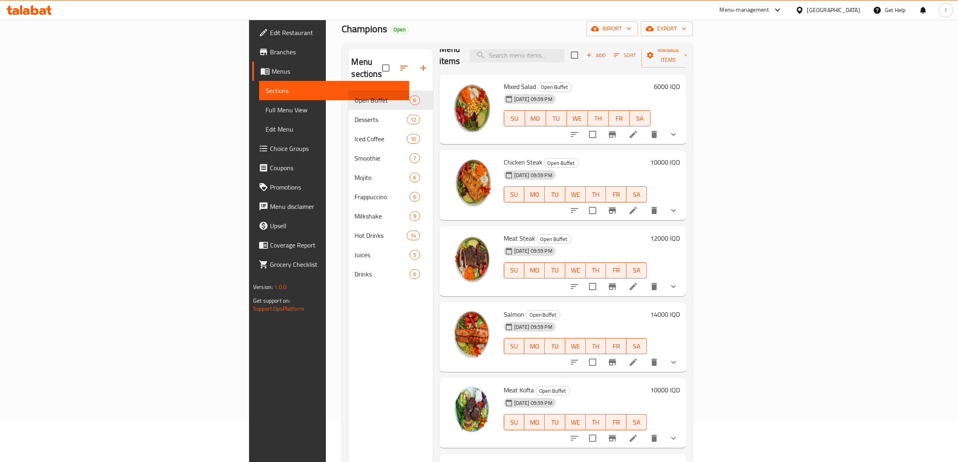
scroll to position [113, 0]
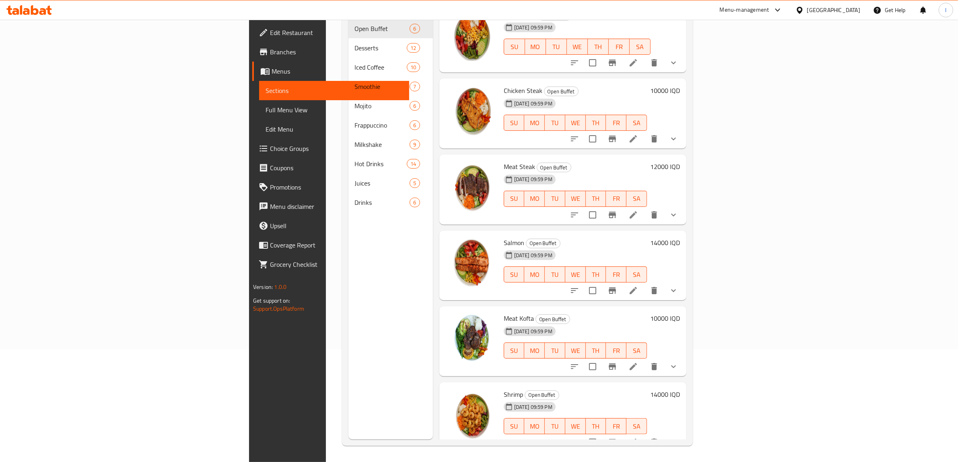
click at [680, 340] on div "10000 IQD" at bounding box center [663, 341] width 33 height 57
click at [678, 362] on icon "show more" at bounding box center [674, 367] width 10 height 10
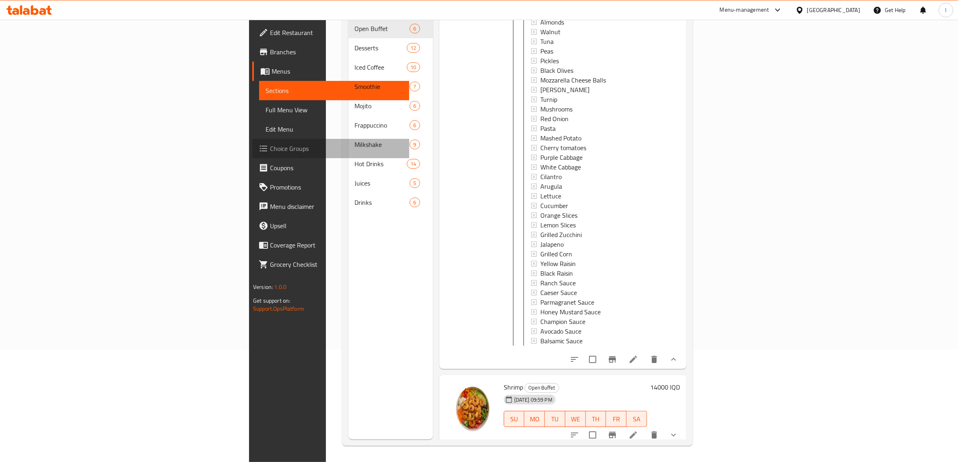
click at [270, 149] on span "Choice Groups" at bounding box center [336, 149] width 133 height 10
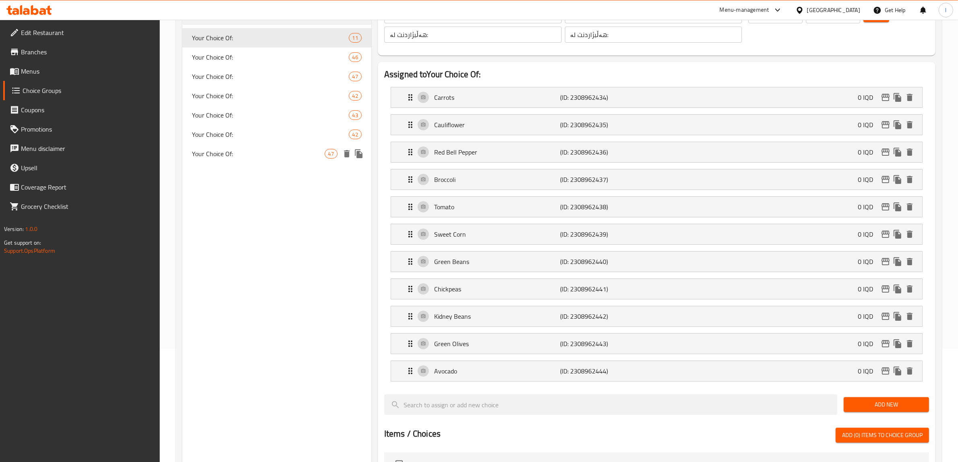
click at [214, 155] on span "Your Choice Of:" at bounding box center [258, 154] width 133 height 10
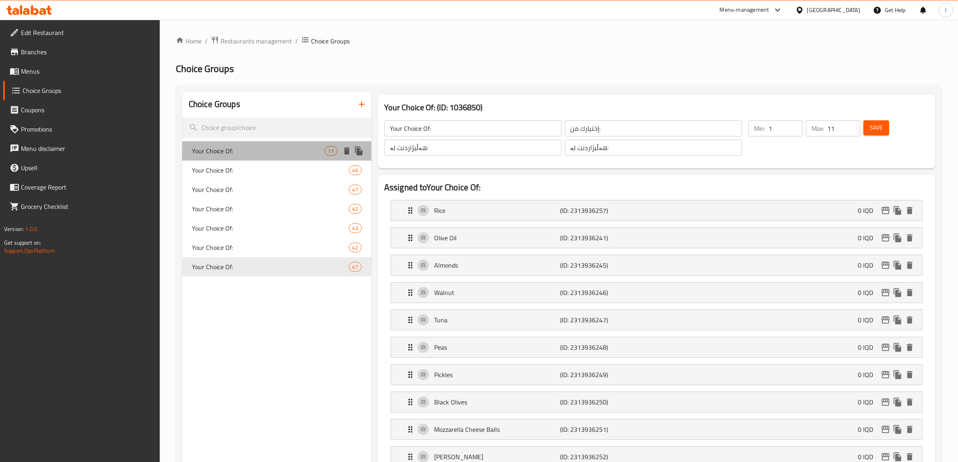
click at [223, 151] on span "Your Choice Of:" at bounding box center [258, 151] width 133 height 10
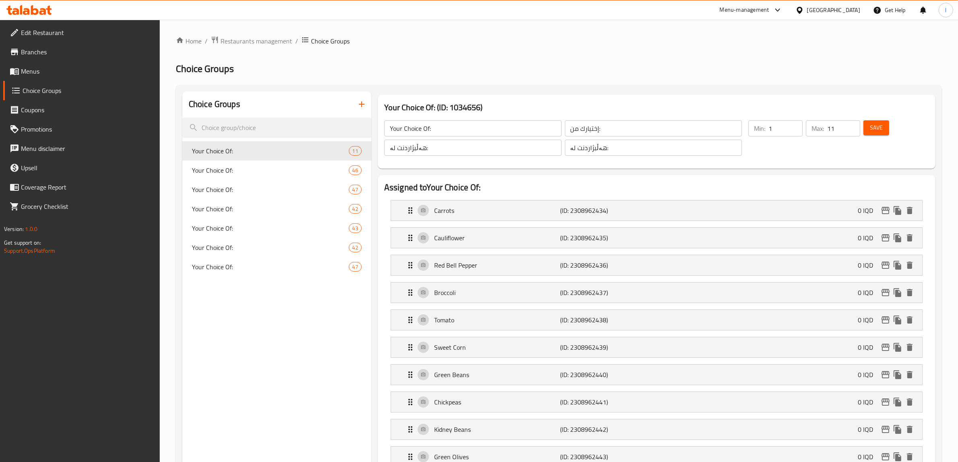
type input "Your Choice Of:"
drag, startPoint x: 841, startPoint y: 130, endPoint x: 818, endPoint y: 133, distance: 23.2
click at [818, 133] on div "Max: 11 ​" at bounding box center [833, 128] width 54 height 16
drag, startPoint x: 826, startPoint y: 123, endPoint x: 839, endPoint y: 124, distance: 13.7
click at [839, 124] on div "Max: 15 ​" at bounding box center [833, 128] width 54 height 16
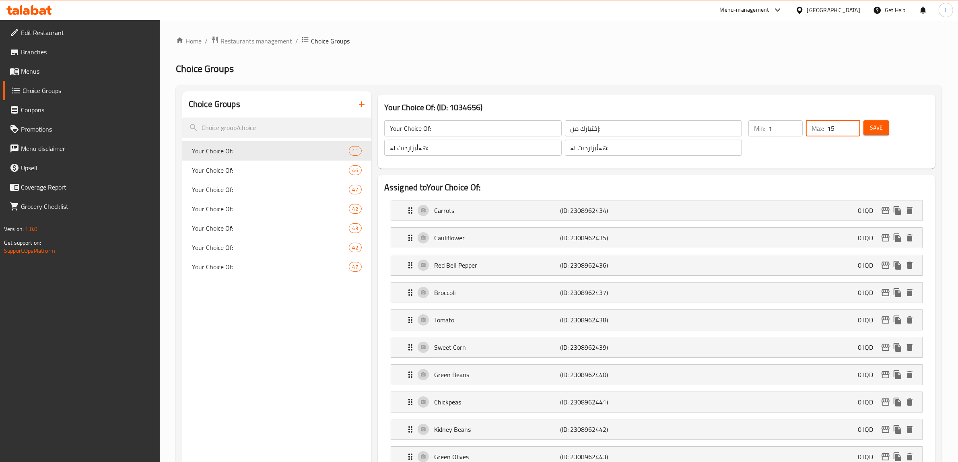
click at [874, 126] on span "Save" at bounding box center [876, 128] width 13 height 10
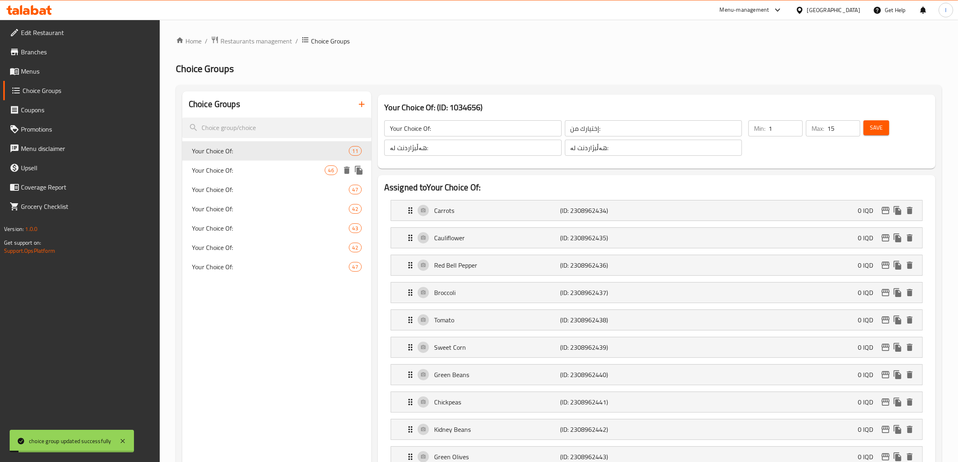
click at [240, 171] on span "Your Choice Of:" at bounding box center [258, 170] width 133 height 10
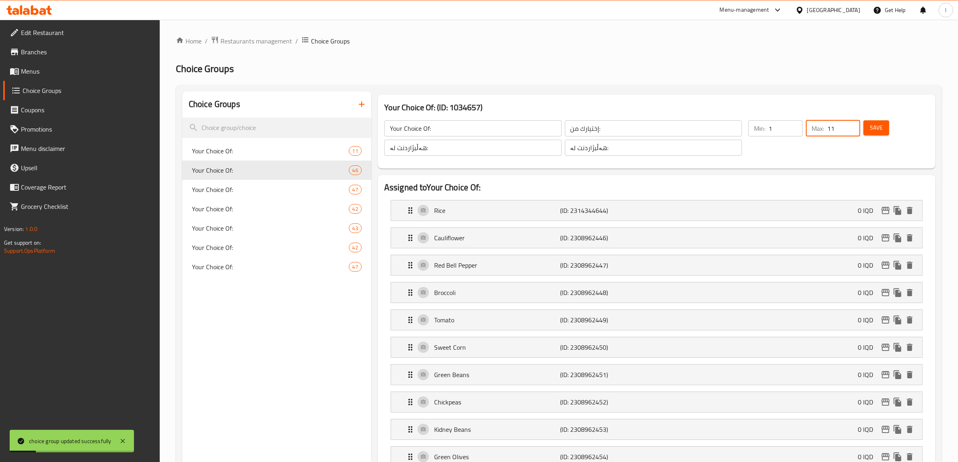
drag, startPoint x: 844, startPoint y: 129, endPoint x: 864, endPoint y: 137, distance: 21.5
click at [807, 130] on div "Max: 11 ​" at bounding box center [833, 128] width 54 height 16
paste input "5"
click at [873, 128] on span "Save" at bounding box center [876, 128] width 13 height 10
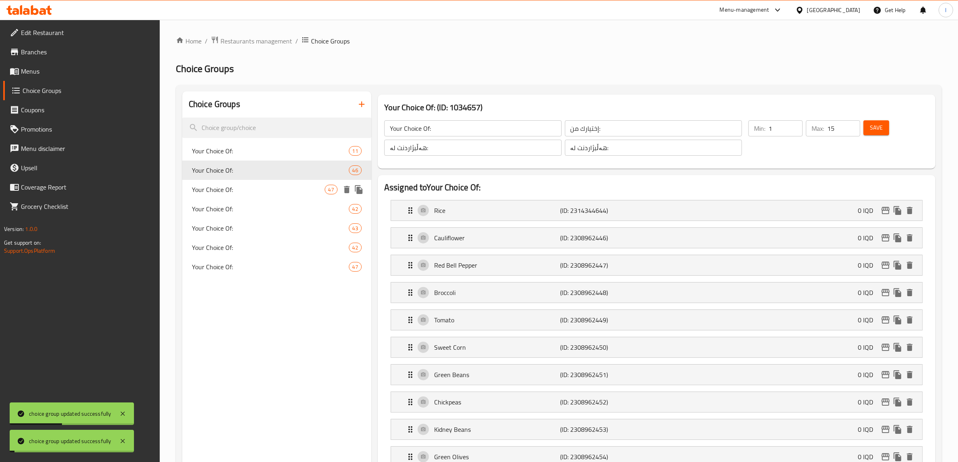
click at [307, 189] on span "Your Choice Of:" at bounding box center [258, 190] width 133 height 10
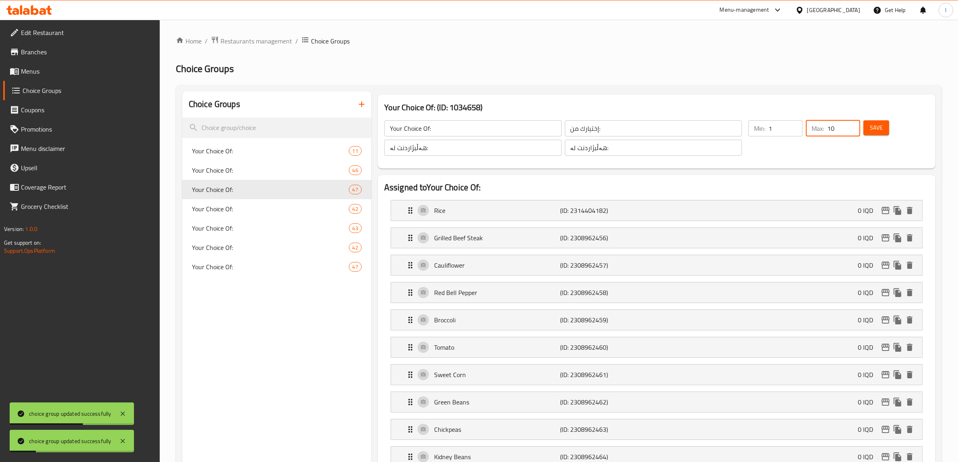
drag, startPoint x: 844, startPoint y: 131, endPoint x: 791, endPoint y: 131, distance: 53.1
click at [827, 131] on input "10" at bounding box center [843, 128] width 33 height 16
paste input "15"
drag, startPoint x: 828, startPoint y: 129, endPoint x: 859, endPoint y: 128, distance: 31.8
click at [859, 128] on input "1015" at bounding box center [843, 128] width 33 height 16
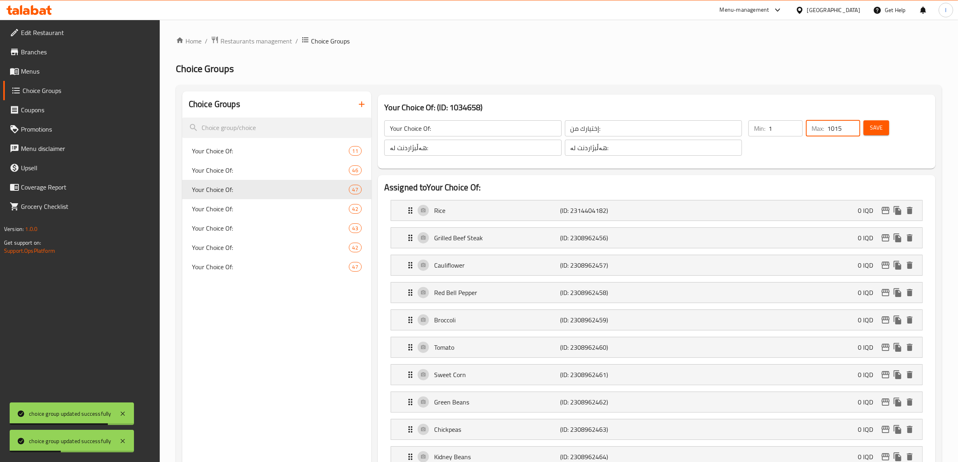
paste input "number"
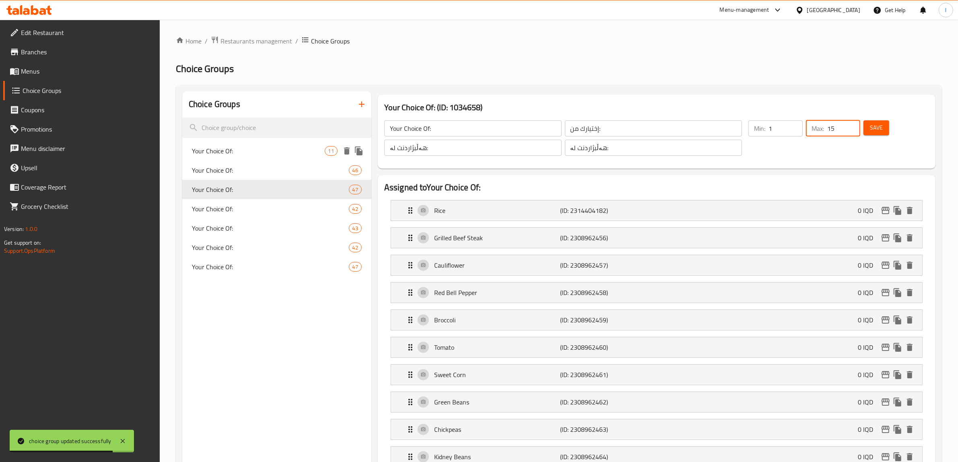
click at [318, 149] on span "Your Choice Of:" at bounding box center [258, 151] width 133 height 10
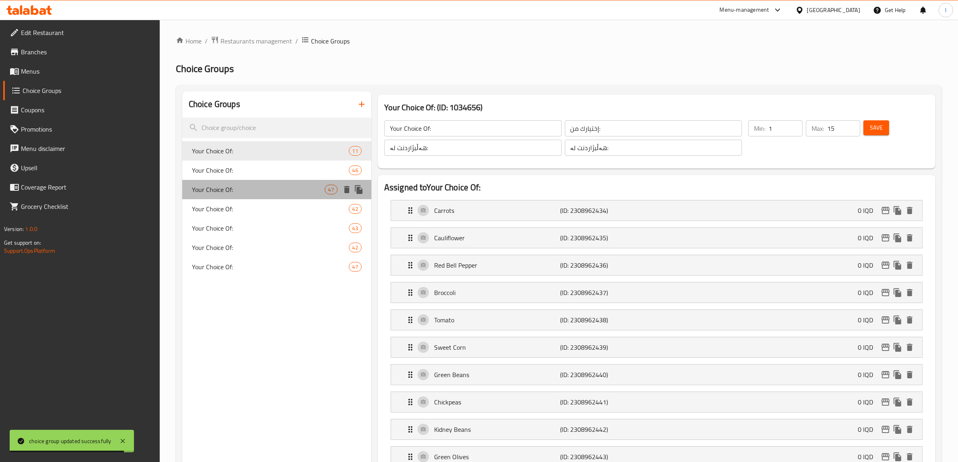
drag, startPoint x: 313, startPoint y: 184, endPoint x: 299, endPoint y: 186, distance: 14.2
click at [313, 185] on span "Your Choice Of:" at bounding box center [258, 190] width 133 height 10
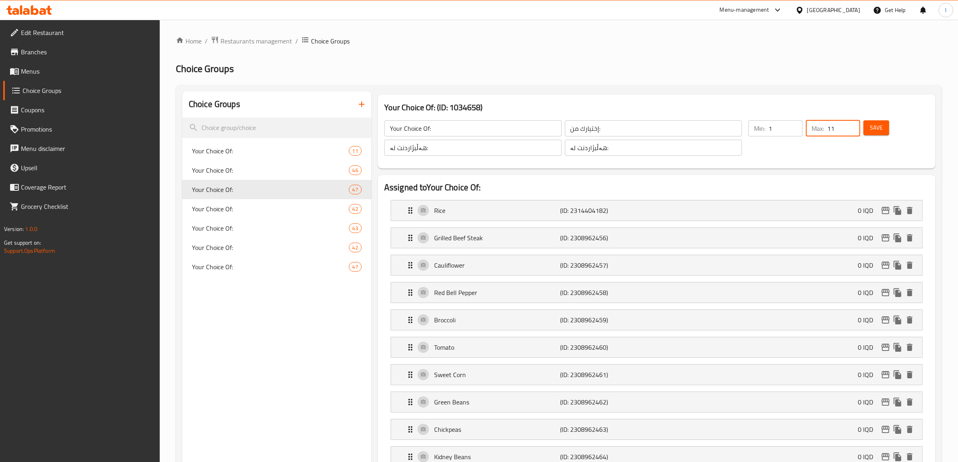
drag, startPoint x: 841, startPoint y: 130, endPoint x: 798, endPoint y: 135, distance: 43.8
click at [801, 135] on div "Min: 1 ​ Max: 11 ​" at bounding box center [804, 138] width 118 height 42
paste input "5"
click at [871, 125] on span "Save" at bounding box center [876, 128] width 13 height 10
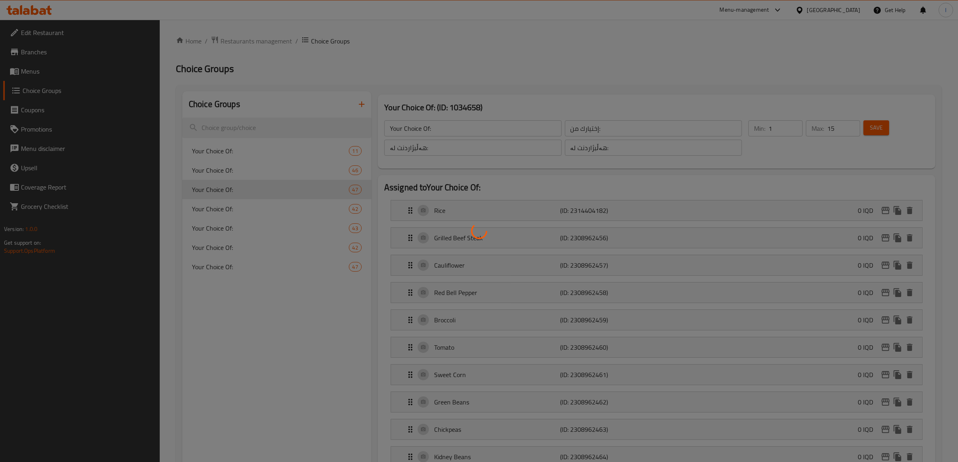
click at [233, 208] on div at bounding box center [479, 231] width 958 height 462
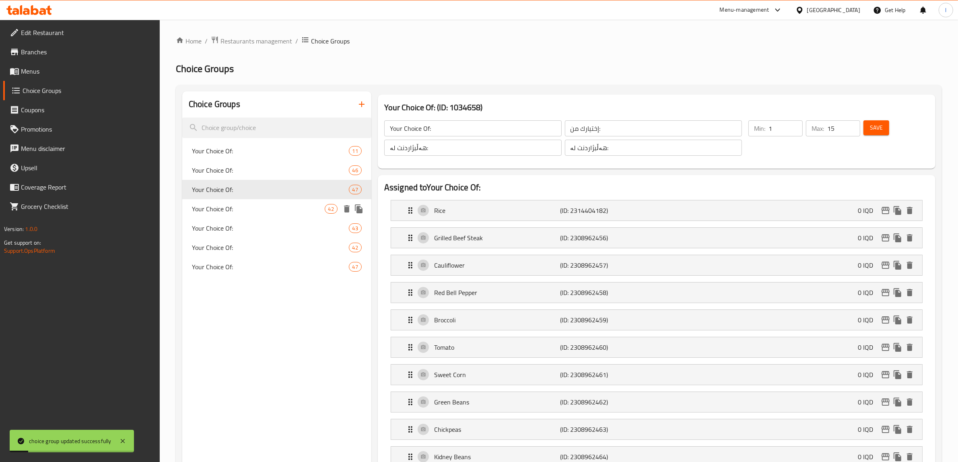
click at [274, 206] on span "Your Choice Of:" at bounding box center [258, 209] width 133 height 10
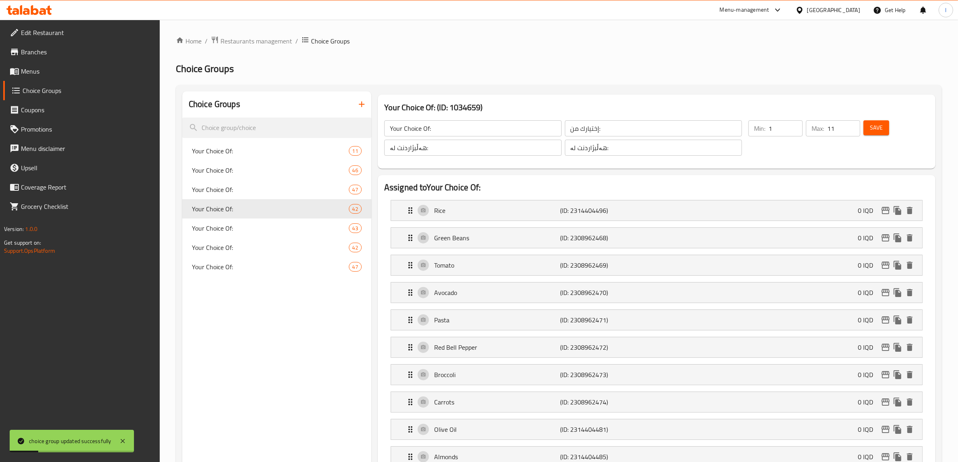
drag, startPoint x: 841, startPoint y: 129, endPoint x: 791, endPoint y: 129, distance: 50.3
click at [795, 130] on div "Min: 1 ​ Max: 11 ​" at bounding box center [804, 138] width 118 height 42
paste input "5"
click at [875, 125] on span "Save" at bounding box center [876, 128] width 13 height 10
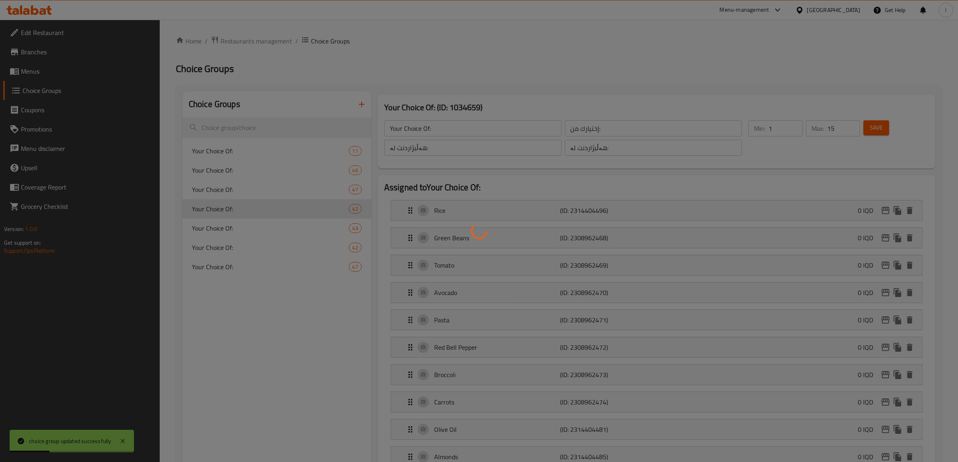
click at [881, 122] on div at bounding box center [479, 231] width 958 height 462
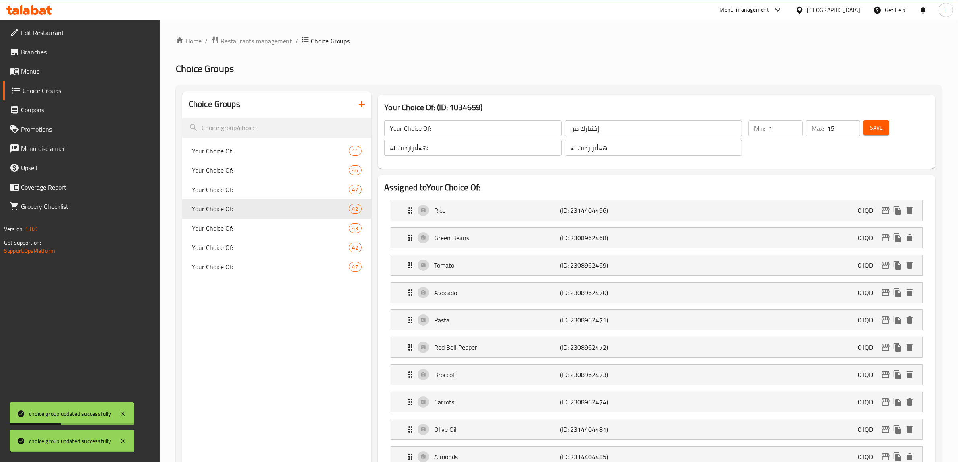
click at [274, 232] on div at bounding box center [479, 231] width 958 height 462
click at [242, 226] on span "Your Choice Of:" at bounding box center [258, 228] width 133 height 10
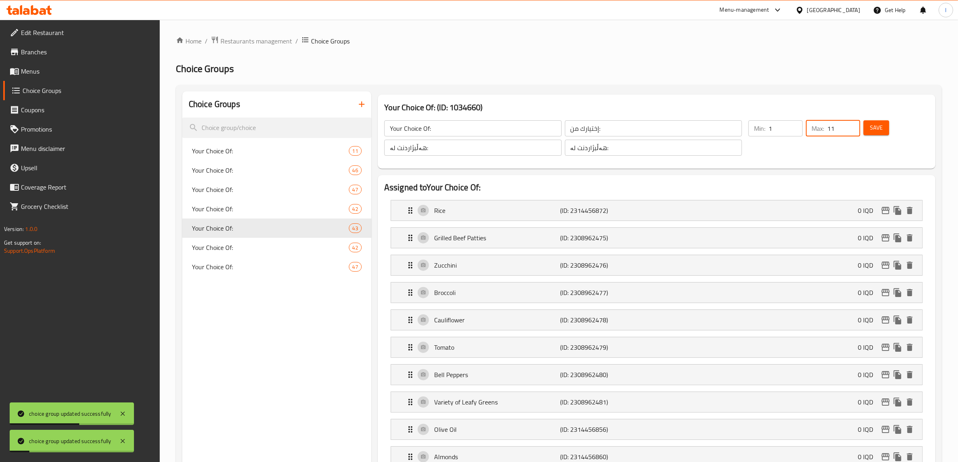
drag, startPoint x: 843, startPoint y: 126, endPoint x: 809, endPoint y: 128, distance: 34.3
click at [809, 128] on div "Max: 11 ​" at bounding box center [833, 128] width 54 height 16
paste input "5"
click at [879, 126] on span "Save" at bounding box center [876, 128] width 13 height 10
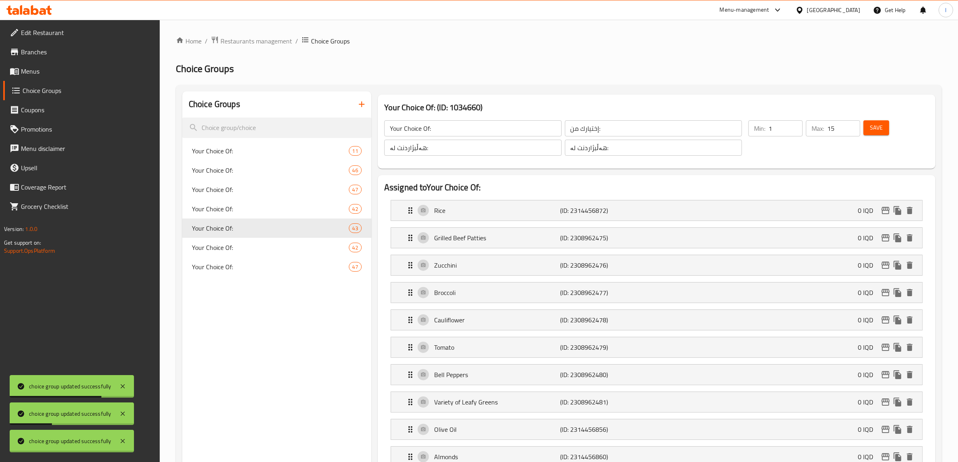
click at [301, 248] on div at bounding box center [479, 231] width 958 height 462
click at [266, 246] on span "Your Choice Of:" at bounding box center [258, 248] width 133 height 10
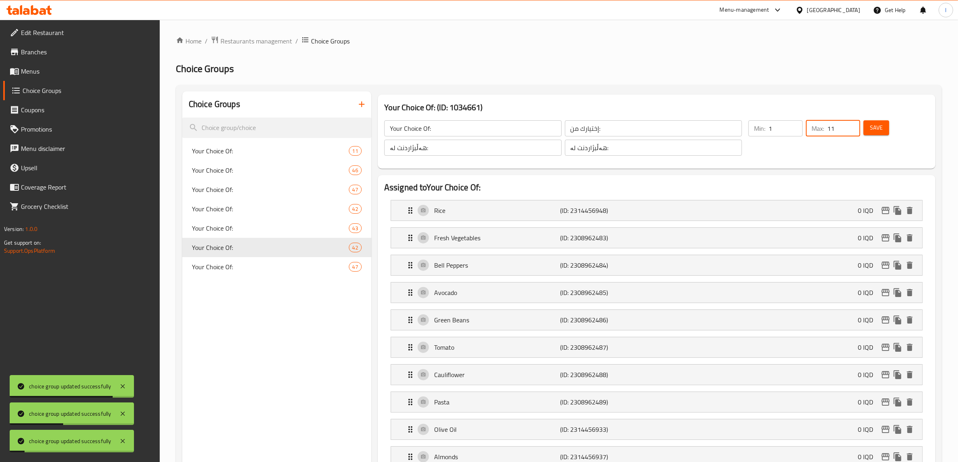
drag, startPoint x: 841, startPoint y: 131, endPoint x: 788, endPoint y: 129, distance: 53.1
click at [797, 129] on div "Min: 1 ​ Max: 11 ​" at bounding box center [804, 138] width 118 height 42
paste input "5"
type input "15"
click at [873, 123] on span "Save" at bounding box center [876, 128] width 13 height 10
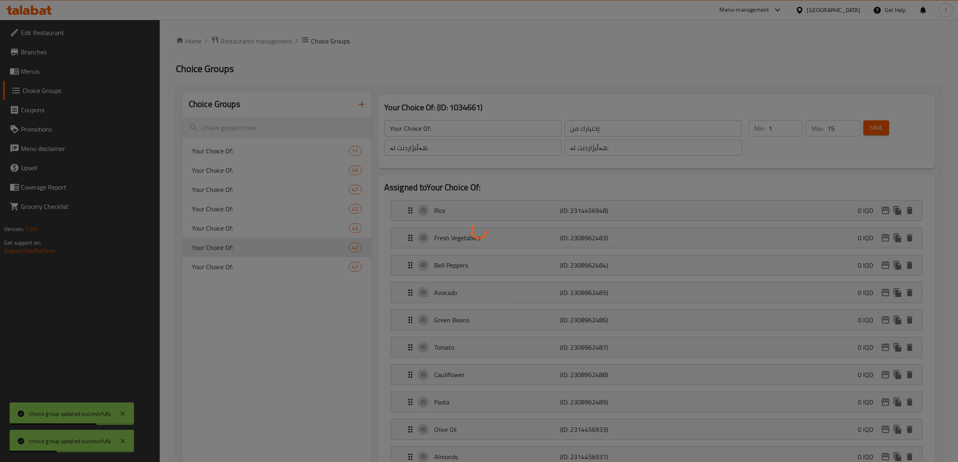
click at [282, 268] on div at bounding box center [479, 231] width 958 height 462
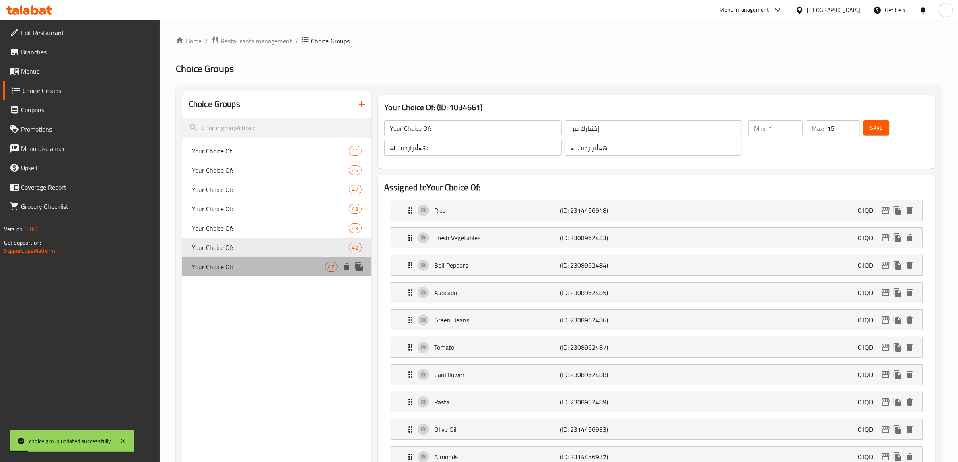
click at [270, 264] on span "Your Choice Of:" at bounding box center [258, 267] width 133 height 10
type input "Your Choice Of:"
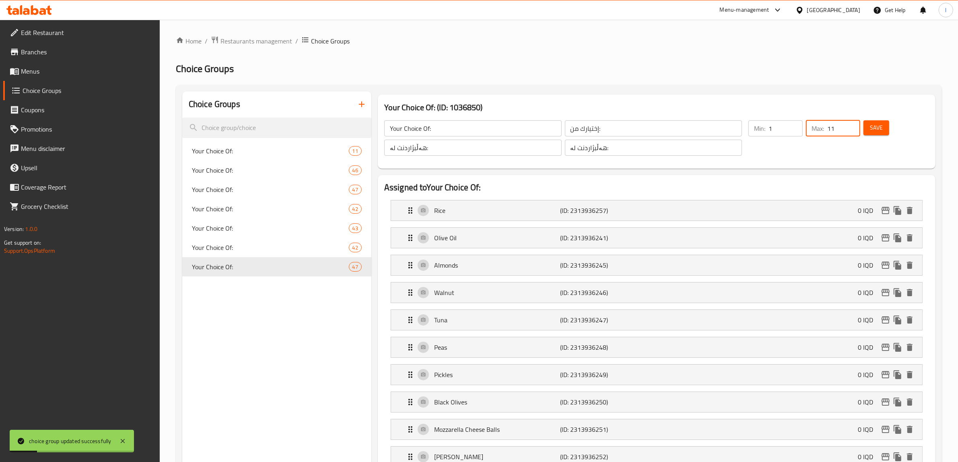
drag, startPoint x: 838, startPoint y: 133, endPoint x: 772, endPoint y: 131, distance: 65.2
click at [789, 136] on div "Min: 1 ​ Max: 11 ​" at bounding box center [804, 138] width 118 height 42
paste input "5"
type input "15"
click at [871, 123] on span "Save" at bounding box center [876, 128] width 13 height 10
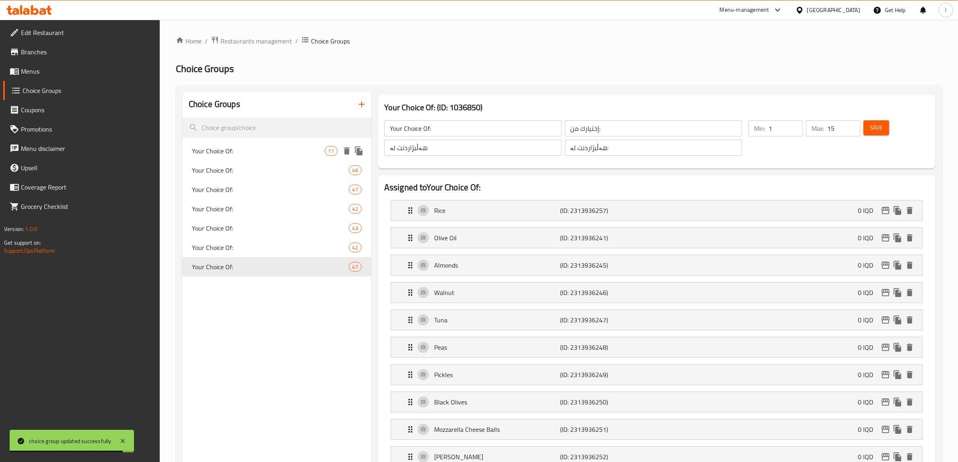
click at [235, 151] on span "Your Choice Of:" at bounding box center [258, 151] width 133 height 10
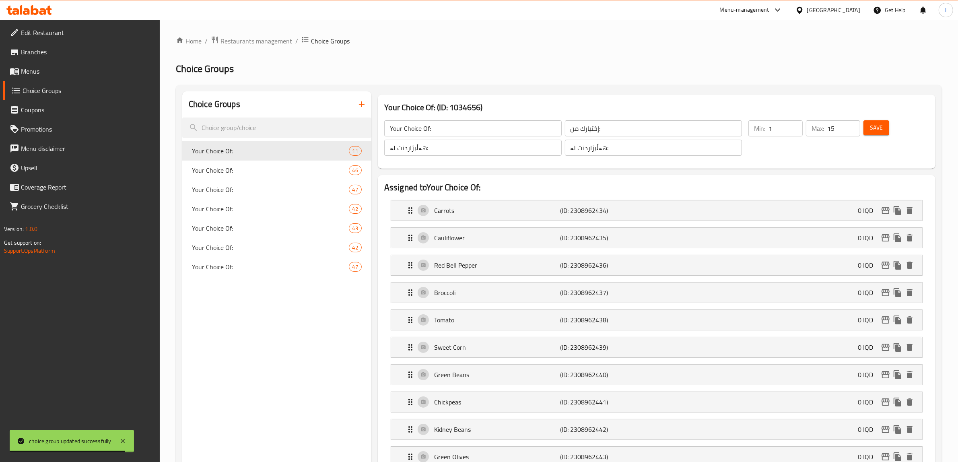
type input "Your Choice Of:"
click at [29, 56] on span "Branches" at bounding box center [87, 52] width 133 height 10
click at [33, 54] on span "Branches" at bounding box center [87, 52] width 133 height 10
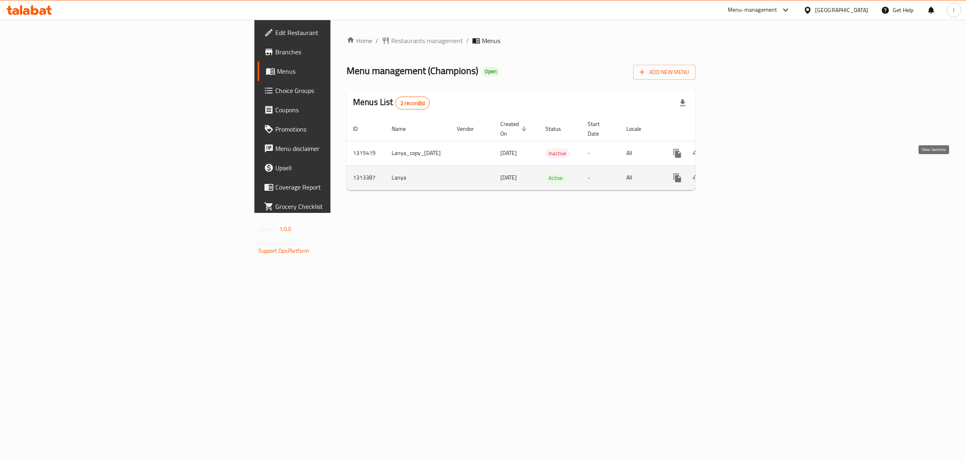
click at [739, 174] on icon "enhanced table" at bounding box center [734, 177] width 7 height 7
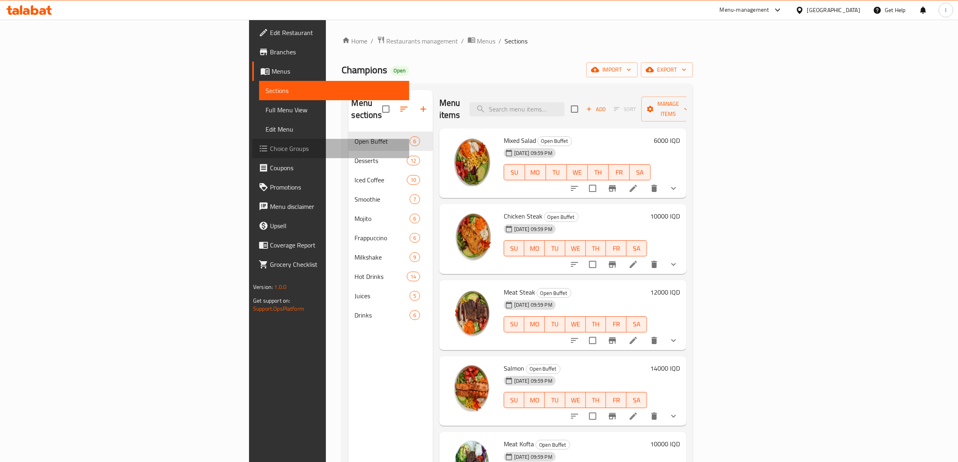
click at [252, 155] on link "Choice Groups" at bounding box center [330, 148] width 157 height 19
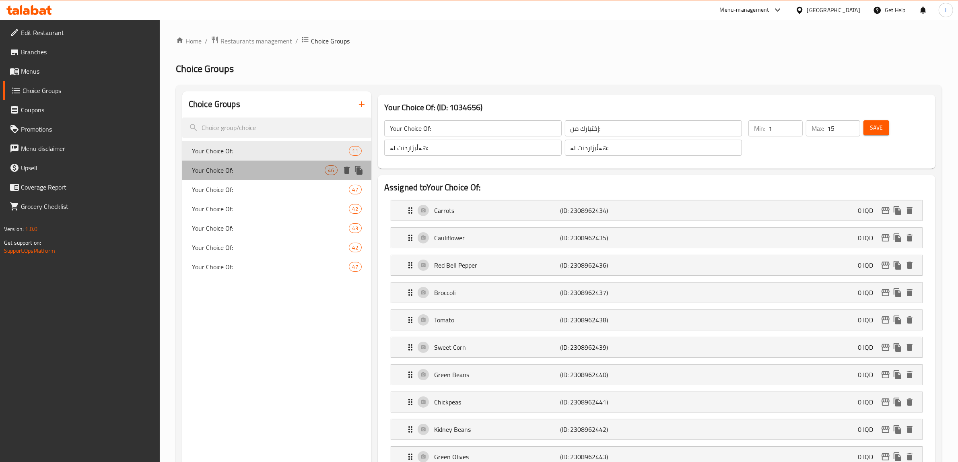
click at [233, 173] on span "Your Choice Of:" at bounding box center [258, 170] width 133 height 10
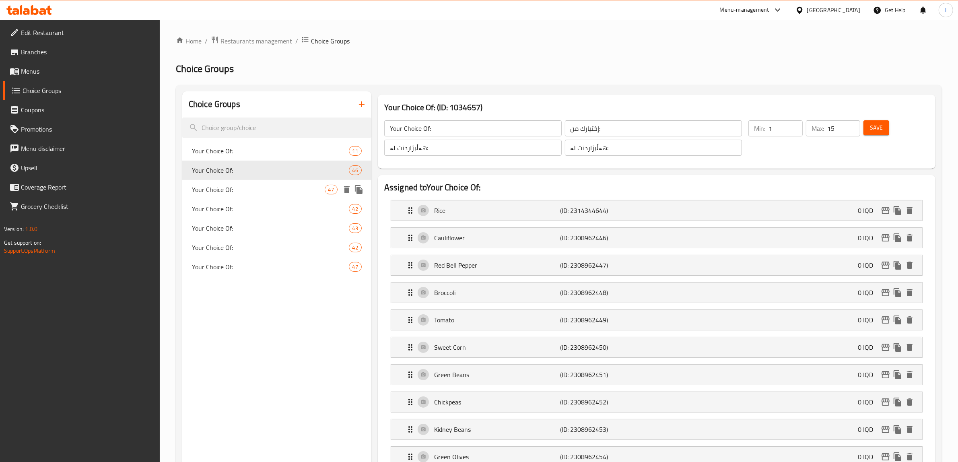
click at [238, 191] on span "Your Choice Of:" at bounding box center [258, 190] width 133 height 10
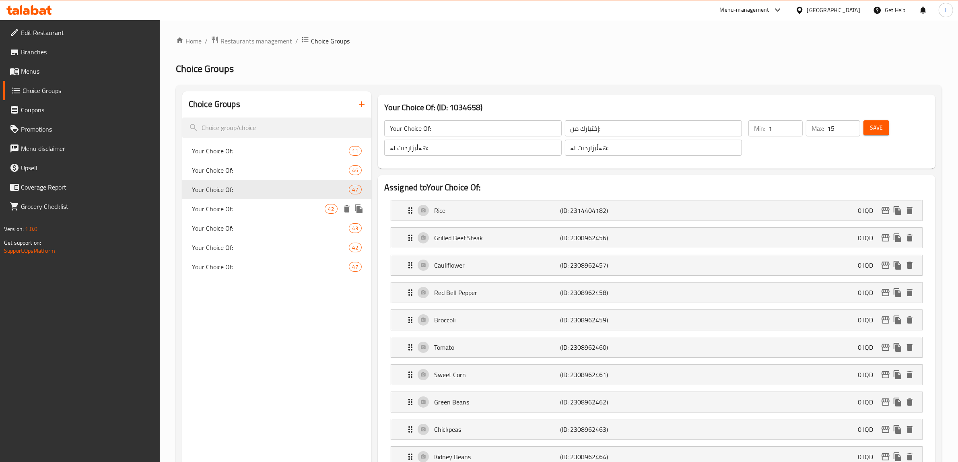
click at [233, 211] on span "Your Choice Of:" at bounding box center [258, 209] width 133 height 10
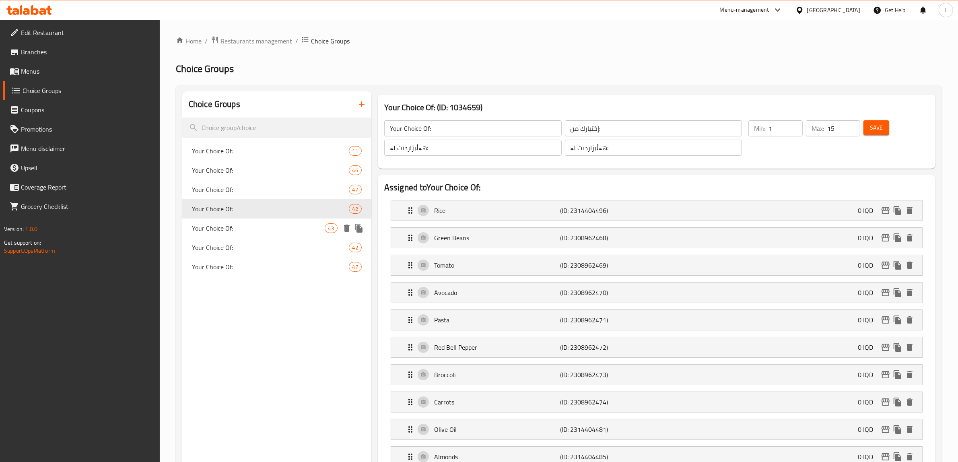
click at [241, 229] on span "Your Choice Of:" at bounding box center [258, 228] width 133 height 10
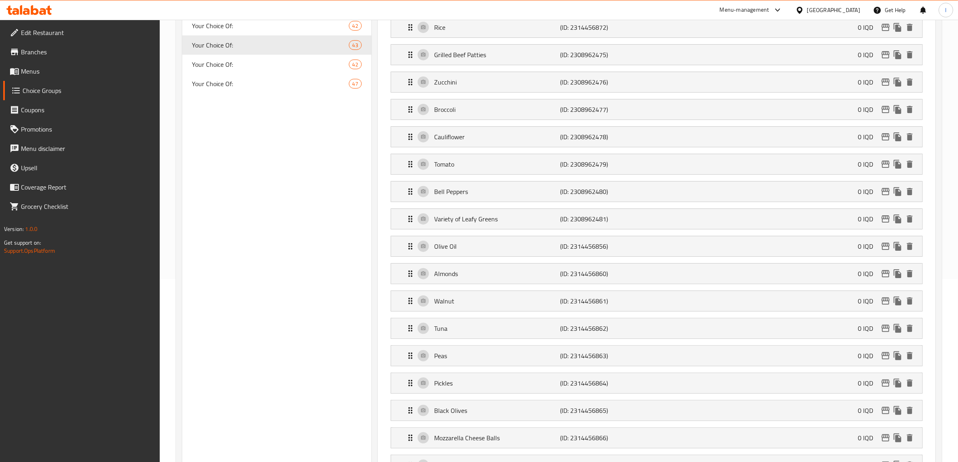
scroll to position [92, 0]
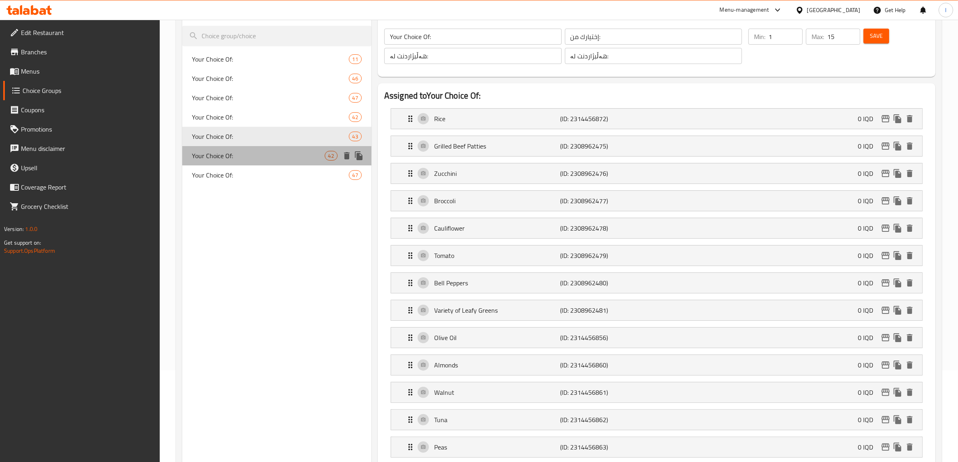
click at [238, 148] on div "Your Choice Of: 42" at bounding box center [276, 155] width 189 height 19
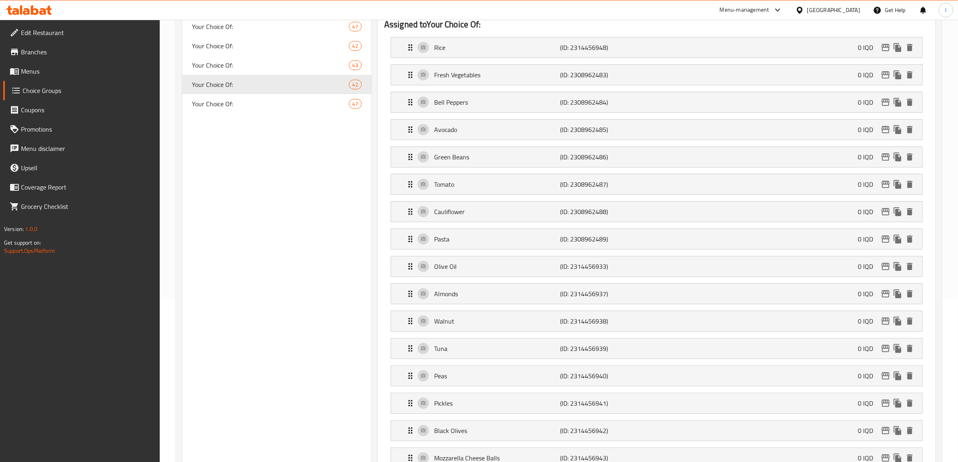
scroll to position [14, 0]
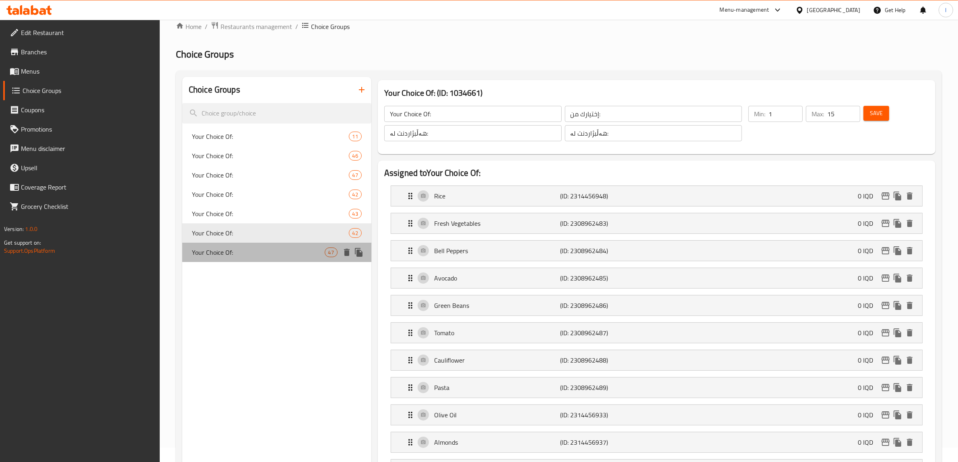
click at [229, 243] on div "Your Choice Of: 47" at bounding box center [276, 252] width 189 height 19
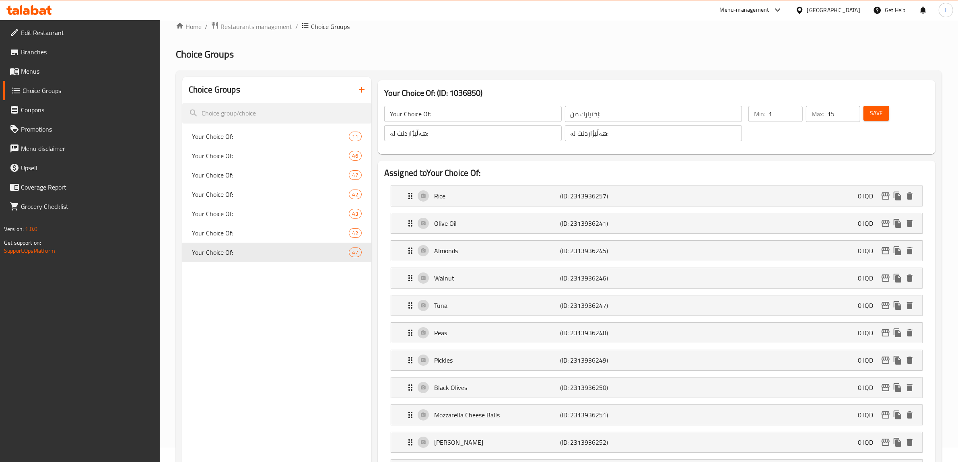
type input "Your Choice Of:"
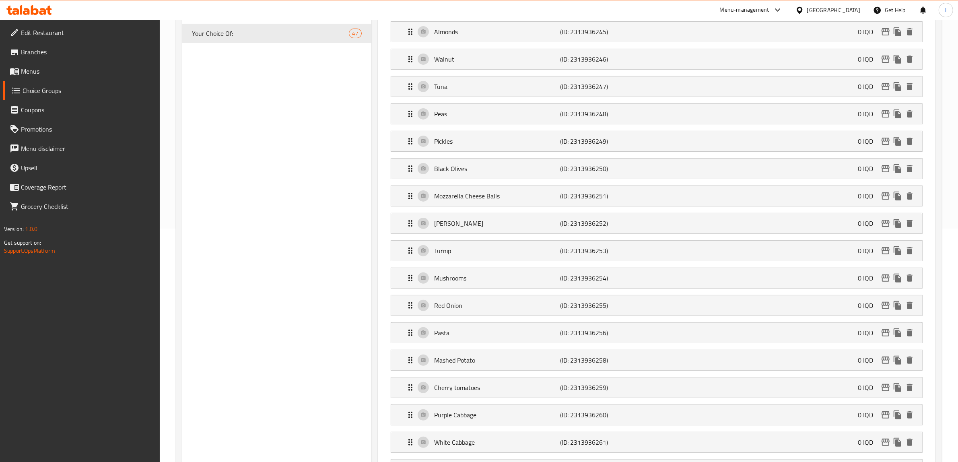
scroll to position [51, 0]
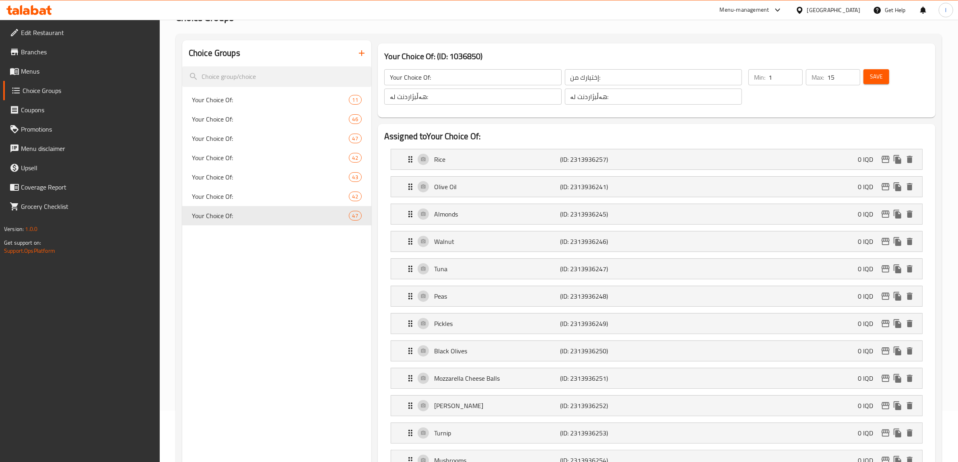
click at [27, 11] on icon at bounding box center [26, 11] width 7 height 7
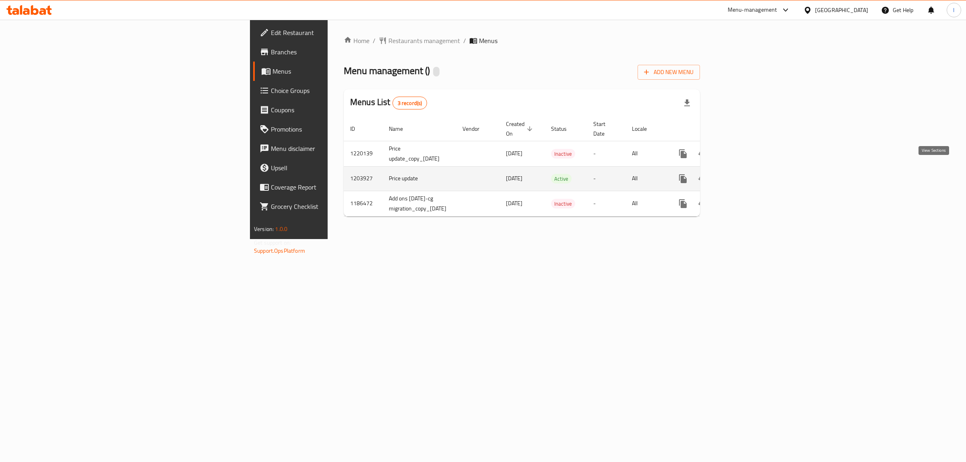
click at [745, 174] on icon "enhanced table" at bounding box center [741, 179] width 10 height 10
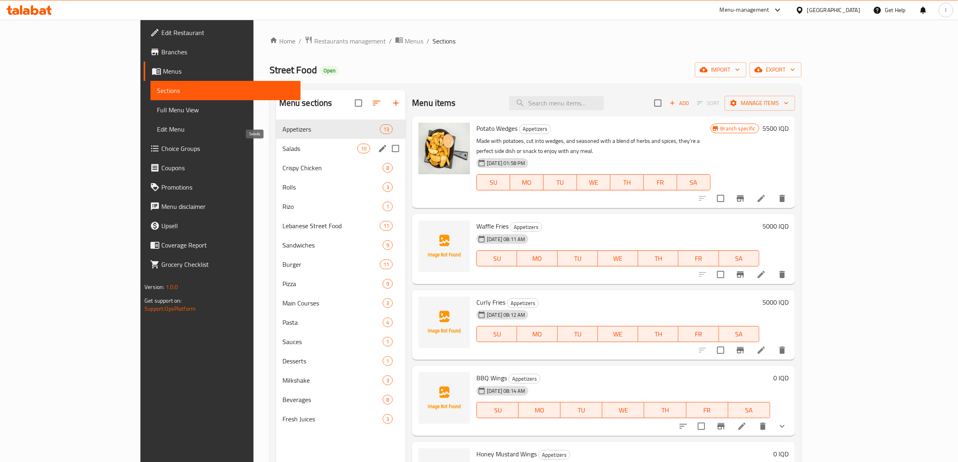
click at [282, 146] on span "Salads" at bounding box center [319, 149] width 75 height 10
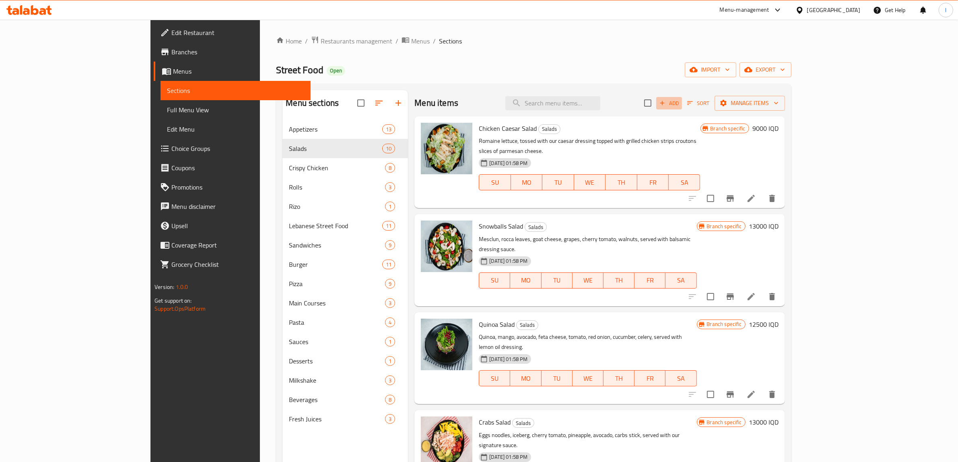
click at [680, 101] on span "Add" at bounding box center [669, 103] width 22 height 9
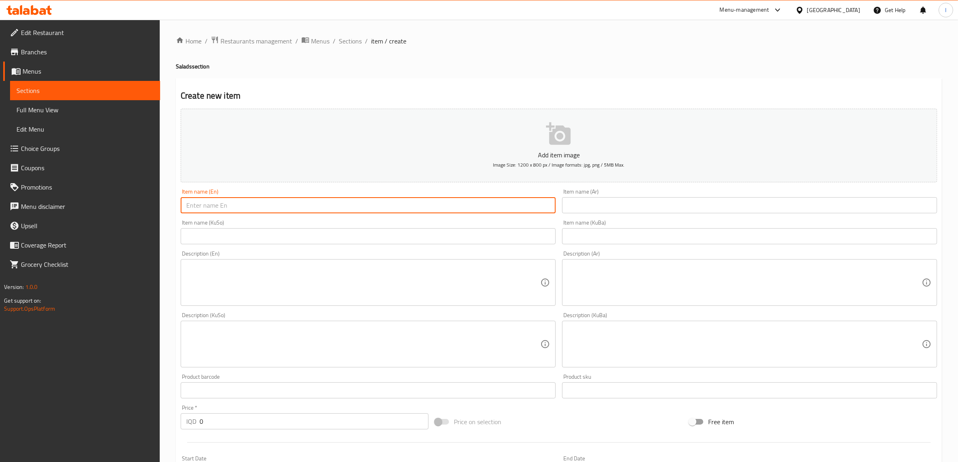
click at [238, 204] on input "text" at bounding box center [368, 205] width 375 height 16
paste input "Rocca salad"
type input "Rocca salad"
click at [618, 206] on input "text" at bounding box center [749, 205] width 375 height 16
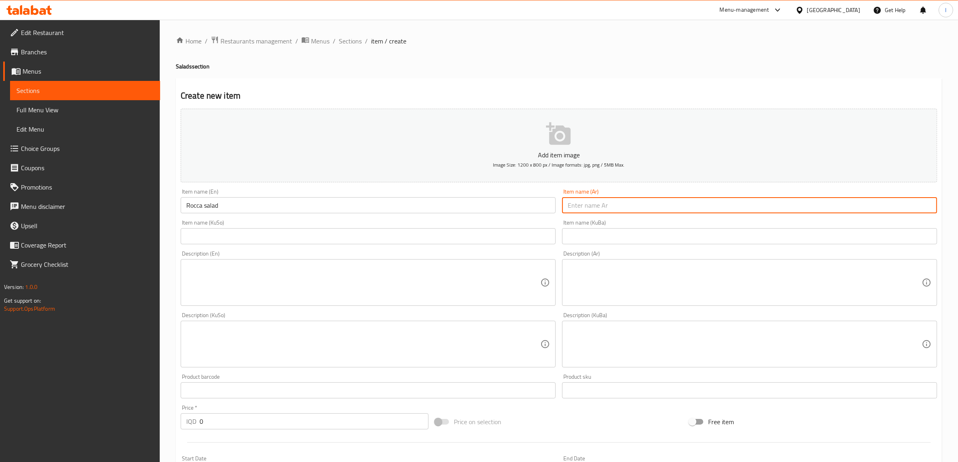
paste input "سلطة جرجير"
type input "سلطة جرجير"
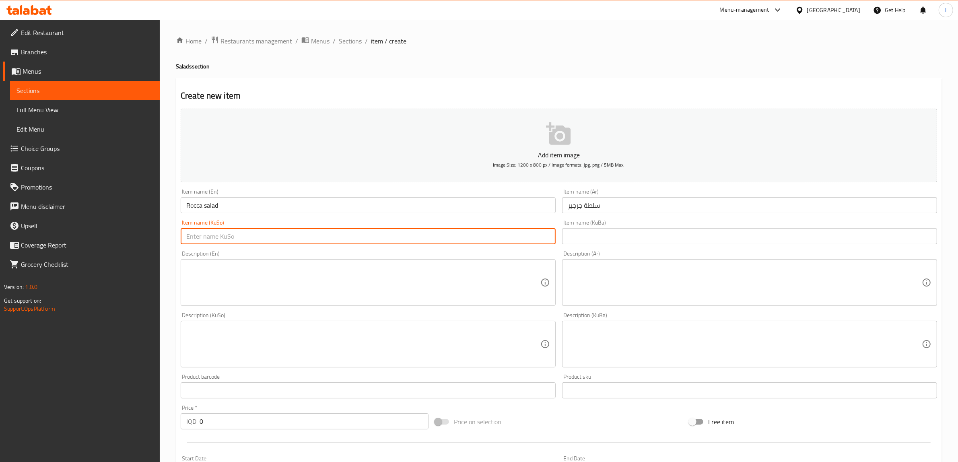
click at [452, 238] on input "text" at bounding box center [368, 236] width 375 height 16
paste input "زەڵاتەی جەرجیر"
type input "زەڵاتەی جەرجیر"
click at [560, 240] on div "Item name (KuBa) Item name (KuBa)" at bounding box center [749, 231] width 381 height 31
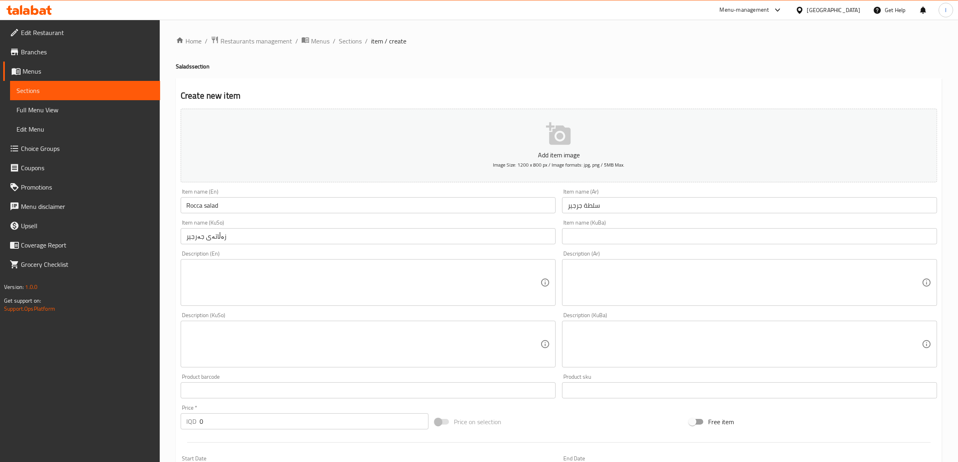
click at [583, 233] on input "text" at bounding box center [749, 236] width 375 height 16
paste input "زەڵاتەی جەرجیر"
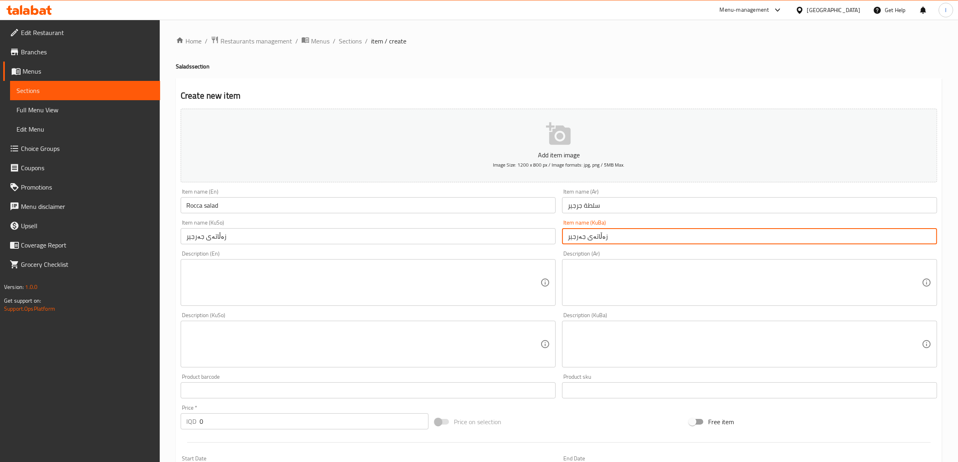
scroll to position [198, 0]
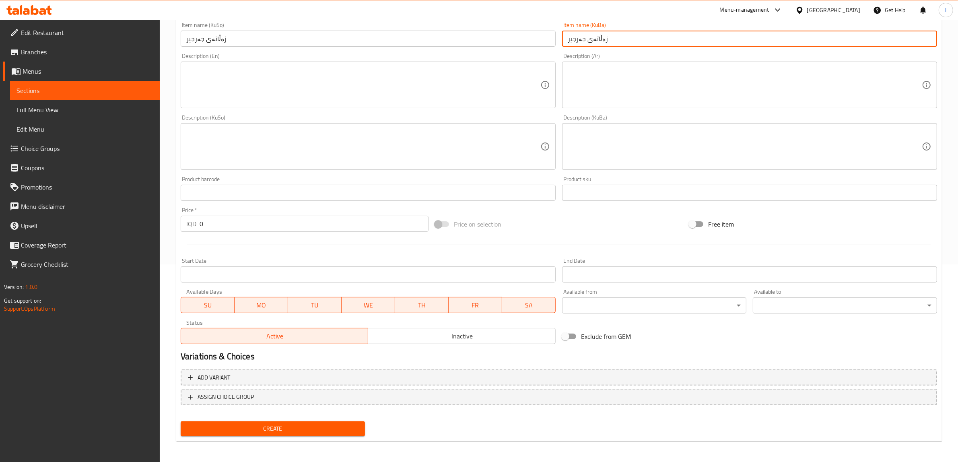
type input "زەڵاتەی جەرجیر"
paste input "850"
drag, startPoint x: 215, startPoint y: 226, endPoint x: 130, endPoint y: 226, distance: 85.7
click at [132, 225] on div "Edit Restaurant Branches Menus Sections Full Menu View Edit Menu Choice Groups …" at bounding box center [479, 142] width 958 height 641
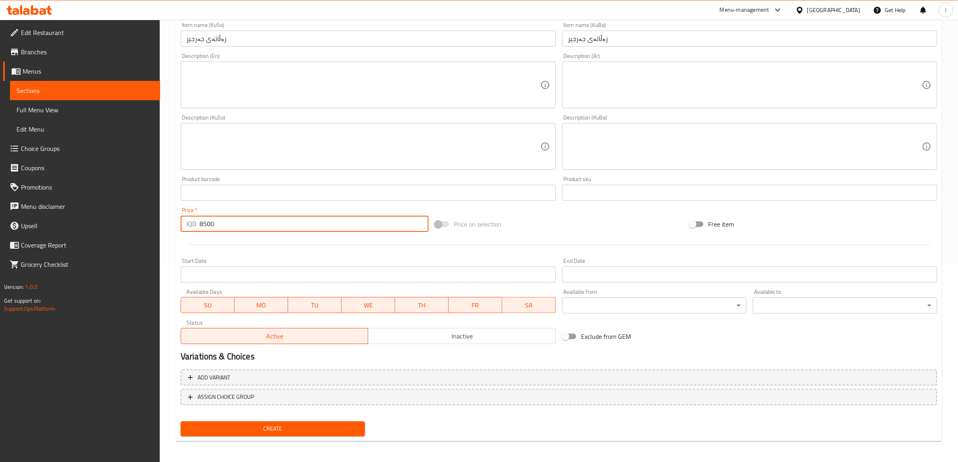
type input "8500"
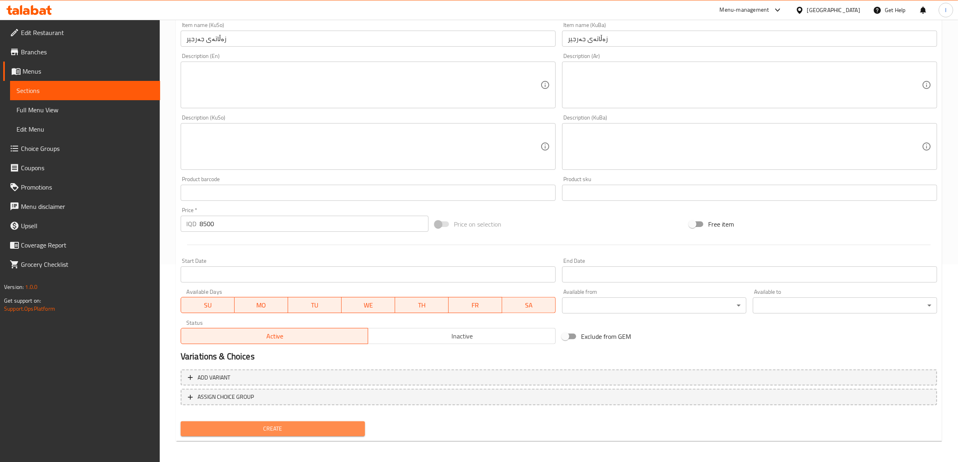
click at [272, 429] on span "Create" at bounding box center [272, 429] width 171 height 10
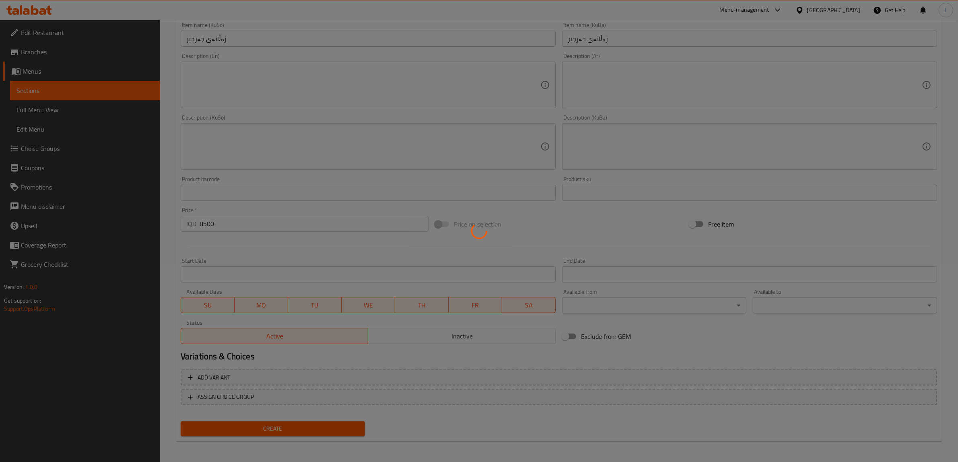
type input "0"
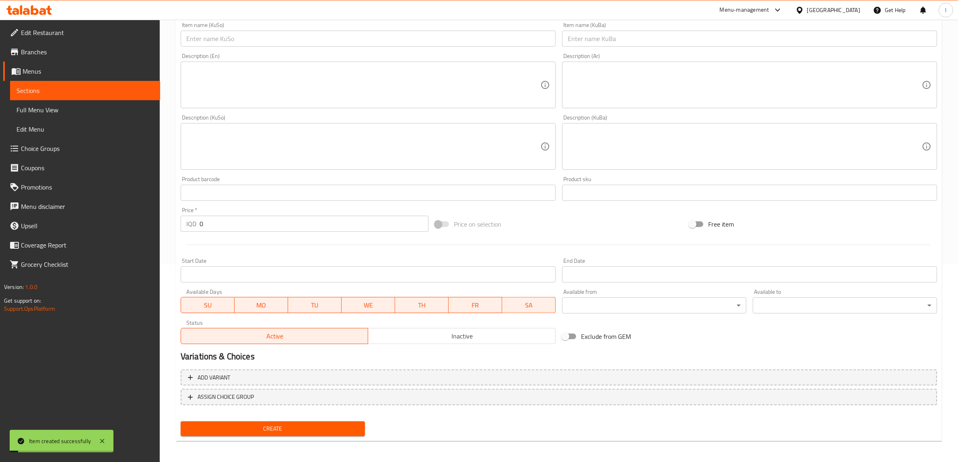
click at [55, 84] on link "Sections" at bounding box center [85, 90] width 150 height 19
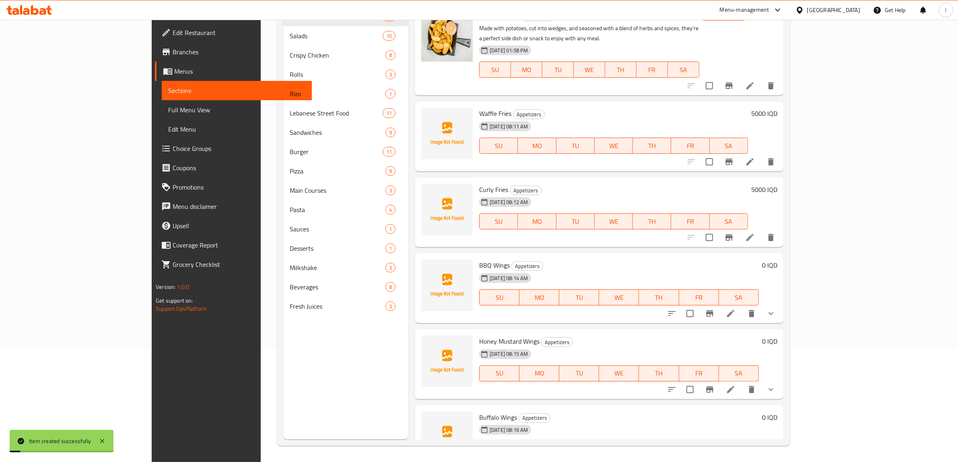
scroll to position [113, 0]
click at [173, 150] on span "Choice Groups" at bounding box center [239, 149] width 133 height 10
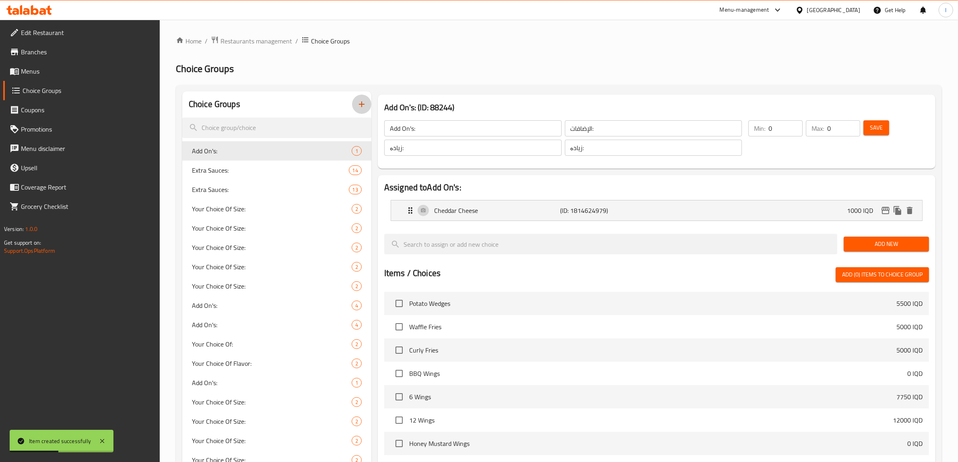
click at [363, 103] on icon "button" at bounding box center [362, 104] width 10 height 10
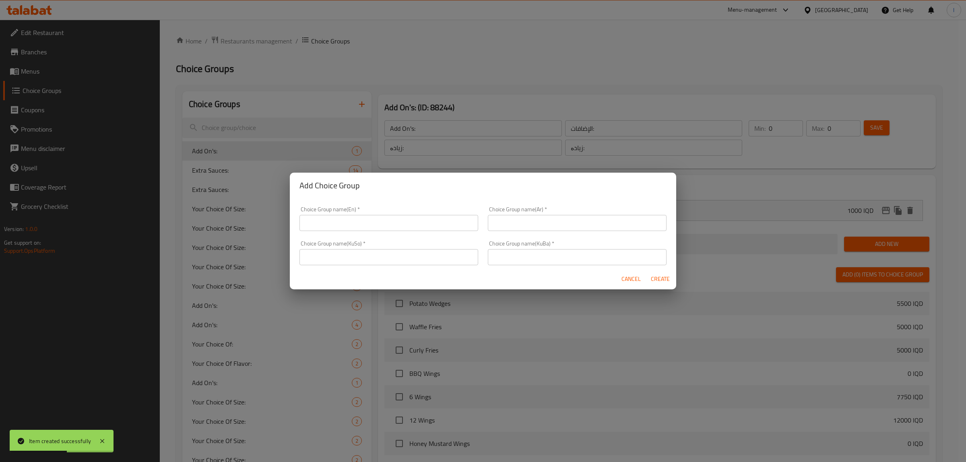
click at [353, 230] on input "text" at bounding box center [388, 223] width 179 height 16
type input "Your Choice Of:"
click at [534, 226] on input "text" at bounding box center [577, 223] width 179 height 16
type input "إختيارك من:"
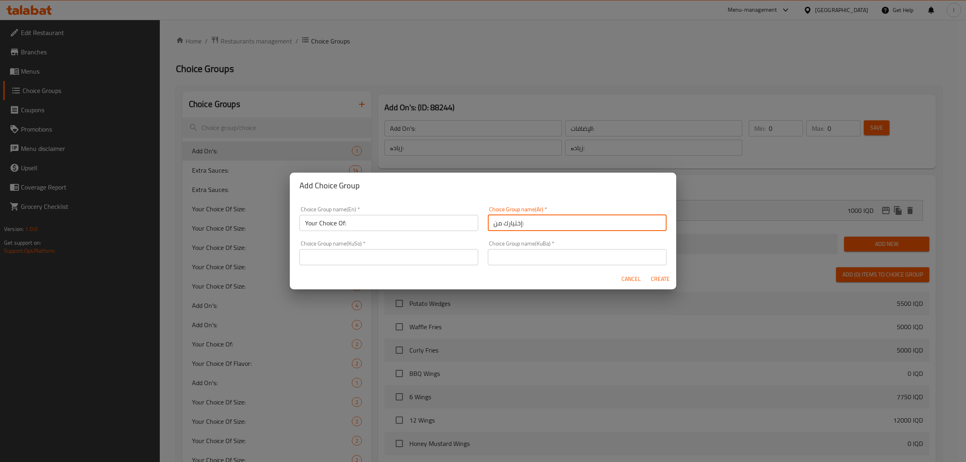
click at [451, 250] on input "text" at bounding box center [388, 257] width 179 height 16
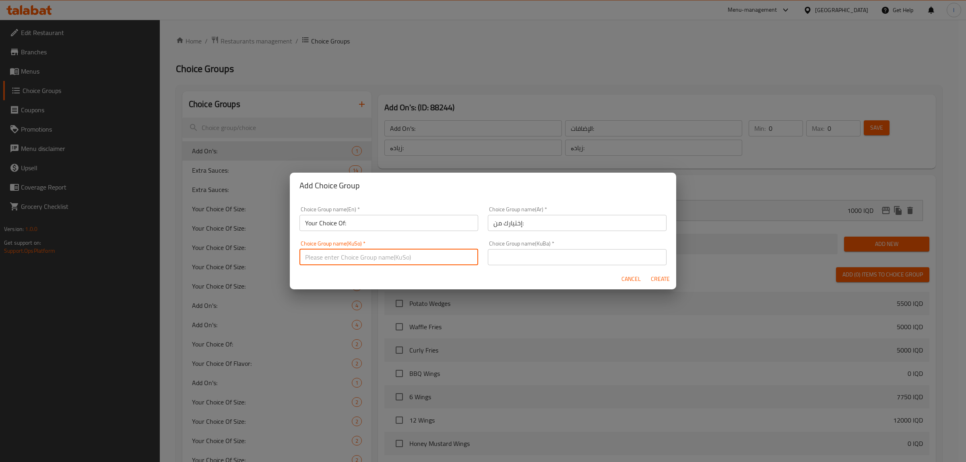
type input "هەڵبژاردنت لە:"
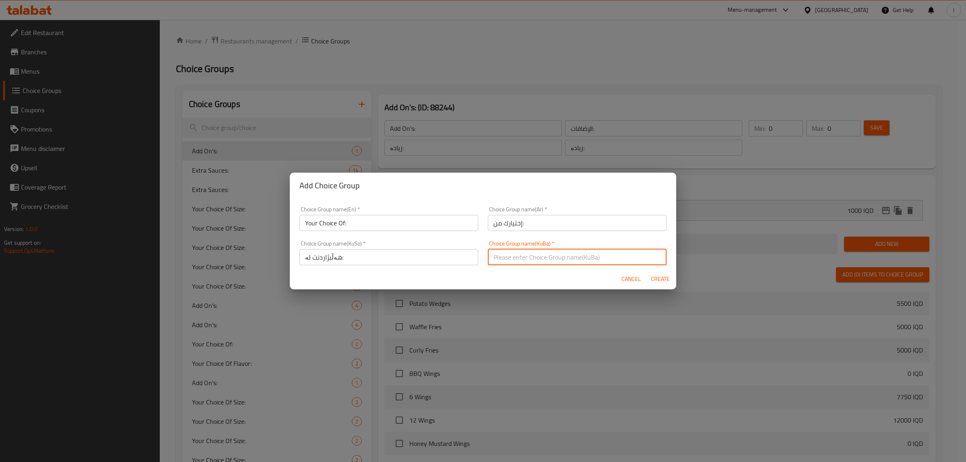
click at [531, 258] on input "text" at bounding box center [577, 257] width 179 height 16
type input "هەڵبژاردنت لە:"
click at [652, 276] on span "Create" at bounding box center [659, 279] width 19 height 10
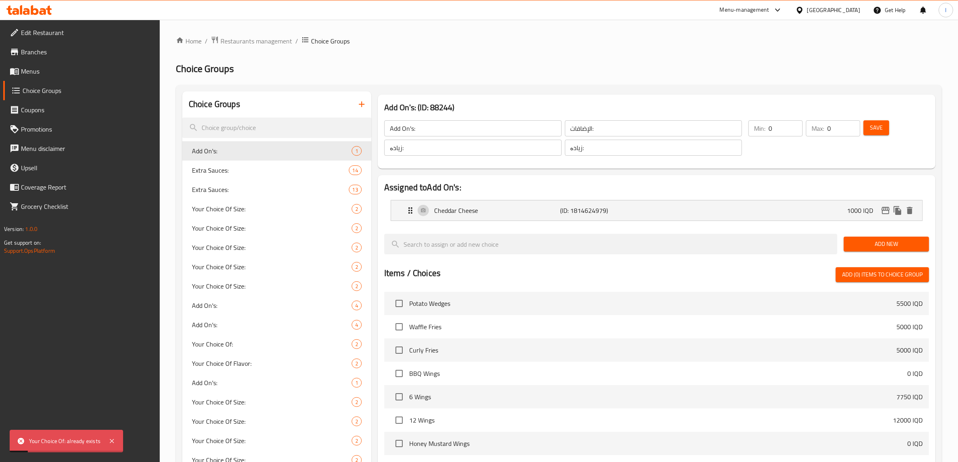
click at [361, 103] on icon "button" at bounding box center [362, 104] width 10 height 10
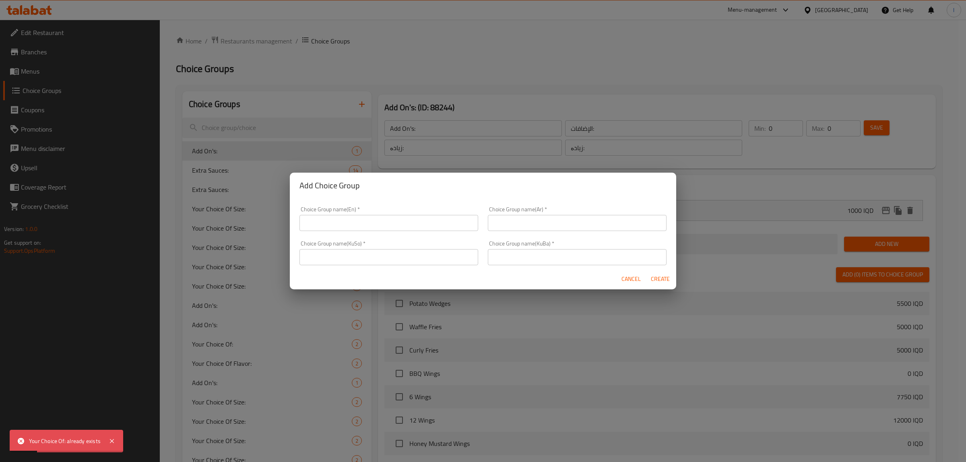
click at [449, 216] on input "text" at bounding box center [388, 223] width 179 height 16
click at [389, 216] on input "Your Choice Of:" at bounding box center [388, 223] width 179 height 16
click at [517, 224] on input "text" at bounding box center [577, 223] width 179 height 16
click at [350, 224] on input "Your Choice Of:" at bounding box center [388, 223] width 179 height 16
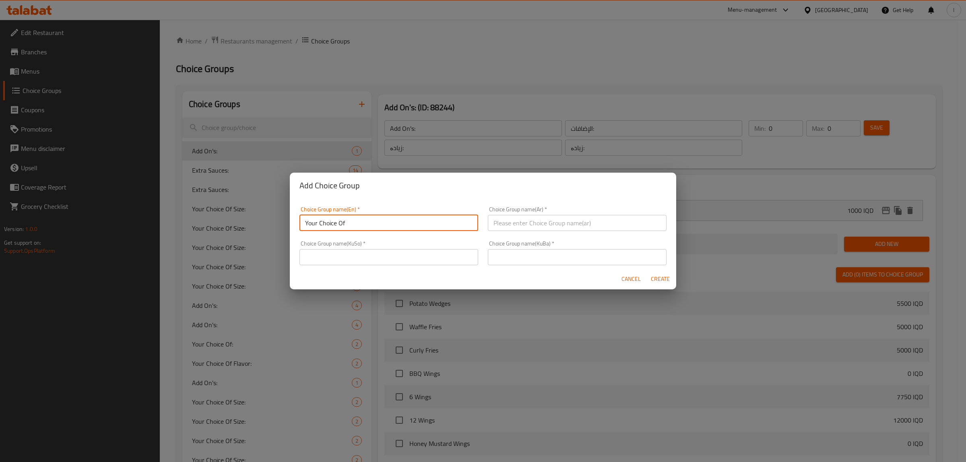
type input "Your Choice Of :"
drag, startPoint x: 521, startPoint y: 222, endPoint x: 529, endPoint y: 231, distance: 11.9
click at [521, 222] on input "text" at bounding box center [577, 223] width 179 height 16
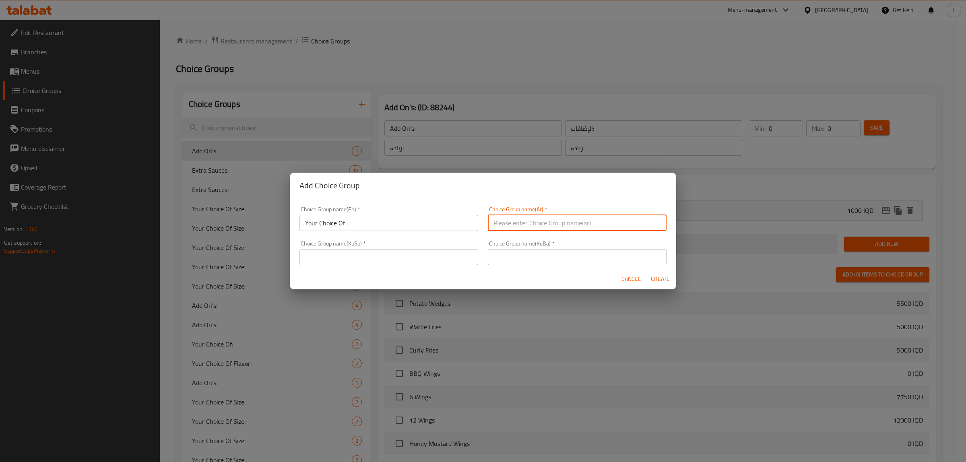
type input "إختيارك من :"
drag, startPoint x: 444, startPoint y: 253, endPoint x: 434, endPoint y: 264, distance: 14.9
click at [443, 253] on input "text" at bounding box center [388, 257] width 179 height 16
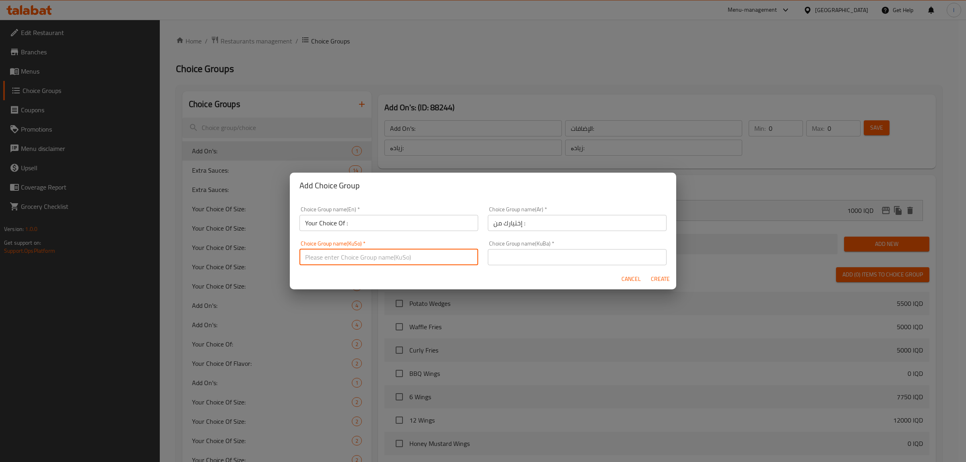
type input "هەڵبژاردنت لە :"
click at [515, 259] on input "text" at bounding box center [577, 257] width 179 height 16
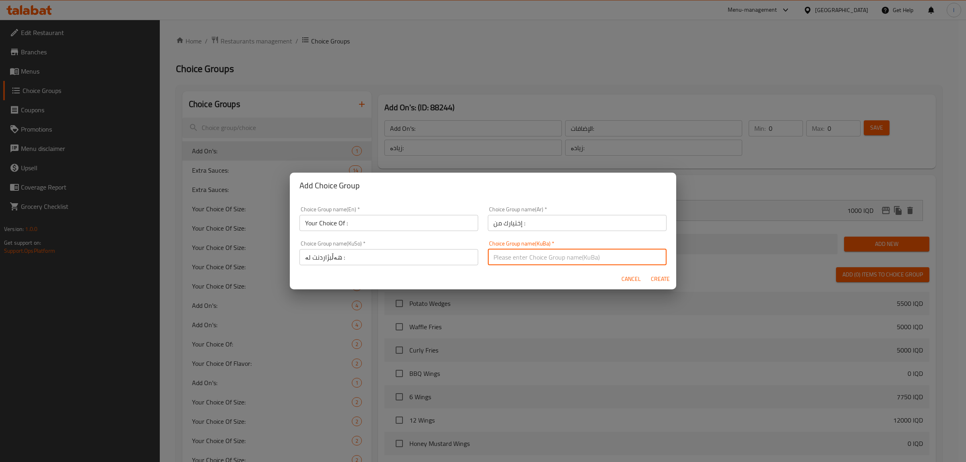
type input "هەڵبژاردنت لە :"
click at [664, 278] on span "Create" at bounding box center [659, 279] width 19 height 10
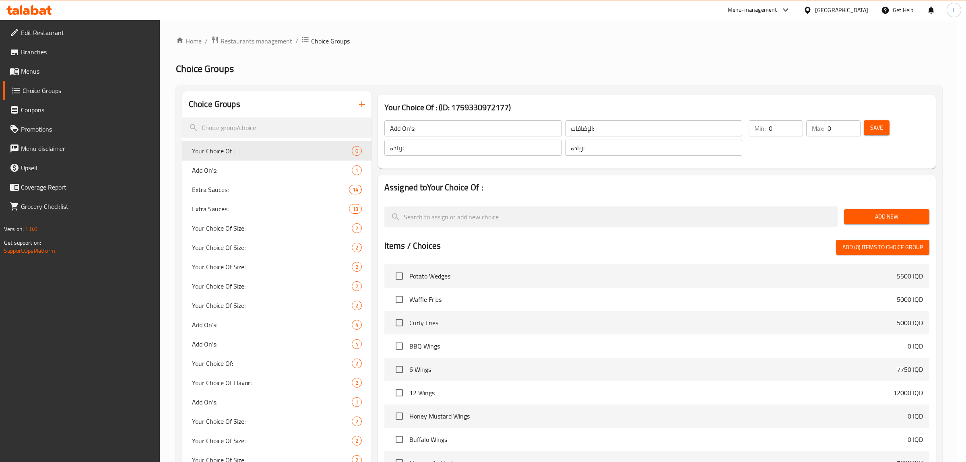
type input "Your Choice Of :"
type input "إختيارك من :"
type input "هەڵبژاردنت لە :"
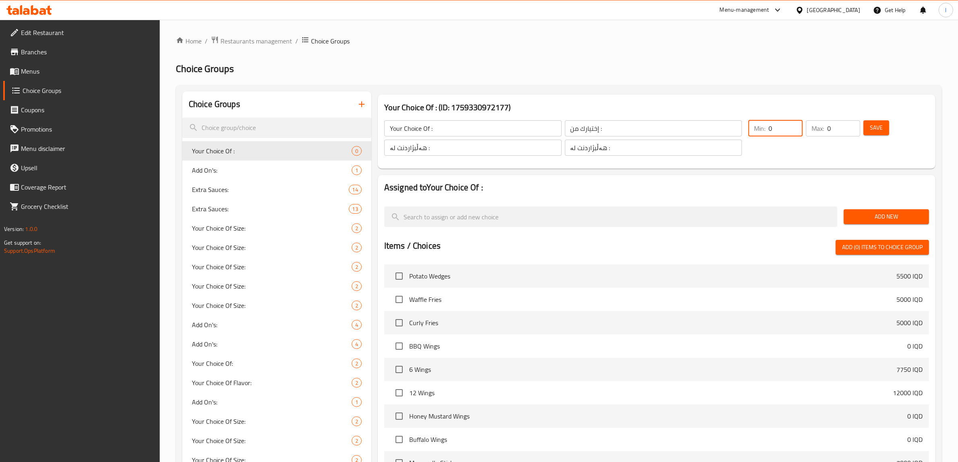
drag, startPoint x: 776, startPoint y: 128, endPoint x: 735, endPoint y: 130, distance: 40.7
click at [737, 130] on div "Your Choice Of : ​ إختيارك من : ​ هەڵبژاردنت لە : ​ هەڵبژاردنت لە : ​ Min: 0 ​ …" at bounding box center [656, 138] width 551 height 55
type input "1"
drag, startPoint x: 839, startPoint y: 127, endPoint x: 789, endPoint y: 134, distance: 50.4
click at [791, 134] on div "Min: 1 ​ Max: 0 ​" at bounding box center [804, 138] width 118 height 42
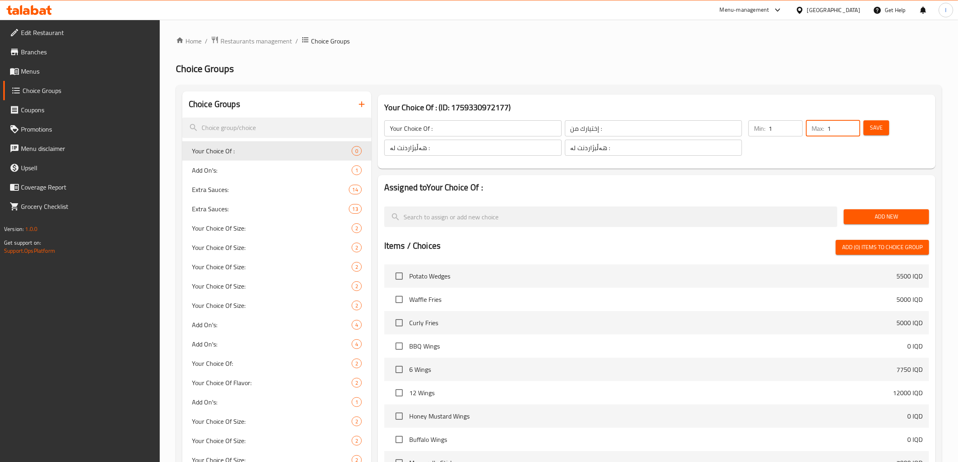
type input "1"
click at [789, 194] on nav at bounding box center [656, 197] width 545 height 6
click at [871, 214] on span "Add New" at bounding box center [886, 217] width 72 height 10
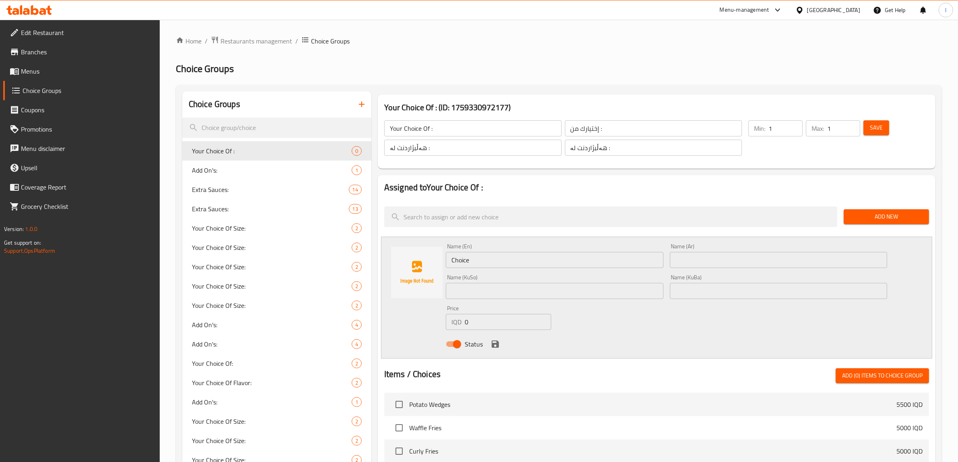
click at [352, 250] on div "Choice Groups Your Choice Of : 0 Add On's: 1 Extra Sauces: 14 Extra Sauces: 13 …" at bounding box center [560, 446] width 756 height 710
paste input "Strawberry"
type input "Strawberry"
click at [700, 253] on input "text" at bounding box center [779, 260] width 218 height 16
paste input "فراولة"
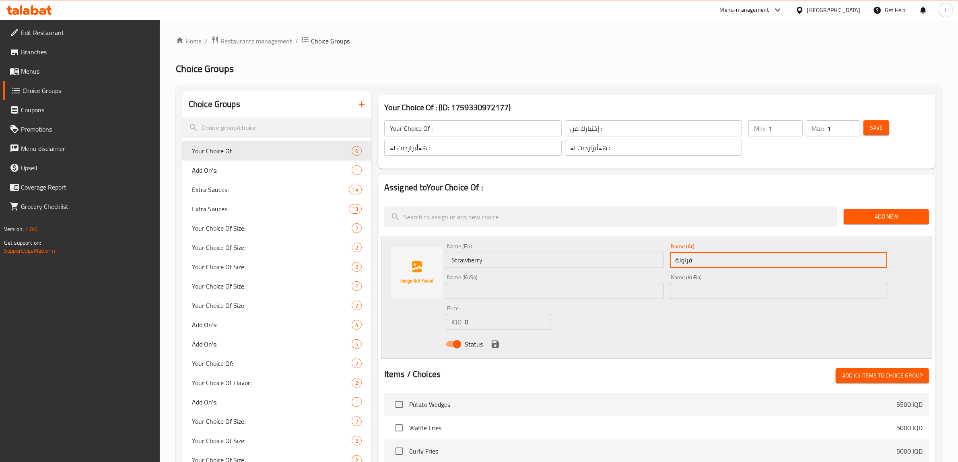
type input "فراولة"
click at [560, 299] on input "text" at bounding box center [555, 291] width 218 height 16
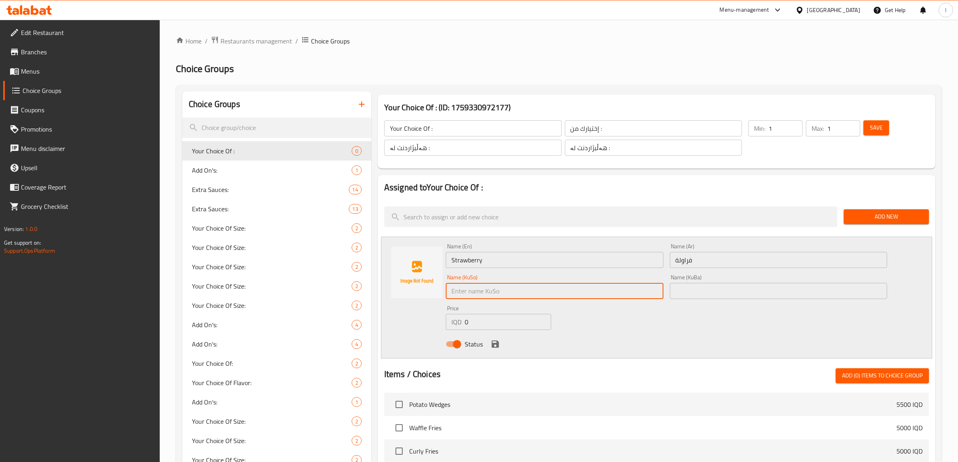
paste input "فەراولە"
type input "فەراولە"
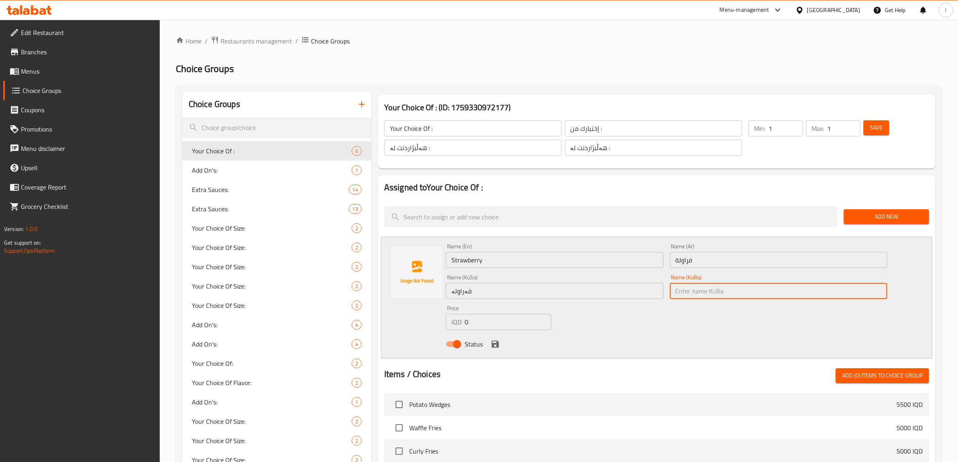
click at [679, 286] on input "text" at bounding box center [779, 291] width 218 height 16
paste input "فەراولە"
type input "فەراولە"
click at [496, 339] on icon "save" at bounding box center [495, 344] width 10 height 10
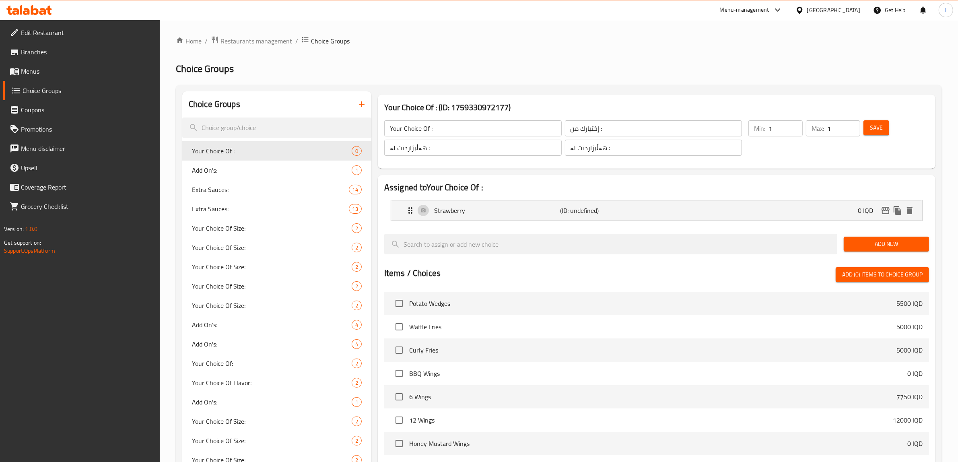
click at [878, 239] on span "Add New" at bounding box center [886, 244] width 72 height 10
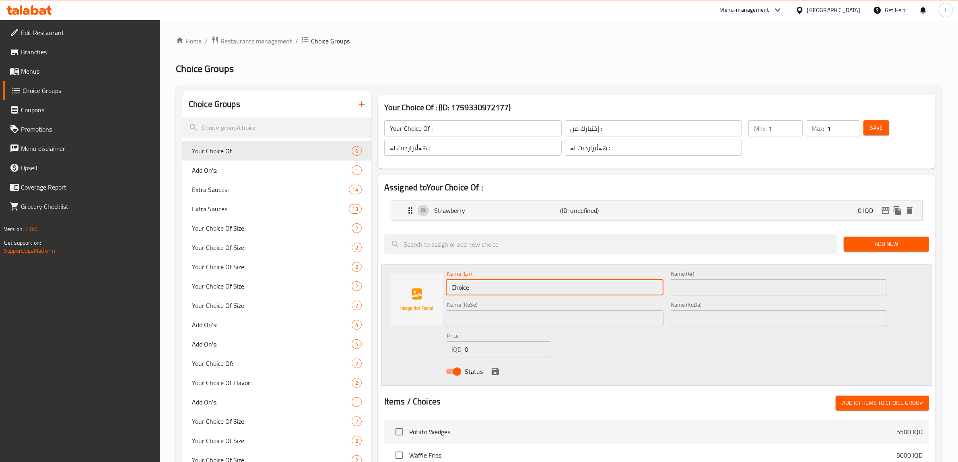
click at [350, 290] on div "Choice Groups Your Choice Of : 0 Add On's: 1 Extra Sauces: 14 Extra Sauces: 13 …" at bounding box center [560, 446] width 756 height 710
paste input "Avocado"
type input "Avocado"
drag, startPoint x: 709, startPoint y: 287, endPoint x: 678, endPoint y: 275, distance: 33.2
click at [709, 287] on input "text" at bounding box center [779, 287] width 218 height 16
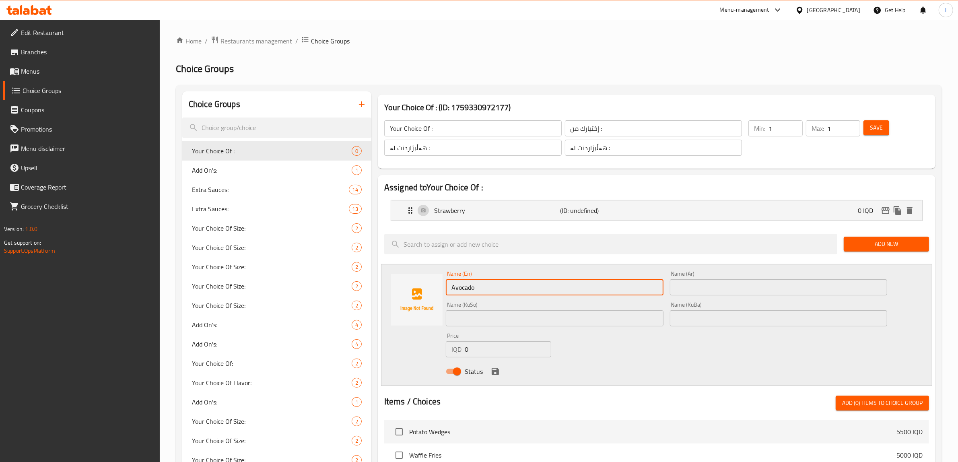
paste input "أفوكادو"
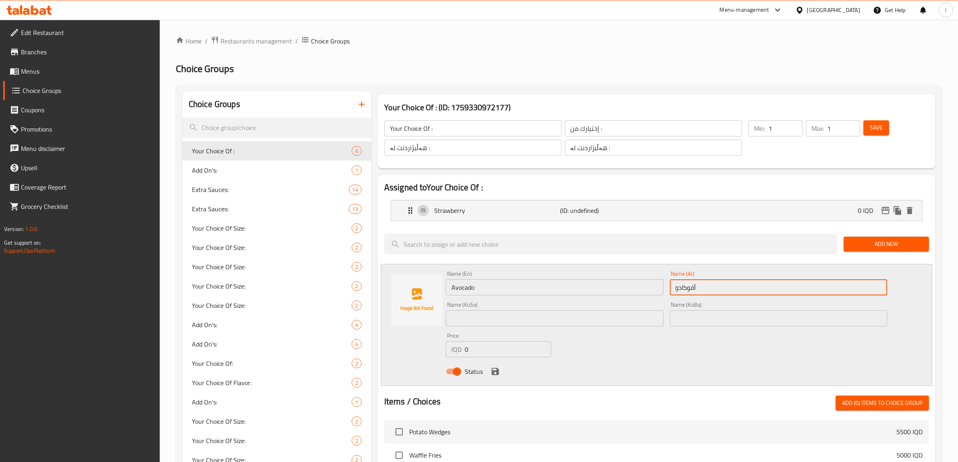
type input "أفوكادو"
paste input "ئەڤۆگادۆ"
click at [527, 323] on input "ئەڤۆگادۆ" at bounding box center [555, 318] width 218 height 16
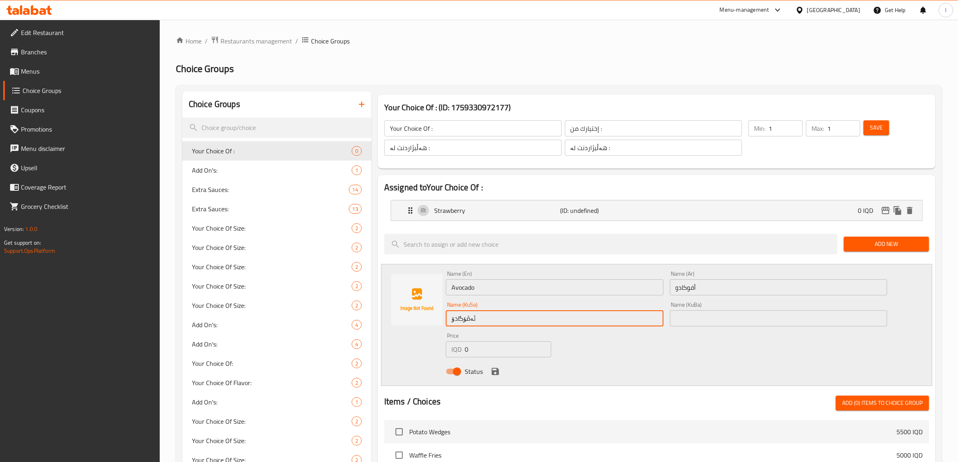
type input "ئەڤۆگادۆ"
drag, startPoint x: 760, startPoint y: 321, endPoint x: 732, endPoint y: 324, distance: 28.4
click at [760, 320] on input "text" at bounding box center [779, 318] width 218 height 16
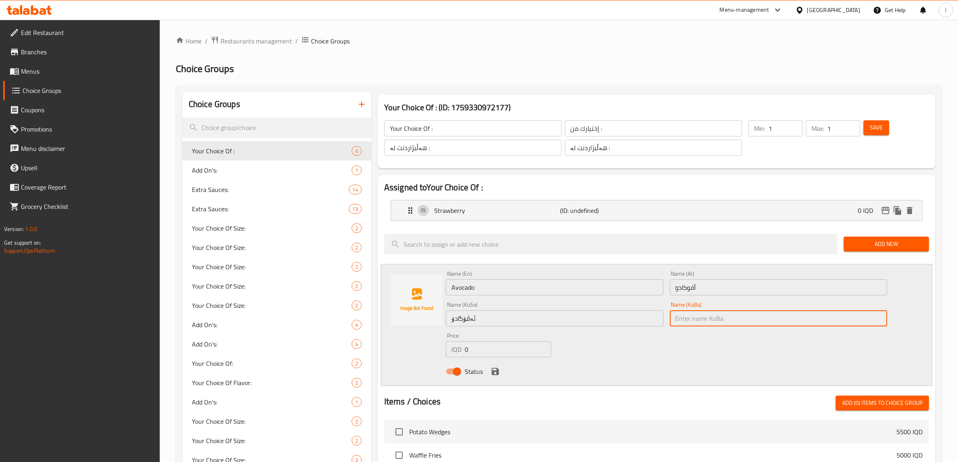
paste input "ئەڤۆگادۆ"
type input "ئەڤۆگادۆ"
click at [498, 373] on button "save" at bounding box center [495, 371] width 12 height 12
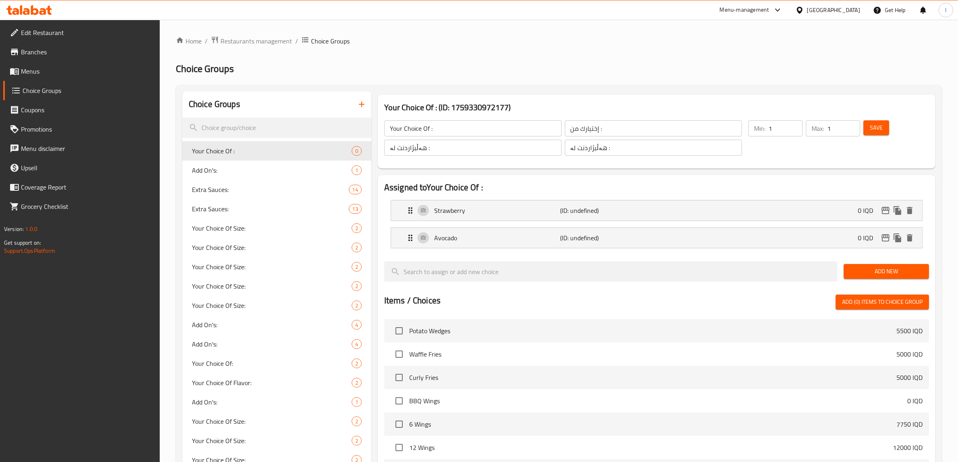
click at [495, 373] on span "Curly Fries" at bounding box center [652, 378] width 487 height 10
click at [870, 127] on span "Save" at bounding box center [876, 128] width 13 height 10
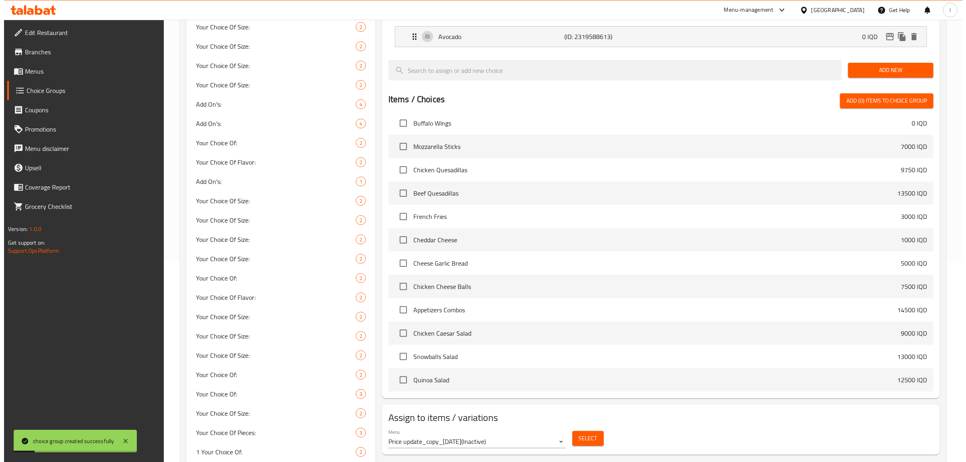
scroll to position [302, 0]
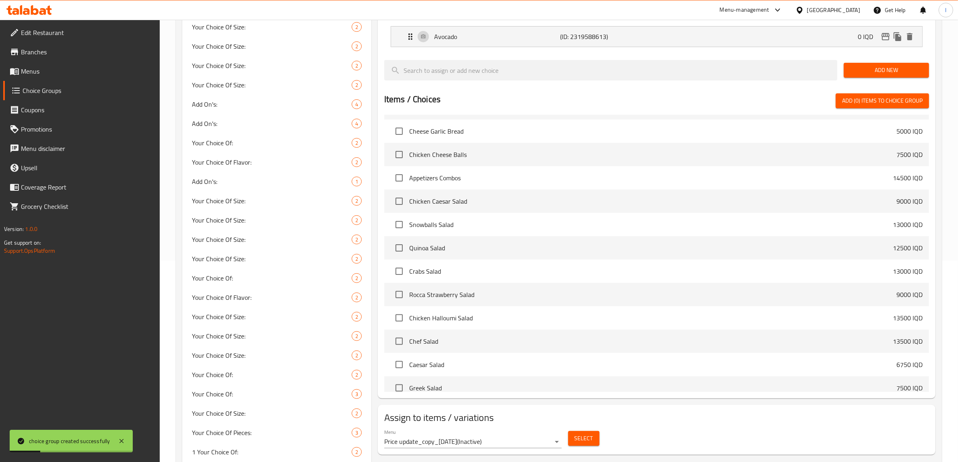
click at [548, 261] on body "choice group created successfully ​ Menu-management Iraq Get Help l Edit Restau…" at bounding box center [479, 40] width 958 height 442
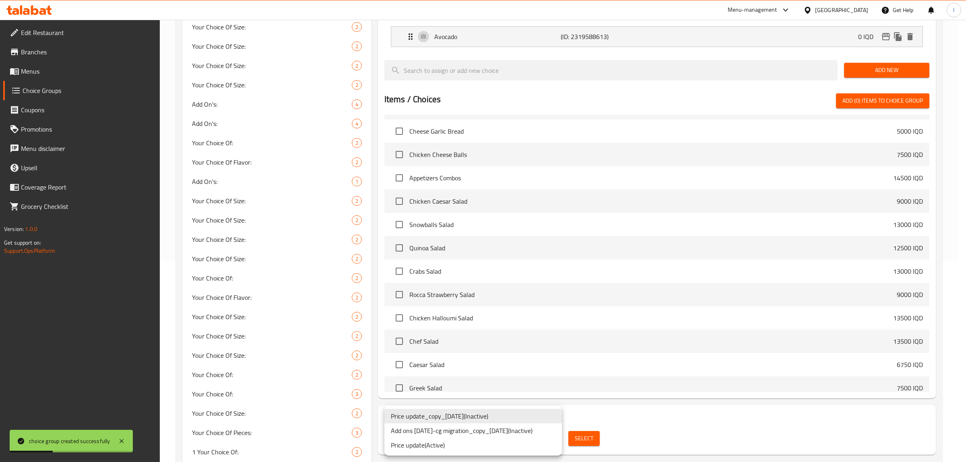
click at [440, 445] on li "Price update ( Active )" at bounding box center [472, 445] width 177 height 14
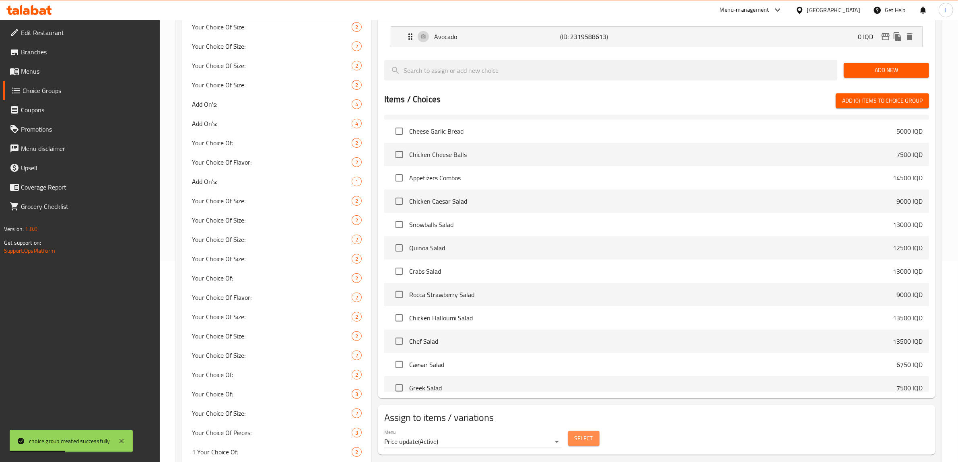
click at [586, 441] on span "Select" at bounding box center [583, 438] width 19 height 10
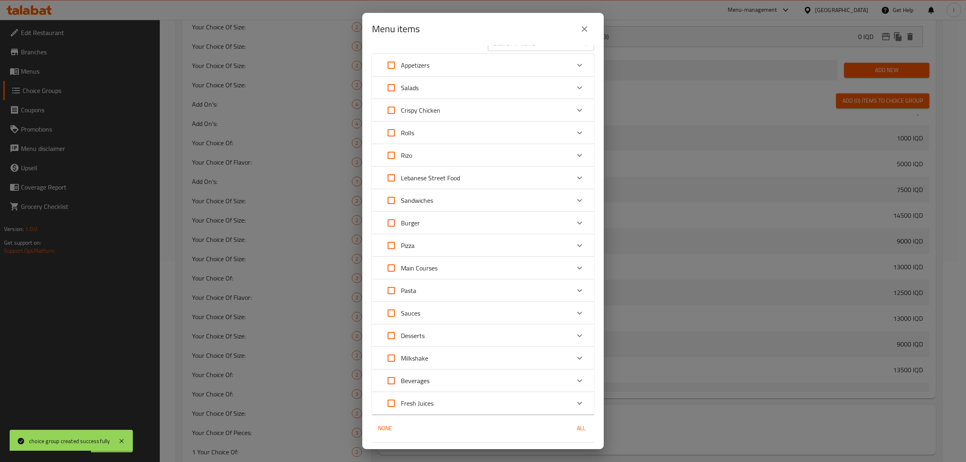
scroll to position [0, 0]
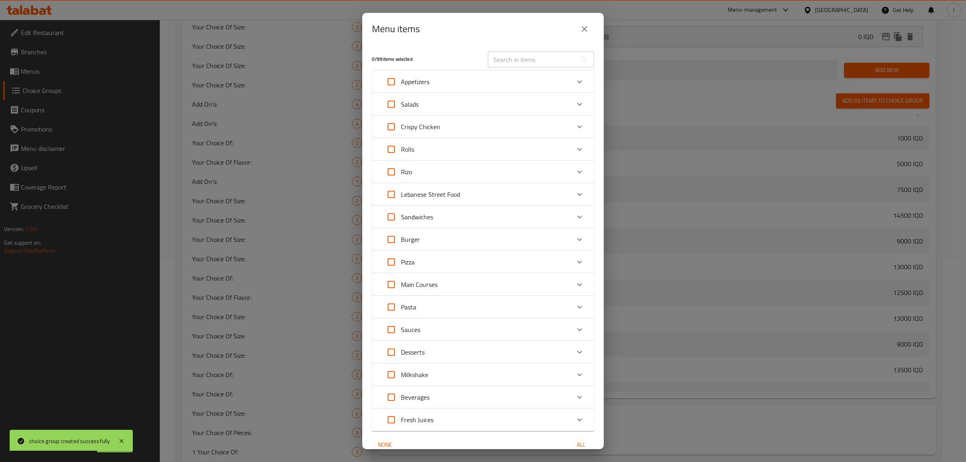
click at [491, 100] on div "Salads" at bounding box center [475, 104] width 188 height 19
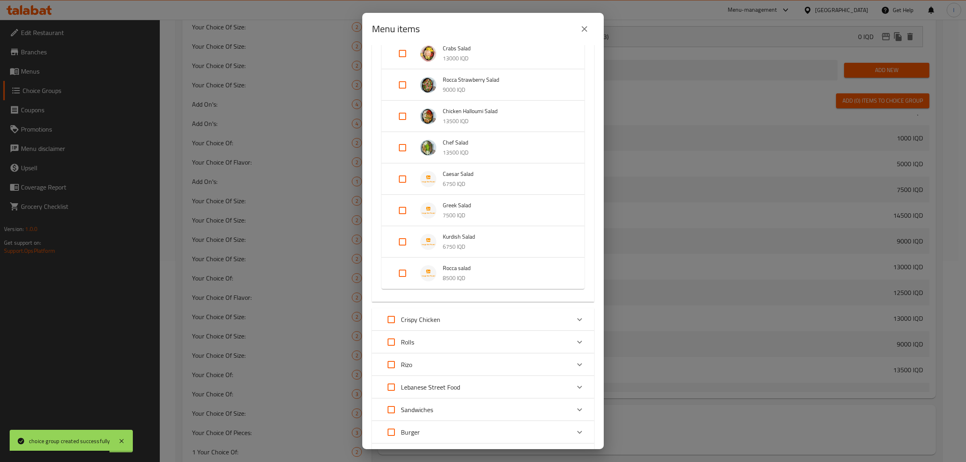
scroll to position [201, 0]
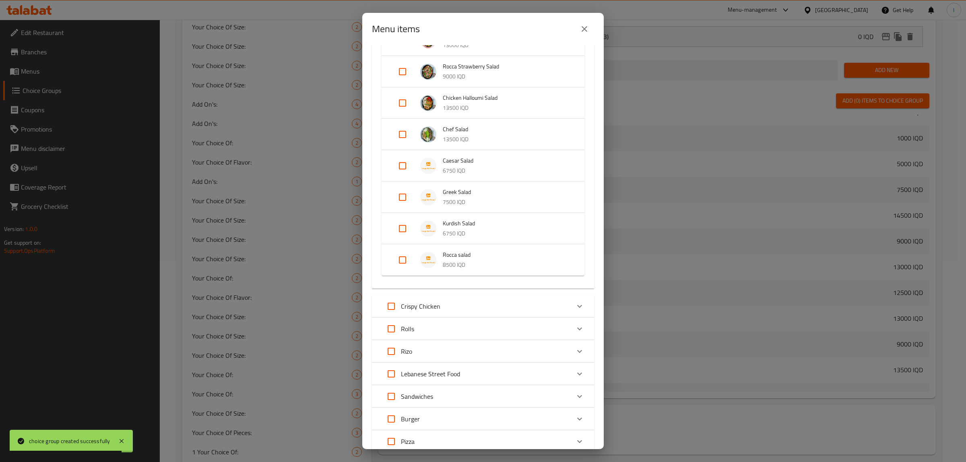
click at [402, 259] on input "Expand" at bounding box center [402, 259] width 19 height 19
checkbox input "true"
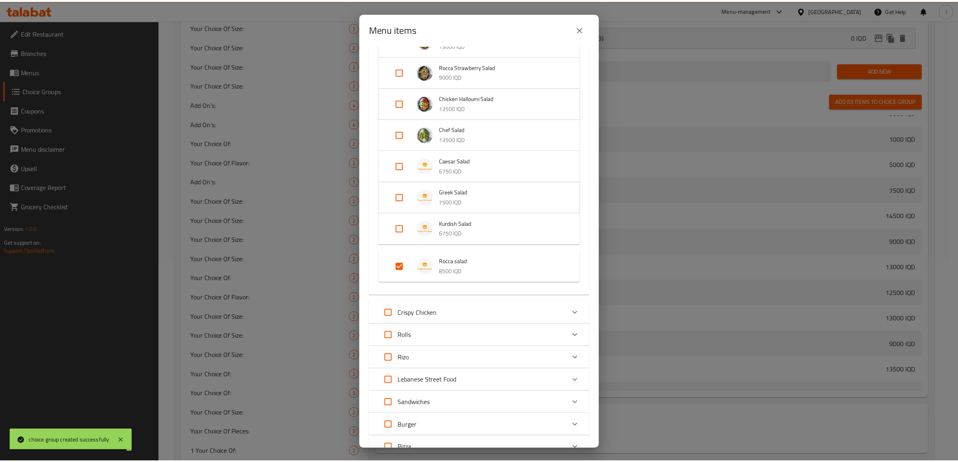
scroll to position [423, 0]
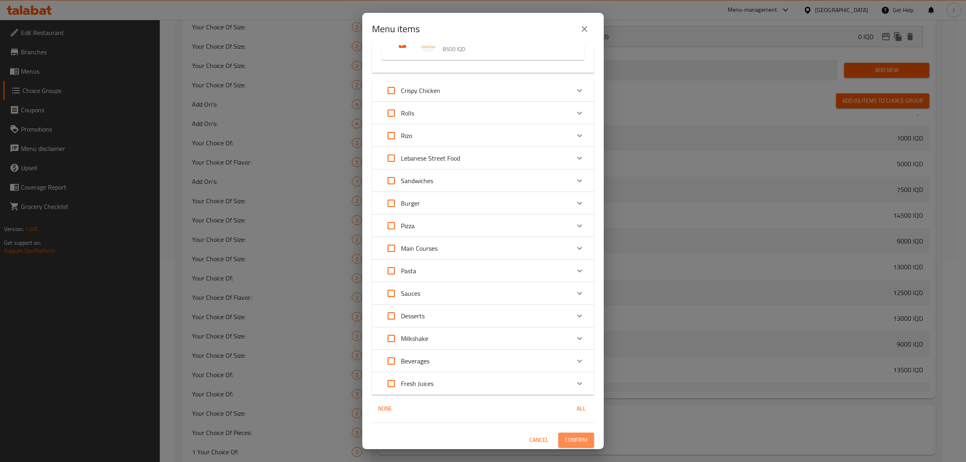
click at [576, 439] on span "Confirm" at bounding box center [575, 440] width 23 height 10
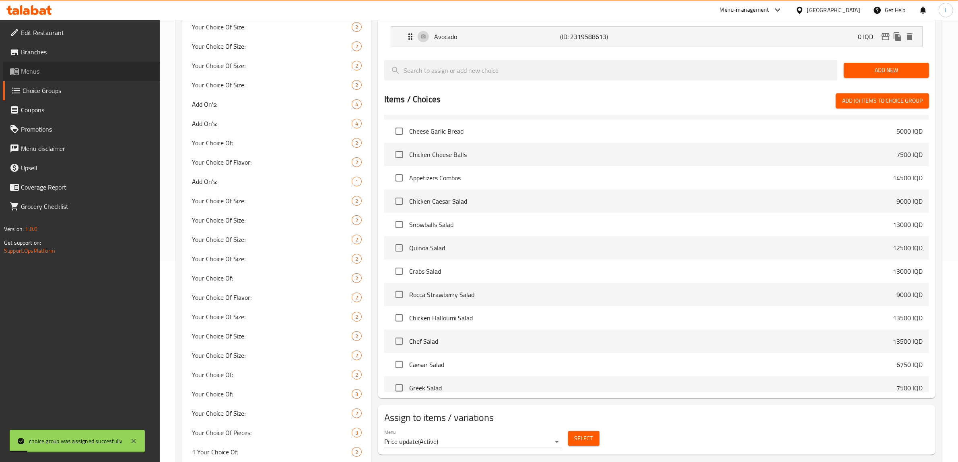
click at [33, 75] on span "Menus" at bounding box center [87, 71] width 133 height 10
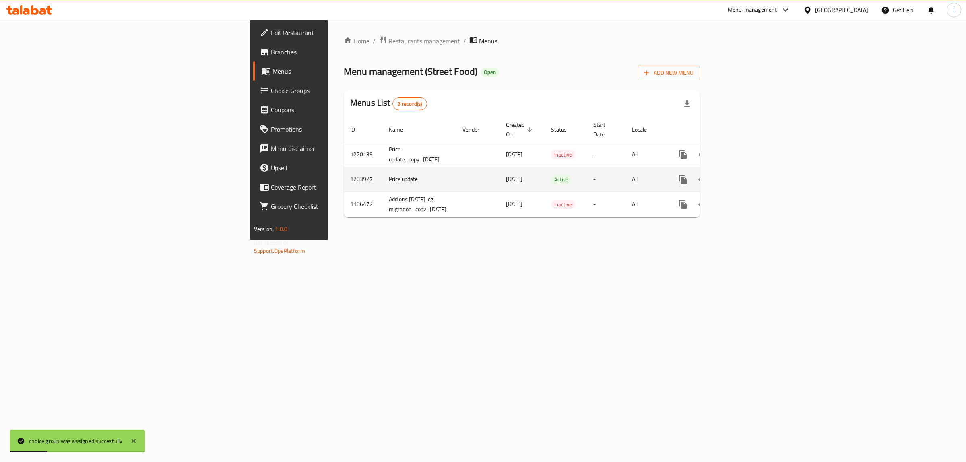
click at [745, 175] on icon "enhanced table" at bounding box center [741, 180] width 10 height 10
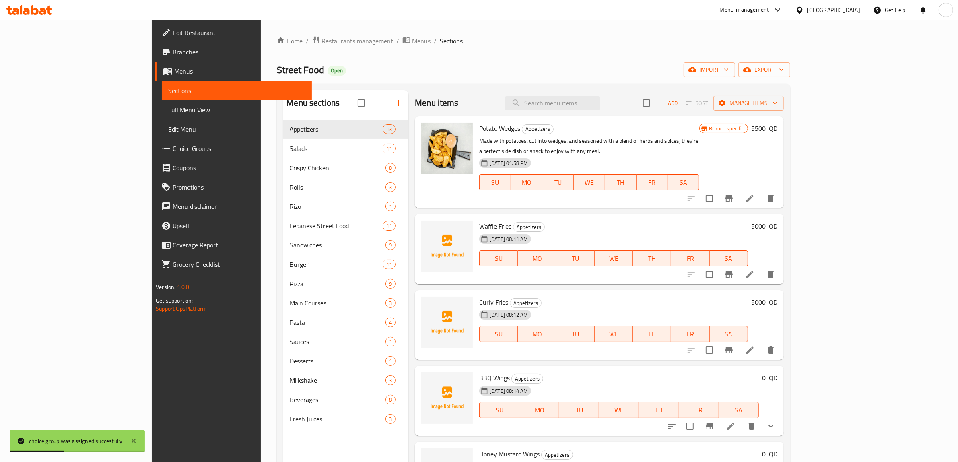
drag, startPoint x: 86, startPoint y: 109, endPoint x: 162, endPoint y: 164, distance: 93.7
click at [168, 109] on span "Full Menu View" at bounding box center [236, 110] width 137 height 10
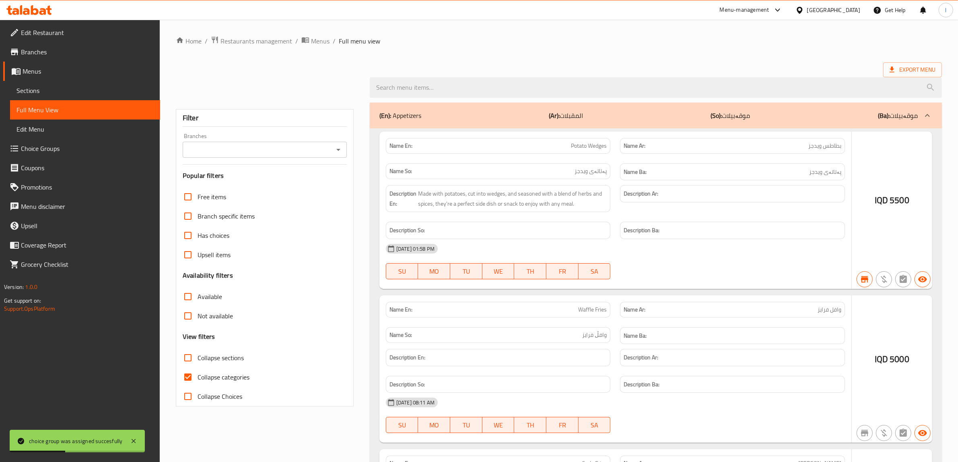
click at [284, 149] on div "Branches" at bounding box center [265, 150] width 164 height 16
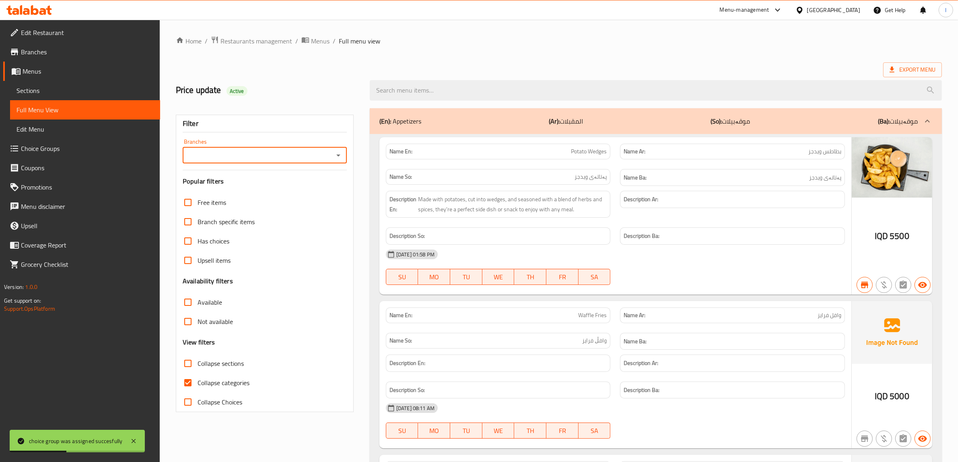
click at [300, 151] on input "Branches" at bounding box center [258, 155] width 146 height 11
click at [266, 190] on li "Street Food, Bakhtyari" at bounding box center [265, 190] width 164 height 14
type input "Street Food, Bakhtyari"
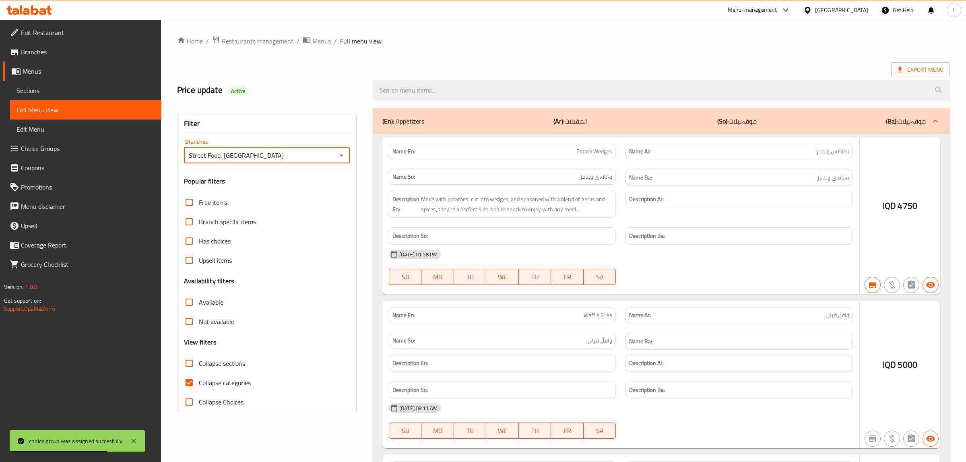
click at [192, 387] on div at bounding box center [483, 231] width 966 height 462
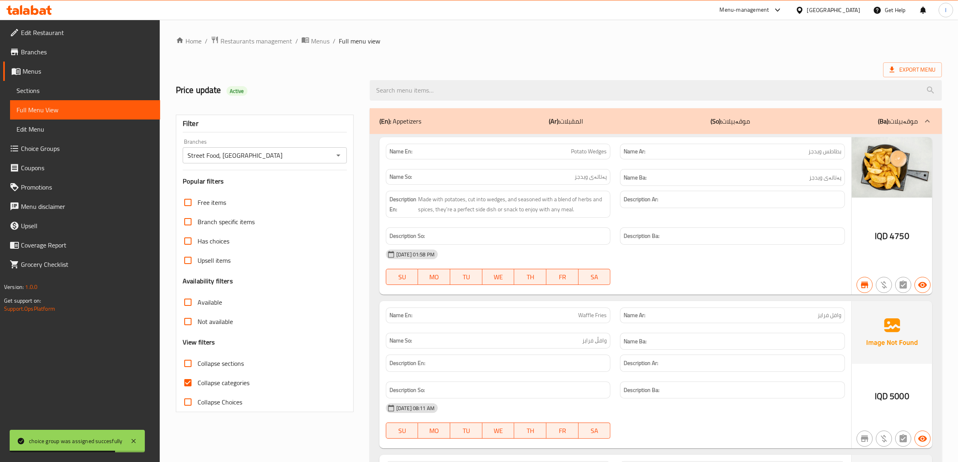
click at [194, 384] on input "Collapse categories" at bounding box center [187, 382] width 19 height 19
checkbox input "false"
click at [194, 360] on input "Collapse sections" at bounding box center [187, 363] width 19 height 19
checkbox input "true"
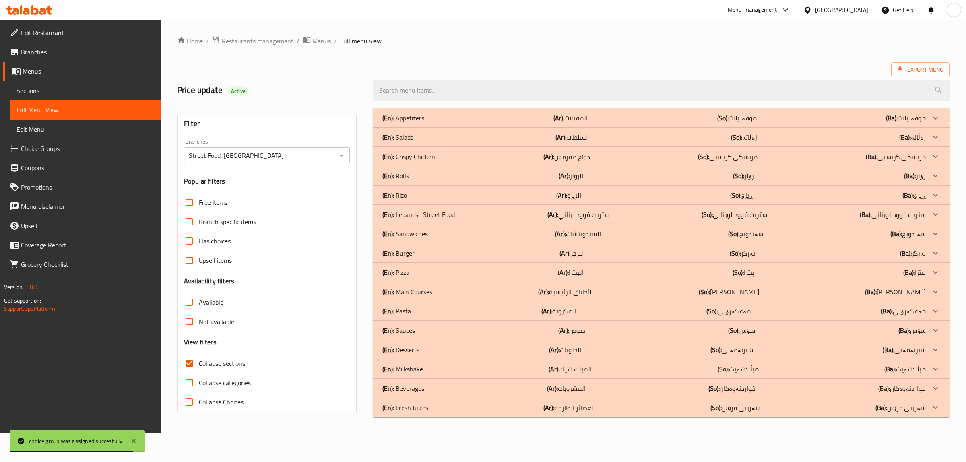
click at [430, 138] on div "(En): Salads (Ar): السلطات (So): زەڵاتە (Ba): زەڵاتە" at bounding box center [653, 137] width 543 height 10
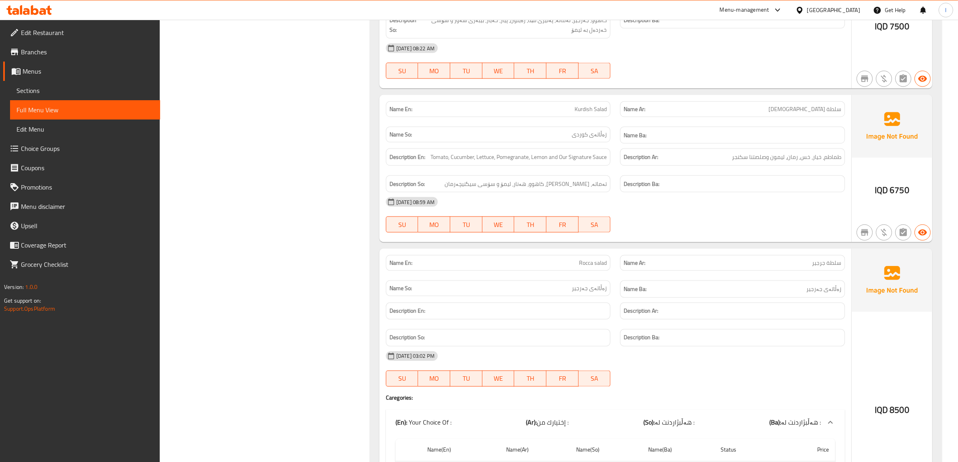
scroll to position [1626, 0]
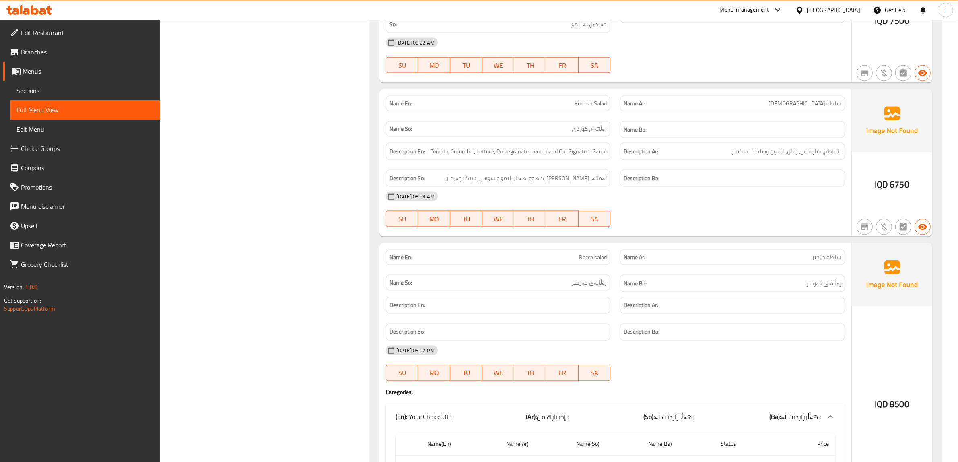
click at [592, 253] on span "Rocca salad" at bounding box center [593, 257] width 28 height 8
copy span "Rocca salad"
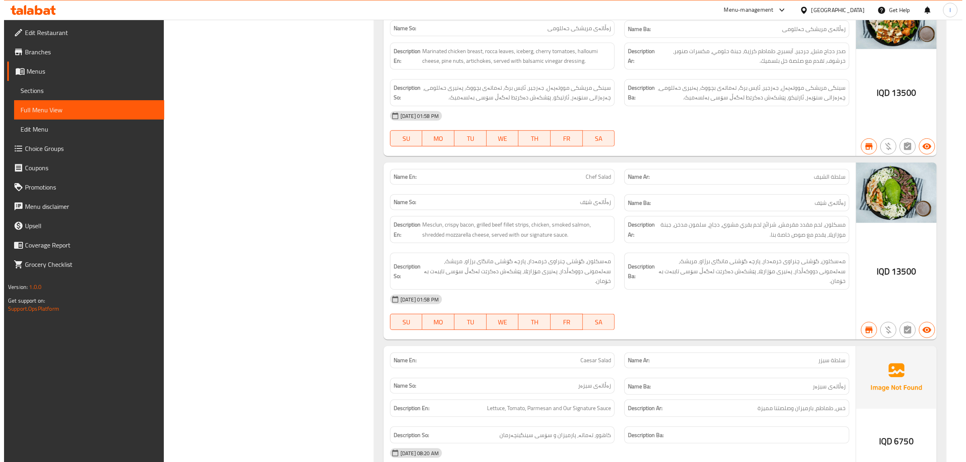
scroll to position [0, 0]
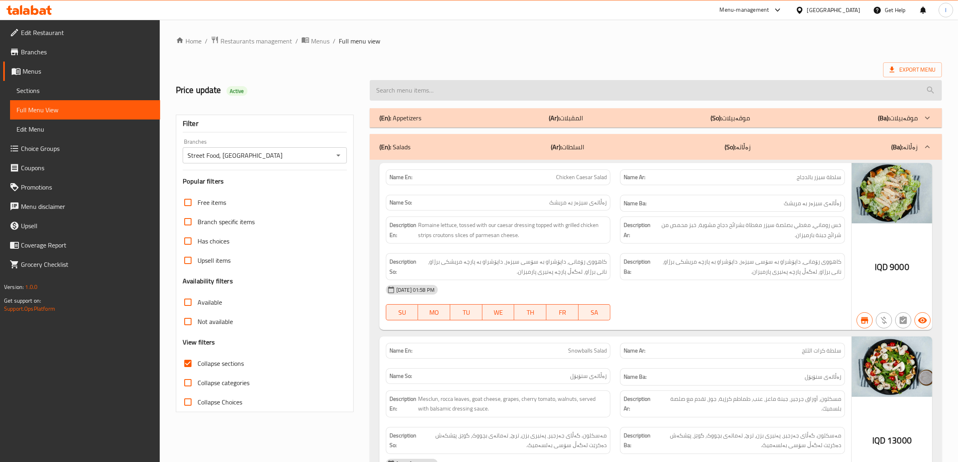
click at [413, 85] on input "search" at bounding box center [656, 90] width 572 height 21
paste input "Rocca salad"
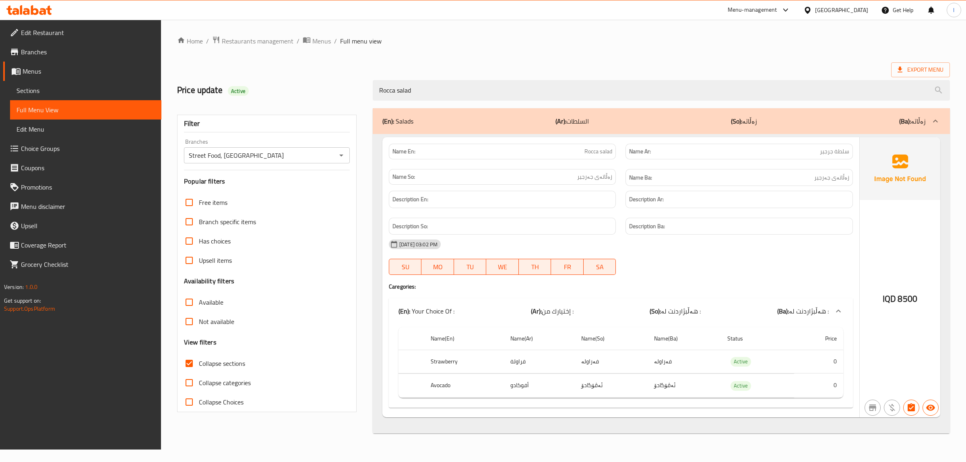
type input "Rocca salad"
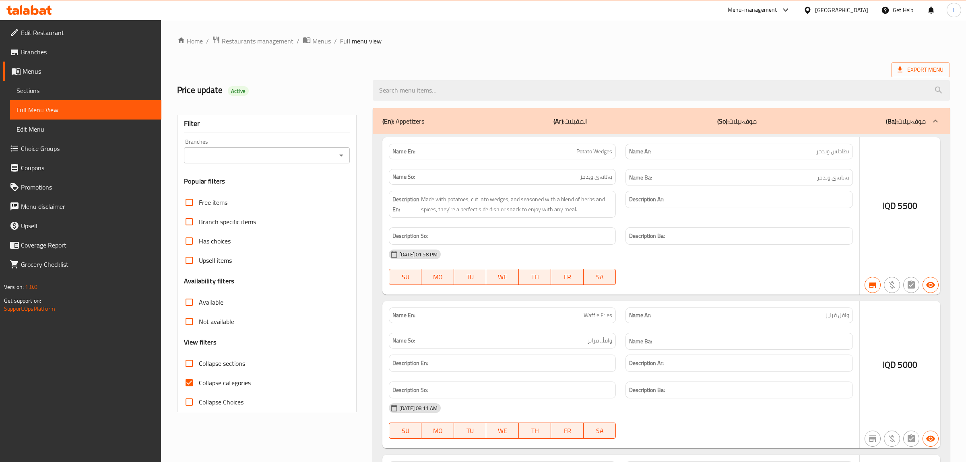
click at [51, 91] on div at bounding box center [483, 231] width 966 height 462
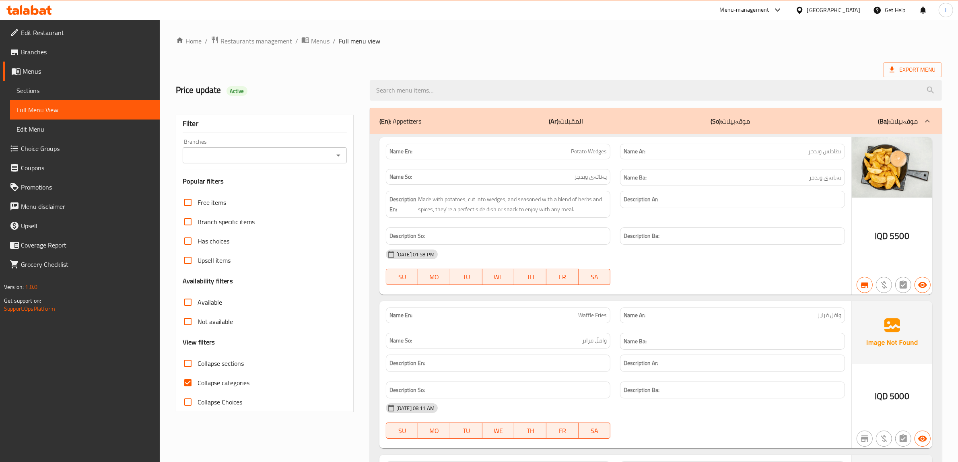
click at [63, 92] on span "Sections" at bounding box center [84, 91] width 137 height 10
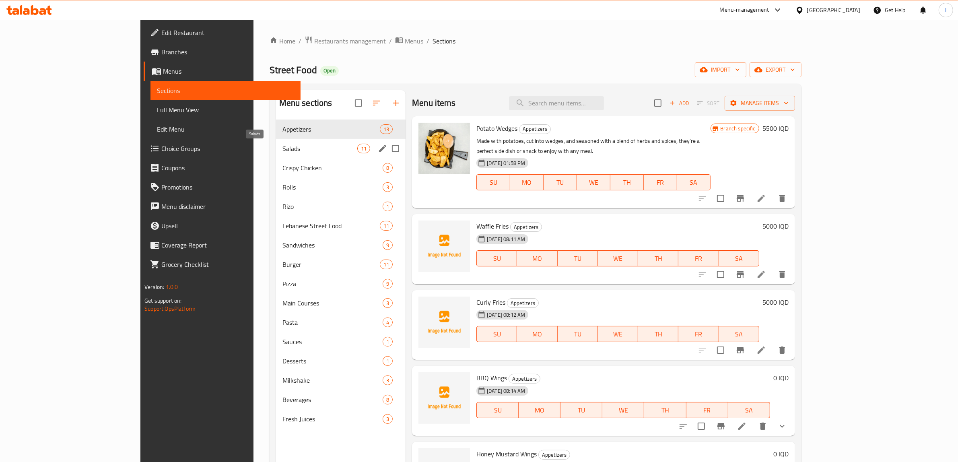
click at [282, 153] on span "Salads" at bounding box center [319, 149] width 75 height 10
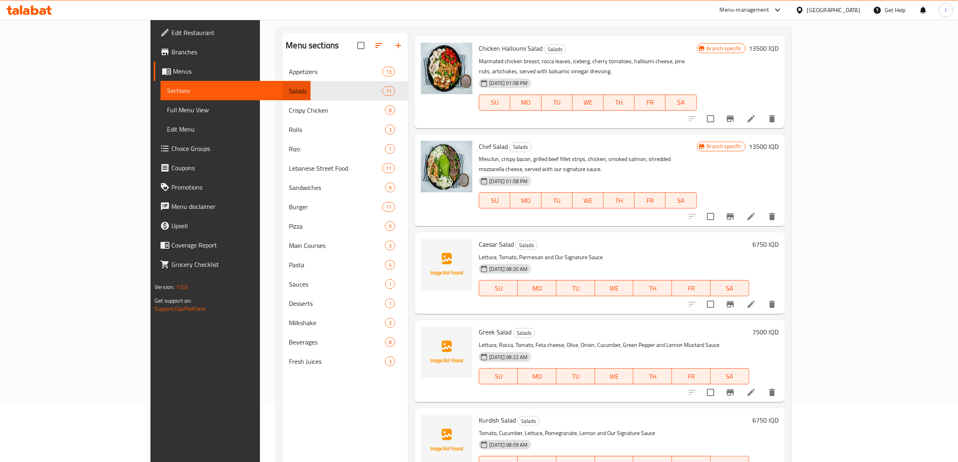
scroll to position [113, 0]
